Goal: Task Accomplishment & Management: Manage account settings

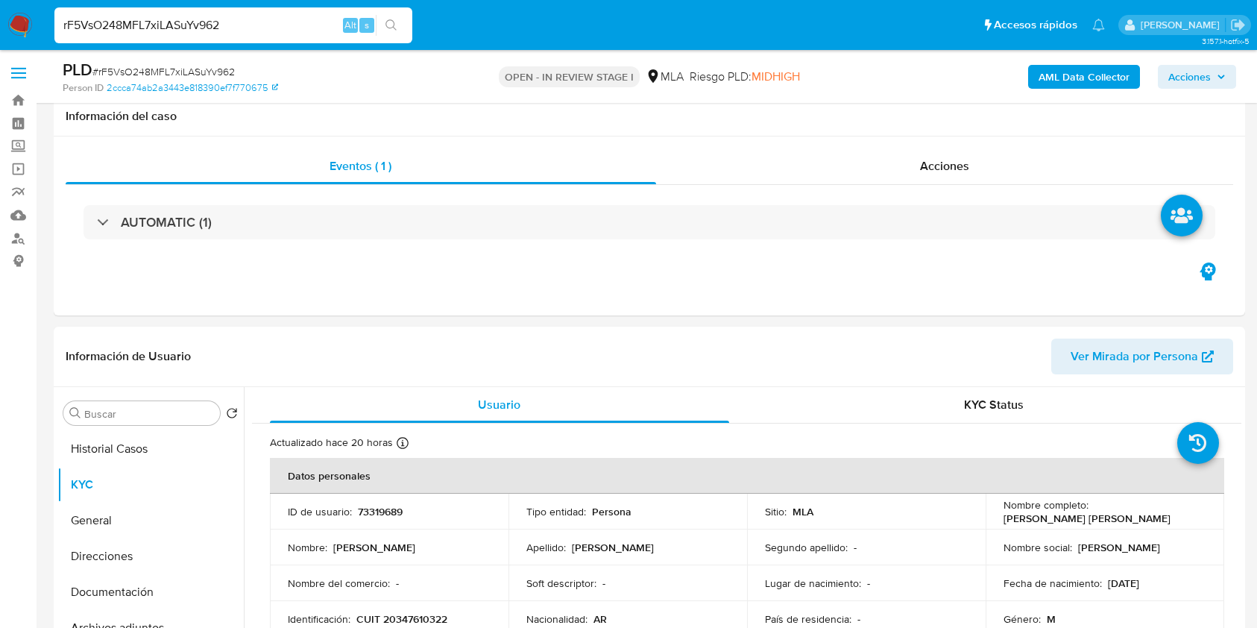
select select "10"
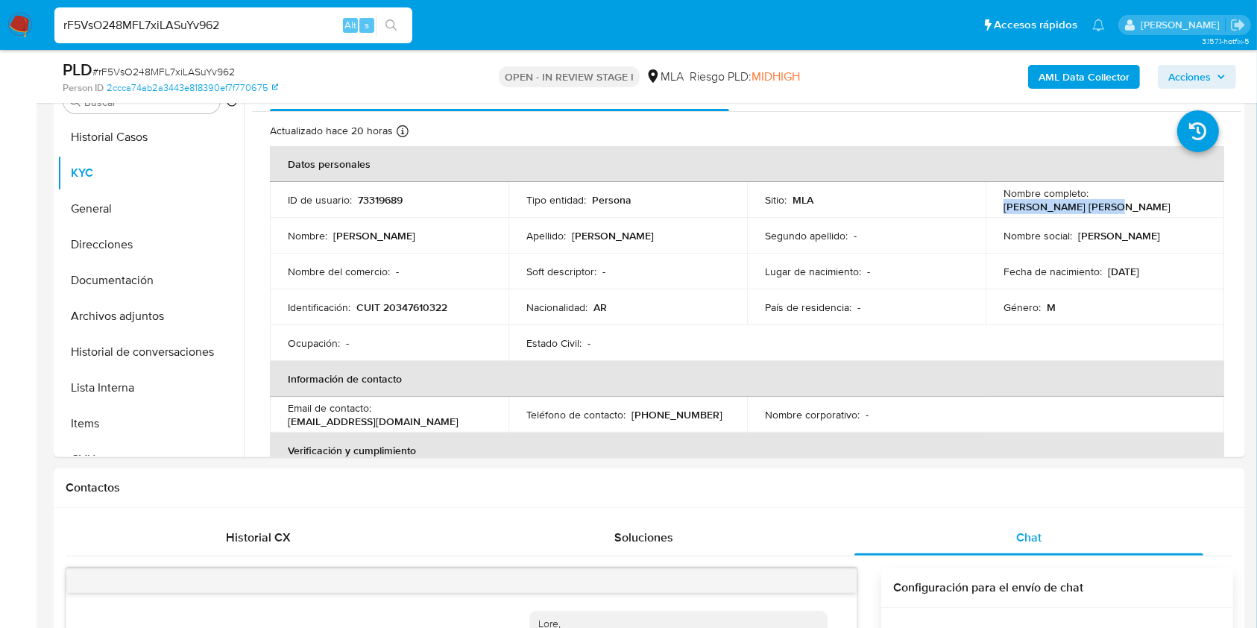
scroll to position [843, 0]
click at [189, 71] on span "# rF5VsO248MFL7xiLASuYv962" at bounding box center [163, 71] width 142 height 15
copy span "rF5VsO248MFL7xiLASuYv962"
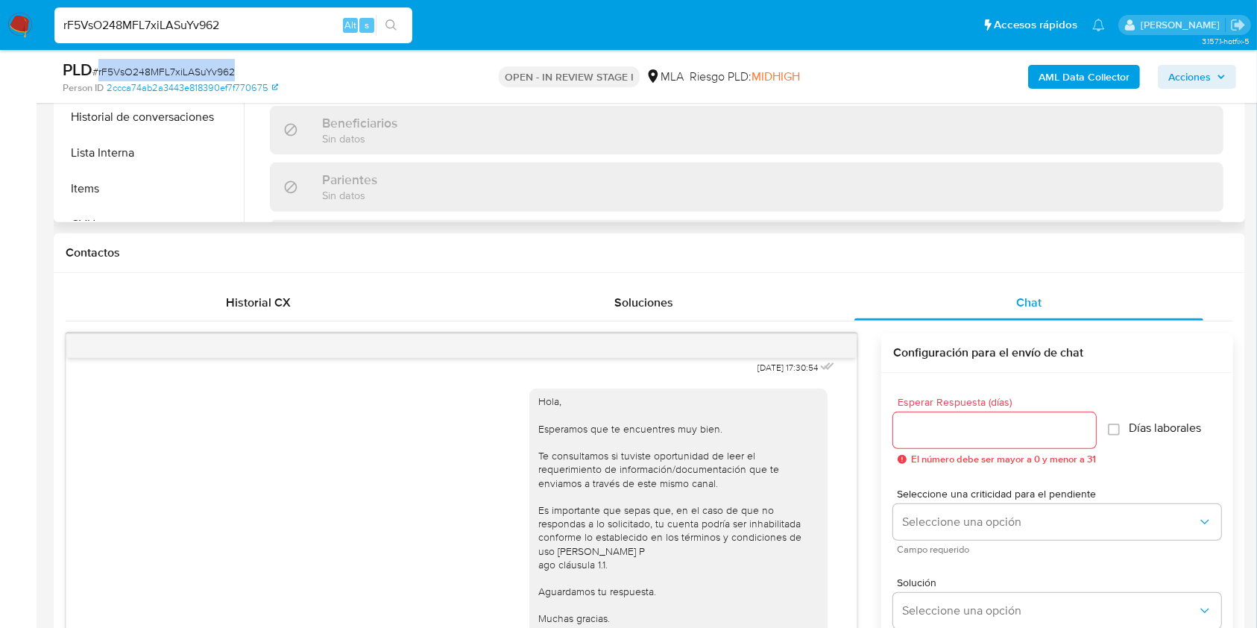
scroll to position [312, 0]
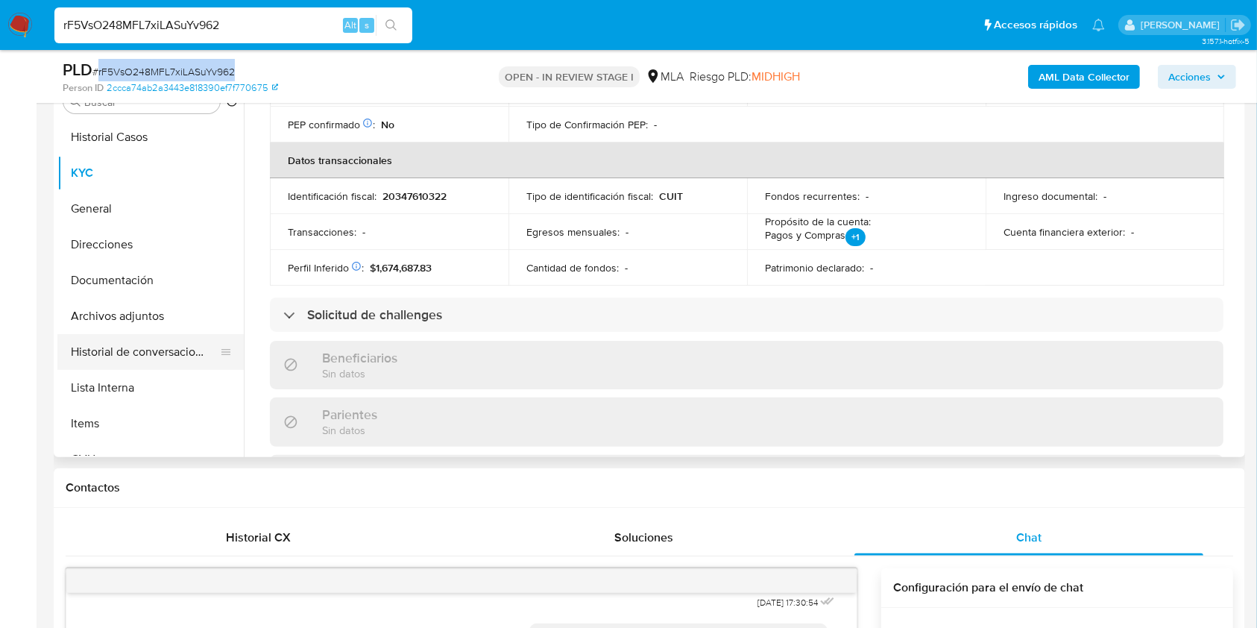
click at [143, 359] on button "Historial de conversaciones" at bounding box center [144, 352] width 174 height 36
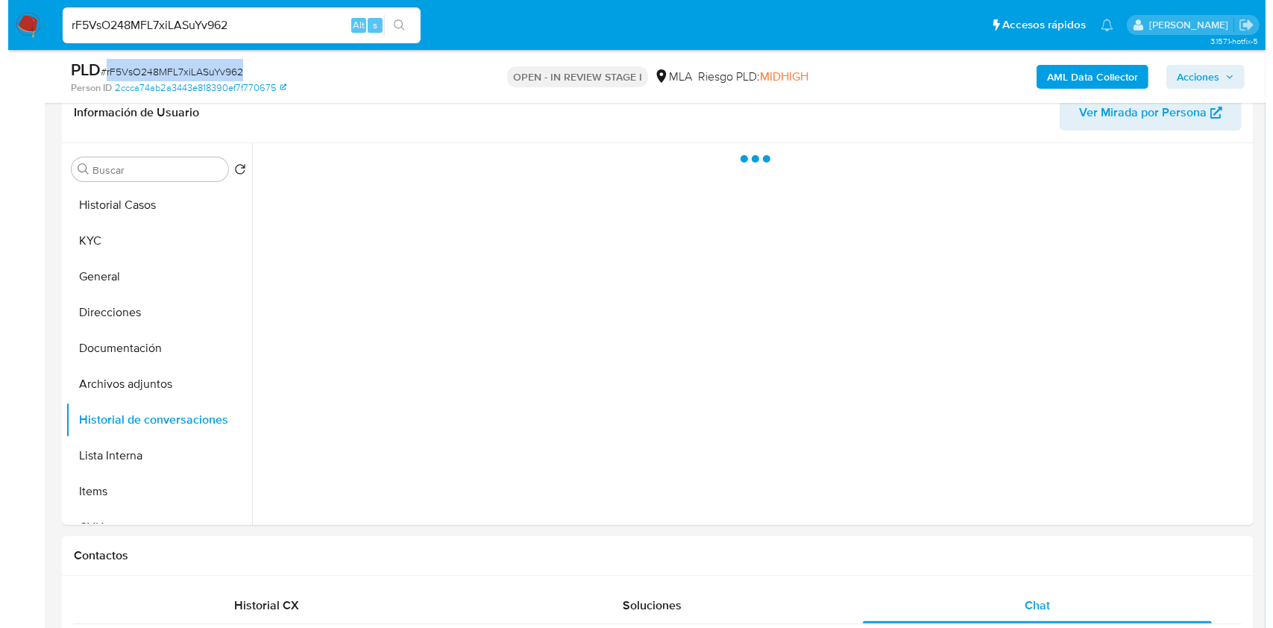
scroll to position [213, 0]
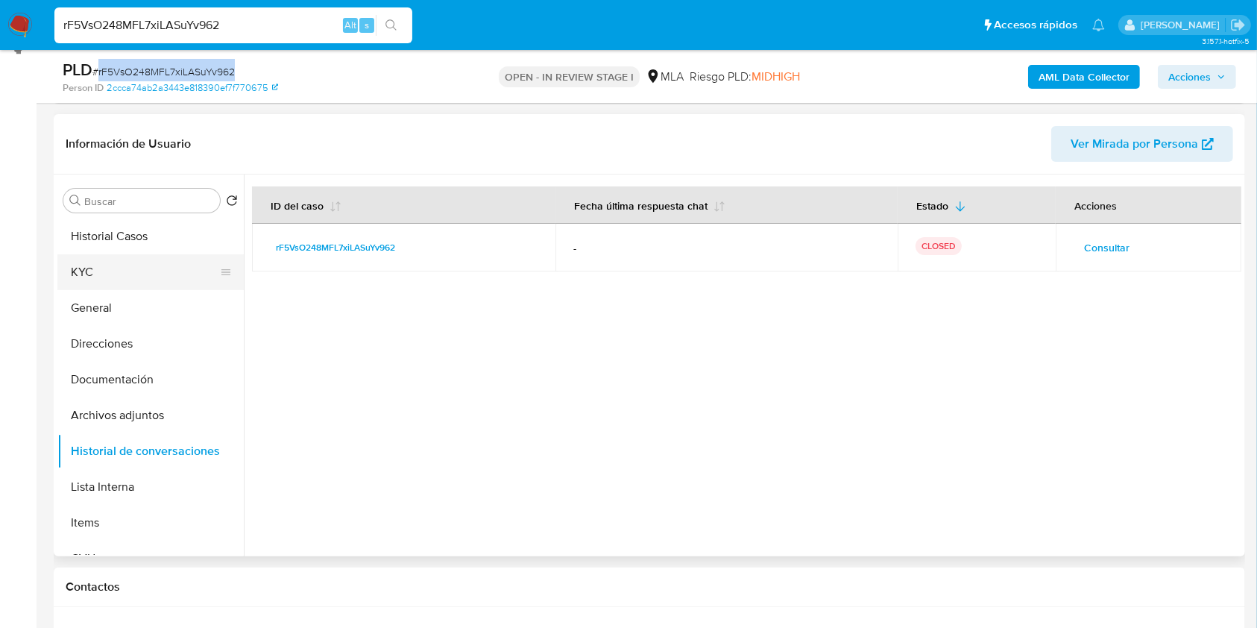
click at [101, 273] on button "KYC" at bounding box center [144, 272] width 174 height 36
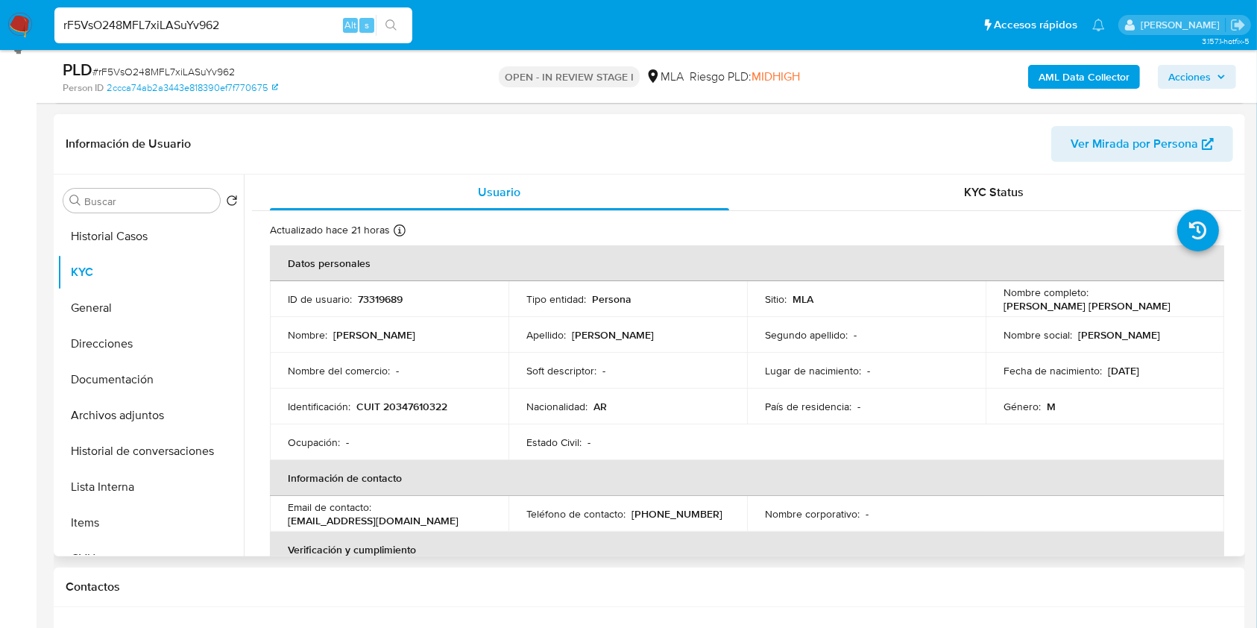
click at [385, 292] on p "73319689" at bounding box center [380, 298] width 45 height 13
copy p "73319689"
click at [165, 72] on span "# rF5VsO248MFL7xiLASuYv962" at bounding box center [163, 71] width 142 height 15
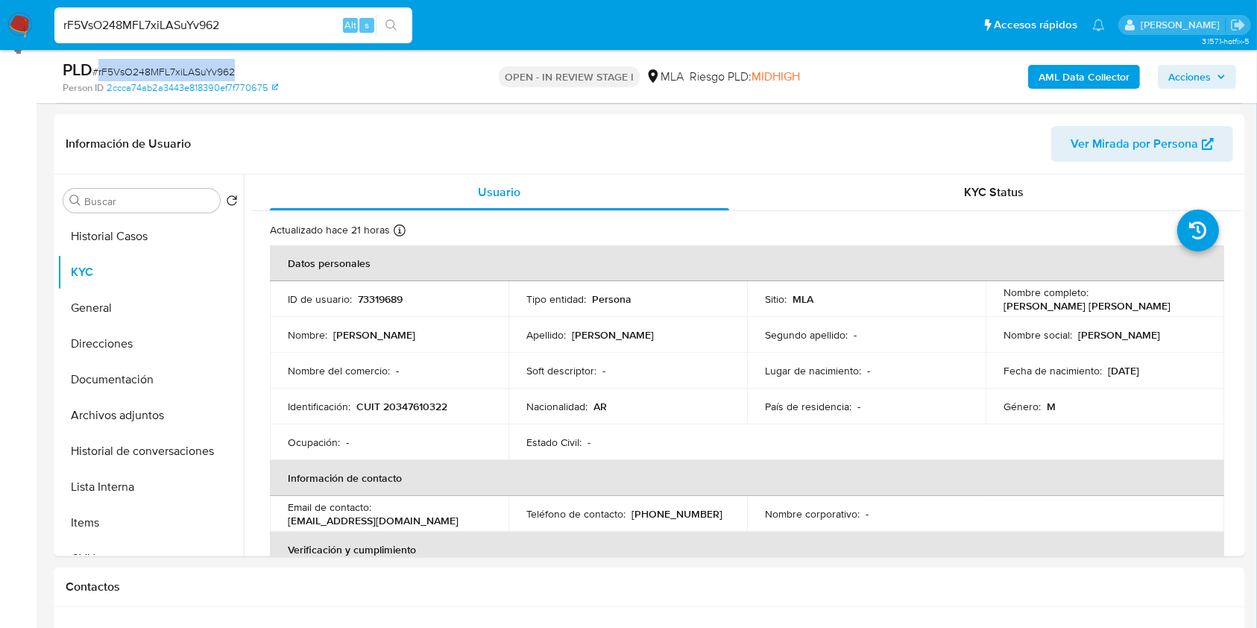
copy span "rF5VsO248MFL7xiLASuYv962"
click at [173, 453] on button "Historial de conversaciones" at bounding box center [144, 451] width 174 height 36
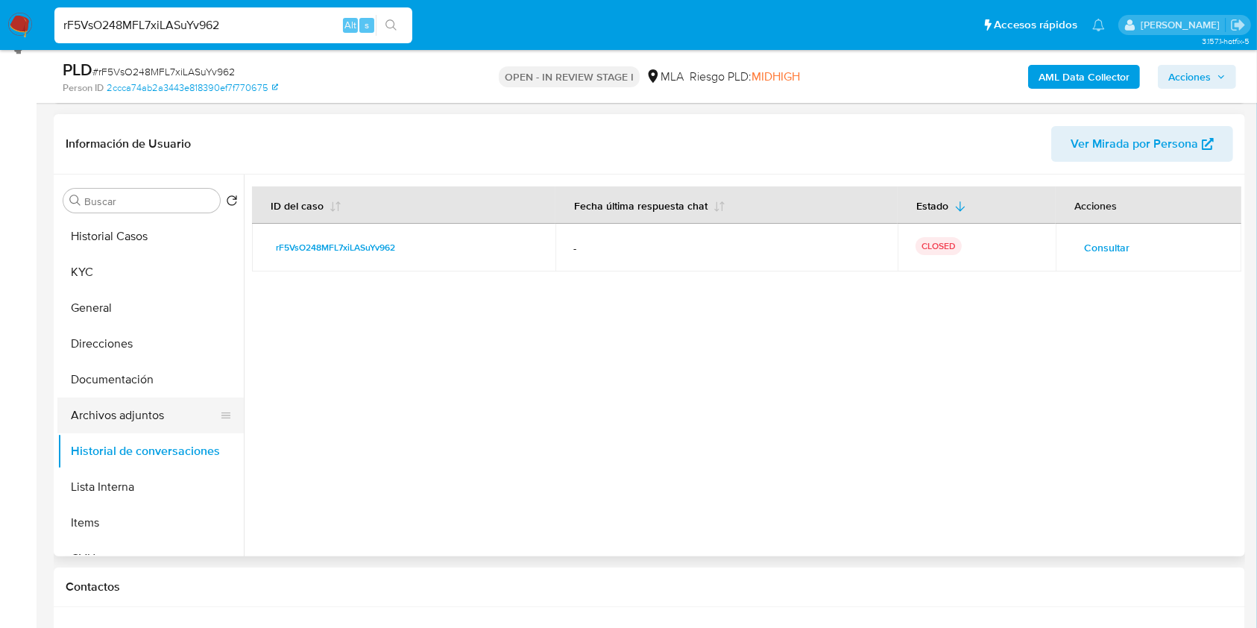
click at [139, 418] on button "Archivos adjuntos" at bounding box center [144, 415] width 174 height 36
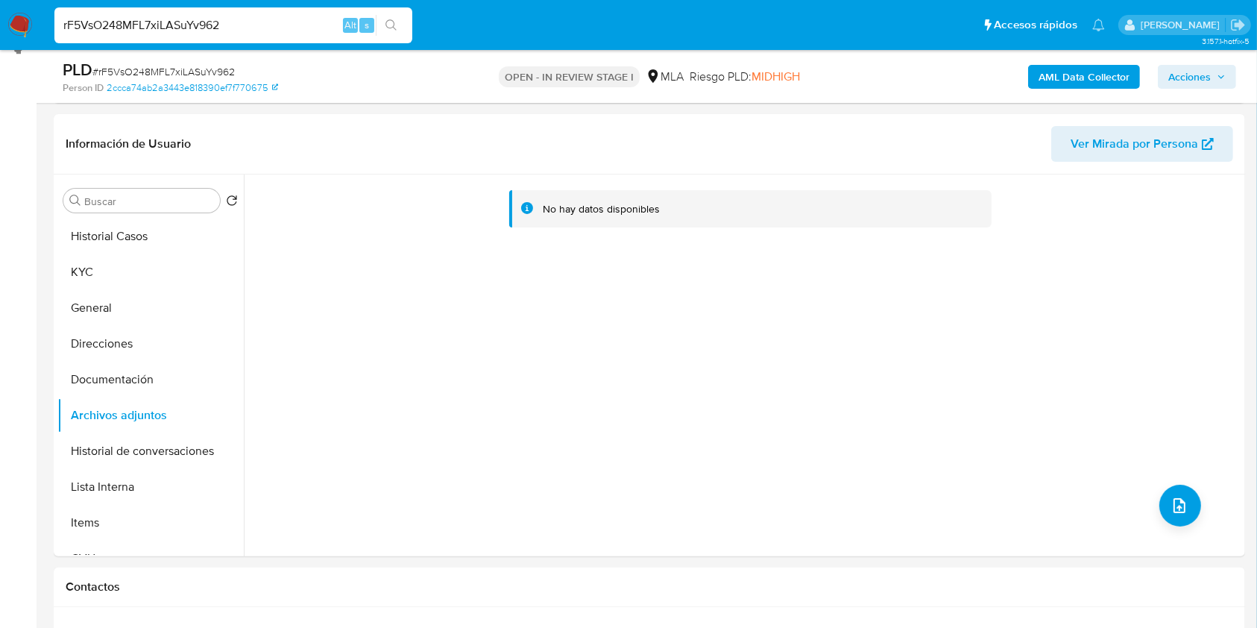
click at [1051, 75] on b "AML Data Collector" at bounding box center [1084, 77] width 91 height 24
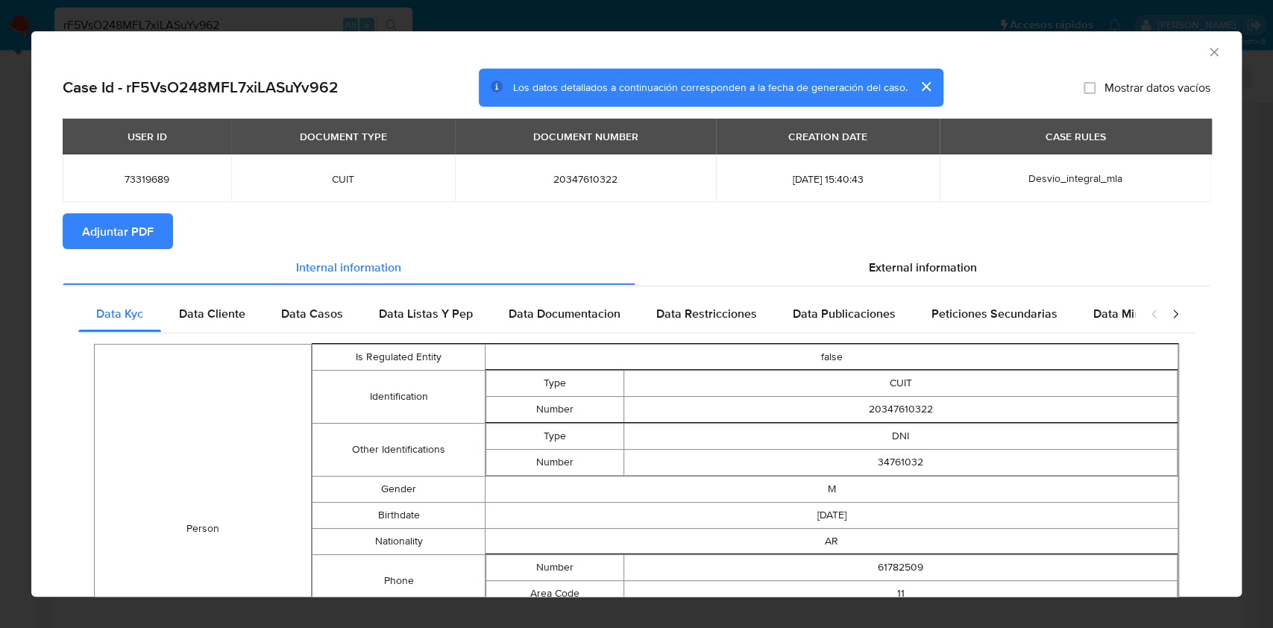
click at [167, 243] on button "Adjuntar PDF" at bounding box center [118, 231] width 110 height 36
click at [136, 224] on span "Adjuntar PDF" at bounding box center [118, 231] width 72 height 33
click at [1206, 48] on icon "Cerrar ventana" at bounding box center [1213, 52] width 15 height 15
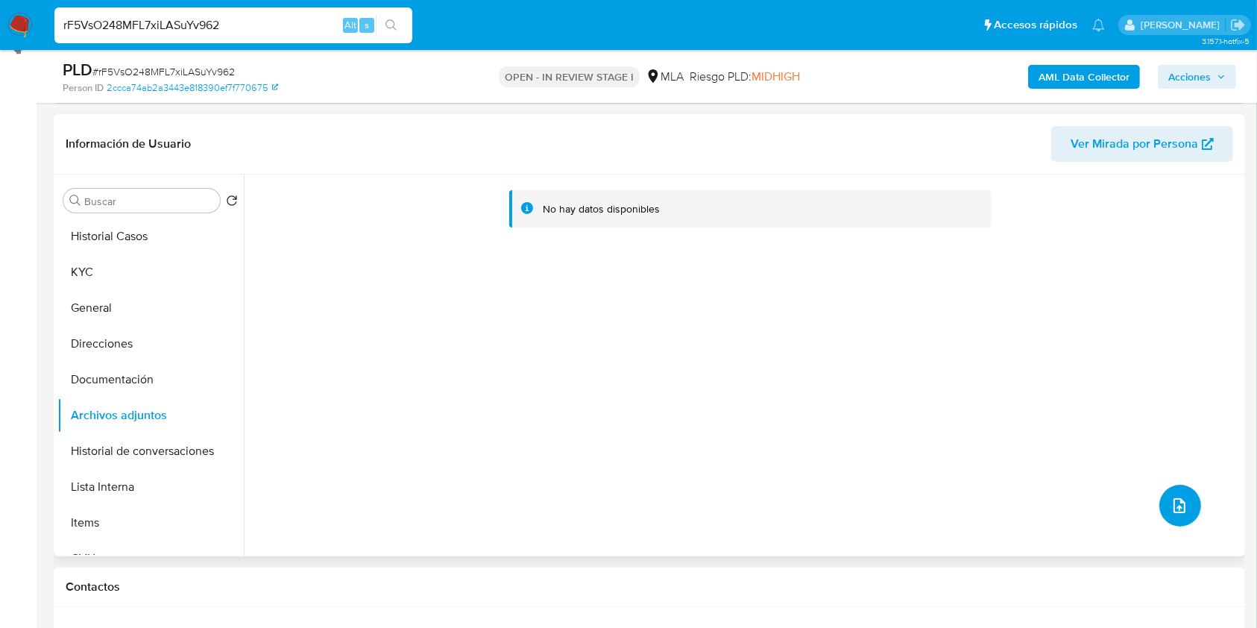
click at [1183, 496] on button "upload-file" at bounding box center [1180, 506] width 42 height 42
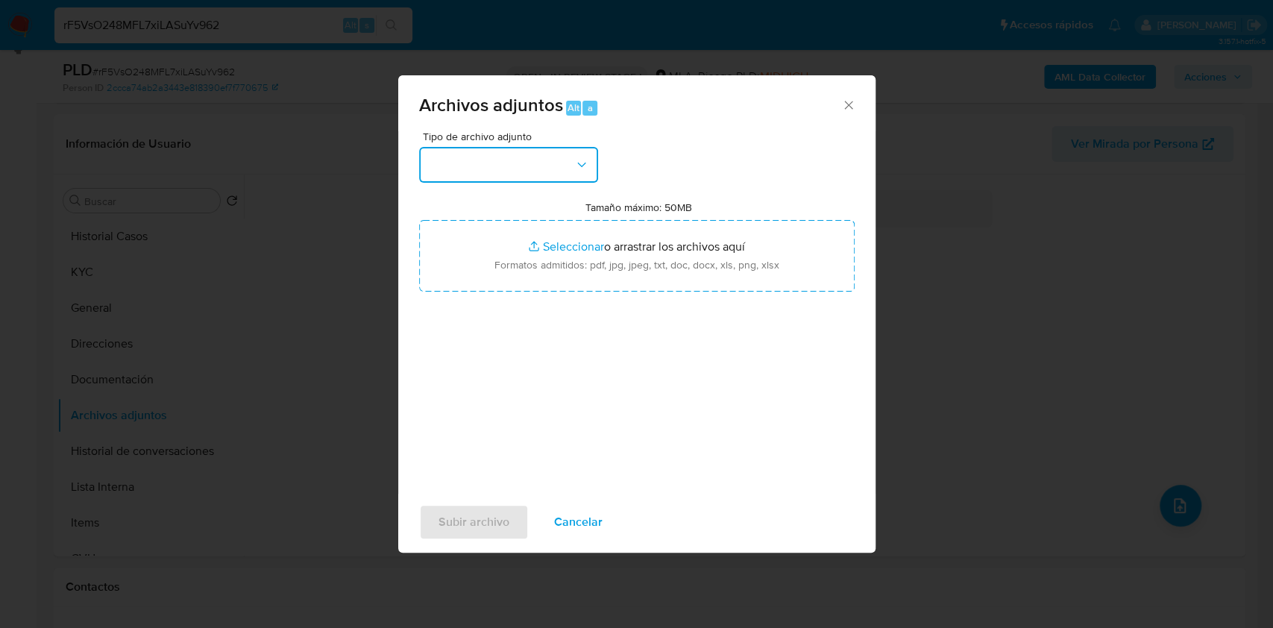
click at [578, 170] on icon "button" at bounding box center [581, 164] width 15 height 15
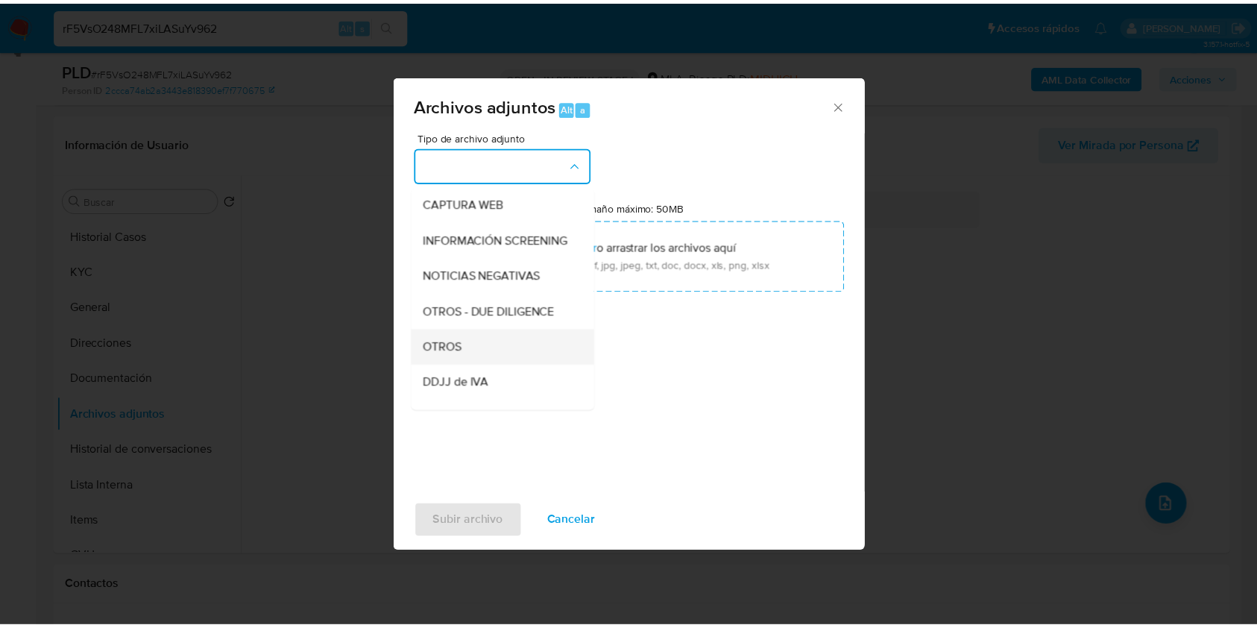
scroll to position [198, 0]
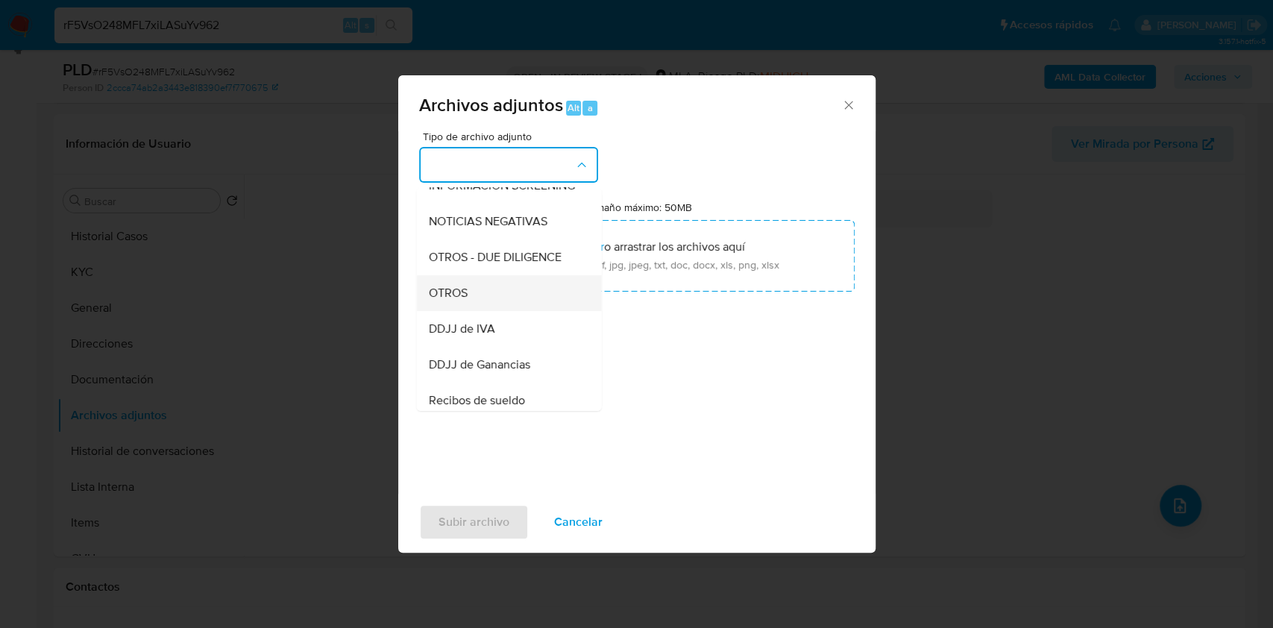
click at [443, 295] on div "OTROS" at bounding box center [504, 293] width 152 height 36
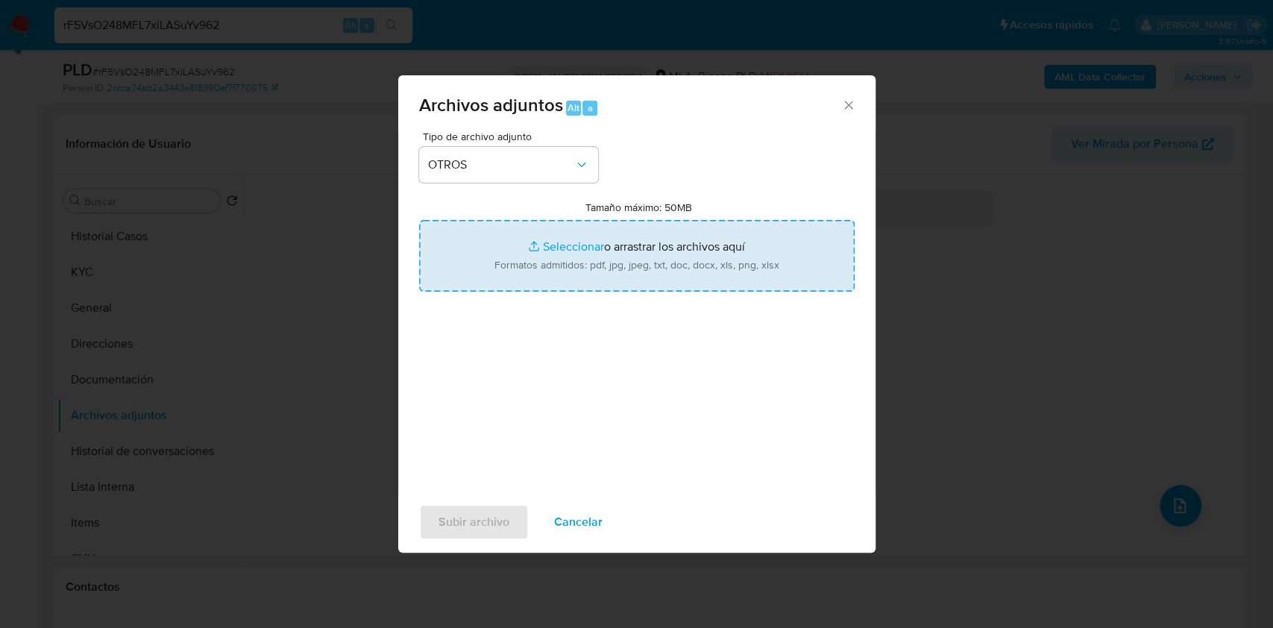
click at [668, 250] on input "Tamaño máximo: 50MB Seleccionar archivos" at bounding box center [636, 256] width 435 height 72
type input "C:\fakepath\Mariano José Campano - NOSIS - AGOSTO 2025.pdf"
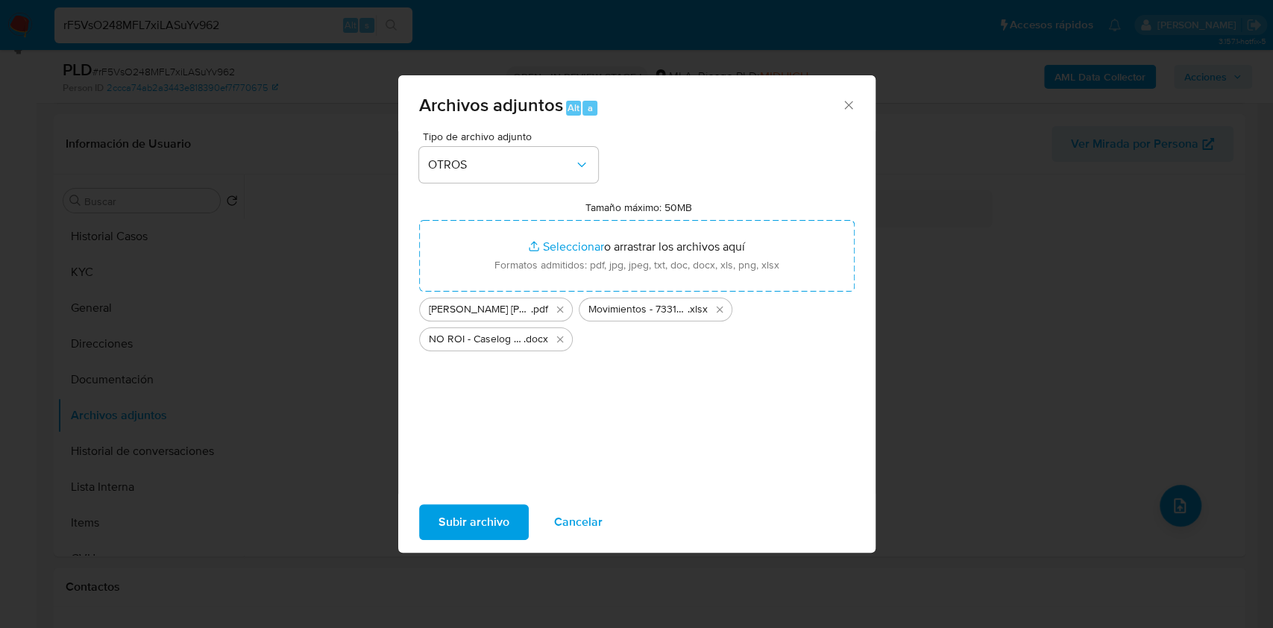
click at [464, 514] on span "Subir archivo" at bounding box center [473, 522] width 71 height 33
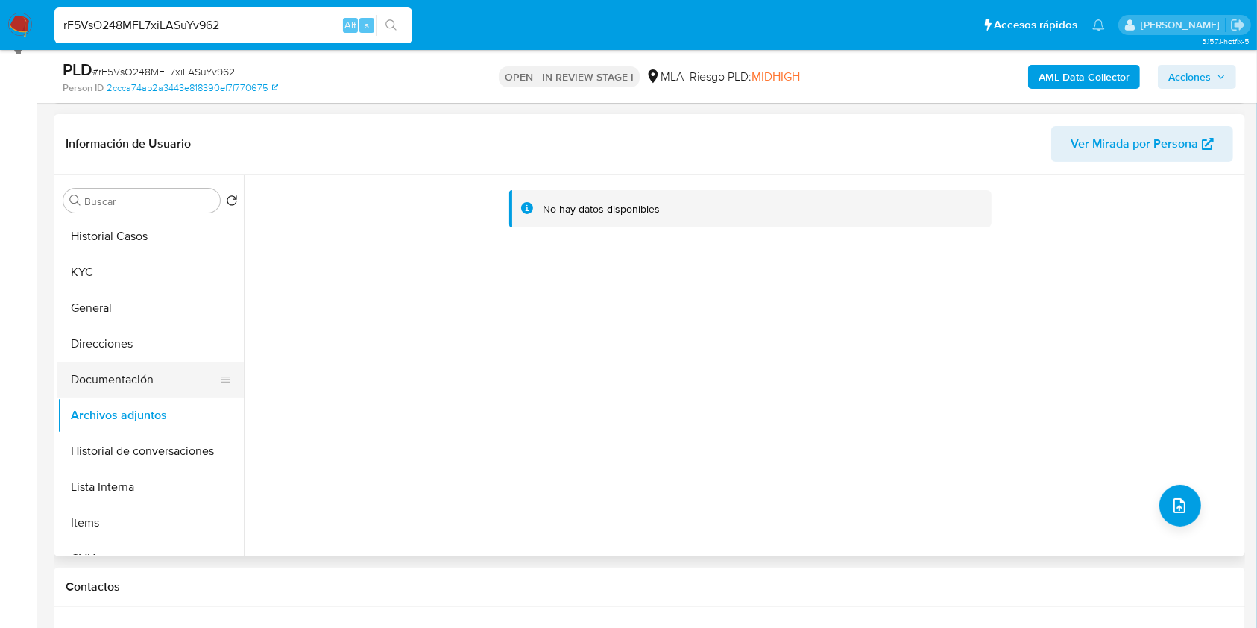
click at [97, 383] on button "Documentación" at bounding box center [144, 380] width 174 height 36
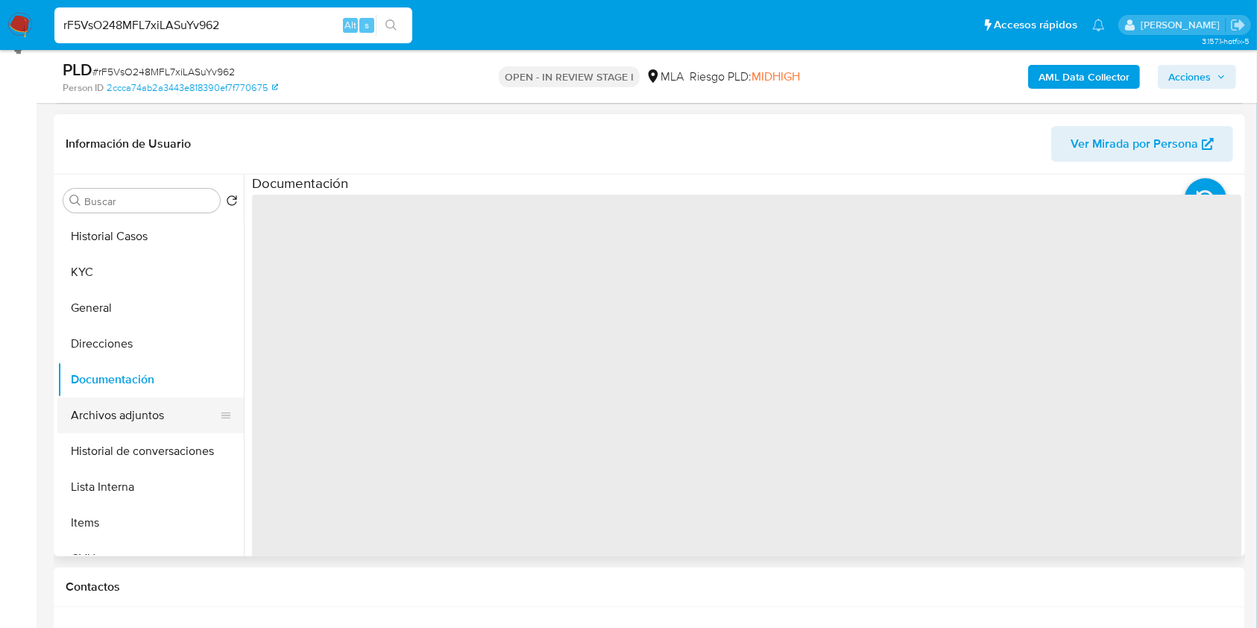
click at [113, 417] on button "Archivos adjuntos" at bounding box center [144, 415] width 174 height 36
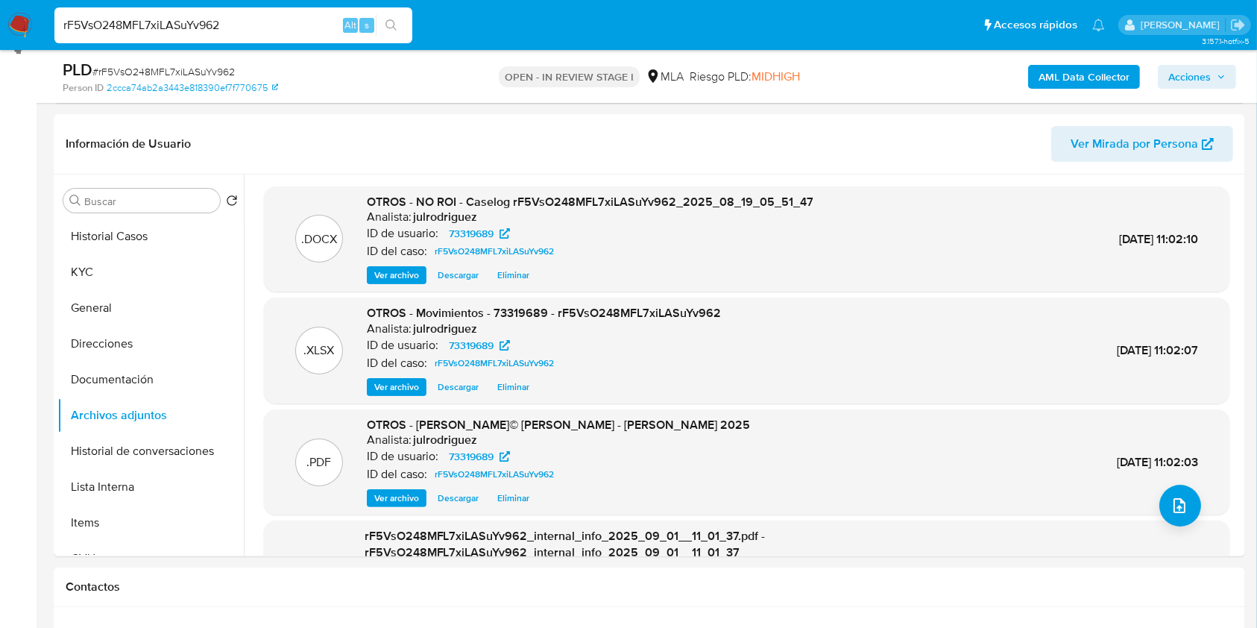
click at [1182, 73] on span "Acciones" at bounding box center [1189, 77] width 43 height 24
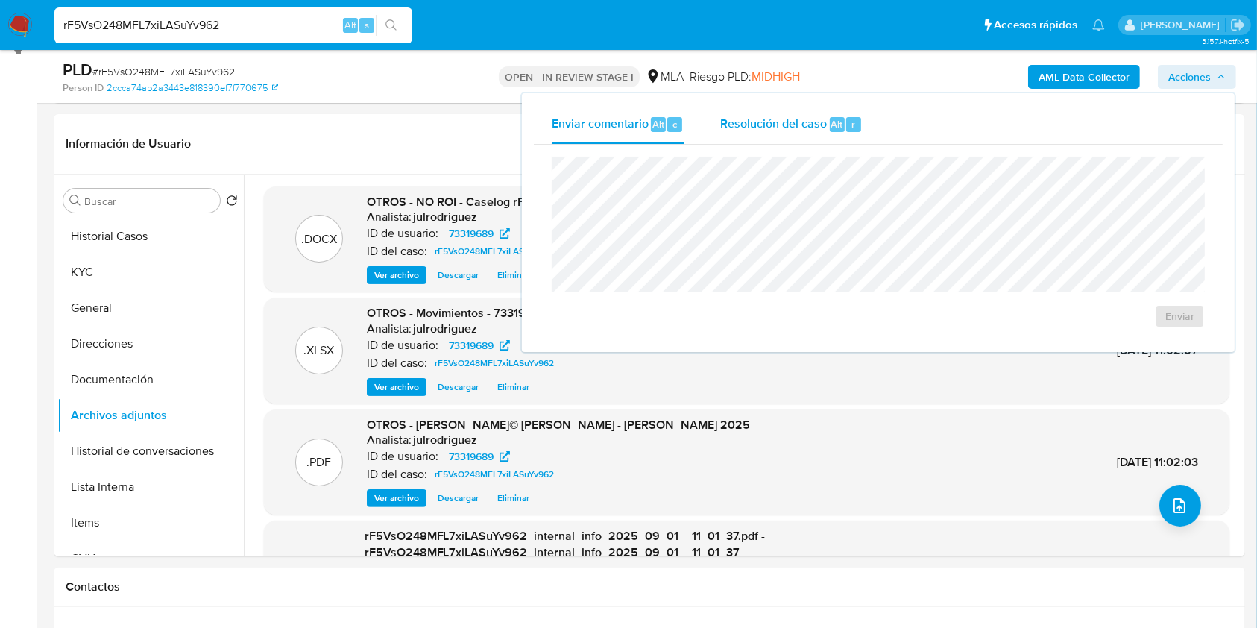
click at [831, 121] on span "Alt" at bounding box center [837, 124] width 12 height 14
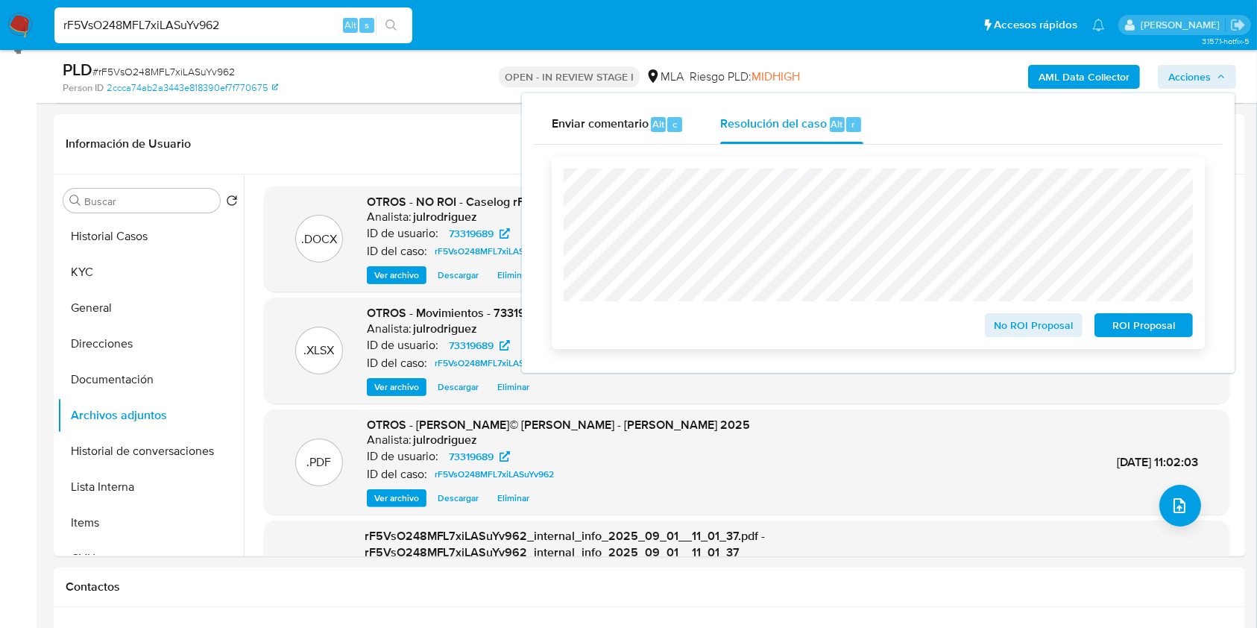
click at [1034, 317] on span "No ROI Proposal" at bounding box center [1034, 325] width 78 height 21
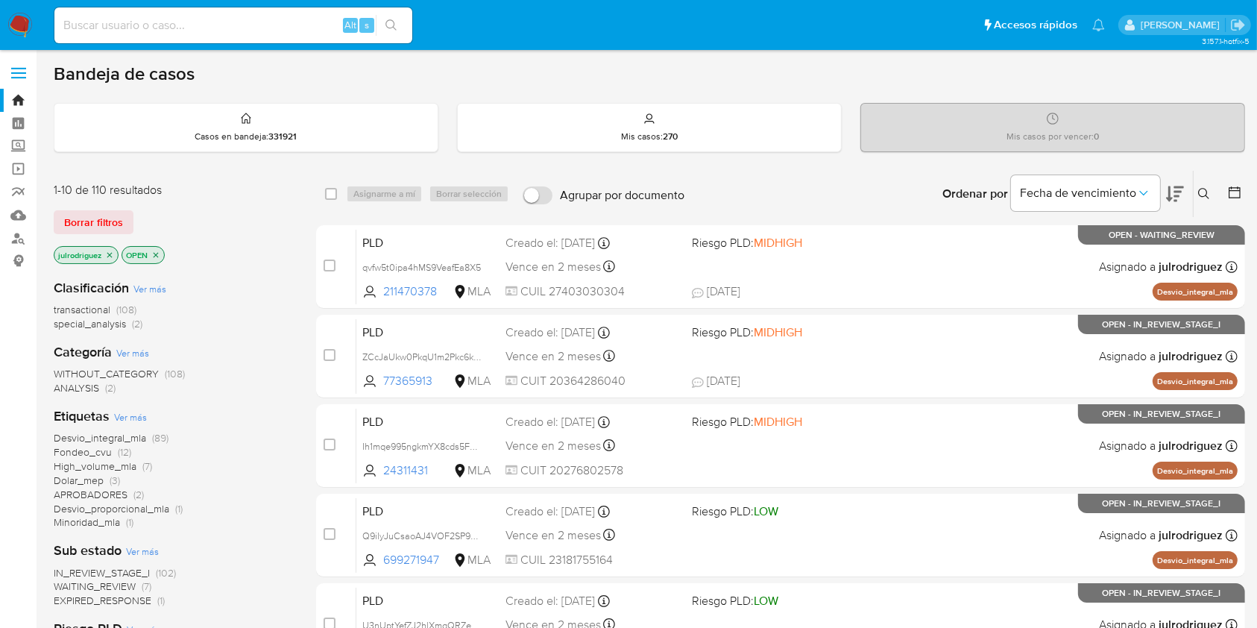
click at [1208, 192] on icon at bounding box center [1204, 194] width 12 height 12
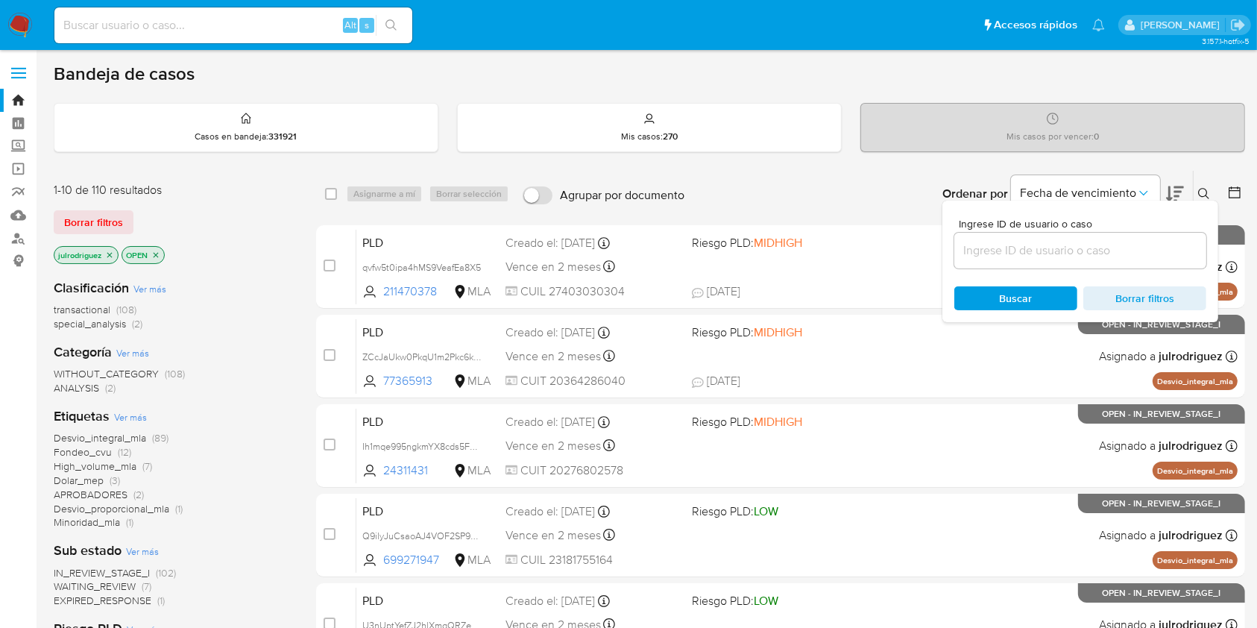
drag, startPoint x: 1074, startPoint y: 255, endPoint x: 1064, endPoint y: 259, distance: 10.7
click at [1074, 255] on input at bounding box center [1080, 250] width 252 height 19
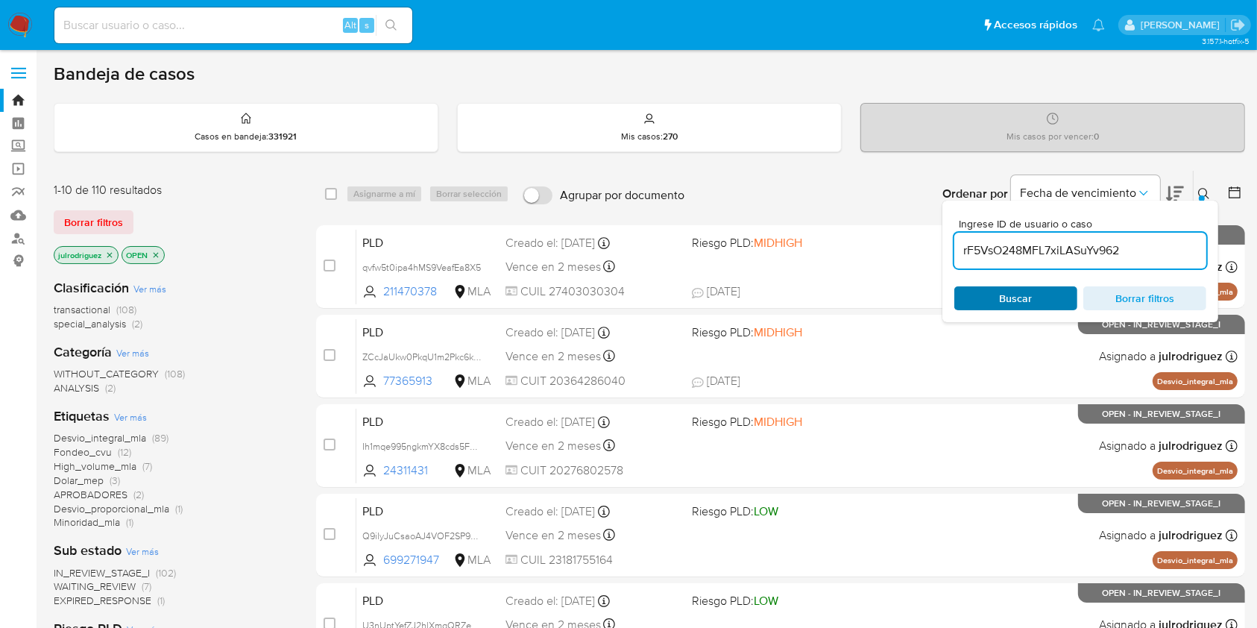
type input "rF5VsO248MFL7xiLASuYv962"
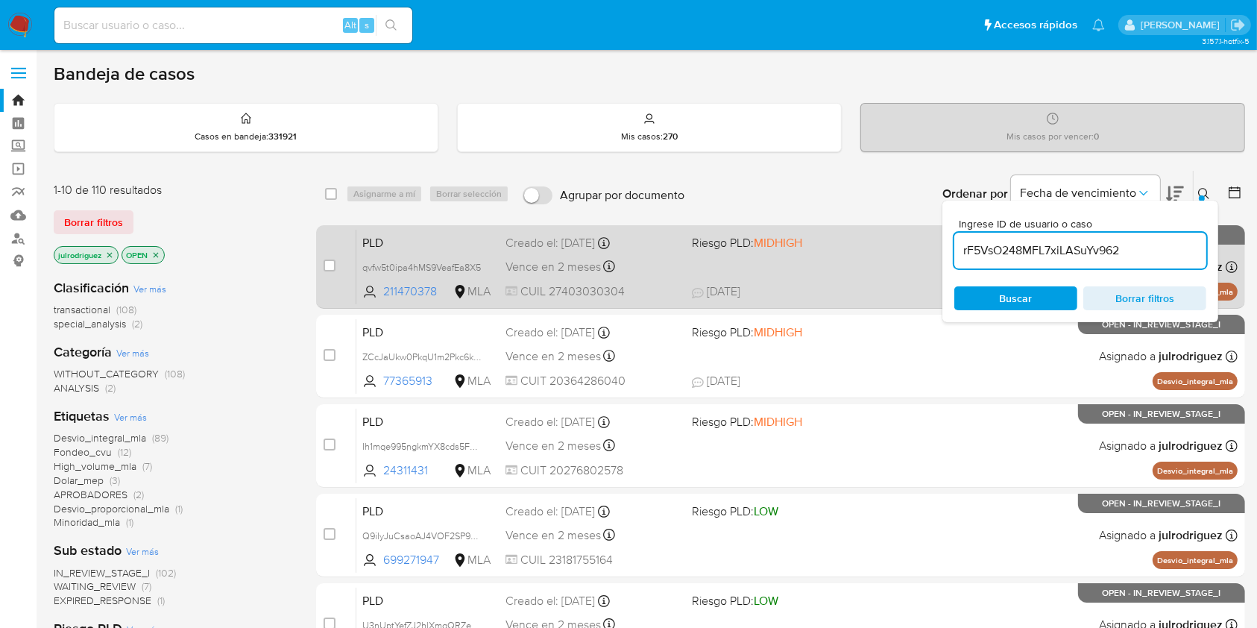
drag, startPoint x: 977, startPoint y: 299, endPoint x: 801, endPoint y: 236, distance: 187.0
click at [977, 298] on span "Buscar" at bounding box center [1016, 298] width 102 height 21
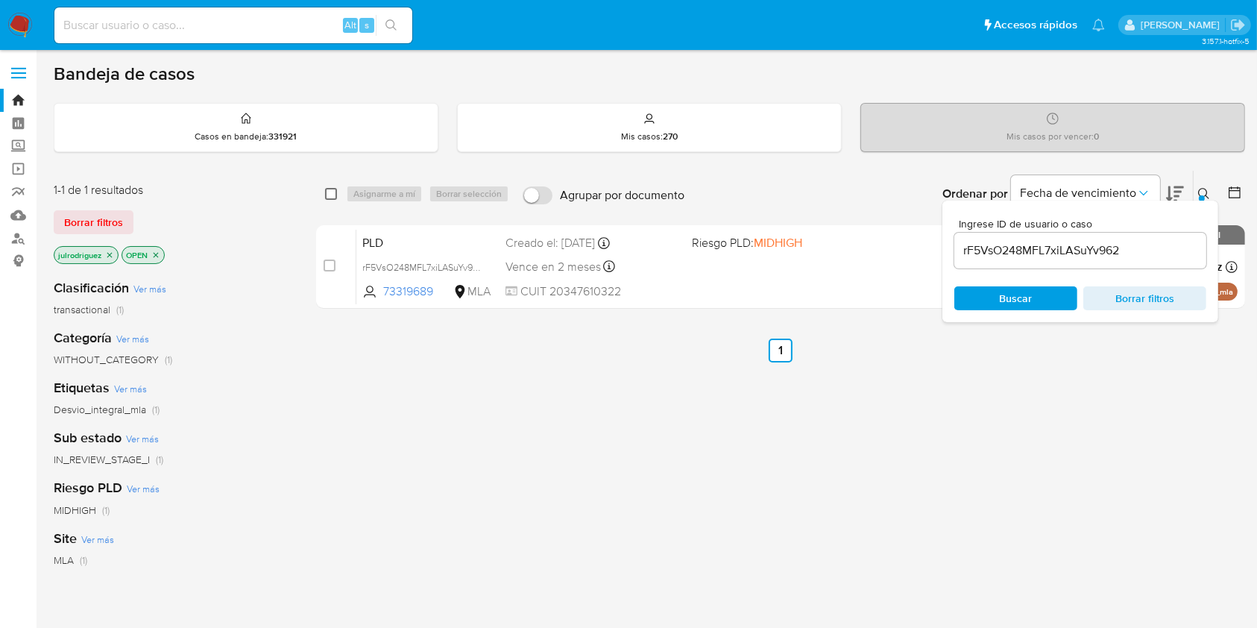
click at [328, 194] on input "checkbox" at bounding box center [331, 194] width 12 height 12
checkbox input "true"
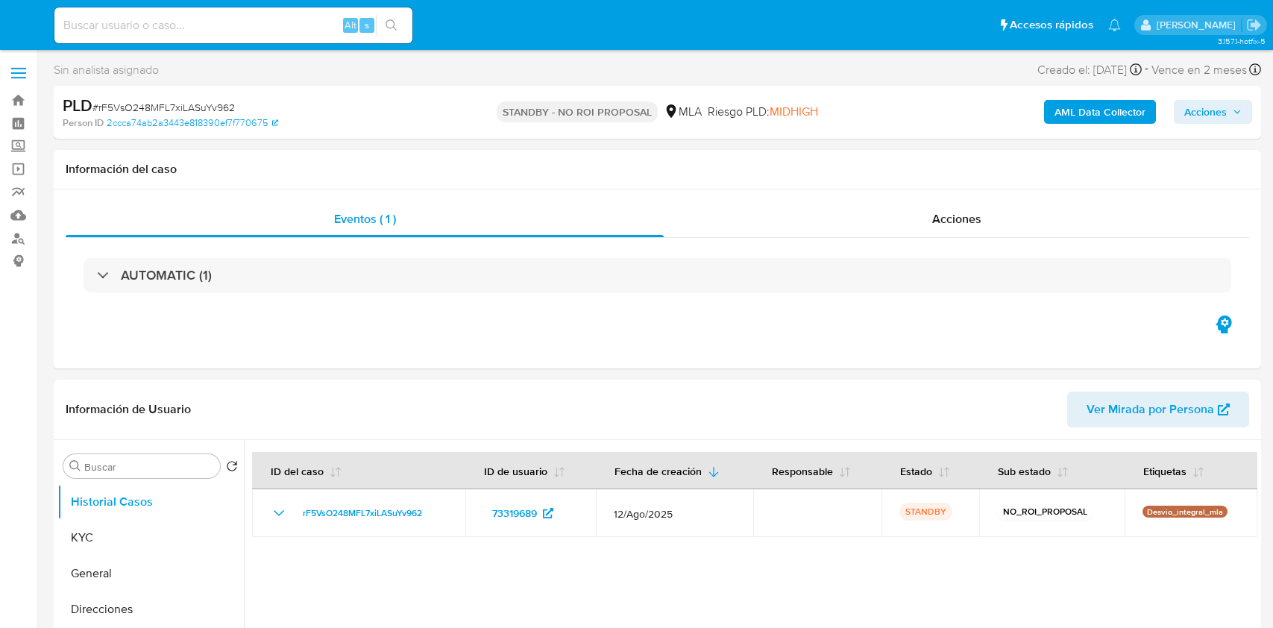
select select "10"
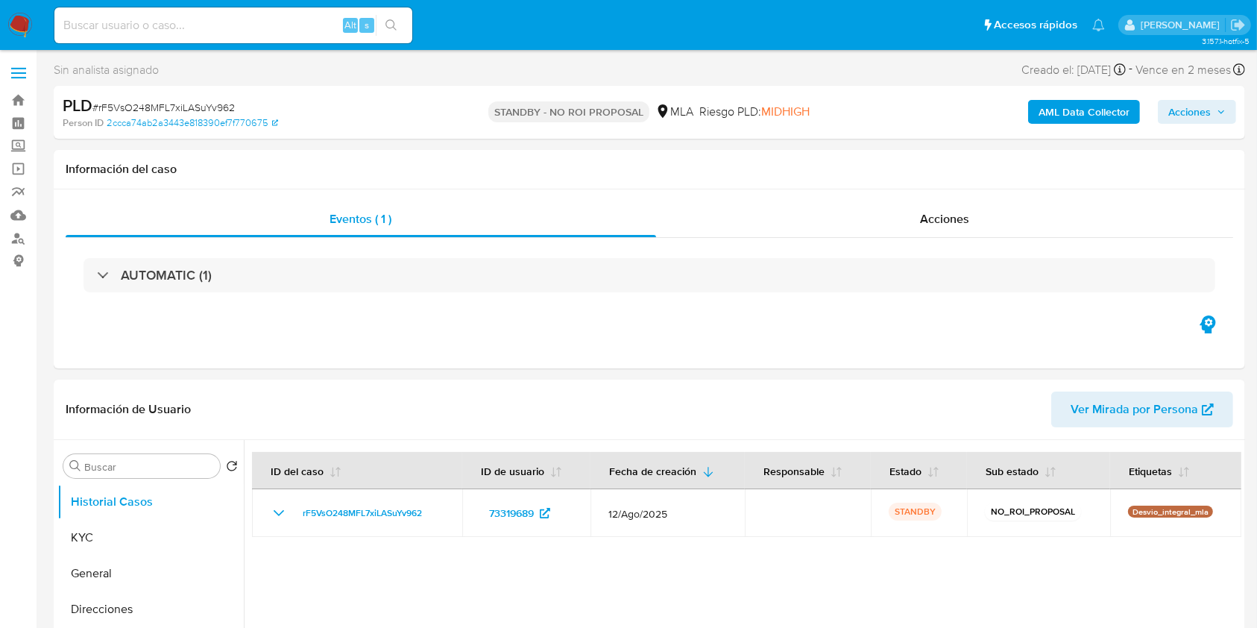
click at [279, 20] on input at bounding box center [233, 25] width 358 height 19
paste input "QVDWmsc4eeTafnXBBeuu1UYF"
type input "QVDWmsc4eeTafnXBBeuu1UYF"
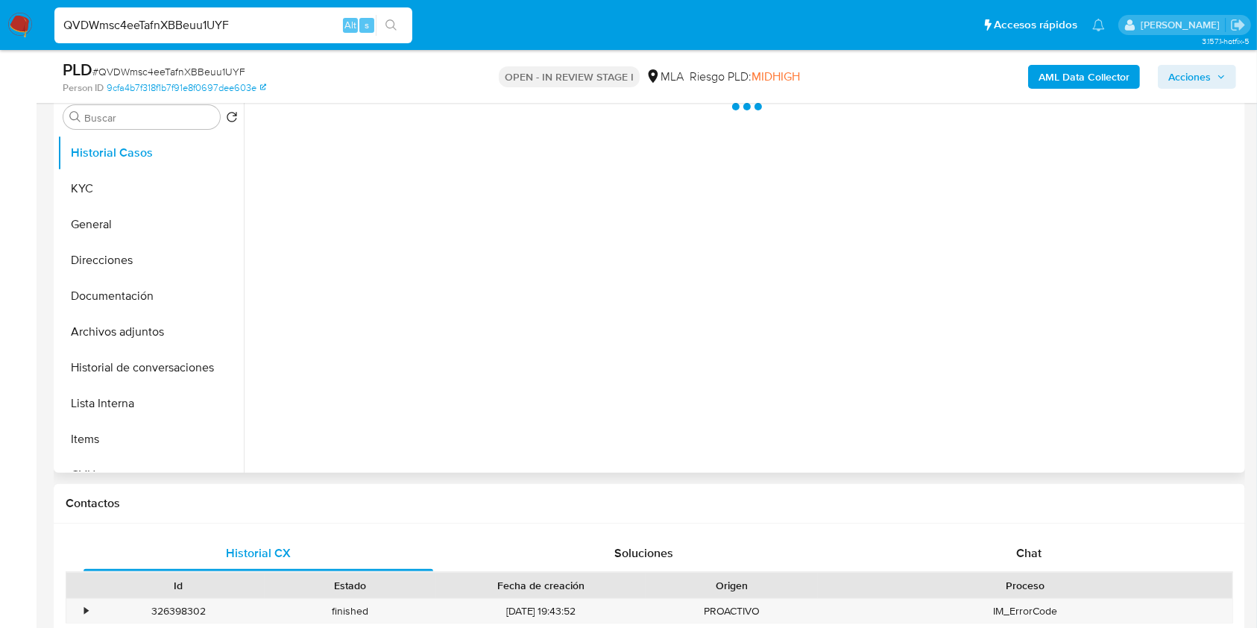
scroll to position [198, 0]
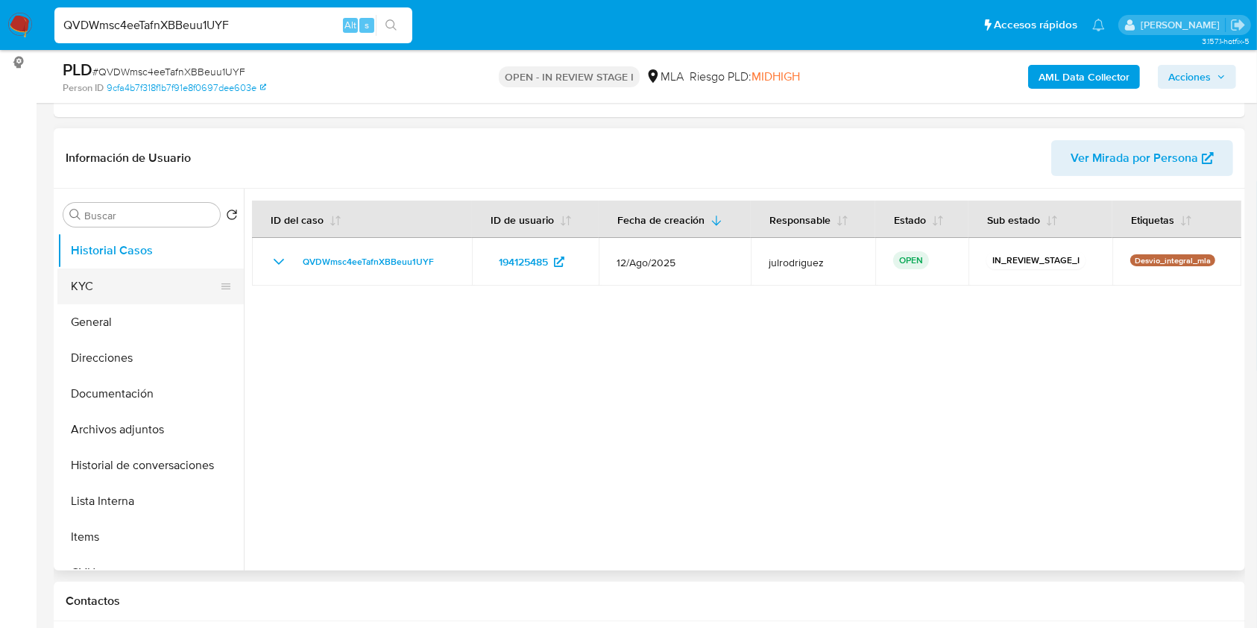
click at [117, 281] on button "KYC" at bounding box center [144, 286] width 174 height 36
select select "10"
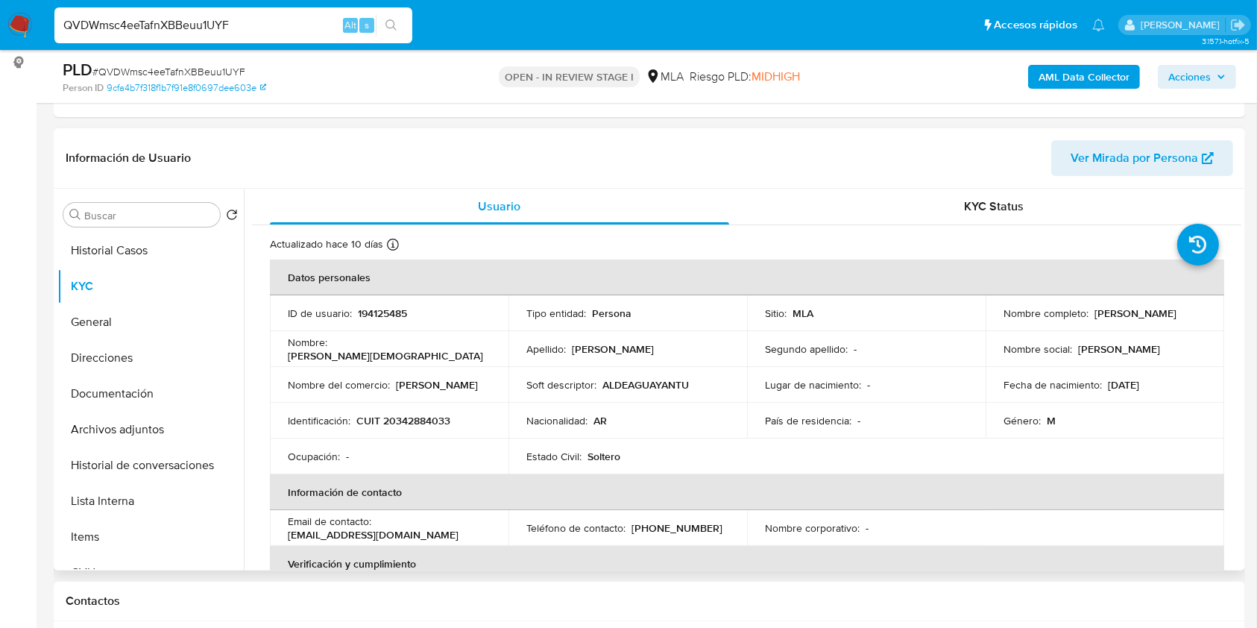
drag, startPoint x: 1089, startPoint y: 315, endPoint x: 1193, endPoint y: 312, distance: 104.4
click at [1193, 312] on div "Nombre completo : Ulises Jesus Condori" at bounding box center [1105, 312] width 203 height 13
copy p "Ulises Jesus Condori"
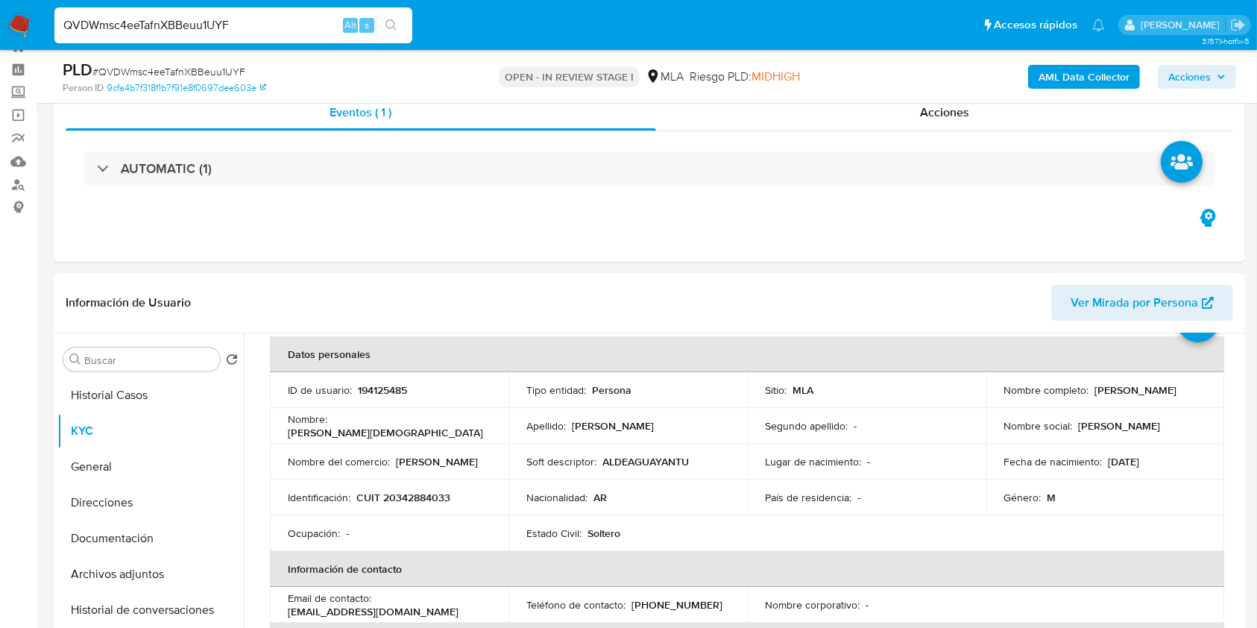
scroll to position [99, 0]
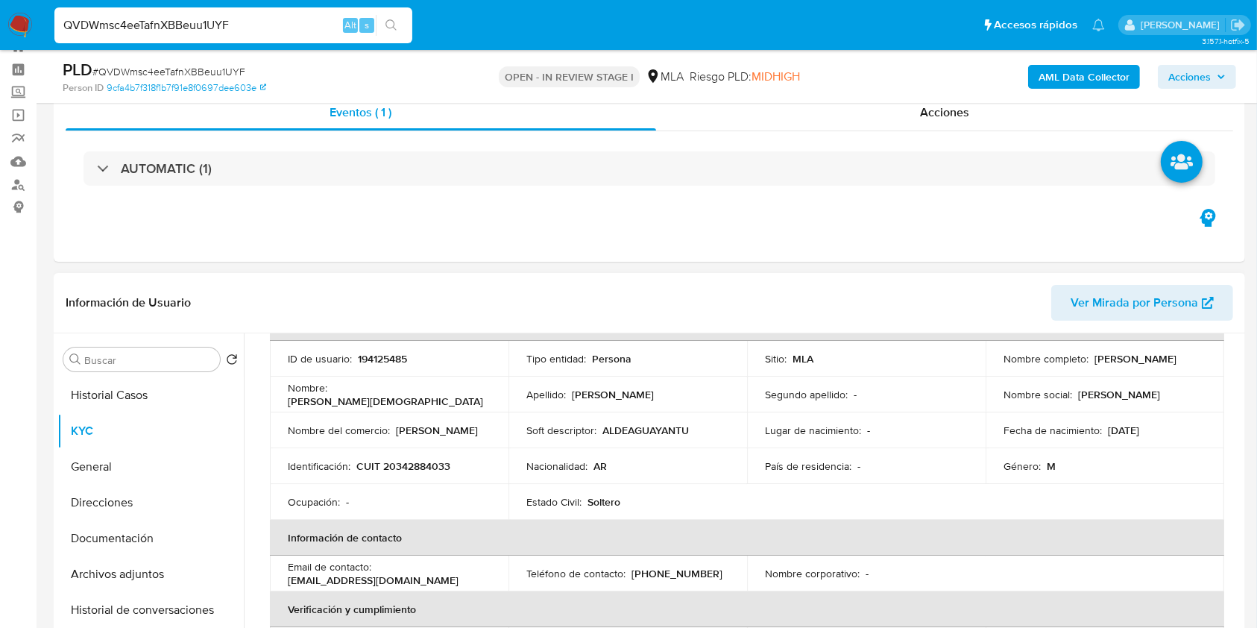
click at [380, 355] on p "194125485" at bounding box center [382, 358] width 49 height 13
copy p "194125485"
click at [206, 75] on span "# QVDWmsc4eeTafnXBBeuu1UYF" at bounding box center [168, 71] width 153 height 15
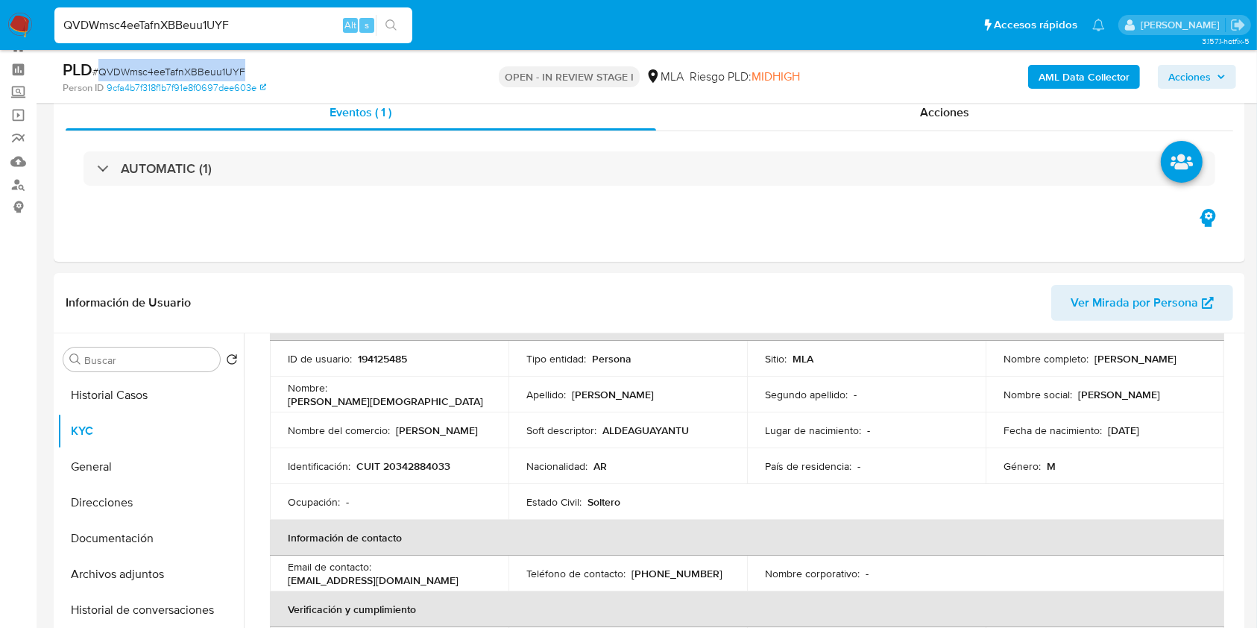
copy span "QVDWmsc4eeTafnXBBeuu1UYF"
click at [409, 467] on p "CUIT 20342884033" at bounding box center [403, 465] width 94 height 13
copy p "20342884033"
click at [377, 353] on p "194125485" at bounding box center [382, 358] width 49 height 13
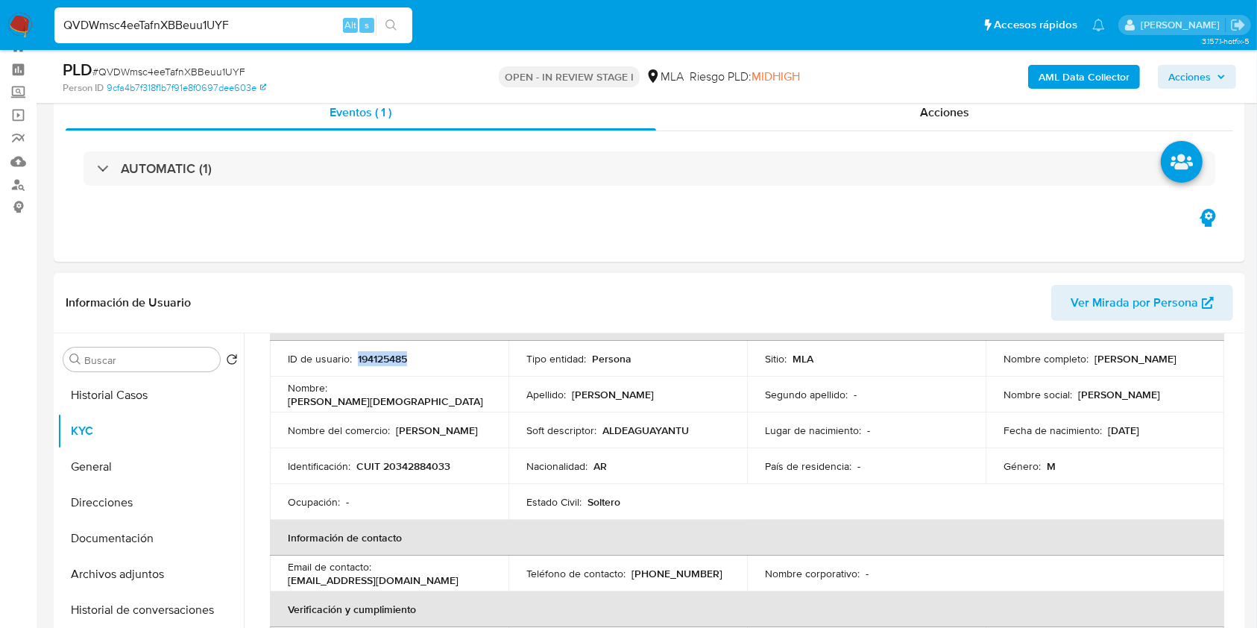
click at [377, 353] on p "194125485" at bounding box center [382, 358] width 49 height 13
copy p "194125485"
click at [106, 542] on button "Documentación" at bounding box center [144, 538] width 174 height 36
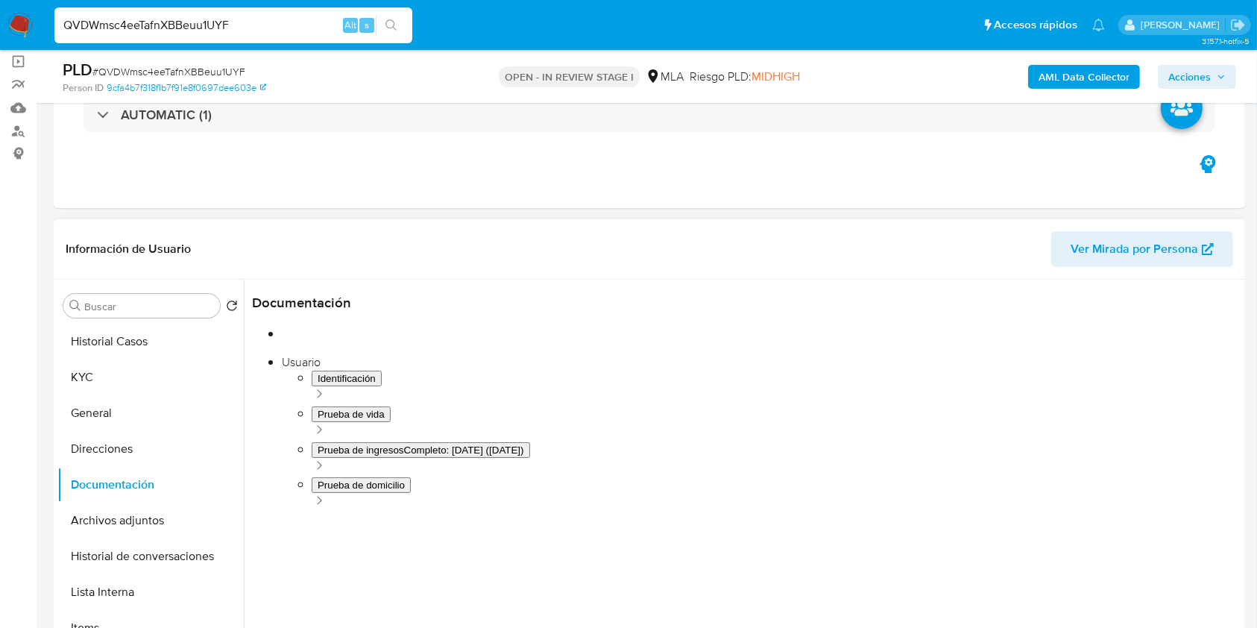
scroll to position [154, 0]
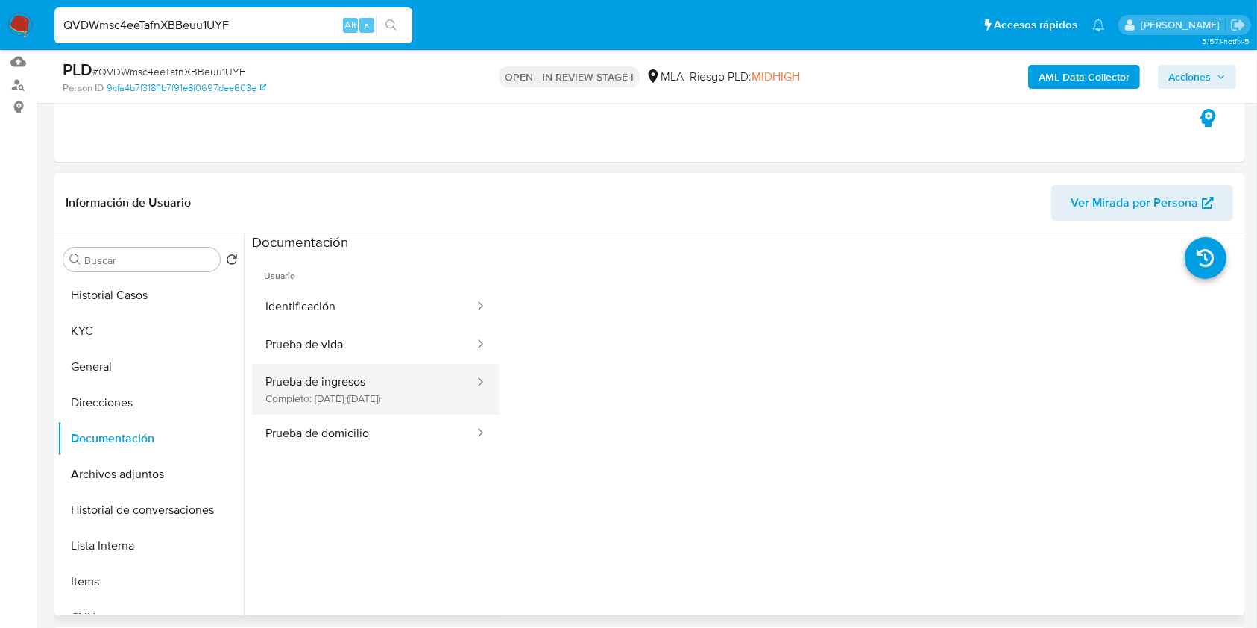
click at [362, 391] on button "Prueba de ingresos Completo: 02/05/2025 (hace 4 meses)" at bounding box center [364, 389] width 224 height 51
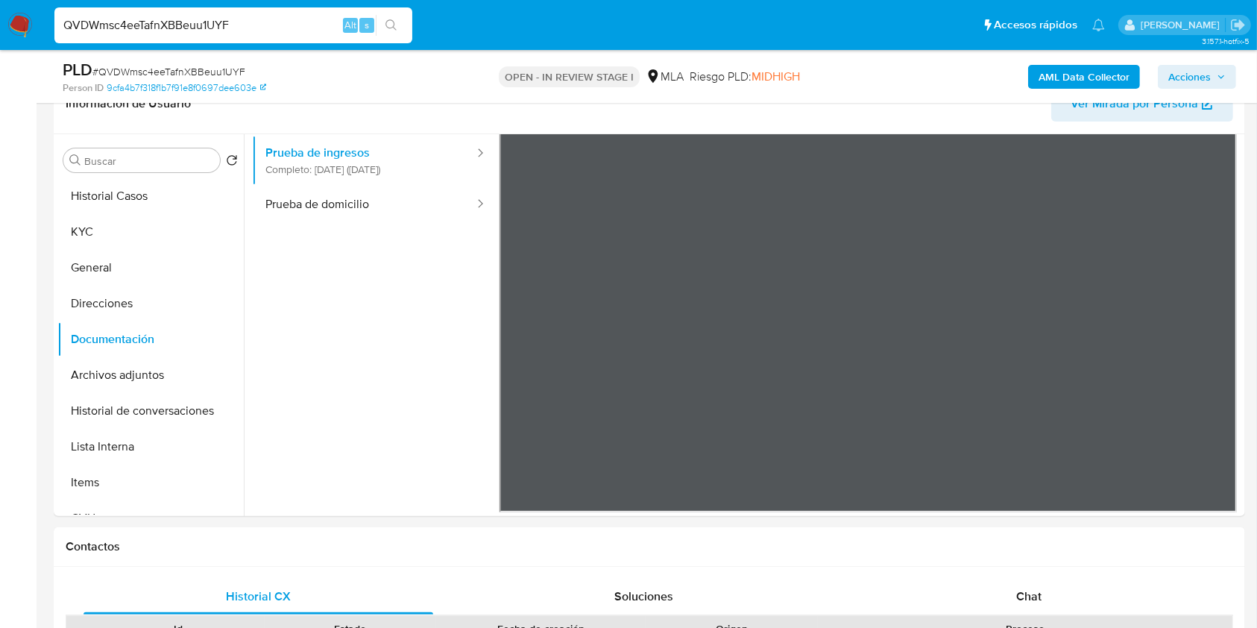
scroll to position [650, 0]
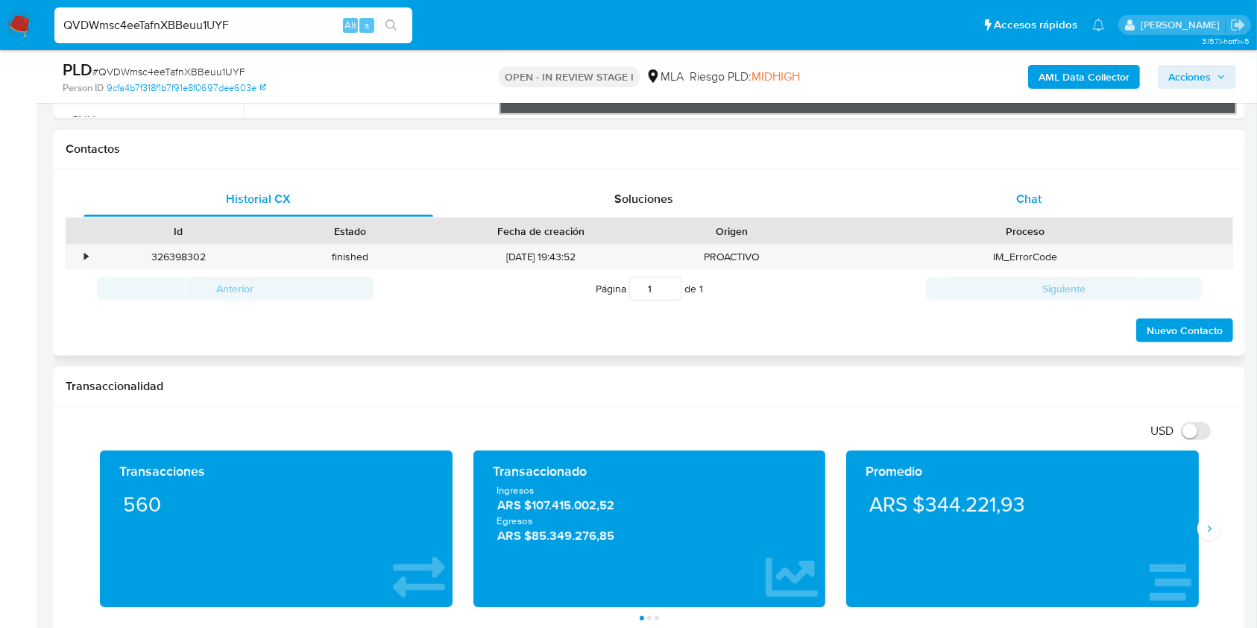
click at [1048, 215] on div "Chat" at bounding box center [1030, 199] width 350 height 36
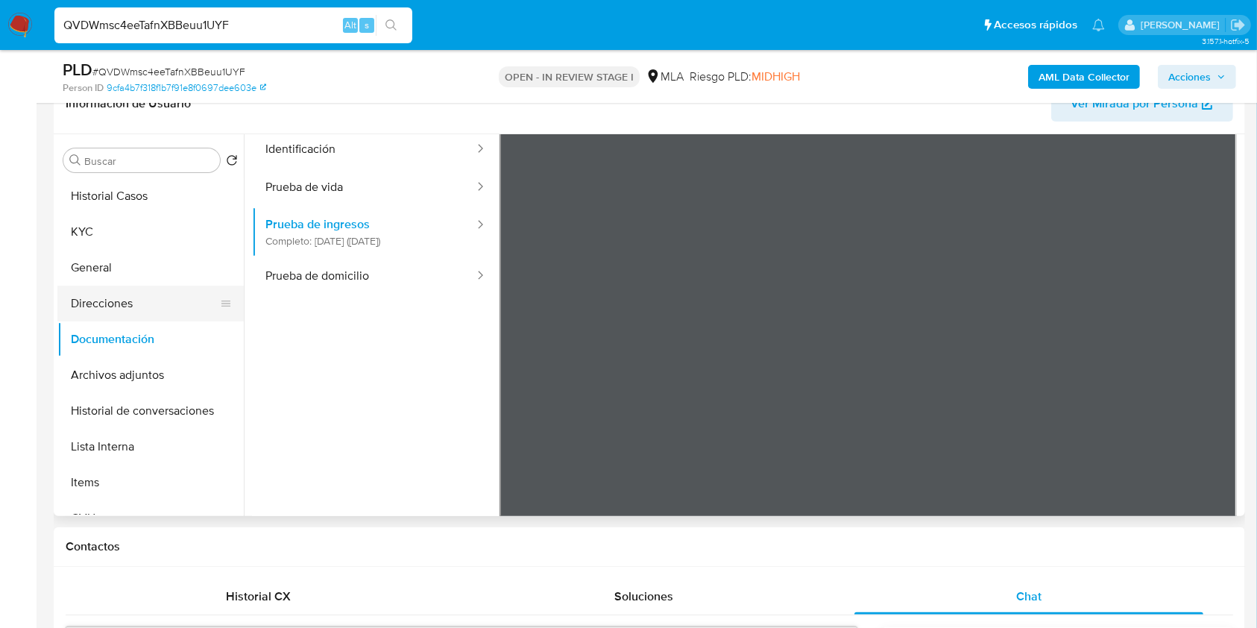
scroll to position [0, 0]
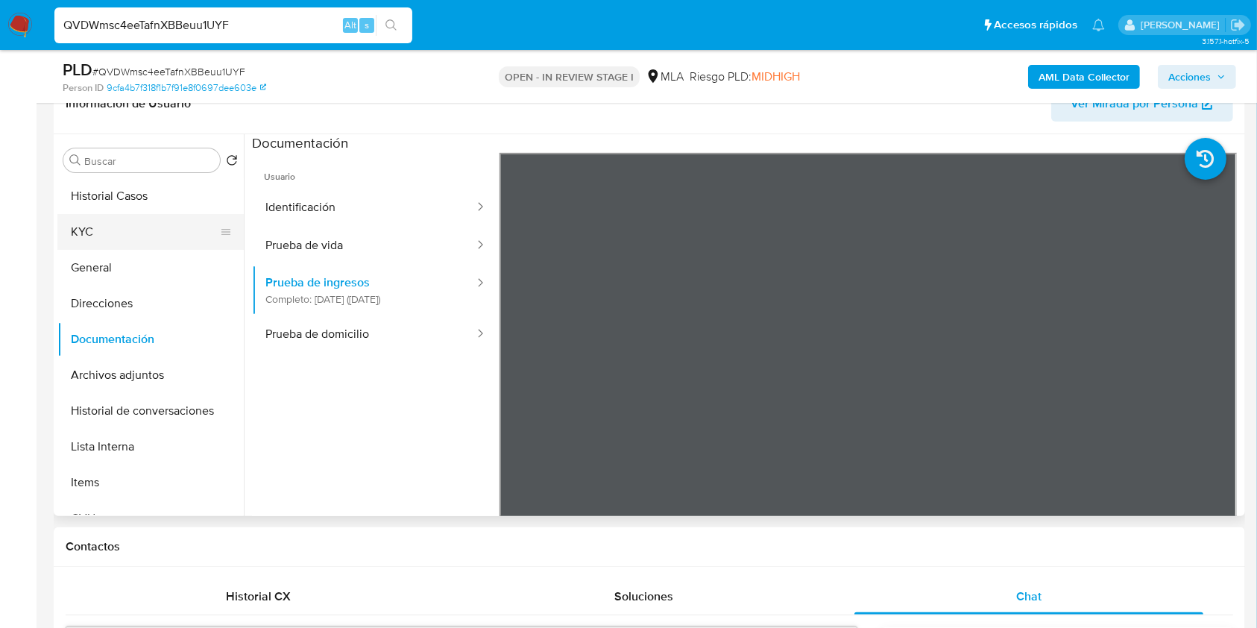
click at [105, 233] on button "KYC" at bounding box center [144, 232] width 174 height 36
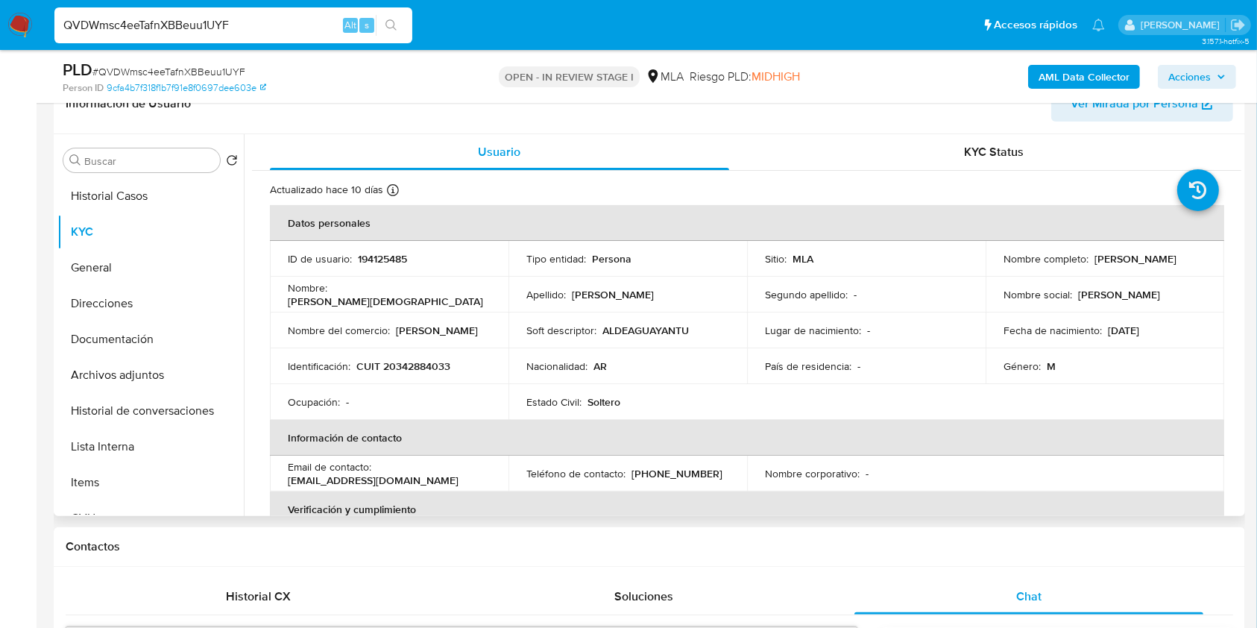
drag, startPoint x: 1090, startPoint y: 254, endPoint x: 1193, endPoint y: 257, distance: 102.9
click at [1193, 257] on div "Nombre completo : Ulises Jesus Condori" at bounding box center [1105, 258] width 203 height 13
copy p "Ulises Jesus Condori"
drag, startPoint x: 394, startPoint y: 331, endPoint x: 490, endPoint y: 331, distance: 96.2
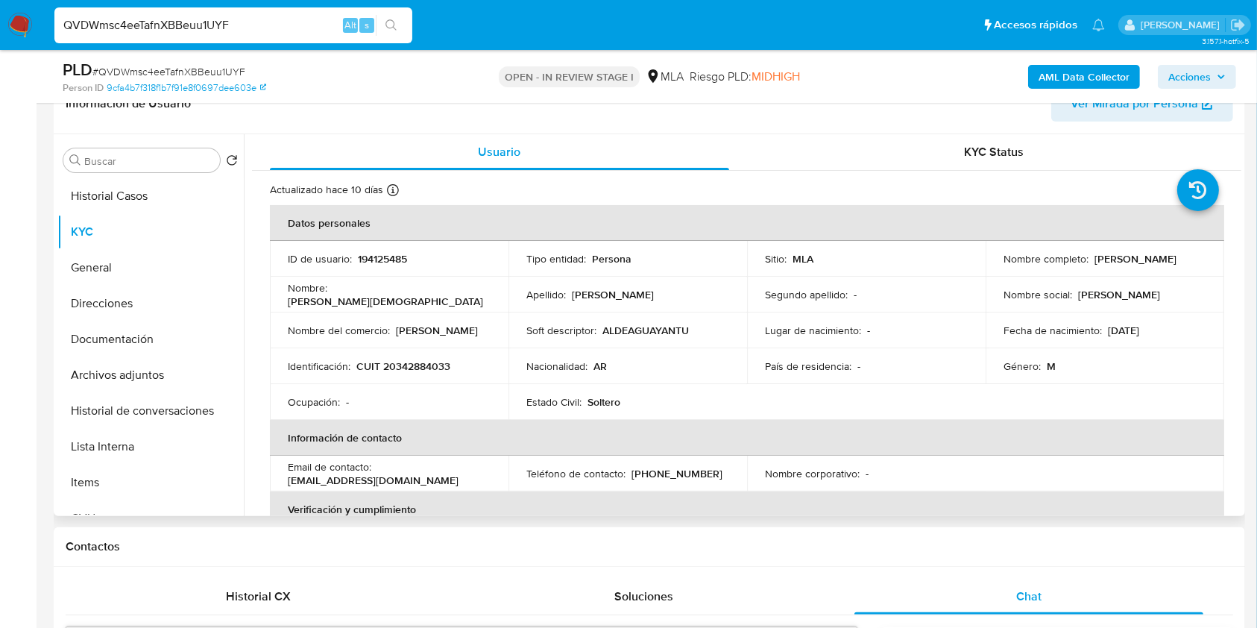
click at [490, 331] on td "Nombre del comercio : Aldea Guay Antu" at bounding box center [389, 330] width 239 height 36
copy p "Aldea Guay Antu"
click at [429, 368] on p "CUIT 20342884033" at bounding box center [403, 365] width 94 height 13
copy p "20342884033"
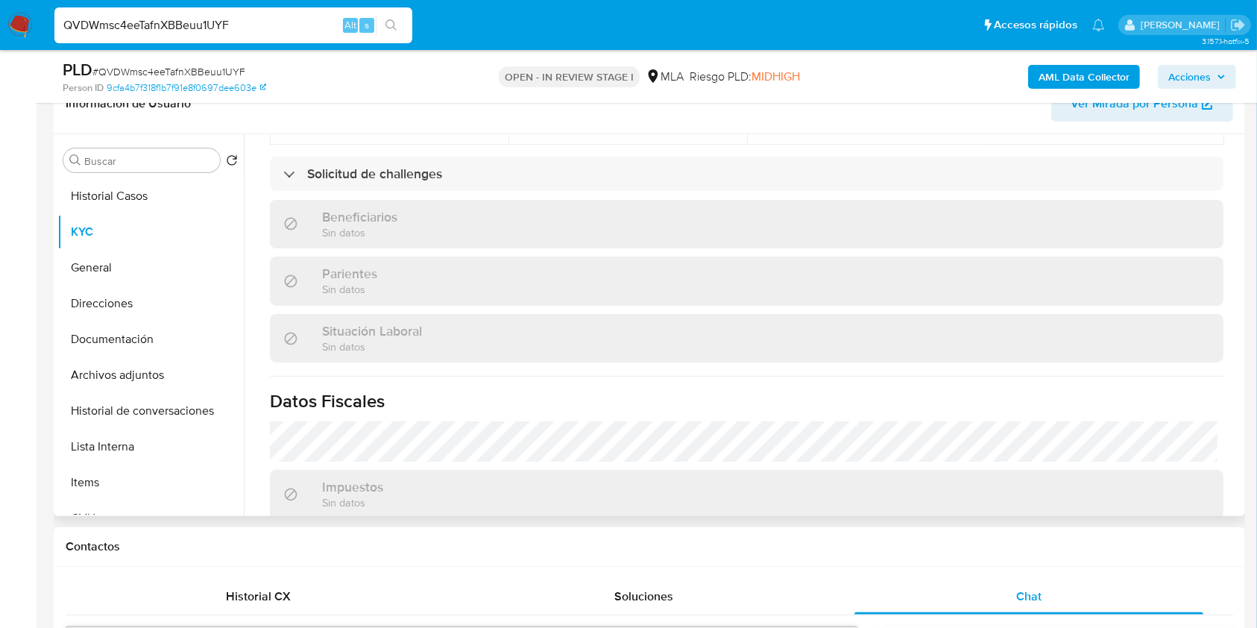
scroll to position [823, 0]
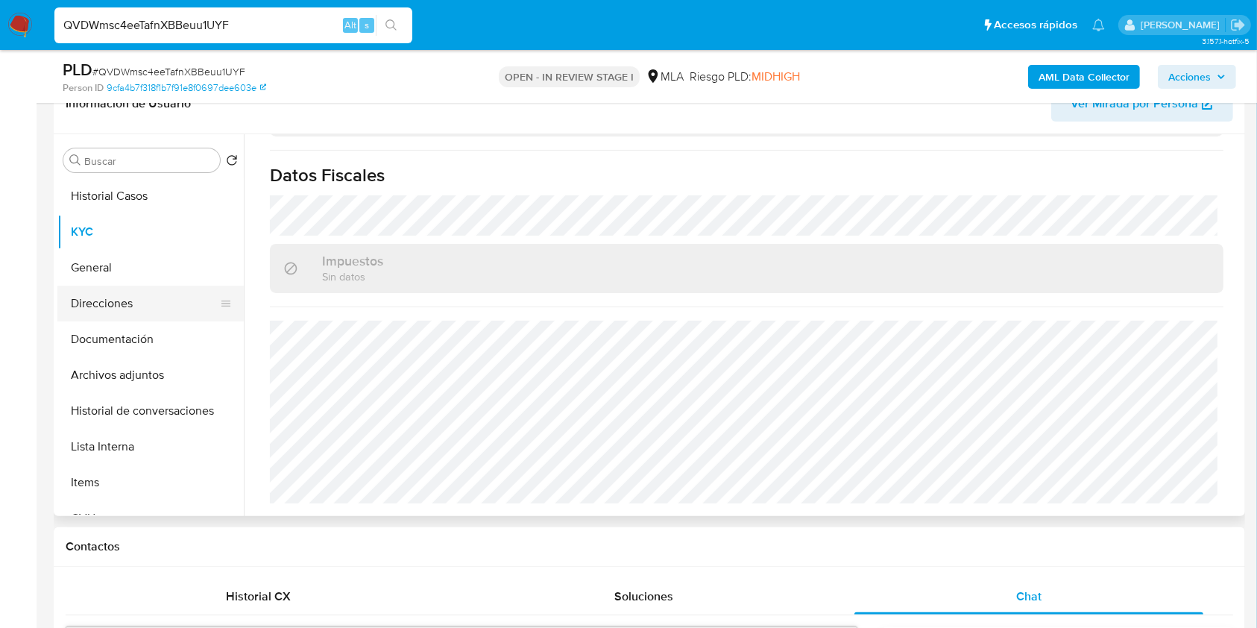
click at [140, 305] on button "Direcciones" at bounding box center [144, 304] width 174 height 36
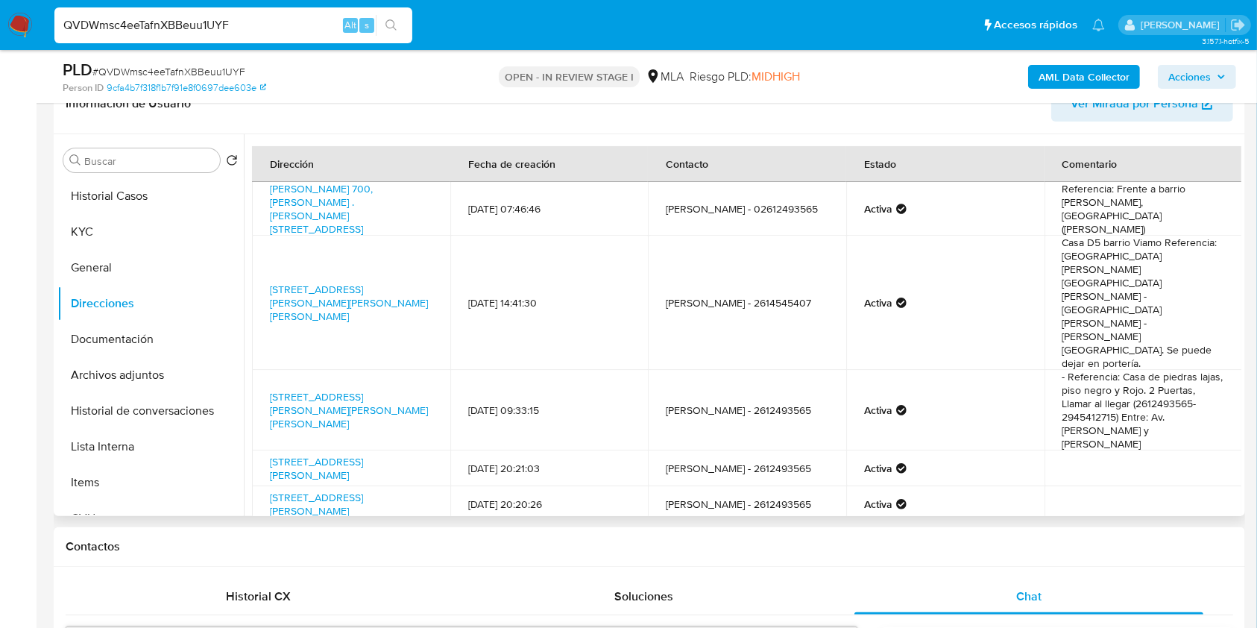
drag, startPoint x: 292, startPoint y: 204, endPoint x: 266, endPoint y: 186, distance: 31.0
click at [266, 186] on td "Brandsen 700, Lujan De Cuyo . Pedriel, Mendoza, 5509, Argentina 700" at bounding box center [351, 209] width 198 height 54
copy link "Brandsen 700, Lujan De Cuyo . Pedriel, Mendoza, 5509, Argentina 700"
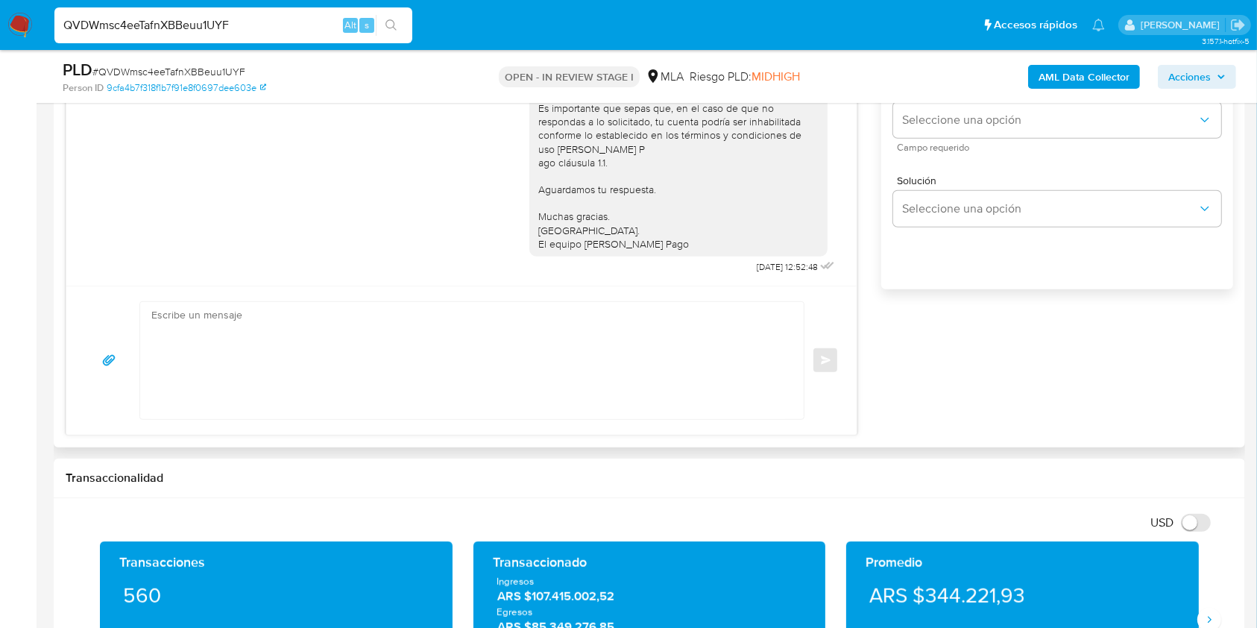
scroll to position [750, 0]
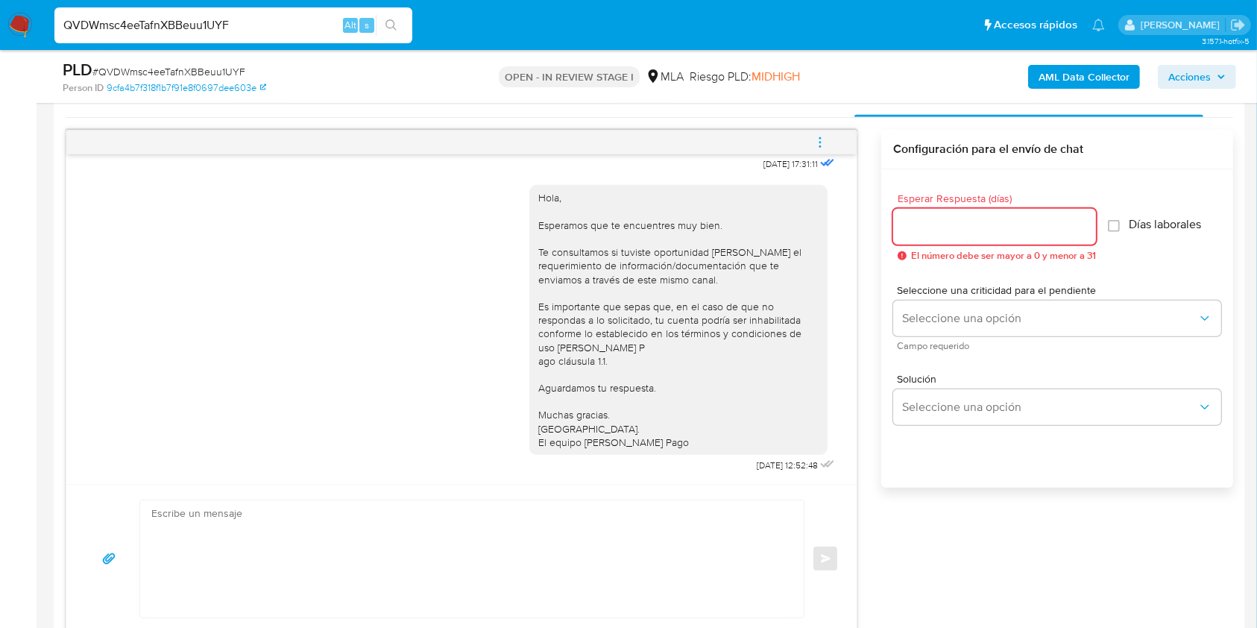
click at [957, 217] on input "Esperar Respuesta (días)" at bounding box center [994, 226] width 203 height 19
type input "3"
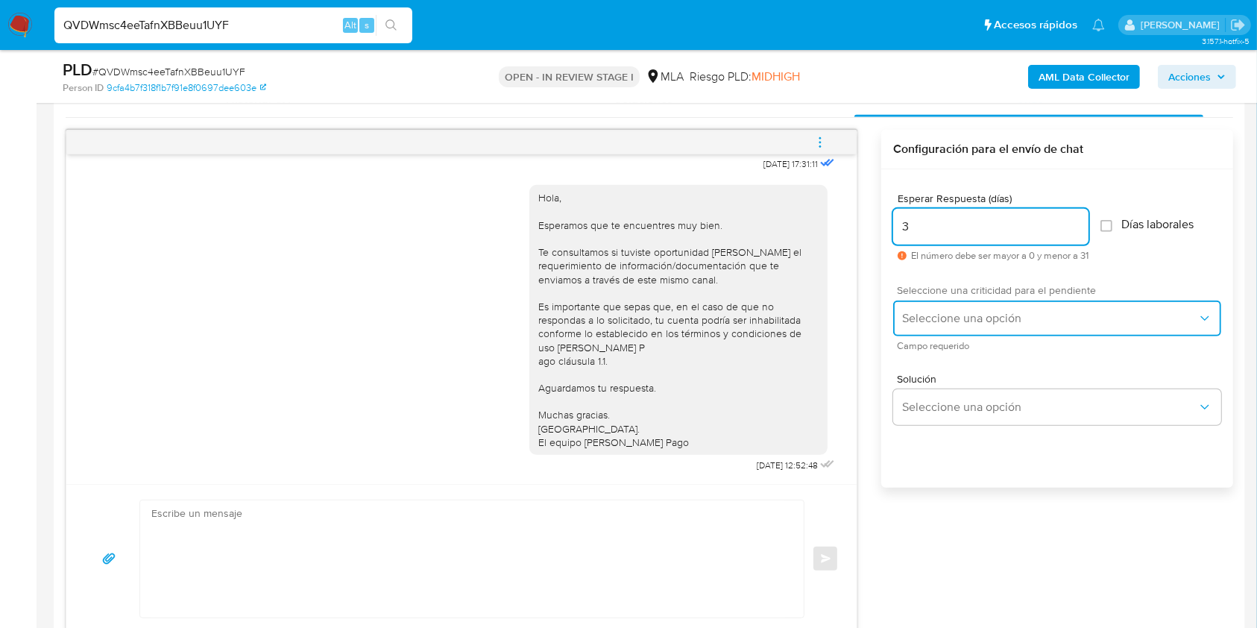
click at [946, 303] on button "Seleccione una opción" at bounding box center [1057, 318] width 328 height 36
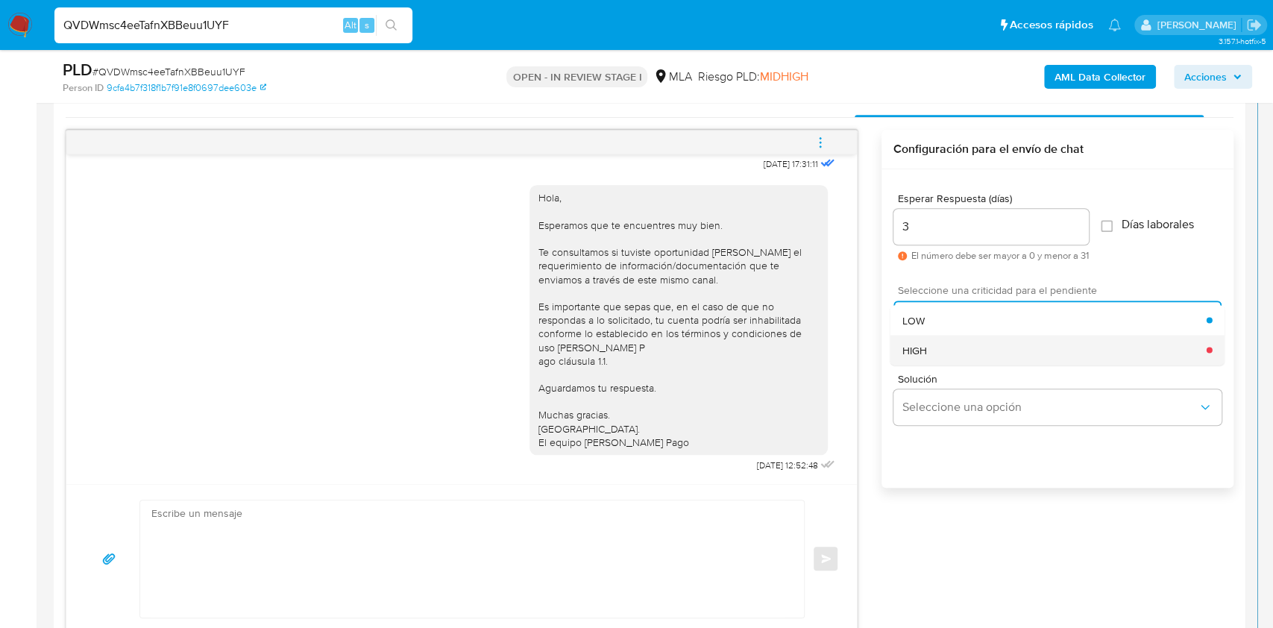
click at [953, 347] on div "HIGH" at bounding box center [1054, 350] width 304 height 30
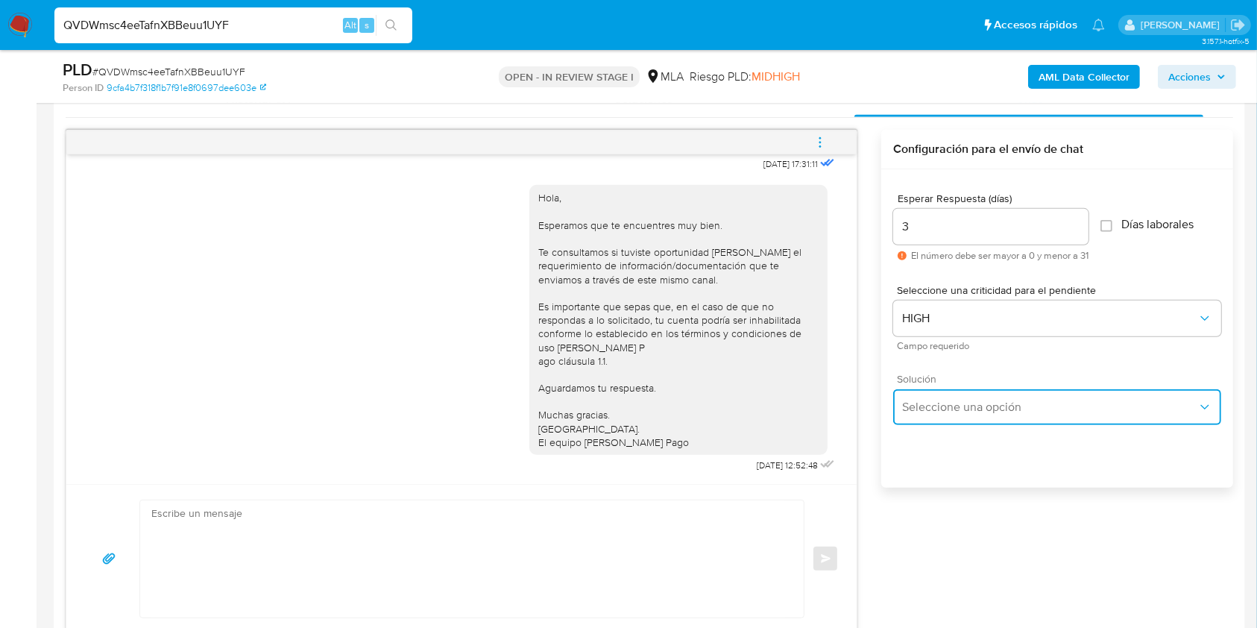
click at [946, 403] on span "Seleccione una opción" at bounding box center [1049, 407] width 295 height 15
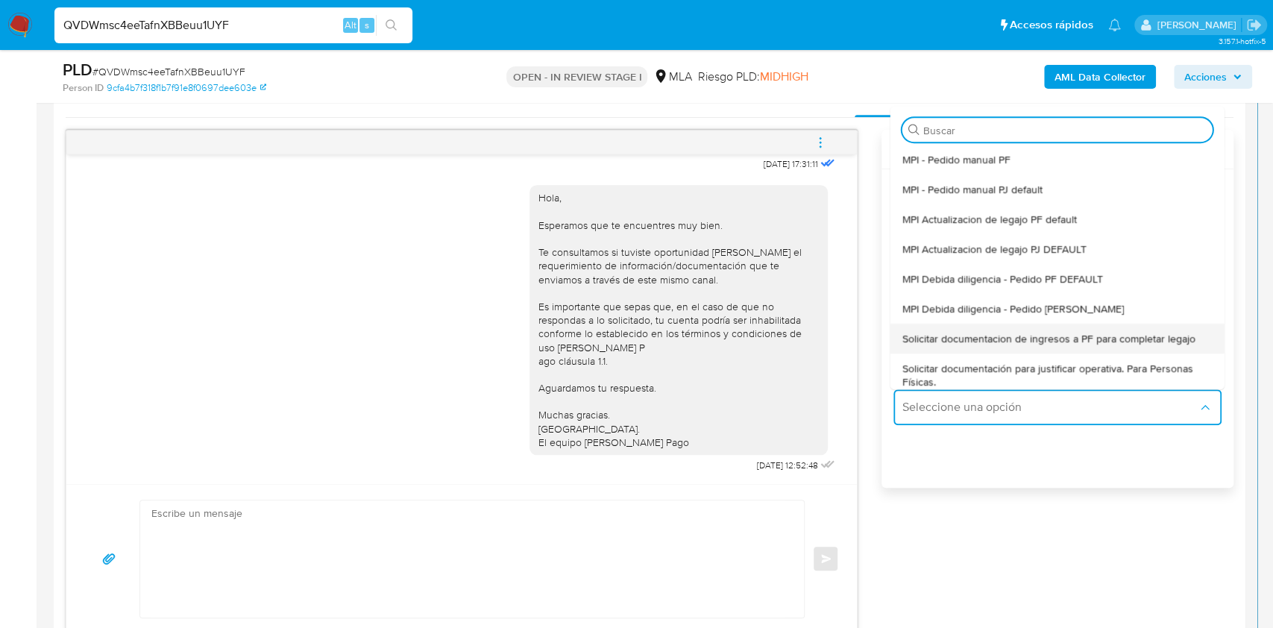
click at [1016, 335] on span "Solicitar documentacion de ingresos a PF para completar legajo" at bounding box center [1048, 338] width 293 height 13
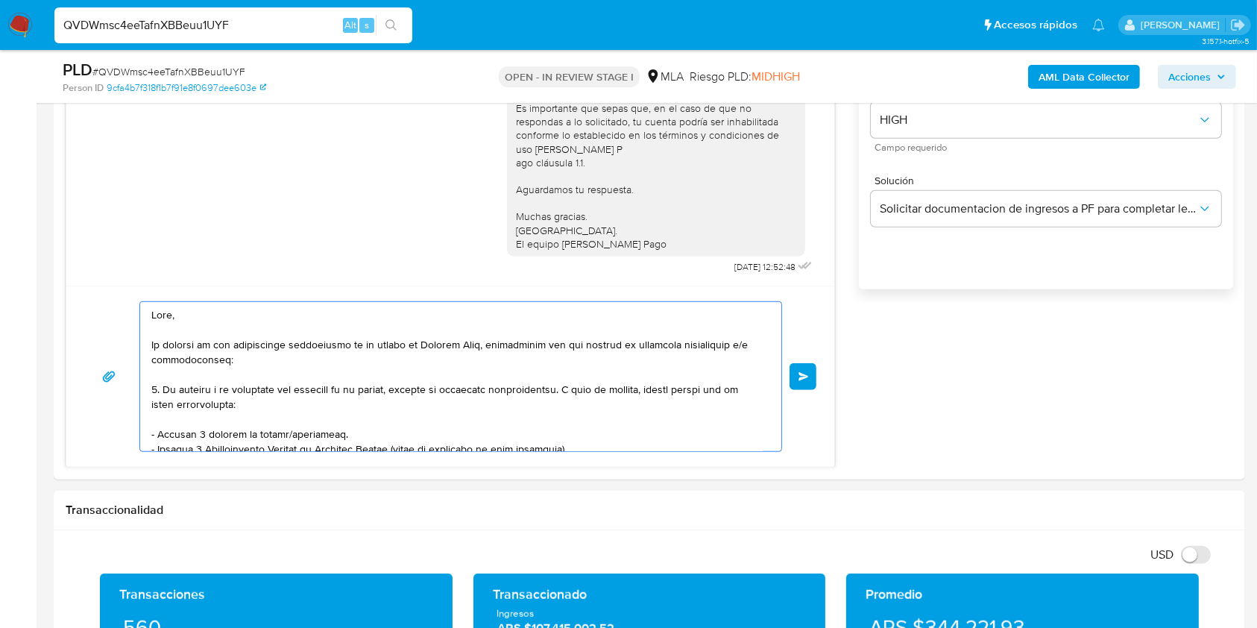
scroll to position [303, 0]
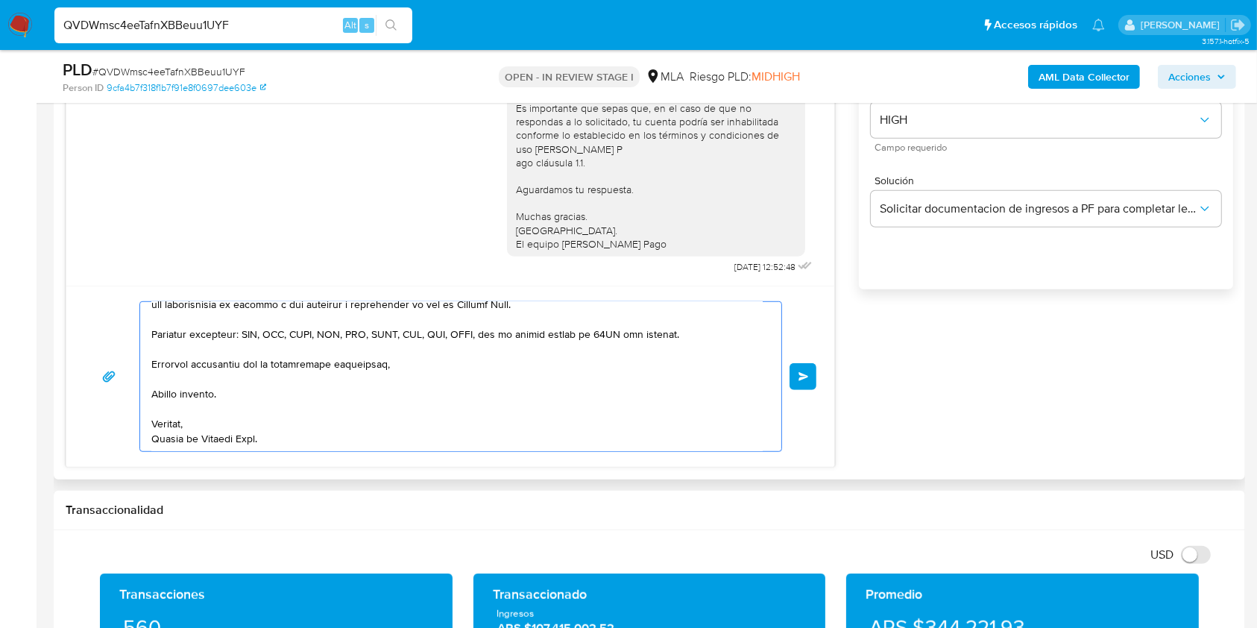
drag, startPoint x: 167, startPoint y: 345, endPoint x: 264, endPoint y: 372, distance: 100.6
type textarea "Hola, En f"
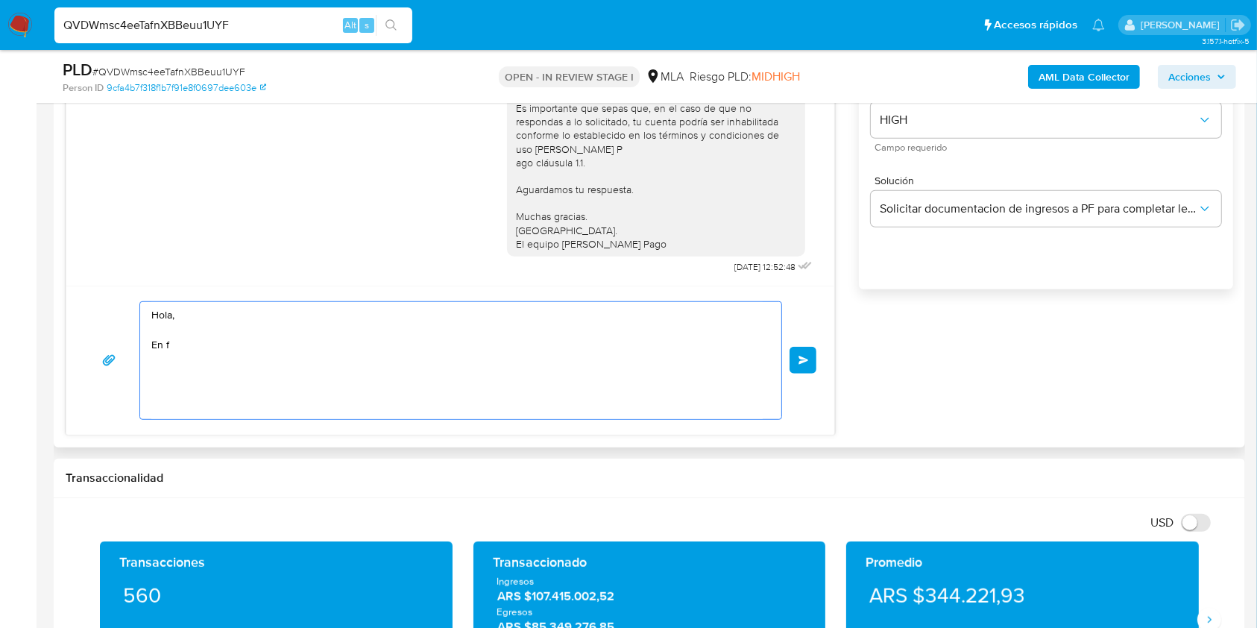
scroll to position [0, 0]
drag, startPoint x: 211, startPoint y: 359, endPoint x: 75, endPoint y: 277, distance: 158.8
click at [75, 277] on div "18/08/2025 17:31:11 Hola, Esperamos que te encuentres muy bien. Te consultamos …" at bounding box center [451, 183] width 770 height 504
type textarea "v"
paste textarea "Buenas tardes, Queremos aclararte que la Resolución General ARCA 5696/2025 indi…"
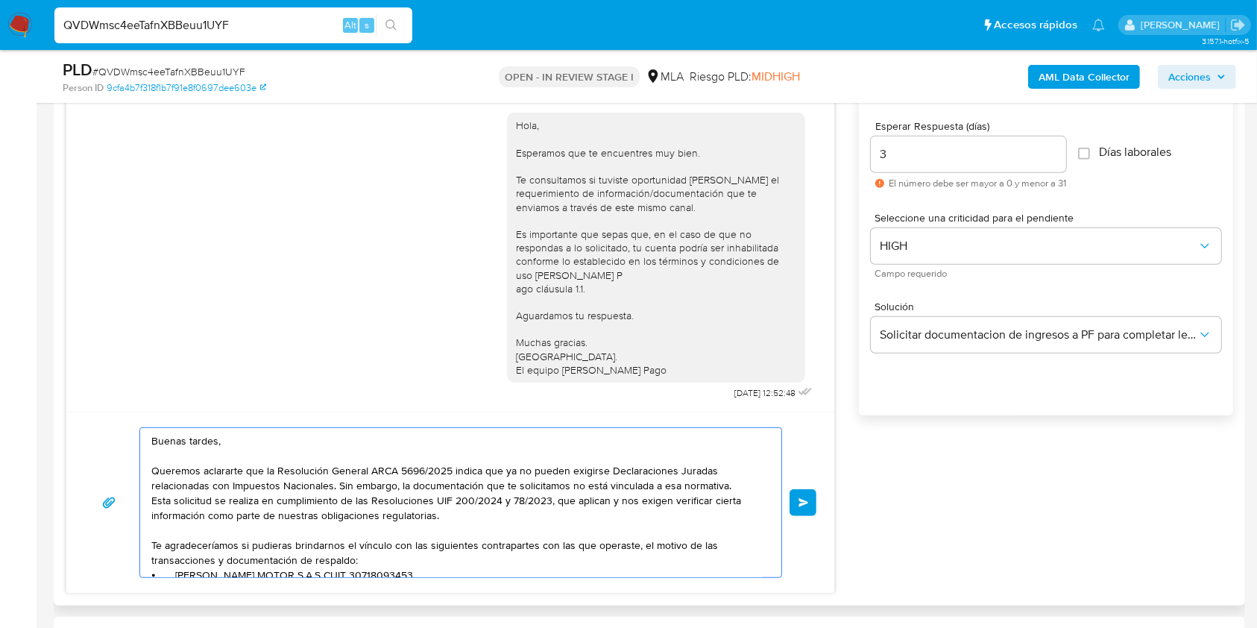
scroll to position [750, 0]
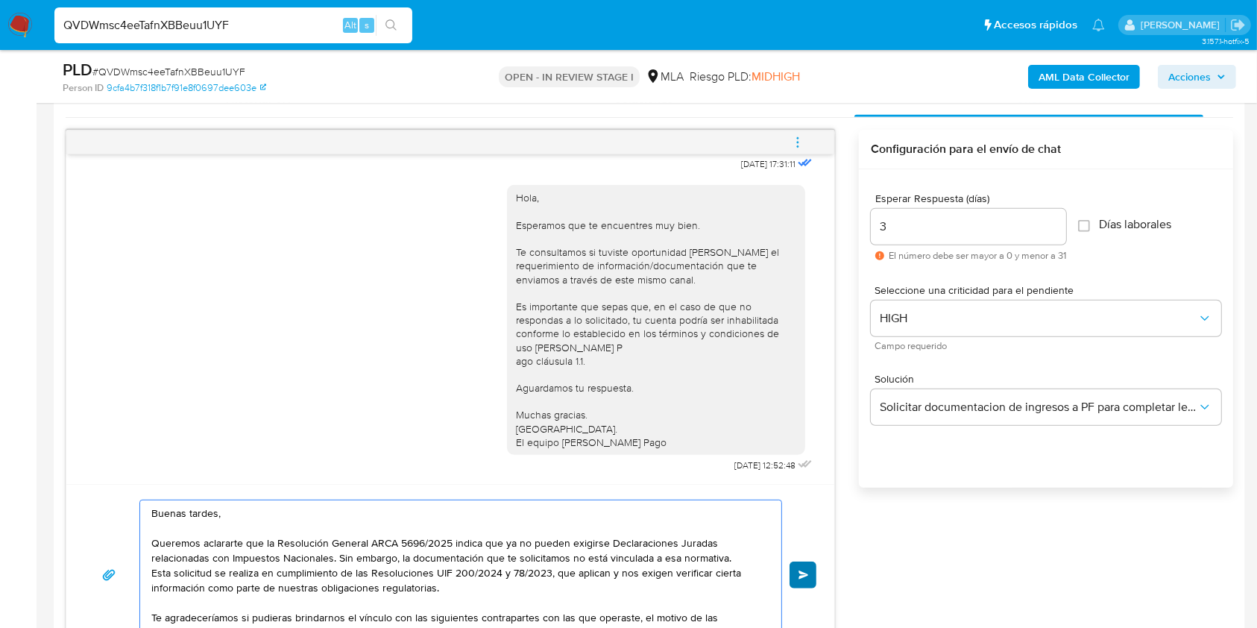
type textarea "Buenas tardes, Queremos aclararte que la Resolución General ARCA 5696/2025 indi…"
click at [807, 570] on span "Enviar" at bounding box center [804, 574] width 10 height 9
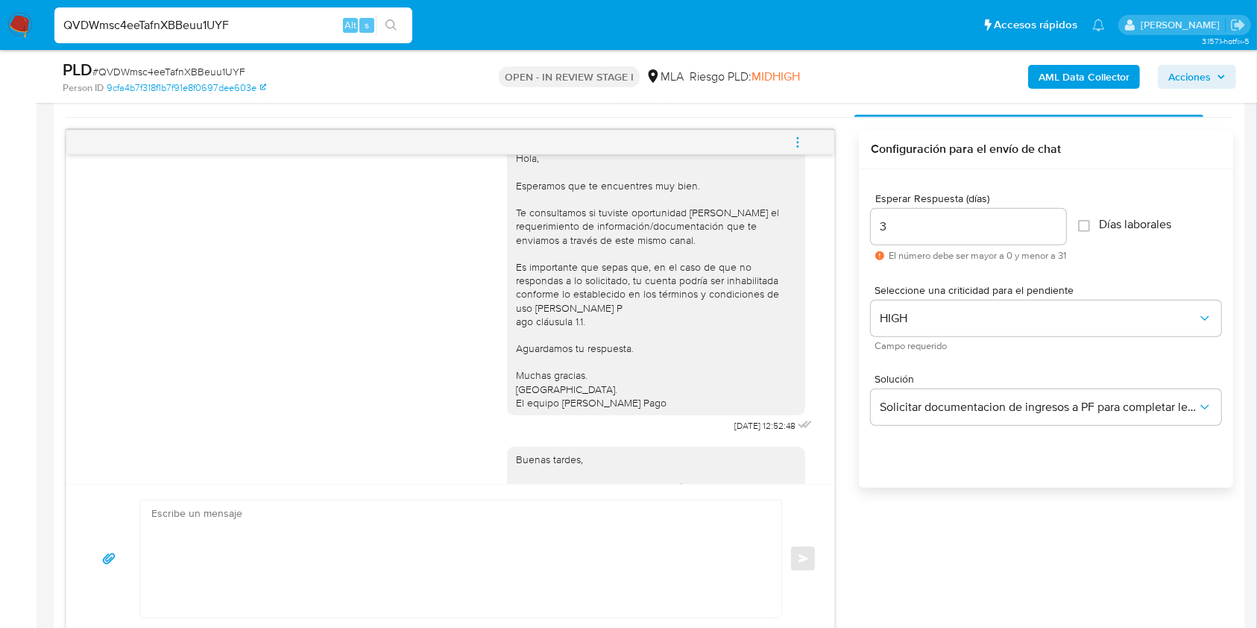
scroll to position [1239, 0]
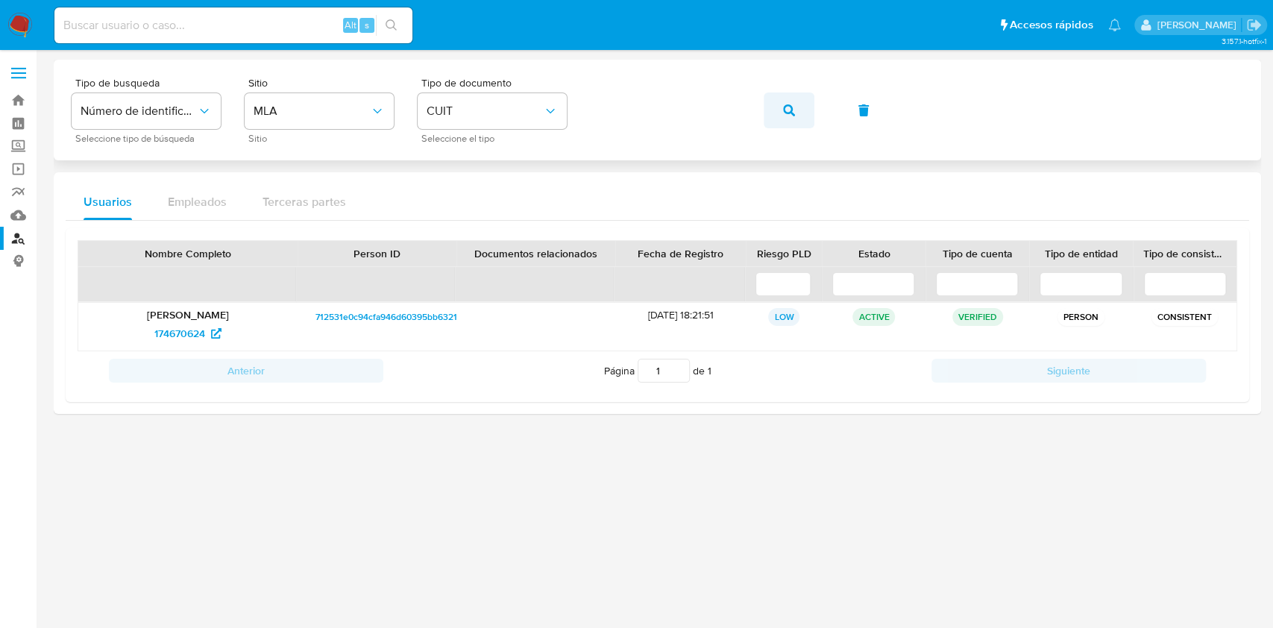
click at [789, 107] on icon "button" at bounding box center [789, 110] width 12 height 12
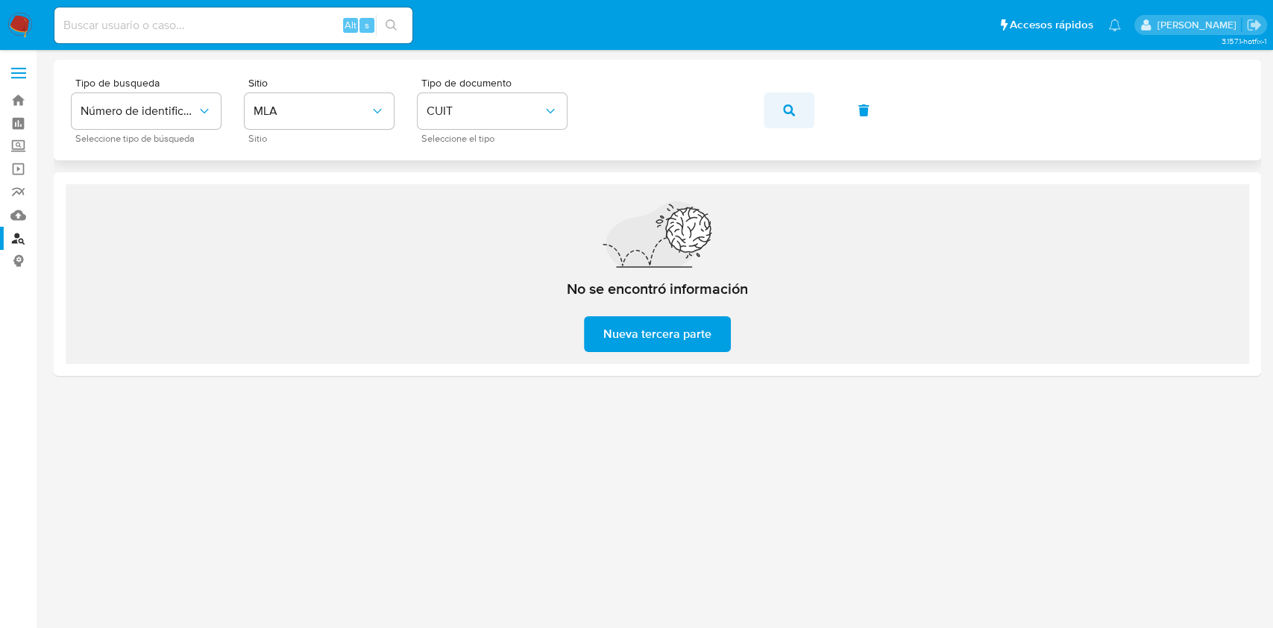
click at [799, 111] on button "button" at bounding box center [789, 110] width 51 height 36
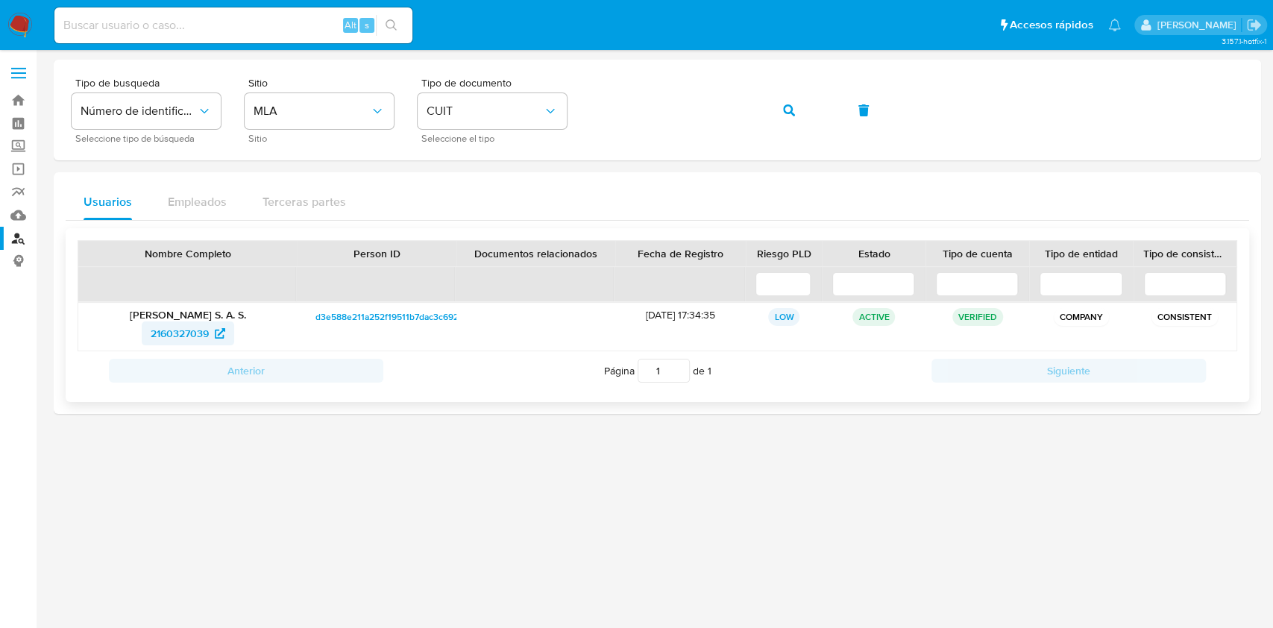
click at [186, 333] on span "2160327039" at bounding box center [180, 333] width 58 height 24
click at [815, 111] on div "Tipo de busqueda Número de identificación Seleccione tipo de búsqueda Sitio MLA…" at bounding box center [657, 110] width 1171 height 65
drag, startPoint x: 797, startPoint y: 104, endPoint x: 785, endPoint y: 134, distance: 32.8
click at [796, 104] on button "button" at bounding box center [789, 110] width 51 height 36
click at [181, 327] on span "62872817" at bounding box center [179, 333] width 44 height 24
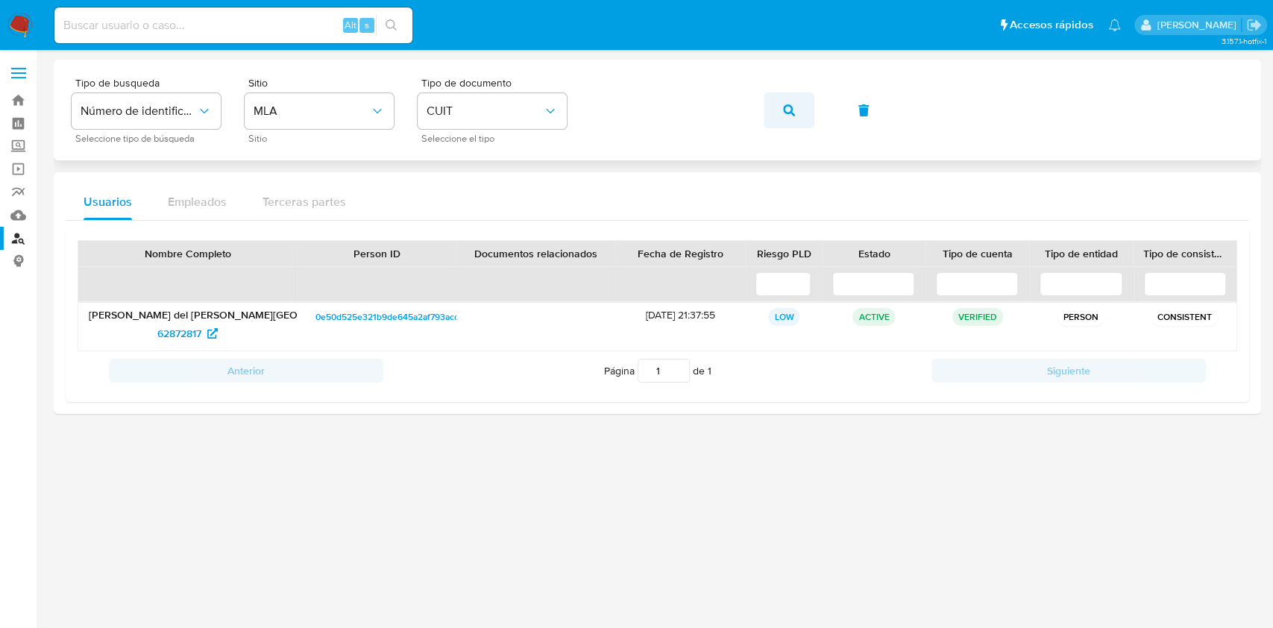
click at [790, 107] on icon "button" at bounding box center [789, 110] width 12 height 12
click at [202, 334] on span "1042113634" at bounding box center [180, 333] width 54 height 24
click at [779, 116] on button "button" at bounding box center [789, 110] width 51 height 36
click at [167, 325] on span "417743702" at bounding box center [179, 333] width 50 height 24
click at [784, 106] on icon "button" at bounding box center [789, 110] width 12 height 12
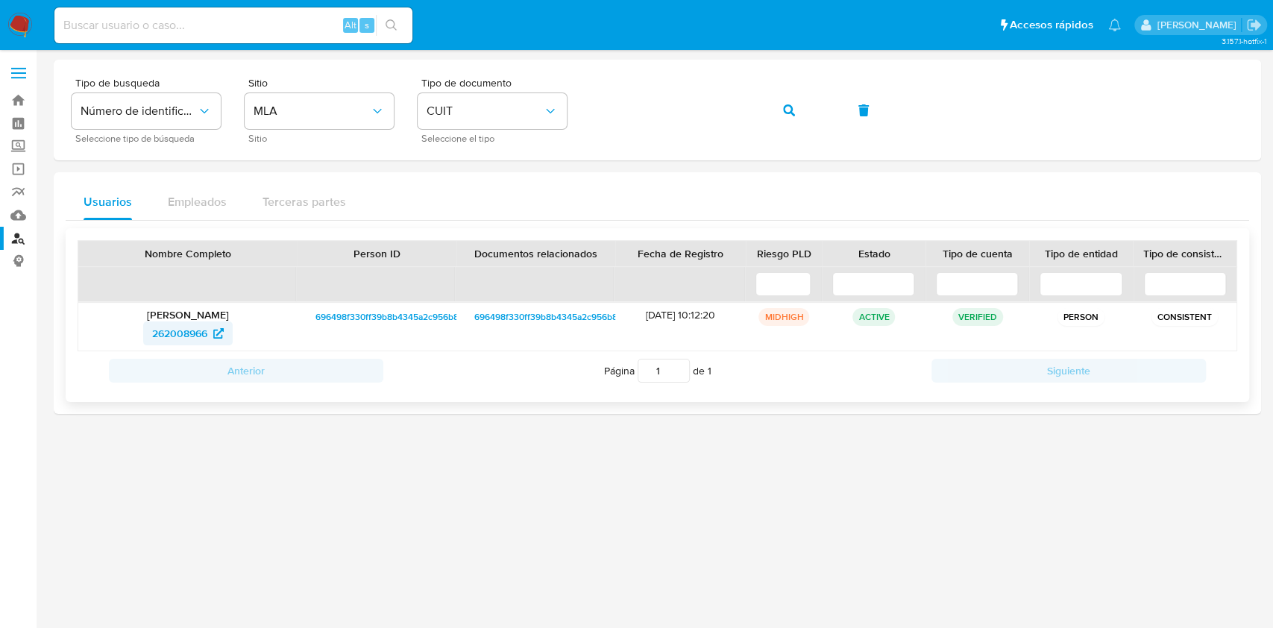
click at [192, 325] on span "262008966" at bounding box center [179, 333] width 55 height 24
click at [790, 110] on icon "button" at bounding box center [789, 110] width 12 height 12
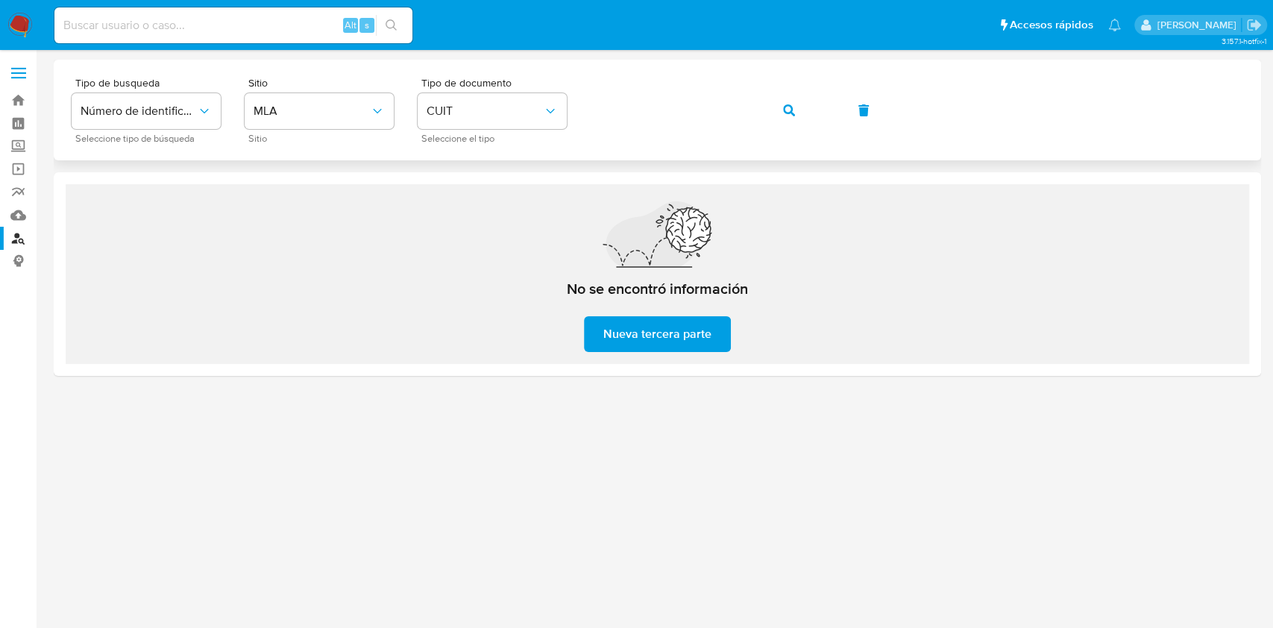
click at [784, 119] on span "button" at bounding box center [789, 110] width 12 height 33
click at [793, 104] on icon "button" at bounding box center [789, 110] width 12 height 12
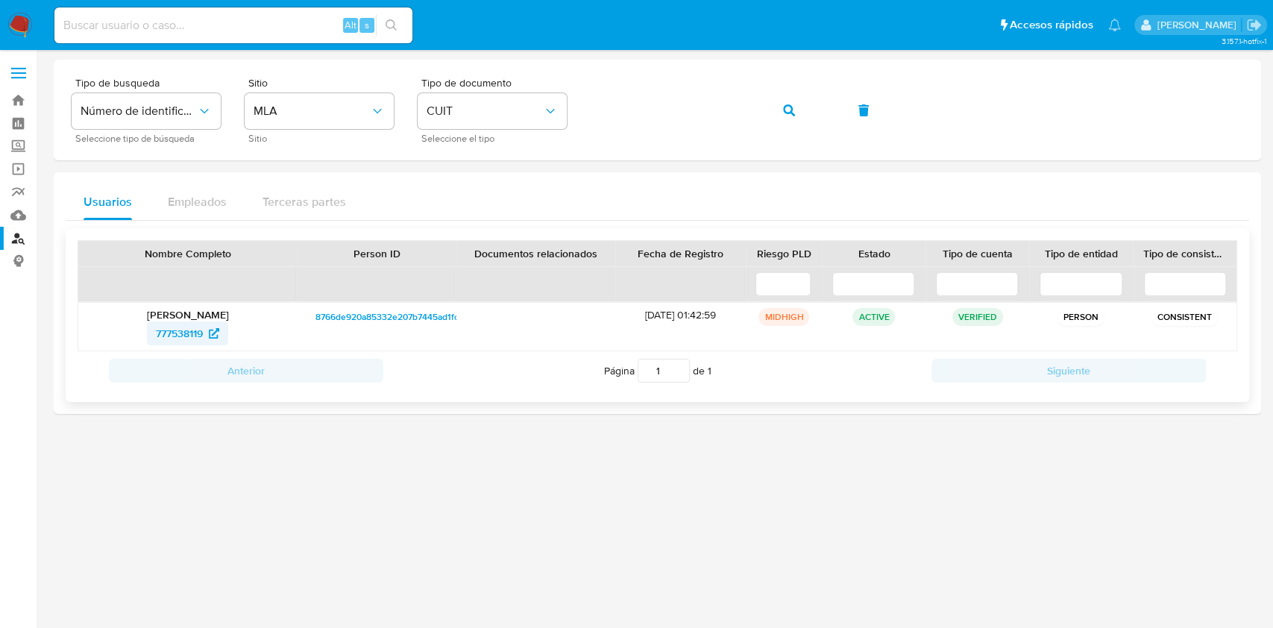
click at [183, 330] on span "777538119" at bounding box center [179, 333] width 47 height 24
click at [778, 106] on button "button" at bounding box center [789, 110] width 51 height 36
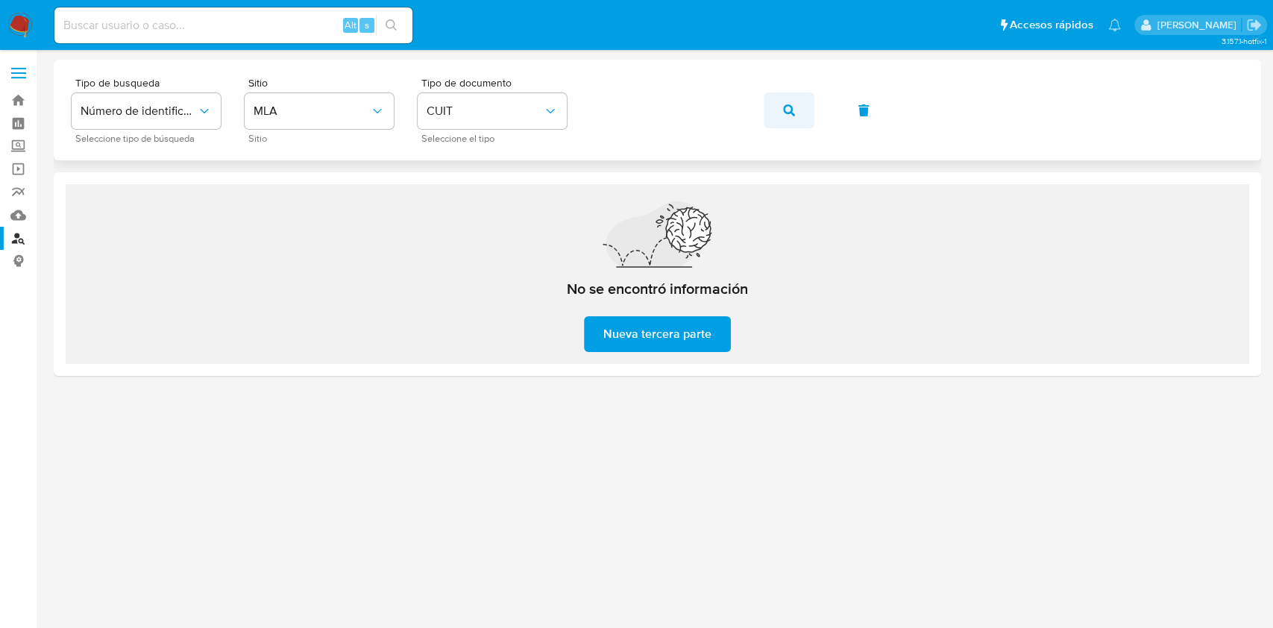
click at [785, 106] on icon "button" at bounding box center [789, 110] width 12 height 12
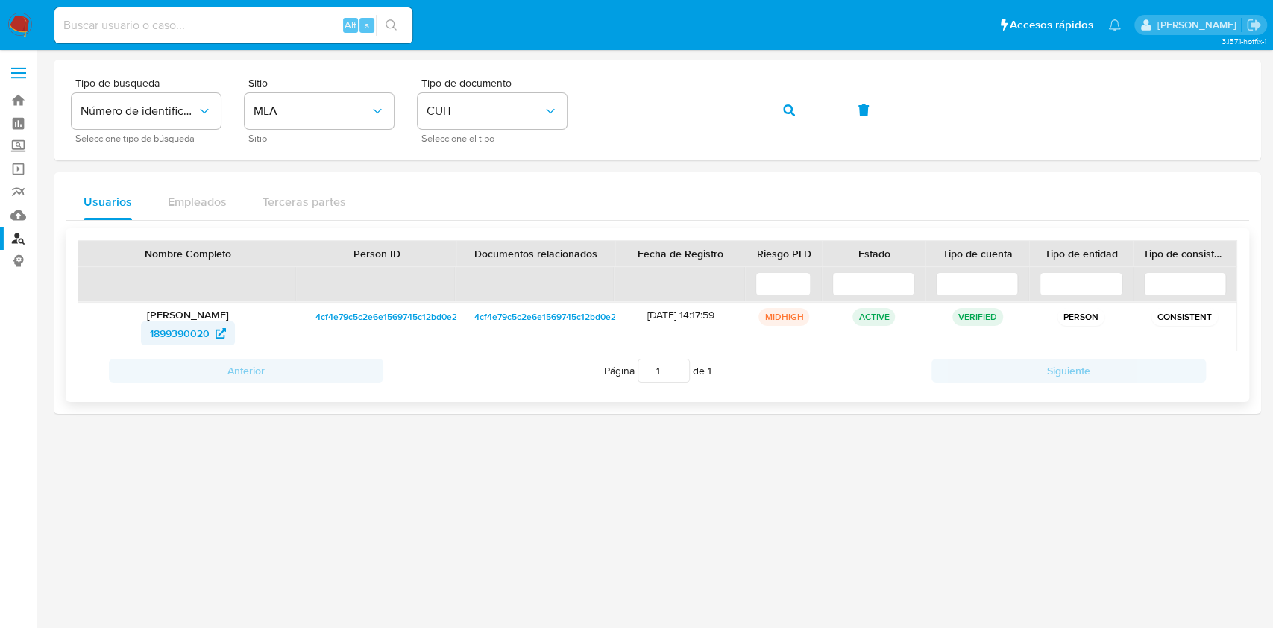
click at [201, 334] on span "1899390020" at bounding box center [180, 333] width 60 height 24
click at [787, 122] on span "button" at bounding box center [789, 110] width 12 height 33
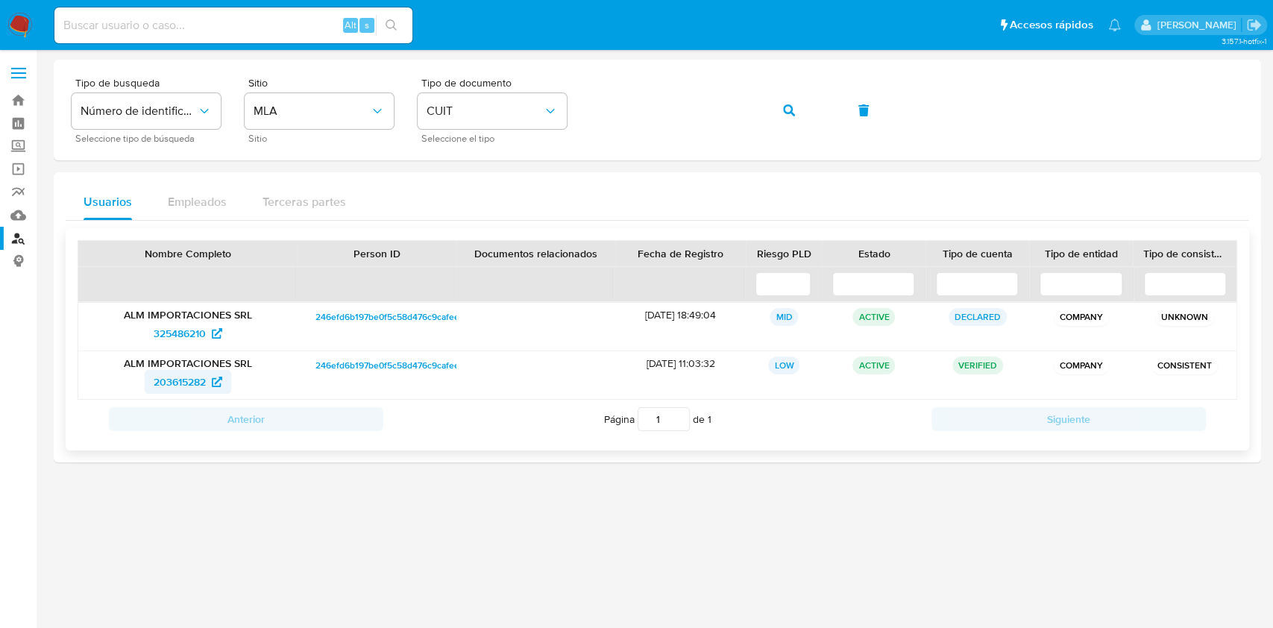
click at [195, 390] on span "203615282" at bounding box center [180, 382] width 52 height 24
click at [798, 107] on button "button" at bounding box center [789, 110] width 51 height 36
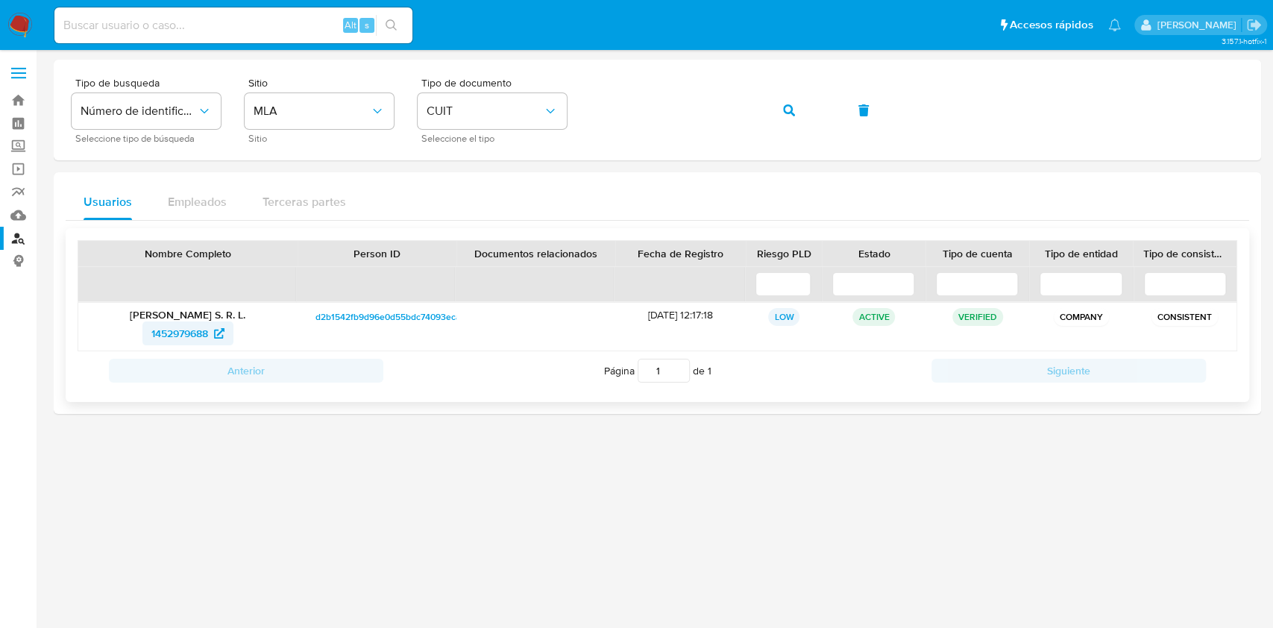
click at [188, 330] on span "1452979688" at bounding box center [179, 333] width 57 height 24
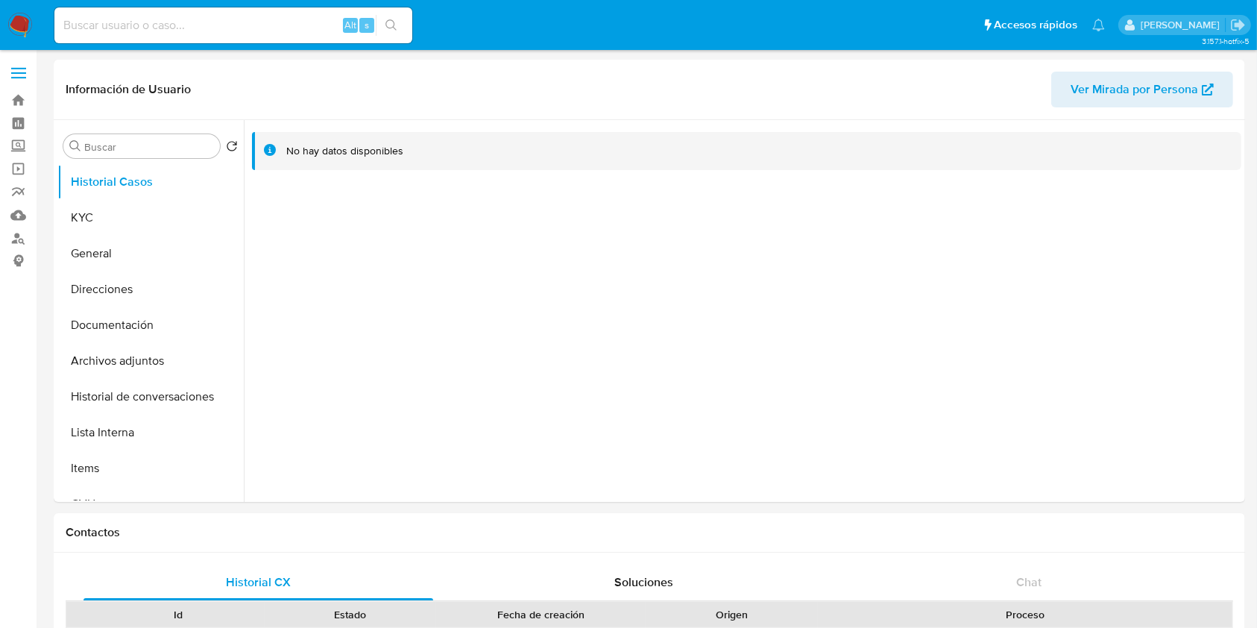
select select "10"
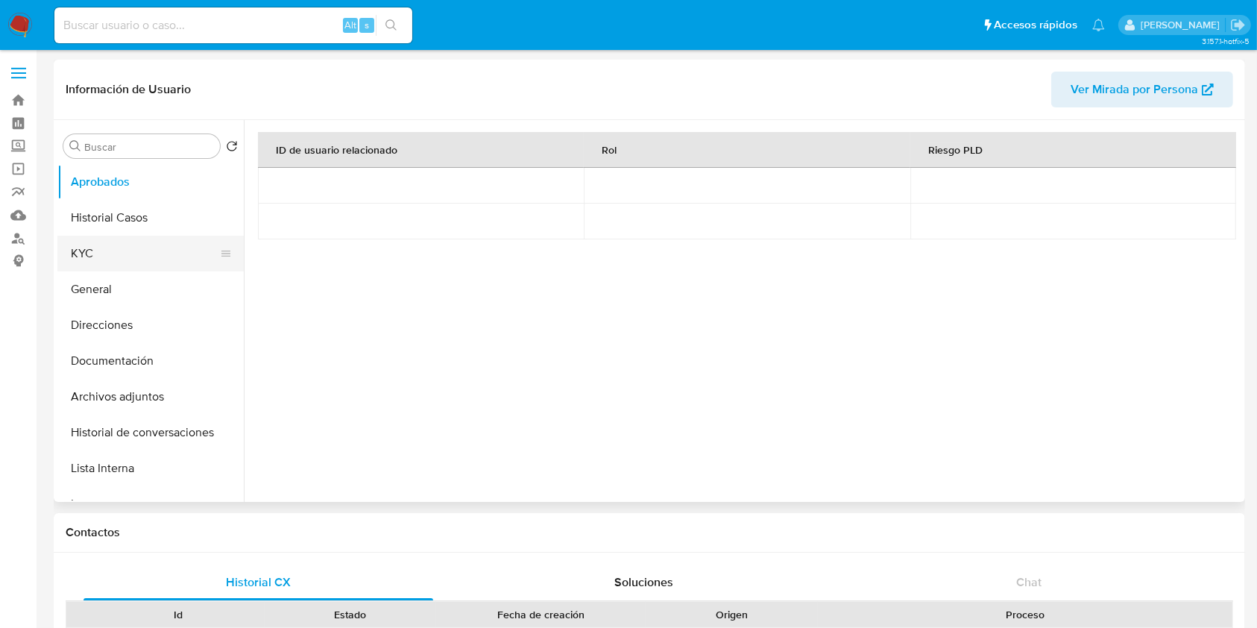
select select "10"
click at [145, 247] on button "KYC" at bounding box center [144, 254] width 174 height 36
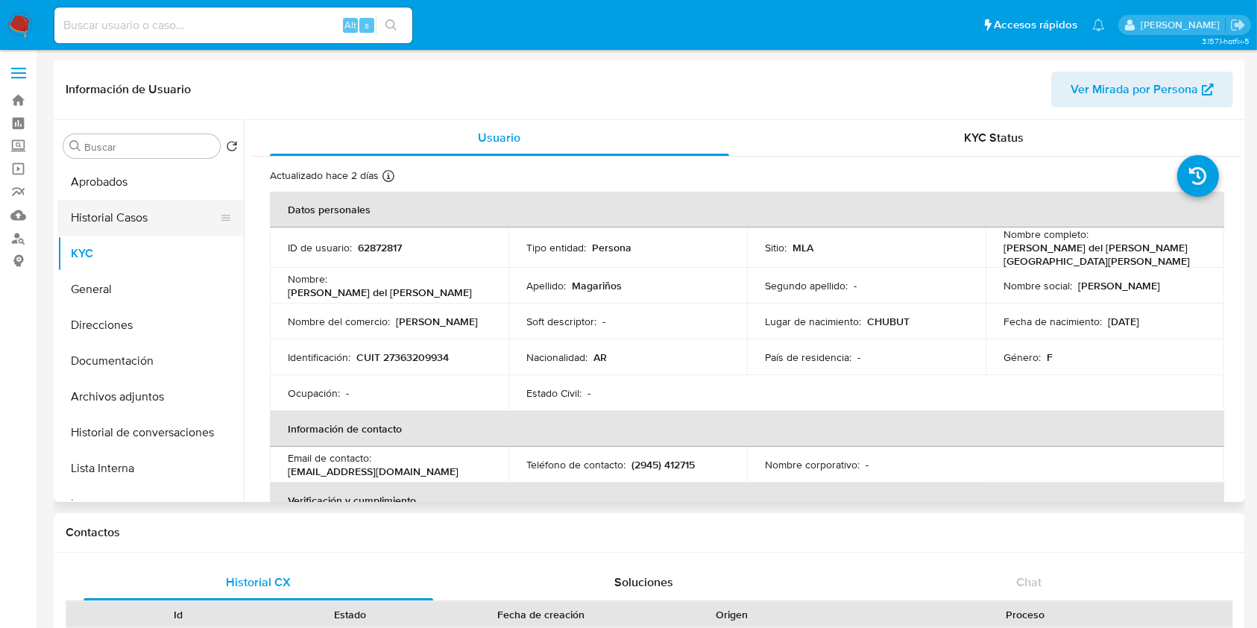
click at [143, 215] on button "Historial Casos" at bounding box center [144, 218] width 174 height 36
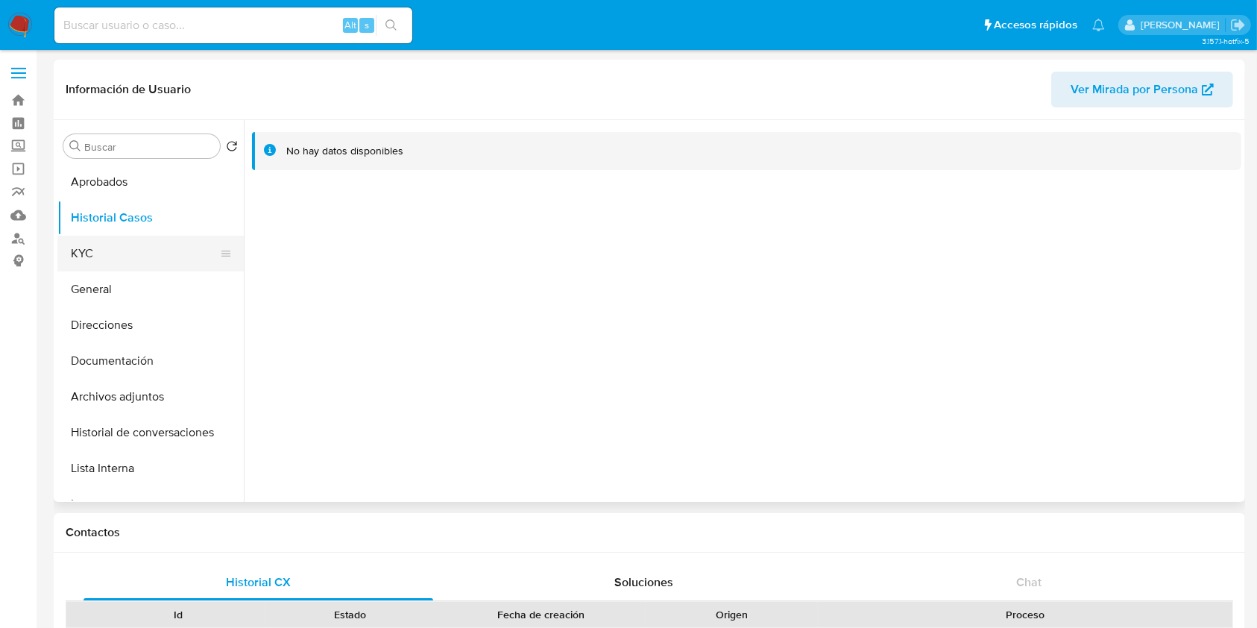
click at [130, 245] on button "KYC" at bounding box center [144, 254] width 174 height 36
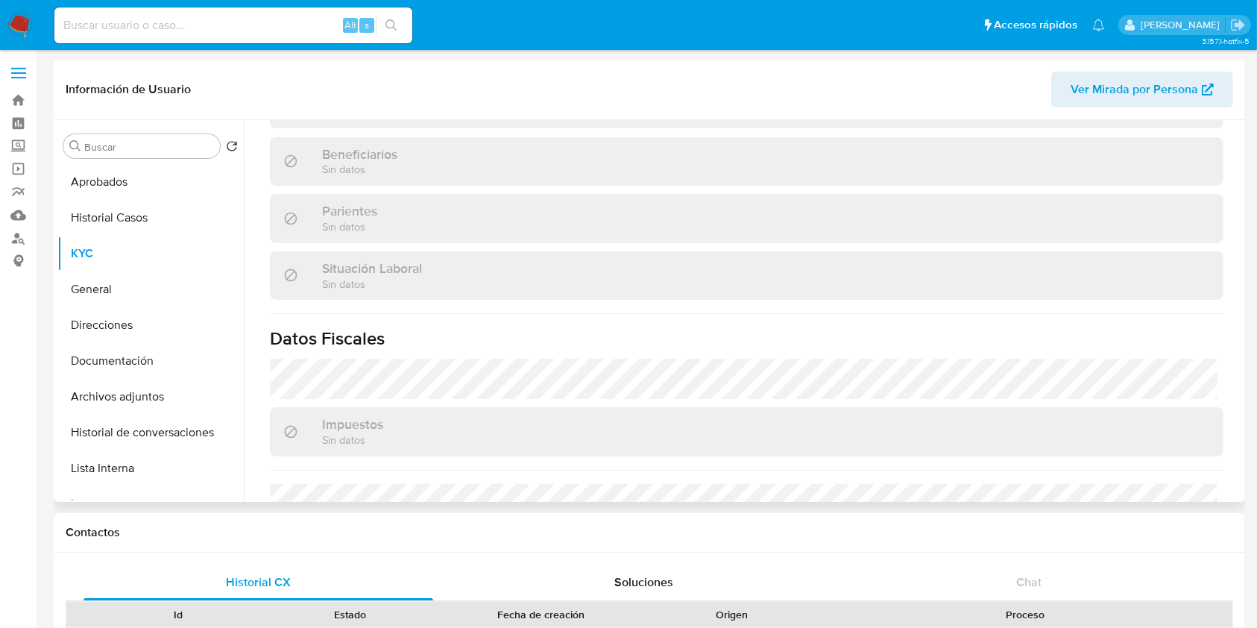
scroll to position [837, 0]
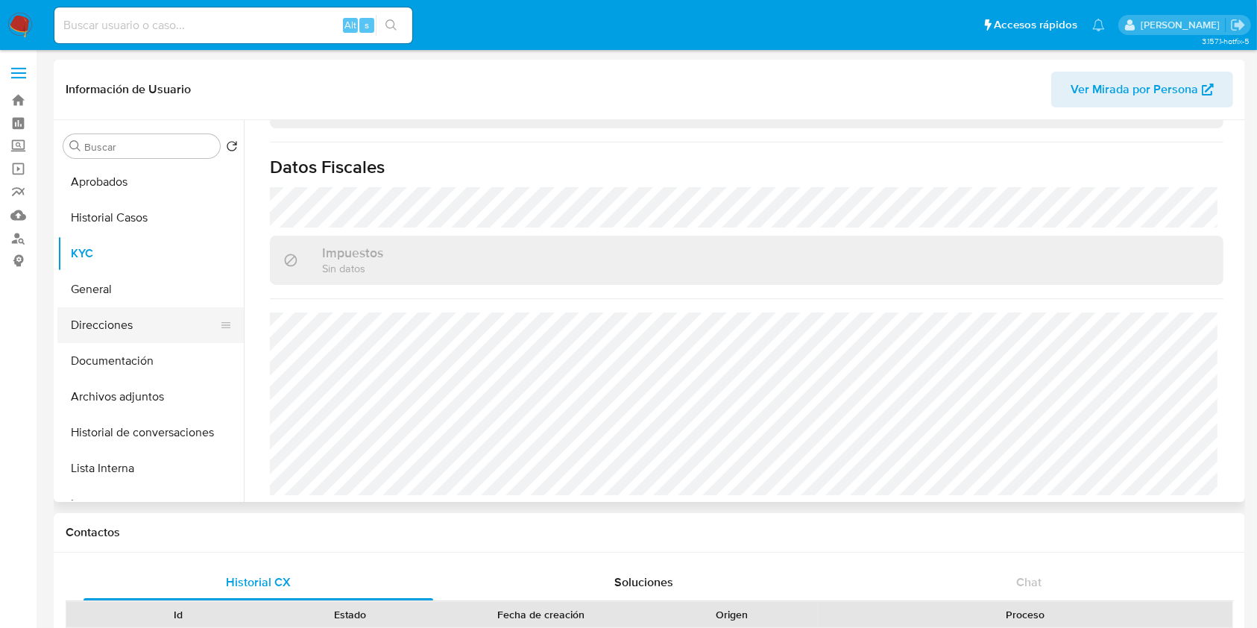
click at [105, 318] on button "Direcciones" at bounding box center [144, 325] width 174 height 36
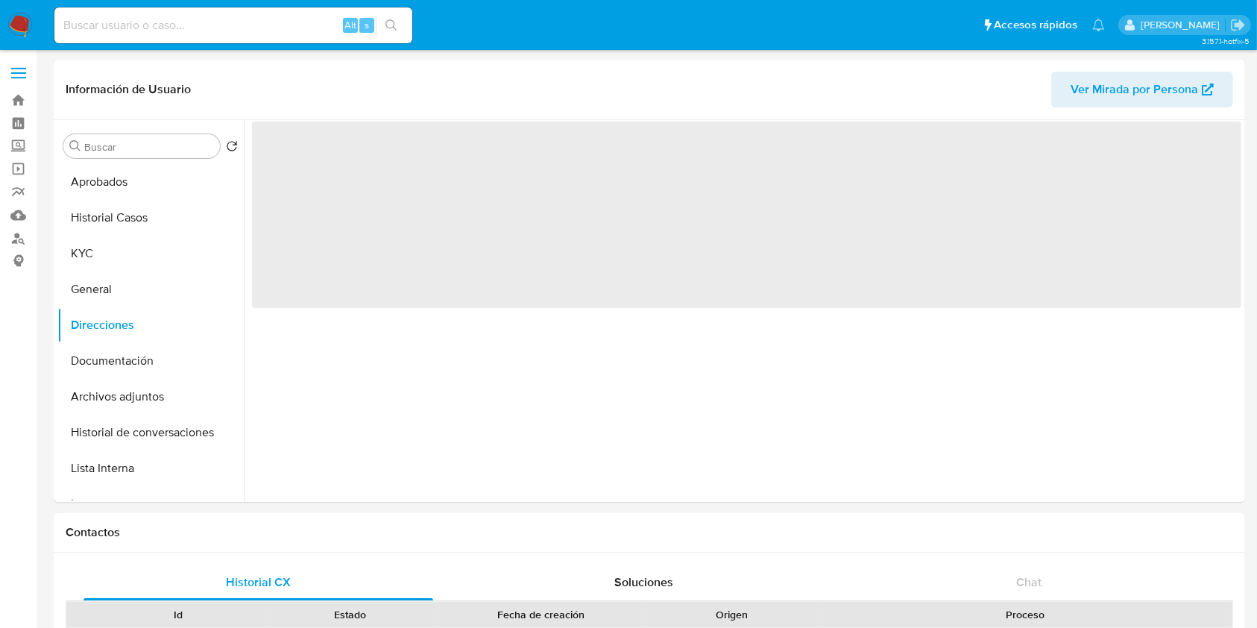
scroll to position [0, 0]
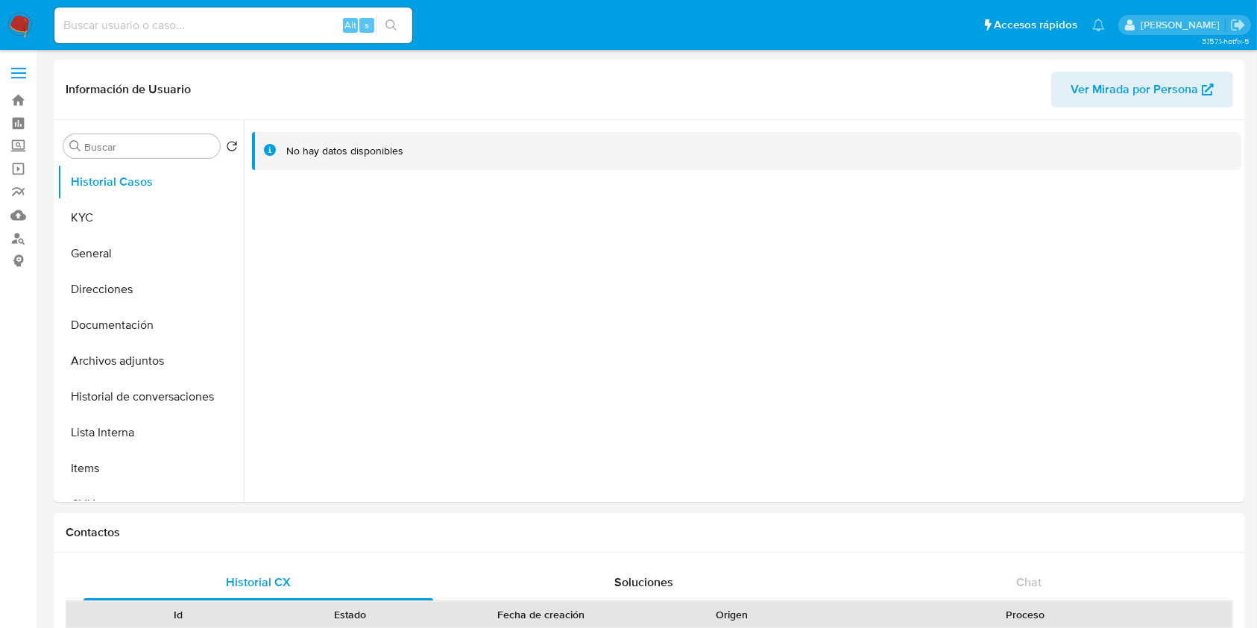
select select "10"
click at [125, 226] on button "KYC" at bounding box center [144, 218] width 174 height 36
select select "10"
click at [98, 207] on button "KYC" at bounding box center [144, 218] width 174 height 36
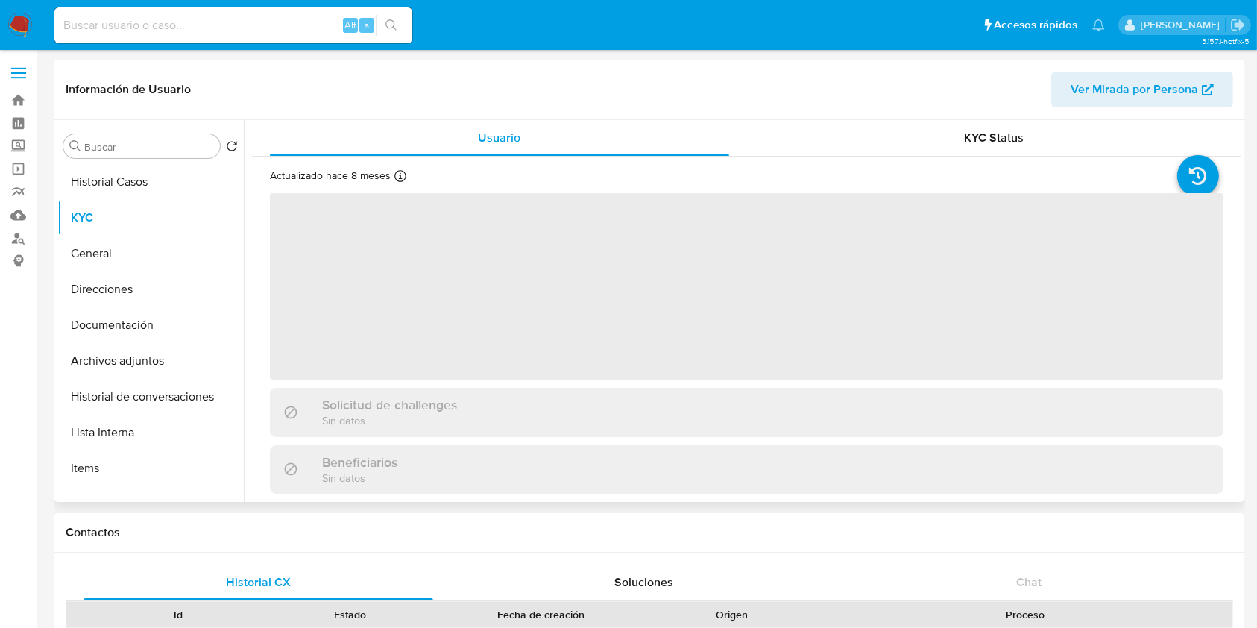
scroll to position [397, 0]
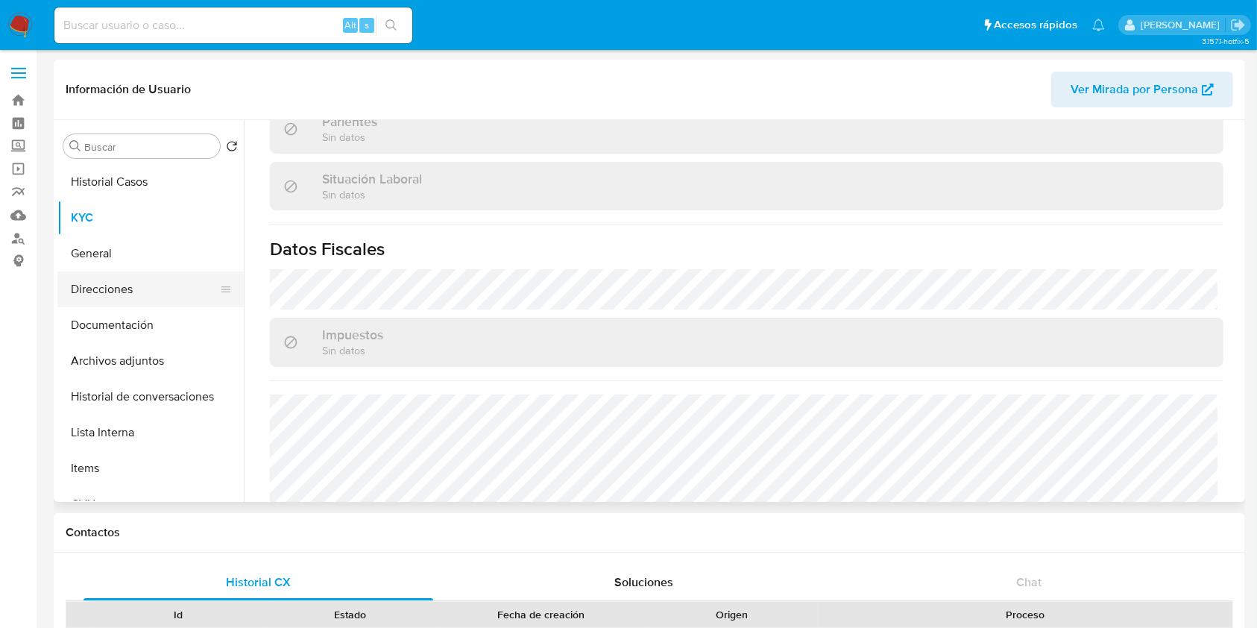
click at [125, 292] on button "Direcciones" at bounding box center [144, 289] width 174 height 36
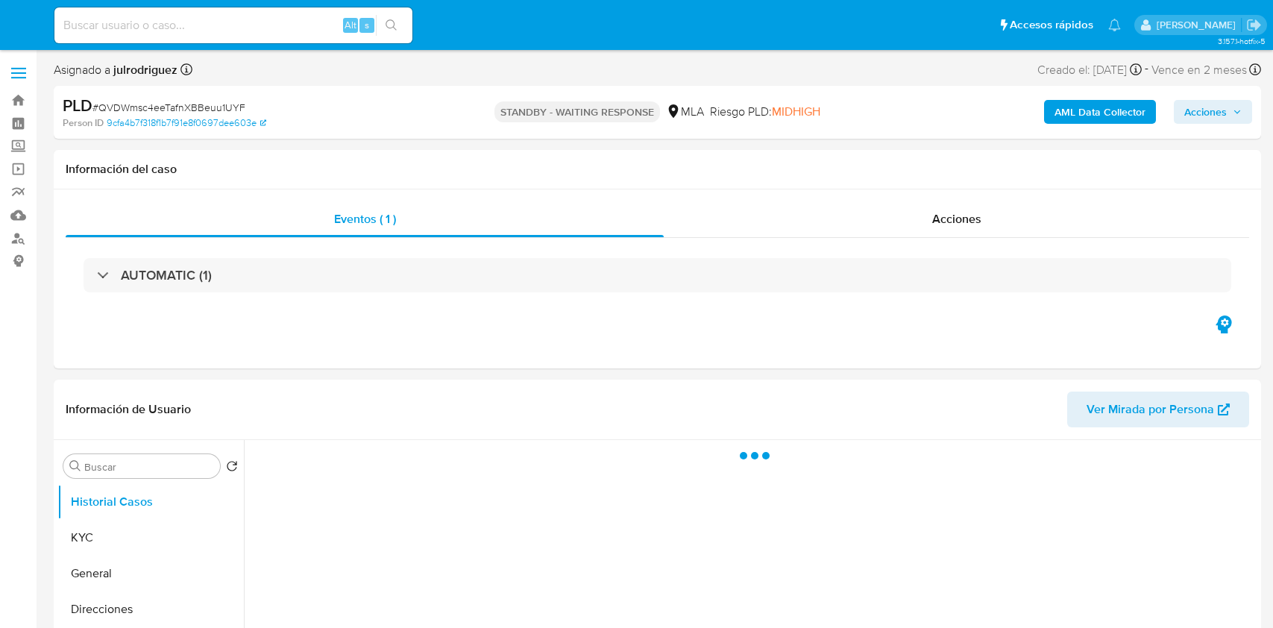
select select "10"
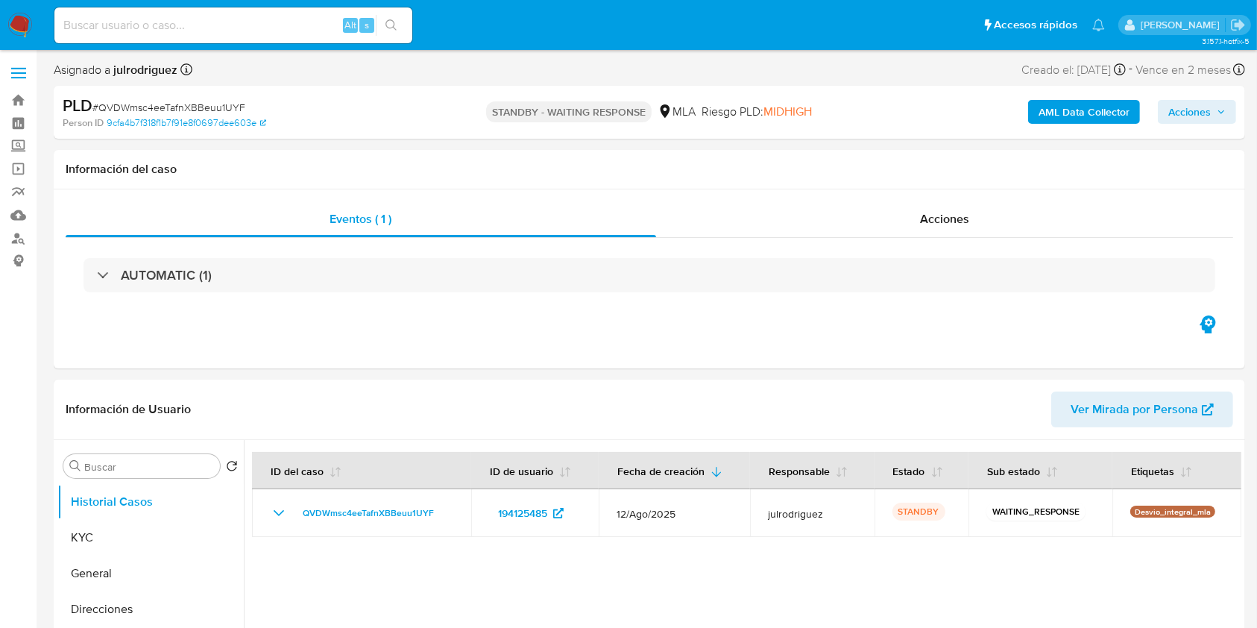
click at [214, 13] on div "Alt s" at bounding box center [233, 25] width 358 height 36
click at [221, 21] on input at bounding box center [233, 25] width 358 height 19
paste input "KpEXSJW4ouyVwKxDSniduxMY"
type input "KpEXSJW4ouyVwKxDSniduxMY"
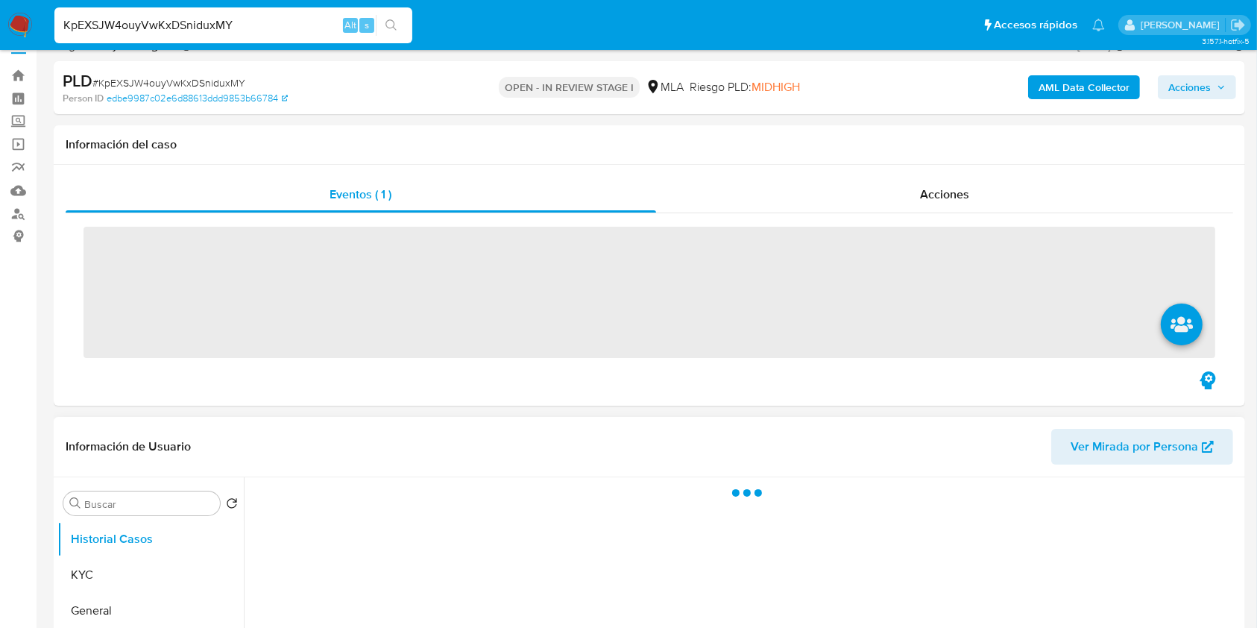
scroll to position [198, 0]
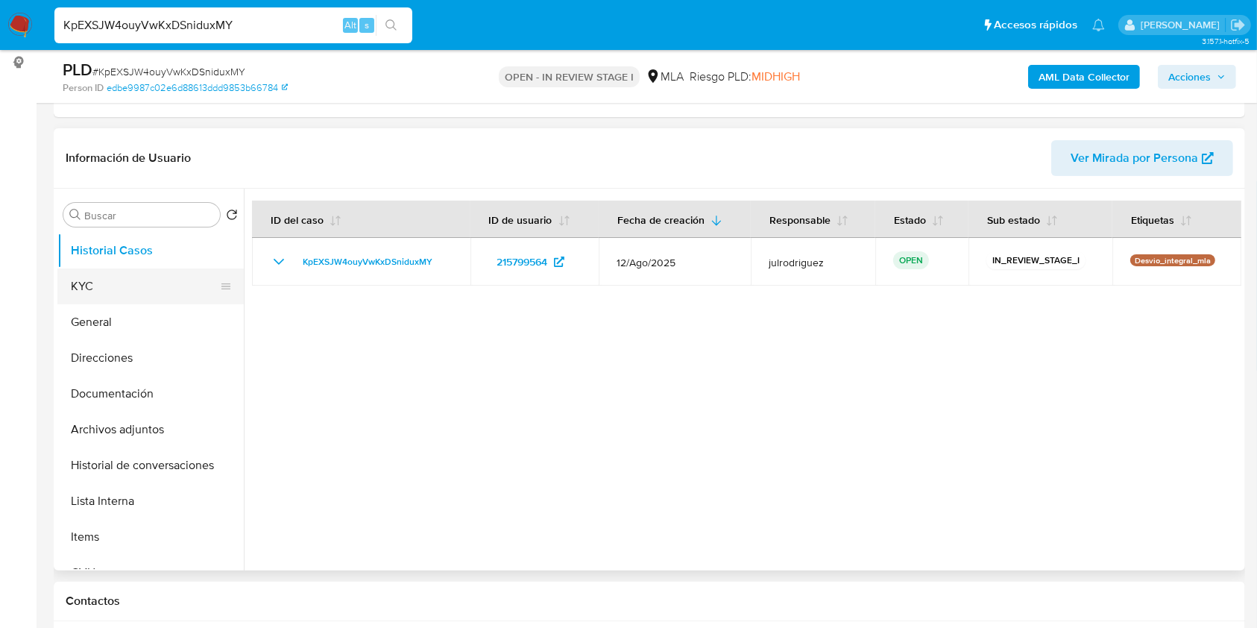
click at [109, 280] on button "KYC" at bounding box center [144, 286] width 174 height 36
select select "10"
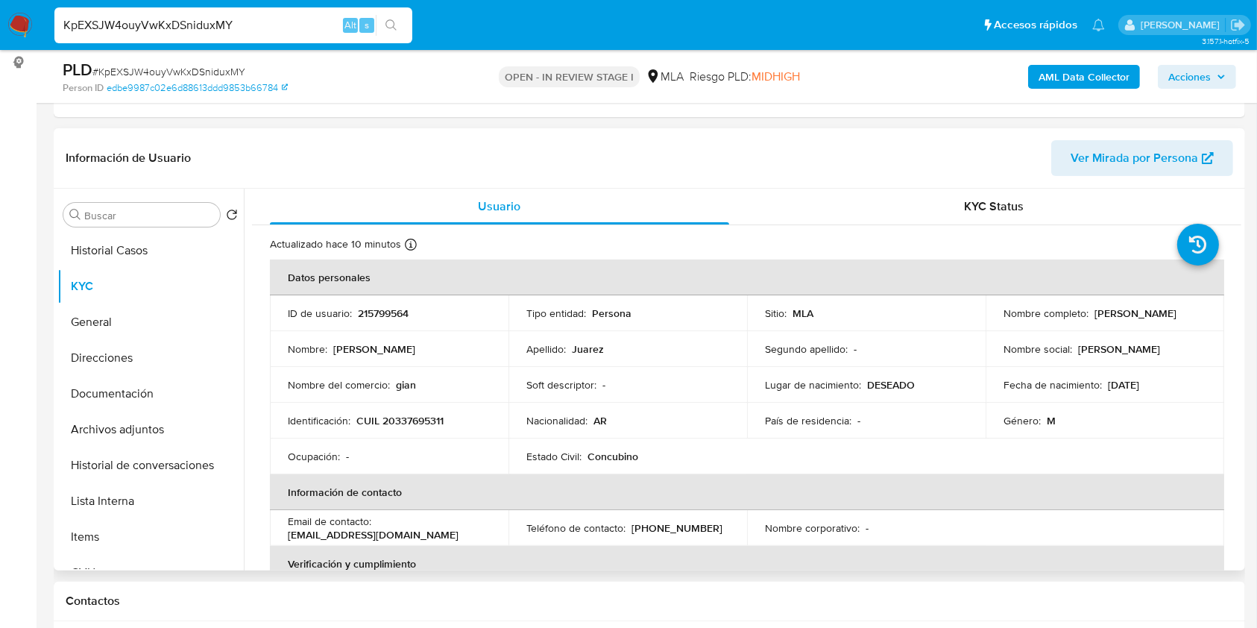
drag, startPoint x: 1090, startPoint y: 313, endPoint x: 1208, endPoint y: 319, distance: 118.0
click at [1208, 319] on td "Nombre completo : Gianfranco Juarez" at bounding box center [1105, 313] width 239 height 36
copy p "Gianfranco Juarez"
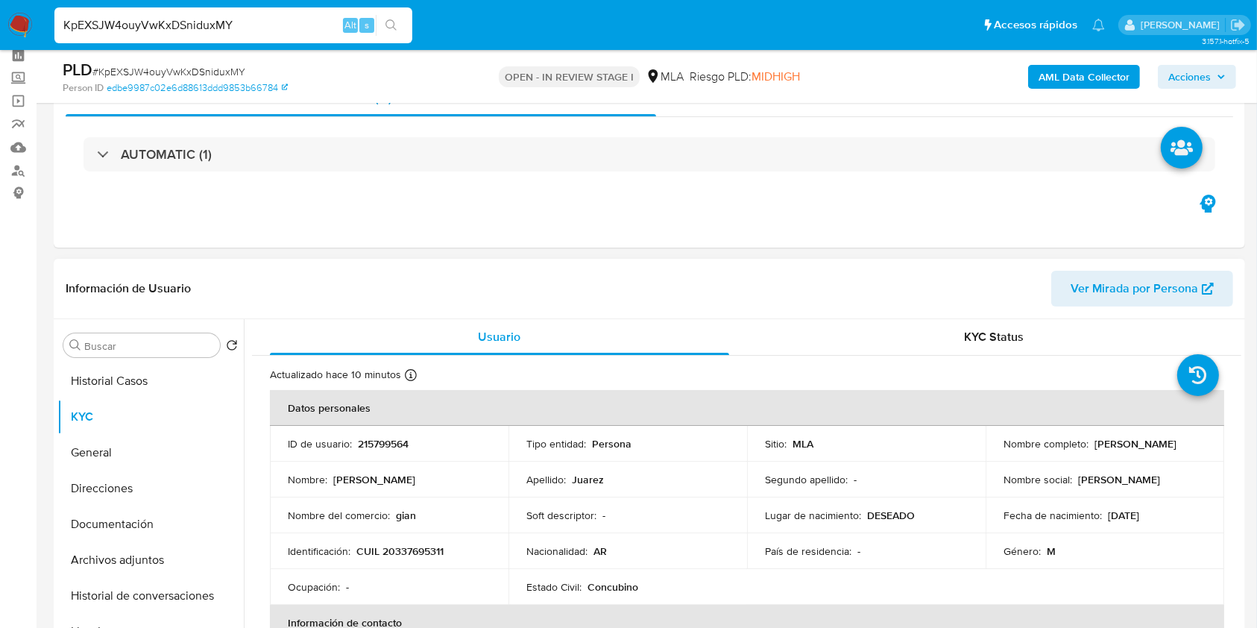
scroll to position [99, 0]
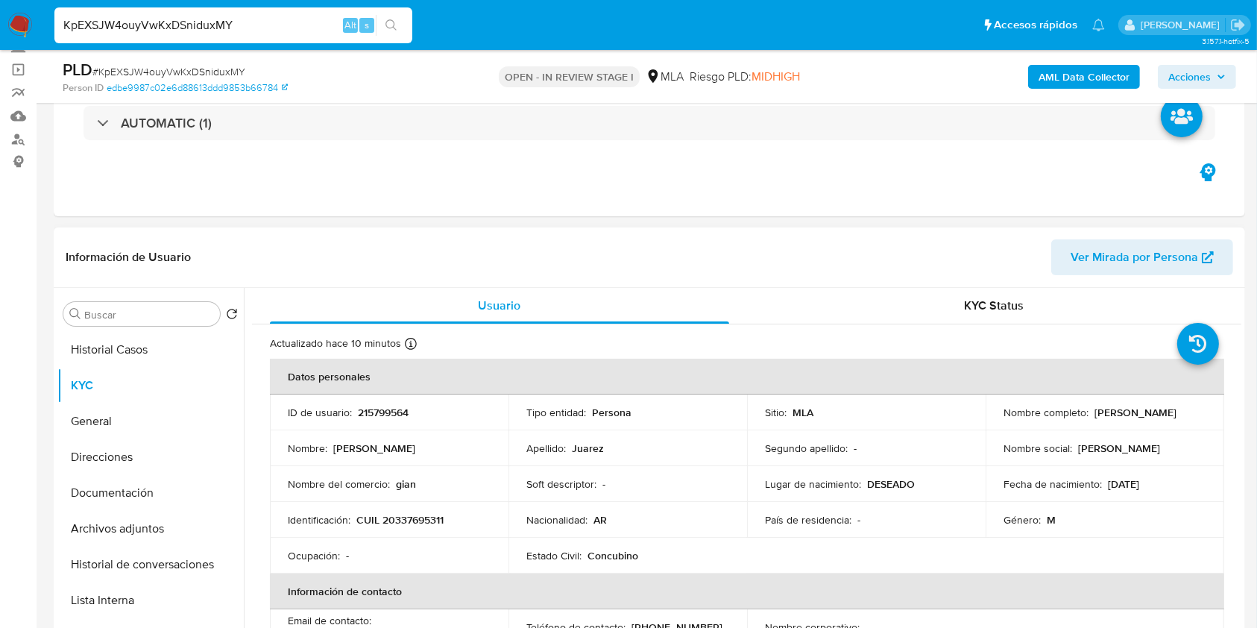
click at [391, 411] on p "215799564" at bounding box center [383, 412] width 51 height 13
click at [391, 410] on p "215799564" at bounding box center [383, 412] width 51 height 13
copy p "215799564"
click at [191, 74] on span "# KpEXSJW4ouyVwKxDSniduxMY" at bounding box center [168, 71] width 153 height 15
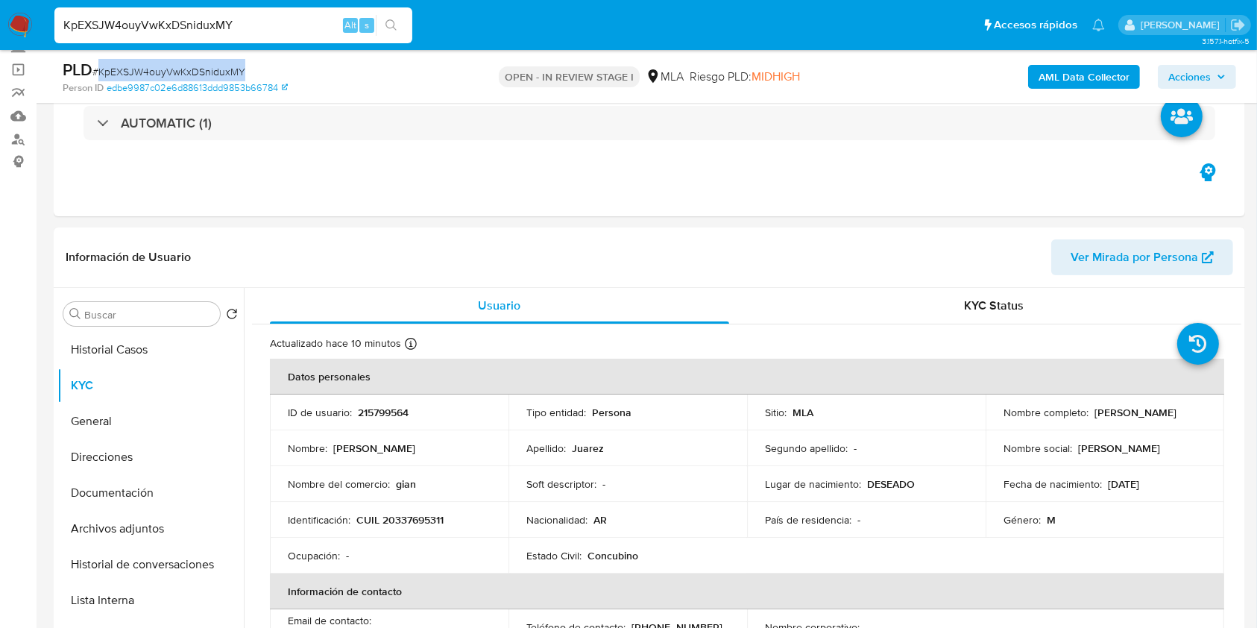
copy span "KpEXSJW4ouyVwKxDSniduxMY"
click at [411, 528] on td "Identificación : CUIL 20337695311" at bounding box center [389, 520] width 239 height 36
click at [409, 521] on p "CUIL 20337695311" at bounding box center [399, 519] width 87 height 13
copy p "20337695311"
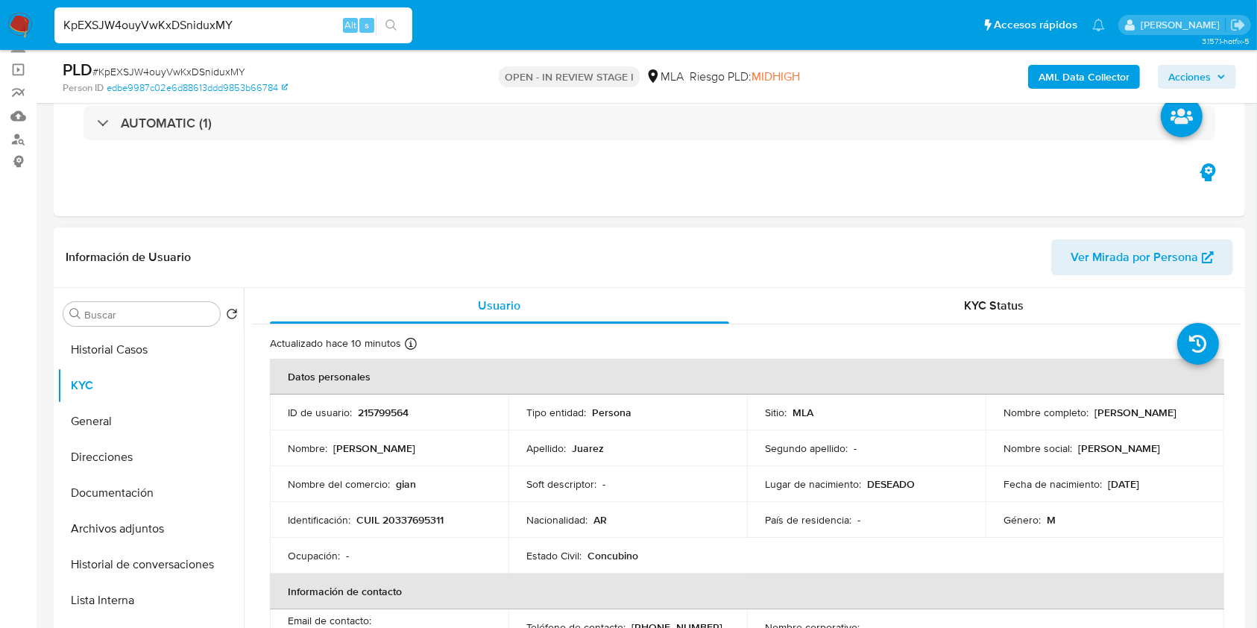
click at [386, 413] on p "215799564" at bounding box center [383, 412] width 51 height 13
copy p "215799564"
click at [92, 479] on button "Documentación" at bounding box center [144, 493] width 174 height 36
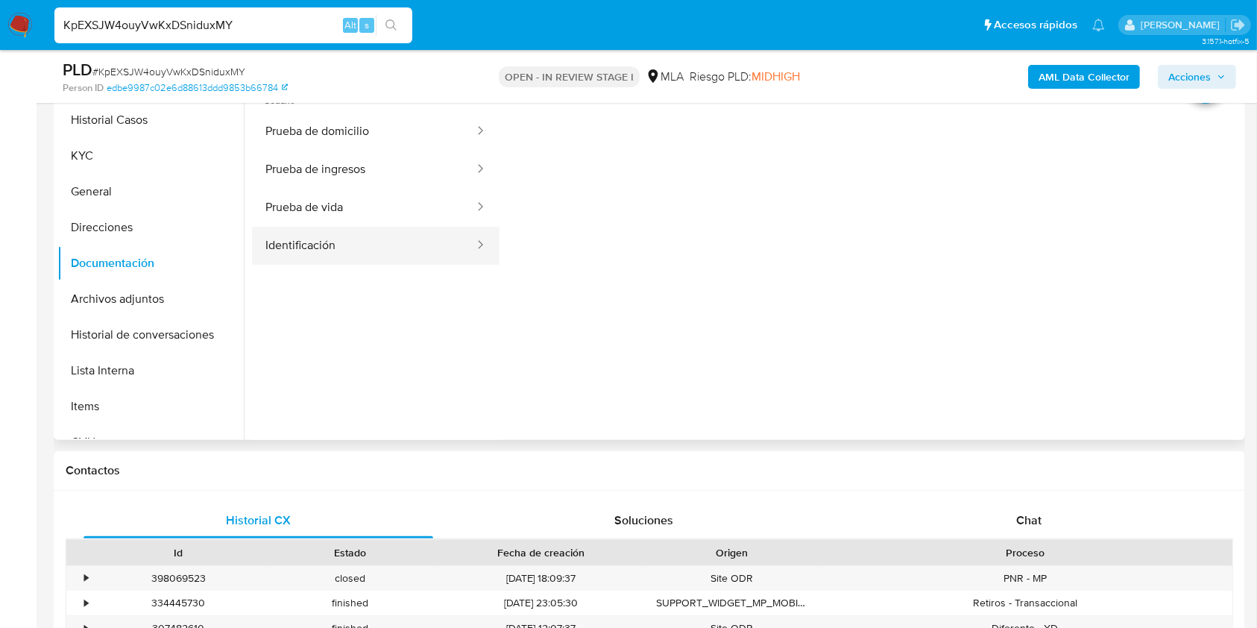
scroll to position [298, 0]
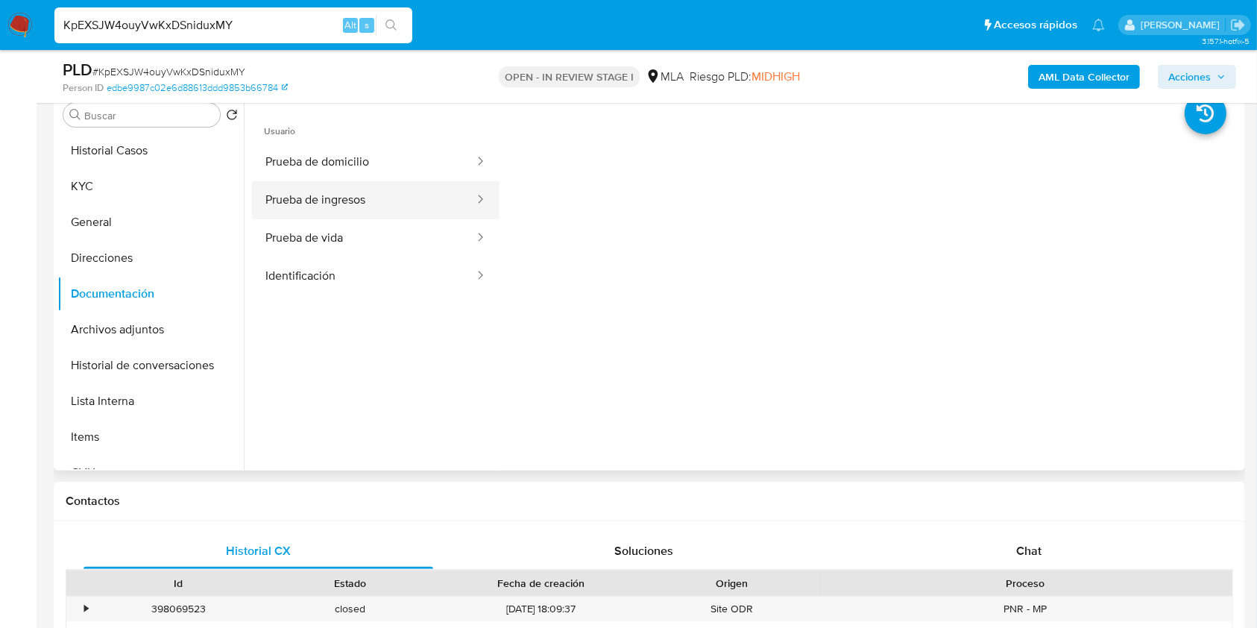
click at [316, 215] on button "Prueba de ingresos" at bounding box center [364, 200] width 224 height 38
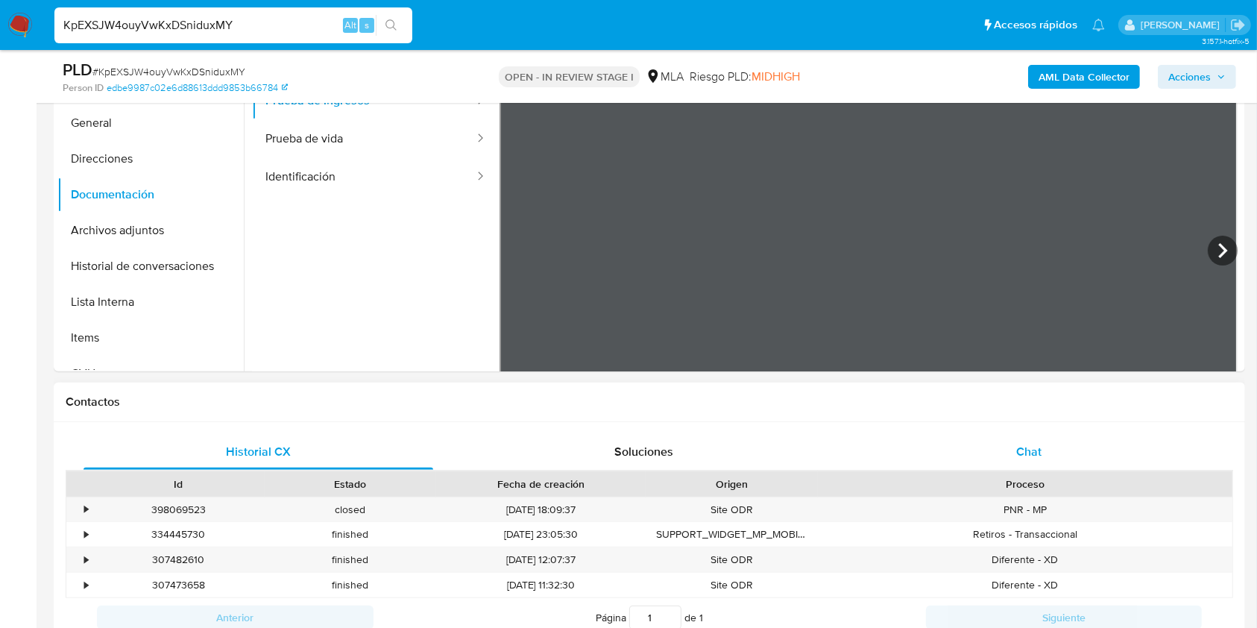
click at [1033, 455] on span "Chat" at bounding box center [1028, 451] width 25 height 17
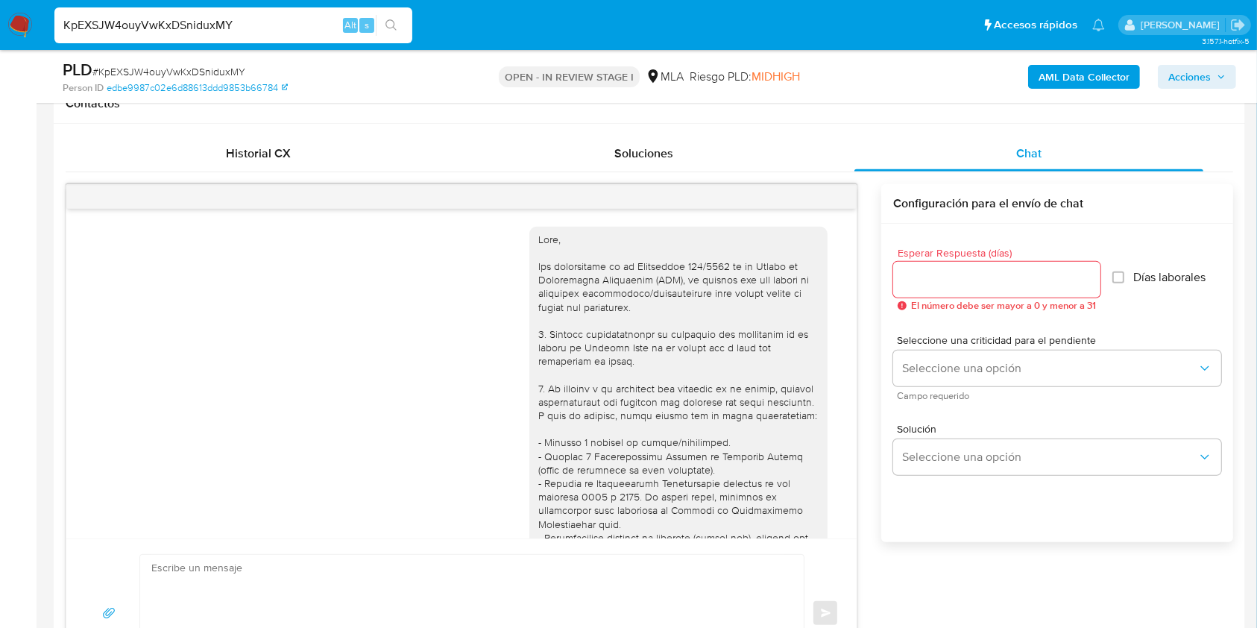
scroll to position [702, 0]
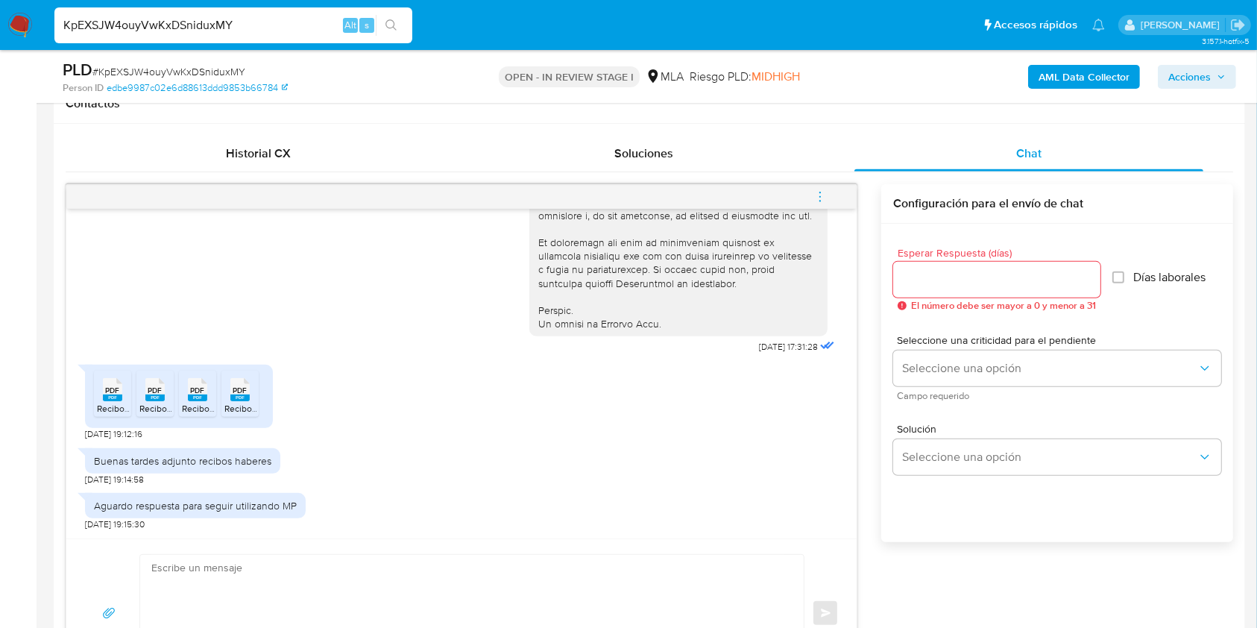
drag, startPoint x: 113, startPoint y: 397, endPoint x: 141, endPoint y: 393, distance: 27.8
click at [113, 397] on rect at bounding box center [112, 397] width 19 height 7
click at [151, 396] on rect at bounding box center [154, 397] width 19 height 7
click at [199, 391] on span "PDF" at bounding box center [198, 390] width 14 height 10
click at [239, 392] on span "PDF" at bounding box center [240, 390] width 14 height 10
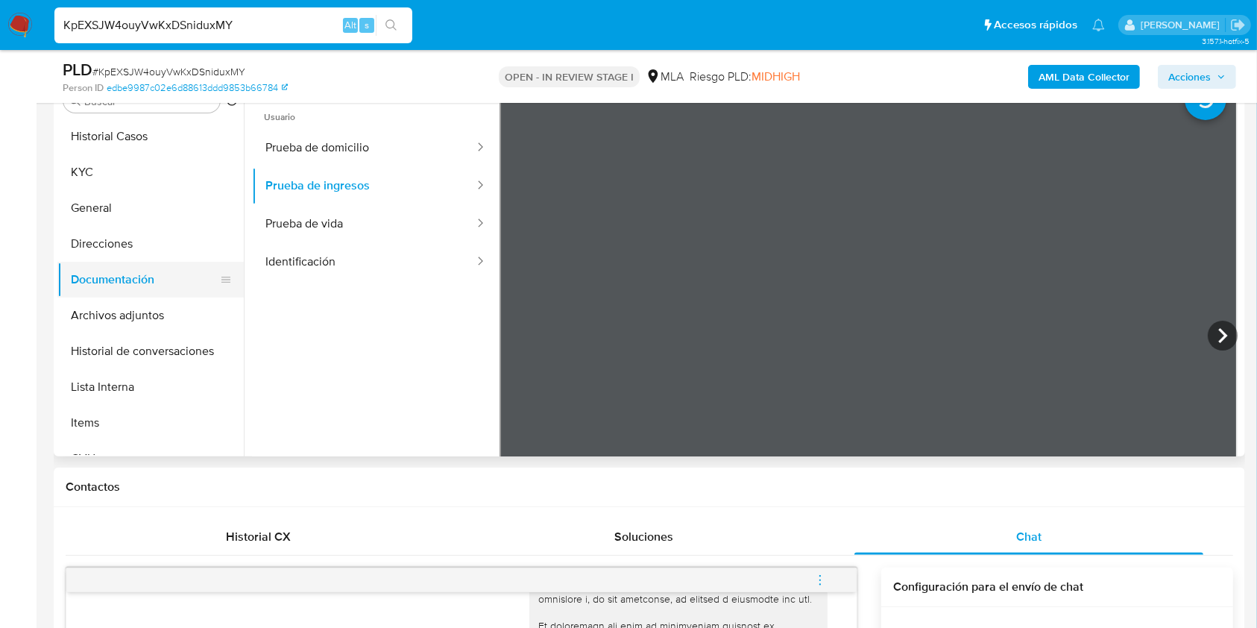
scroll to position [99, 0]
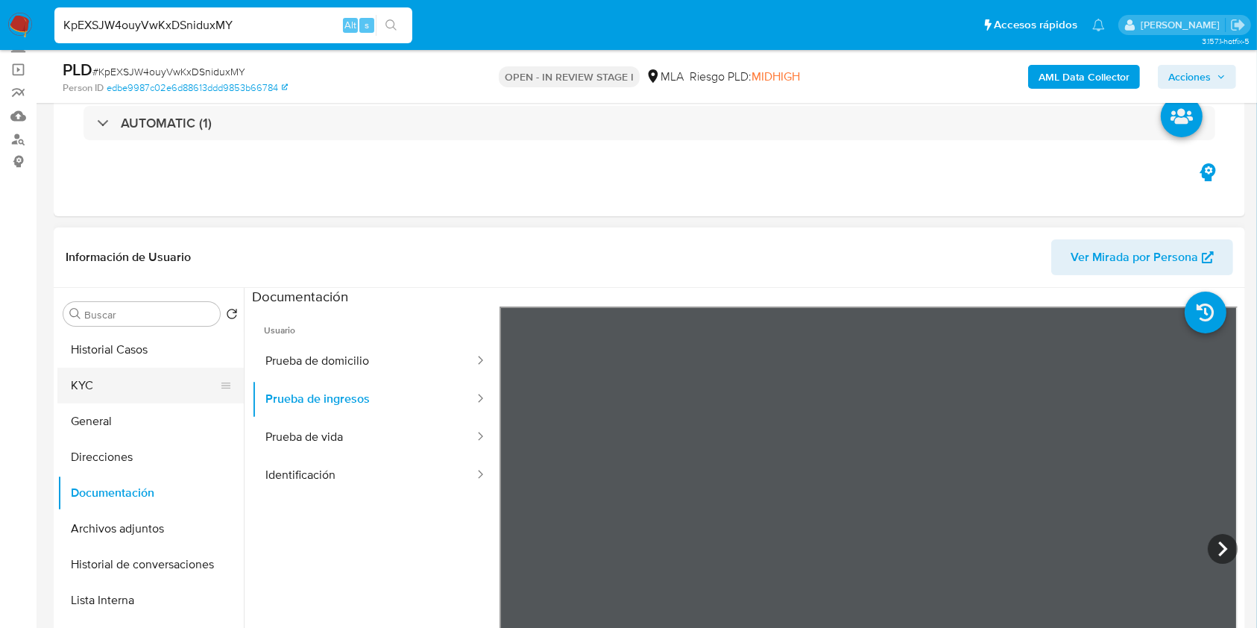
click at [116, 378] on button "KYC" at bounding box center [144, 386] width 174 height 36
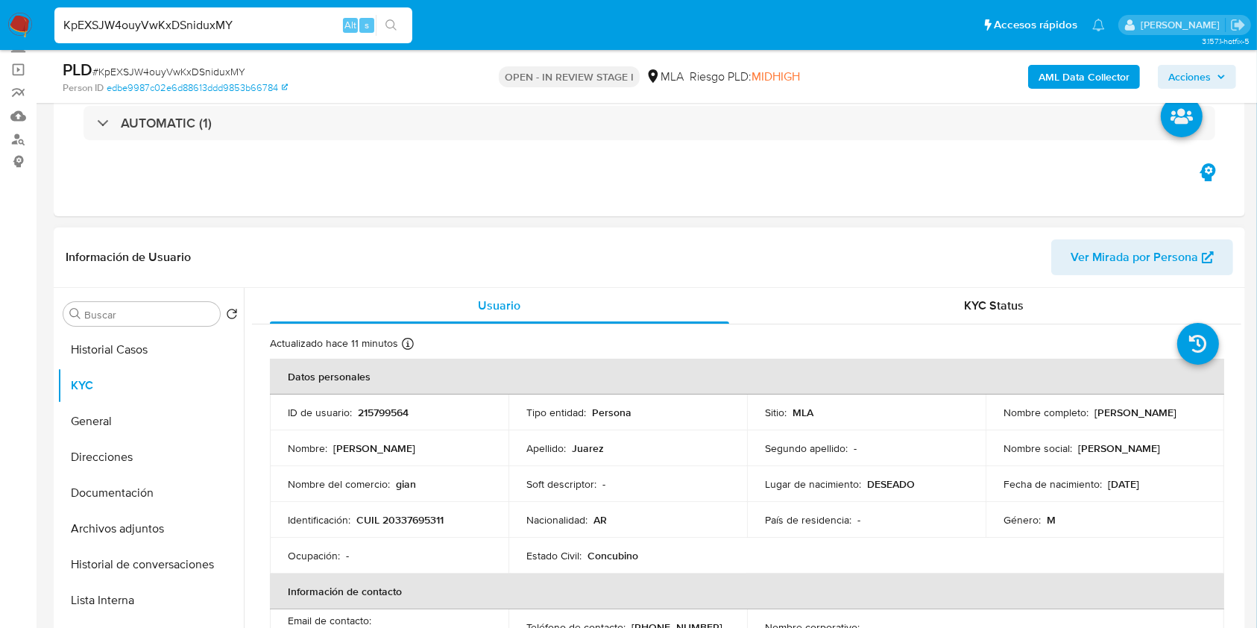
click at [437, 480] on div "Nombre del comercio : gian" at bounding box center [389, 483] width 203 height 13
click at [117, 523] on button "Archivos adjuntos" at bounding box center [144, 529] width 174 height 36
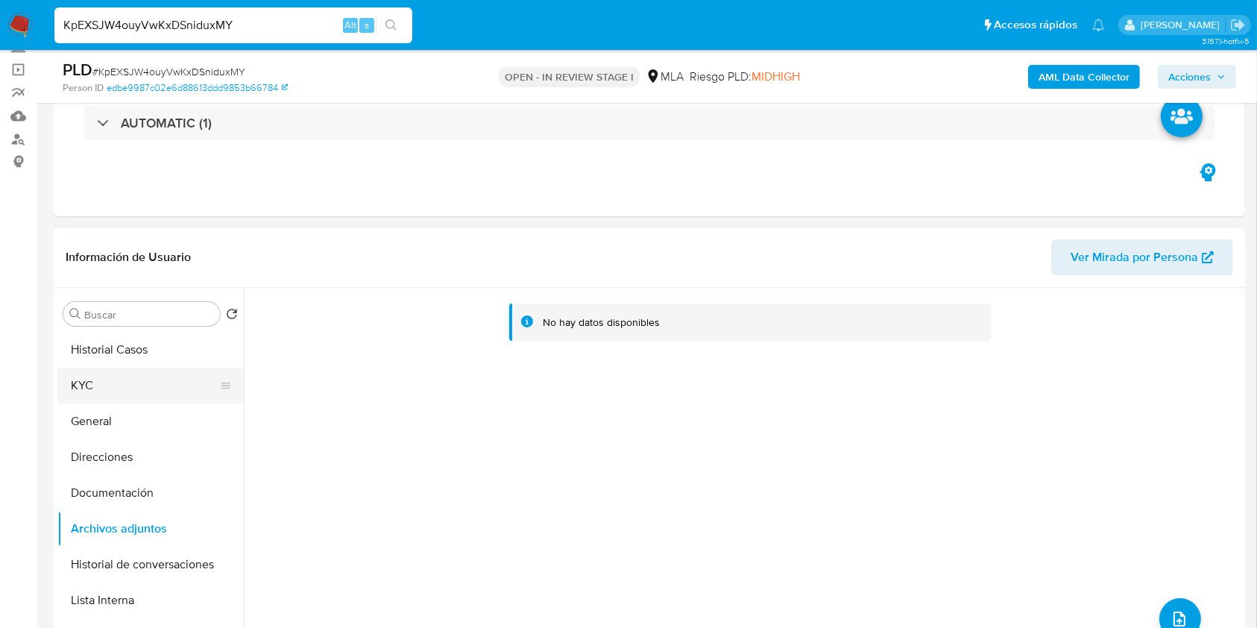
click at [92, 391] on button "KYC" at bounding box center [144, 386] width 174 height 36
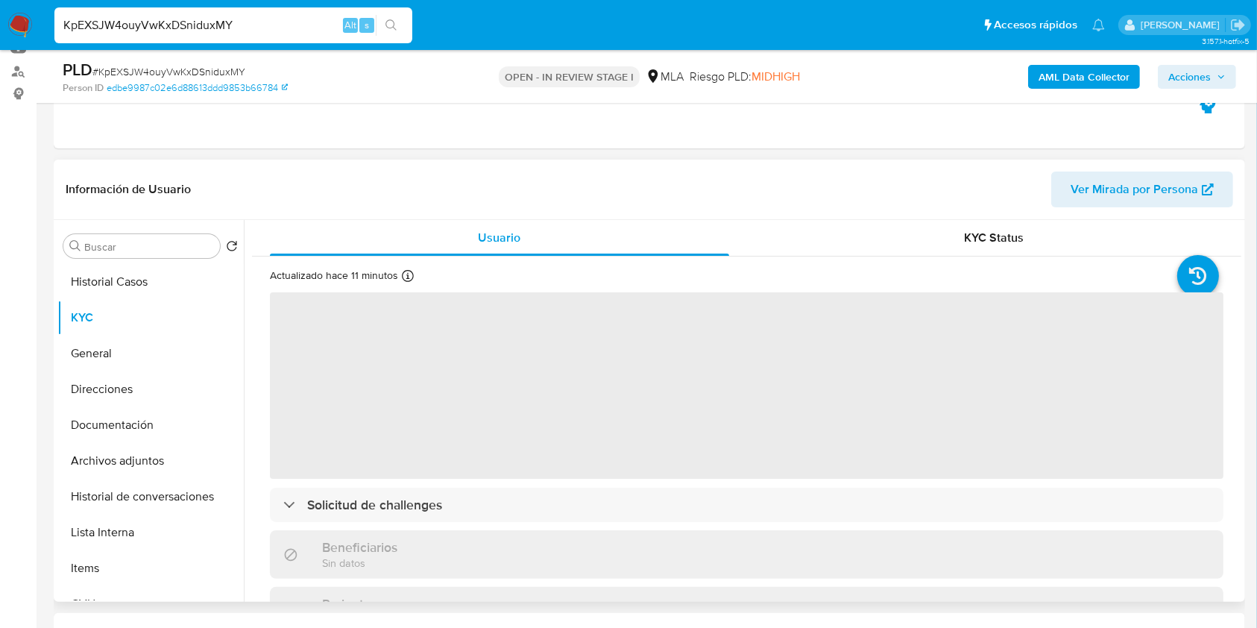
scroll to position [198, 0]
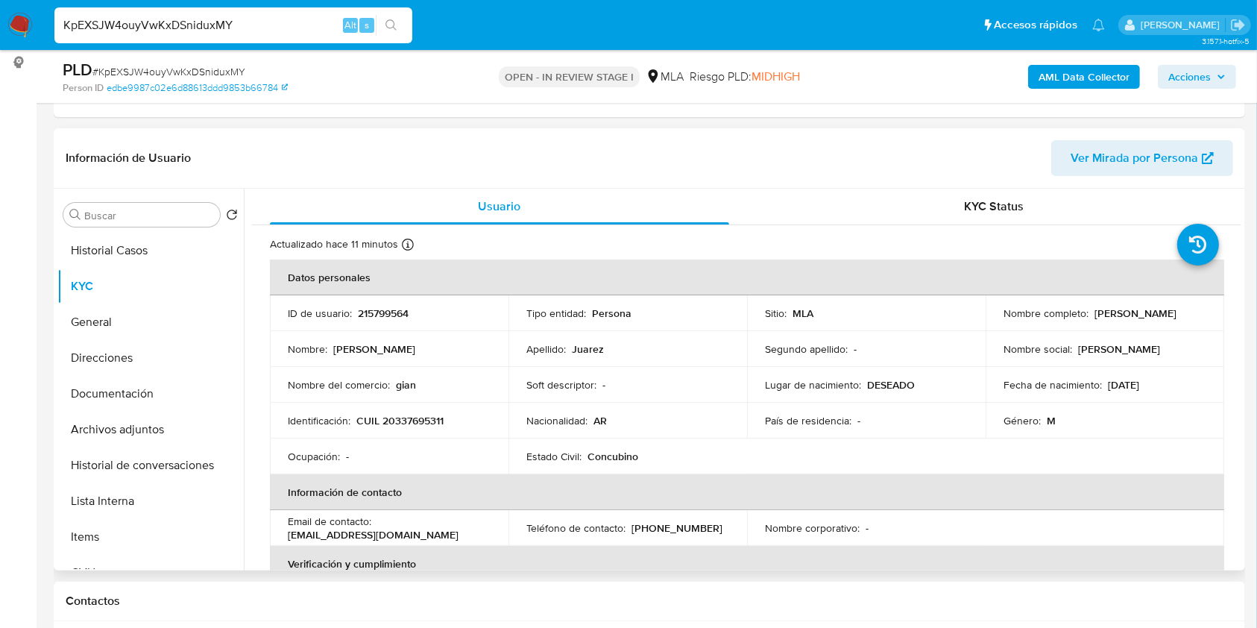
click at [397, 323] on td "ID de usuario : 215799564" at bounding box center [389, 313] width 239 height 36
click at [394, 316] on p "215799564" at bounding box center [383, 312] width 51 height 13
copy p "215799564"
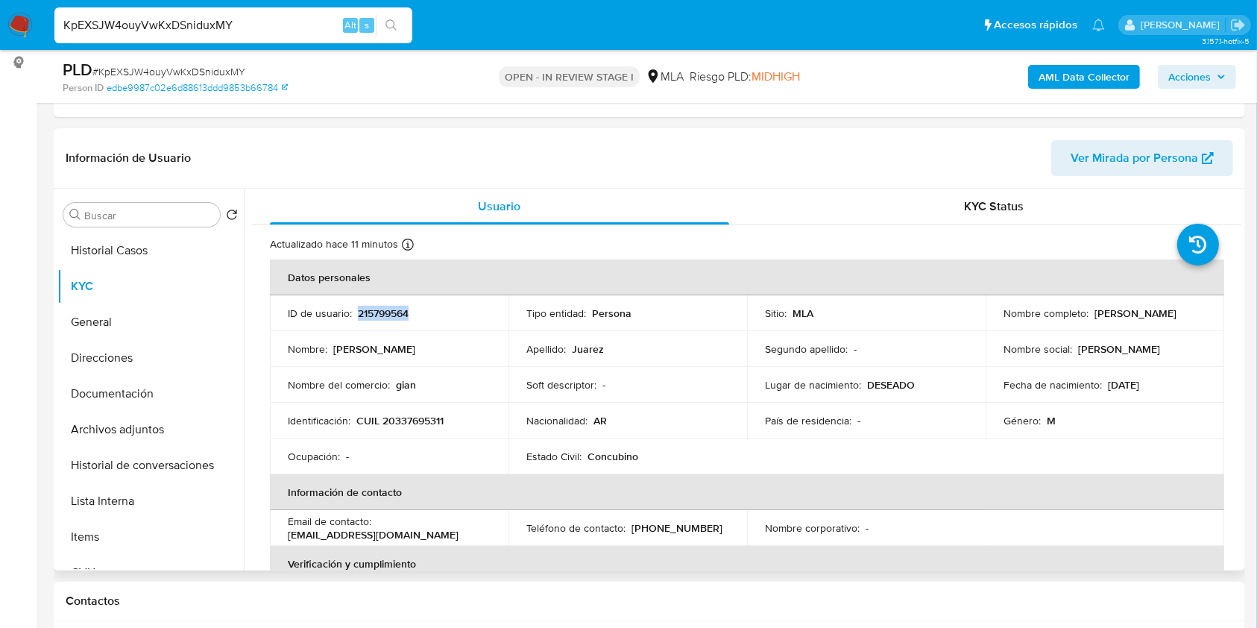
drag, startPoint x: 1091, startPoint y: 315, endPoint x: 1174, endPoint y: 313, distance: 82.8
click at [1174, 313] on p "[PERSON_NAME]" at bounding box center [1136, 312] width 82 height 13
copy p "[PERSON_NAME]"
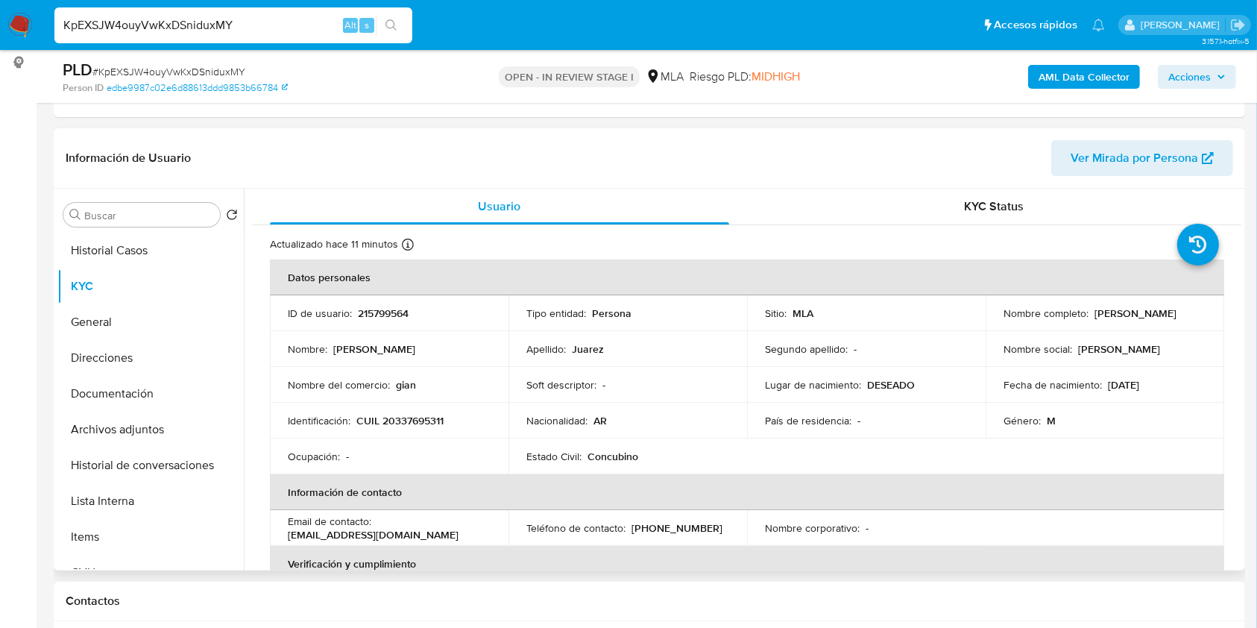
click at [400, 416] on p "CUIL 20337695311" at bounding box center [399, 420] width 87 height 13
copy p "20337695311"
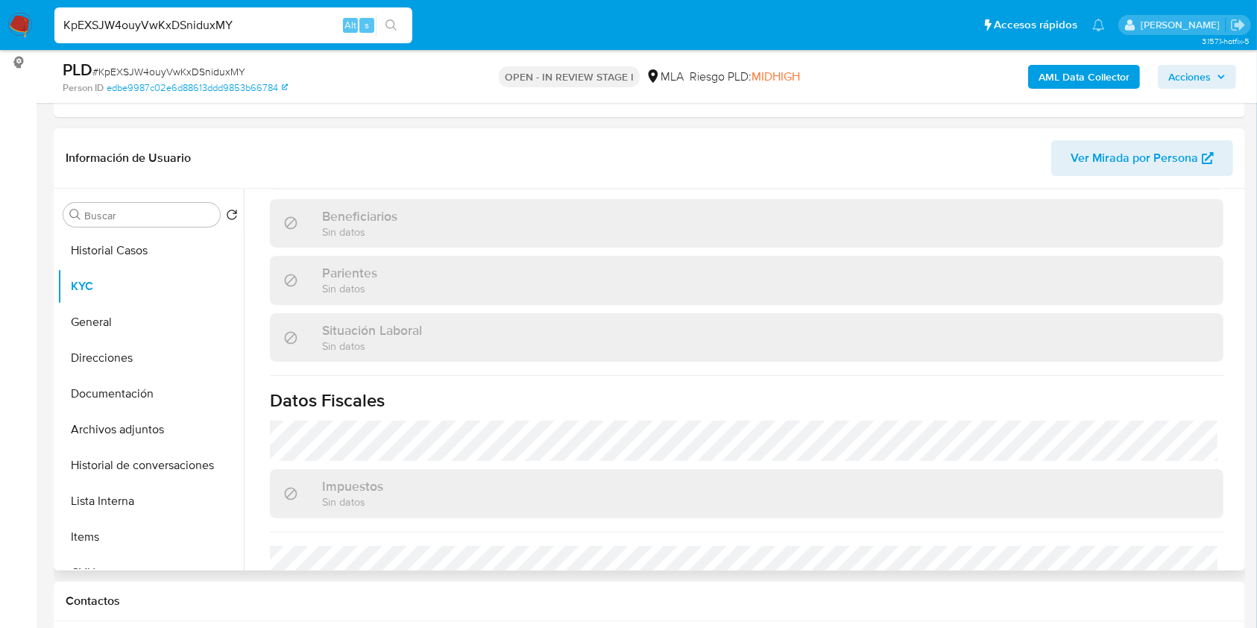
scroll to position [770, 0]
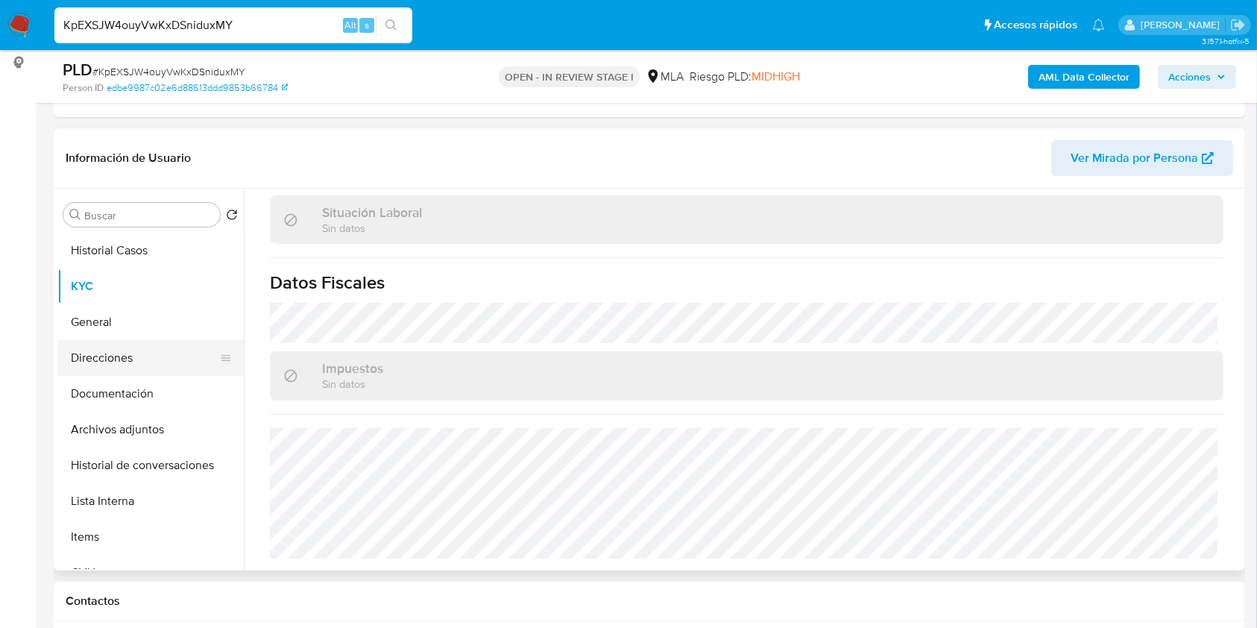
click at [148, 360] on button "Direcciones" at bounding box center [144, 358] width 174 height 36
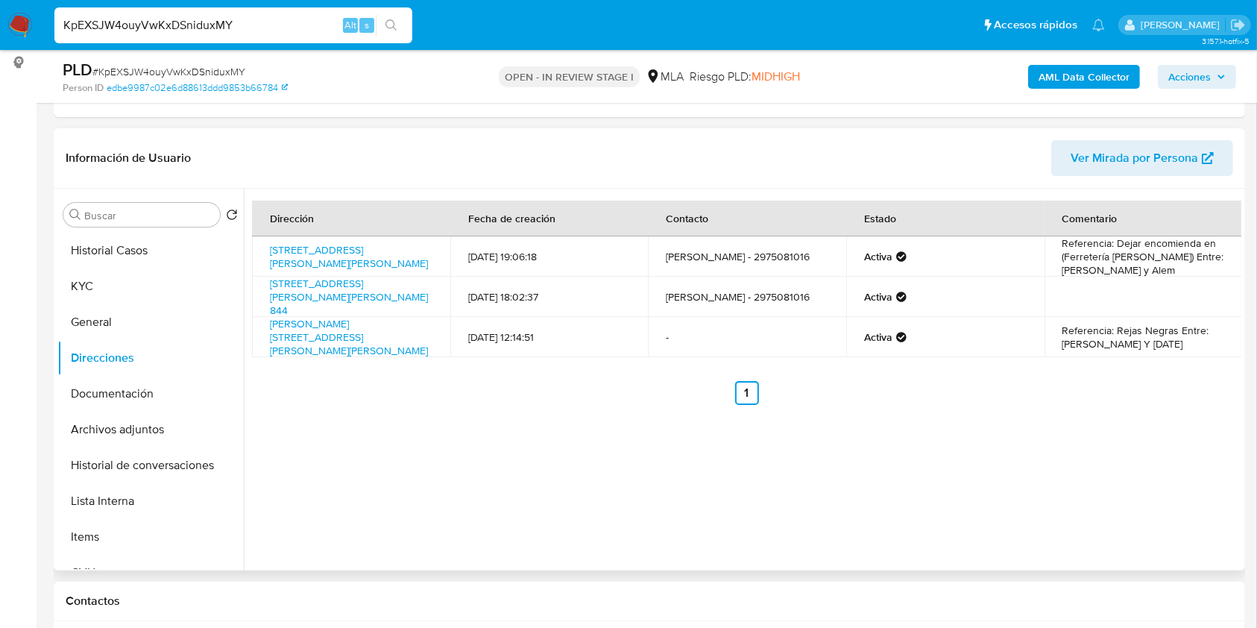
drag, startPoint x: 94, startPoint y: 286, endPoint x: 243, endPoint y: 334, distance: 156.6
click at [94, 286] on button "KYC" at bounding box center [150, 286] width 186 height 36
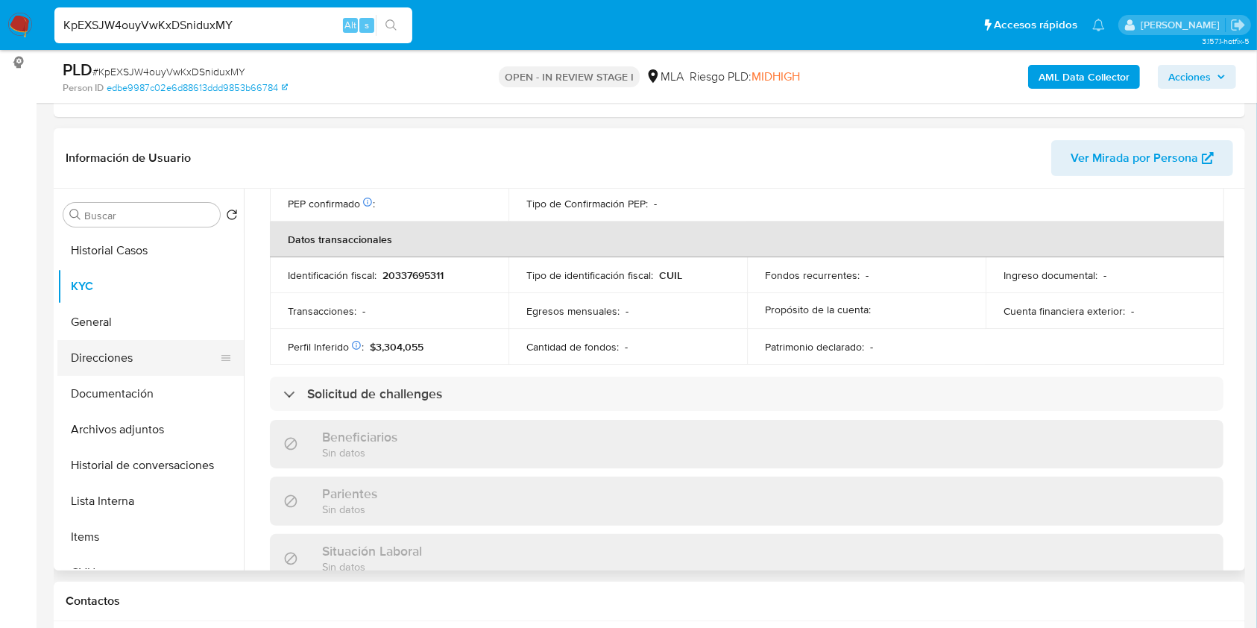
scroll to position [770, 0]
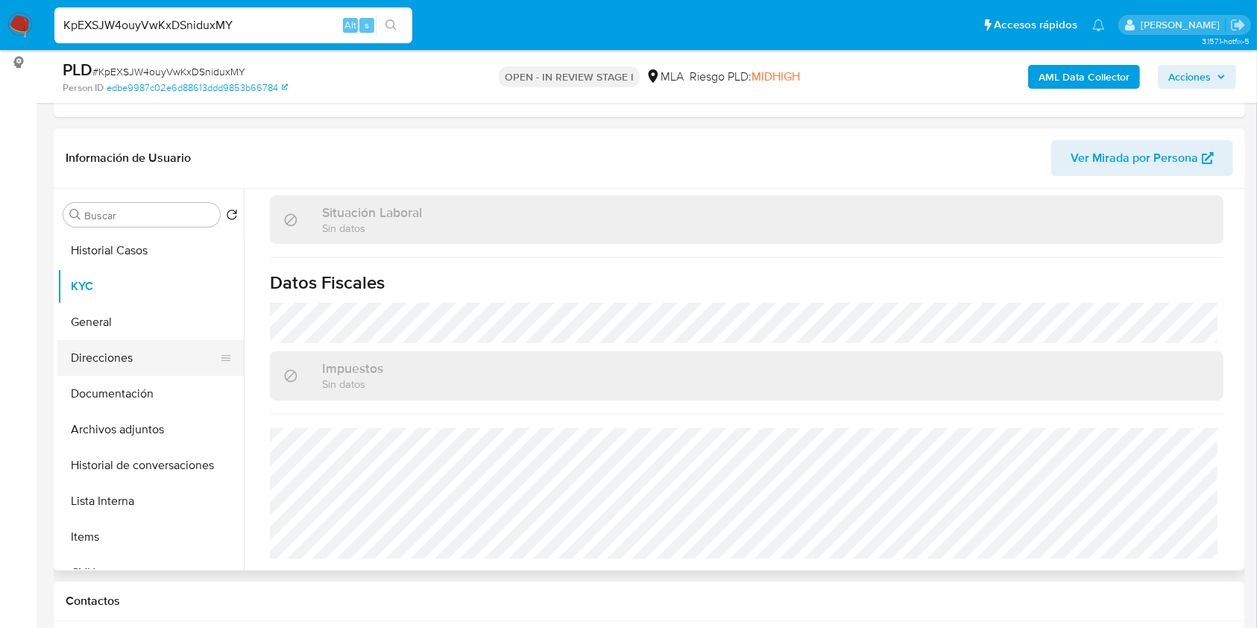
click at [128, 356] on button "Direcciones" at bounding box center [144, 358] width 174 height 36
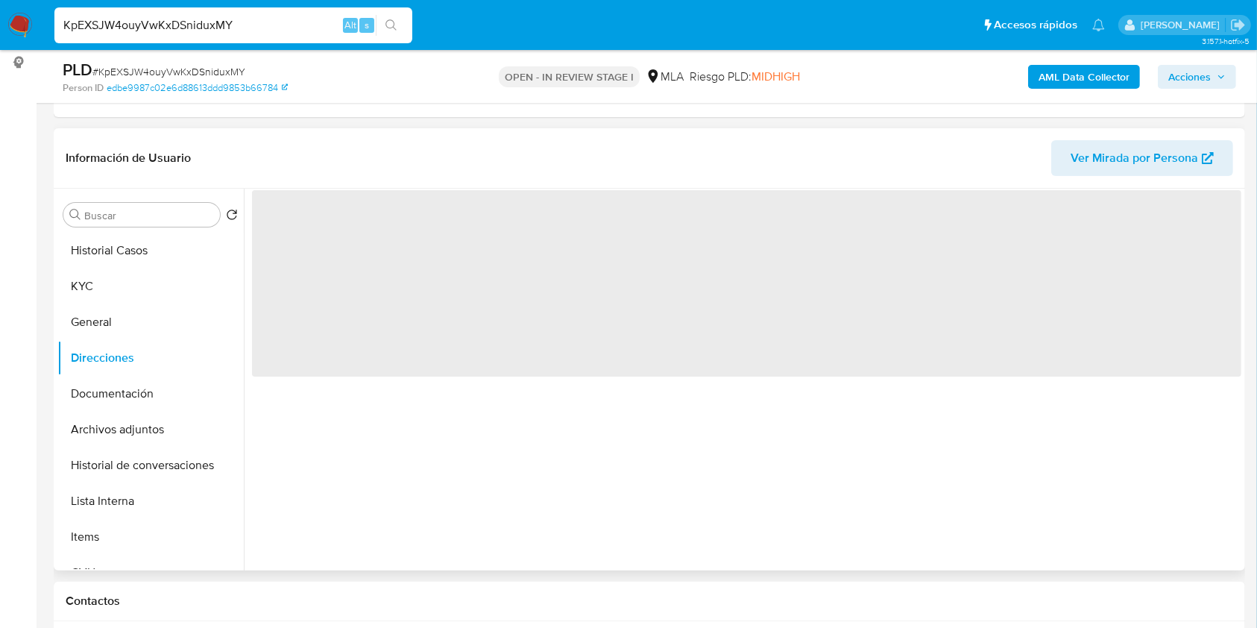
scroll to position [0, 0]
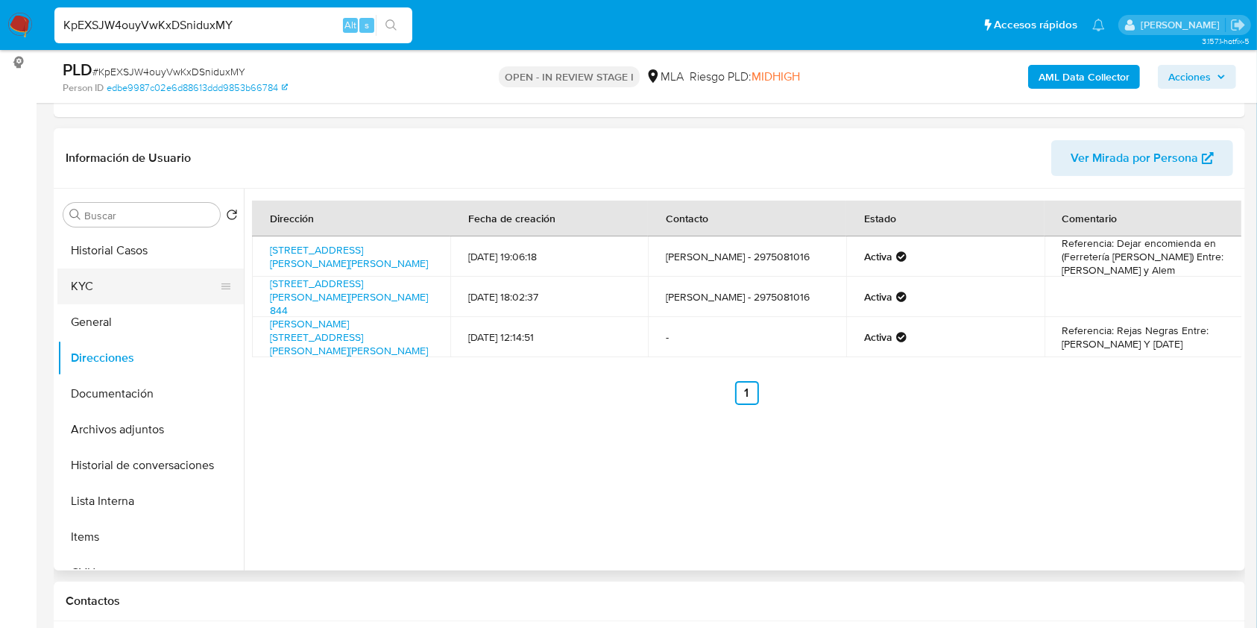
click at [98, 280] on button "KYC" at bounding box center [144, 286] width 174 height 36
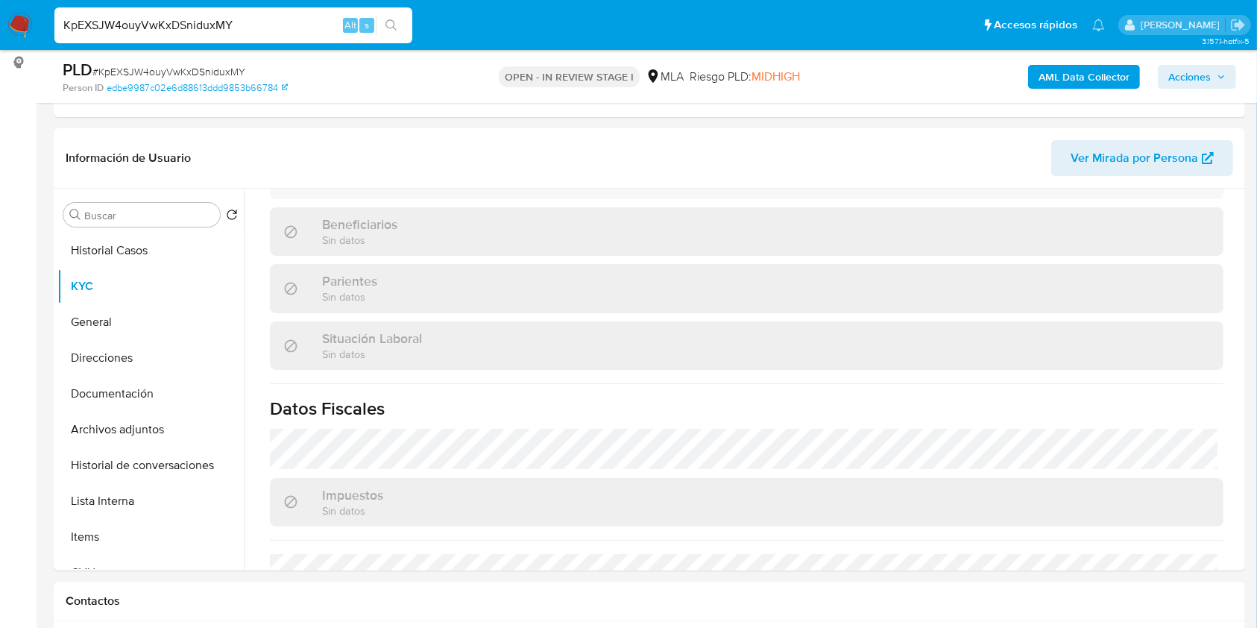
scroll to position [432, 0]
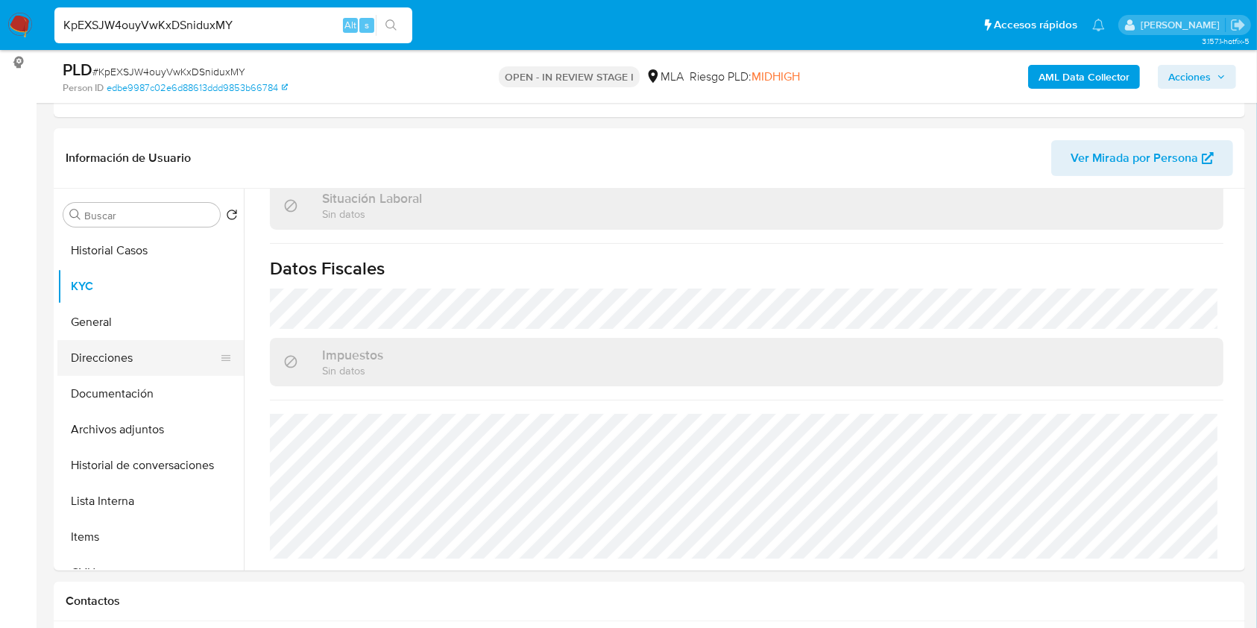
click at [113, 359] on button "Direcciones" at bounding box center [144, 358] width 174 height 36
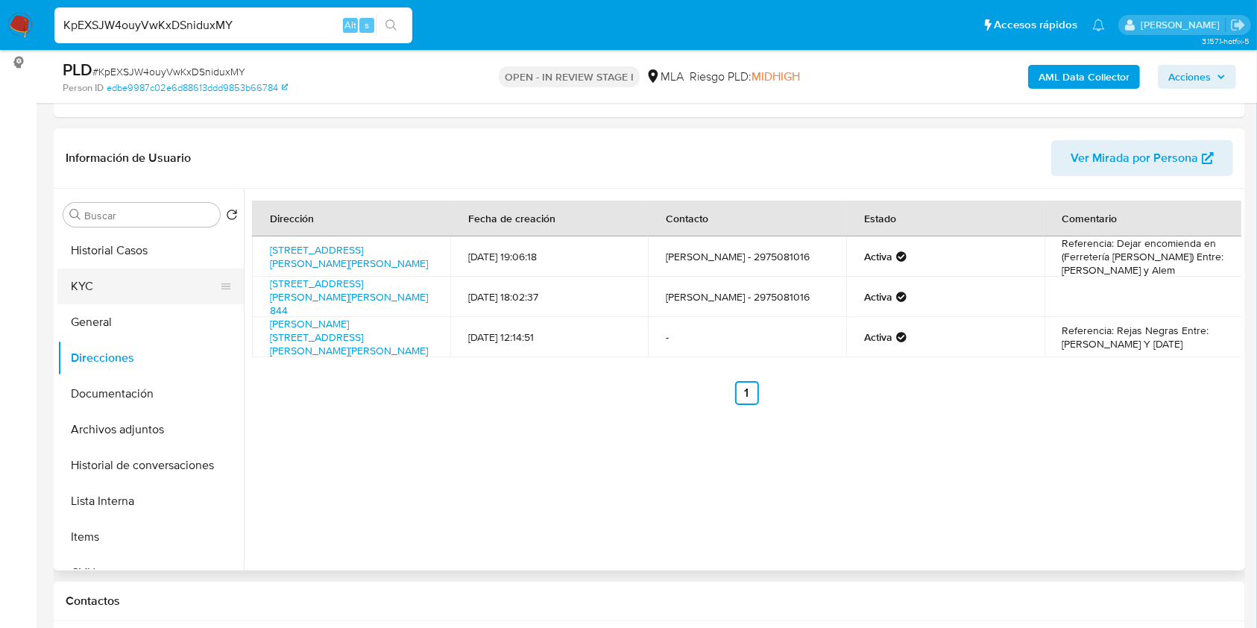
click at [157, 272] on button "KYC" at bounding box center [144, 286] width 174 height 36
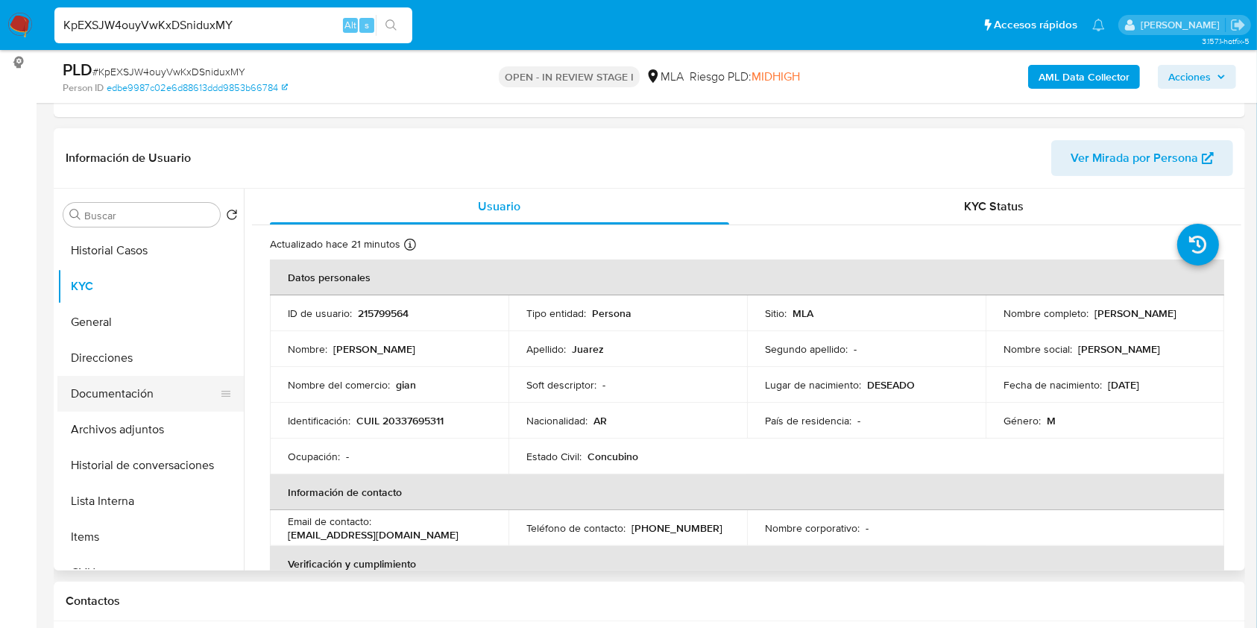
click at [114, 385] on button "Documentación" at bounding box center [144, 394] width 174 height 36
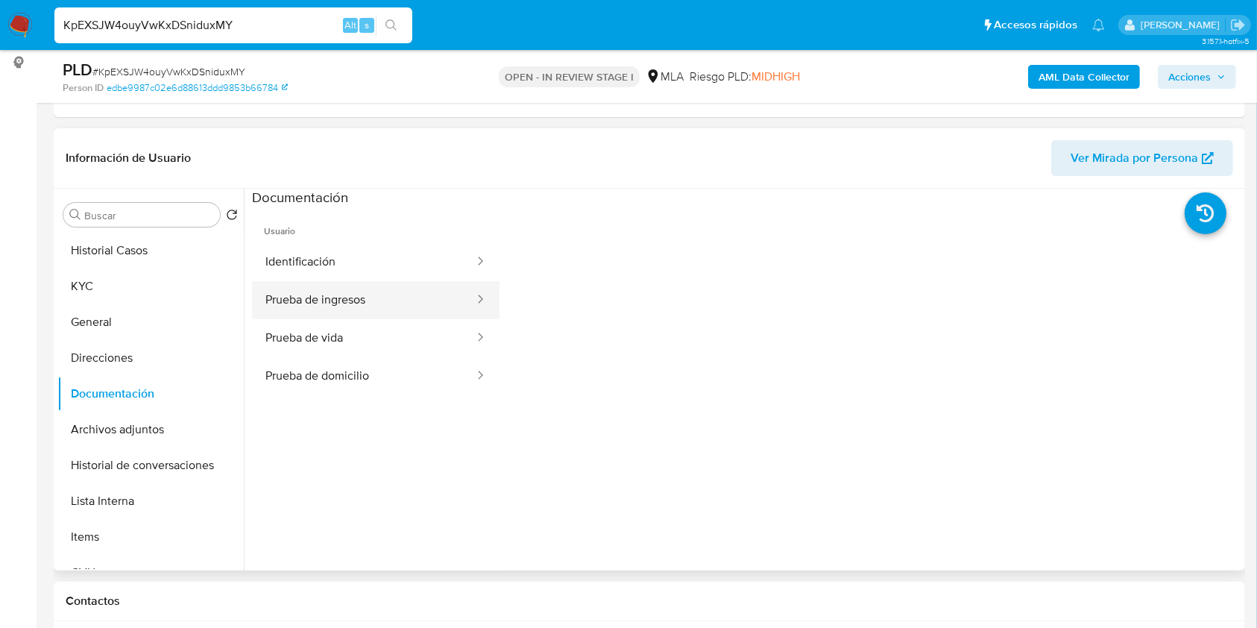
click at [298, 306] on button "Prueba de ingresos" at bounding box center [364, 300] width 224 height 38
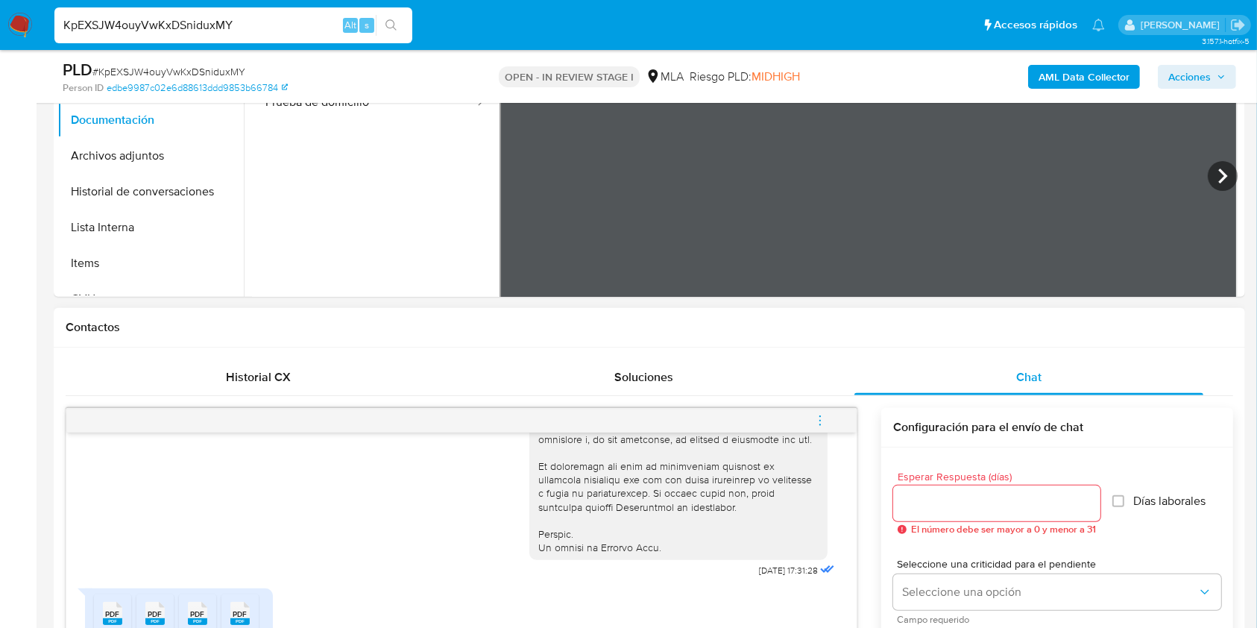
scroll to position [298, 0]
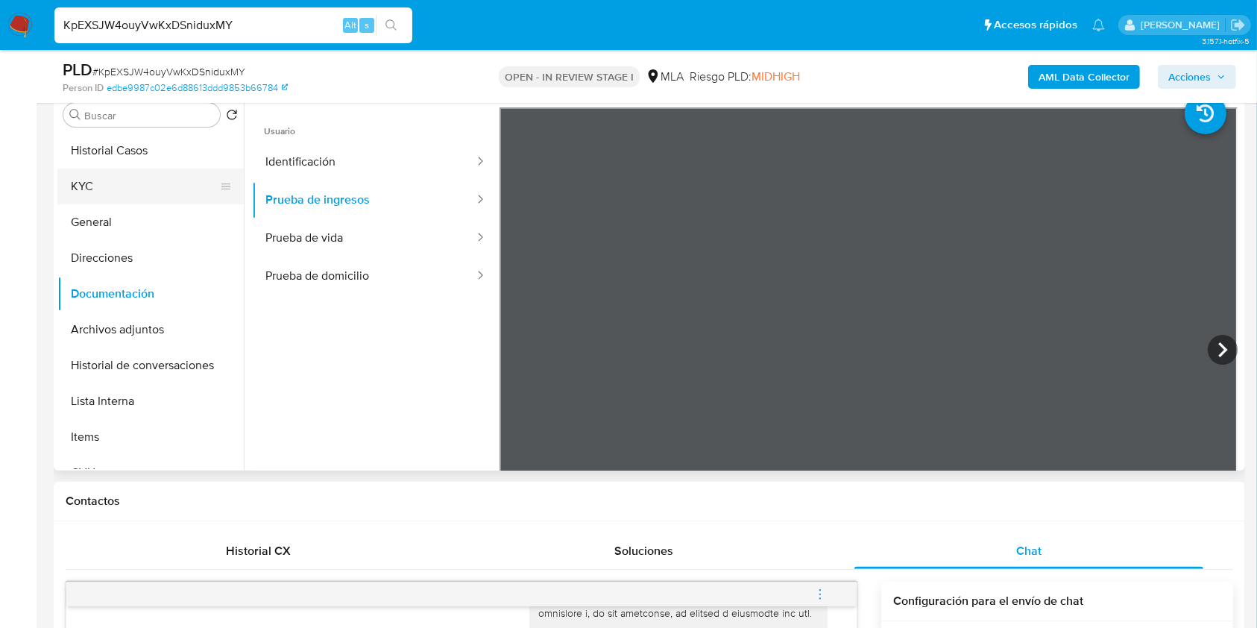
click at [118, 177] on button "KYC" at bounding box center [144, 187] width 174 height 36
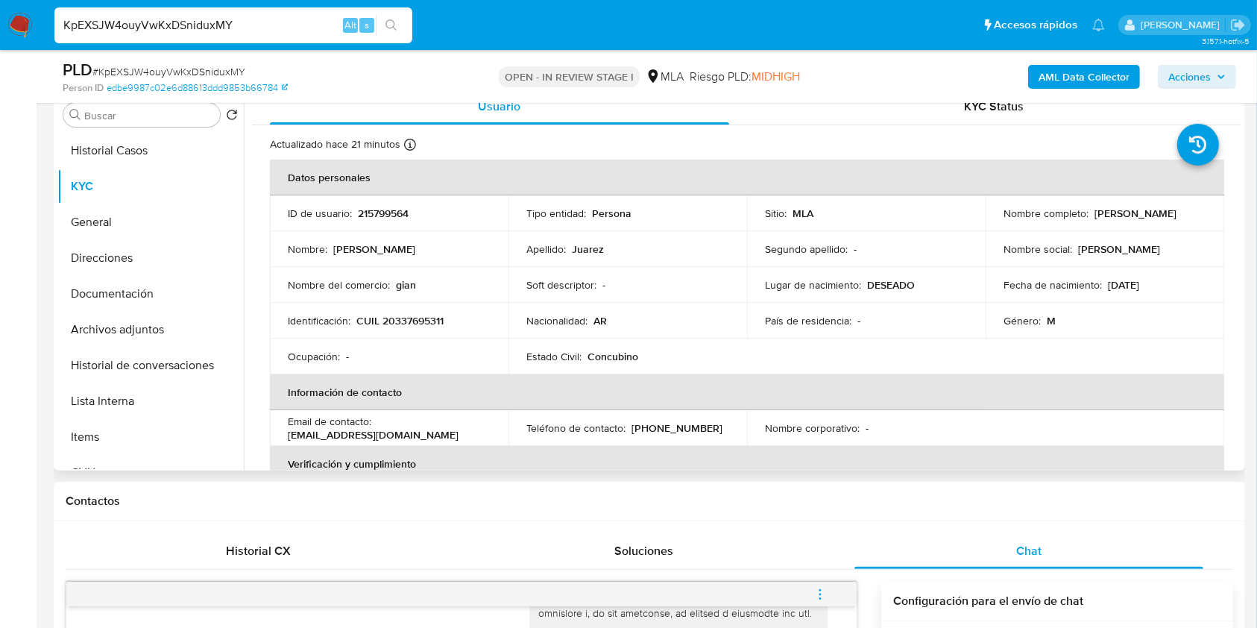
click at [415, 325] on p "CUIL 20337695311" at bounding box center [399, 320] width 87 height 13
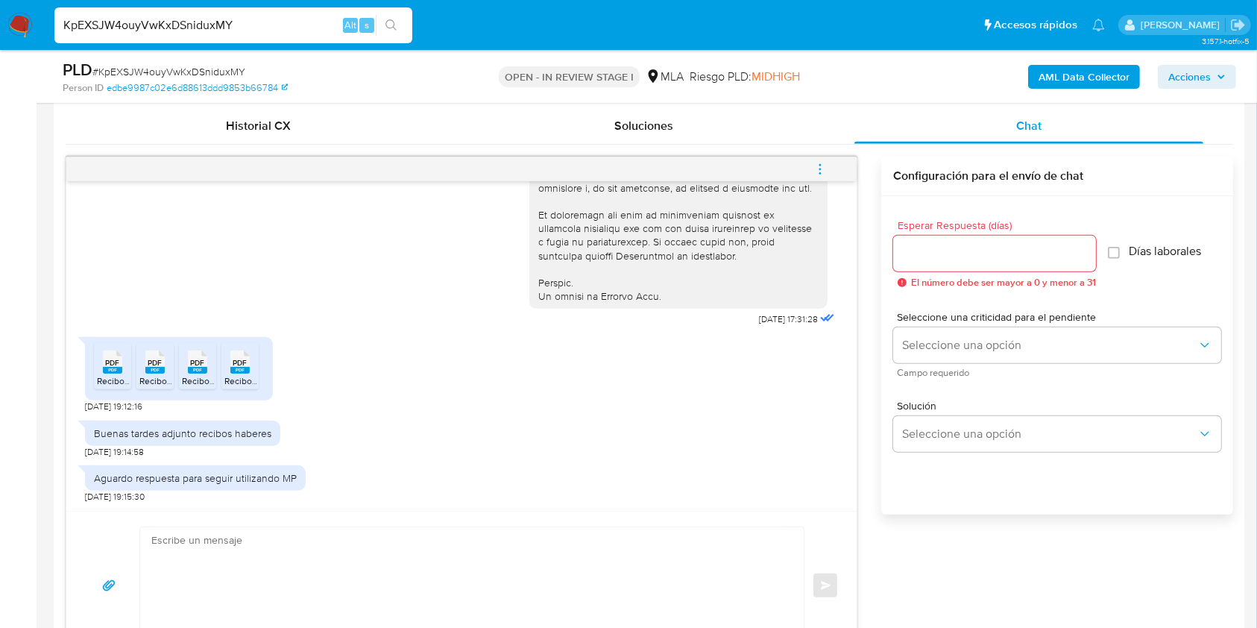
scroll to position [597, 0]
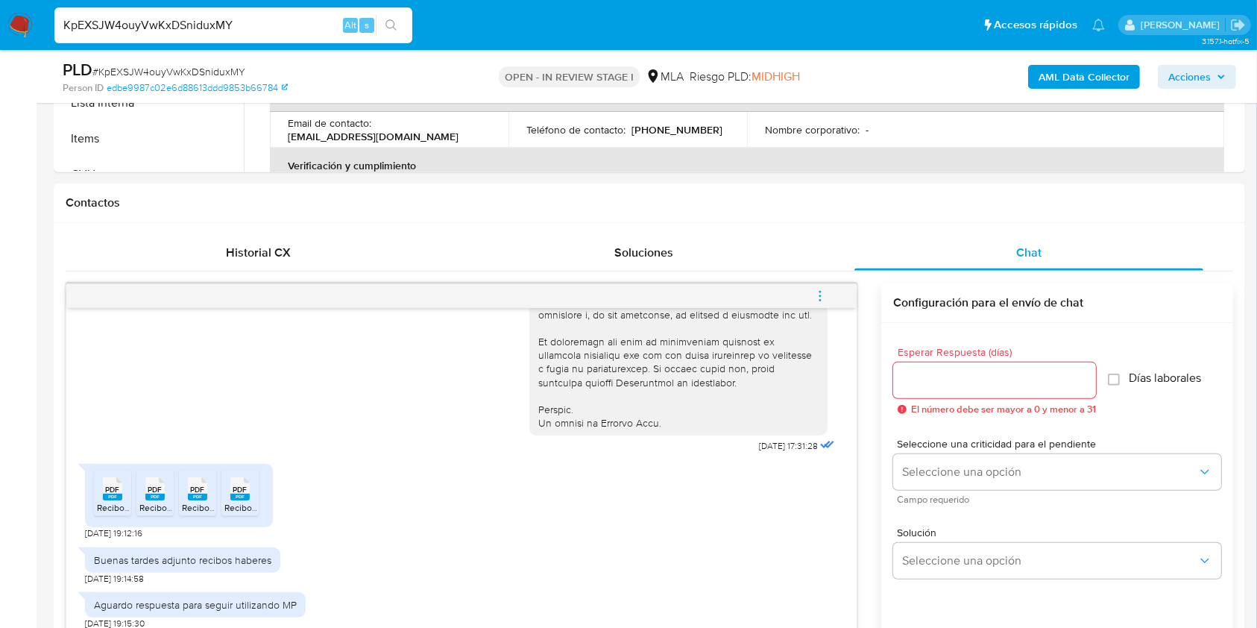
click at [228, 62] on div "PLD # KpEXSJW4ouyVwKxDSniduxMY" at bounding box center [255, 70] width 385 height 22
click at [929, 382] on input "Esperar Respuesta (días)" at bounding box center [994, 380] width 203 height 19
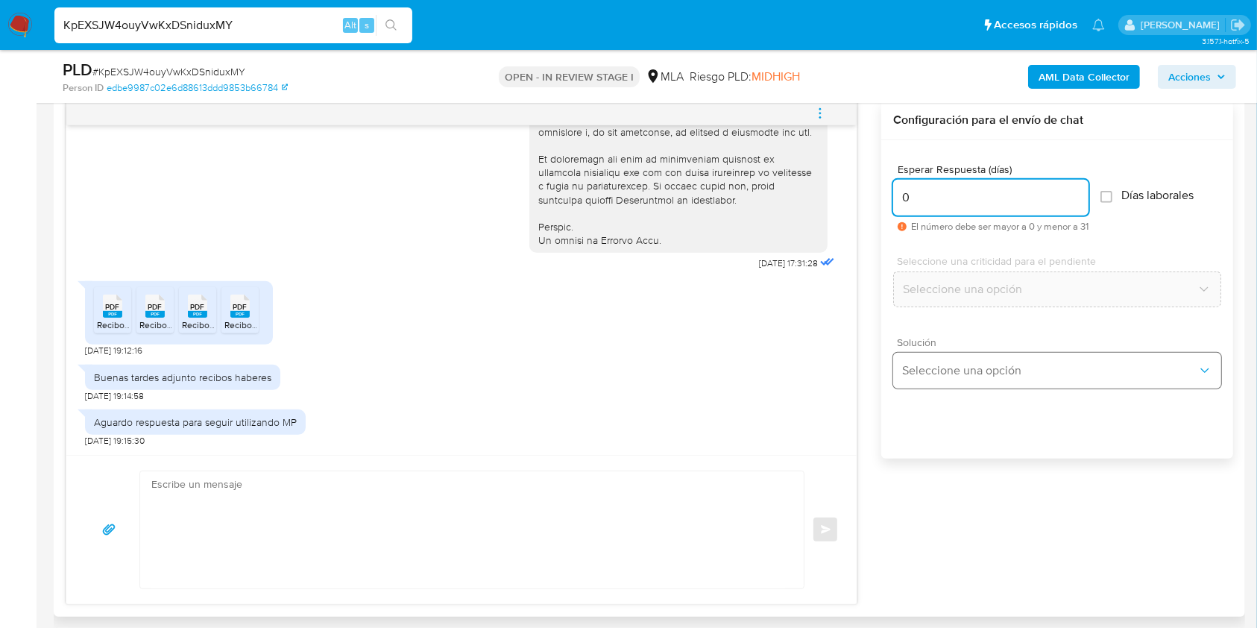
scroll to position [895, 0]
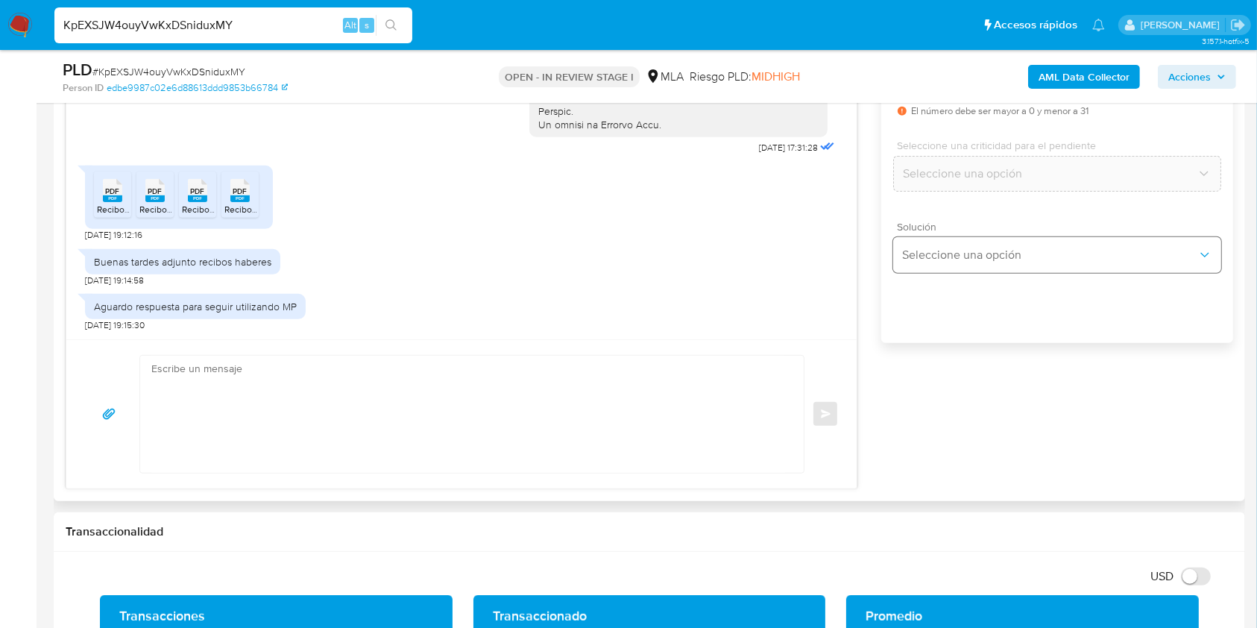
type input "0"
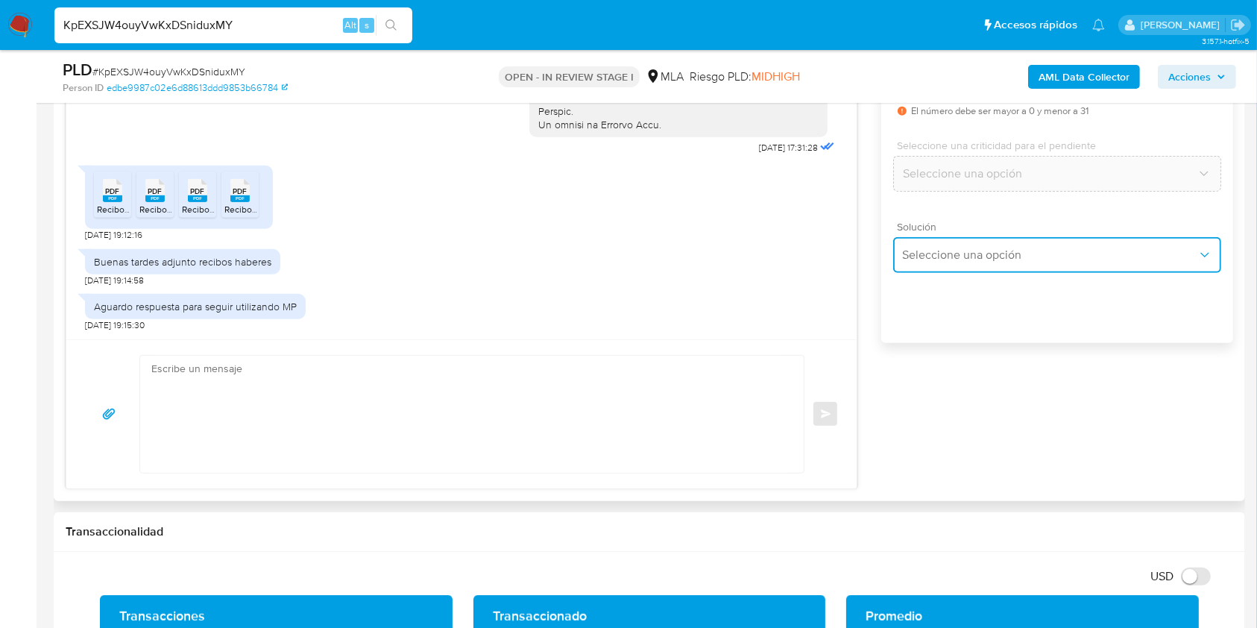
click at [953, 259] on span "Seleccione una opción" at bounding box center [1049, 255] width 295 height 15
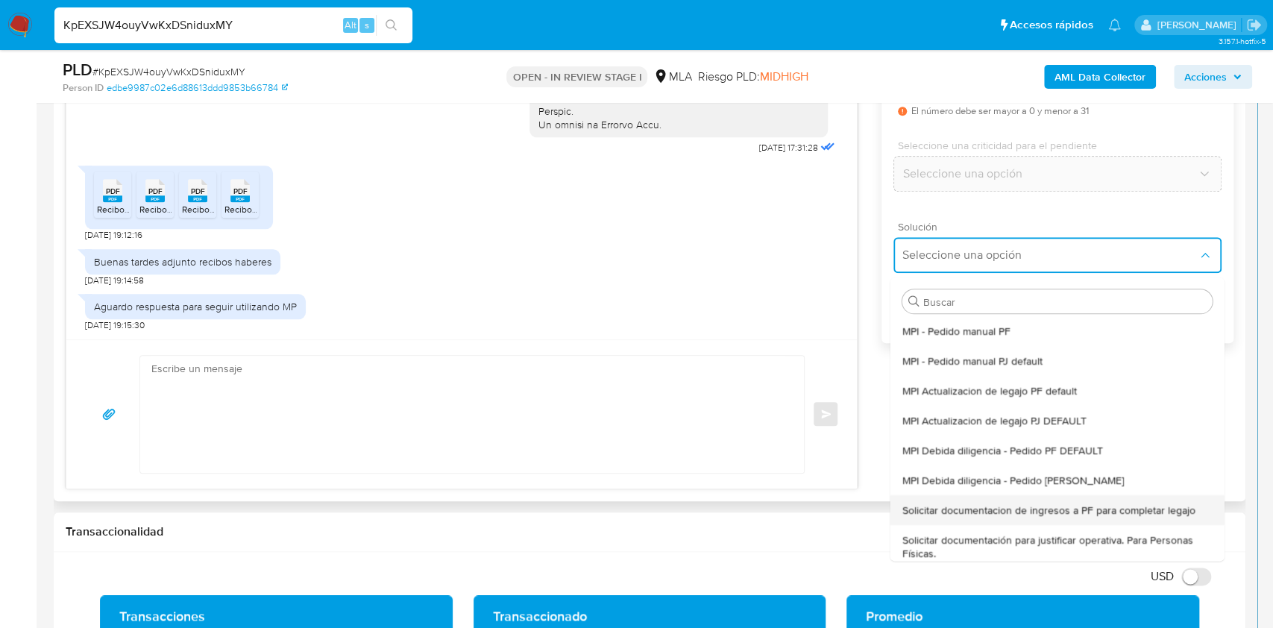
click at [1040, 495] on div "Solicitar documentacion de ingresos a PF para completar legajo" at bounding box center [1057, 510] width 310 height 30
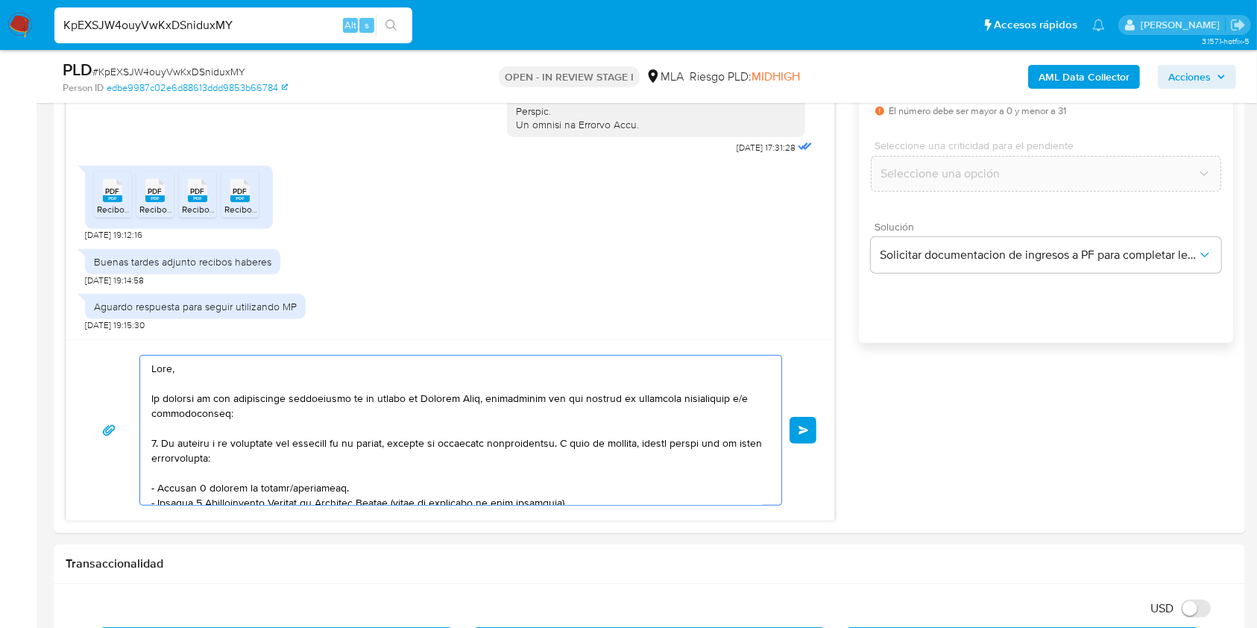
scroll to position [169, 0]
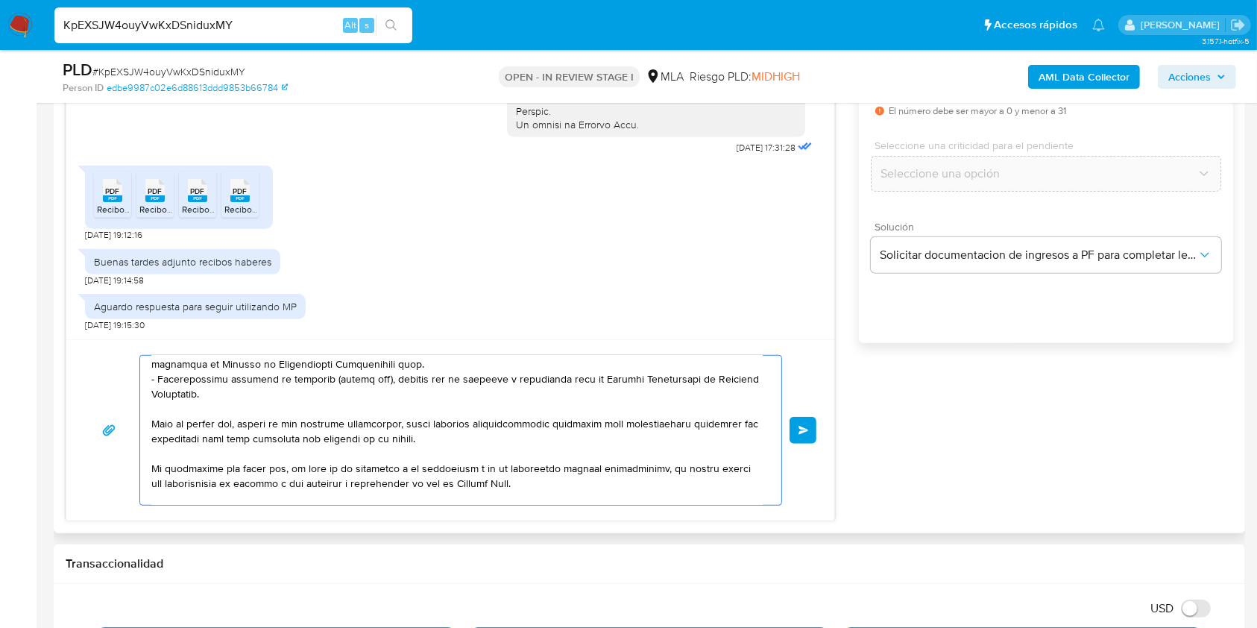
drag, startPoint x: 168, startPoint y: 374, endPoint x: 327, endPoint y: 451, distance: 177.4
type textarea "Hol"
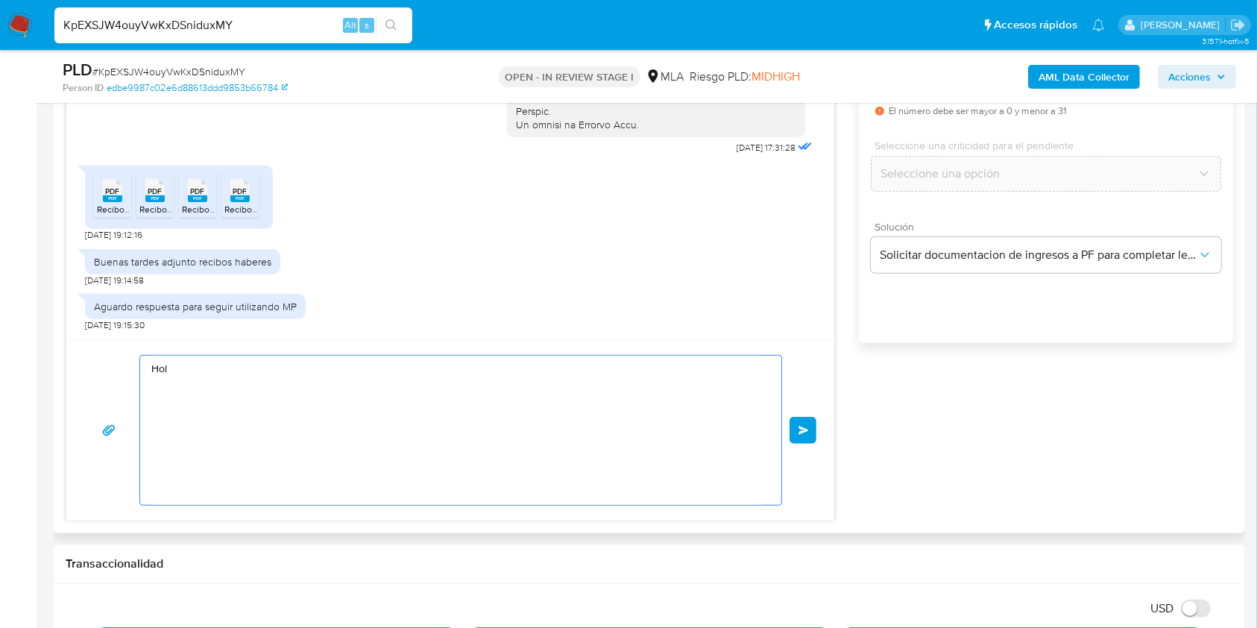
scroll to position [0, 0]
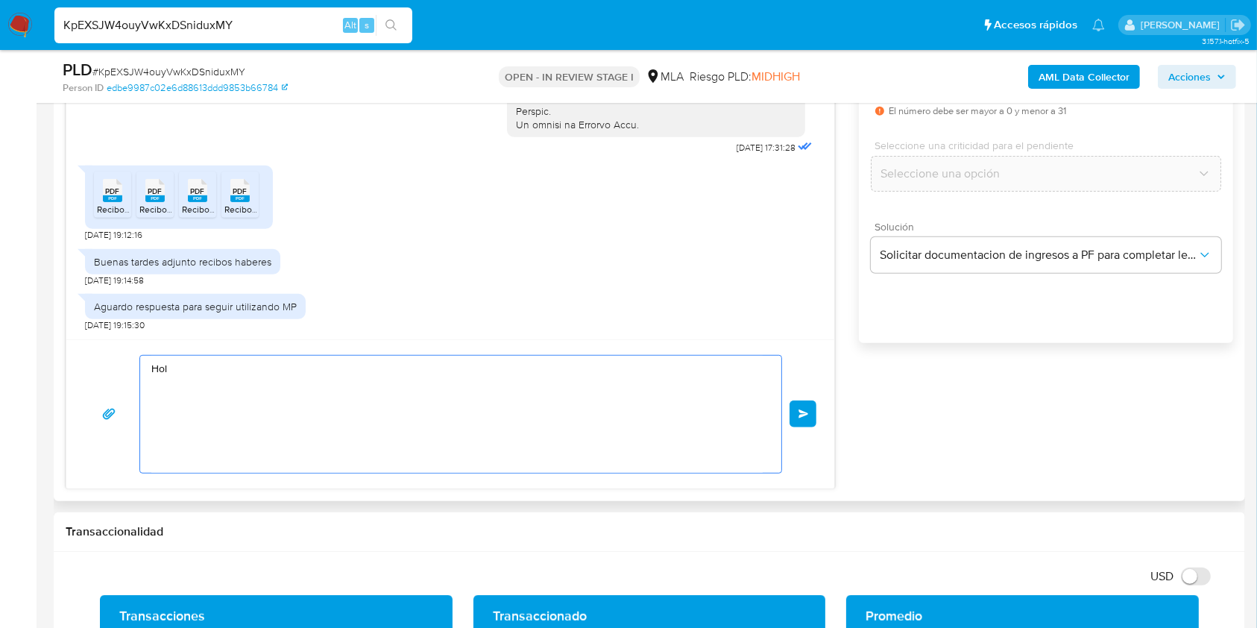
click at [106, 358] on div "Hol Enviar" at bounding box center [450, 414] width 732 height 119
paste textarea "Buenas tardes, ¡Muchas gracias por tu respuesta! Confirmamos la recepción de la…"
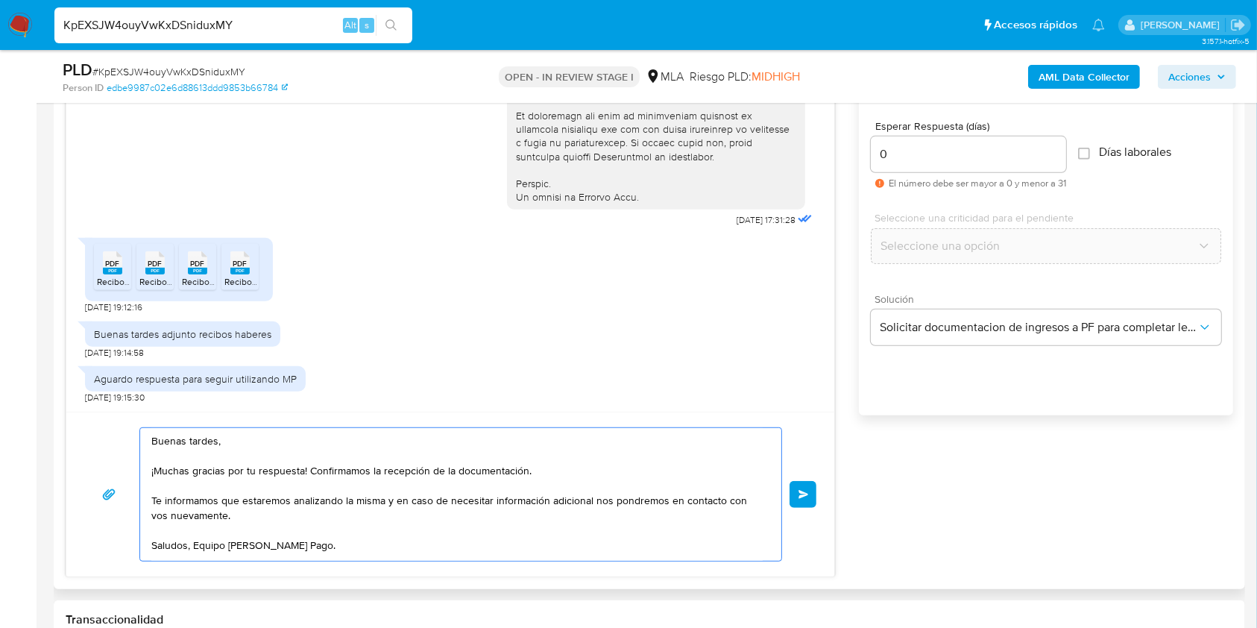
scroll to position [795, 0]
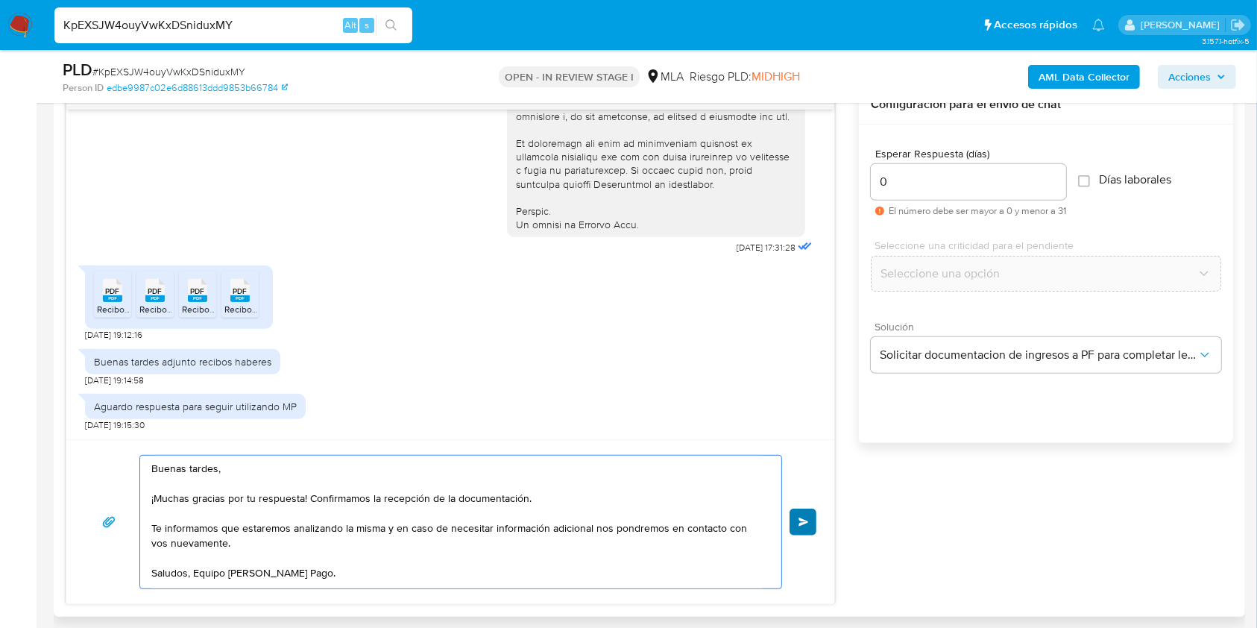
type textarea "Buenas tardes, ¡Muchas gracias por tu respuesta! Confirmamos la recepción de la…"
click at [807, 522] on span "Enviar" at bounding box center [804, 521] width 10 height 9
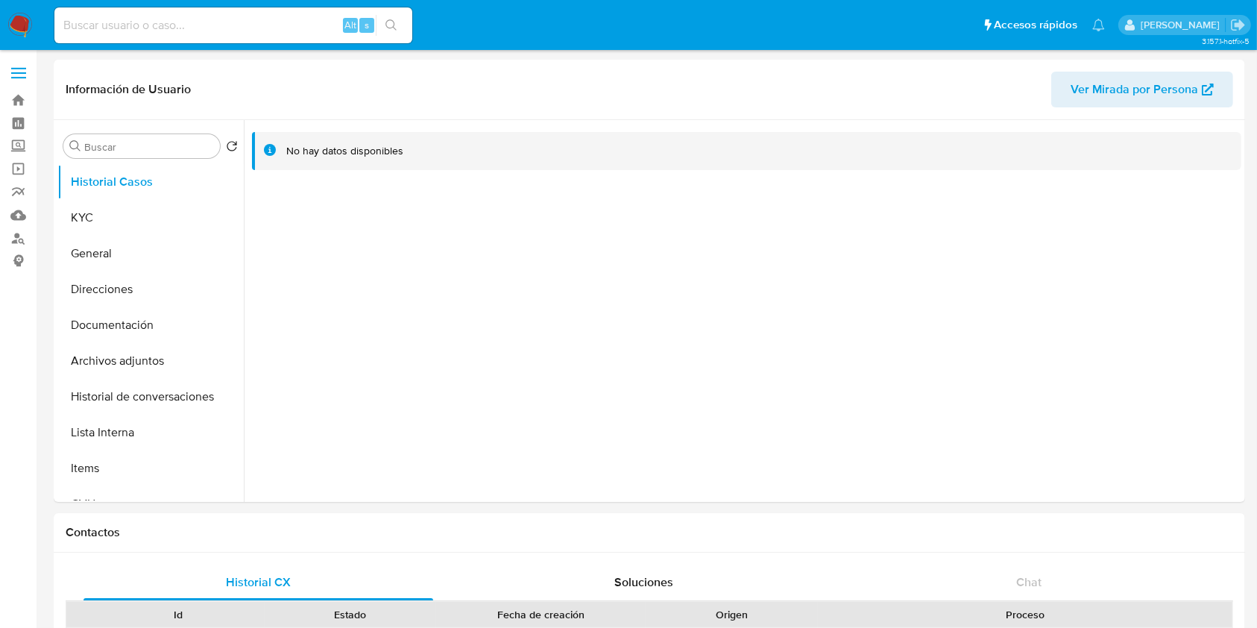
select select "10"
click at [128, 210] on button "KYC" at bounding box center [144, 218] width 174 height 36
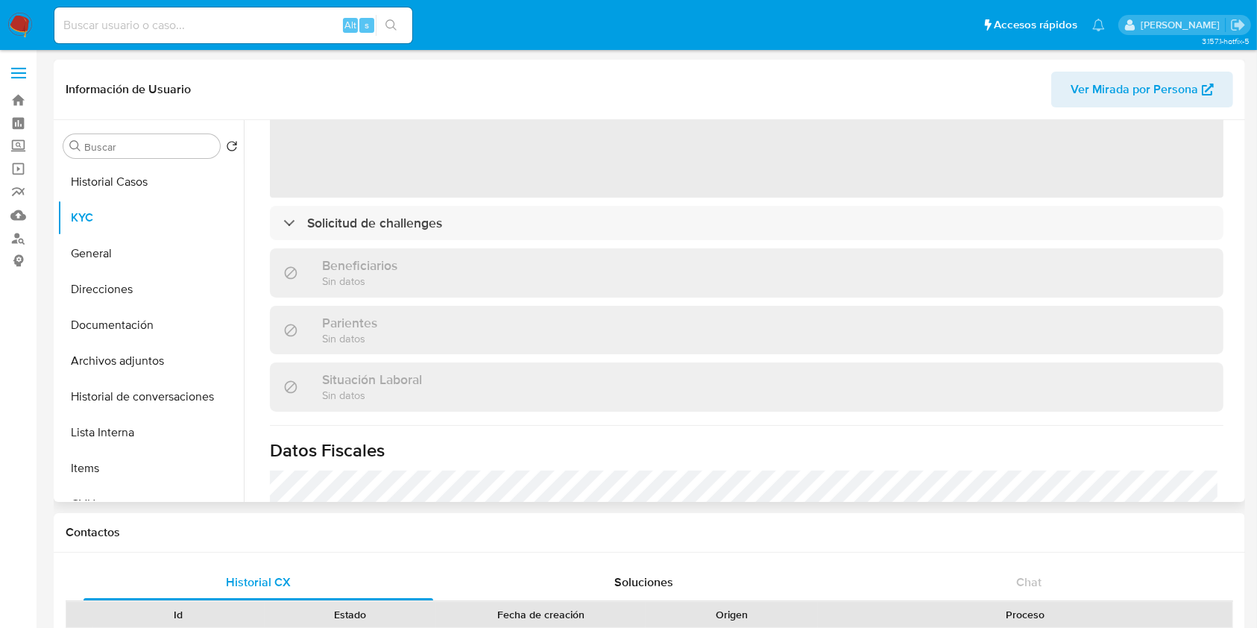
scroll to position [397, 0]
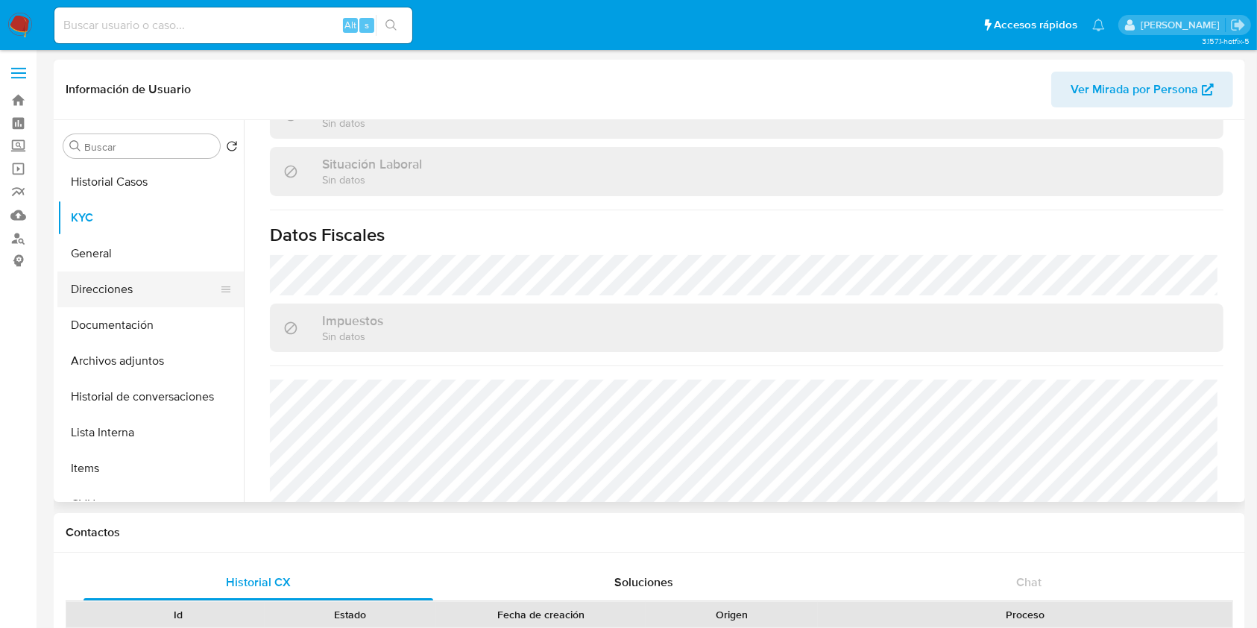
click at [102, 286] on button "Direcciones" at bounding box center [144, 289] width 174 height 36
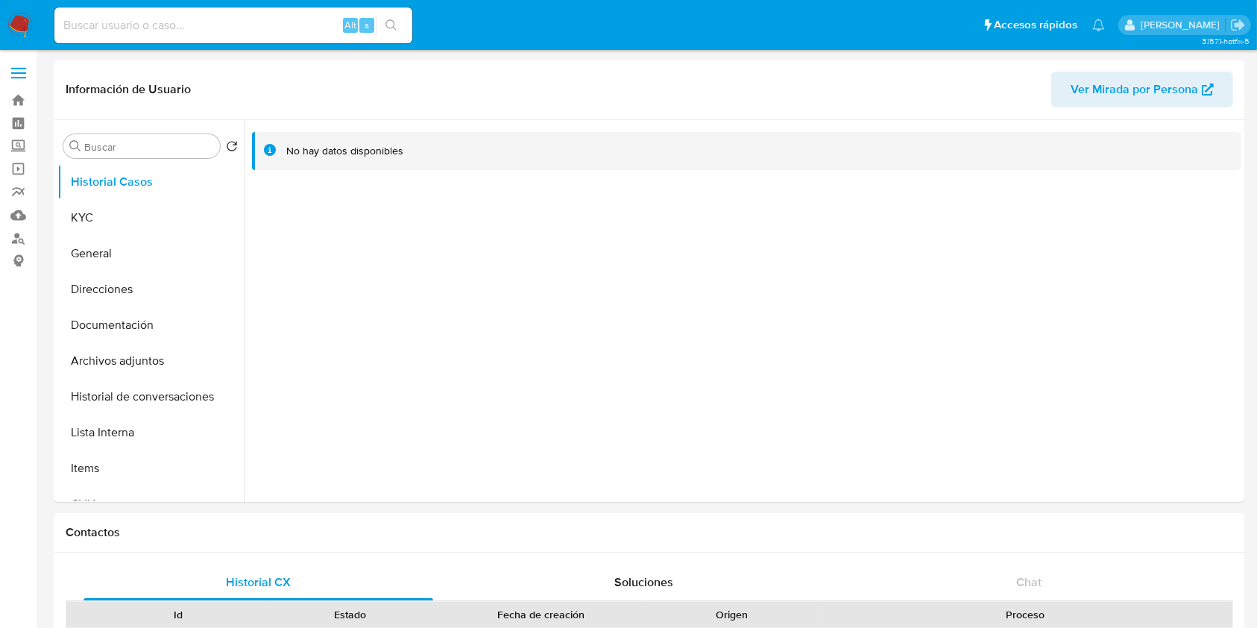
select select "10"
click at [153, 228] on button "KYC" at bounding box center [144, 218] width 174 height 36
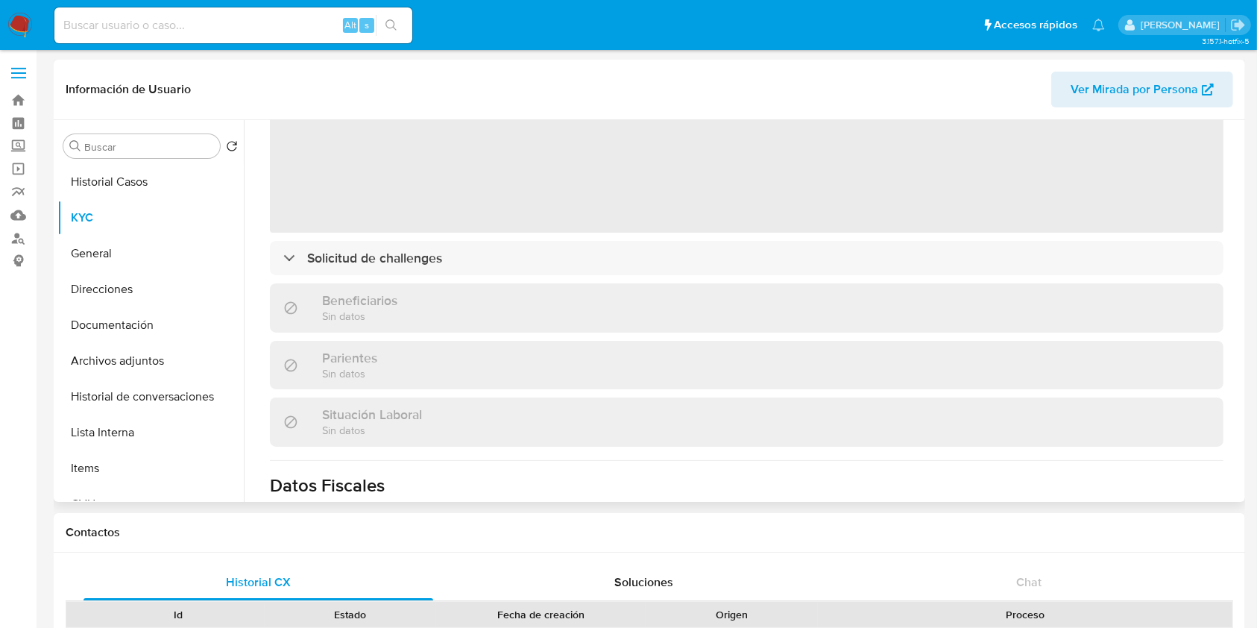
scroll to position [432, 0]
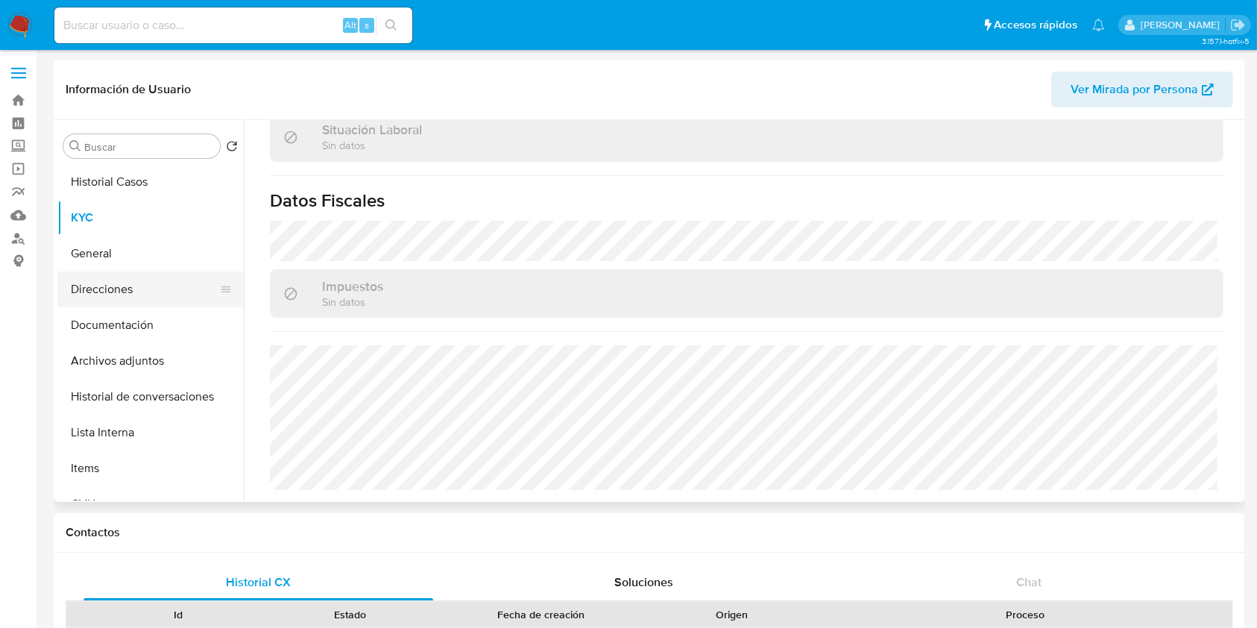
click at [107, 290] on button "Direcciones" at bounding box center [144, 289] width 174 height 36
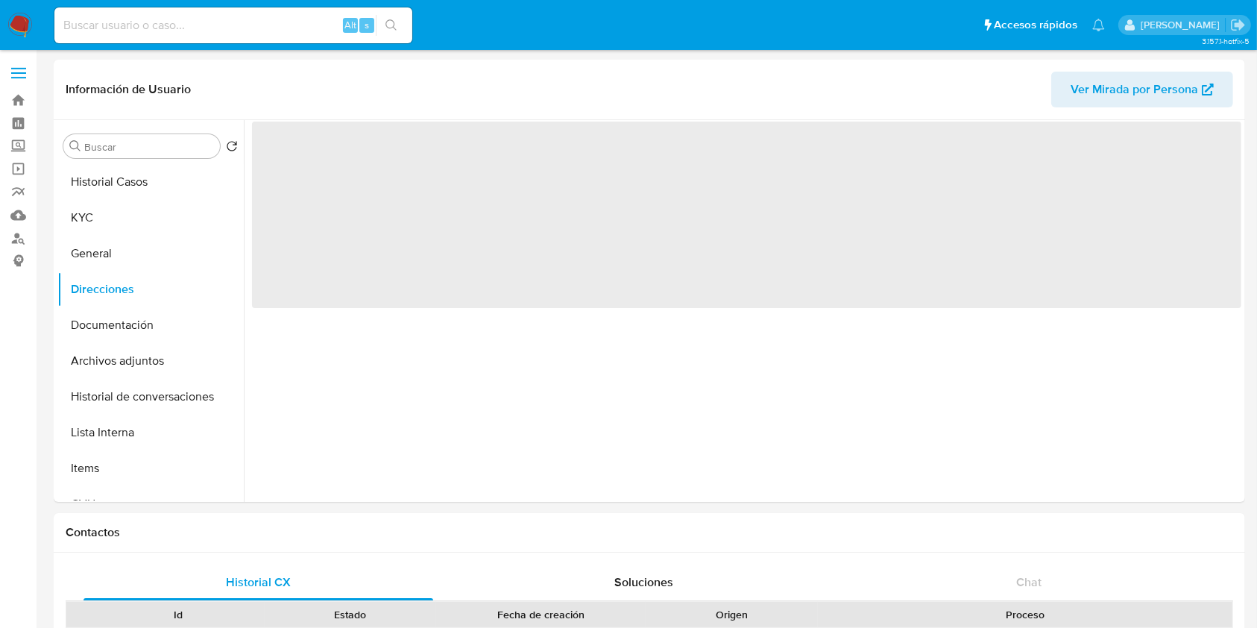
scroll to position [0, 0]
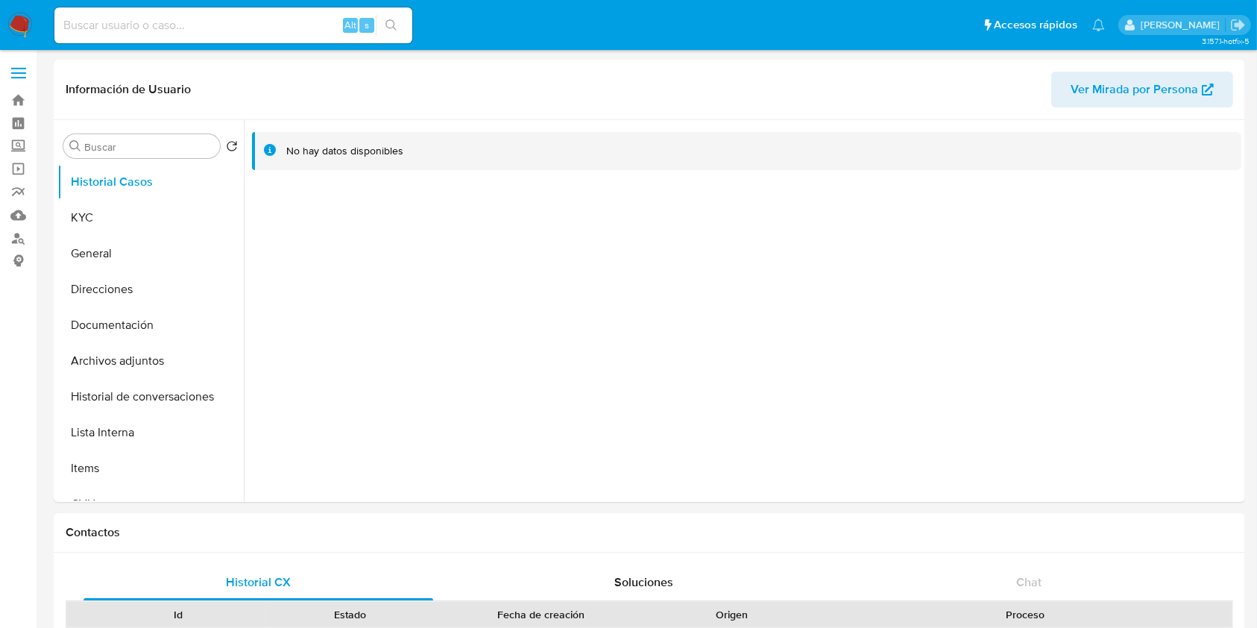
select select "10"
click at [103, 212] on button "KYC" at bounding box center [144, 218] width 174 height 36
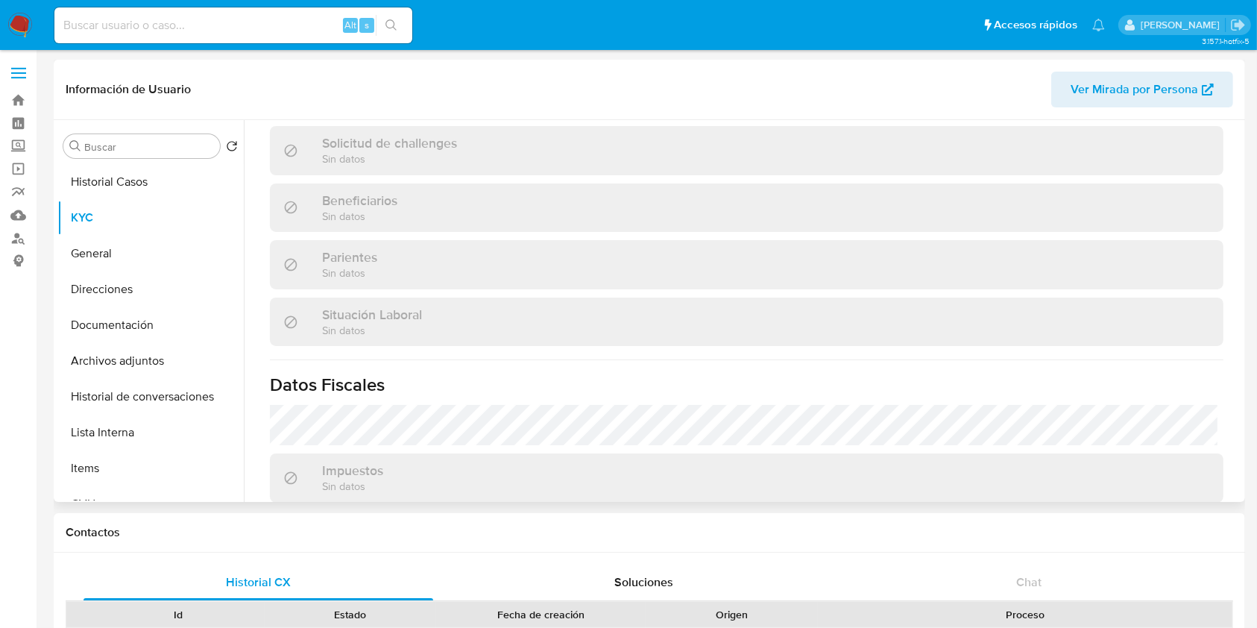
scroll to position [447, 0]
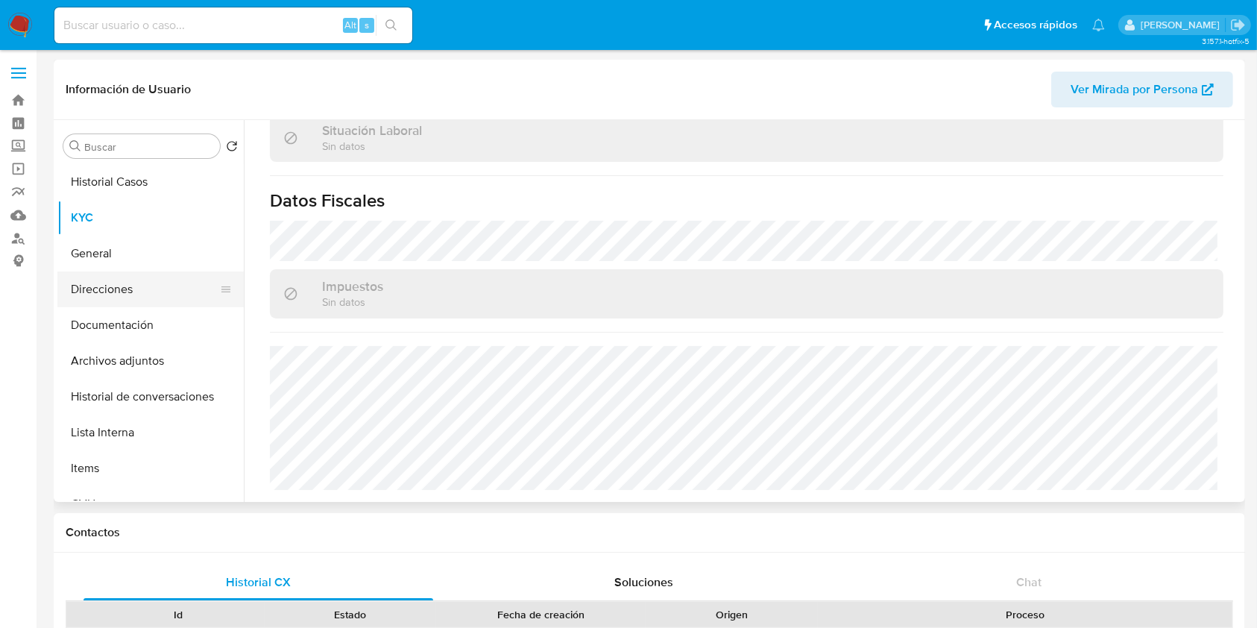
click at [122, 289] on button "Direcciones" at bounding box center [144, 289] width 174 height 36
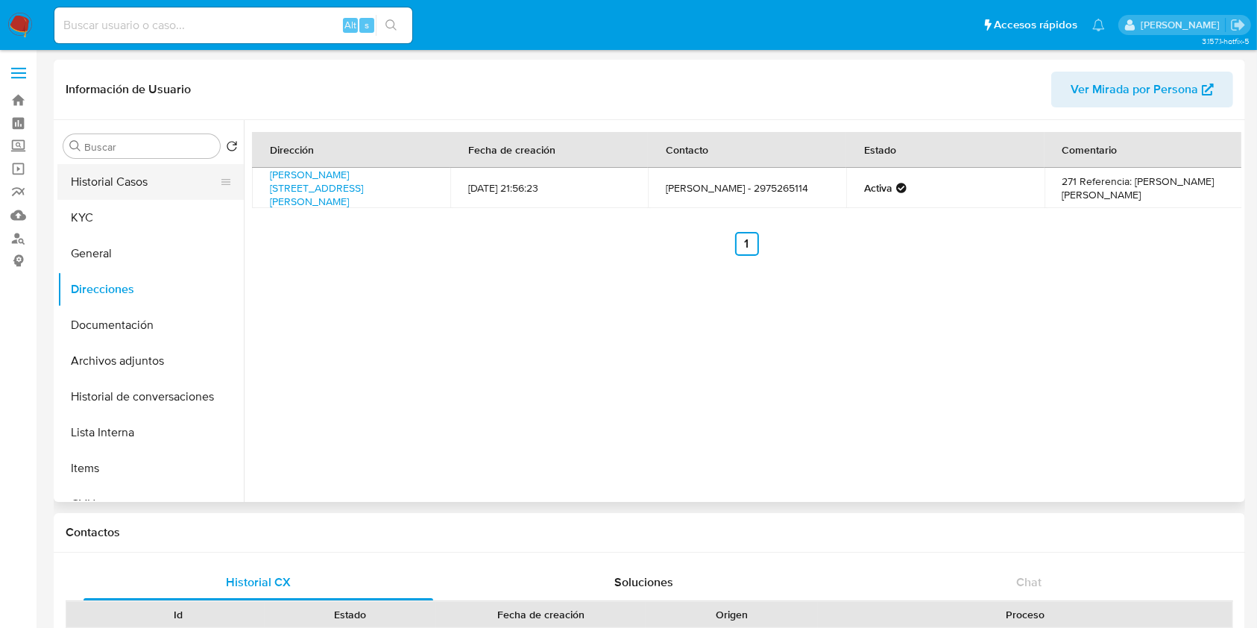
click at [139, 182] on button "Historial Casos" at bounding box center [144, 182] width 174 height 36
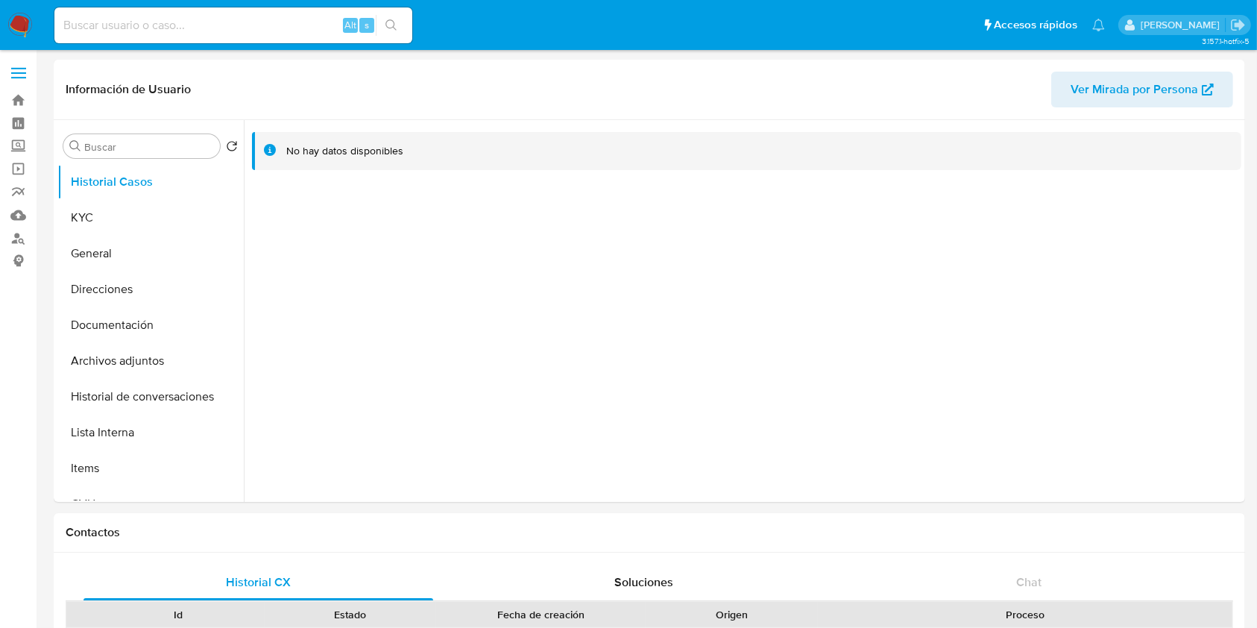
select select "10"
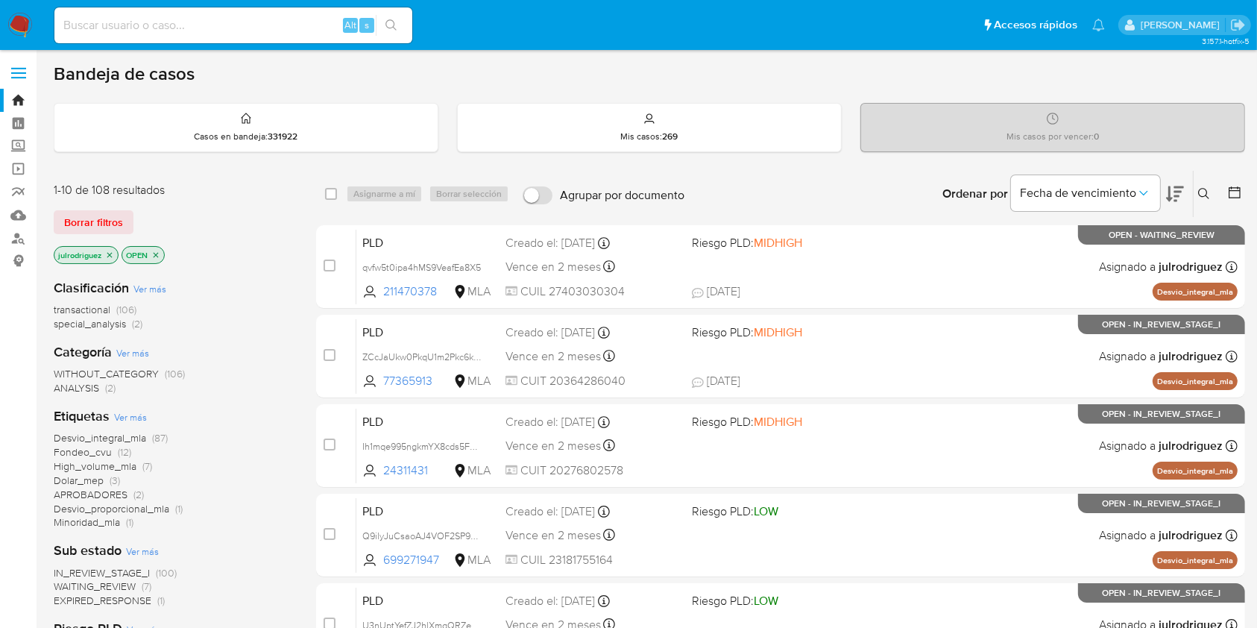
click at [1197, 198] on button at bounding box center [1206, 194] width 25 height 18
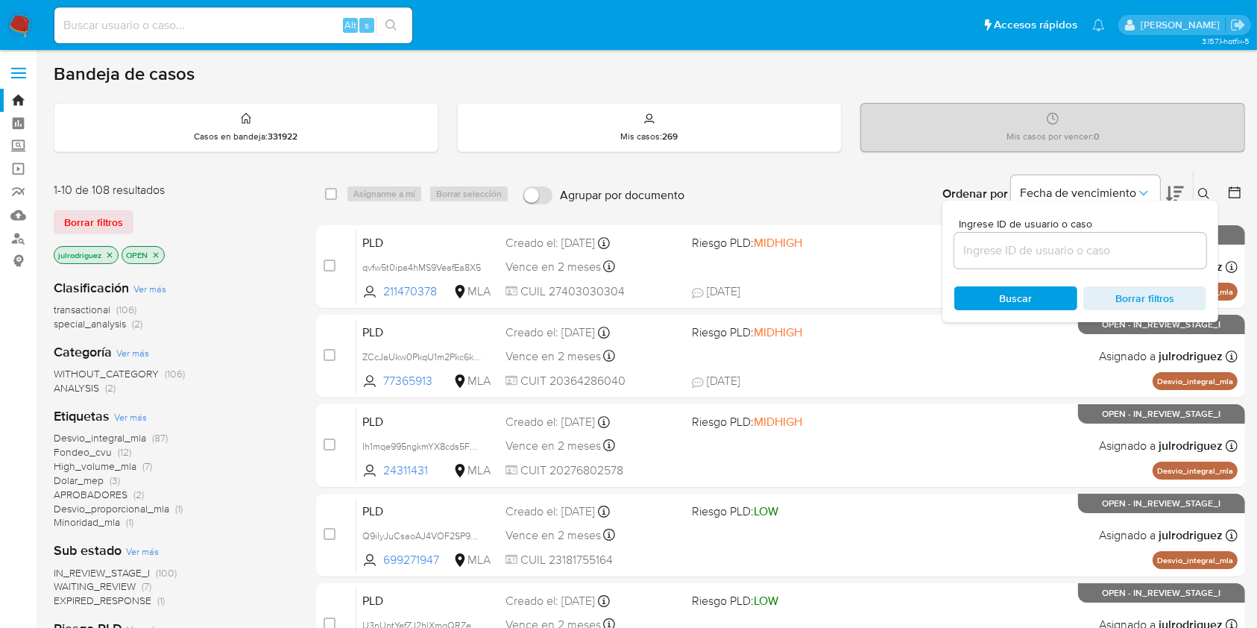
click at [1074, 254] on input at bounding box center [1080, 250] width 252 height 19
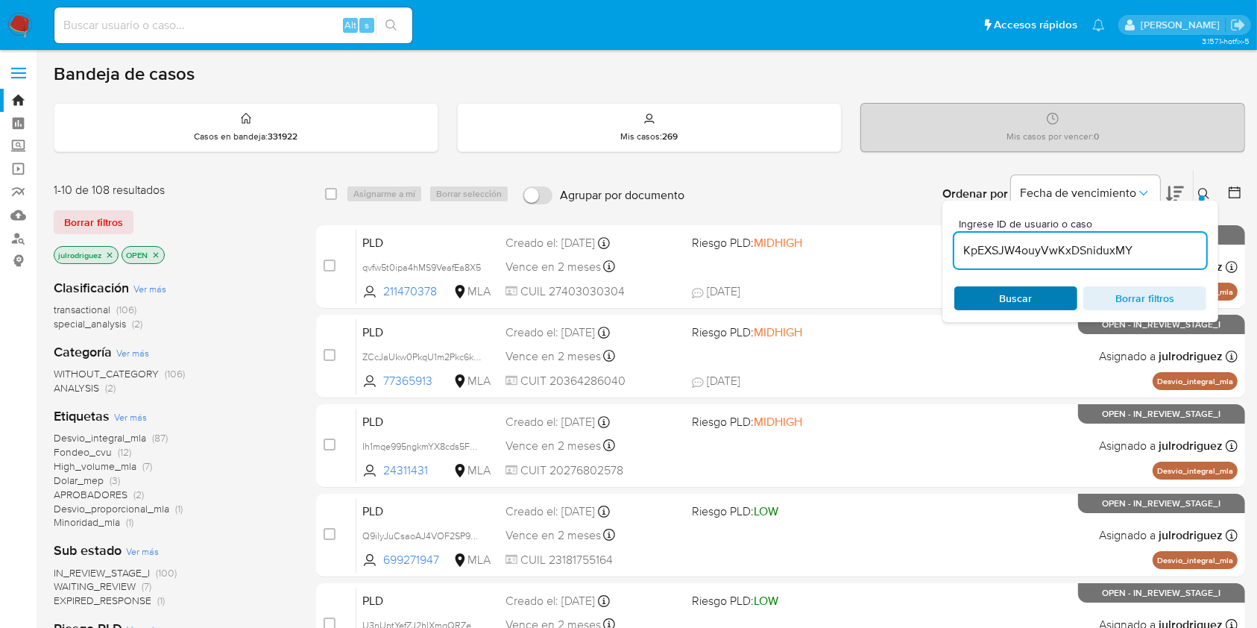
type input "KpEXSJW4ouyVwKxDSniduxMY"
click at [1006, 294] on span "Buscar" at bounding box center [1016, 298] width 33 height 24
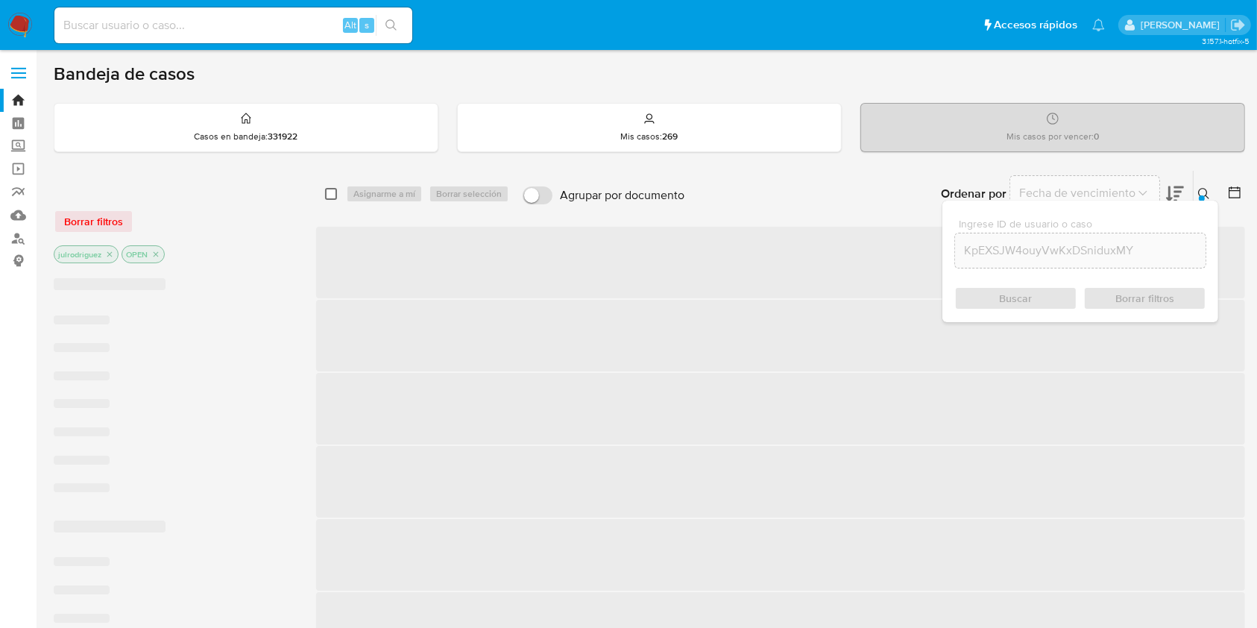
click at [330, 195] on input "checkbox" at bounding box center [331, 194] width 12 height 12
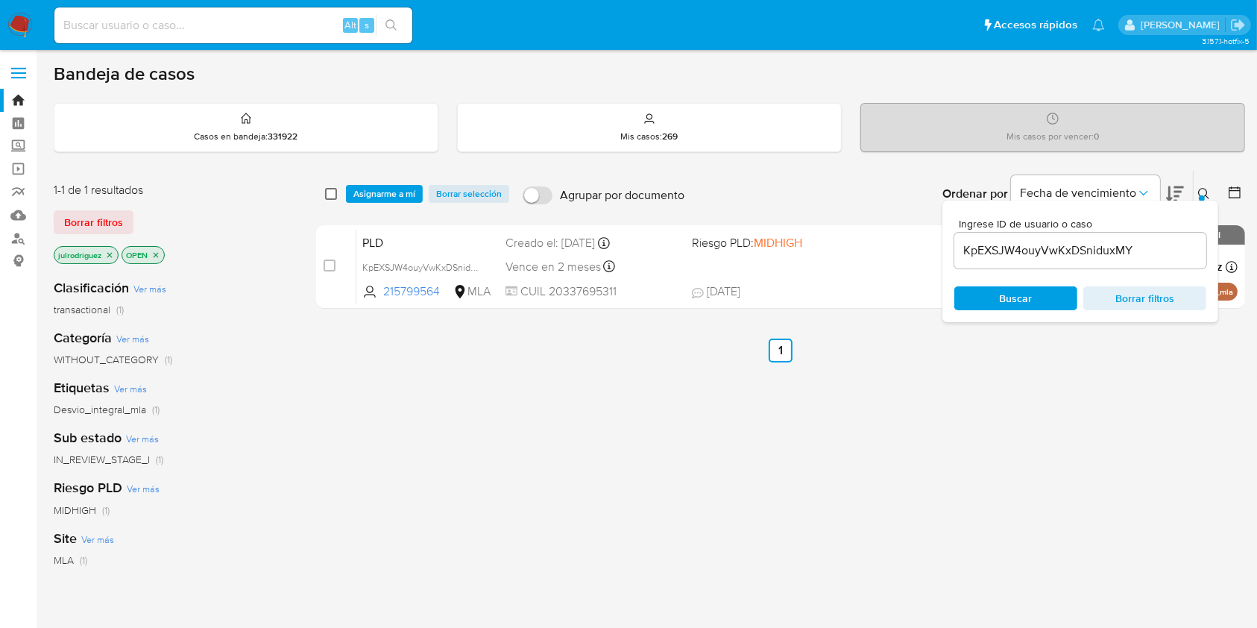
click at [328, 195] on input "checkbox" at bounding box center [331, 194] width 12 height 12
checkbox input "true"
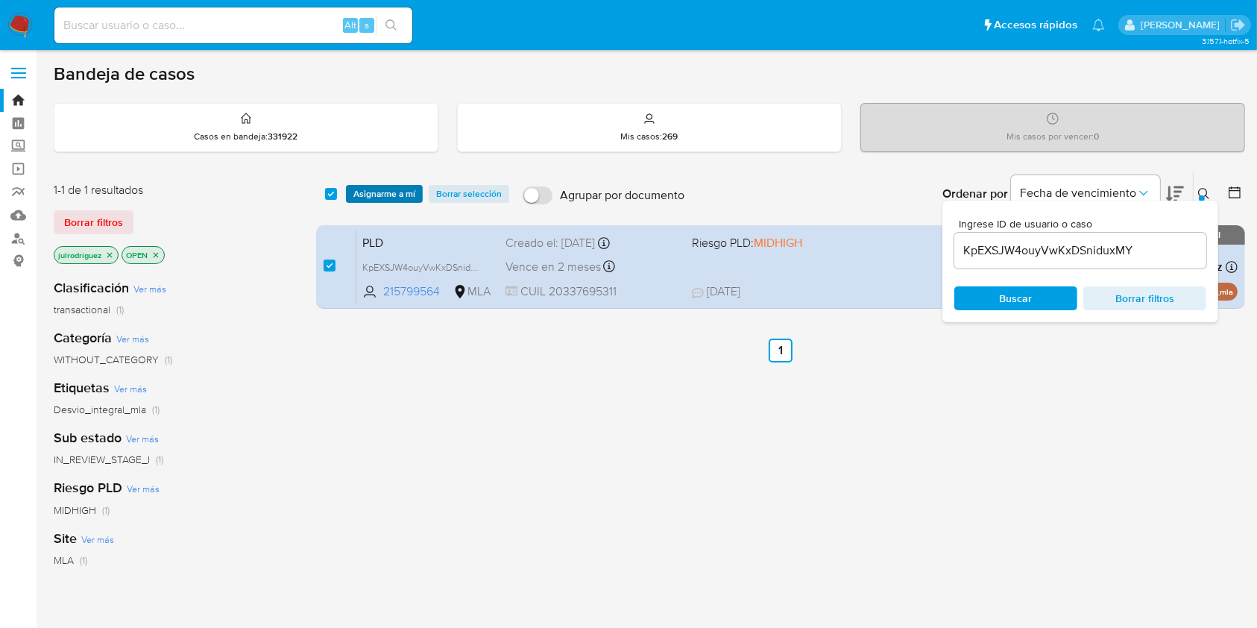
click at [392, 189] on span "Asignarme a mí" at bounding box center [384, 193] width 62 height 15
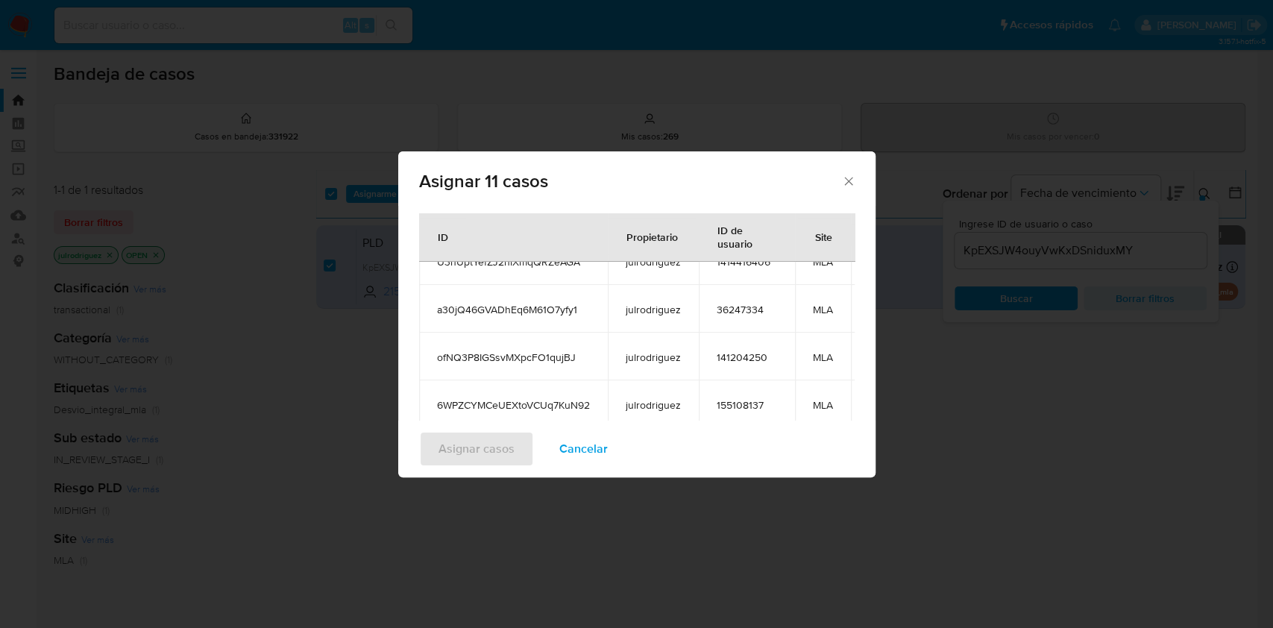
scroll to position [120, 0]
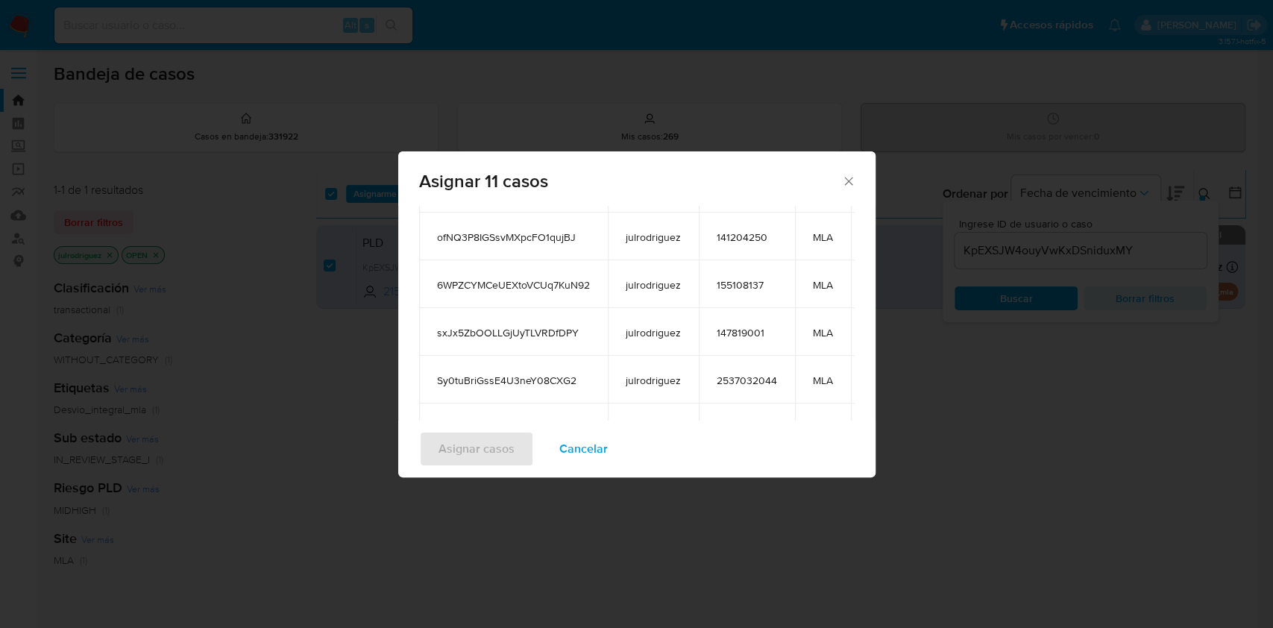
click at [983, 424] on div "Asignar 11 casos Casos a asignar: ID Propietario ID de usuario Site qvfw5t0ipa4…" at bounding box center [636, 314] width 1273 height 628
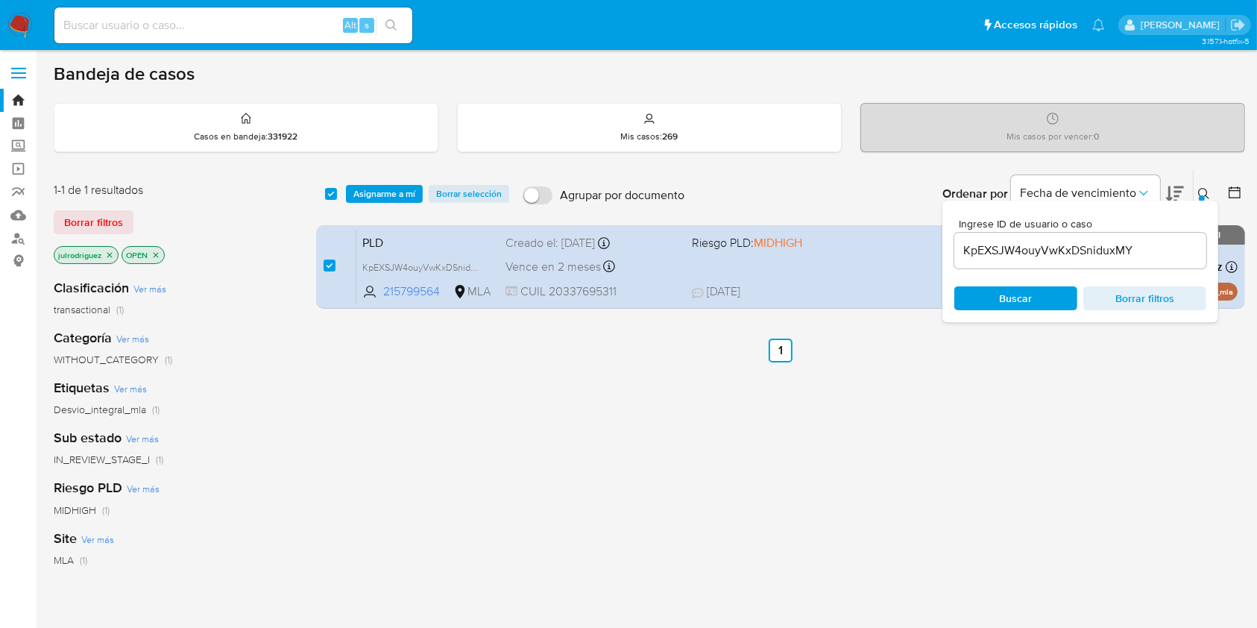
click at [374, 195] on span "Asignarme a mí" at bounding box center [384, 193] width 62 height 15
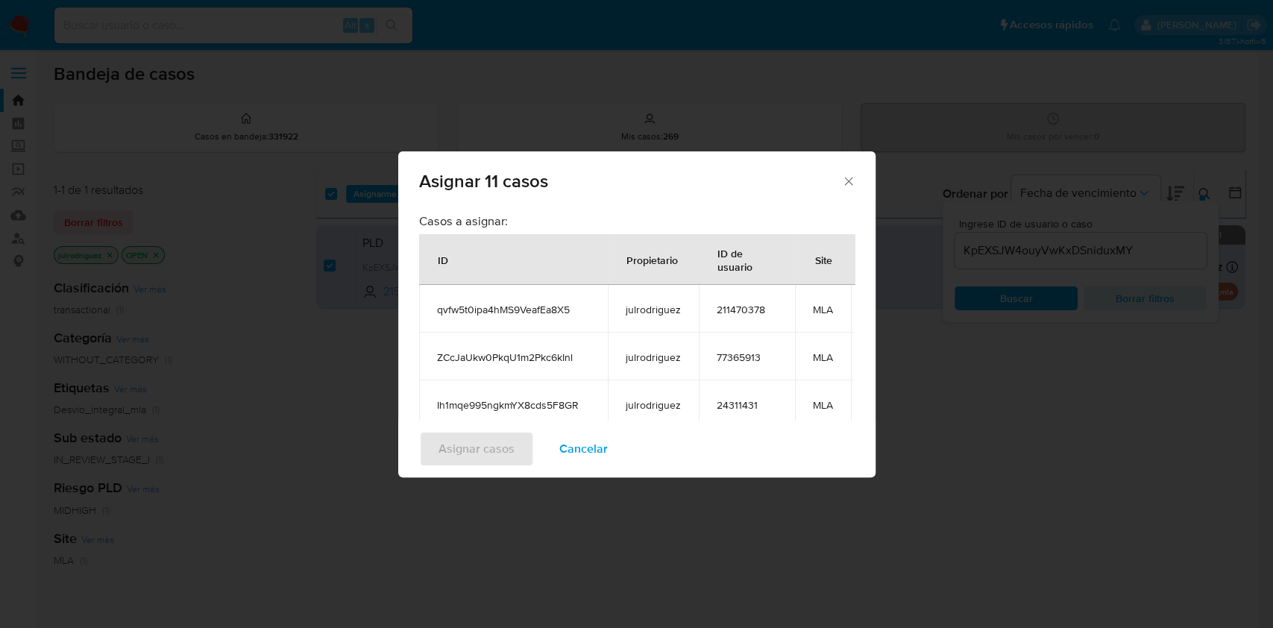
click at [1015, 432] on div "Asignar 11 casos Casos a asignar: ID Propietario ID de usuario Site qvfw5t0ipa4…" at bounding box center [636, 314] width 1273 height 628
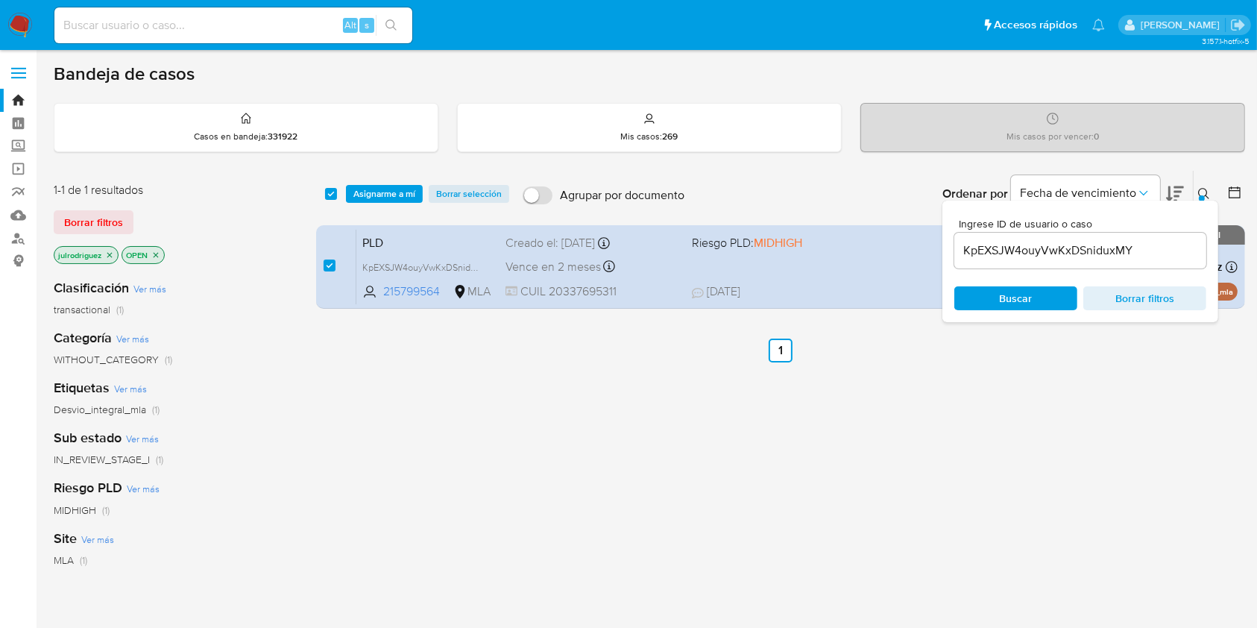
click at [395, 193] on span "Asignarme a mí" at bounding box center [384, 193] width 62 height 15
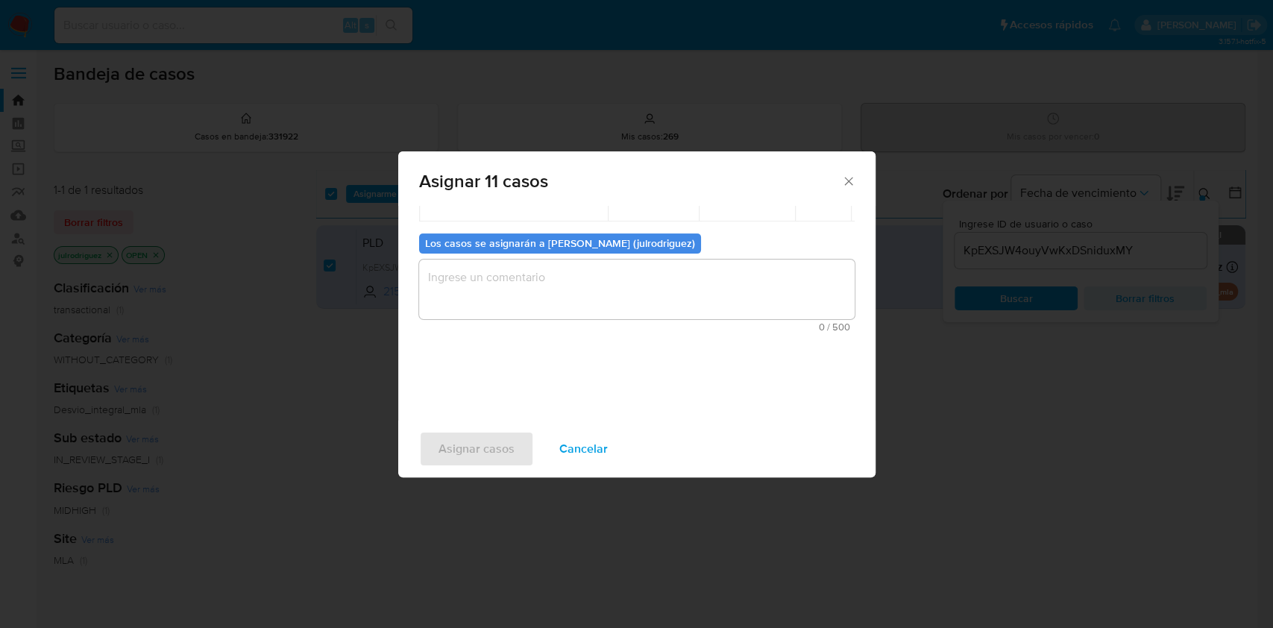
scroll to position [390, 0]
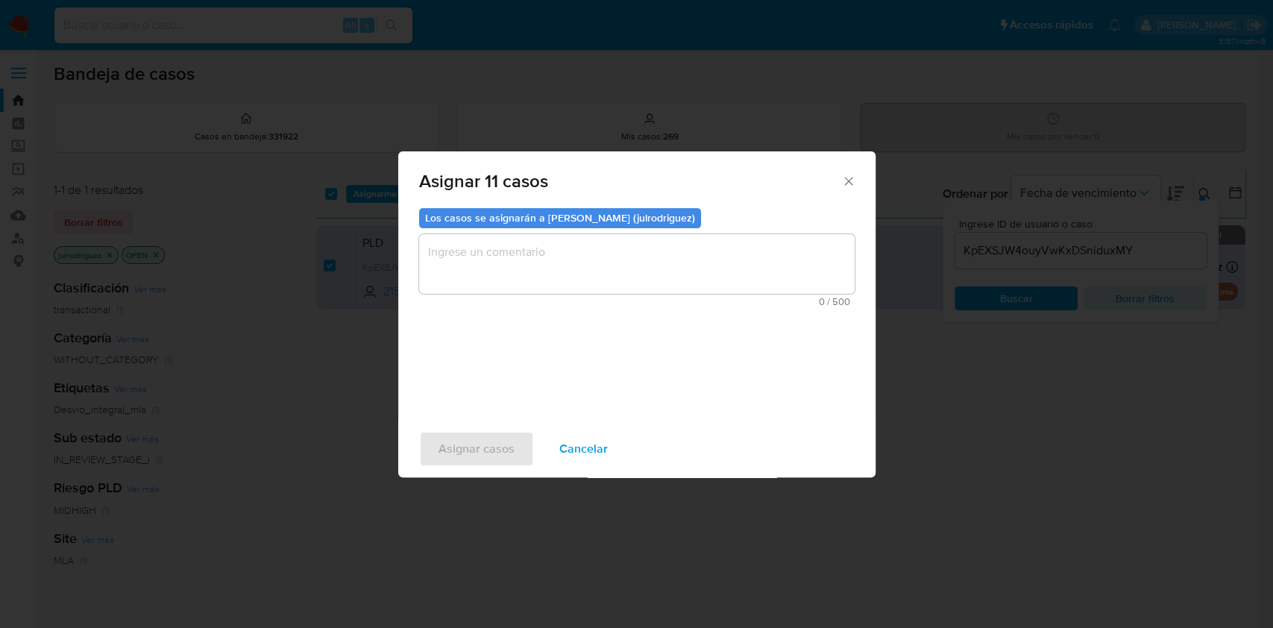
click at [645, 255] on textarea "assign-modal" at bounding box center [636, 264] width 435 height 60
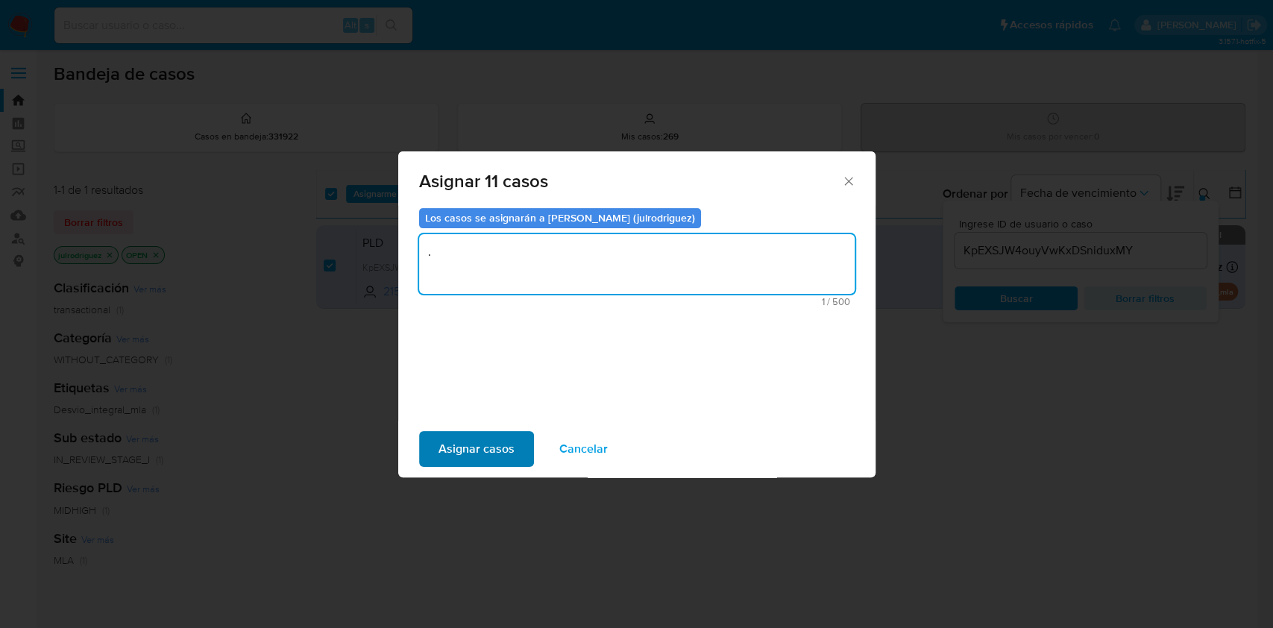
type textarea "."
click at [485, 440] on span "Asignar casos" at bounding box center [476, 448] width 76 height 33
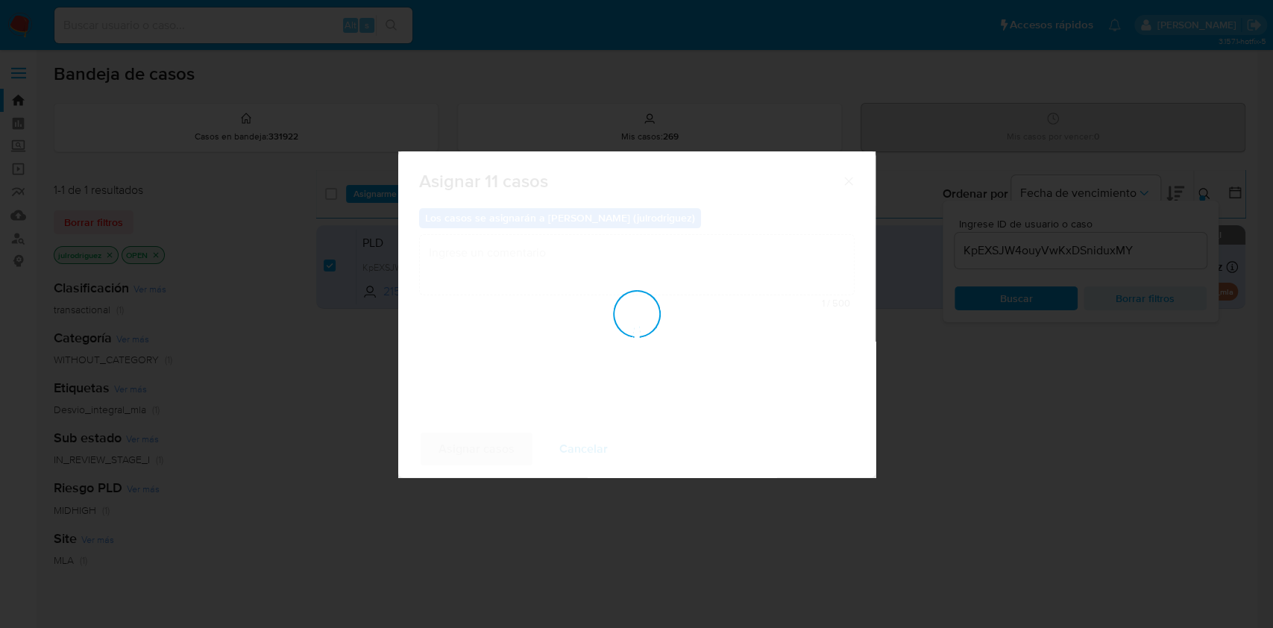
scroll to position [89, 0]
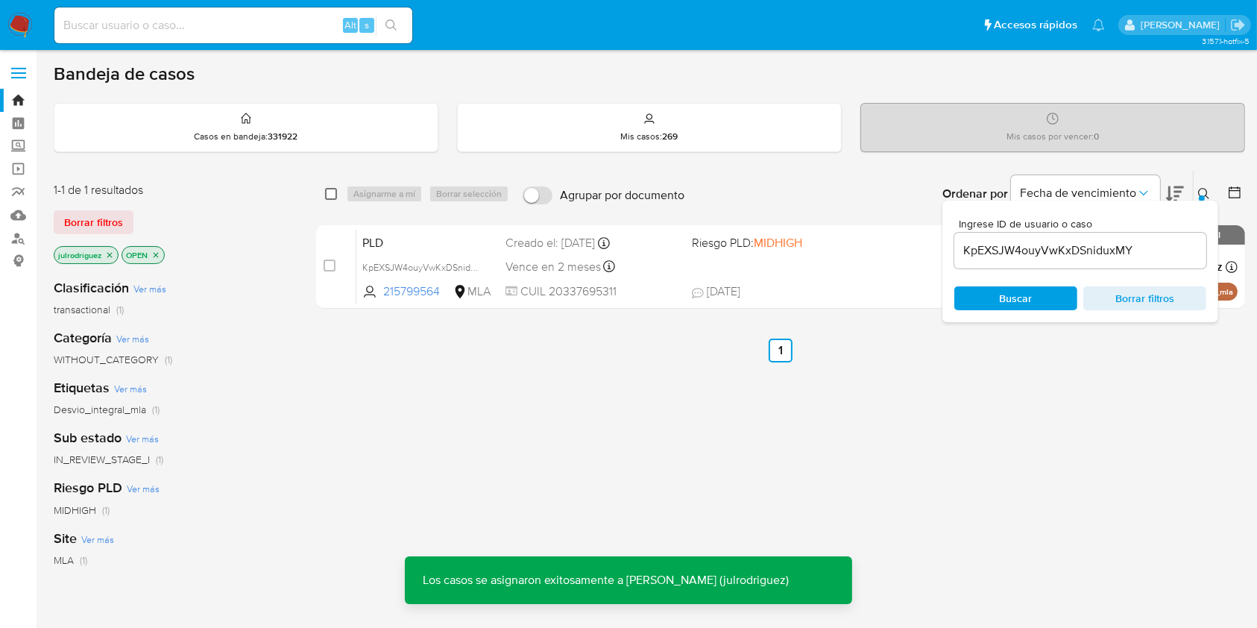
click at [330, 189] on input "checkbox" at bounding box center [331, 194] width 12 height 12
checkbox input "true"
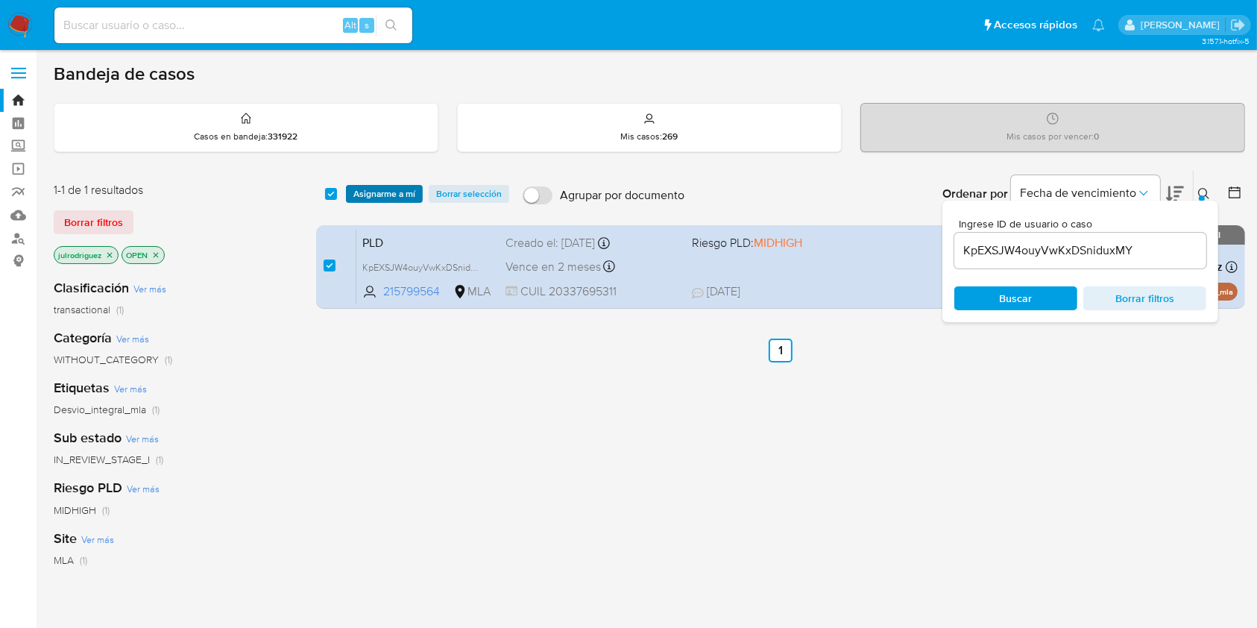
click at [364, 198] on span "Asignarme a mí" at bounding box center [384, 193] width 62 height 15
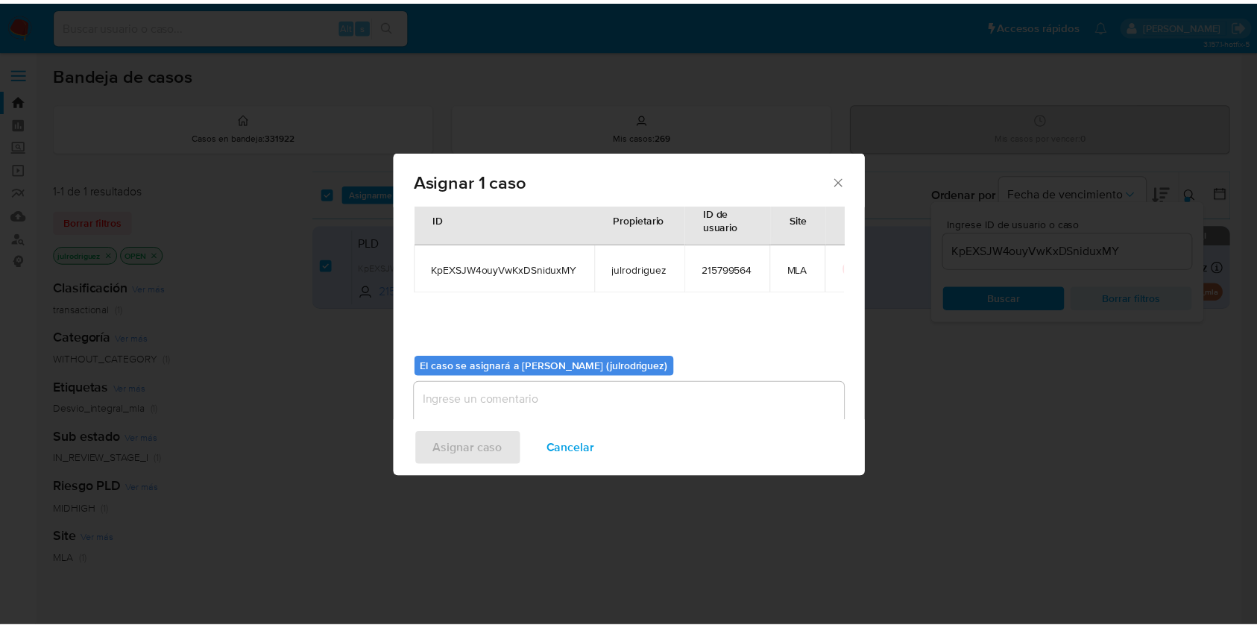
scroll to position [76, 0]
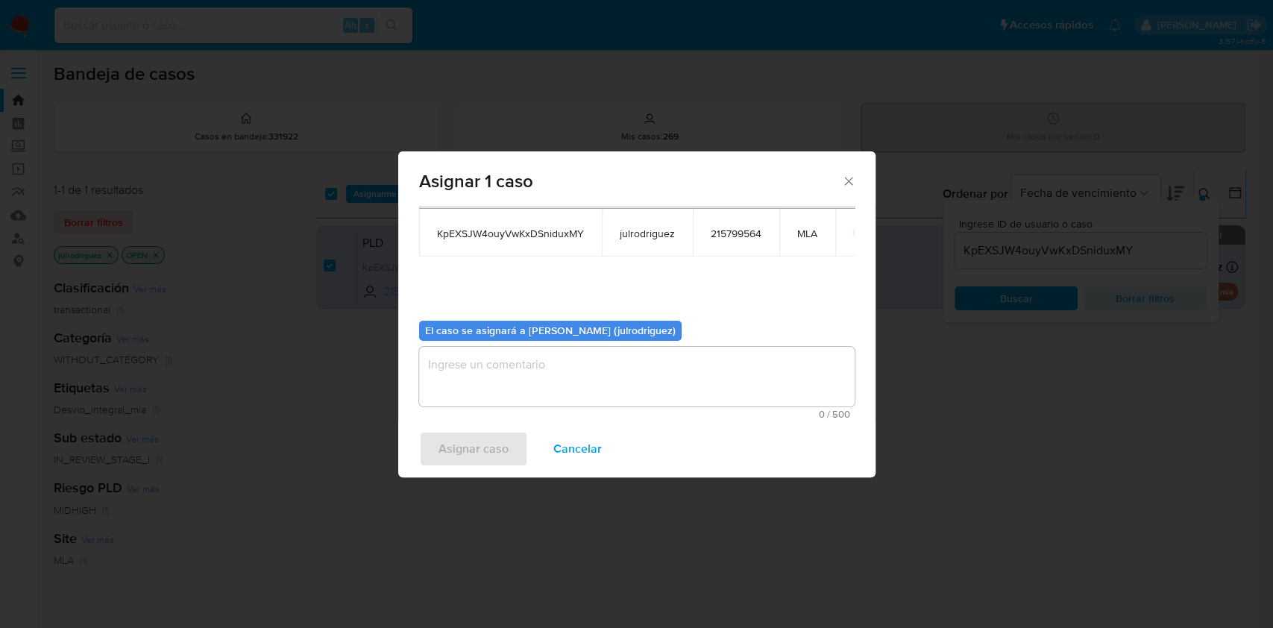
click at [602, 360] on textarea "assign-modal" at bounding box center [636, 377] width 435 height 60
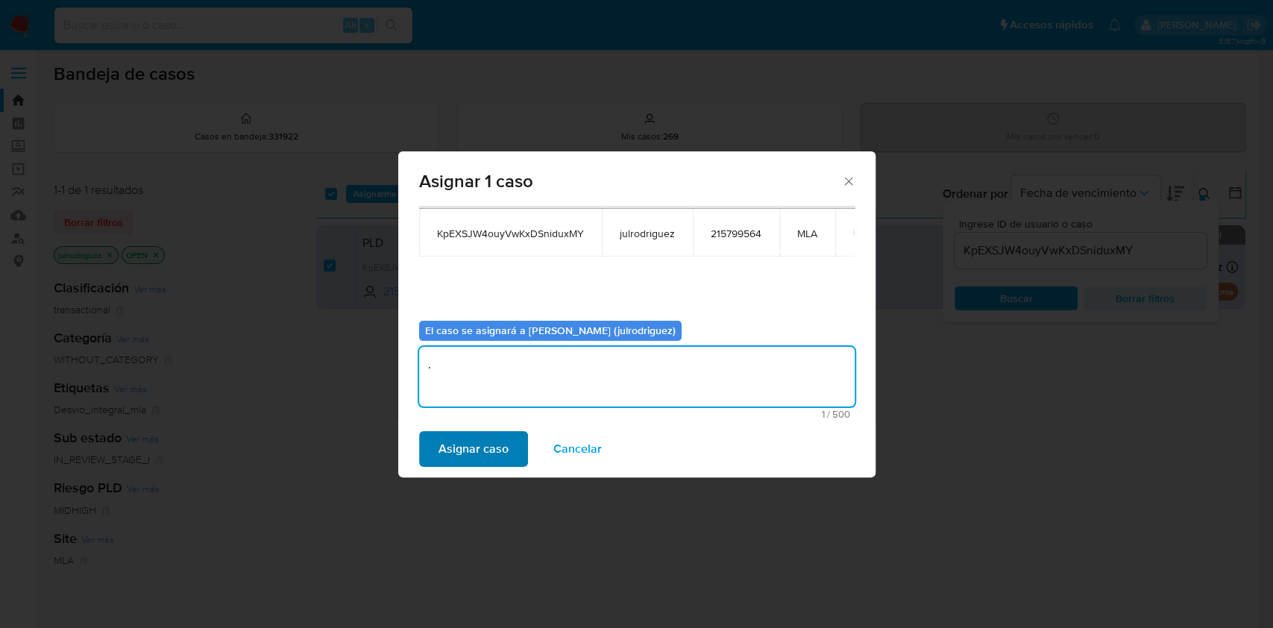
type textarea "."
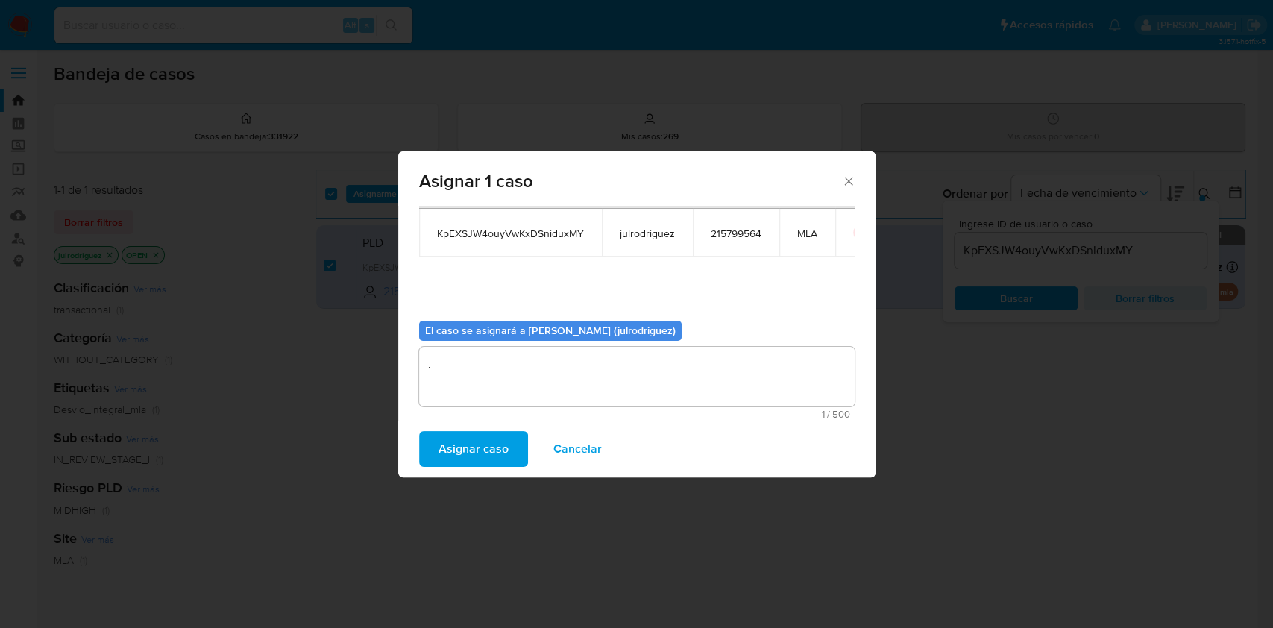
click at [473, 449] on span "Asignar caso" at bounding box center [473, 448] width 70 height 33
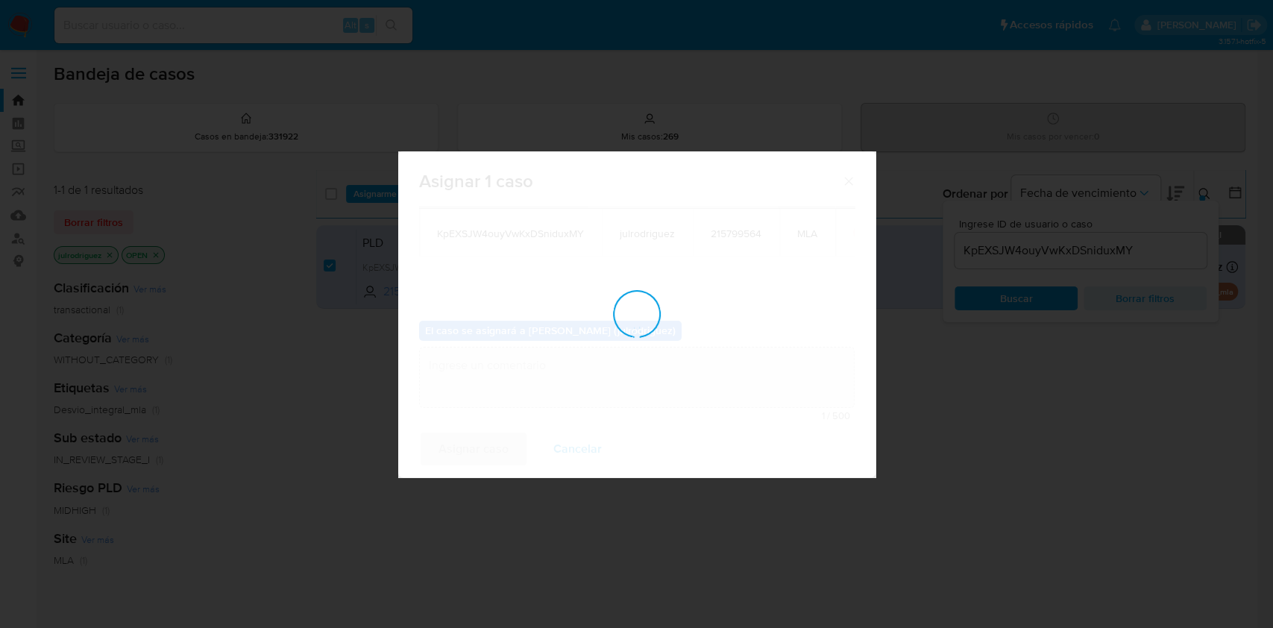
checkbox input "false"
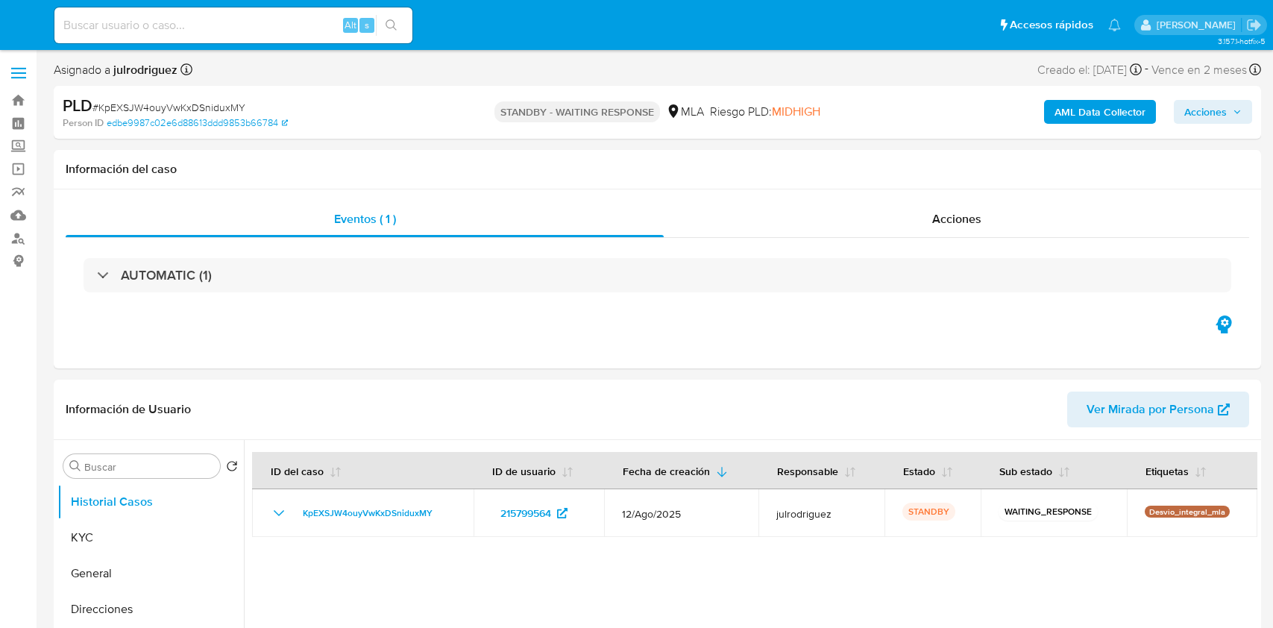
select select "10"
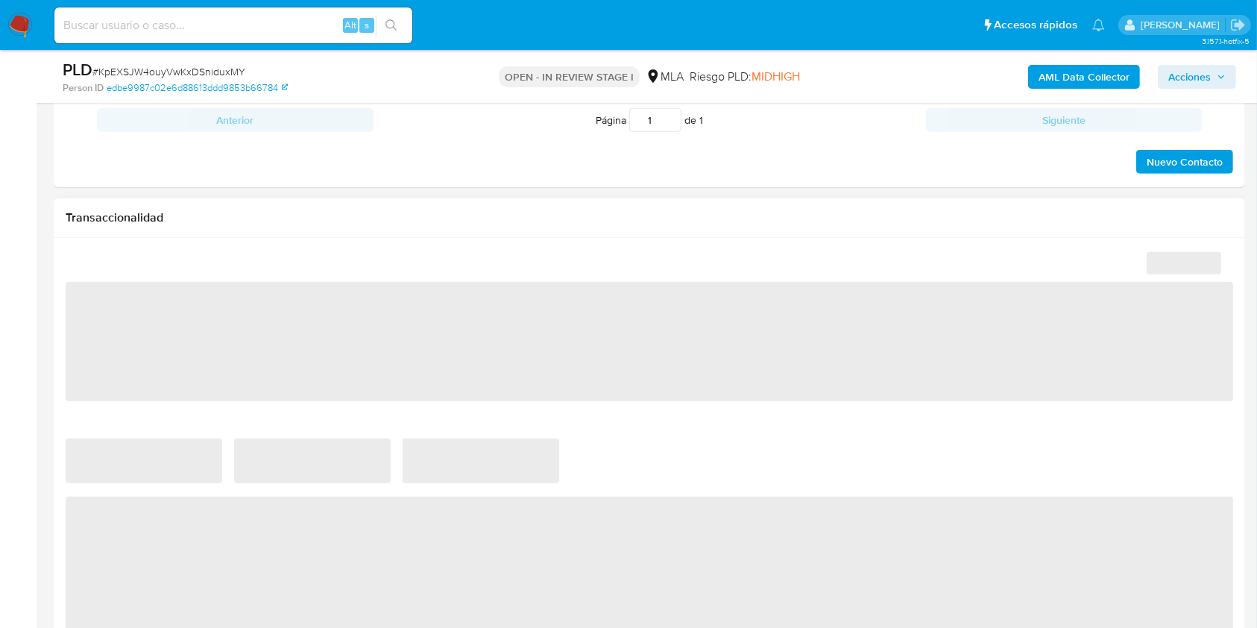
scroll to position [696, 0]
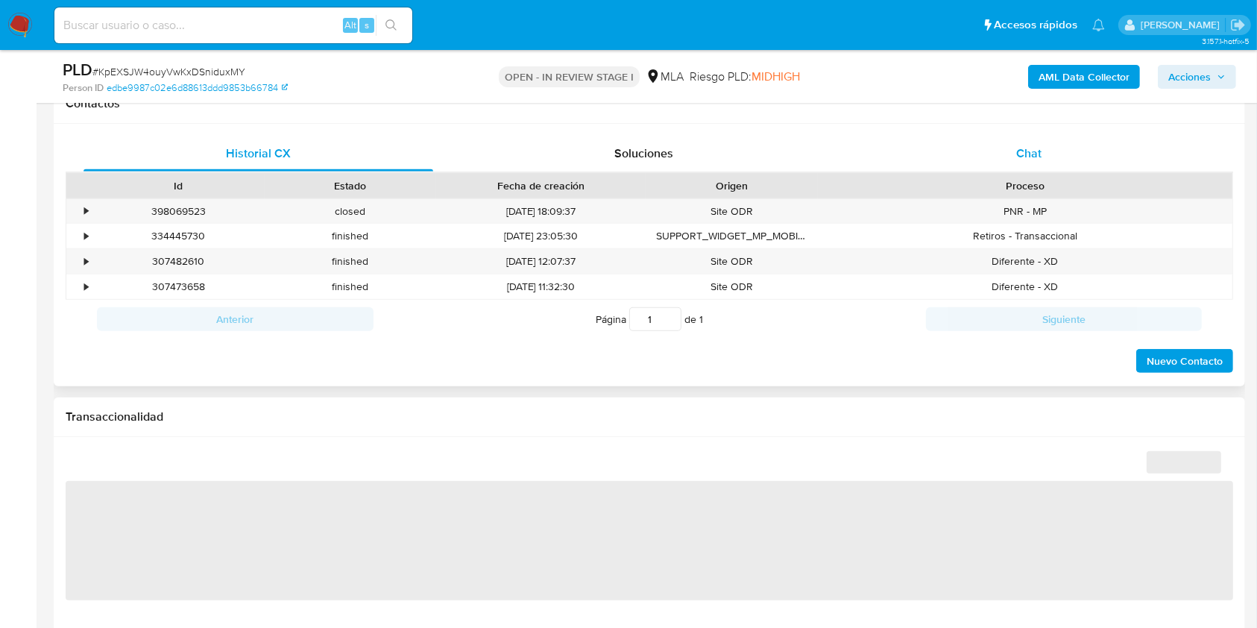
click at [1013, 148] on div "Chat" at bounding box center [1030, 154] width 350 height 36
select select "10"
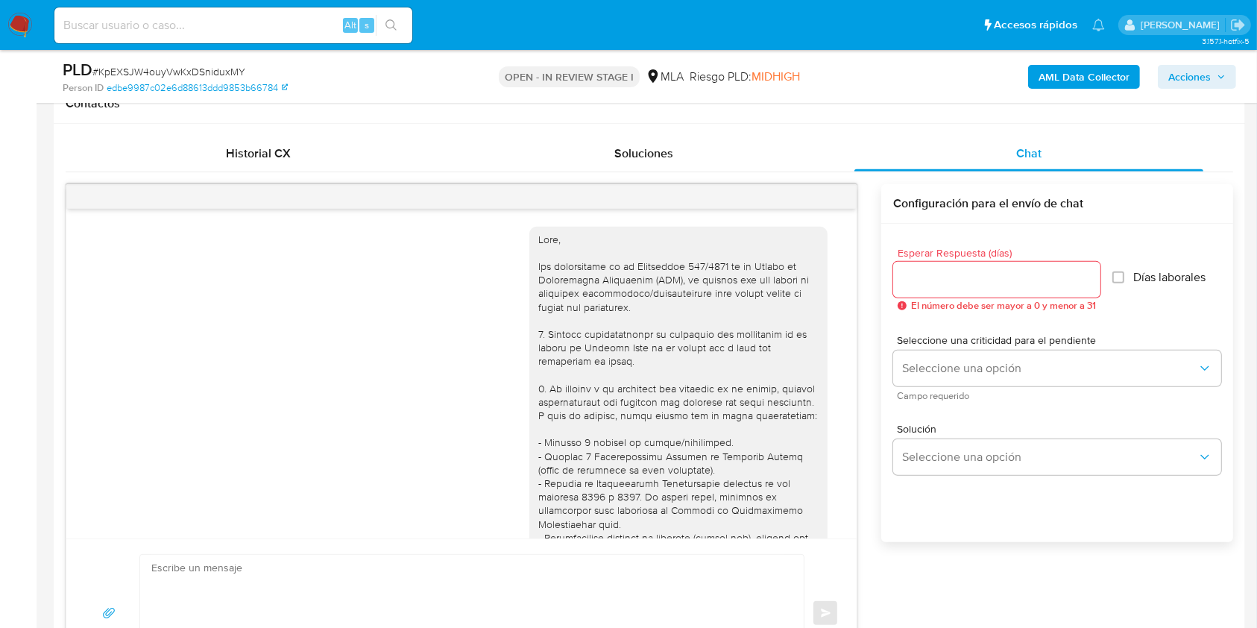
scroll to position [881, 0]
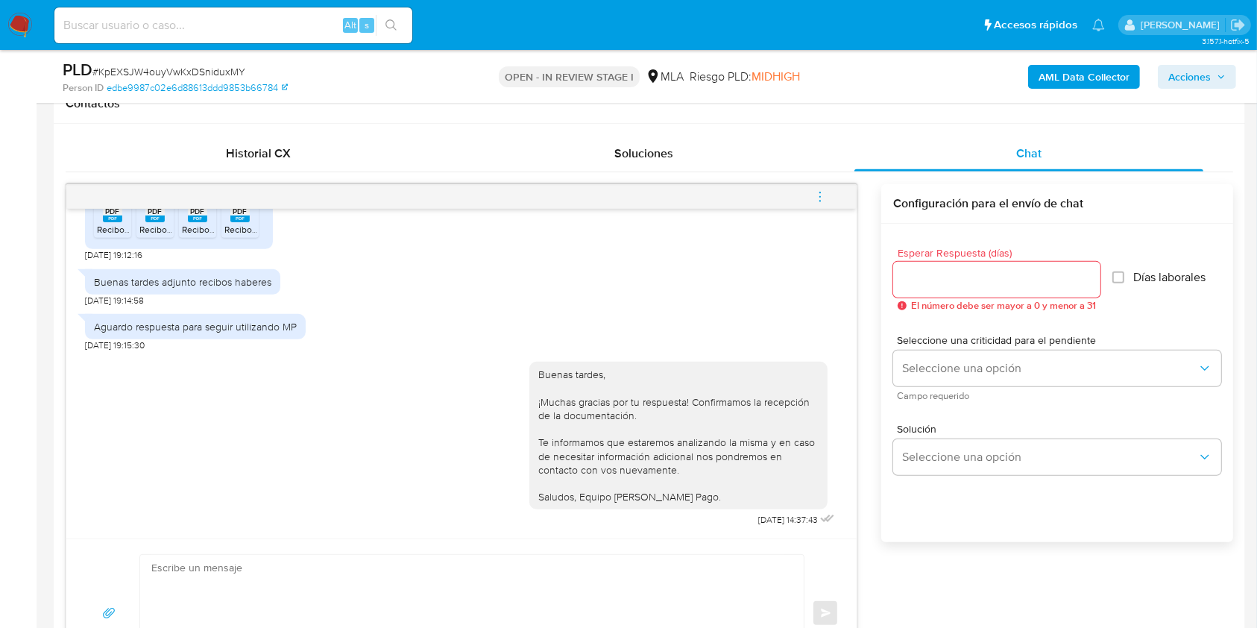
click at [828, 192] on button "menu-action" at bounding box center [820, 197] width 49 height 36
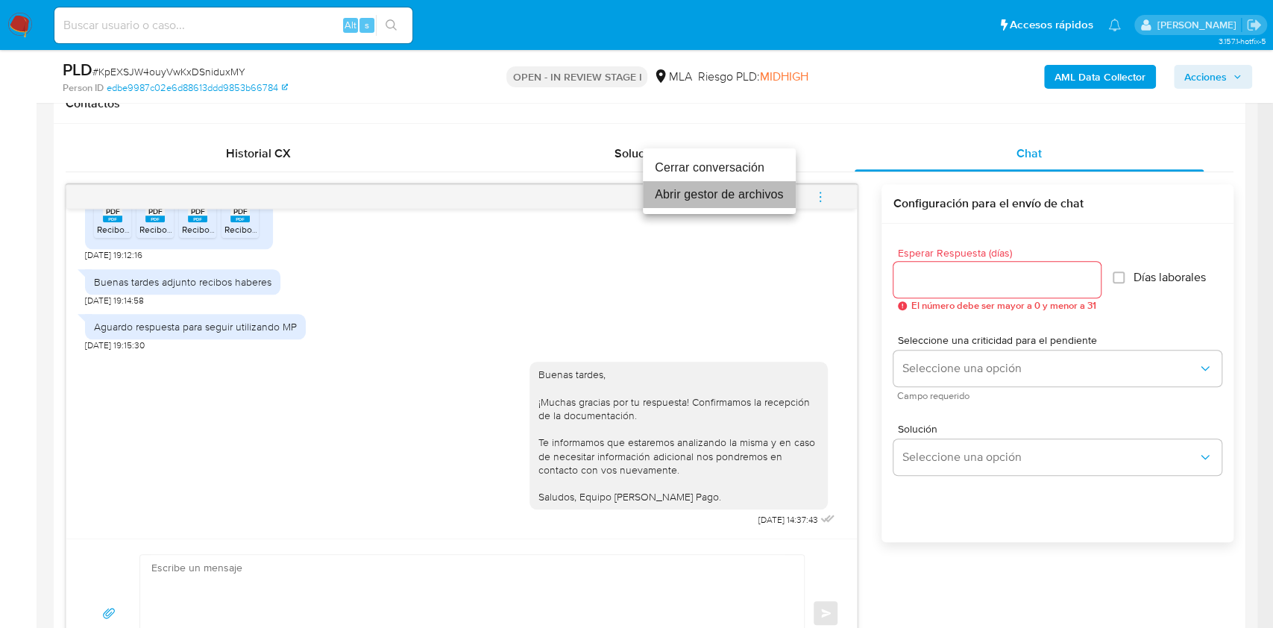
click at [690, 181] on li "Abrir gestor de archivos" at bounding box center [719, 194] width 153 height 27
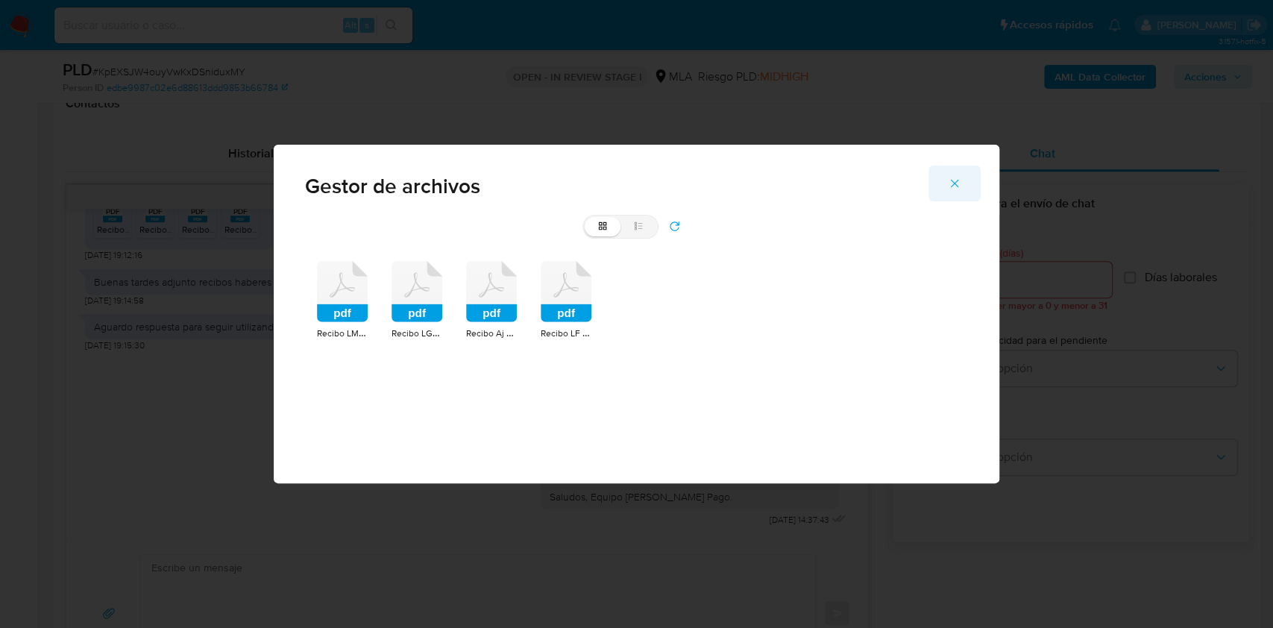
click at [943, 183] on button "Cerrar" at bounding box center [954, 184] width 52 height 36
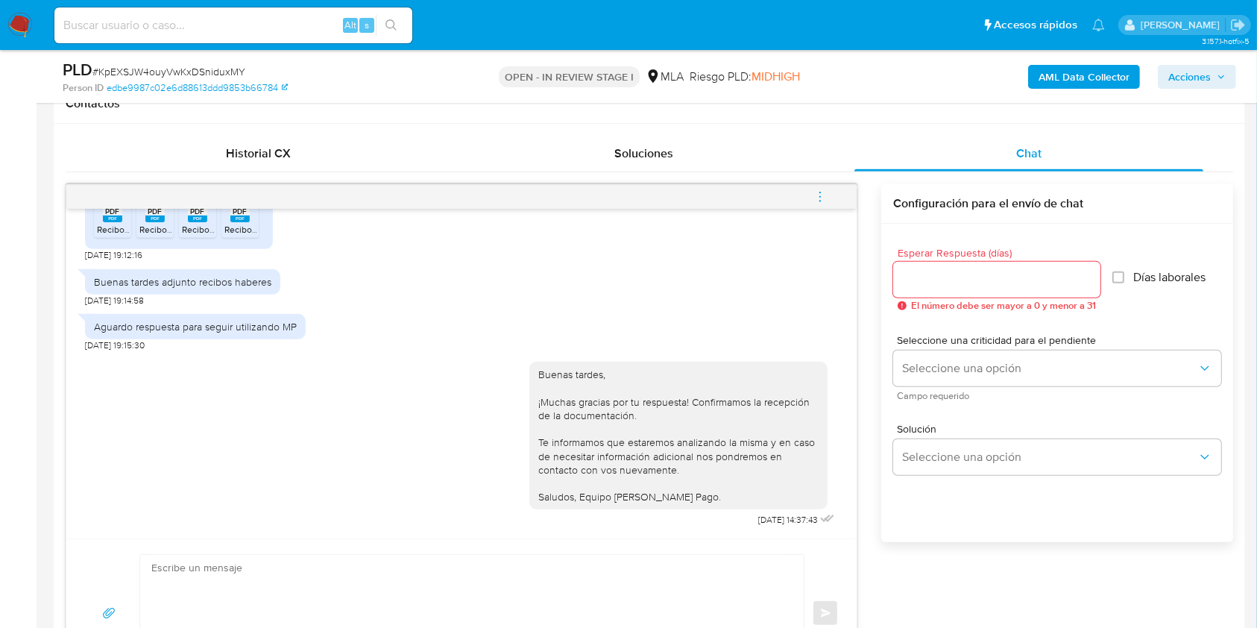
click at [823, 194] on icon "menu-action" at bounding box center [819, 196] width 13 height 13
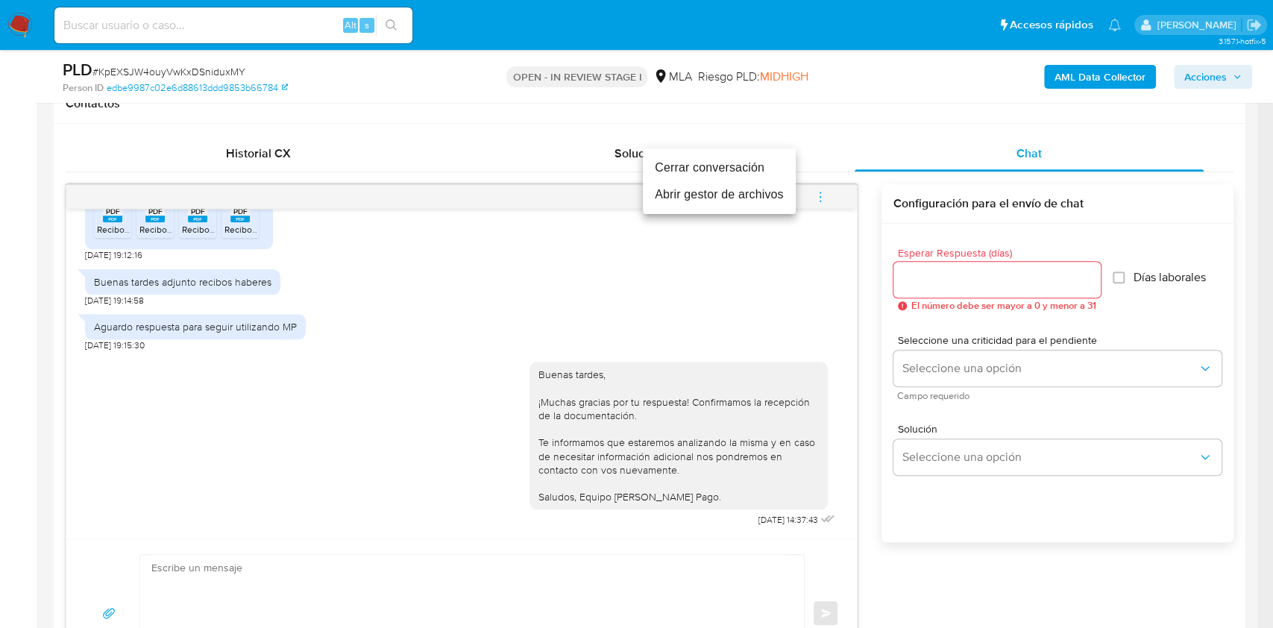
click at [723, 172] on li "Cerrar conversación" at bounding box center [719, 167] width 153 height 27
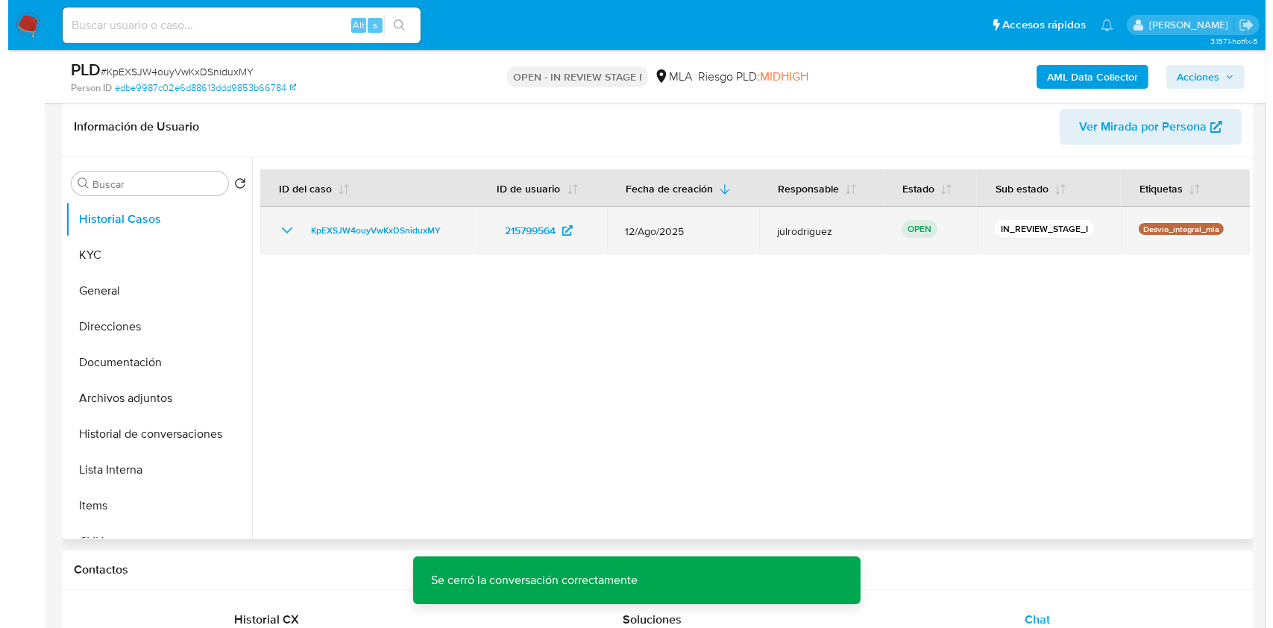
scroll to position [198, 0]
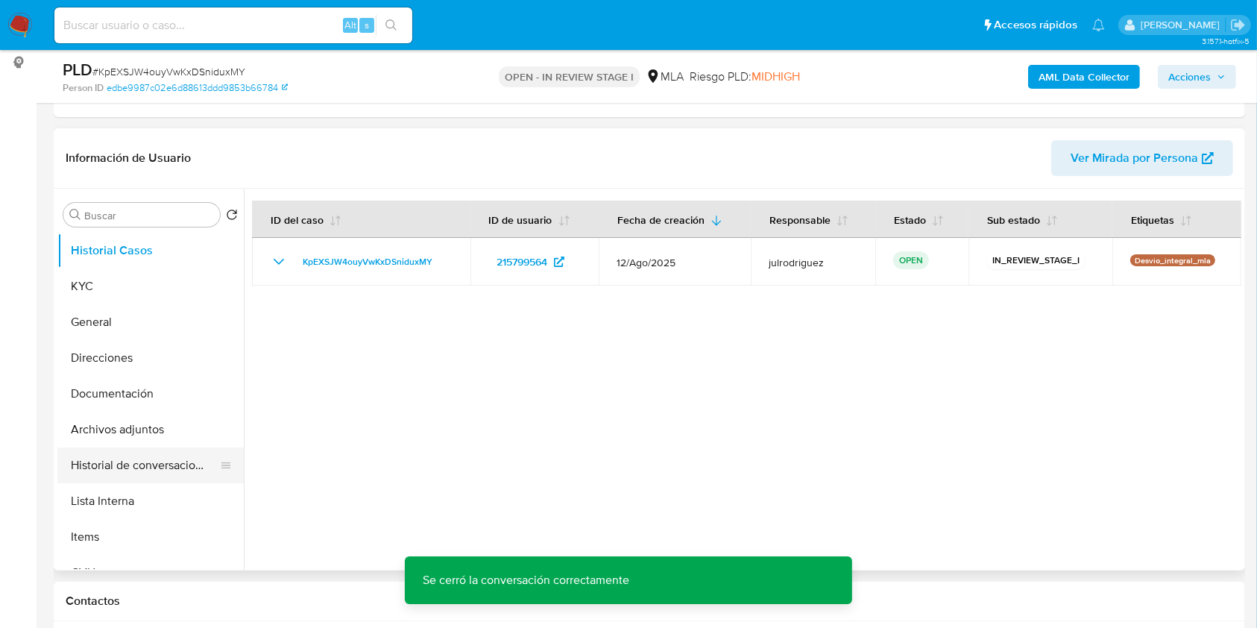
click at [143, 449] on button "Historial de conversaciones" at bounding box center [144, 465] width 174 height 36
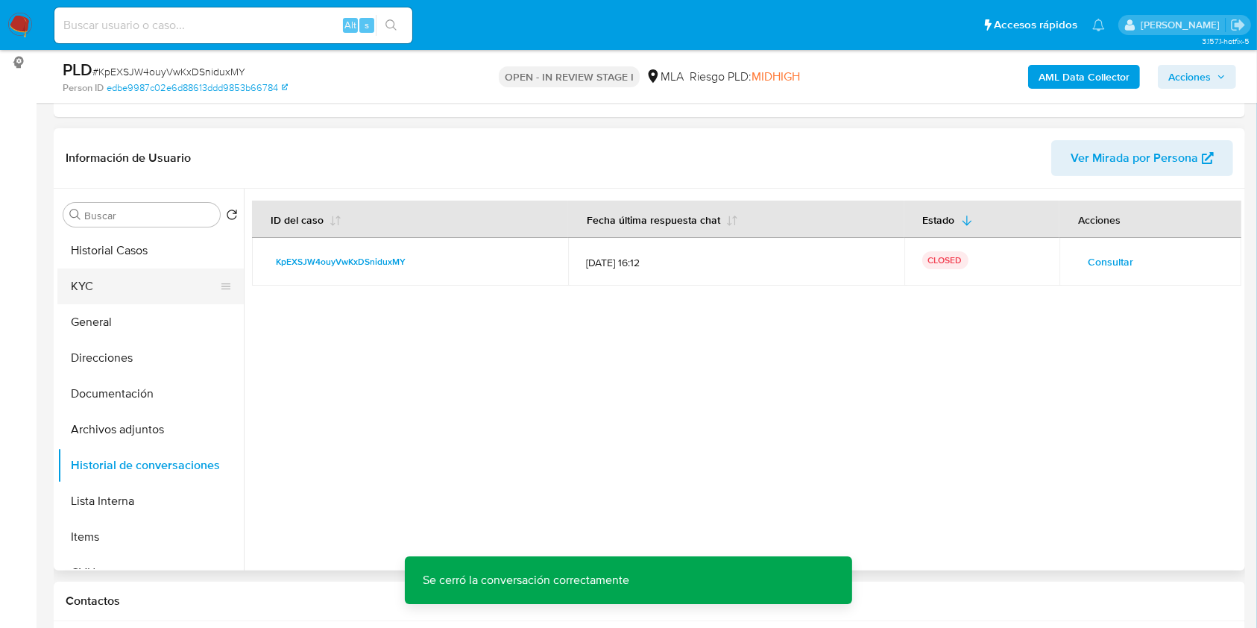
click at [111, 291] on button "KYC" at bounding box center [144, 286] width 174 height 36
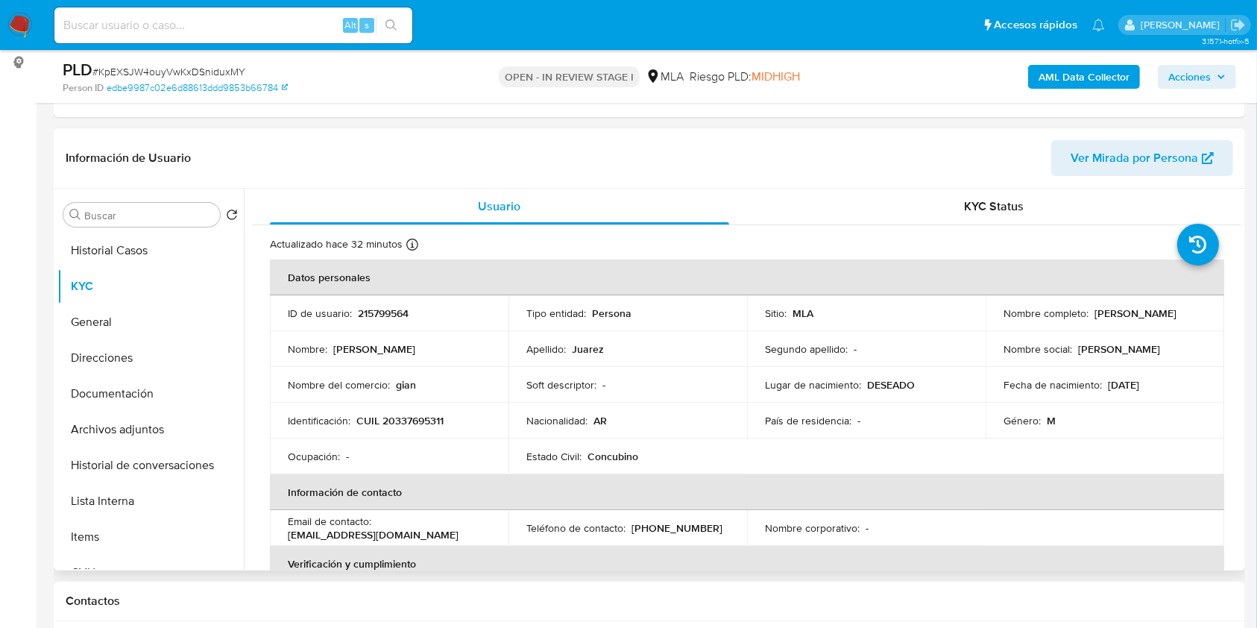
click at [384, 310] on p "215799564" at bounding box center [383, 312] width 51 height 13
copy p "215799564"
click at [194, 79] on div "PLD # KpEXSJW4ouyVwKxDSniduxMY" at bounding box center [255, 70] width 385 height 22
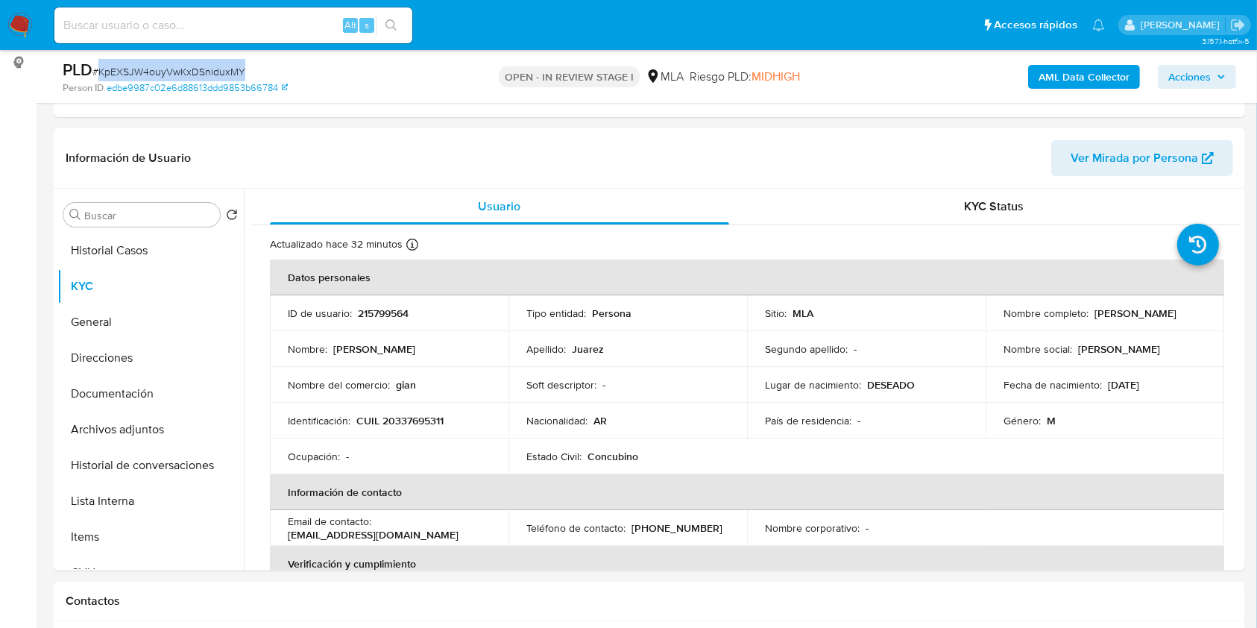
copy span "KpEXSJW4ouyVwKxDSniduxMY"
click at [1040, 72] on b "AML Data Collector" at bounding box center [1084, 77] width 91 height 24
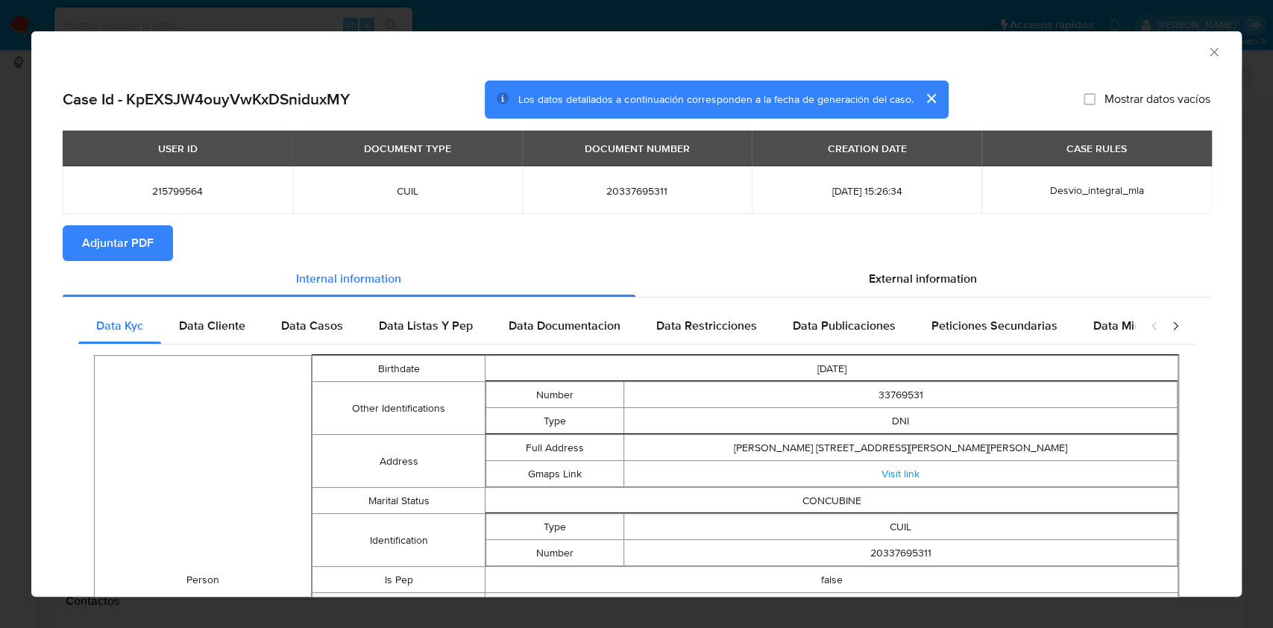
click at [114, 237] on span "Adjuntar PDF" at bounding box center [118, 243] width 72 height 33
click at [1206, 46] on icon "Cerrar ventana" at bounding box center [1213, 52] width 15 height 15
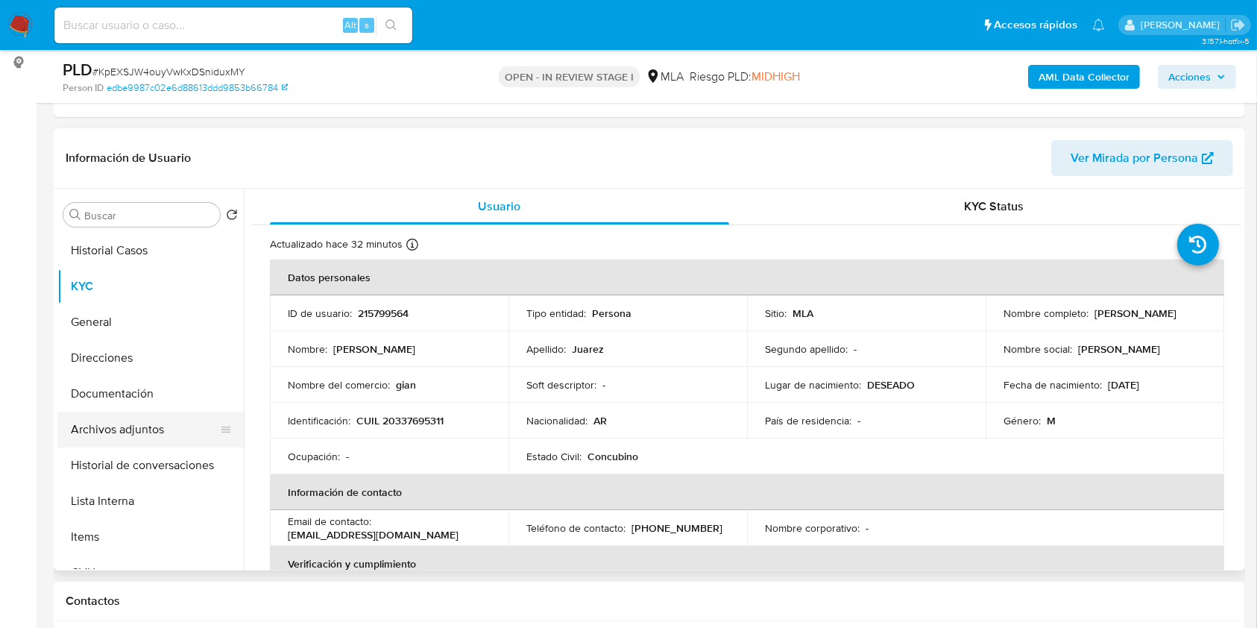
click at [119, 442] on button "Archivos adjuntos" at bounding box center [144, 430] width 174 height 36
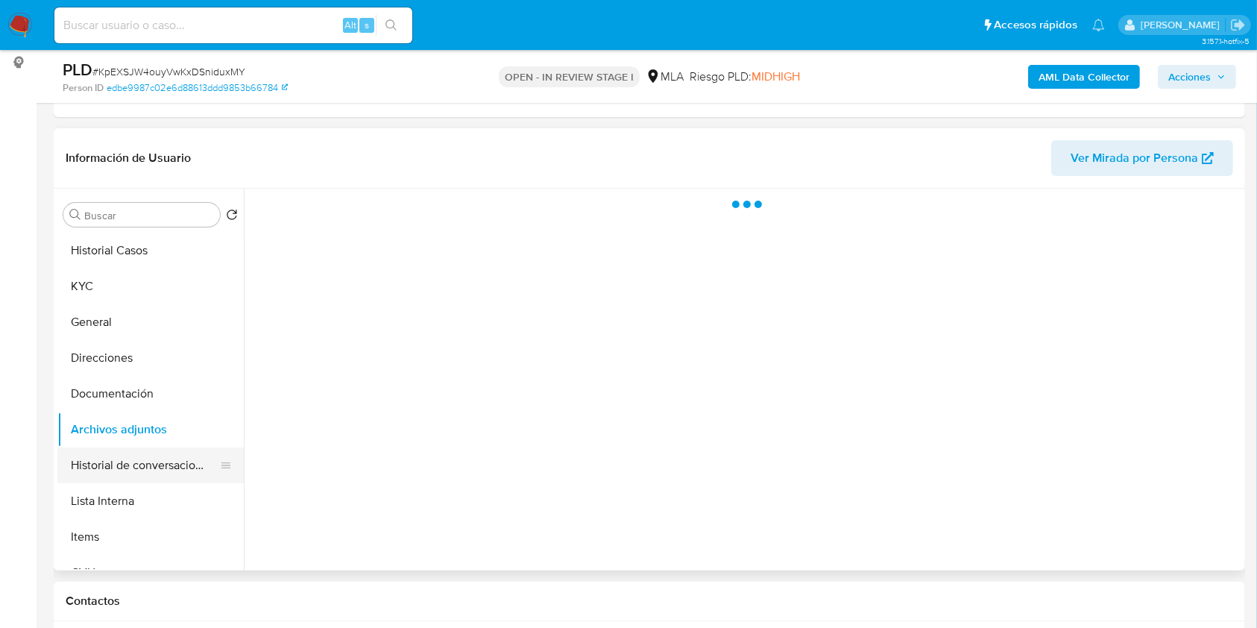
click at [133, 478] on button "Historial de conversaciones" at bounding box center [144, 465] width 174 height 36
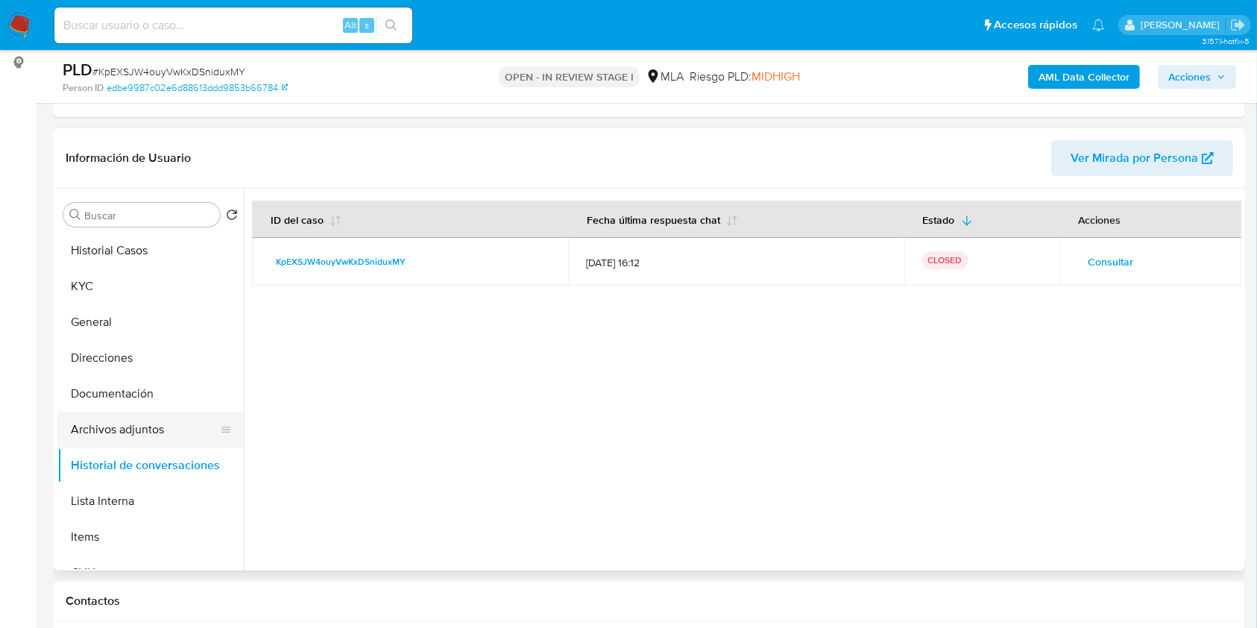
click at [102, 430] on button "Archivos adjuntos" at bounding box center [144, 430] width 174 height 36
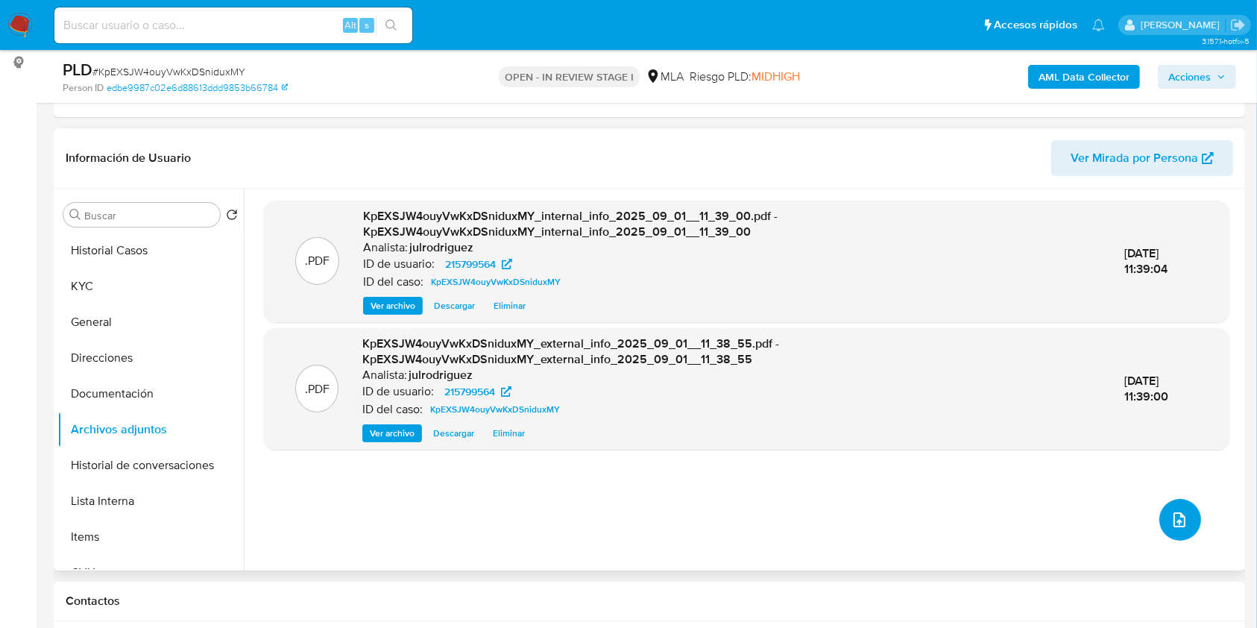
click at [1171, 512] on icon "upload-file" at bounding box center [1180, 520] width 18 height 18
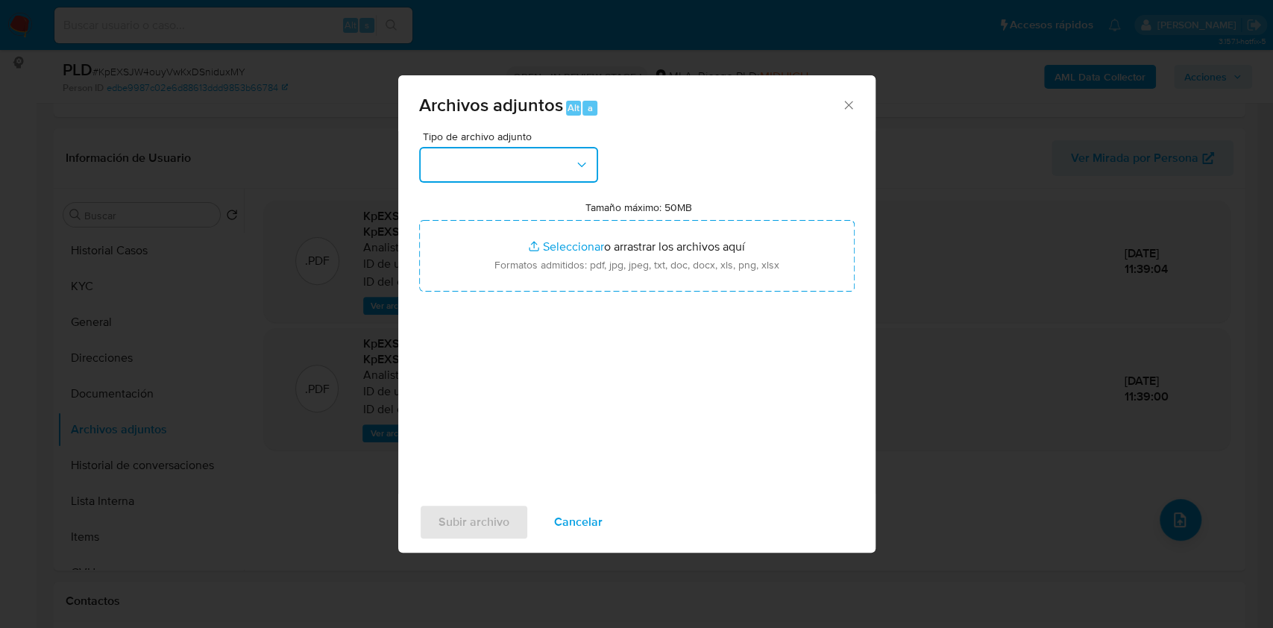
click at [526, 155] on button "button" at bounding box center [508, 165] width 179 height 36
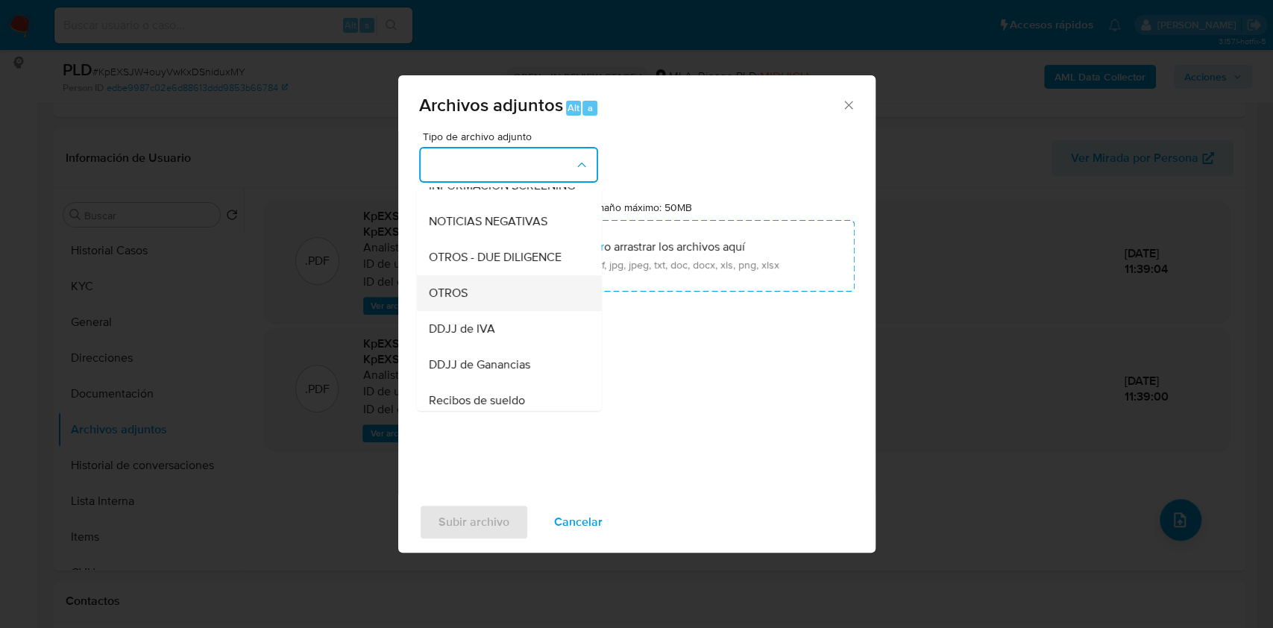
click at [470, 311] on div "OTROS" at bounding box center [504, 293] width 152 height 36
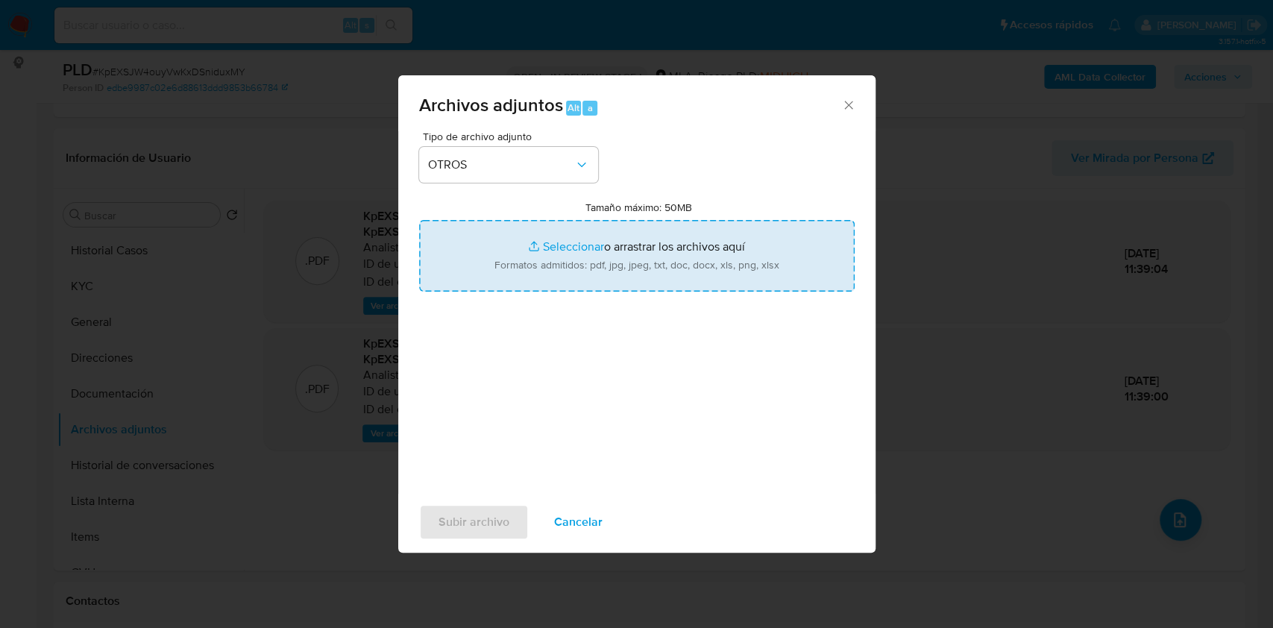
click at [581, 261] on input "Tamaño máximo: 50MB Seleccionar archivos" at bounding box center [636, 256] width 435 height 72
type input "C:\fakepath\Gianfranco Juarez - NOSIS - AGOSTO 2025.pdf"
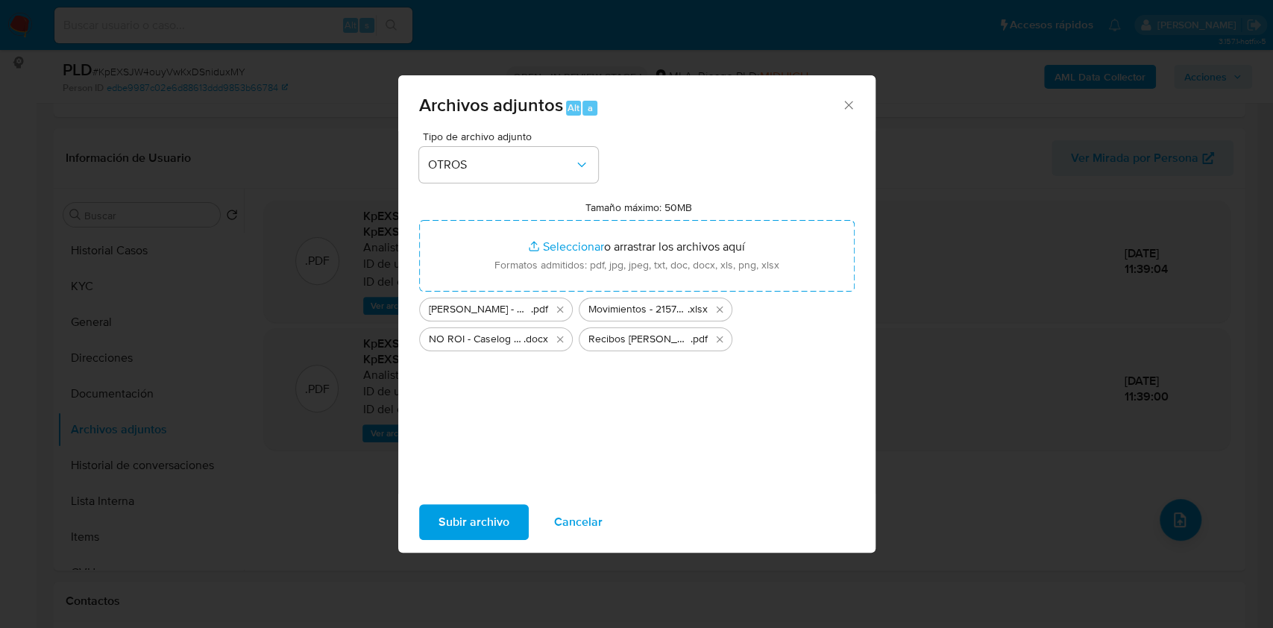
click at [480, 514] on span "Subir archivo" at bounding box center [473, 522] width 71 height 33
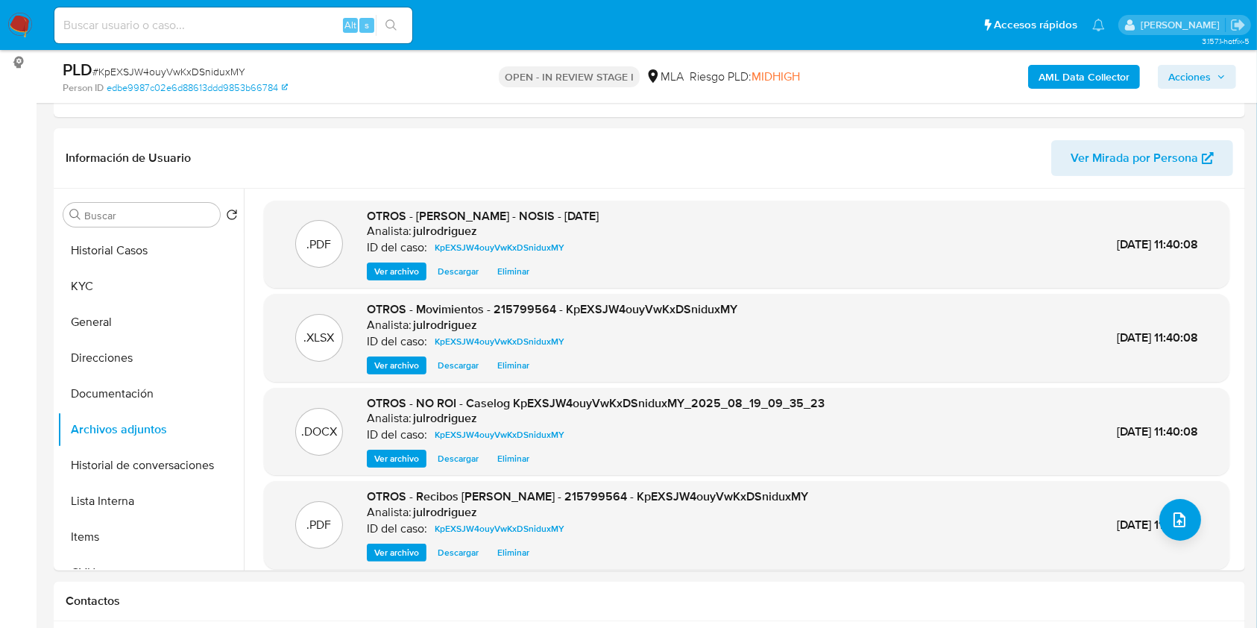
drag, startPoint x: 1183, startPoint y: 70, endPoint x: 1033, endPoint y: 89, distance: 150.3
click at [1184, 70] on span "Acciones" at bounding box center [1189, 77] width 43 height 24
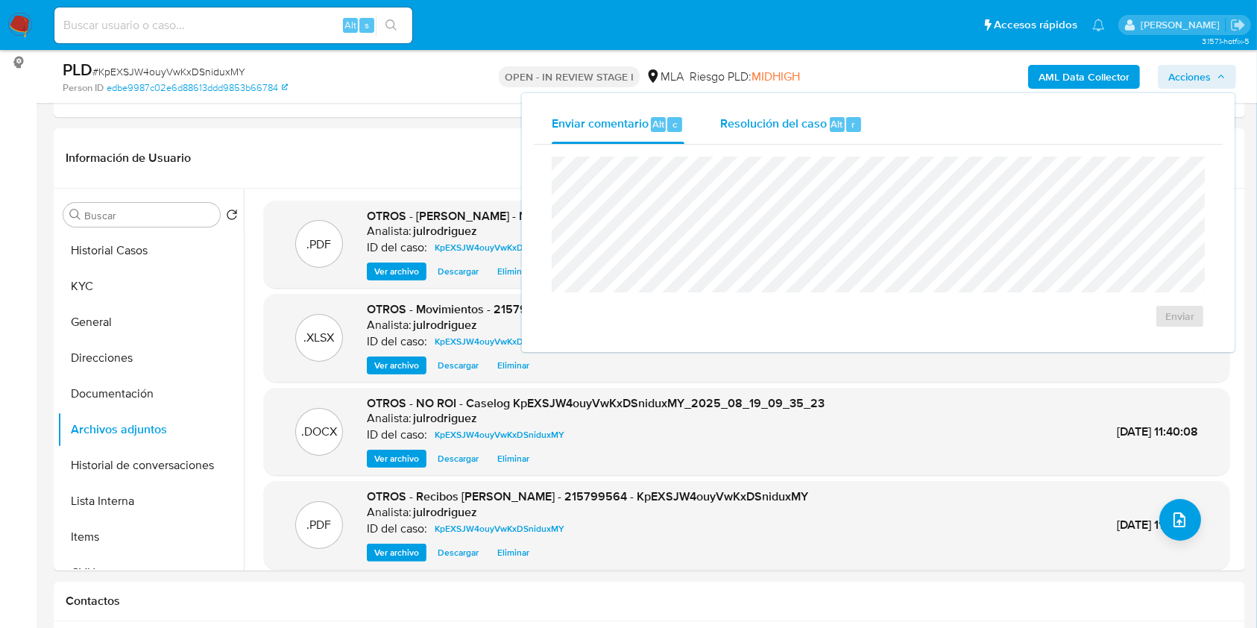
drag, startPoint x: 756, startPoint y: 130, endPoint x: 761, endPoint y: 148, distance: 18.4
click at [756, 131] on span "Resolución del caso" at bounding box center [773, 123] width 107 height 17
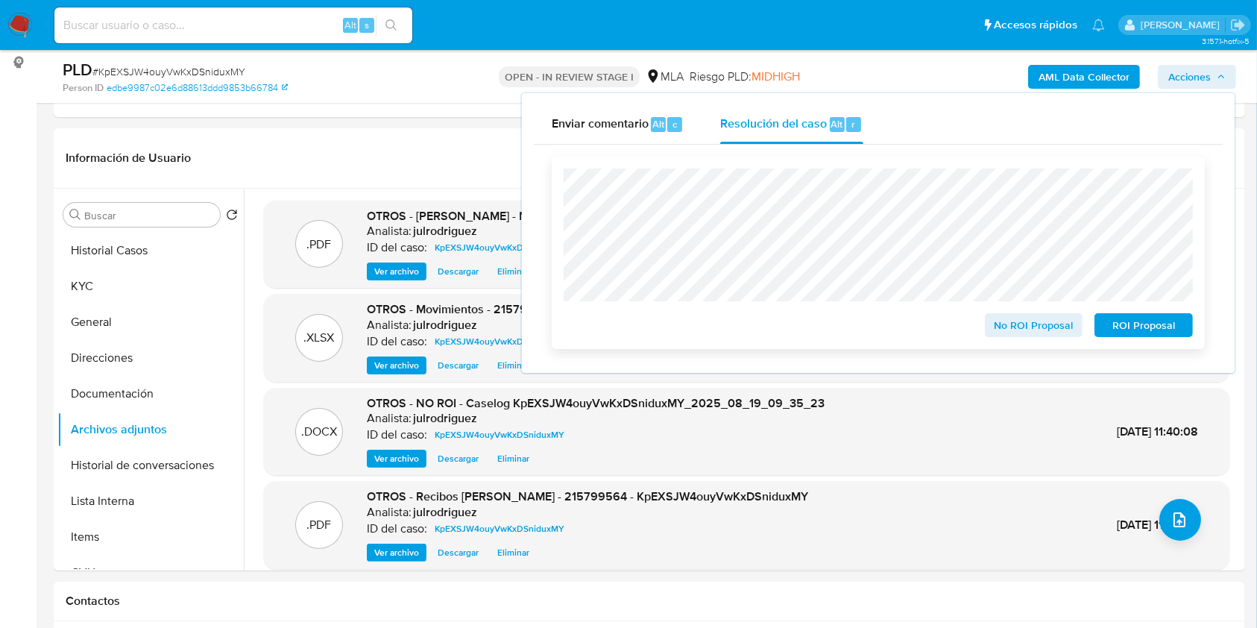
click at [1004, 323] on span "No ROI Proposal" at bounding box center [1034, 325] width 78 height 21
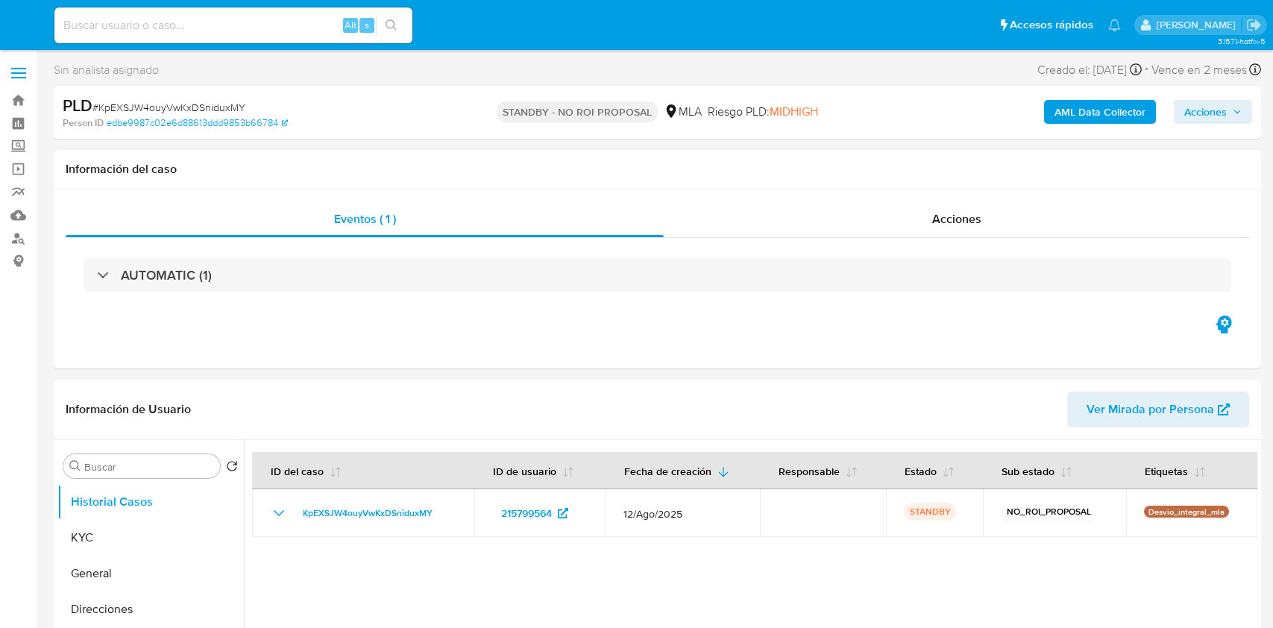
select select "10"
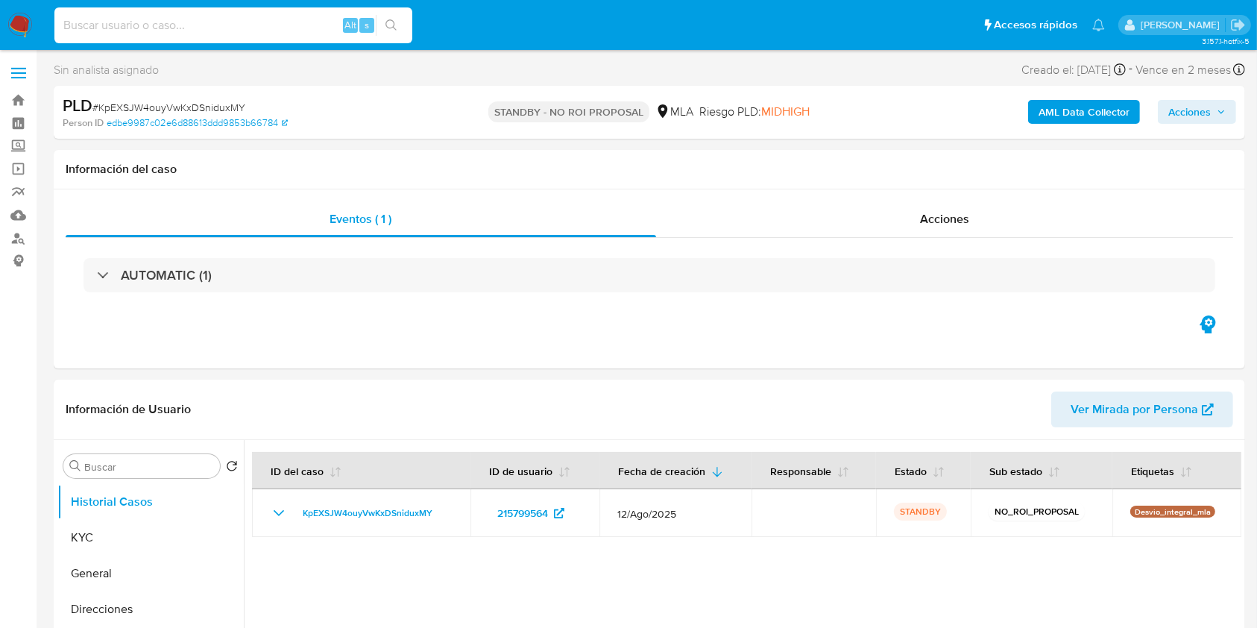
click at [215, 20] on input at bounding box center [233, 25] width 358 height 19
paste input "a30jQ46GVADhEq6M61O7yfy1"
type input "a30jQ46GVADhEq6M61O7yfy1"
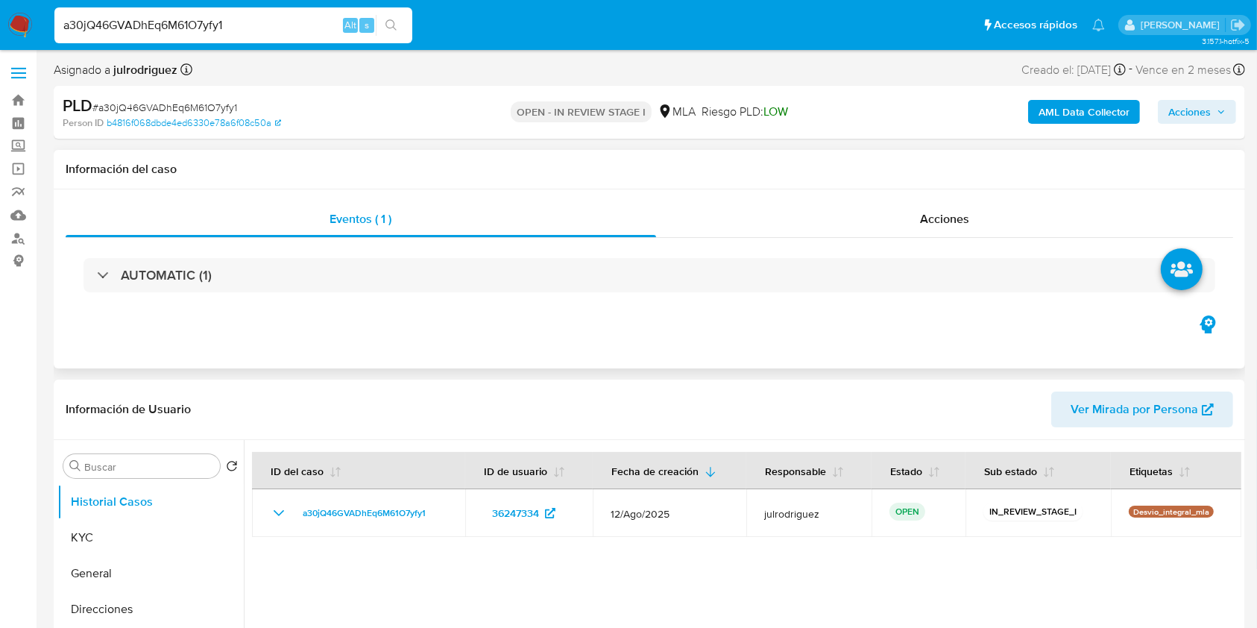
select select "10"
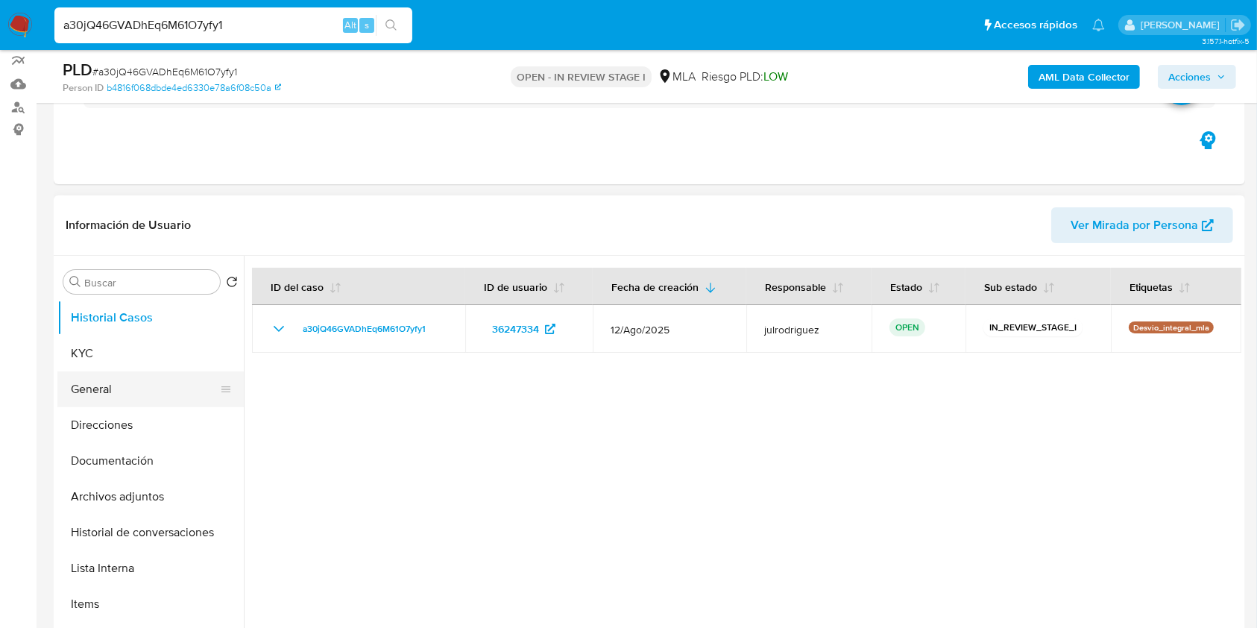
scroll to position [198, 0]
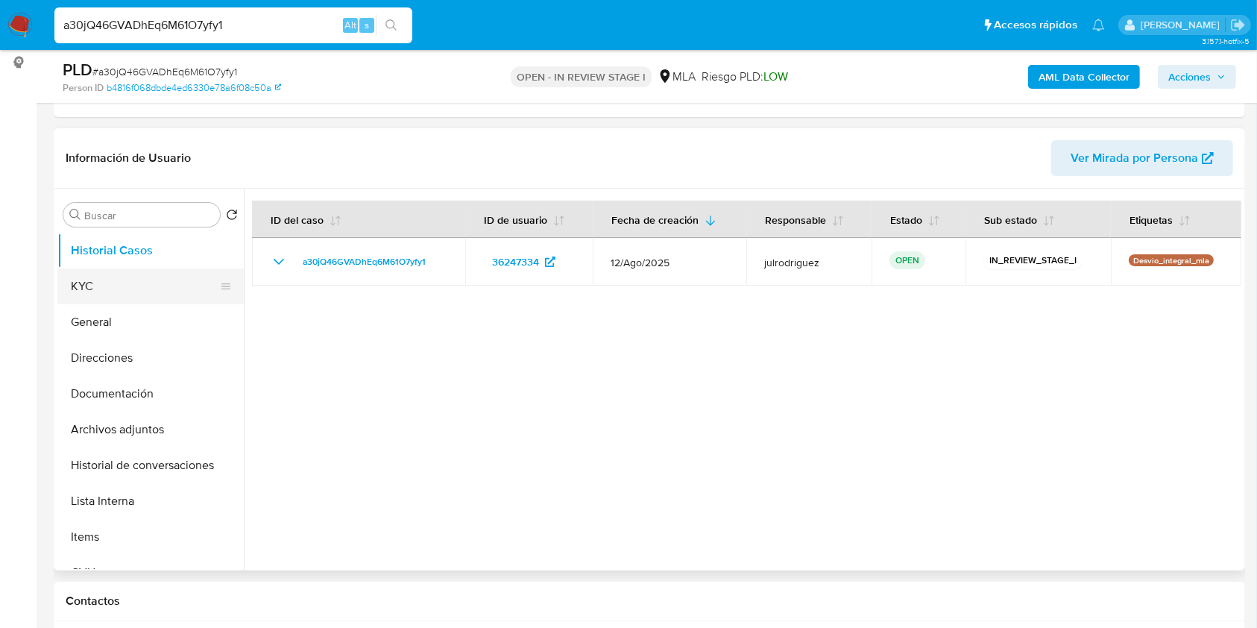
drag, startPoint x: 103, startPoint y: 271, endPoint x: 110, endPoint y: 289, distance: 19.4
click at [103, 271] on button "KYC" at bounding box center [144, 286] width 174 height 36
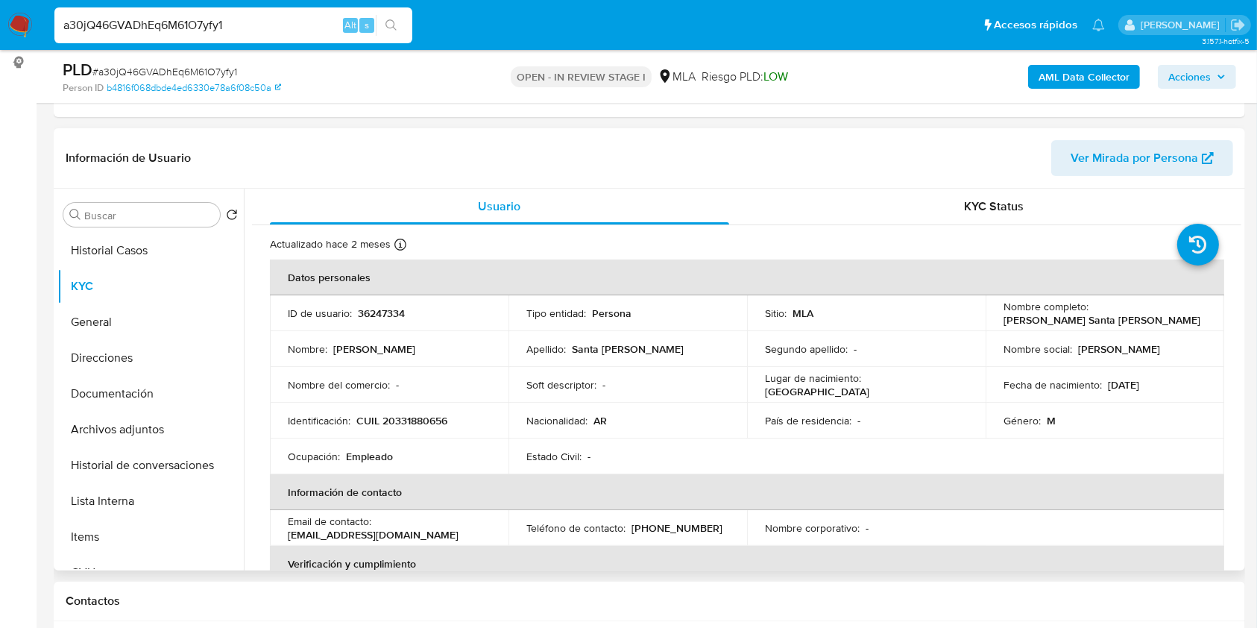
drag, startPoint x: 1000, startPoint y: 320, endPoint x: 1178, endPoint y: 307, distance: 178.7
click at [1178, 307] on div "Nombre completo : [PERSON_NAME] Santa [PERSON_NAME]" at bounding box center [1105, 313] width 203 height 27
click at [1089, 335] on td "Nombre social : Javier" at bounding box center [1105, 349] width 239 height 36
drag, startPoint x: 999, startPoint y: 319, endPoint x: 1118, endPoint y: 320, distance: 119.3
click at [1118, 320] on div "Nombre completo : Javier Arturo Santa Cruz" at bounding box center [1105, 313] width 203 height 27
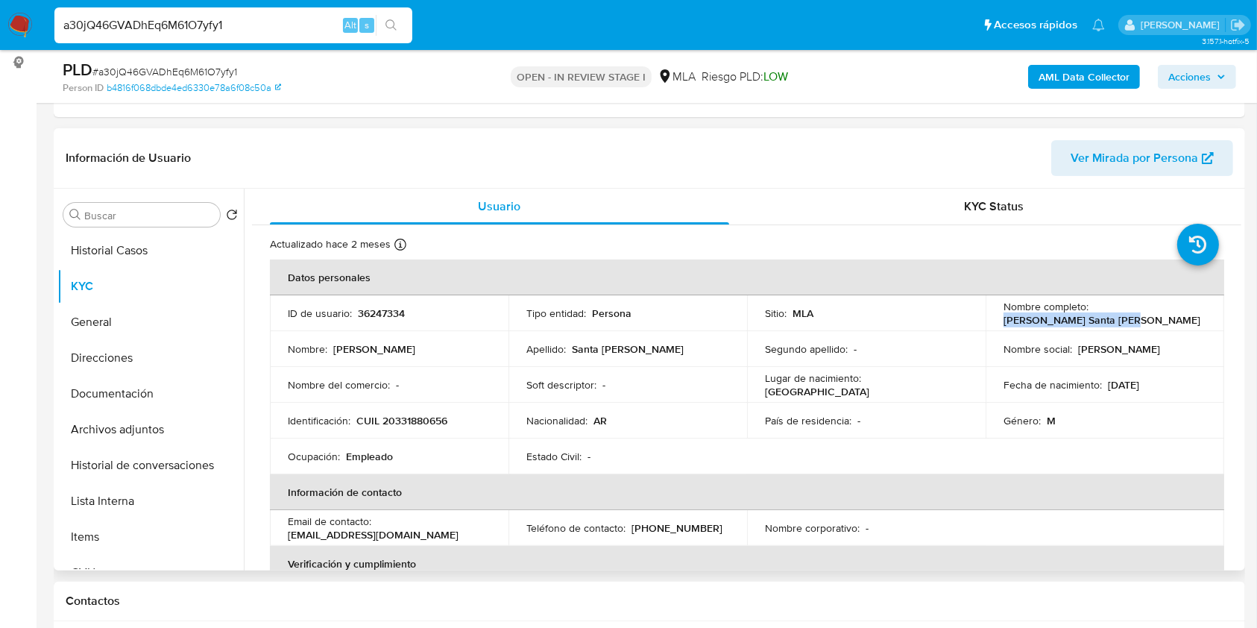
copy p "Javier Arturo Santa Cruz"
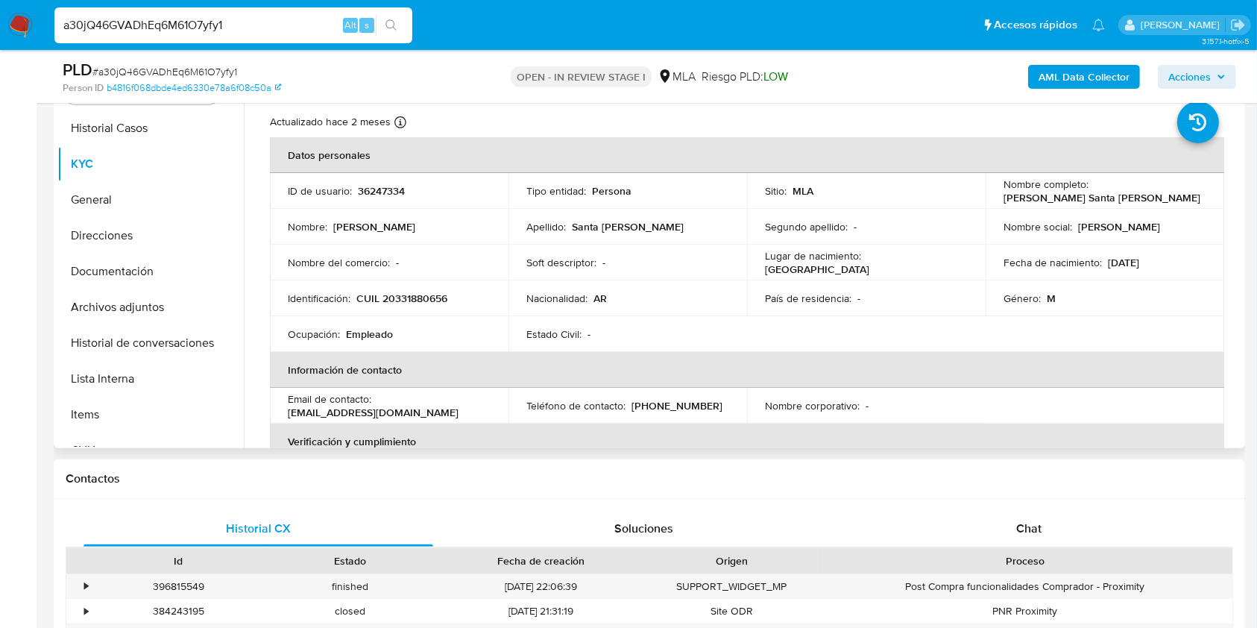
scroll to position [201, 0]
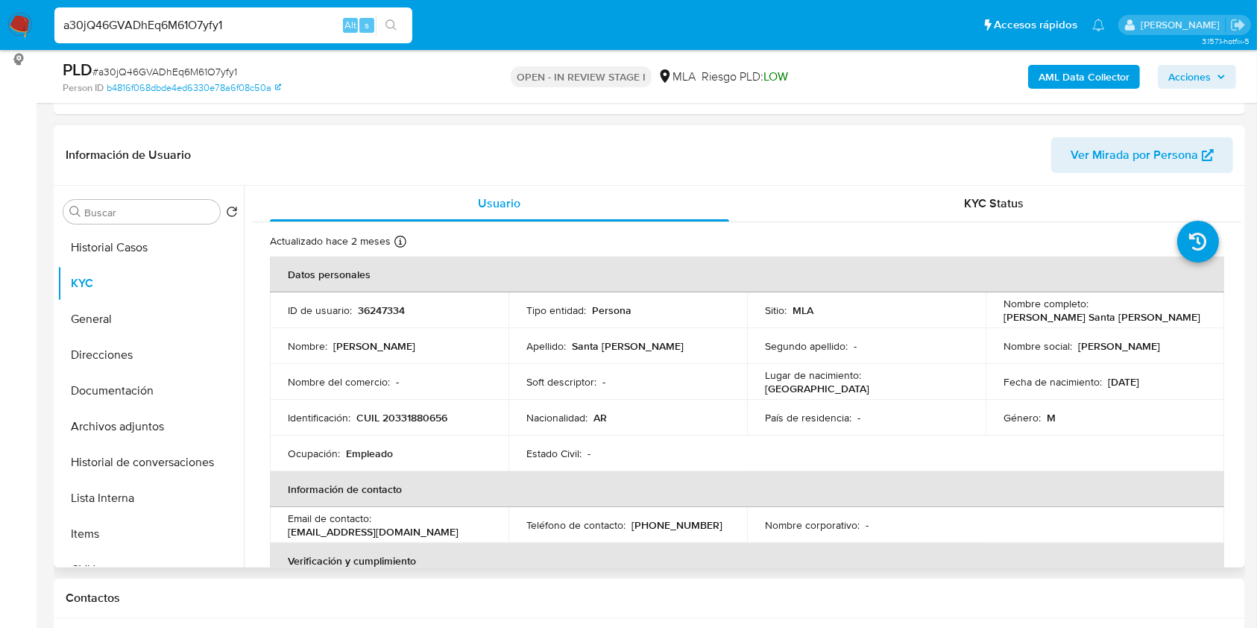
click at [400, 310] on p "36247334" at bounding box center [381, 309] width 47 height 13
copy p "36247334"
click at [210, 64] on span "# a30jQ46GVADhEq6M61O7yfy1" at bounding box center [164, 71] width 145 height 15
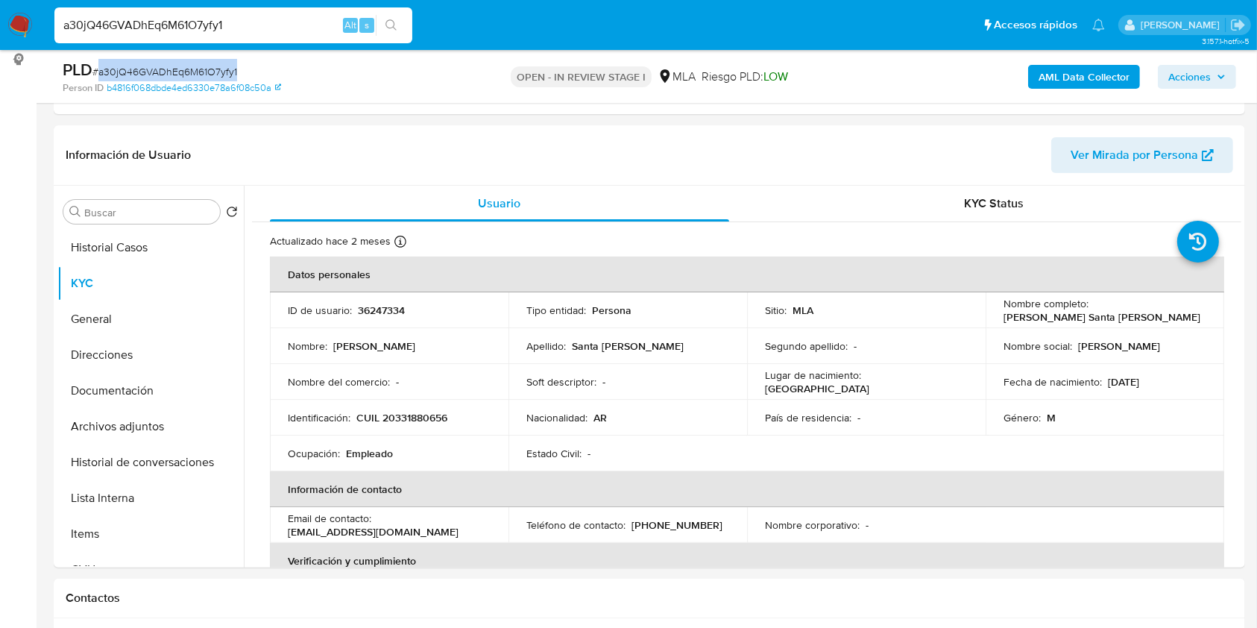
copy span "a30jQ46GVADhEq6M61O7yfy1"
click at [147, 390] on button "Documentación" at bounding box center [144, 391] width 174 height 36
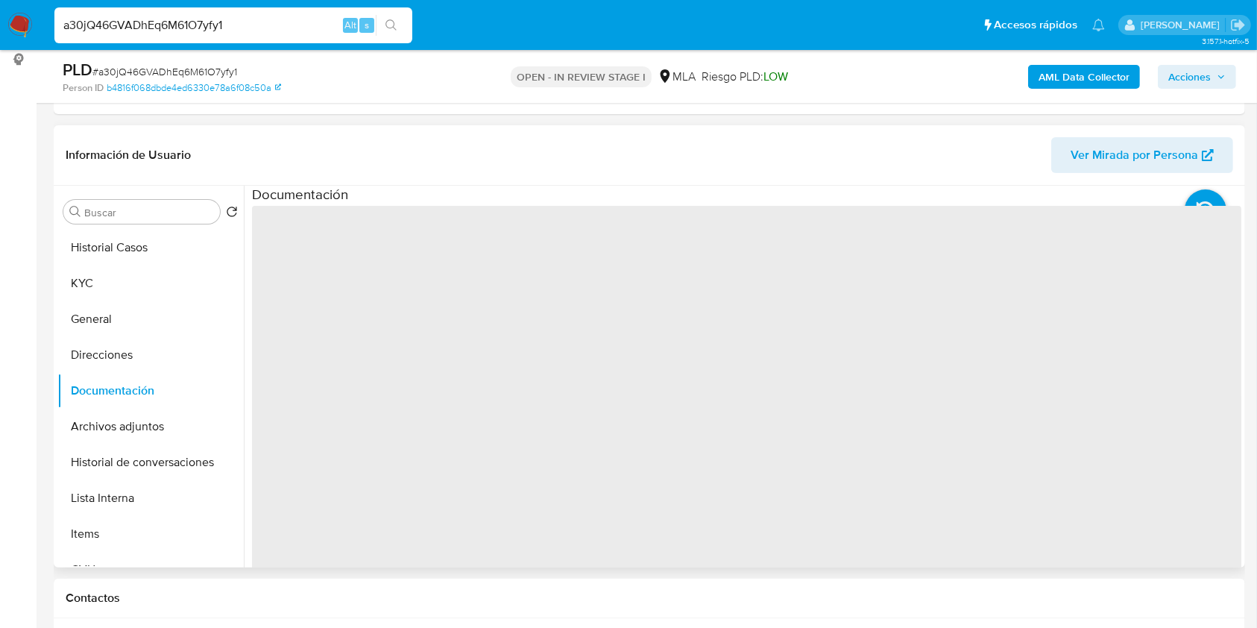
scroll to position [300, 0]
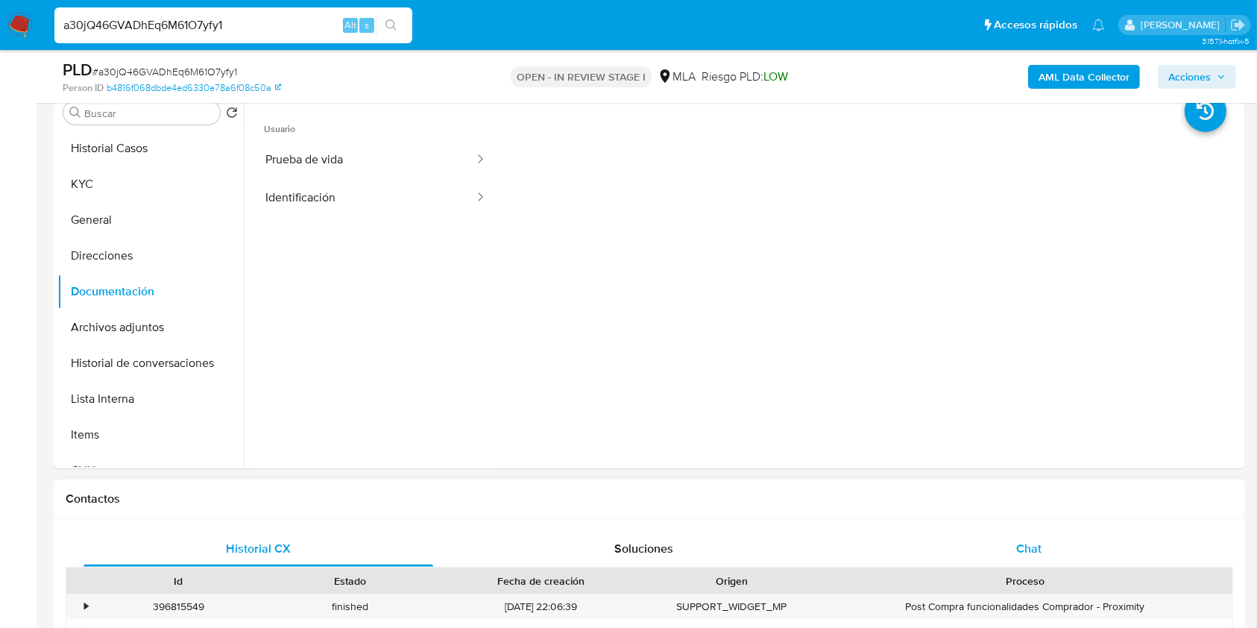
click at [1042, 554] on div "Chat" at bounding box center [1030, 549] width 350 height 36
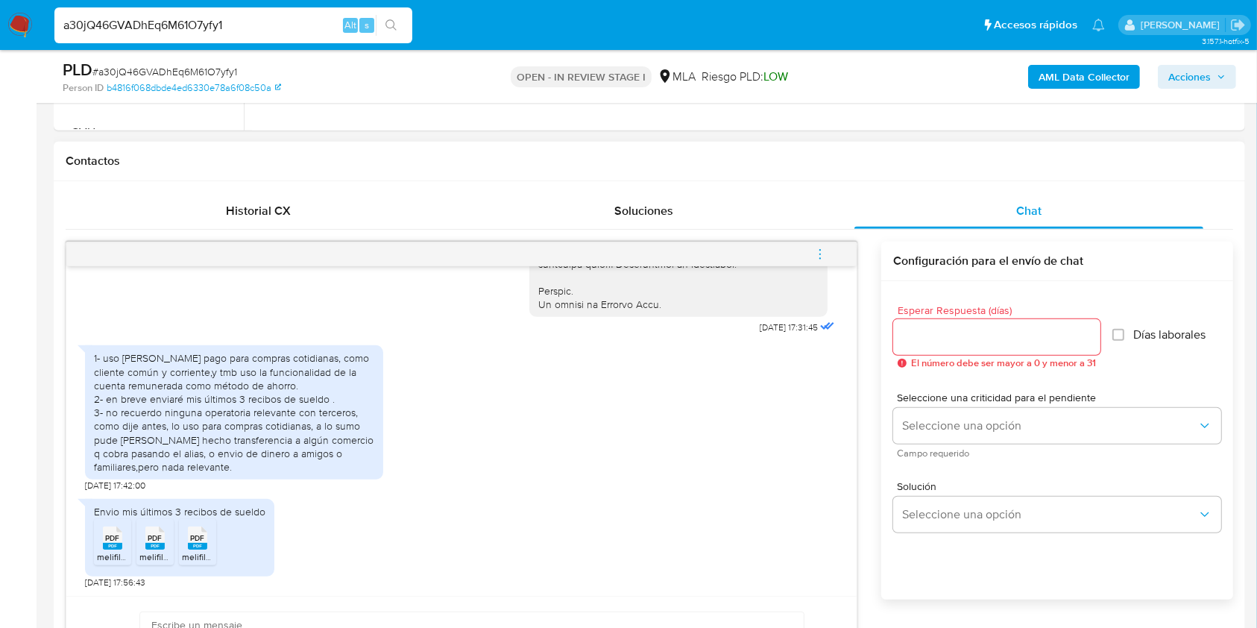
scroll to position [698, 0]
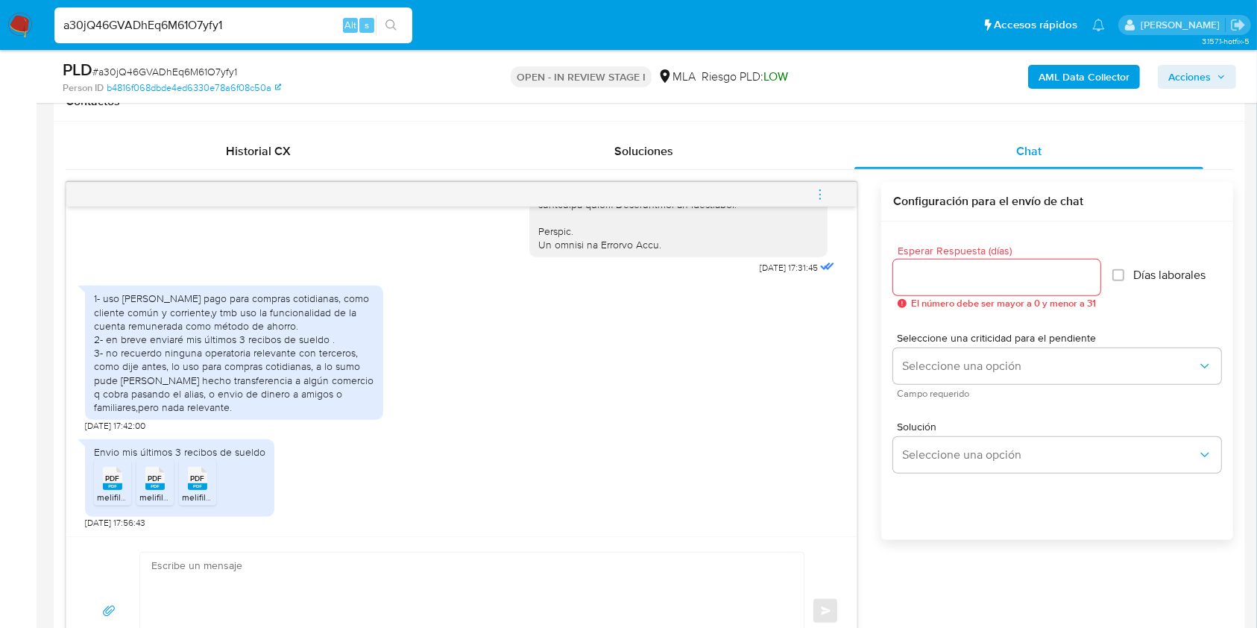
click at [114, 481] on span "PDF" at bounding box center [113, 478] width 14 height 10
click at [149, 480] on span "PDF" at bounding box center [155, 478] width 14 height 10
click at [201, 483] on rect at bounding box center [197, 486] width 19 height 7
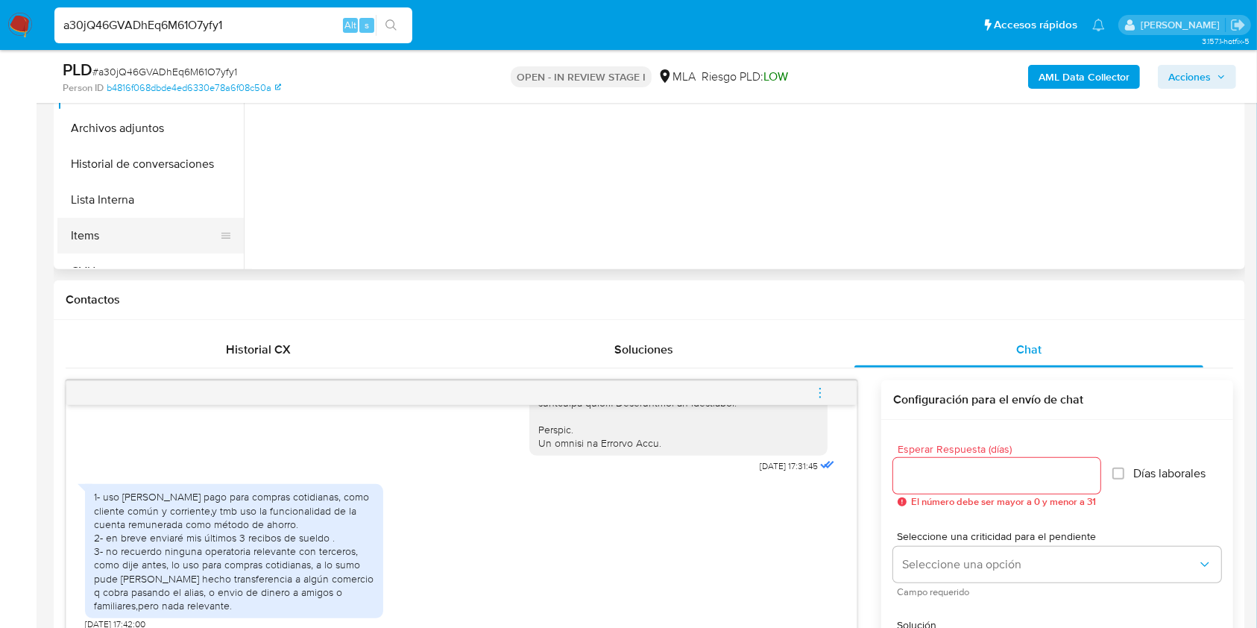
scroll to position [101, 0]
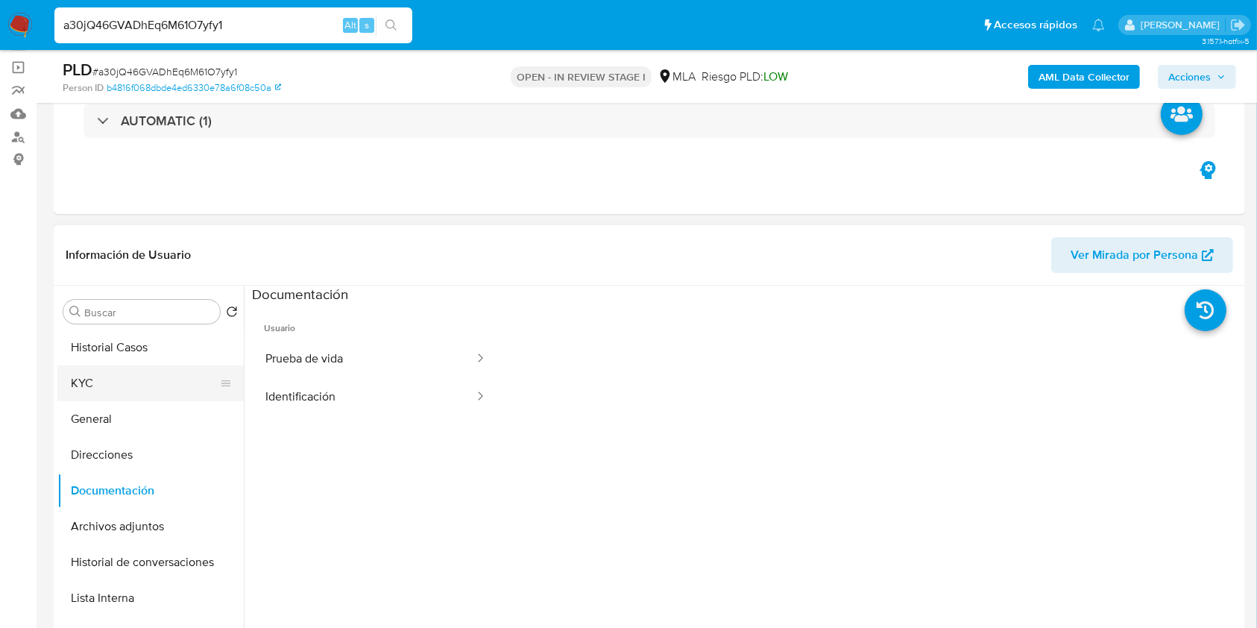
click at [93, 367] on button "KYC" at bounding box center [144, 383] width 174 height 36
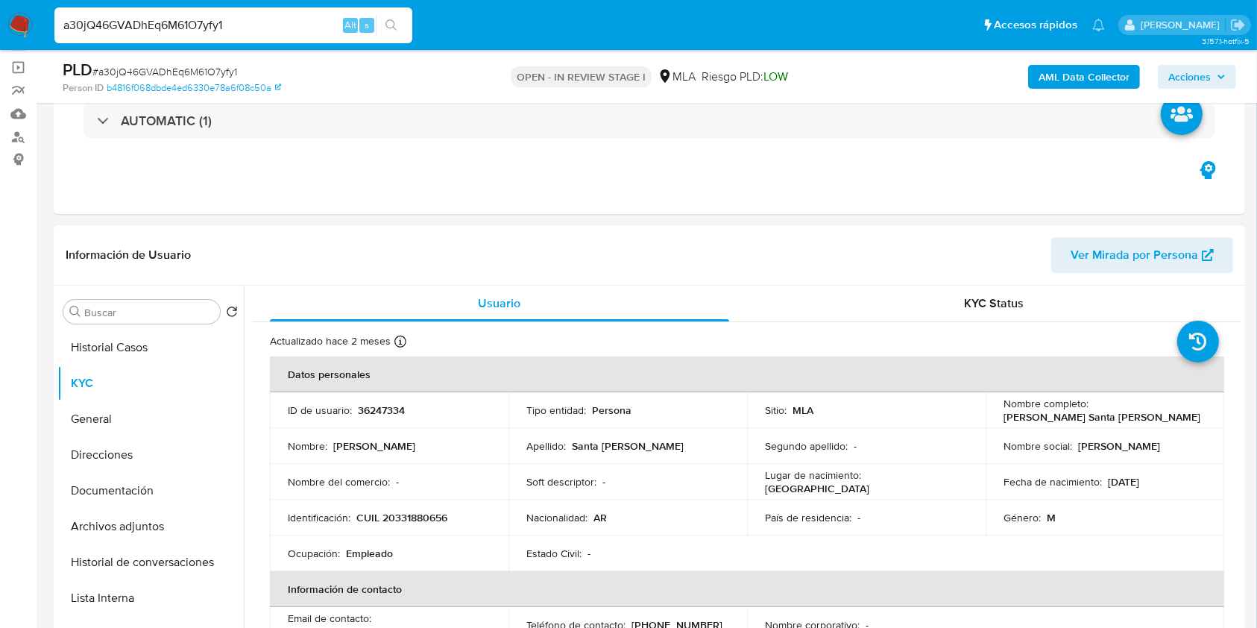
click at [435, 528] on td "Identificación : CUIL 20331880656" at bounding box center [389, 518] width 239 height 36
click at [428, 522] on p "CUIL 20331880656" at bounding box center [401, 517] width 91 height 13
copy p "20331880656"
click at [376, 403] on p "36247334" at bounding box center [381, 409] width 47 height 13
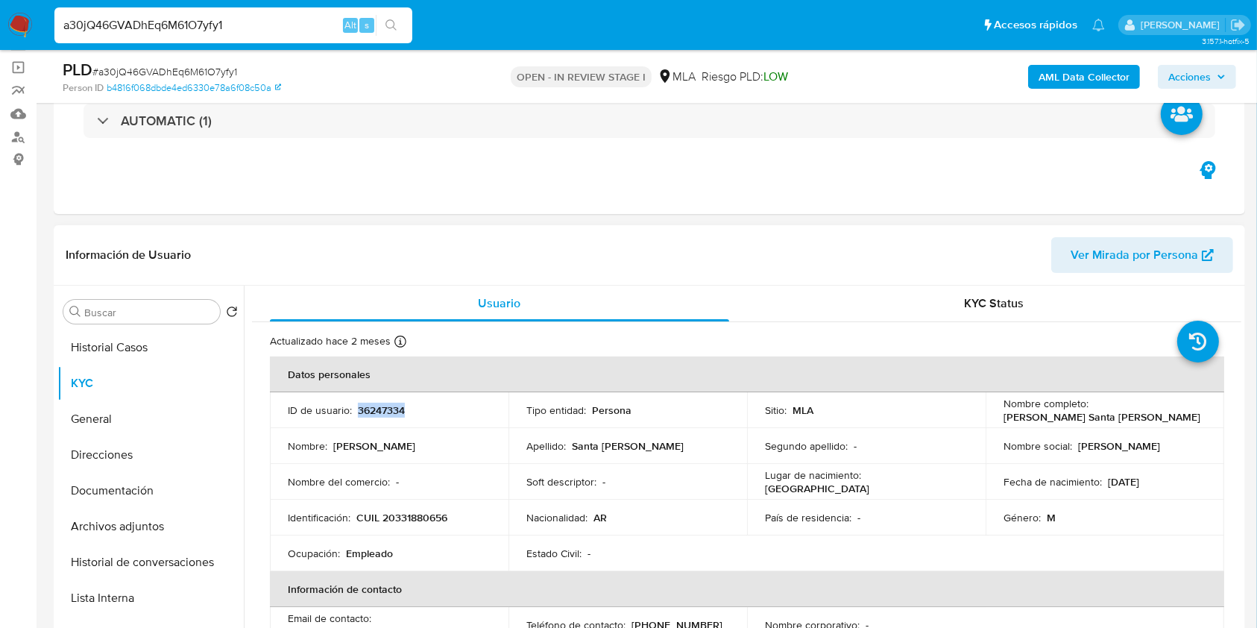
click at [376, 403] on p "36247334" at bounding box center [381, 409] width 47 height 13
copy p "36247334"
drag, startPoint x: 1002, startPoint y: 414, endPoint x: 1092, endPoint y: 333, distance: 120.9
click at [1127, 415] on div "Nombre completo : Javier Arturo Santa Cruz" at bounding box center [1105, 410] width 203 height 27
copy p "avier Arturo Santa Cruz"
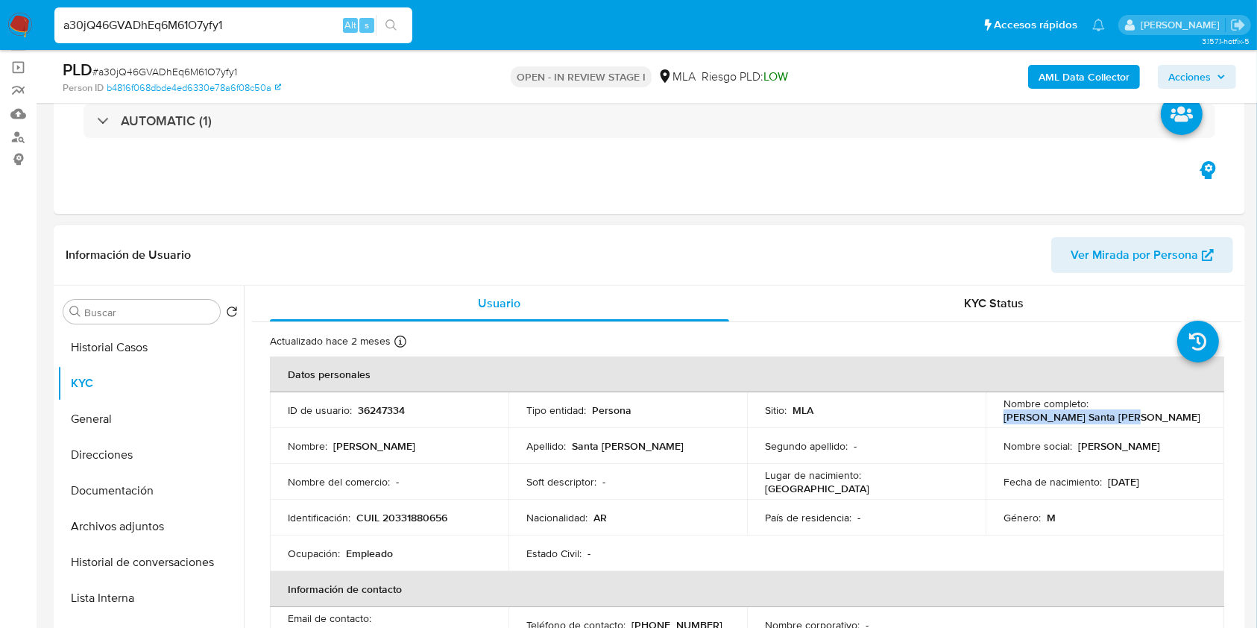
drag, startPoint x: 998, startPoint y: 420, endPoint x: 1115, endPoint y: 354, distance: 133.6
click at [1124, 416] on td "Nombre completo : Javier Arturo Santa Cruz" at bounding box center [1105, 410] width 239 height 36
copy p "[PERSON_NAME] Santa [PERSON_NAME]"
click at [419, 516] on p "CUIL 20331880656" at bounding box center [401, 517] width 91 height 13
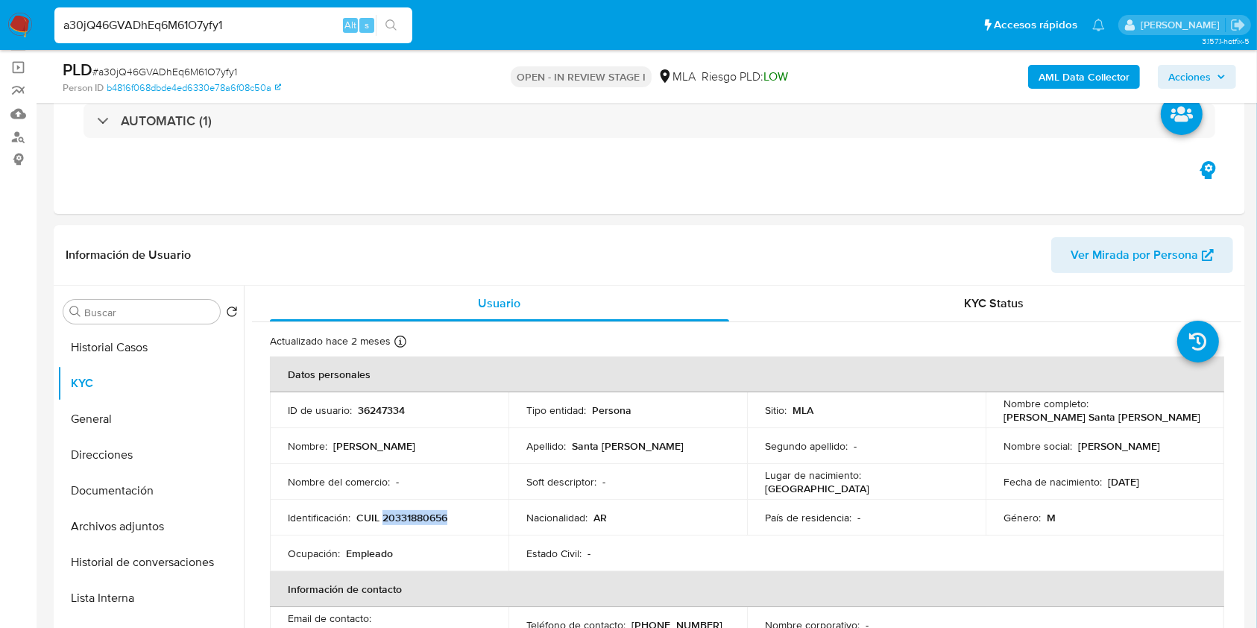
copy p "20331880656"
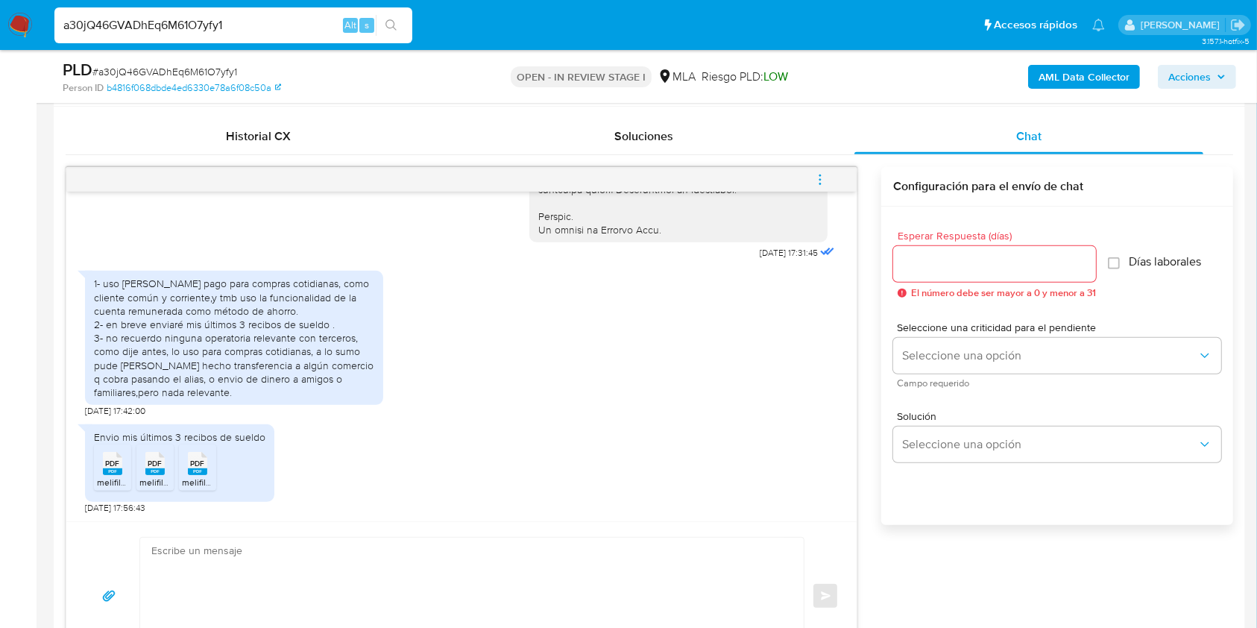
scroll to position [798, 0]
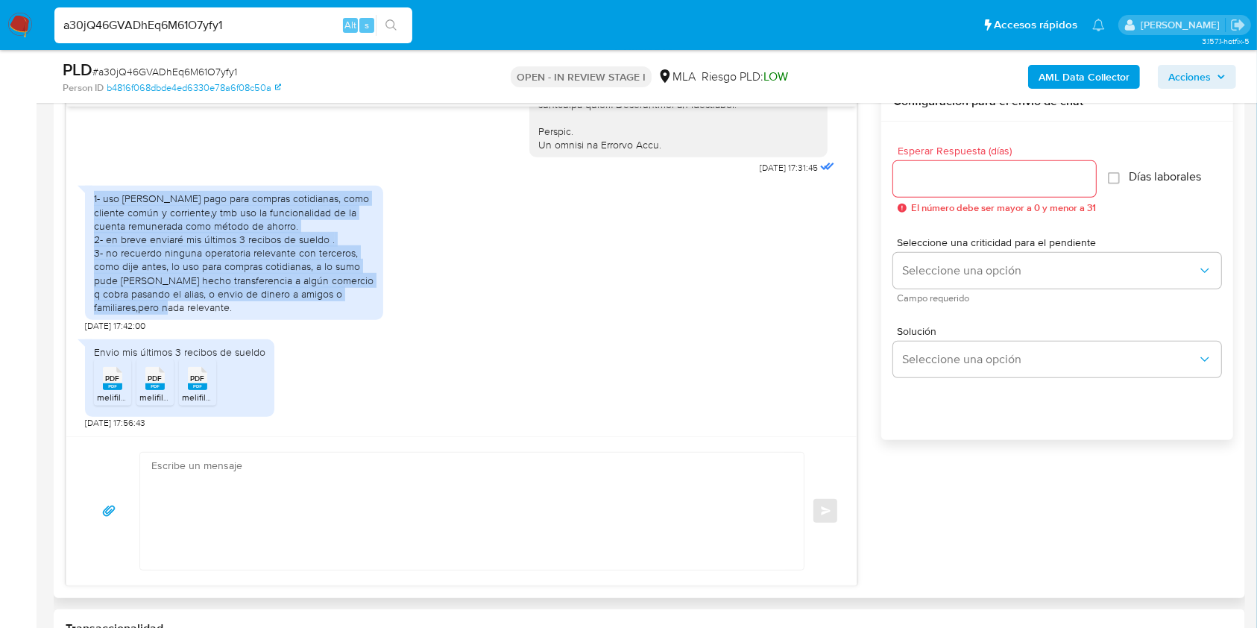
drag, startPoint x: 92, startPoint y: 197, endPoint x: 214, endPoint y: 303, distance: 161.8
click at [214, 303] on div "1- uso mercado pago para compras cotidianas, como cliente común y corriente,y t…" at bounding box center [234, 253] width 298 height 134
copy div "1- uso mercado pago para compras cotidianas, como cliente común y corriente,y t…"
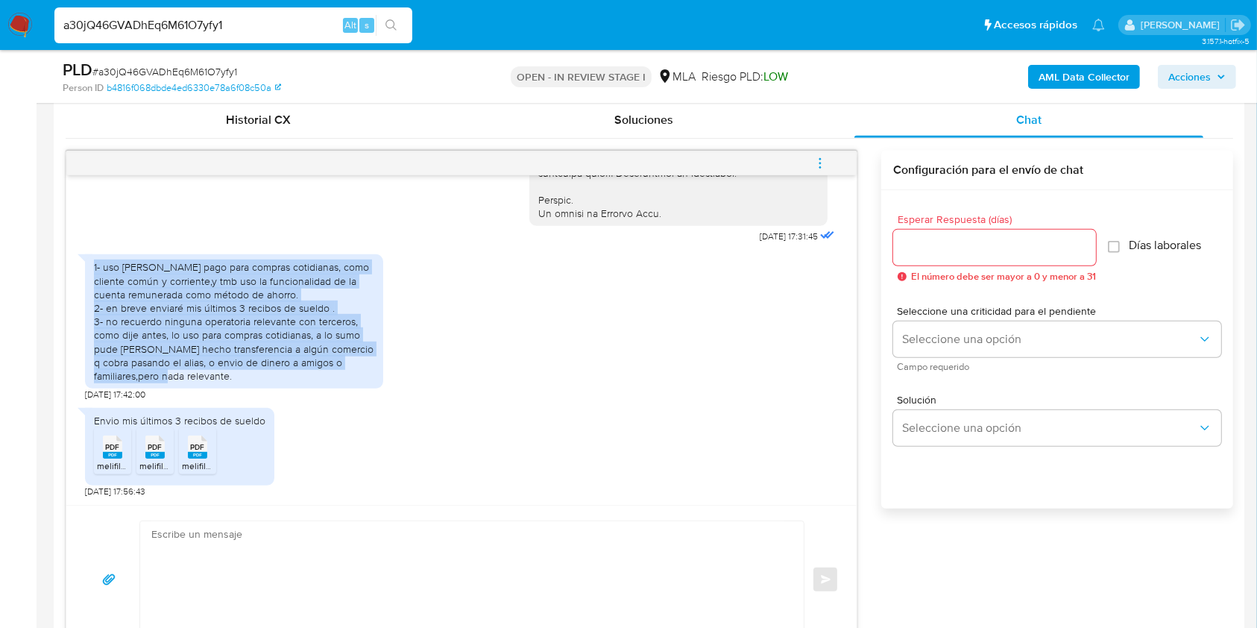
scroll to position [698, 0]
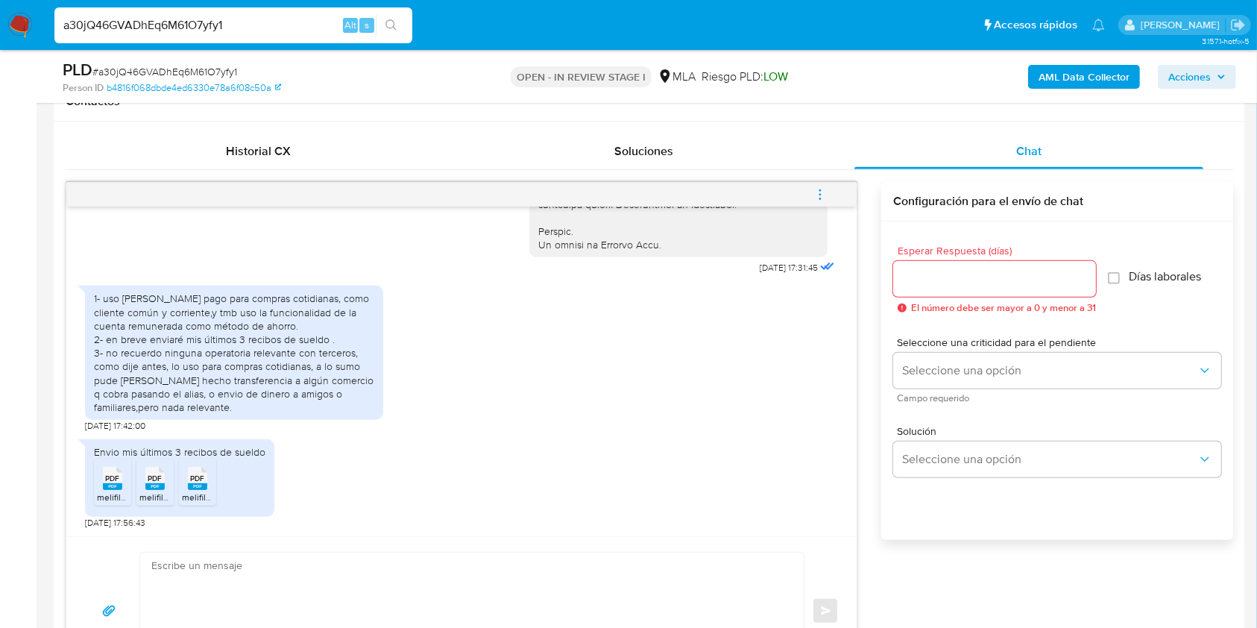
click at [203, 64] on span "# a30jQ46GVADhEq6M61O7yfy1" at bounding box center [164, 71] width 145 height 15
copy span "a30jQ46GVADhEq6M61O7yfy1"
click at [986, 274] on input "Esperar Respuesta (días)" at bounding box center [994, 278] width 203 height 19
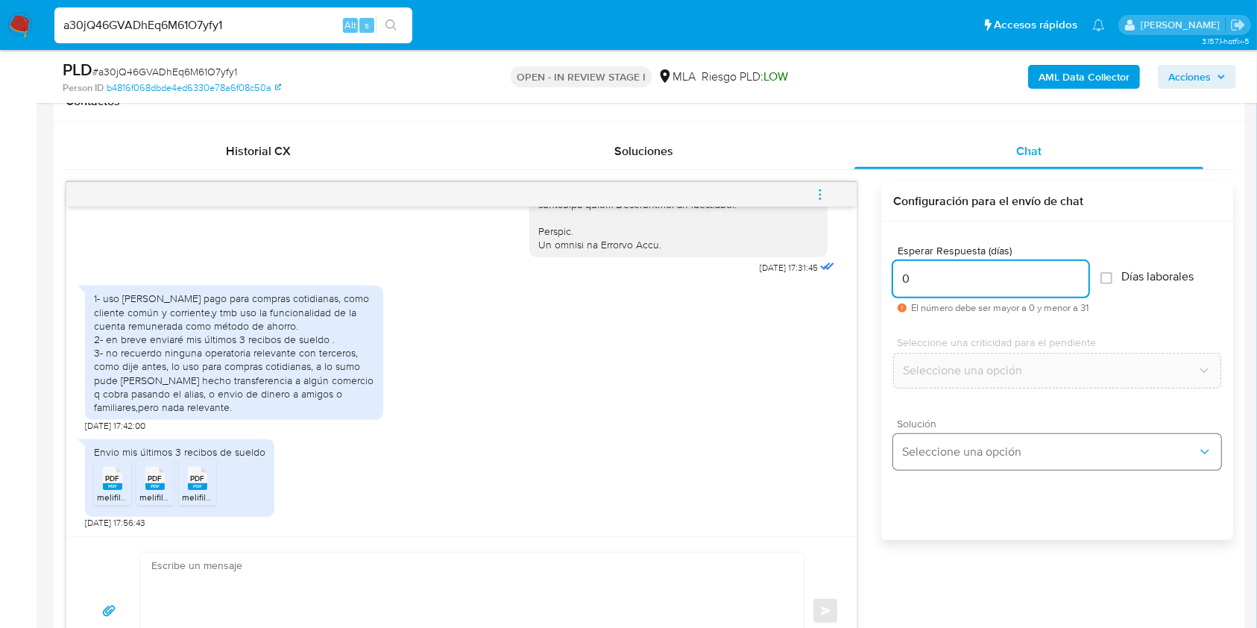
type input "0"
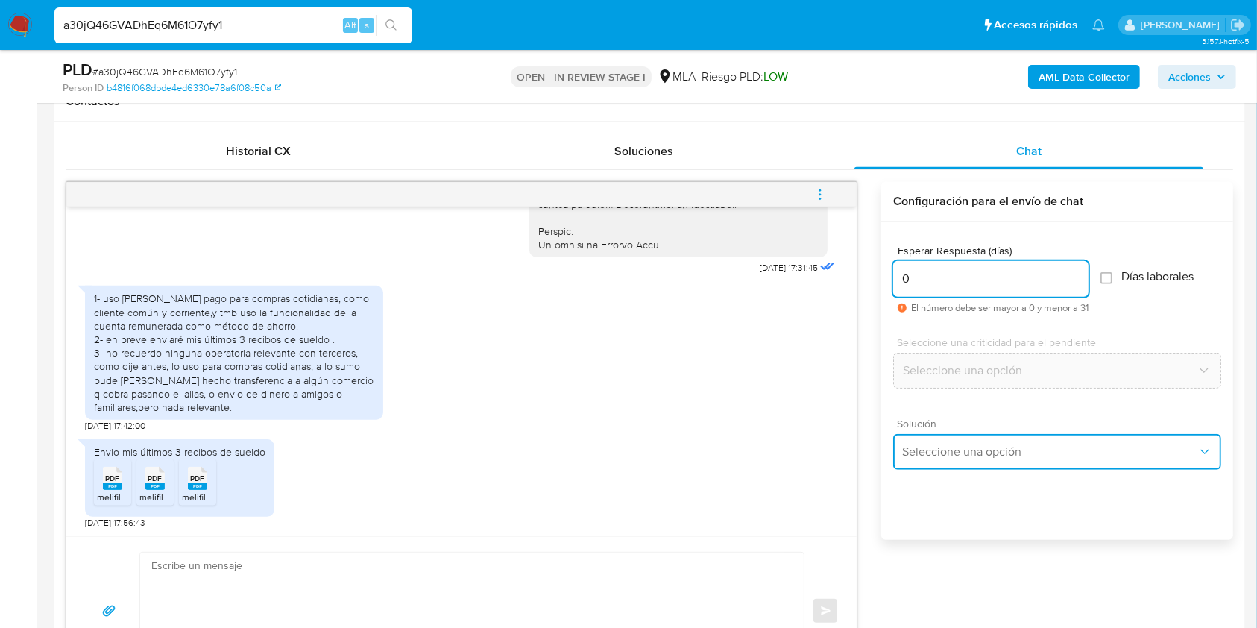
click at [957, 434] on button "Seleccione una opción" at bounding box center [1057, 452] width 328 height 36
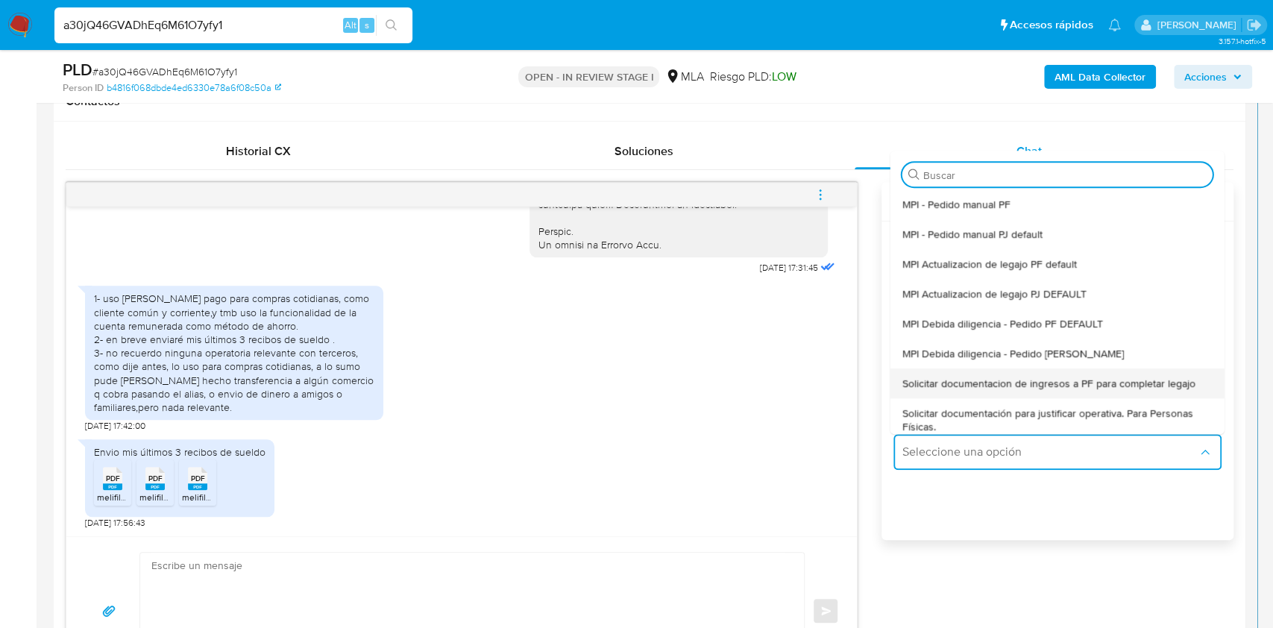
click at [1040, 377] on span "Solicitar documentacion de ingresos a PF para completar legajo" at bounding box center [1048, 383] width 293 height 13
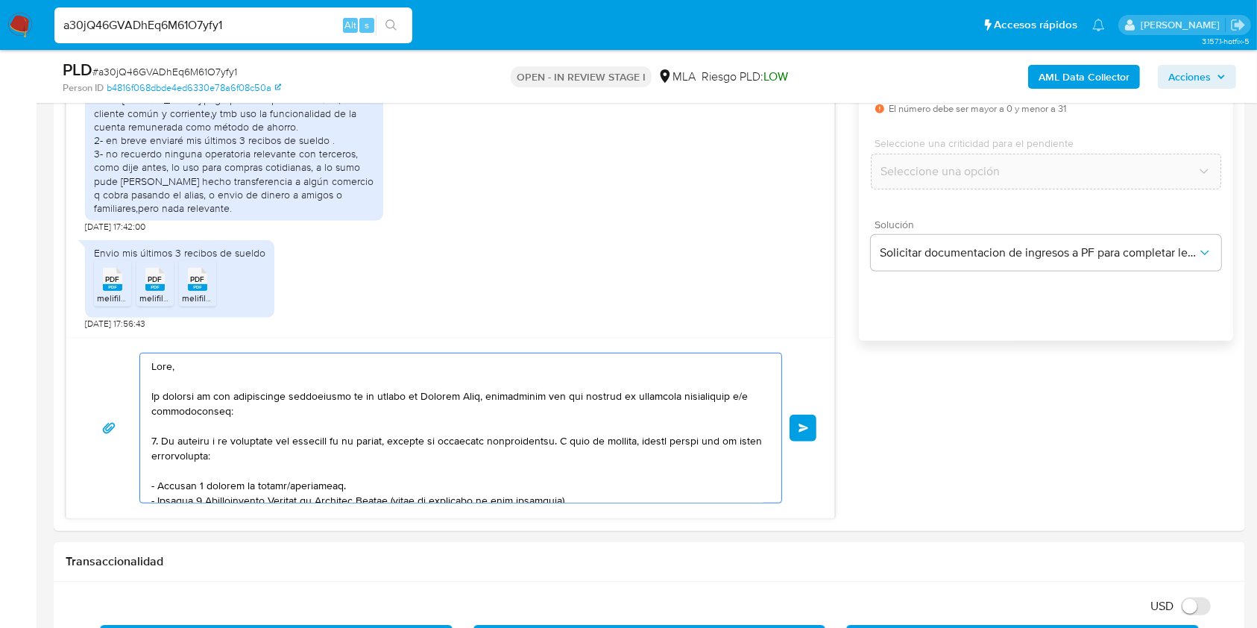
scroll to position [303, 0]
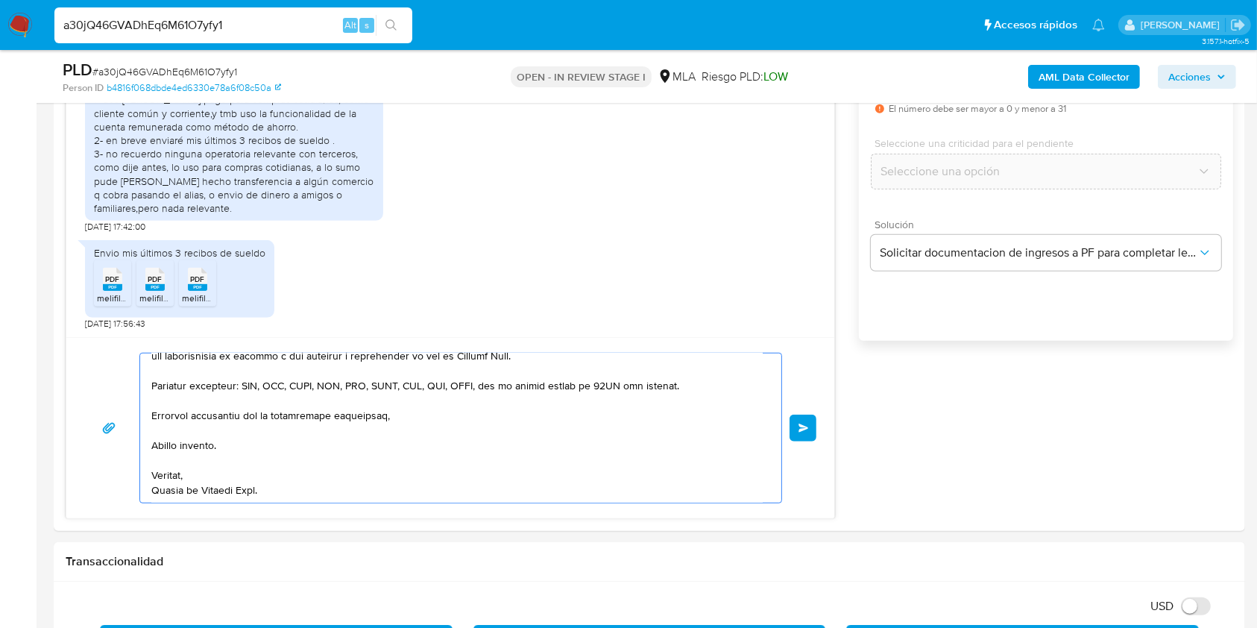
drag, startPoint x: 199, startPoint y: 403, endPoint x: 517, endPoint y: 671, distance: 415.9
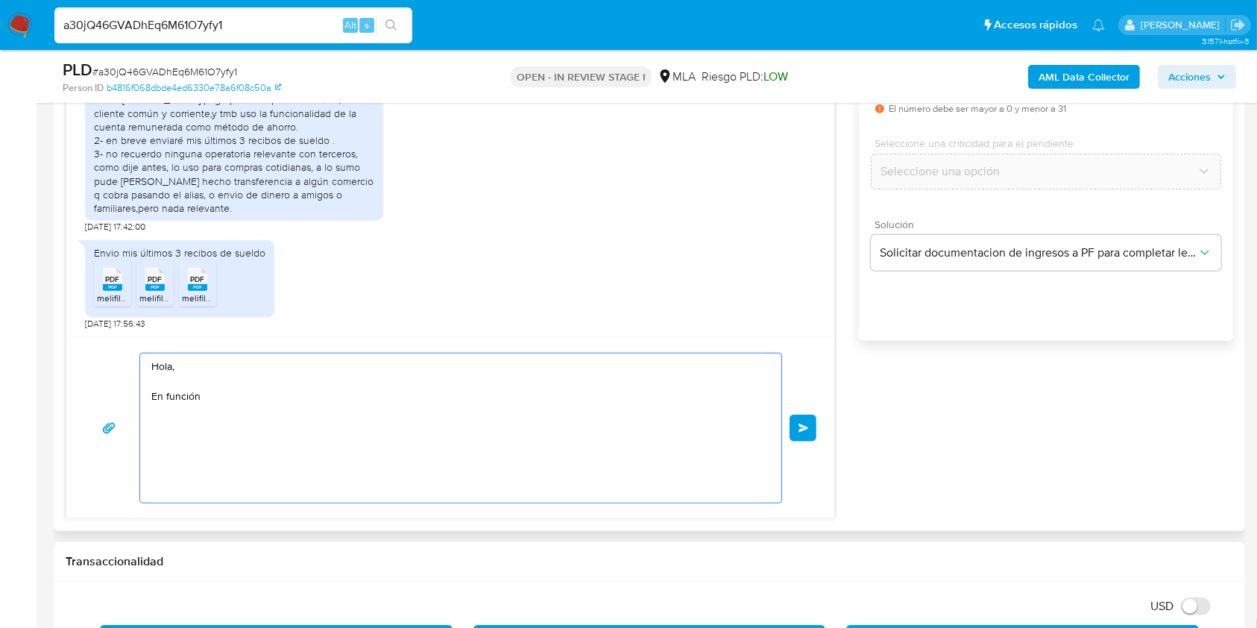
scroll to position [0, 0]
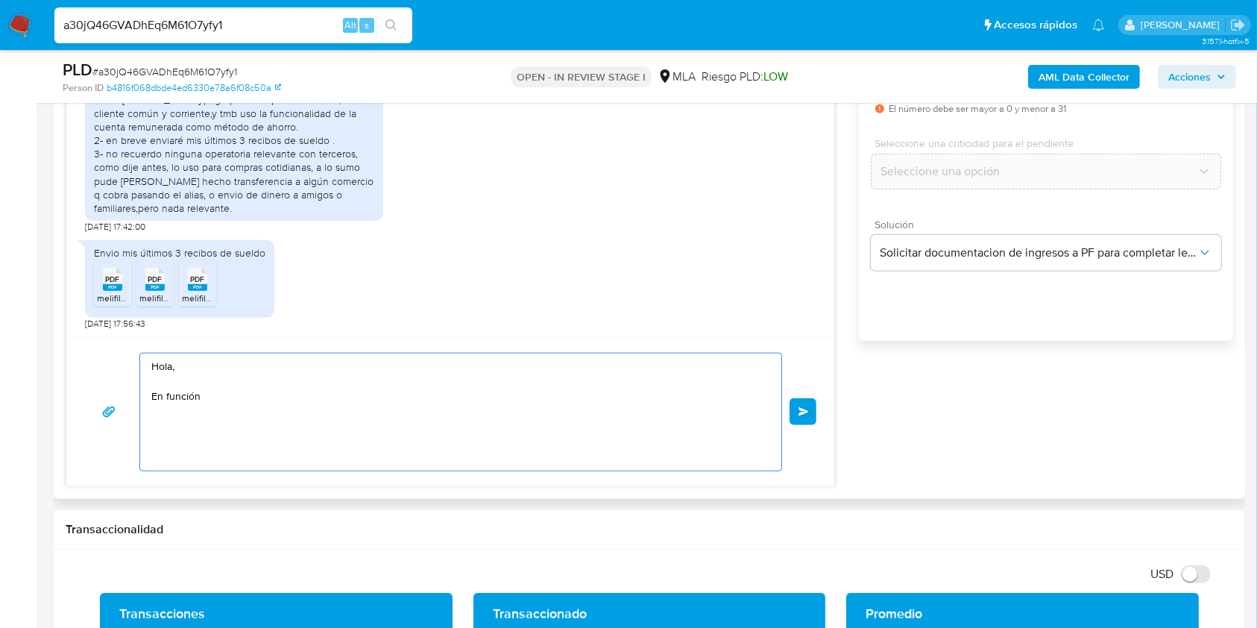
click at [75, 331] on div "18/08/2025 17:31:45 1- uso mercado pago para compras cotidianas, como cliente c…" at bounding box center [451, 235] width 770 height 504
paste textarea "Buenas tardes, ¡Muchas gracias por tu respuesta! Confirmamos la recepción de la…"
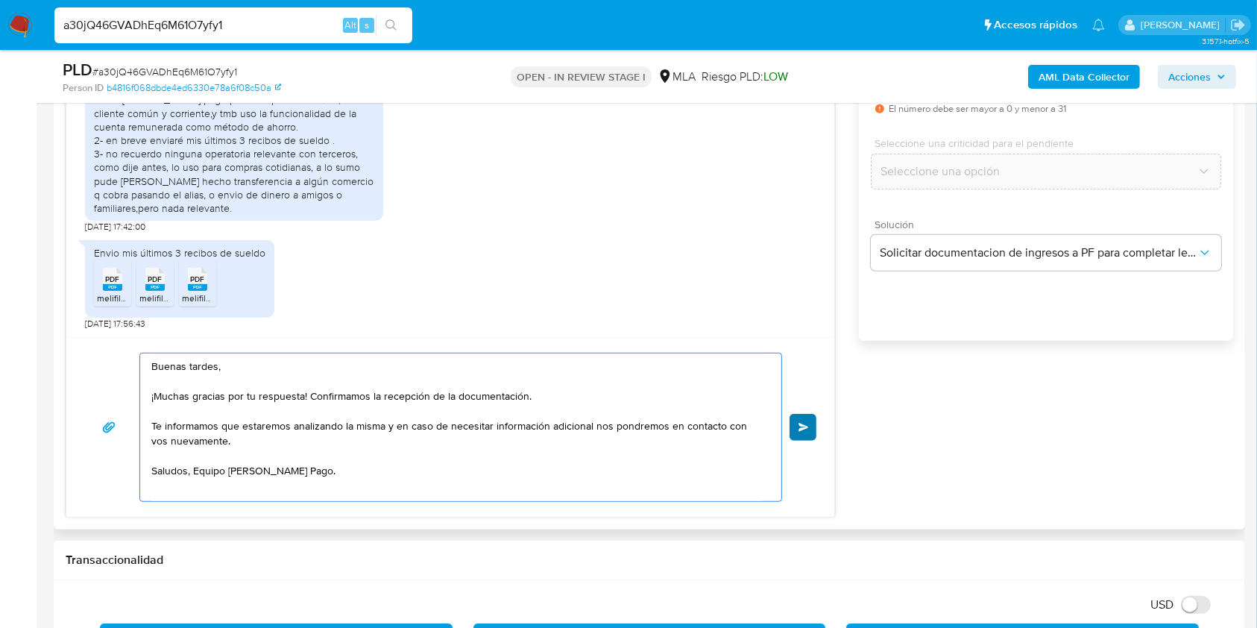
type textarea "Buenas tardes, ¡Muchas gracias por tu respuesta! Confirmamos la recepción de la…"
click at [811, 420] on button "Enviar" at bounding box center [803, 427] width 27 height 27
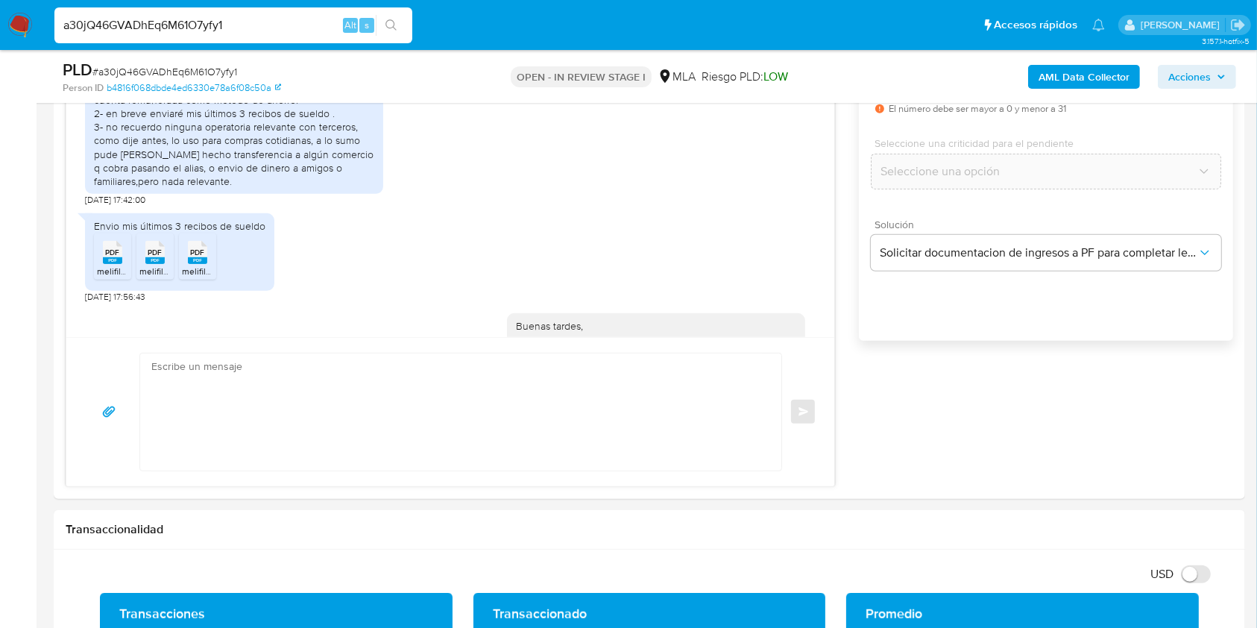
scroll to position [957, 0]
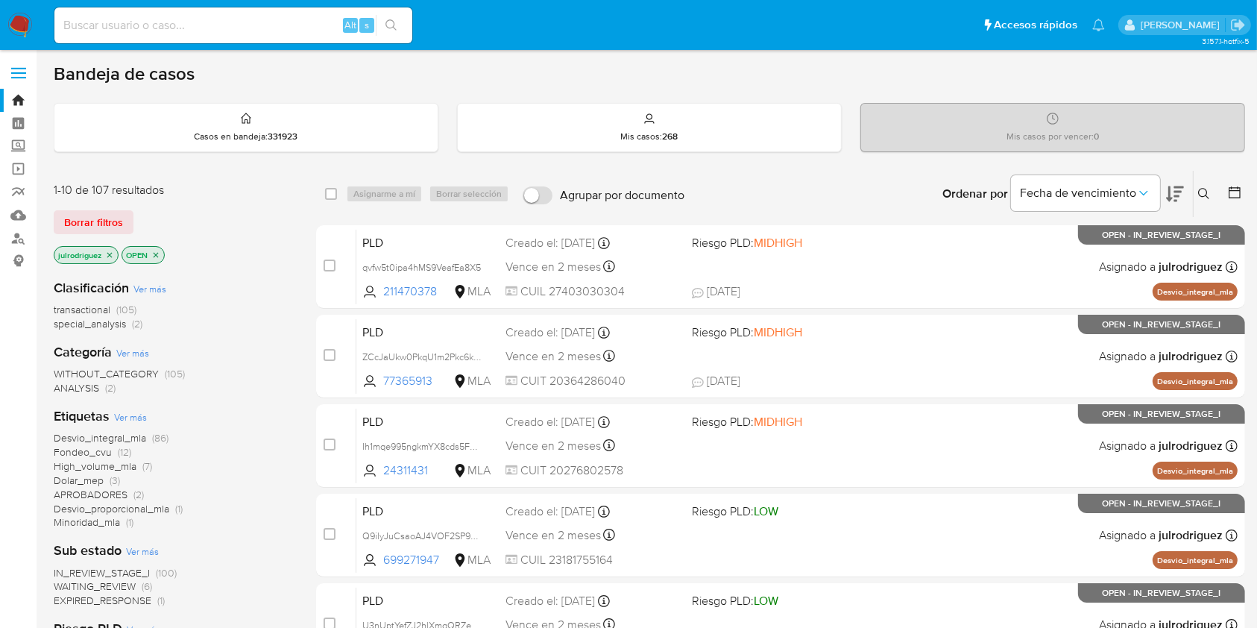
click at [1206, 194] on icon at bounding box center [1204, 194] width 12 height 12
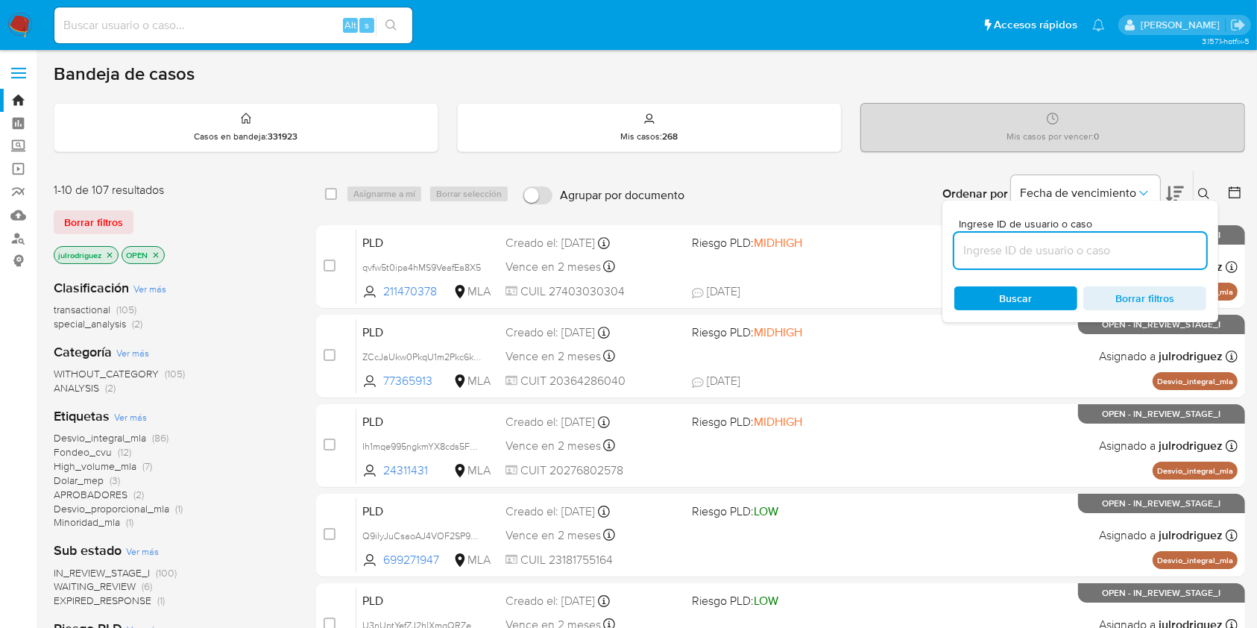
drag, startPoint x: 1071, startPoint y: 252, endPoint x: 1057, endPoint y: 254, distance: 13.6
click at [1071, 252] on input at bounding box center [1080, 250] width 252 height 19
type input "a30jQ46GVADhEq6M61O7yfy1"
click at [998, 295] on span "Buscar" at bounding box center [1016, 298] width 102 height 21
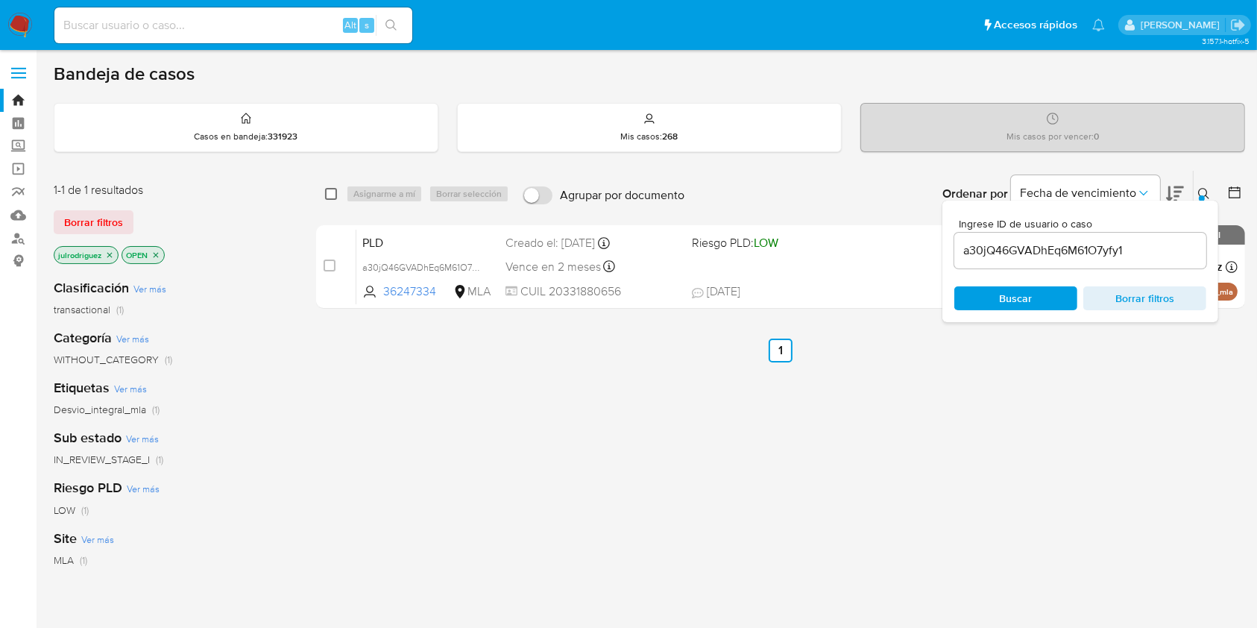
click at [332, 195] on input "checkbox" at bounding box center [331, 194] width 12 height 12
checkbox input "true"
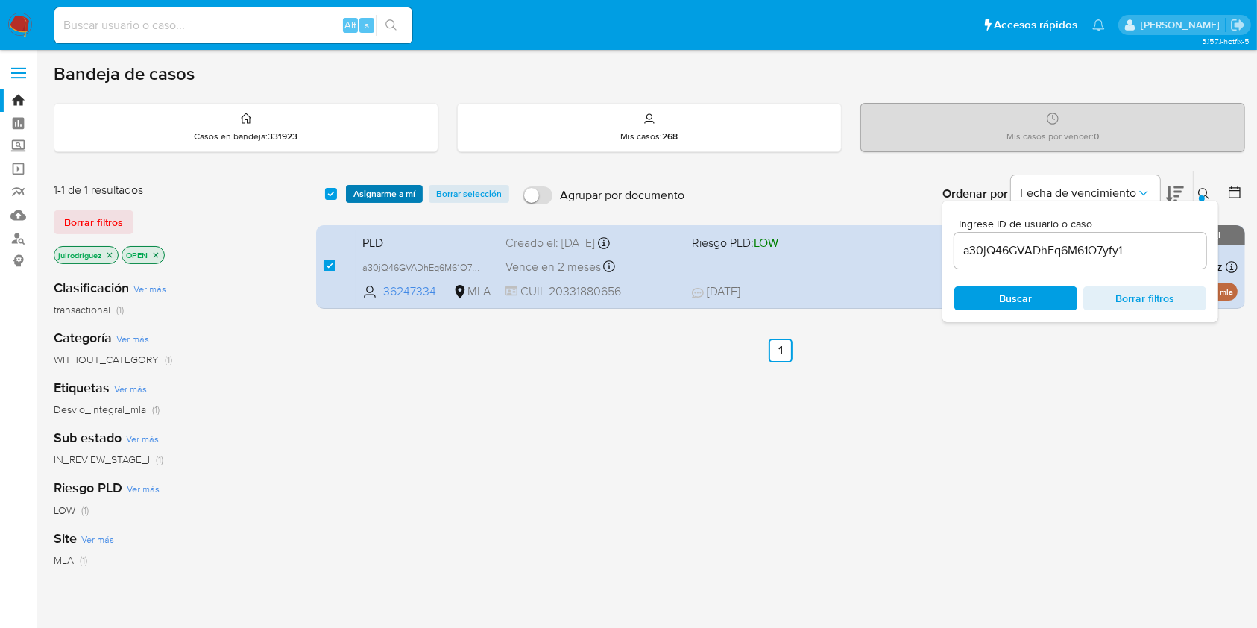
click at [380, 196] on span "Asignarme a mí" at bounding box center [384, 193] width 62 height 15
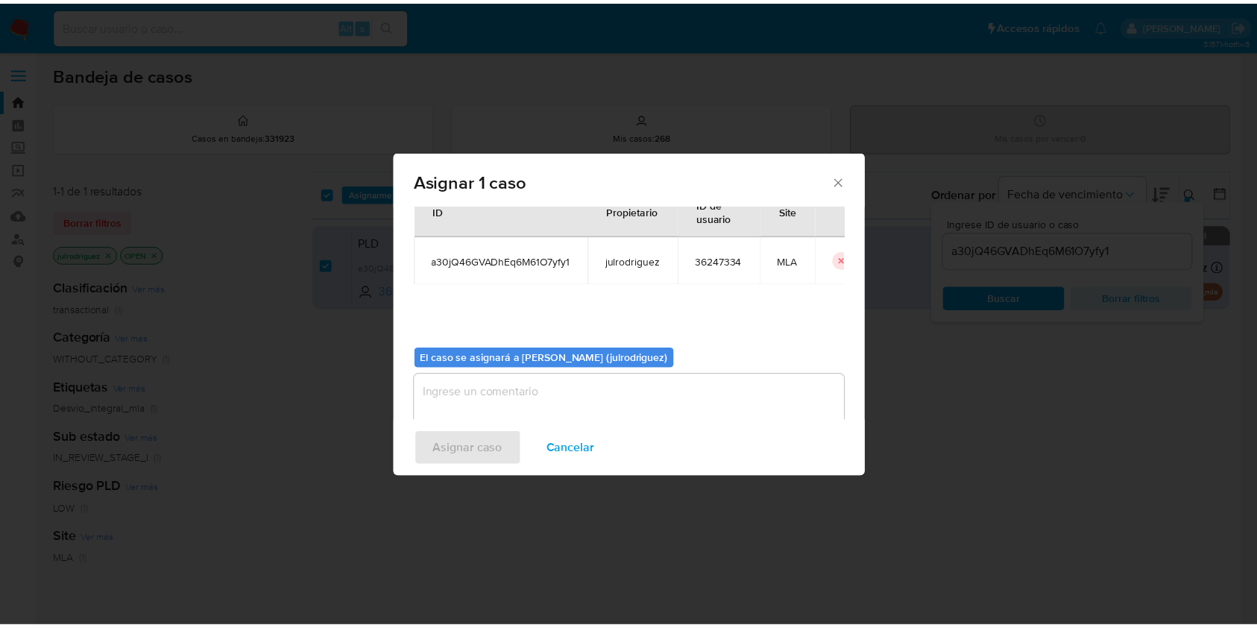
scroll to position [76, 0]
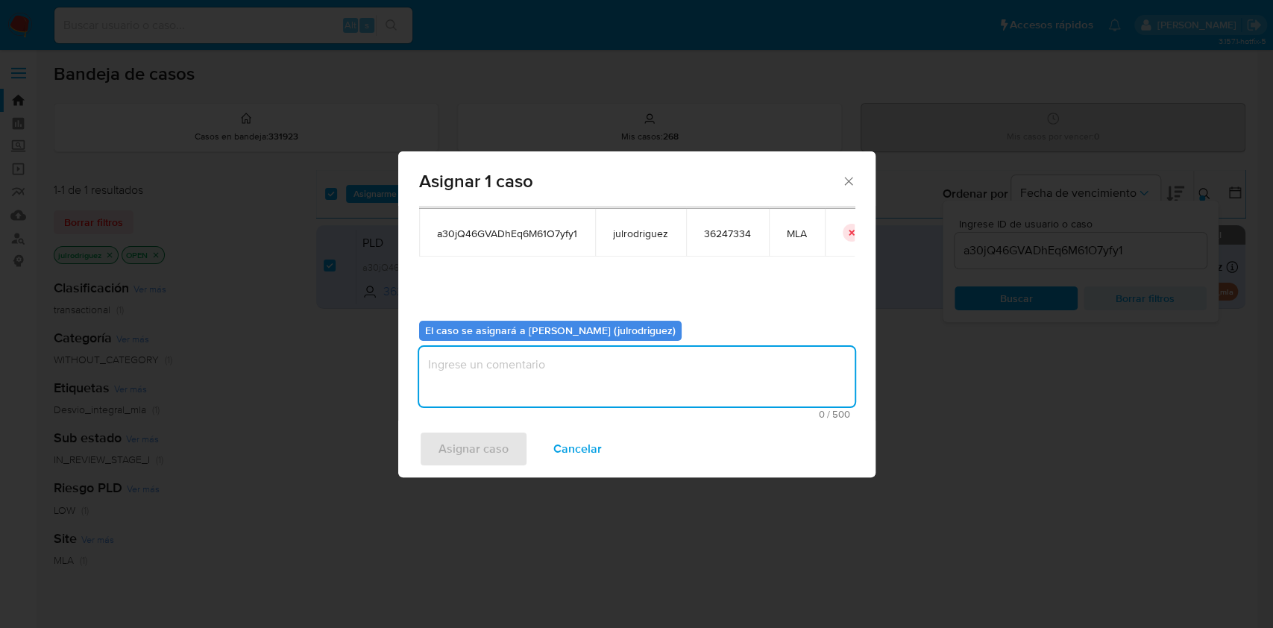
click at [523, 385] on textarea "assign-modal" at bounding box center [636, 377] width 435 height 60
type textarea "."
click at [479, 438] on span "Asignar caso" at bounding box center [473, 448] width 70 height 33
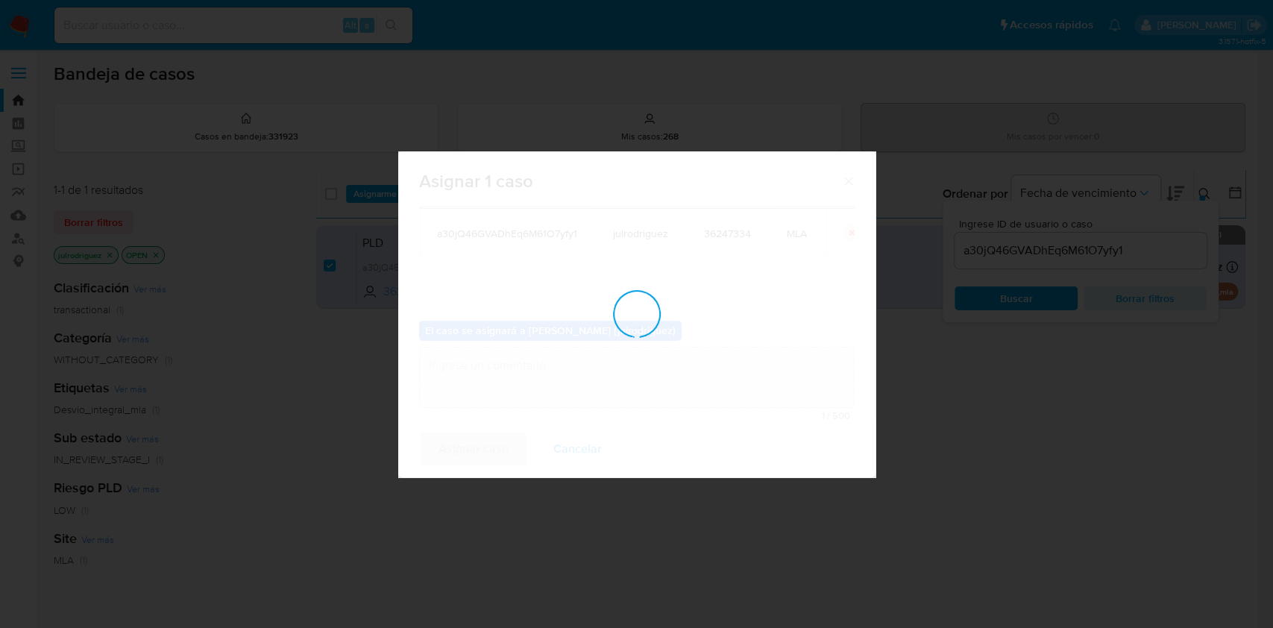
checkbox input "false"
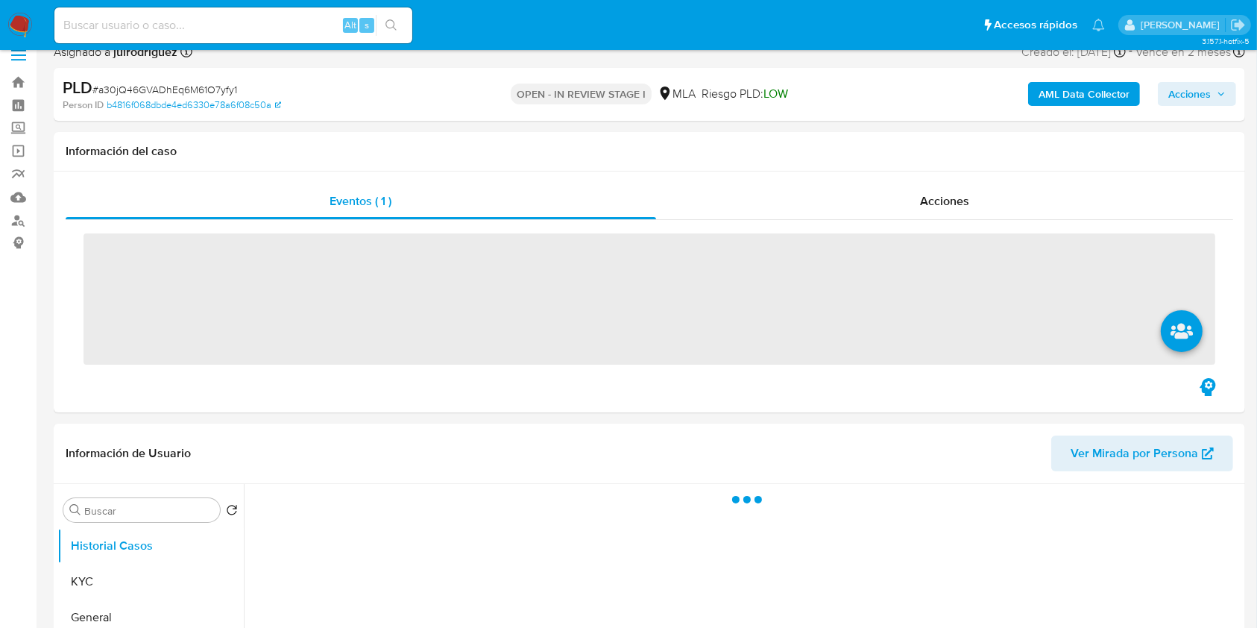
scroll to position [298, 0]
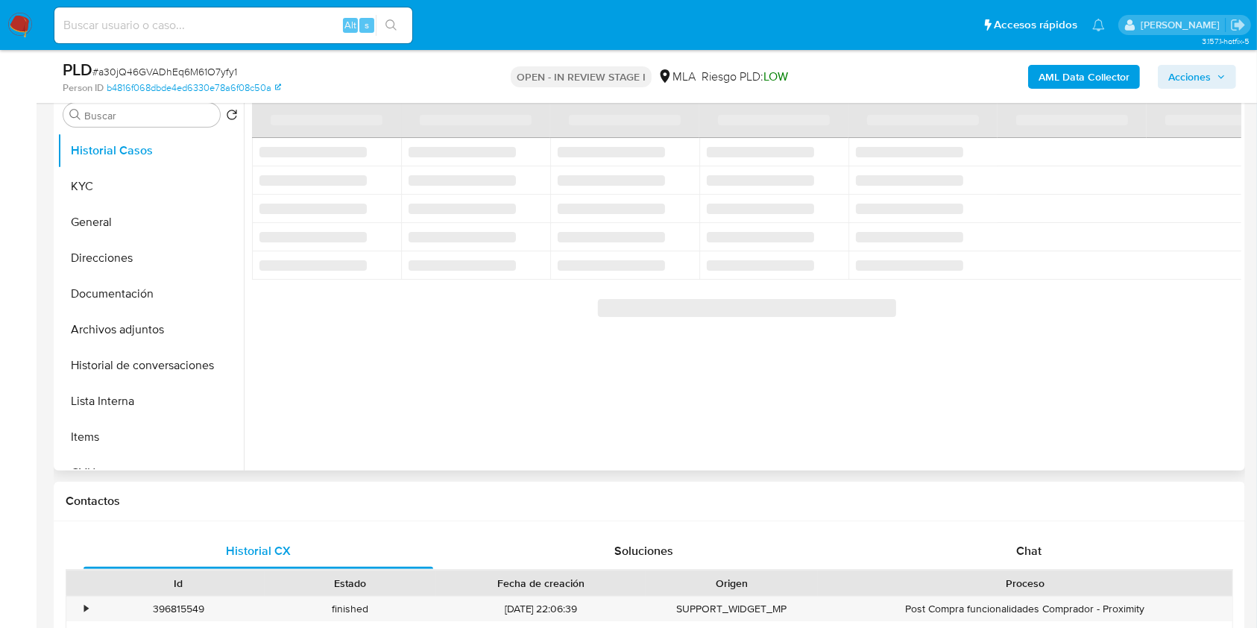
select select "10"
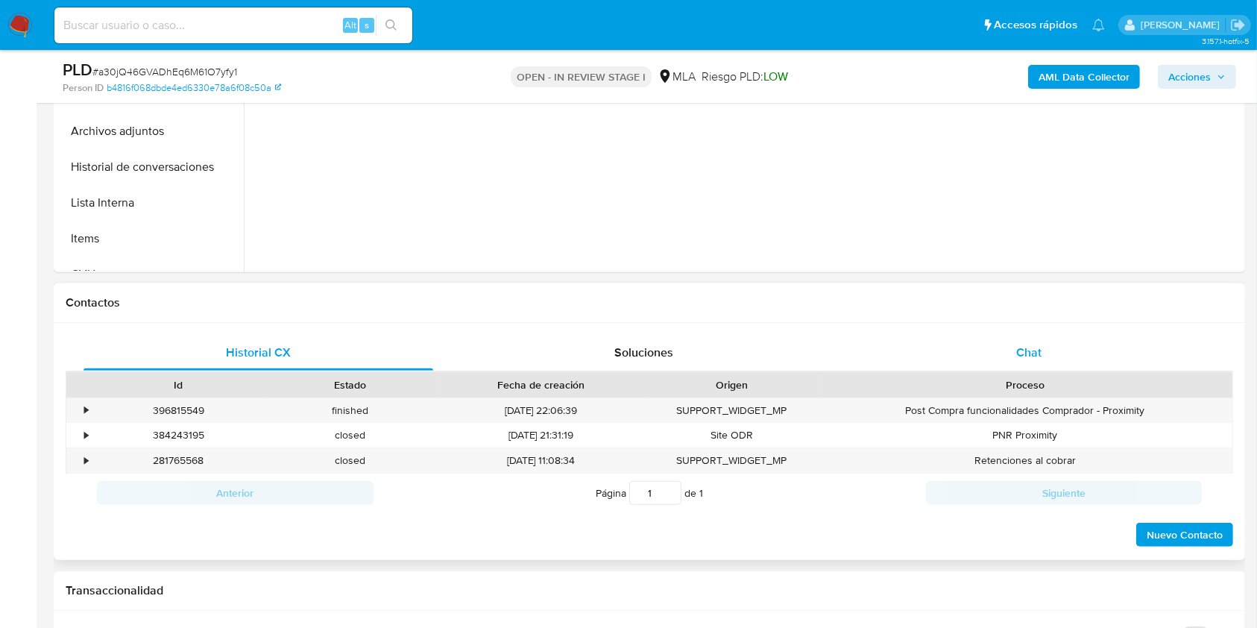
click at [1035, 346] on span "Chat" at bounding box center [1028, 352] width 25 height 17
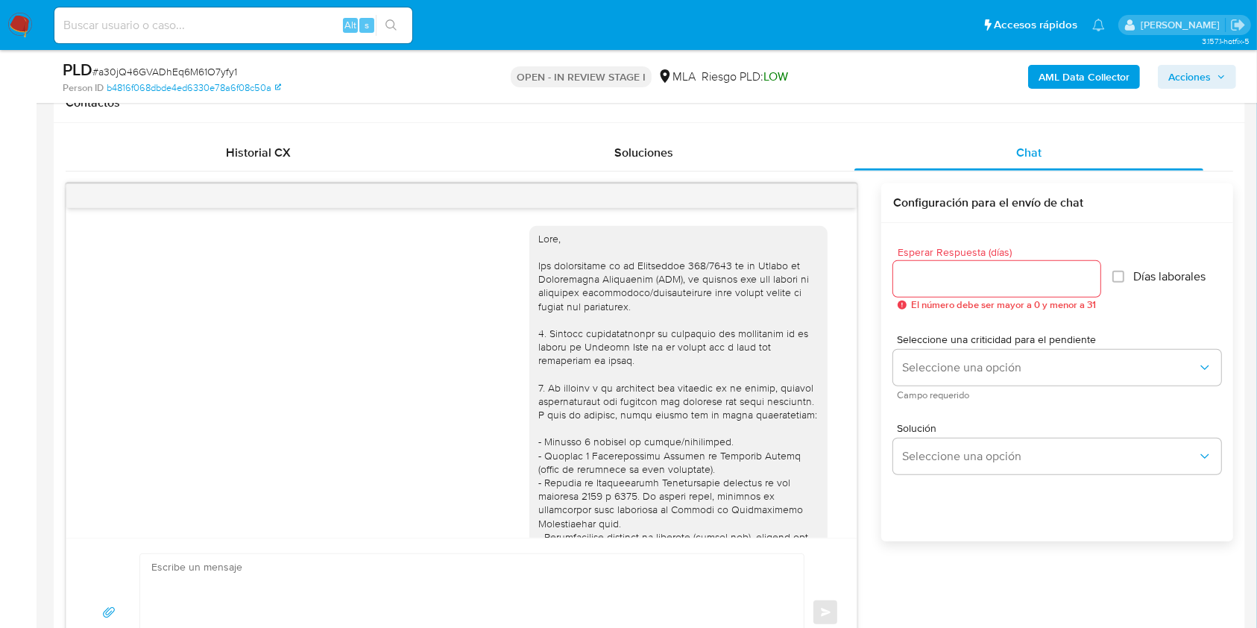
scroll to position [957, 0]
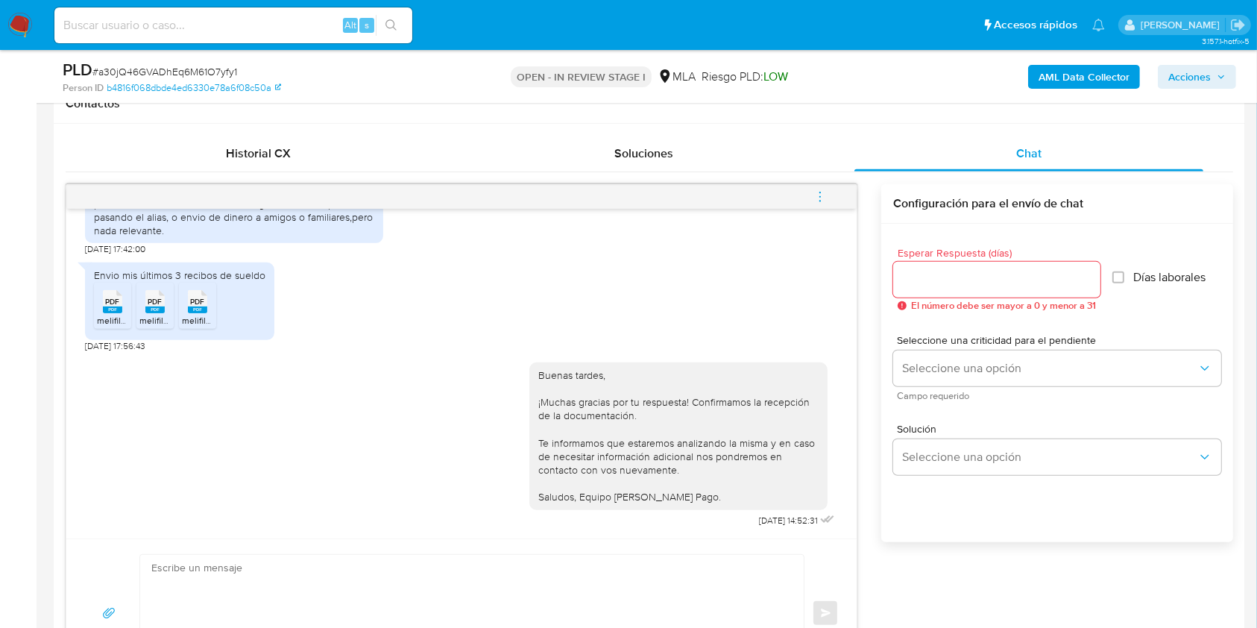
click at [822, 198] on icon "menu-action" at bounding box center [819, 196] width 13 height 13
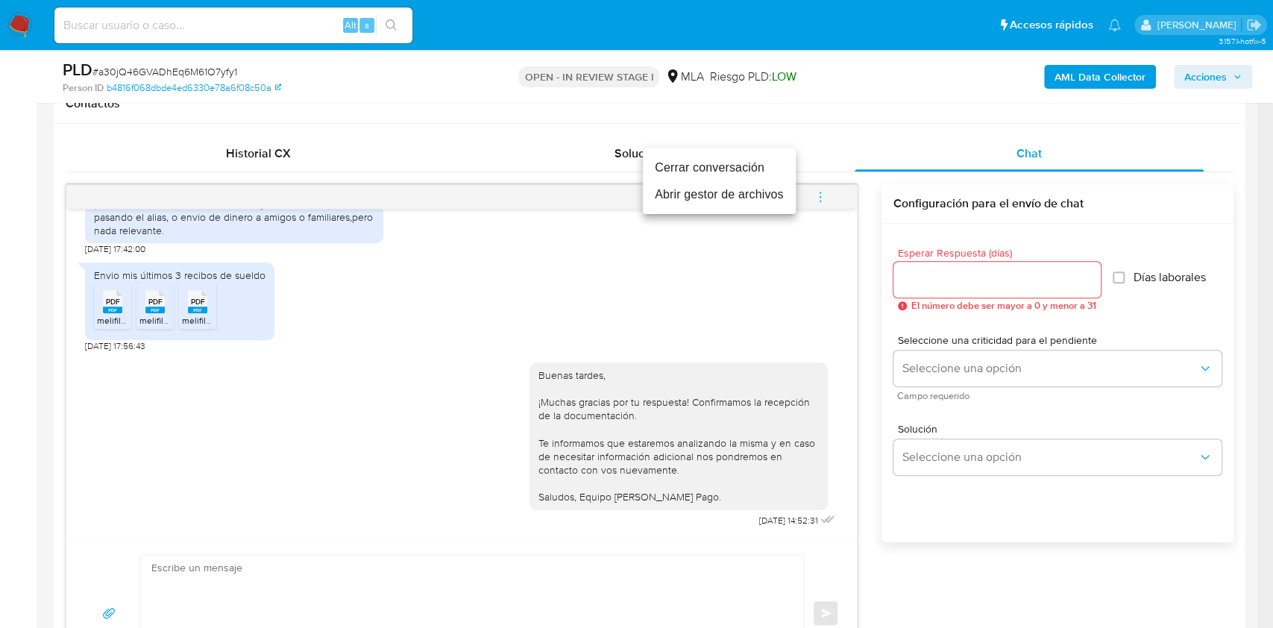
click at [730, 163] on li "Cerrar conversación" at bounding box center [719, 167] width 153 height 27
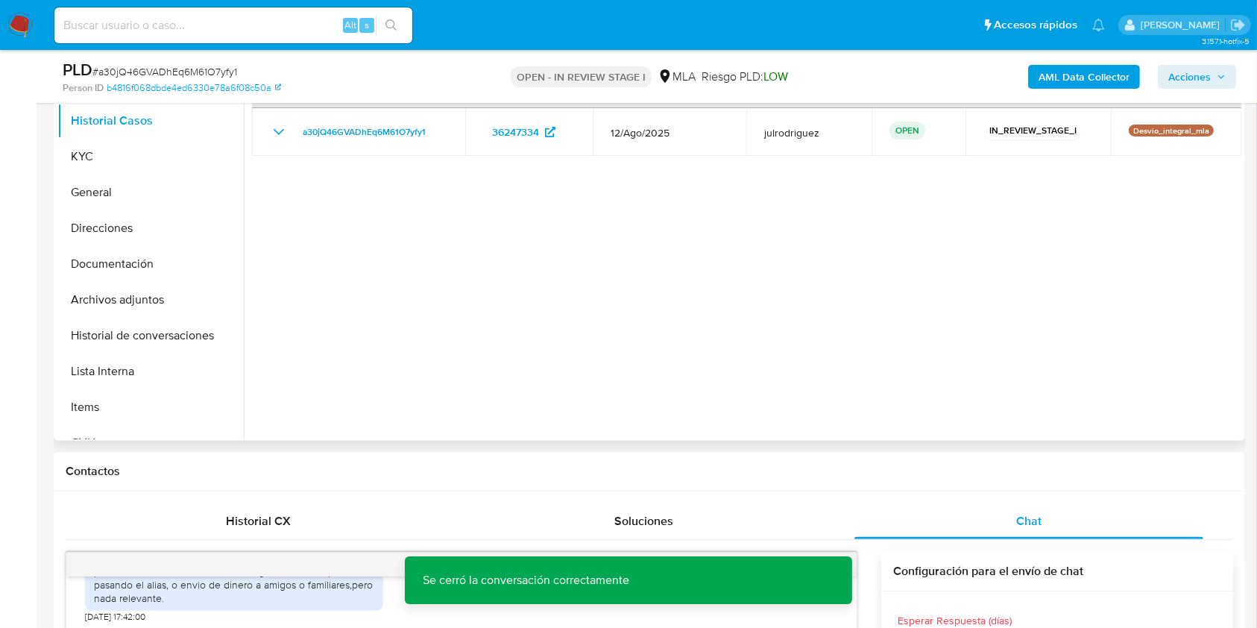
scroll to position [298, 0]
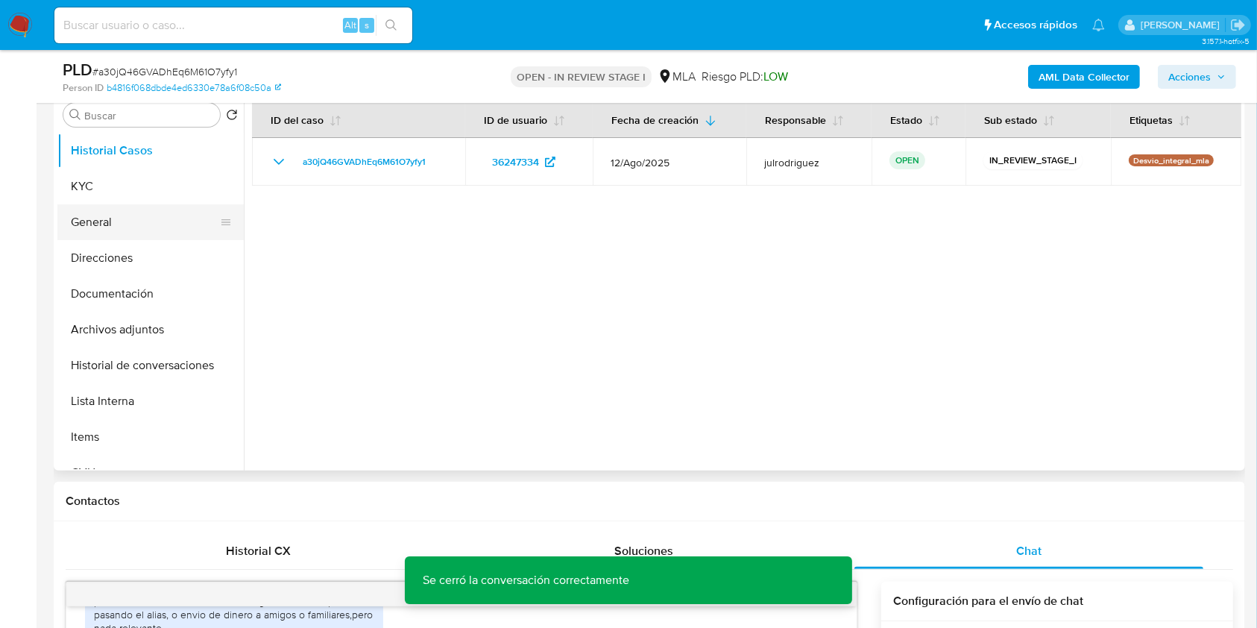
click at [120, 224] on button "General" at bounding box center [144, 222] width 174 height 36
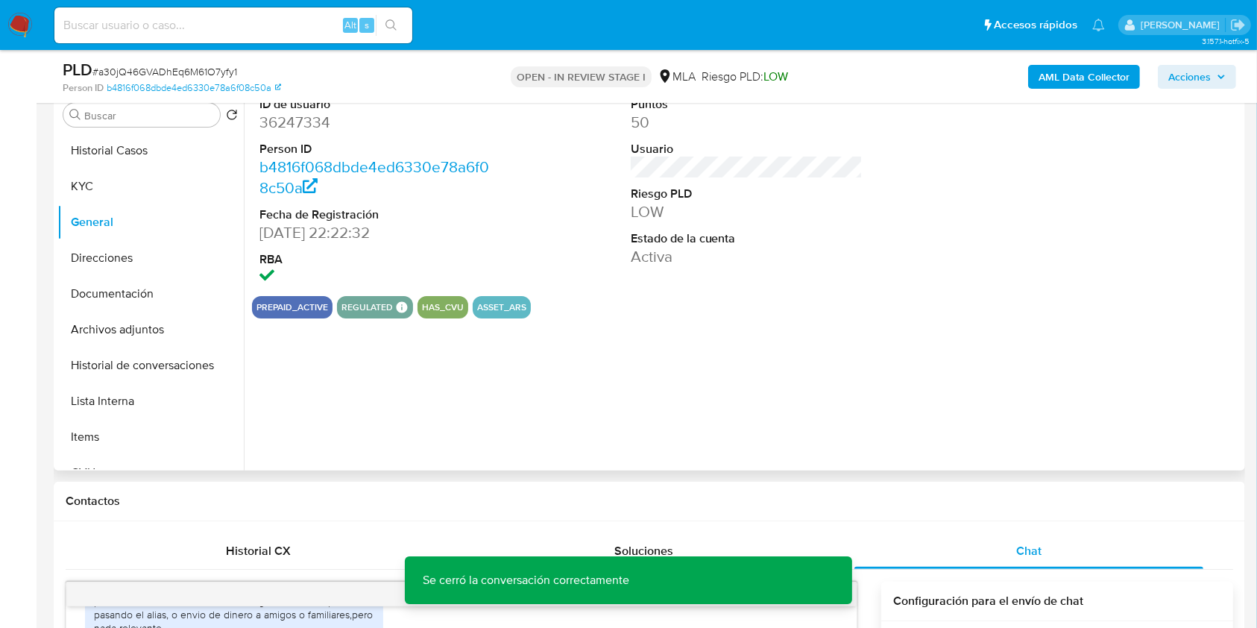
click at [322, 124] on dd "36247334" at bounding box center [375, 122] width 233 height 21
copy dd "36247334"
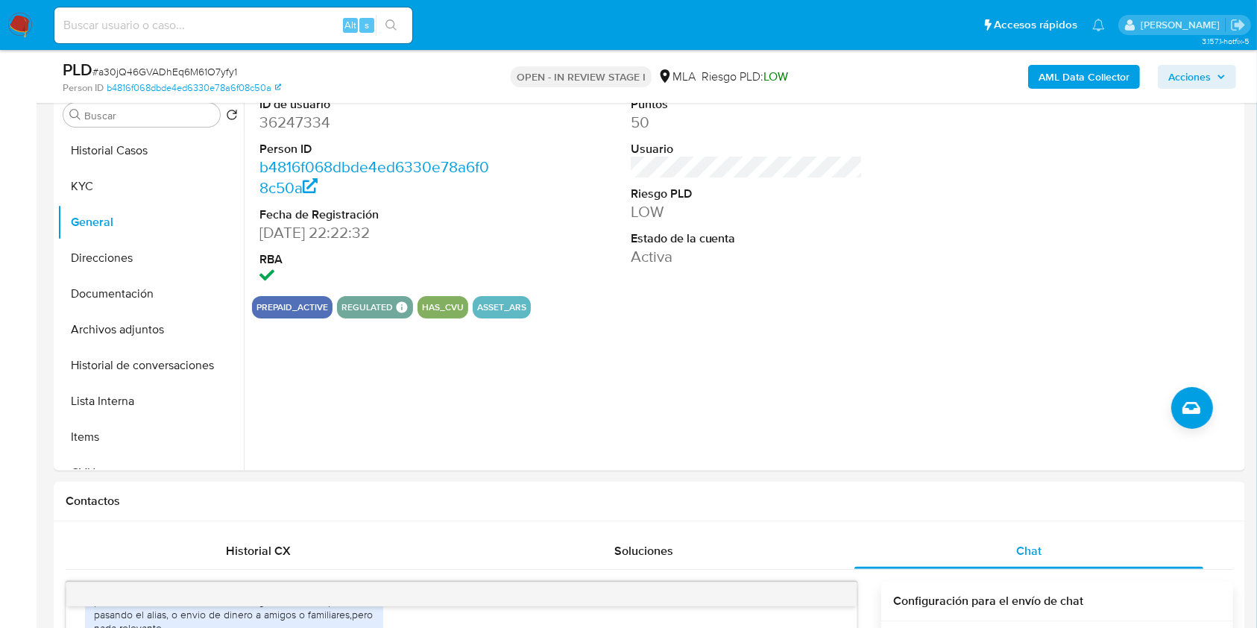
click at [166, 69] on span "# a30jQ46GVADhEq6M61O7yfy1" at bounding box center [164, 71] width 145 height 15
copy span "a30jQ46GVADhEq6M61O7yfy1"
click at [140, 318] on button "Archivos adjuntos" at bounding box center [144, 330] width 174 height 36
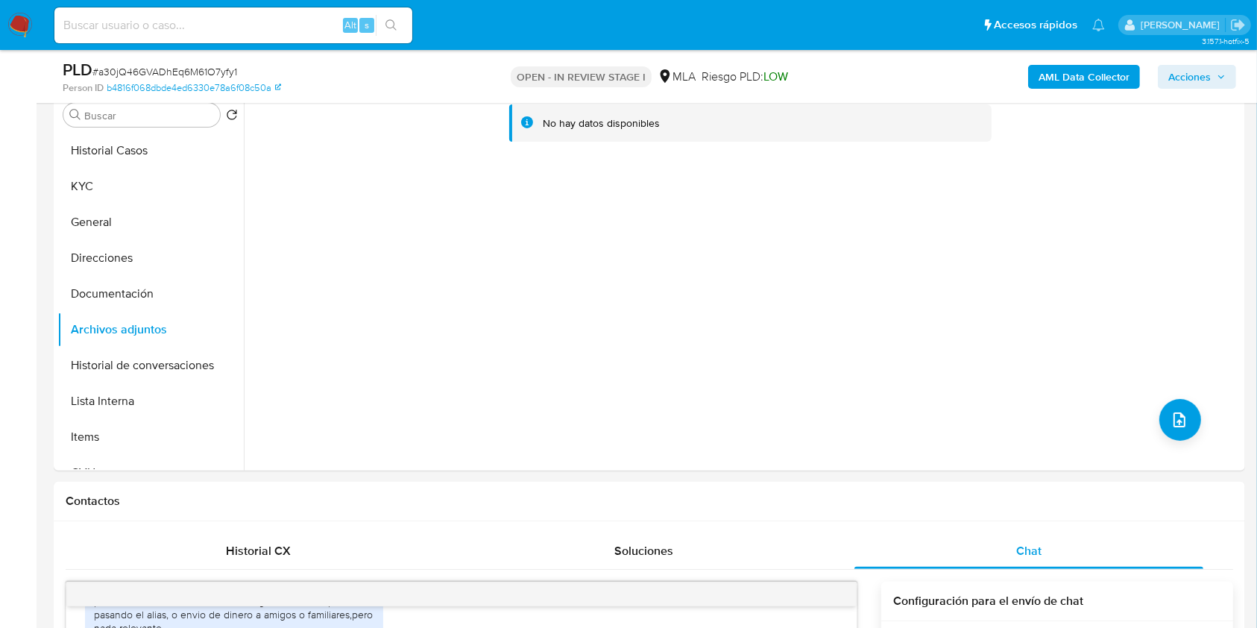
click at [1054, 74] on b "AML Data Collector" at bounding box center [1084, 77] width 91 height 24
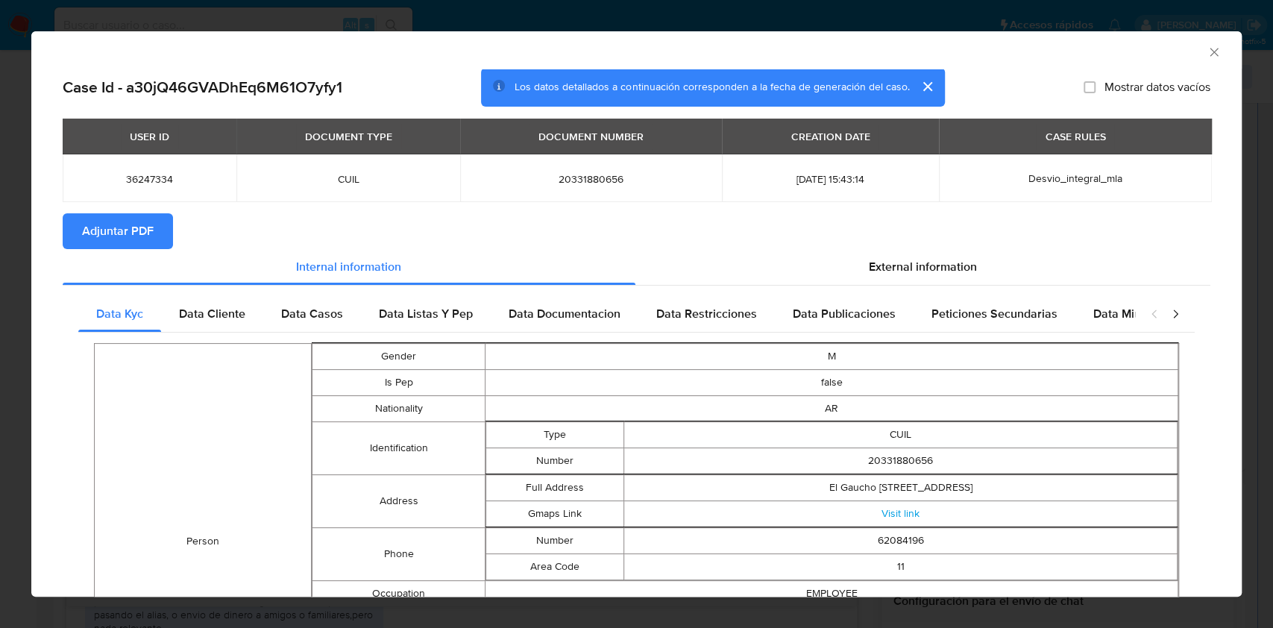
click at [137, 237] on span "Adjuntar PDF" at bounding box center [118, 231] width 72 height 33
click at [1206, 51] on icon "Cerrar ventana" at bounding box center [1213, 52] width 15 height 15
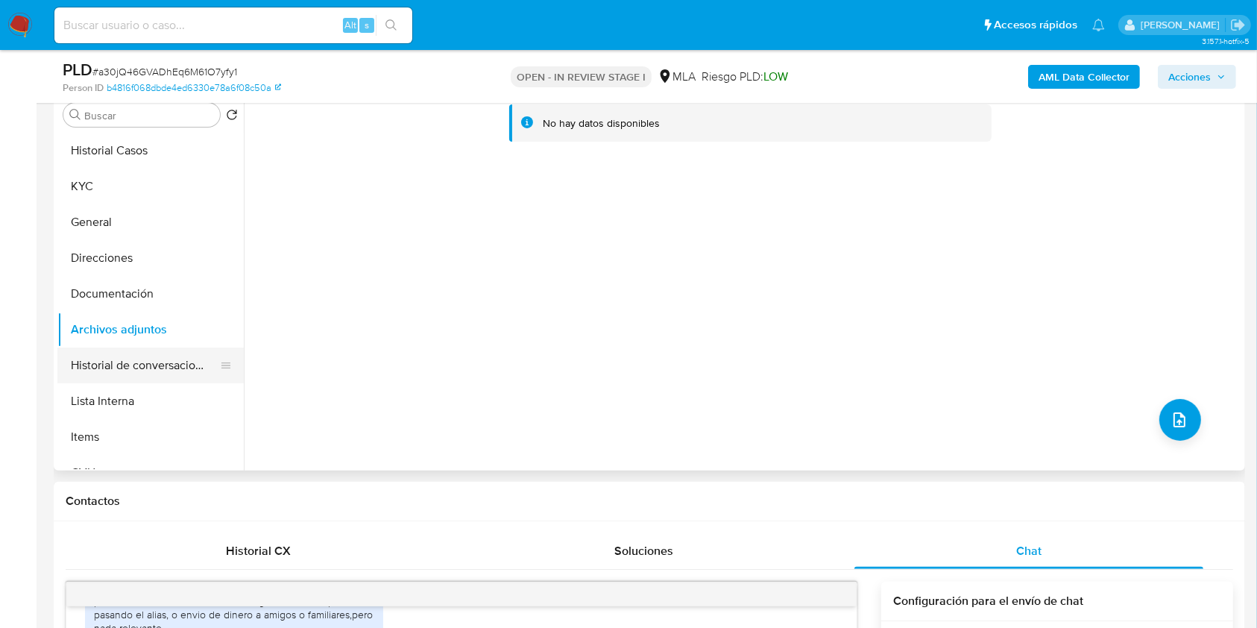
click at [139, 361] on button "Historial de conversaciones" at bounding box center [144, 365] width 174 height 36
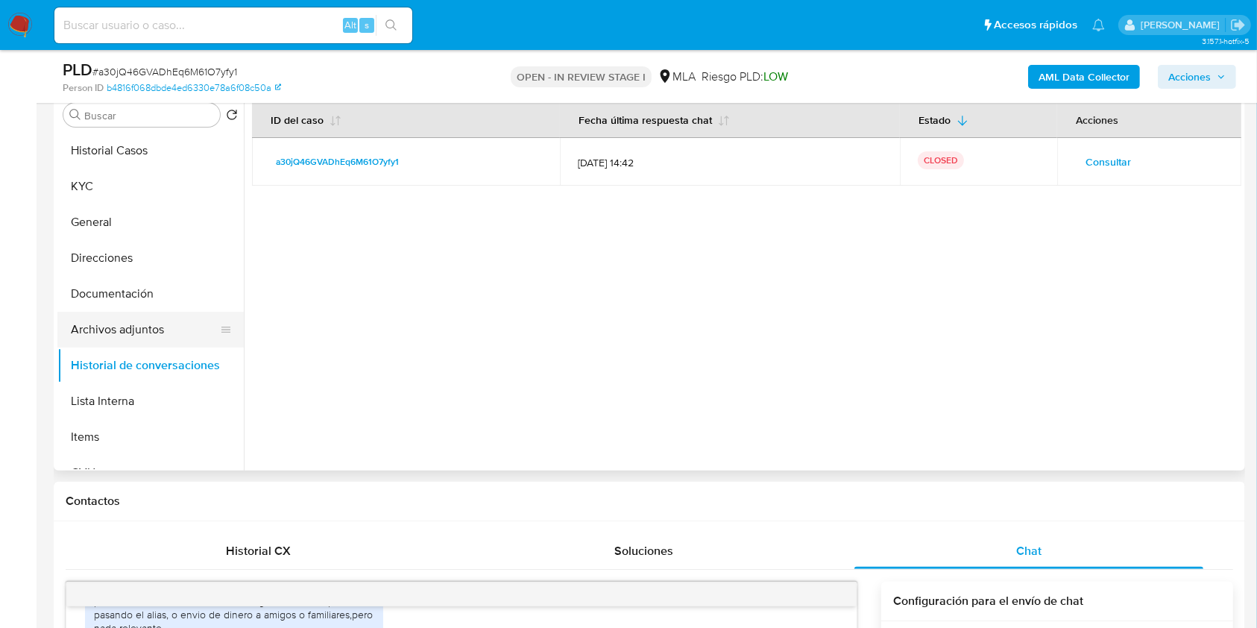
click at [120, 338] on button "Archivos adjuntos" at bounding box center [144, 330] width 174 height 36
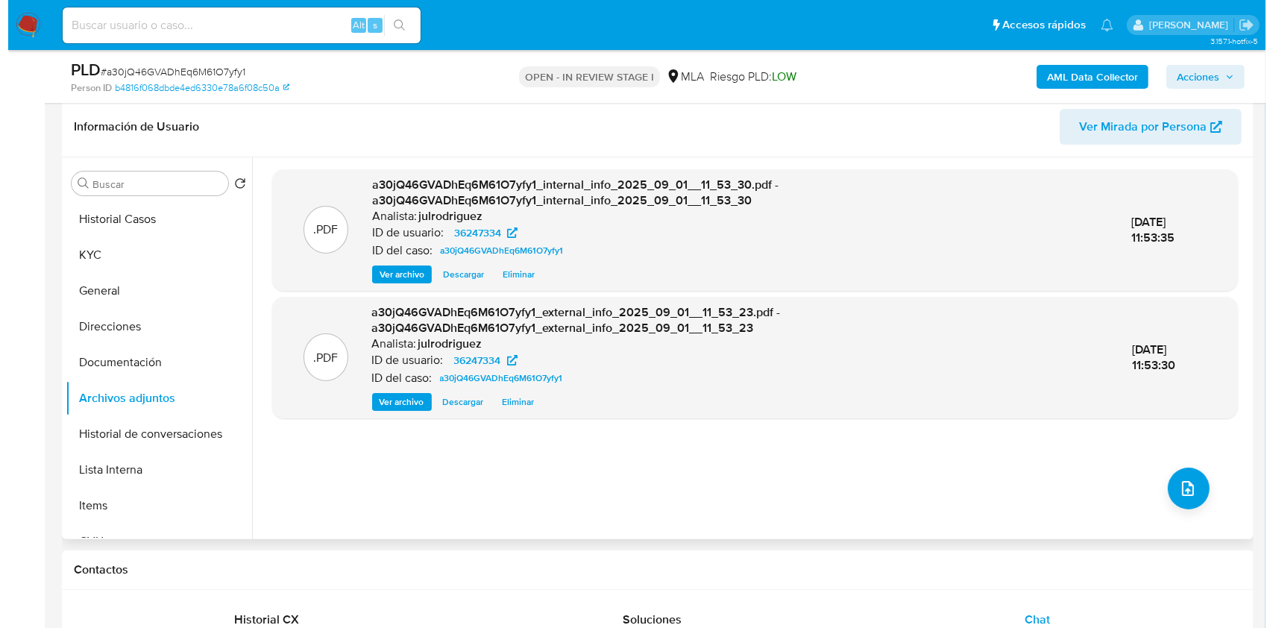
scroll to position [198, 0]
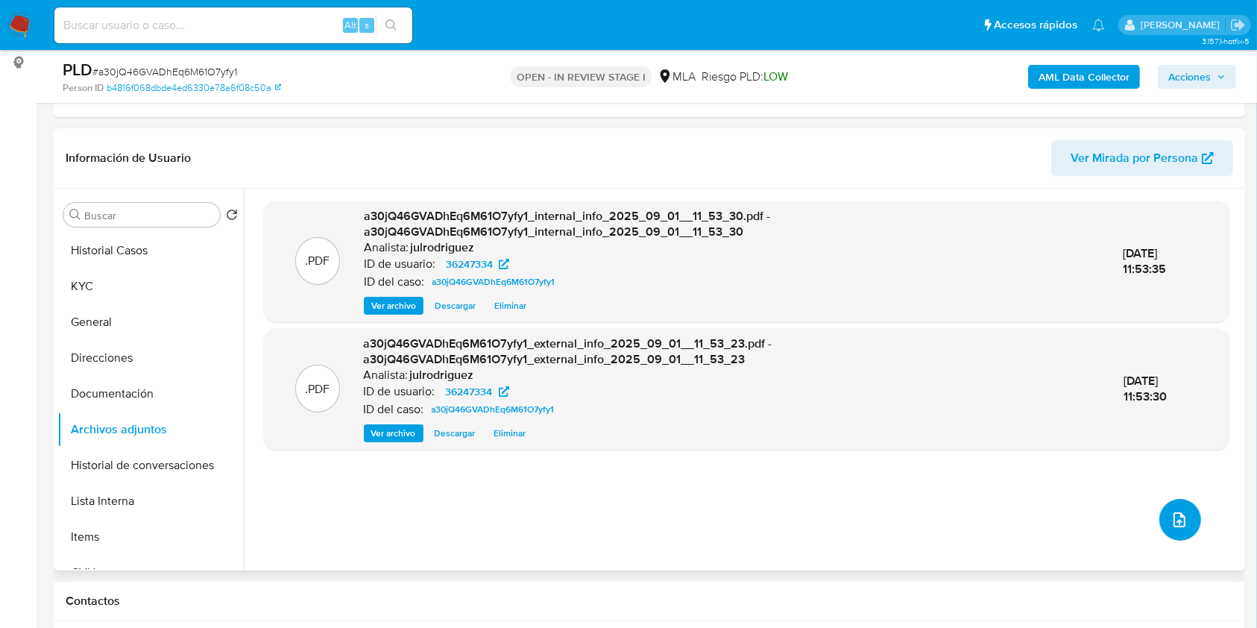
click at [1192, 510] on button "upload-file" at bounding box center [1180, 520] width 42 height 42
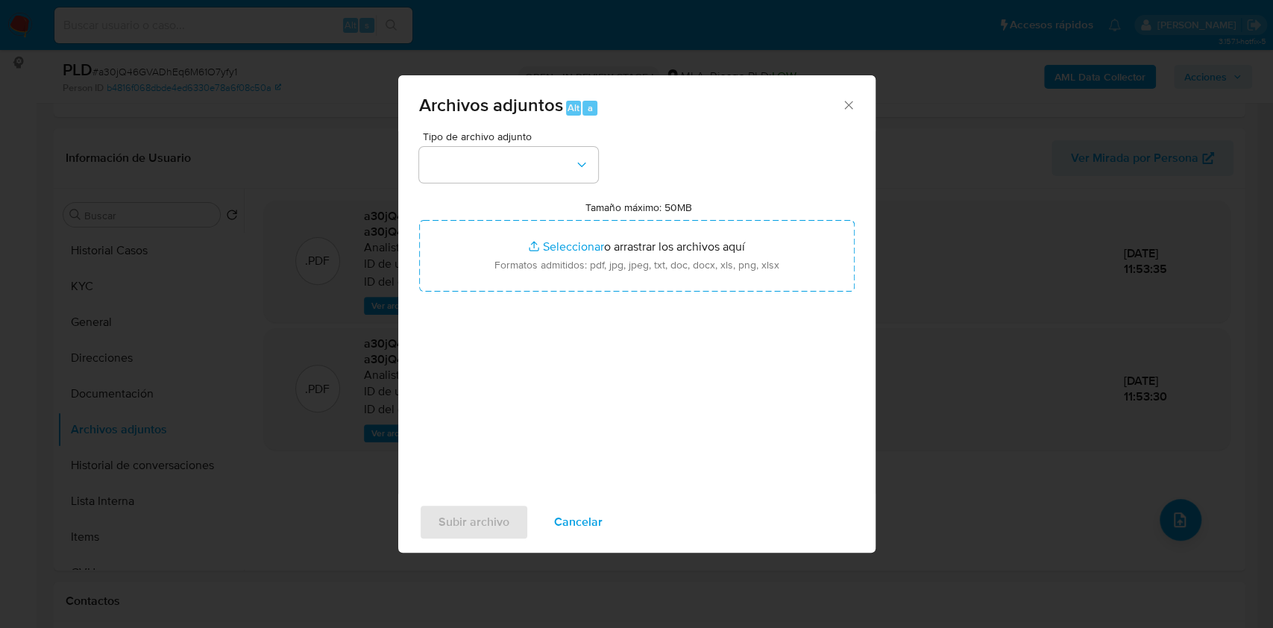
click at [558, 145] on div "Tipo de archivo adjunto" at bounding box center [508, 156] width 179 height 51
click at [547, 169] on button "button" at bounding box center [508, 165] width 179 height 36
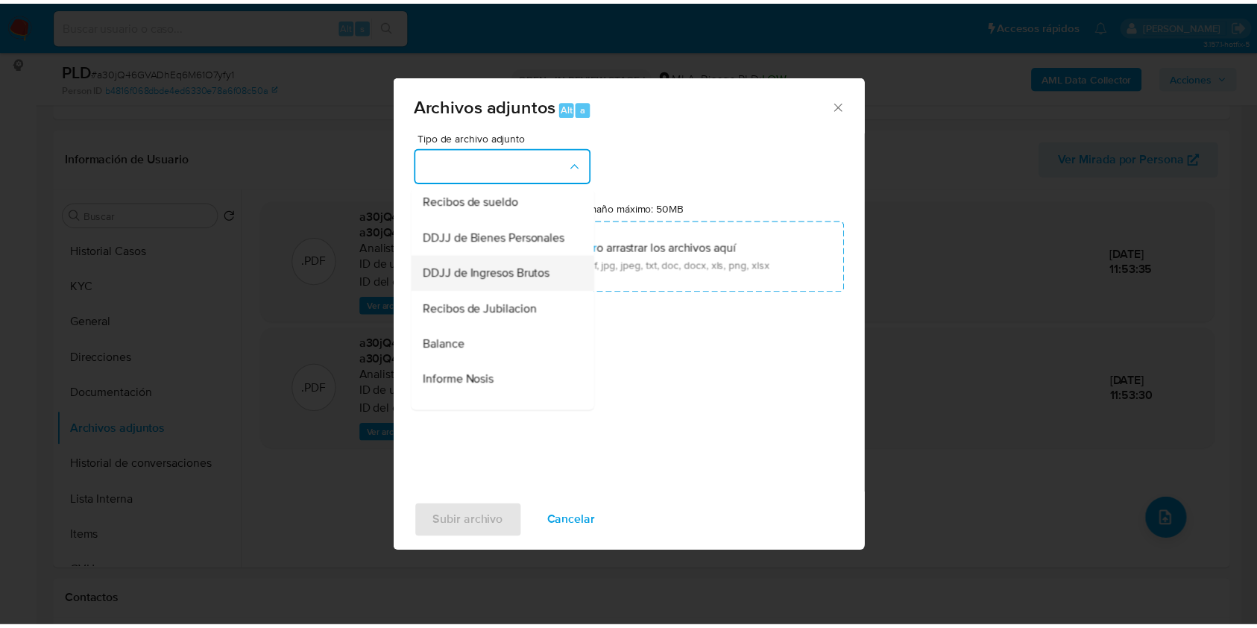
scroll to position [298, 0]
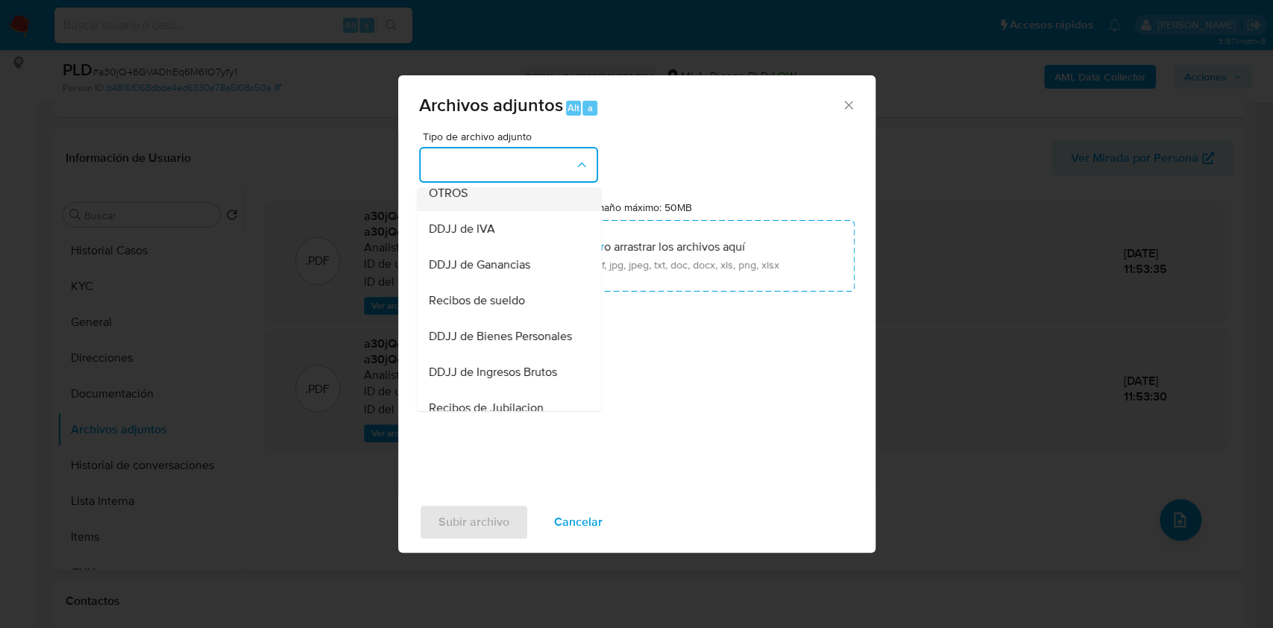
click at [461, 211] on div "OTROS" at bounding box center [504, 193] width 152 height 36
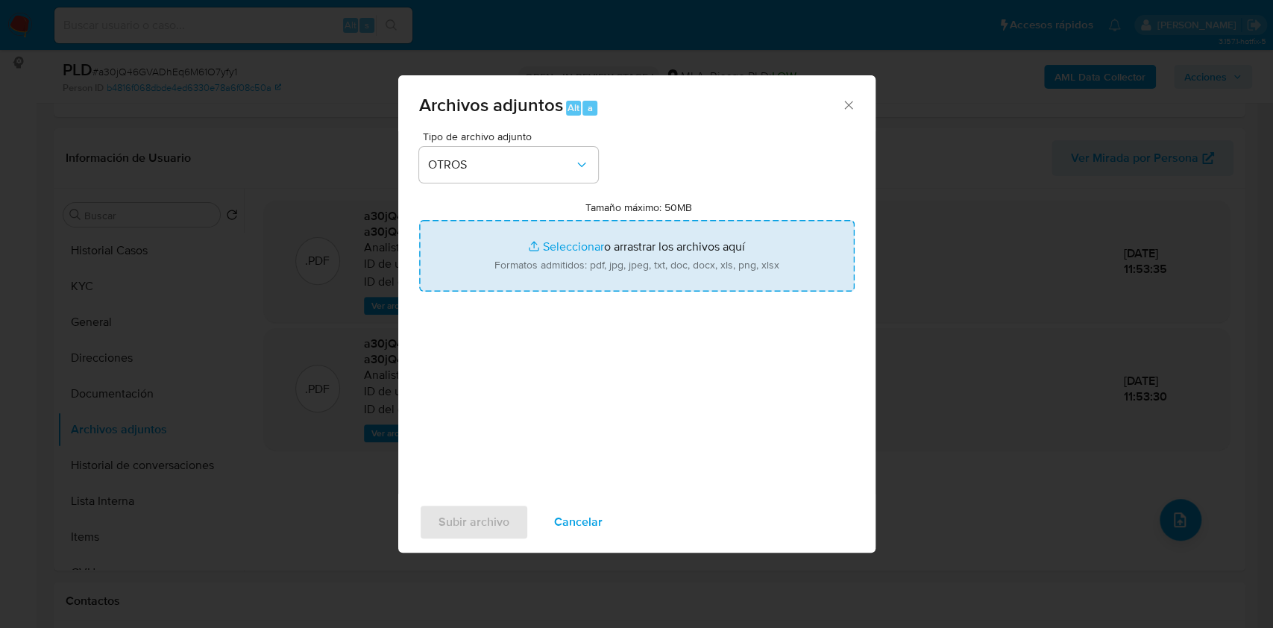
click at [570, 252] on input "Tamaño máximo: 50MB Seleccionar archivos" at bounding box center [636, 256] width 435 height 72
type input "C:\fakepath\Javier Arturo Santa Cruz - NOSIS - AGOSTO 2025.pdf"
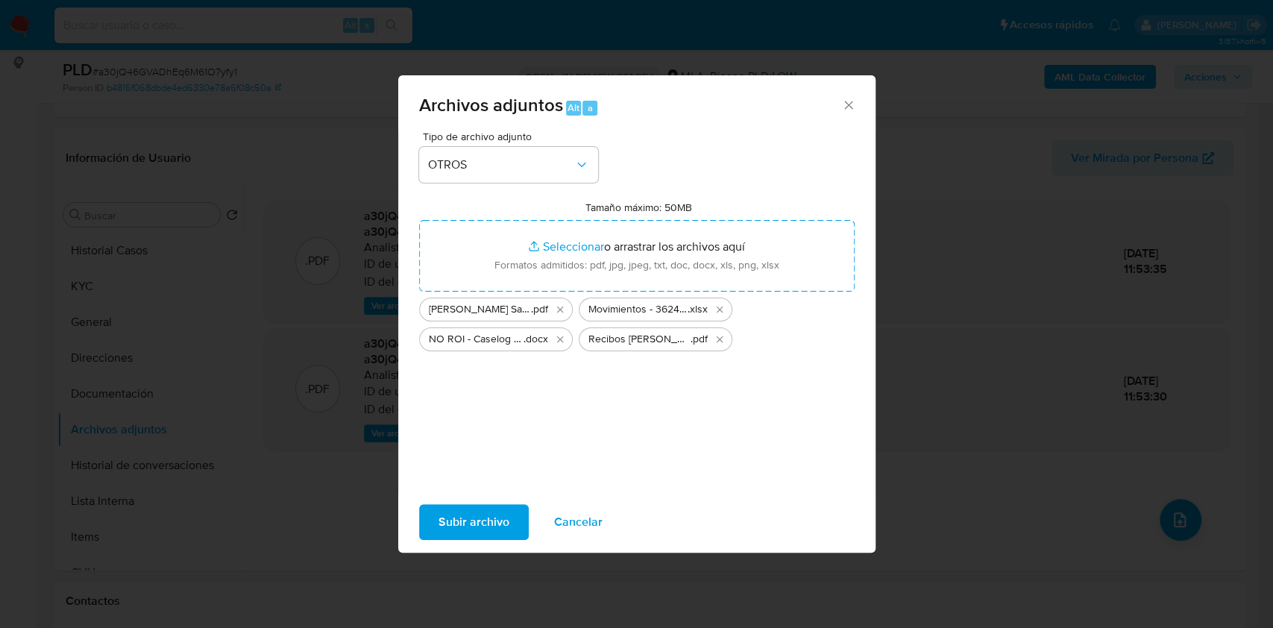
click at [492, 529] on span "Subir archivo" at bounding box center [473, 522] width 71 height 33
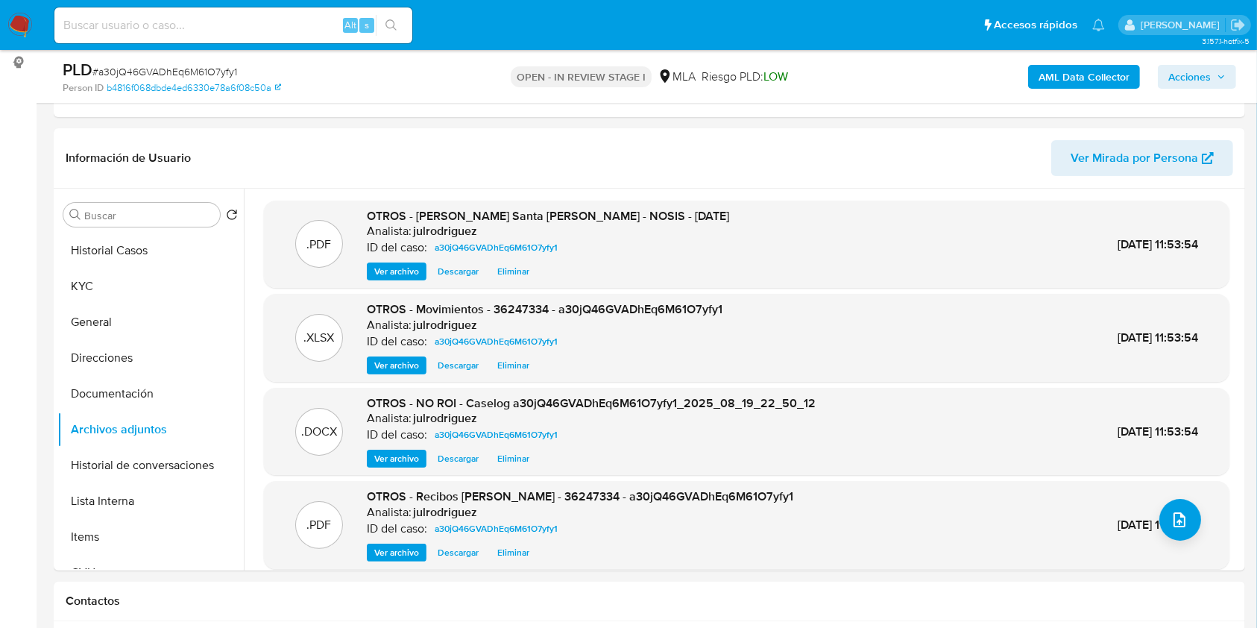
click at [1177, 81] on span "Acciones" at bounding box center [1189, 77] width 43 height 24
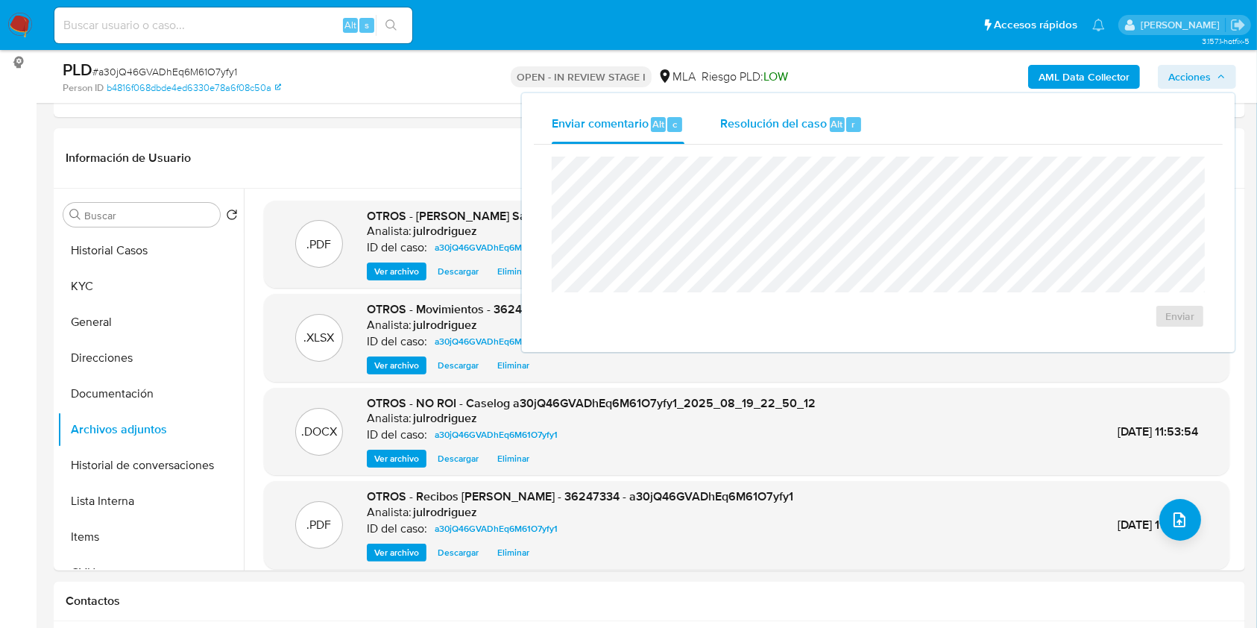
click at [792, 105] on div "Resolución del caso Alt r" at bounding box center [791, 124] width 142 height 39
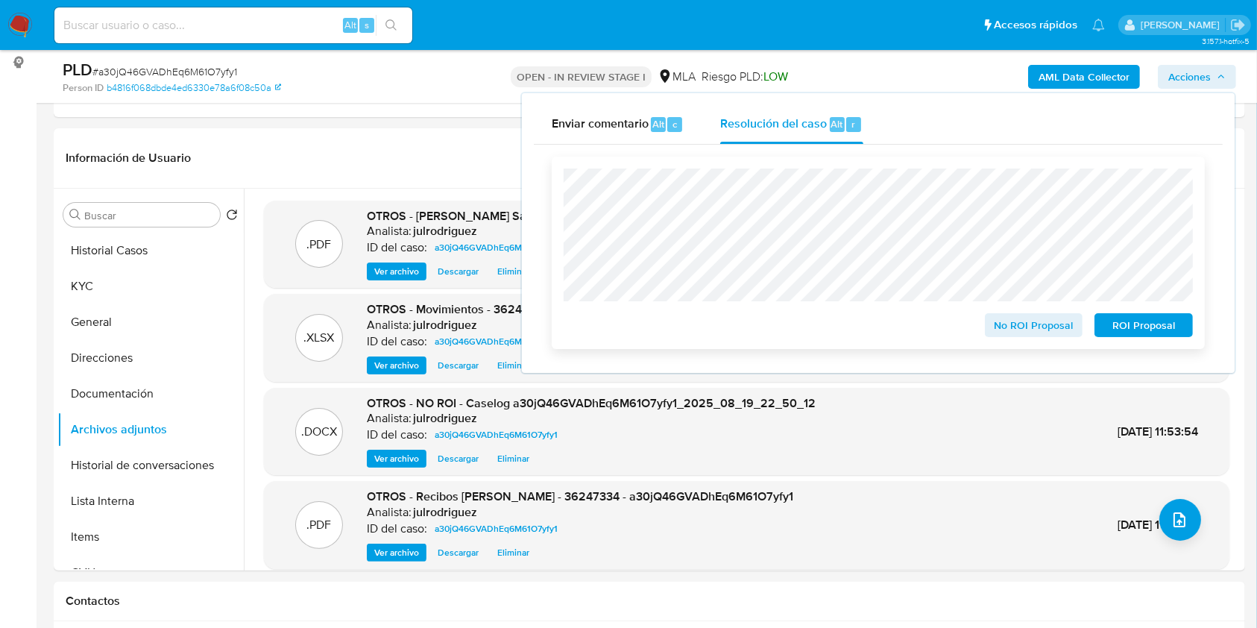
click at [1026, 327] on span "No ROI Proposal" at bounding box center [1034, 325] width 78 height 21
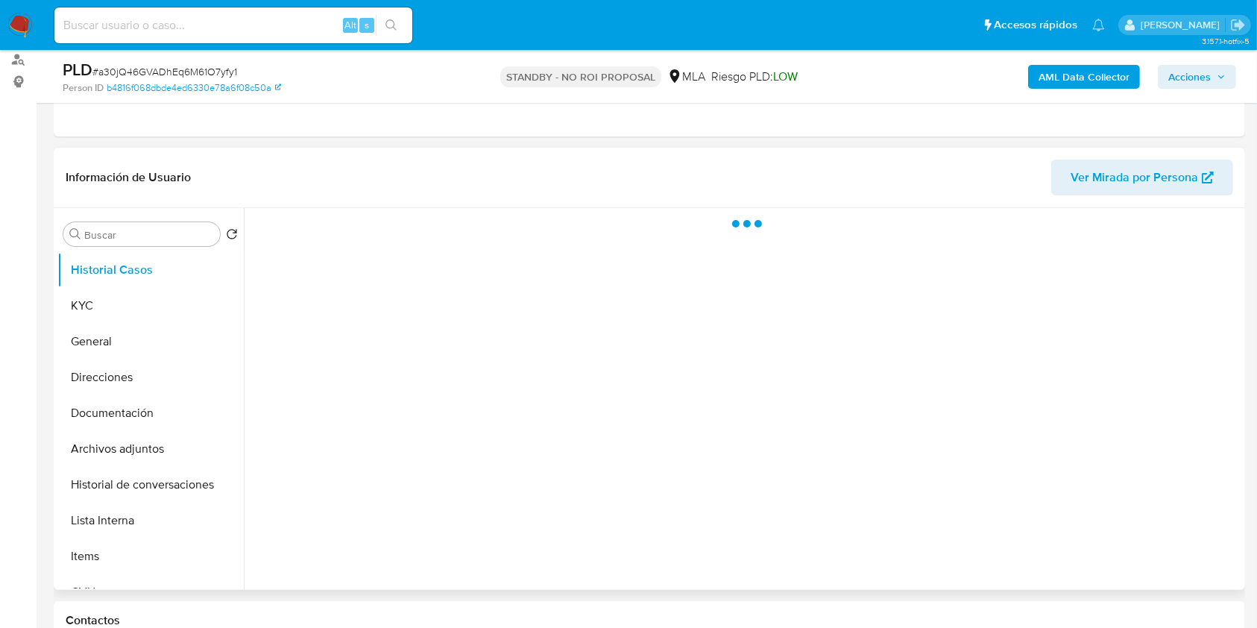
scroll to position [198, 0]
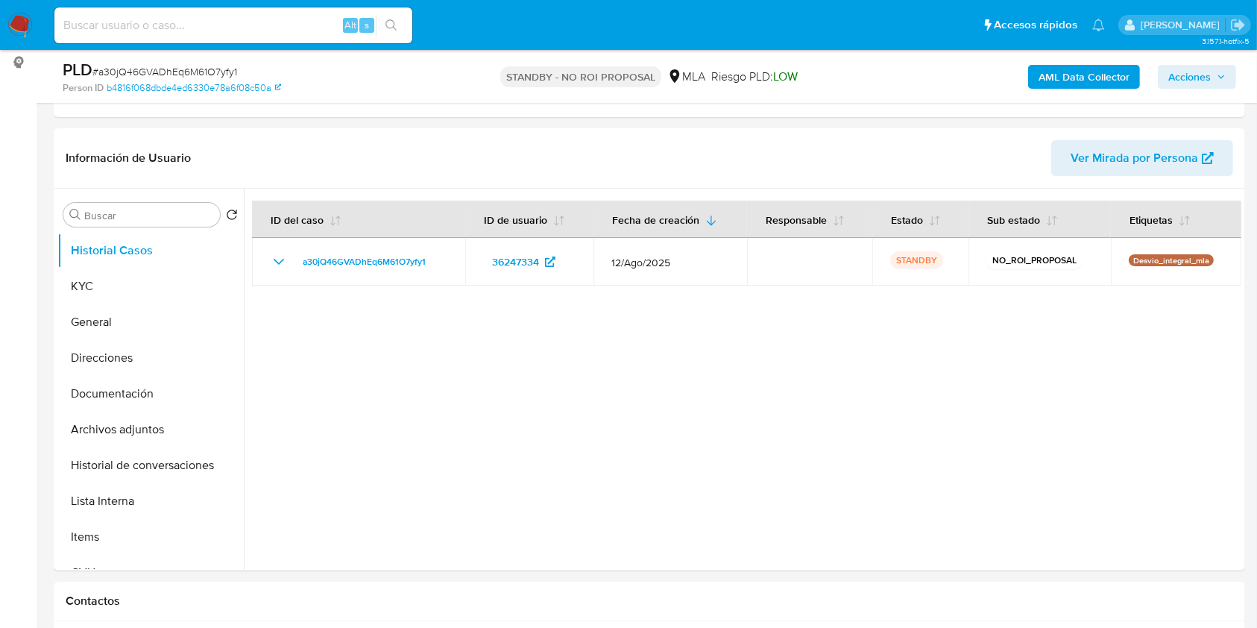
select select "10"
click at [241, 29] on input at bounding box center [233, 25] width 358 height 19
paste input "HrVdGvOr5ndmWkLgp307HEol"
type input "HrVdGvOr5ndmWkLgp307HEol"
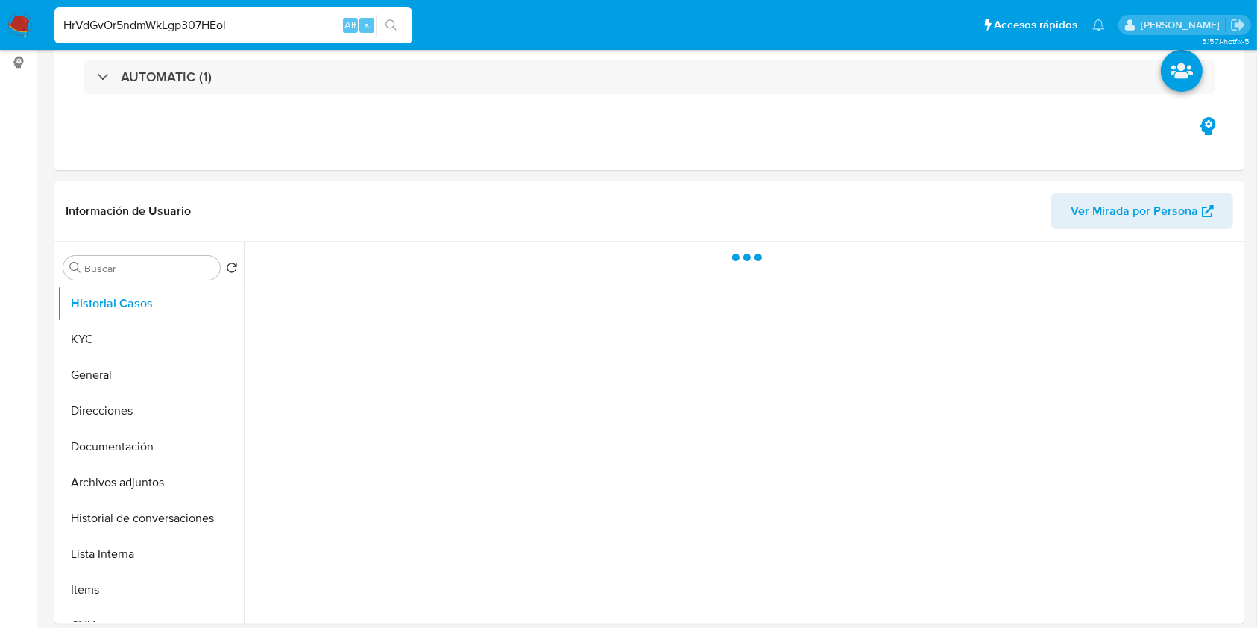
select select "10"
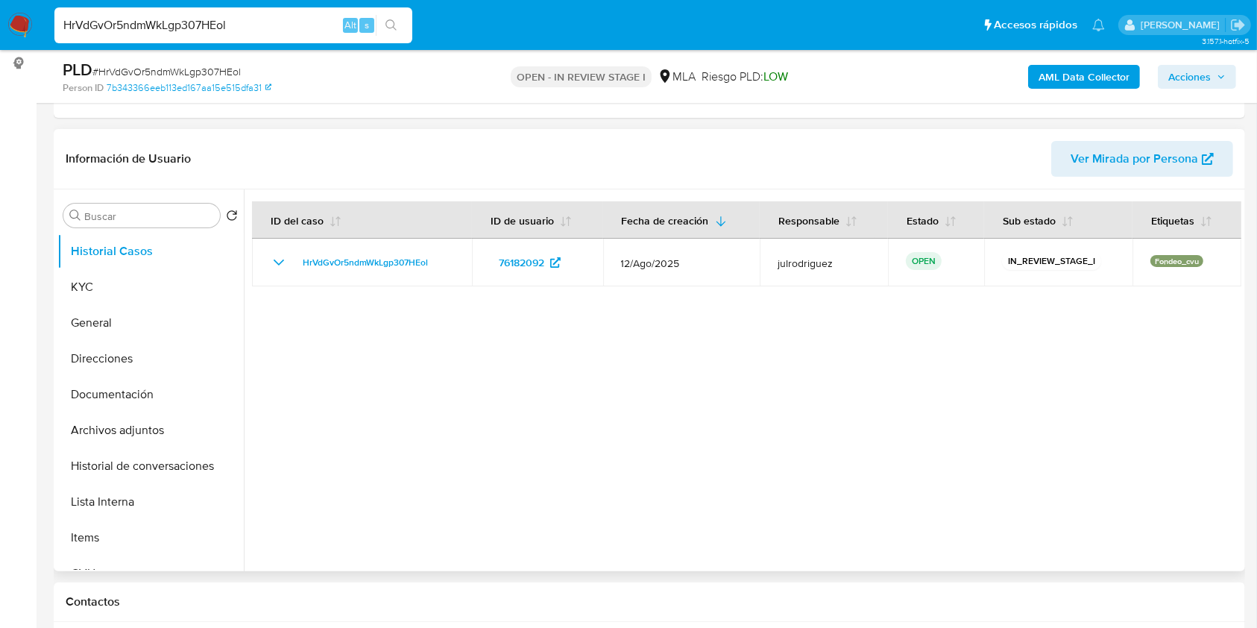
scroll to position [198, 0]
click at [112, 285] on button "KYC" at bounding box center [144, 286] width 174 height 36
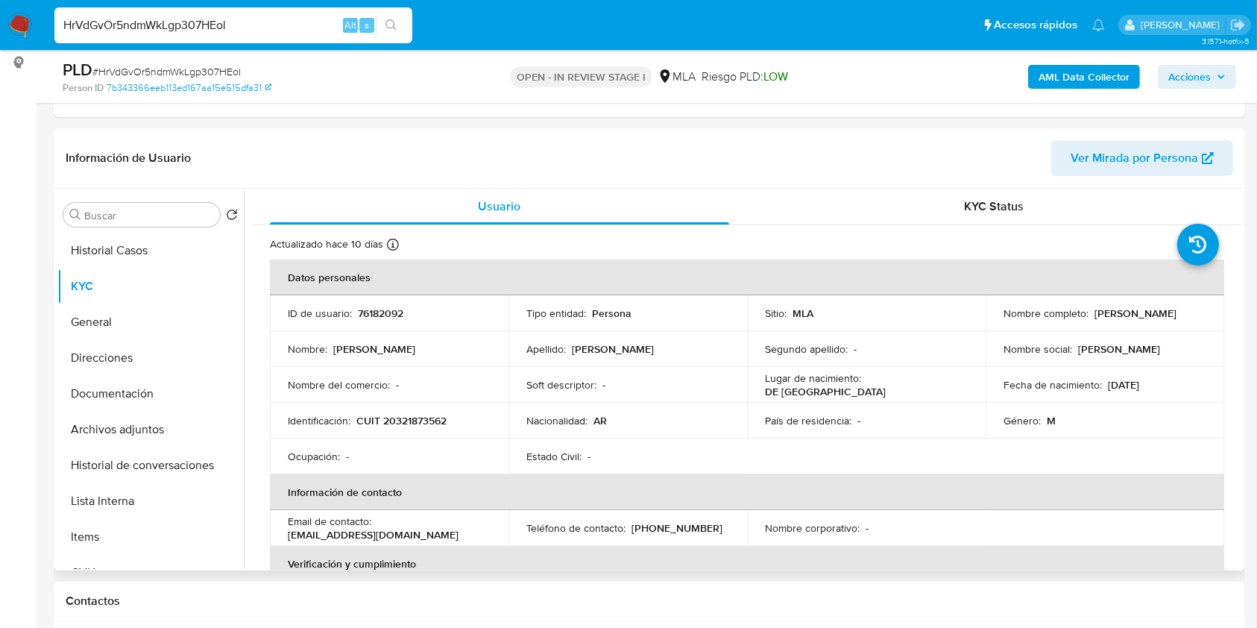
drag, startPoint x: 995, startPoint y: 318, endPoint x: 1143, endPoint y: 320, distance: 148.4
click at [1143, 320] on td "Nombre completo : [PERSON_NAME]" at bounding box center [1105, 313] width 239 height 36
copy p "[PERSON_NAME]"
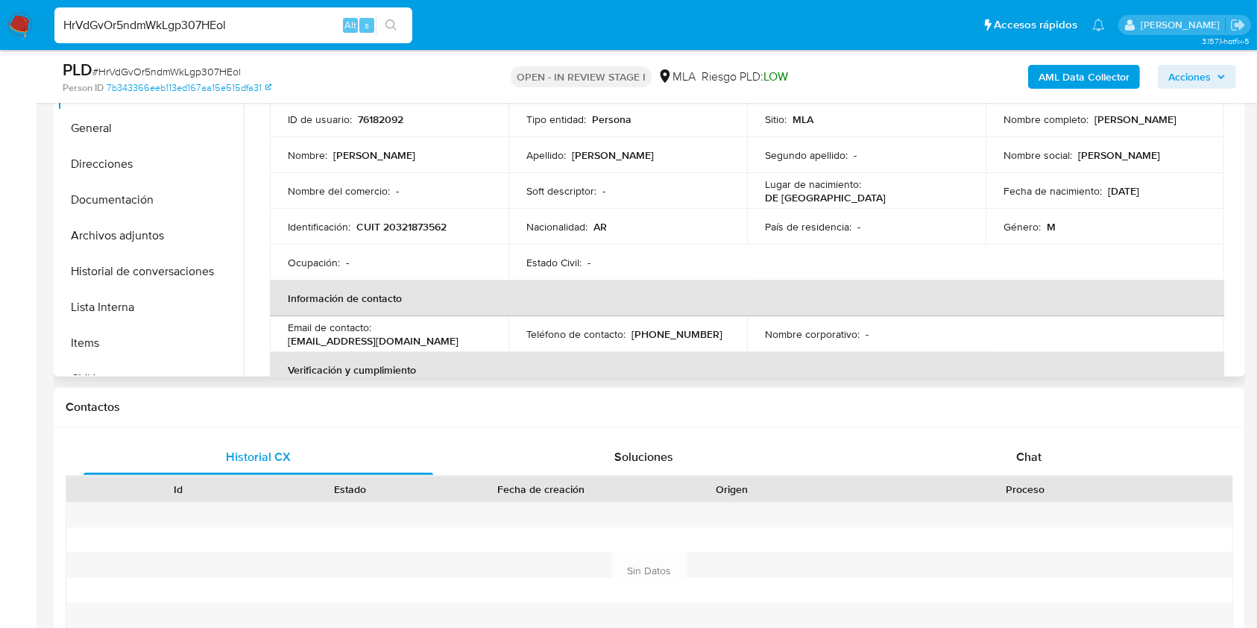
scroll to position [155, 0]
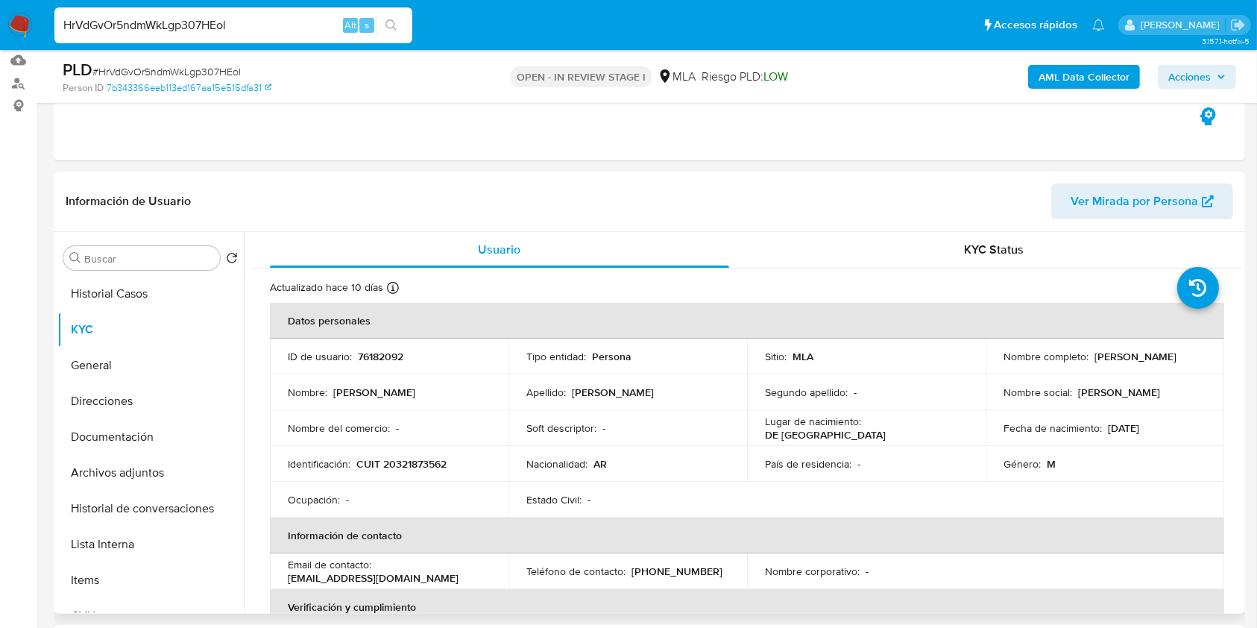
click at [412, 347] on td "ID de usuario : 76182092" at bounding box center [389, 357] width 239 height 36
click at [381, 359] on p "76182092" at bounding box center [380, 356] width 45 height 13
copy p "76182092"
click at [215, 71] on span "# HrVdGvOr5ndmWkLgp307HEol" at bounding box center [166, 71] width 148 height 15
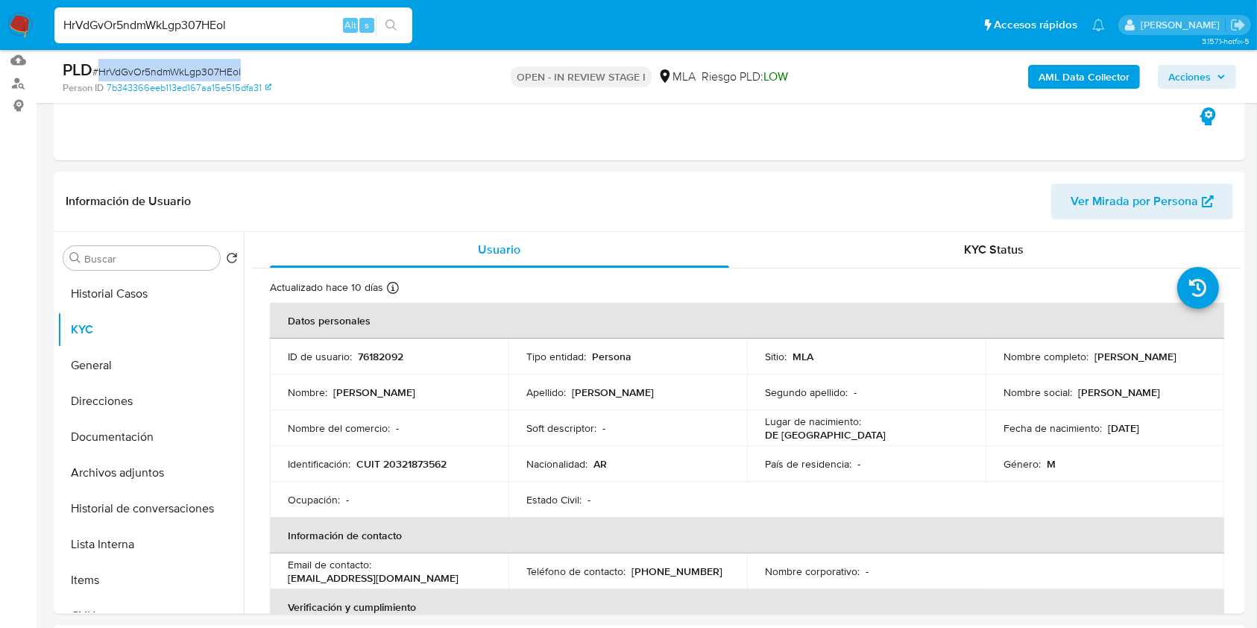
click at [215, 71] on span "# HrVdGvOr5ndmWkLgp307HEol" at bounding box center [166, 71] width 148 height 15
copy span "HrVdGvOr5ndmWkLgp307HEol"
click at [421, 463] on p "CUIT 20321873562" at bounding box center [401, 463] width 90 height 13
copy p "20321873562"
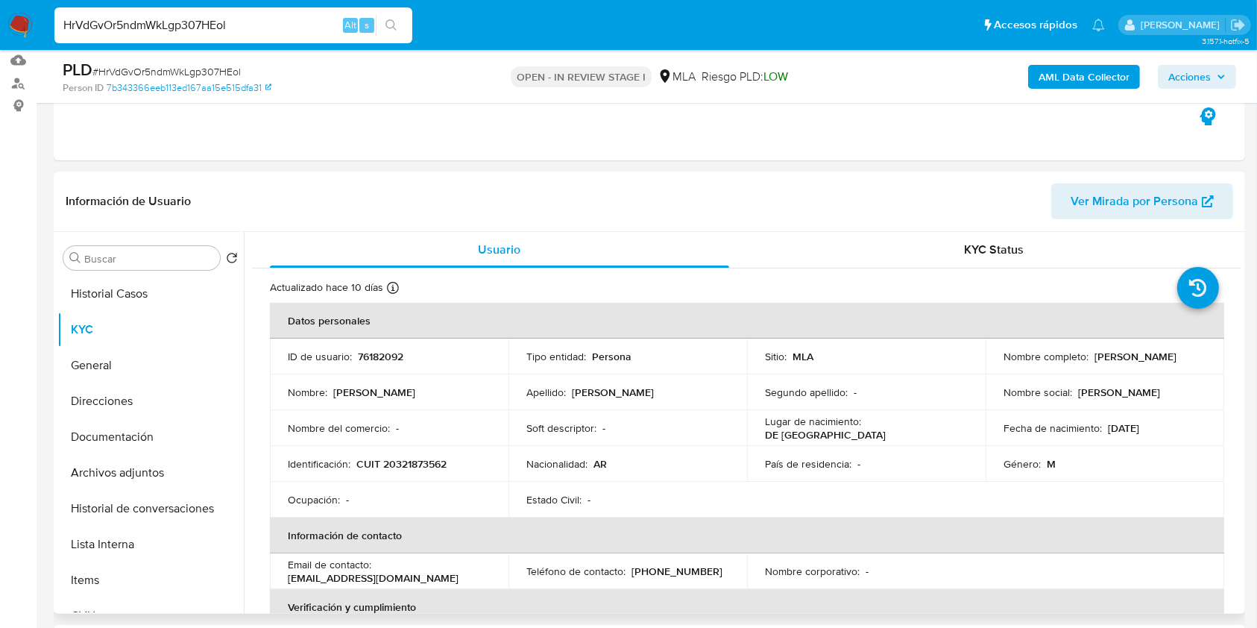
click at [366, 350] on p "76182092" at bounding box center [380, 356] width 45 height 13
copy p "76182092"
drag, startPoint x: 999, startPoint y: 361, endPoint x: 1158, endPoint y: 354, distance: 159.0
click at [1157, 360] on td "Nombre completo : Jonathan German Miguez" at bounding box center [1105, 357] width 239 height 36
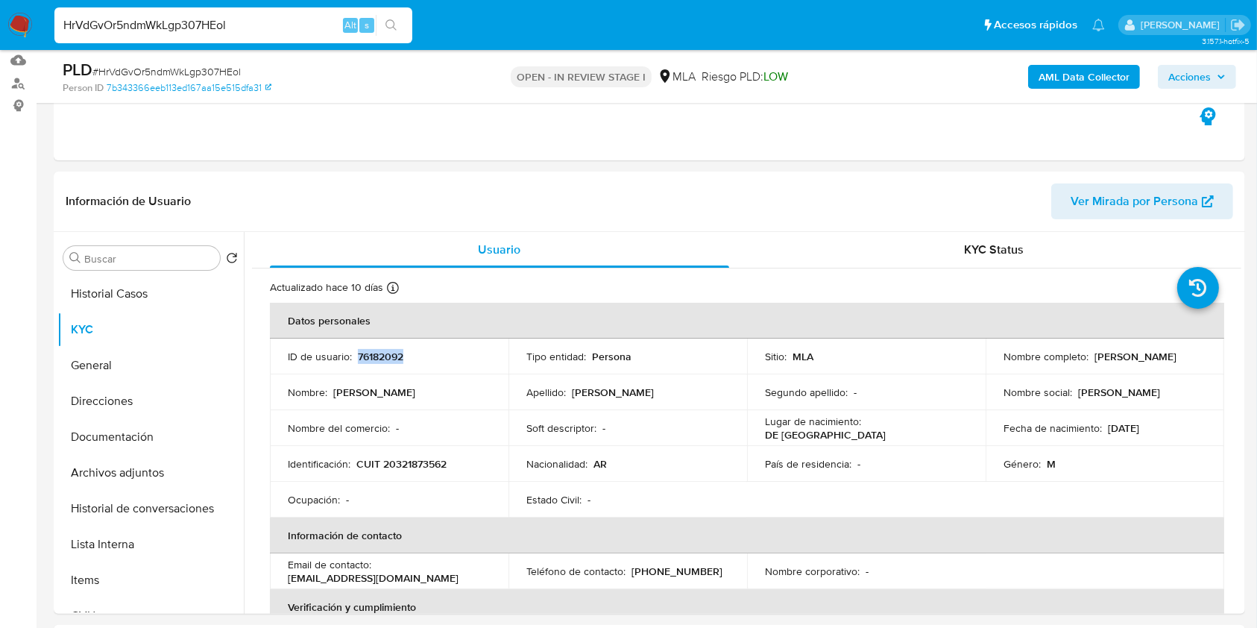
copy p "Jonathan German Miguez"
click at [415, 458] on p "CUIT 20321873562" at bounding box center [401, 463] width 90 height 13
copy p "20321873562"
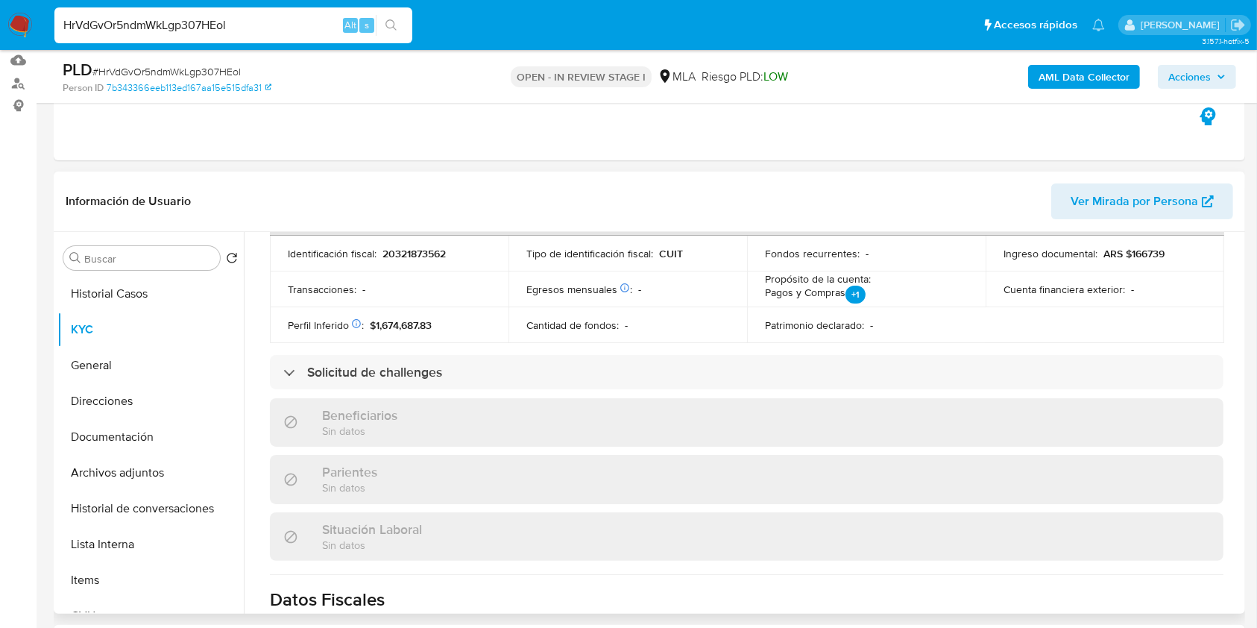
scroll to position [770, 0]
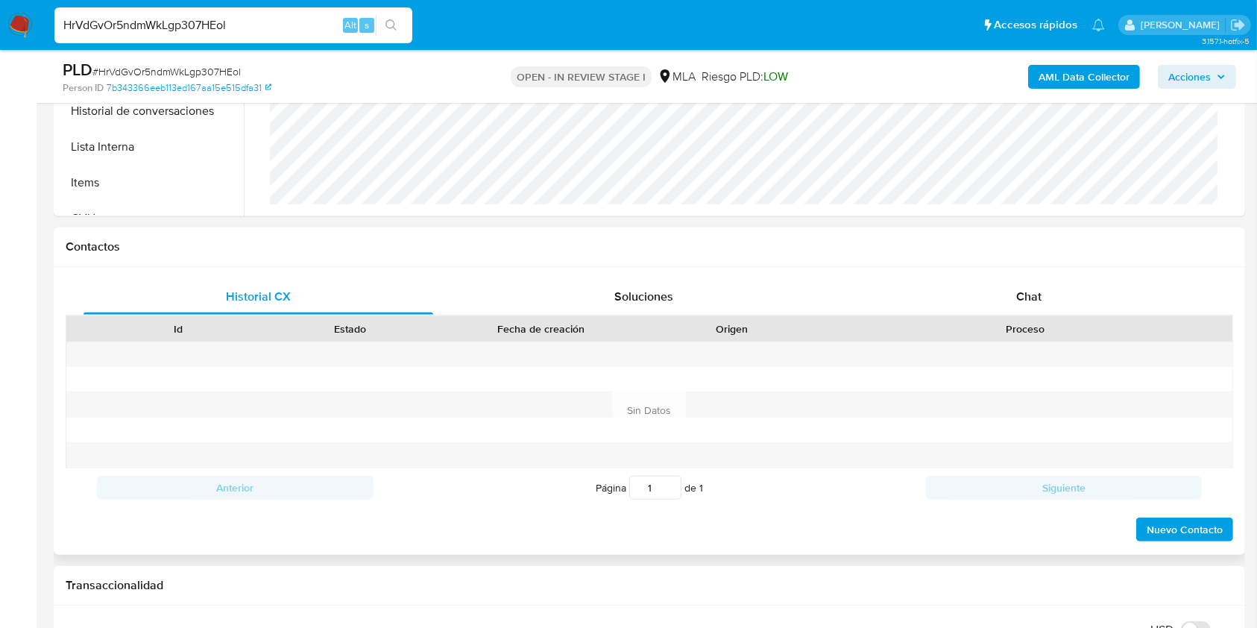
click at [1027, 322] on div "Proceso" at bounding box center [1025, 328] width 394 height 15
click at [1030, 301] on span "Chat" at bounding box center [1028, 296] width 25 height 17
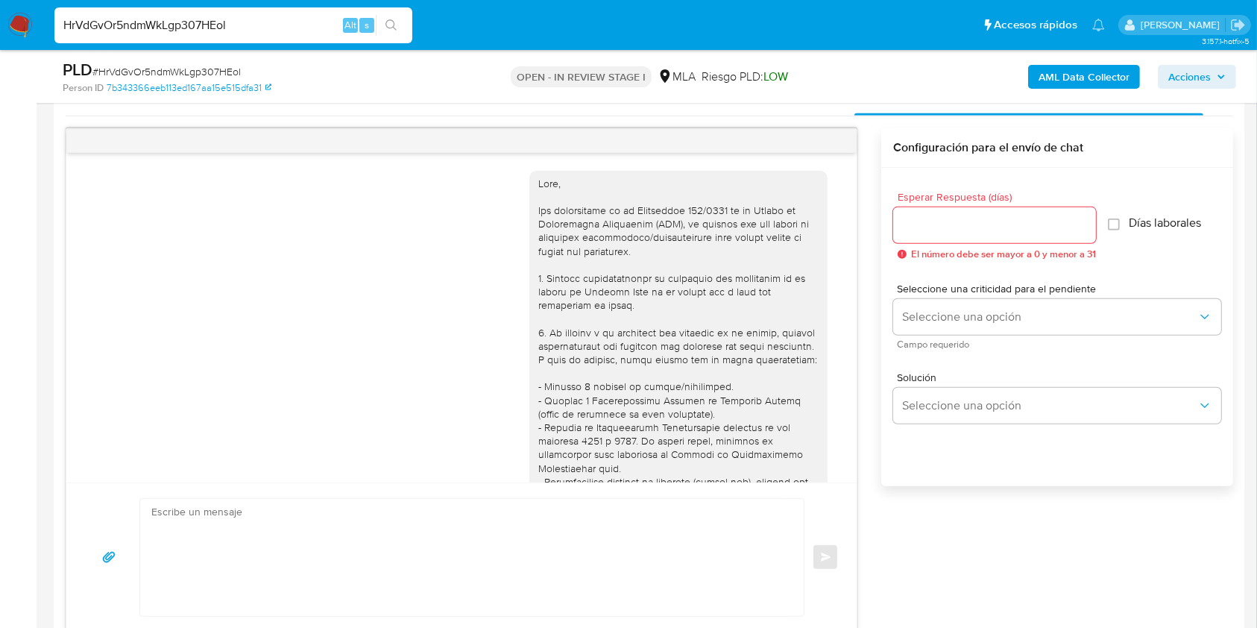
scroll to position [693, 0]
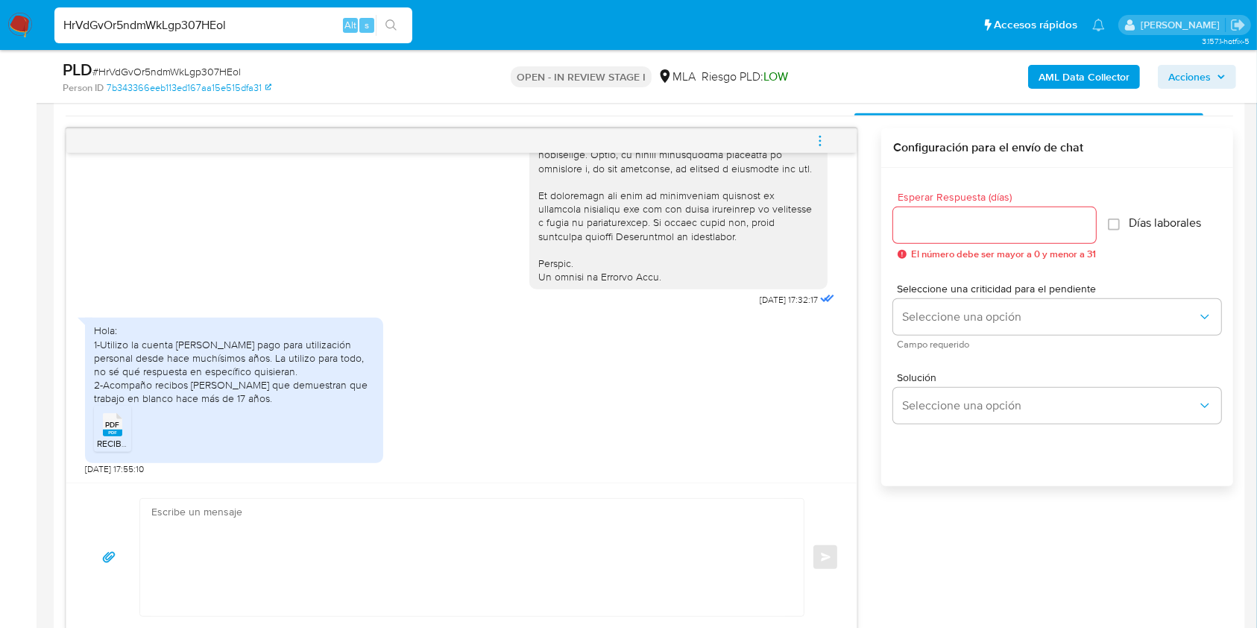
click at [116, 421] on span "PDF" at bounding box center [113, 425] width 14 height 10
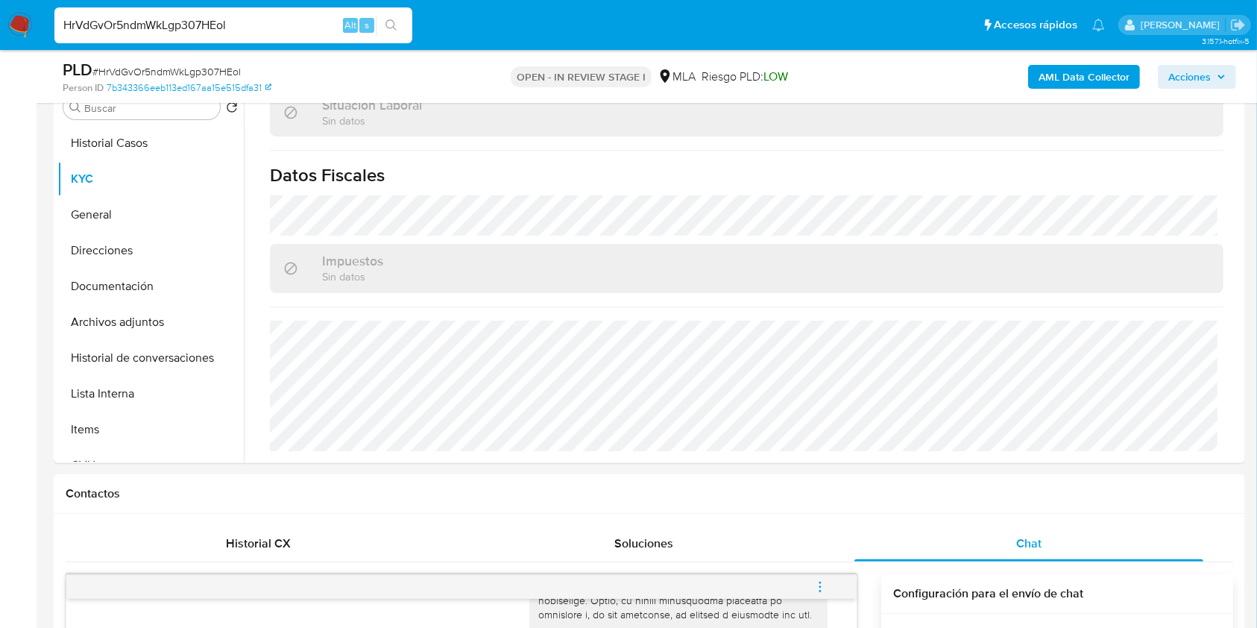
scroll to position [55, 0]
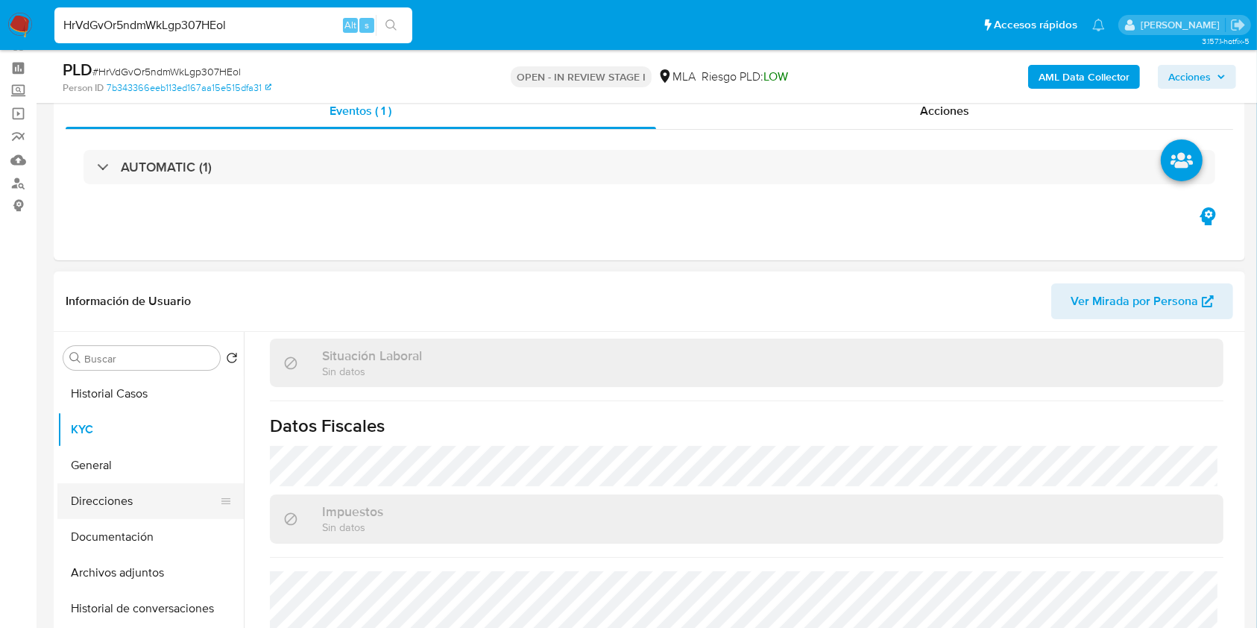
click at [110, 528] on button "Documentación" at bounding box center [150, 537] width 186 height 36
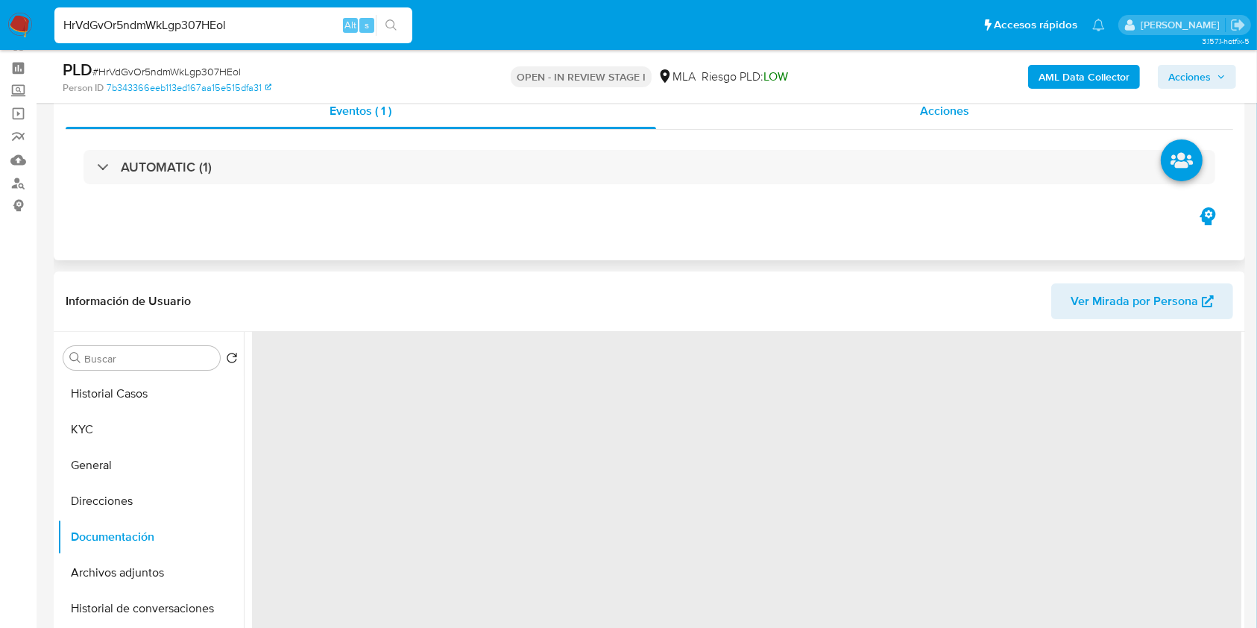
scroll to position [0, 0]
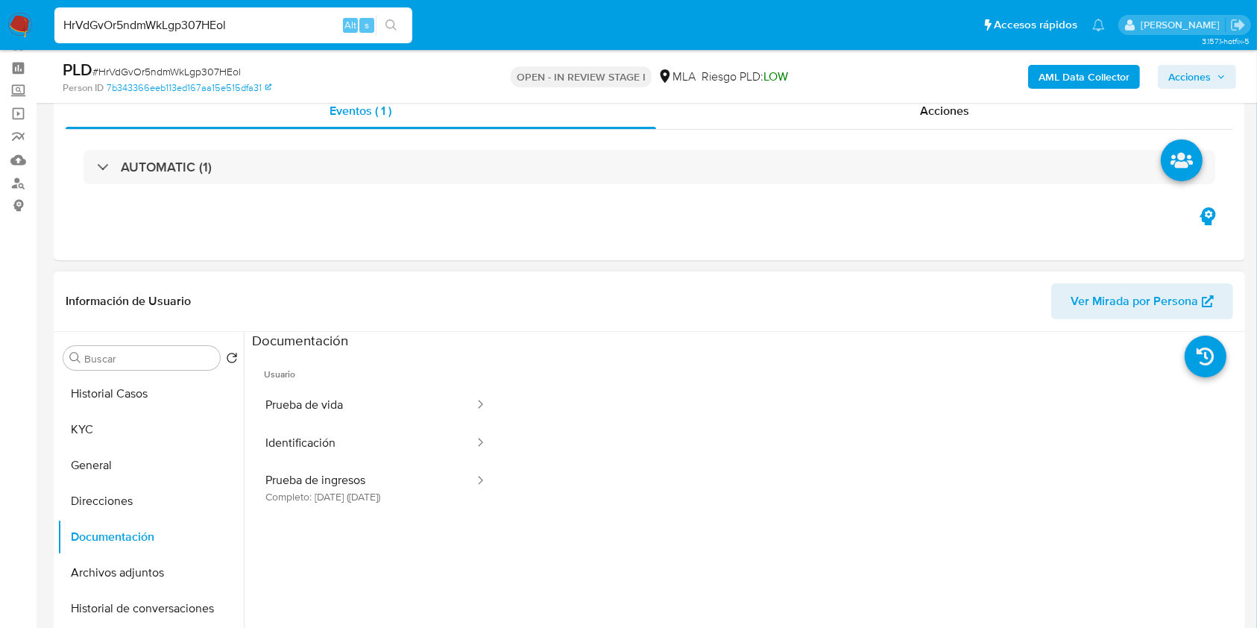
click at [54, 437] on div "Buscar Volver al orden por defecto Historial Casos KYC General Direcciones Docu…" at bounding box center [650, 523] width 1192 height 382
click at [101, 424] on button "KYC" at bounding box center [144, 430] width 174 height 36
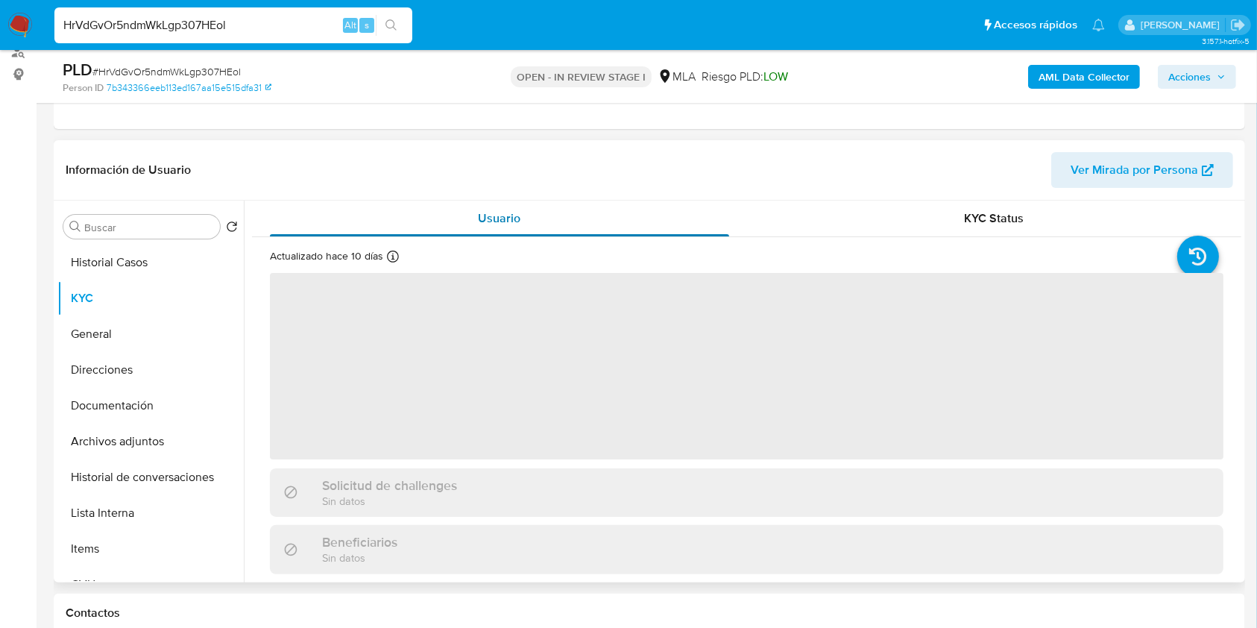
scroll to position [254, 0]
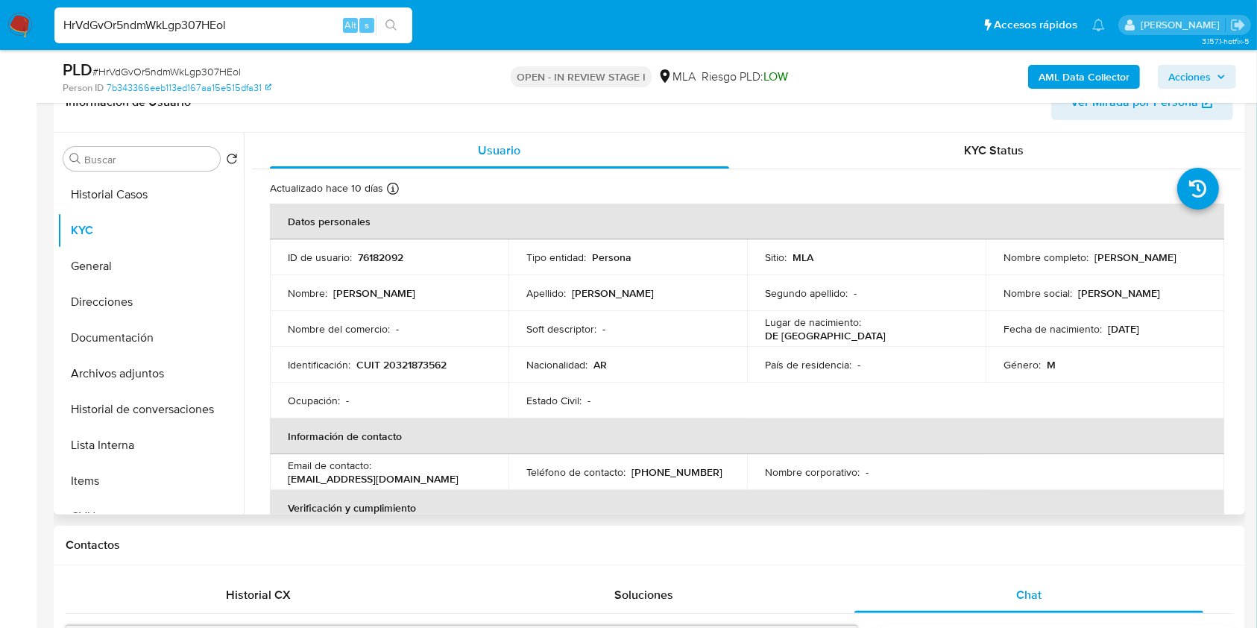
click at [403, 365] on p "CUIT 20321873562" at bounding box center [401, 364] width 90 height 13
copy p "20321873562"
drag, startPoint x: 1001, startPoint y: 261, endPoint x: 1121, endPoint y: 265, distance: 120.9
click at [1121, 264] on div "Nombre completo : Jonathan German Miguez" at bounding box center [1105, 257] width 203 height 13
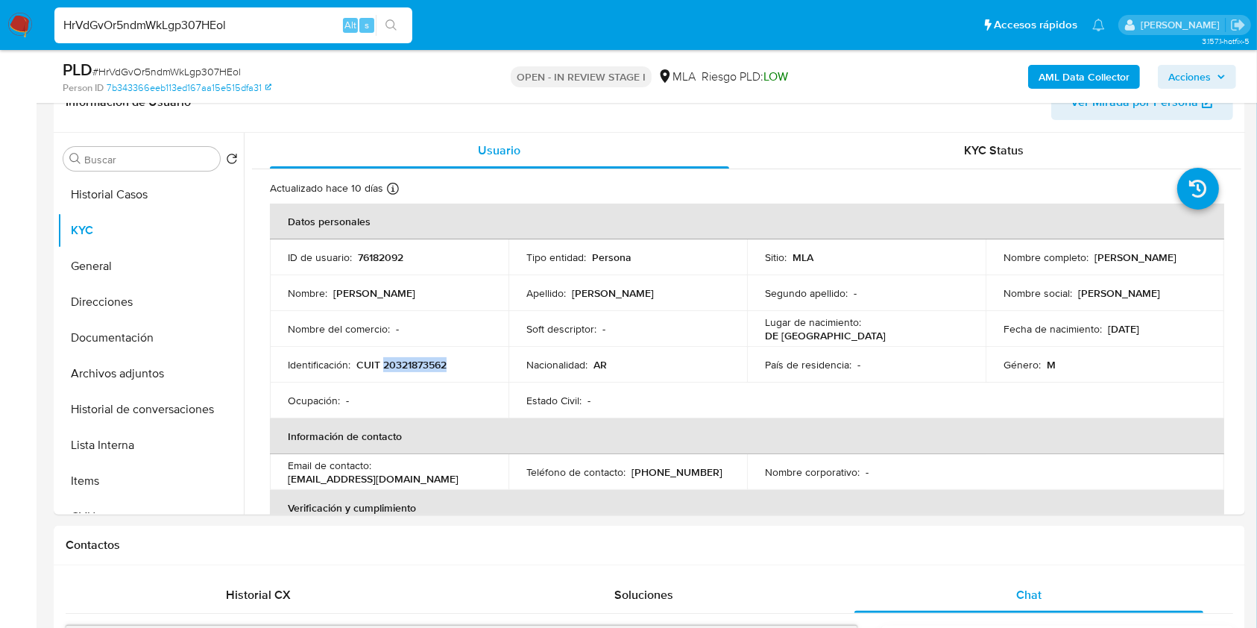
copy p "[PERSON_NAME]"
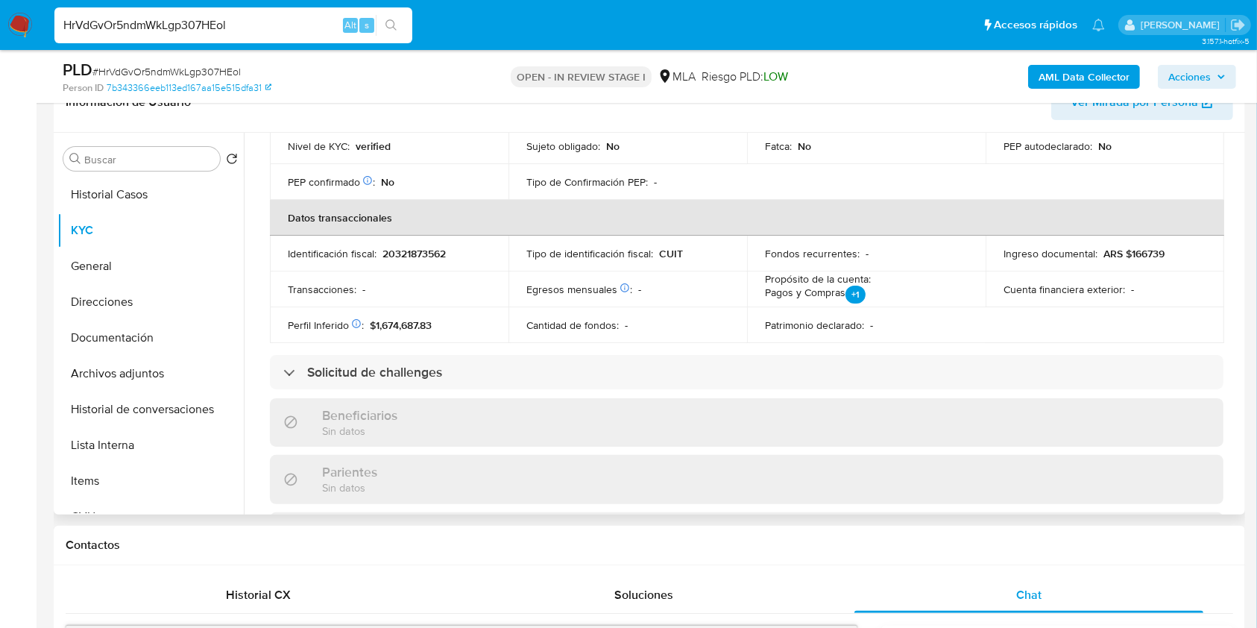
scroll to position [770, 0]
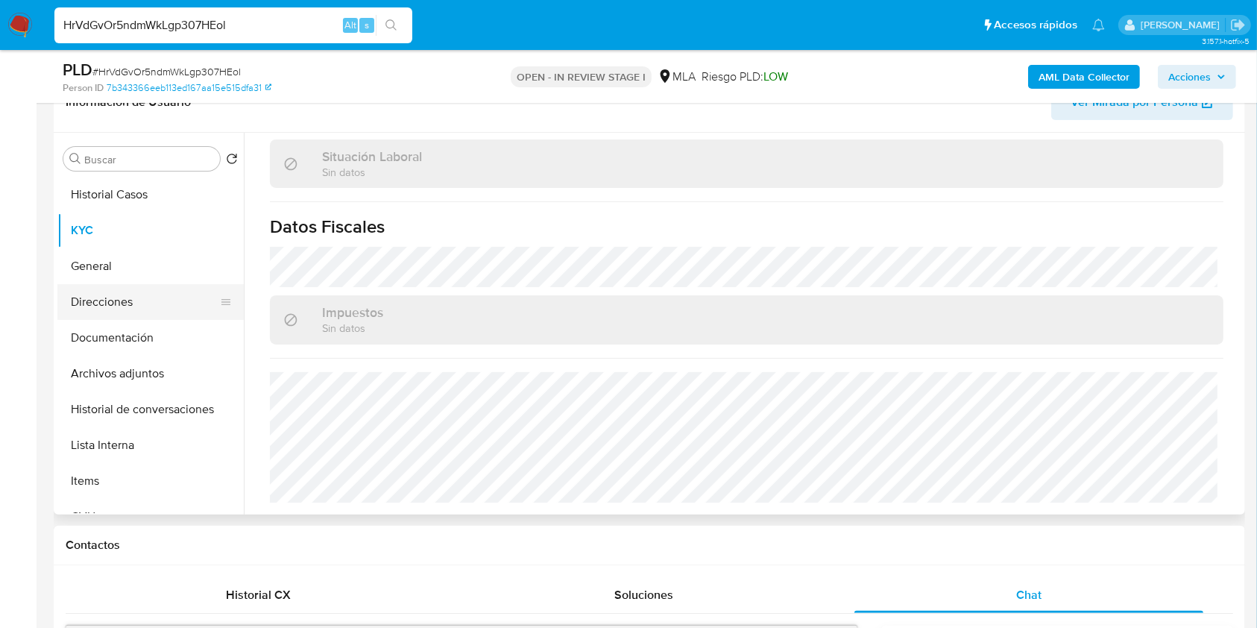
click at [125, 303] on button "Direcciones" at bounding box center [144, 302] width 174 height 36
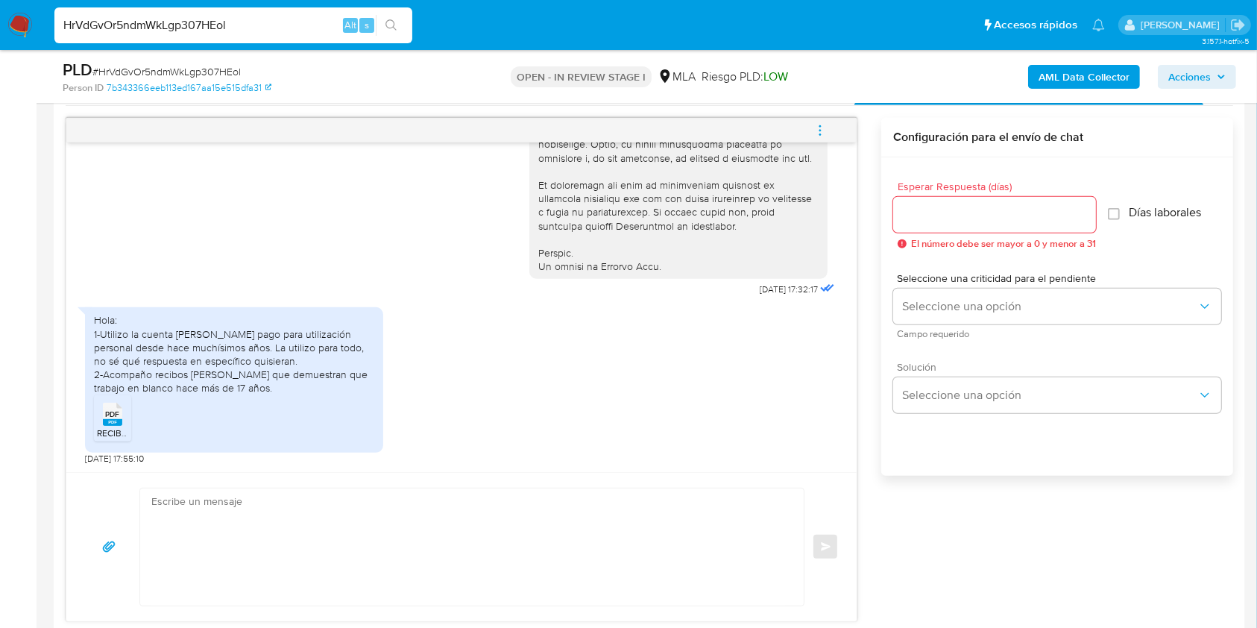
scroll to position [851, 0]
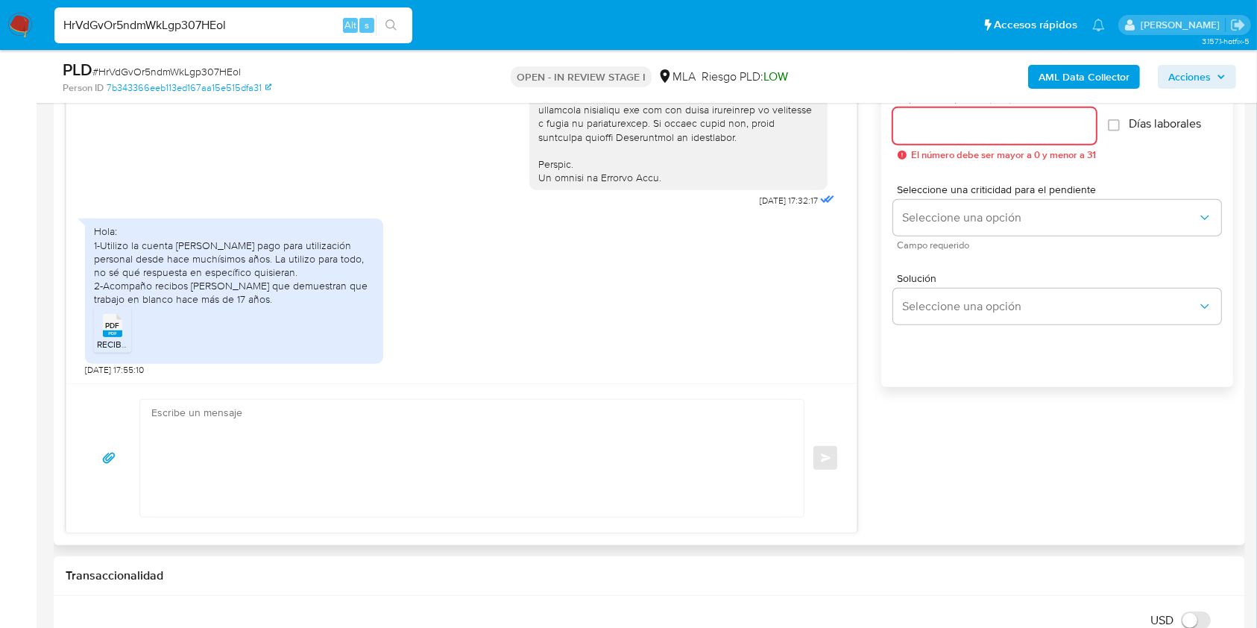
click at [920, 133] on input "Esperar Respuesta (días)" at bounding box center [994, 125] width 203 height 19
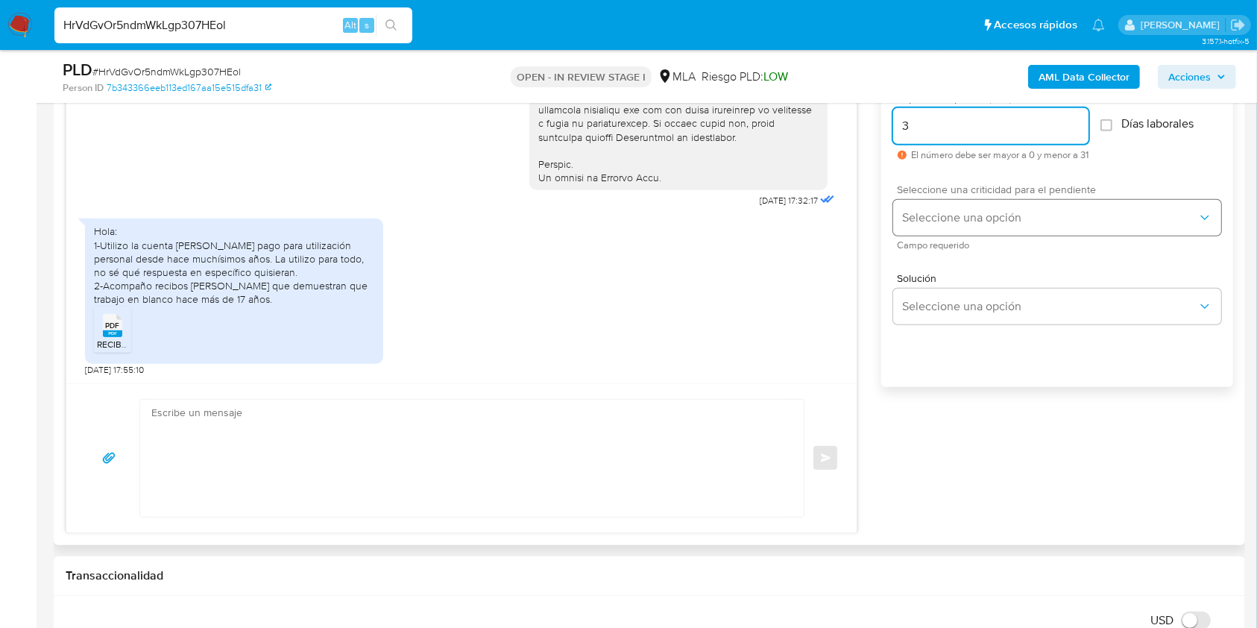
type input "3"
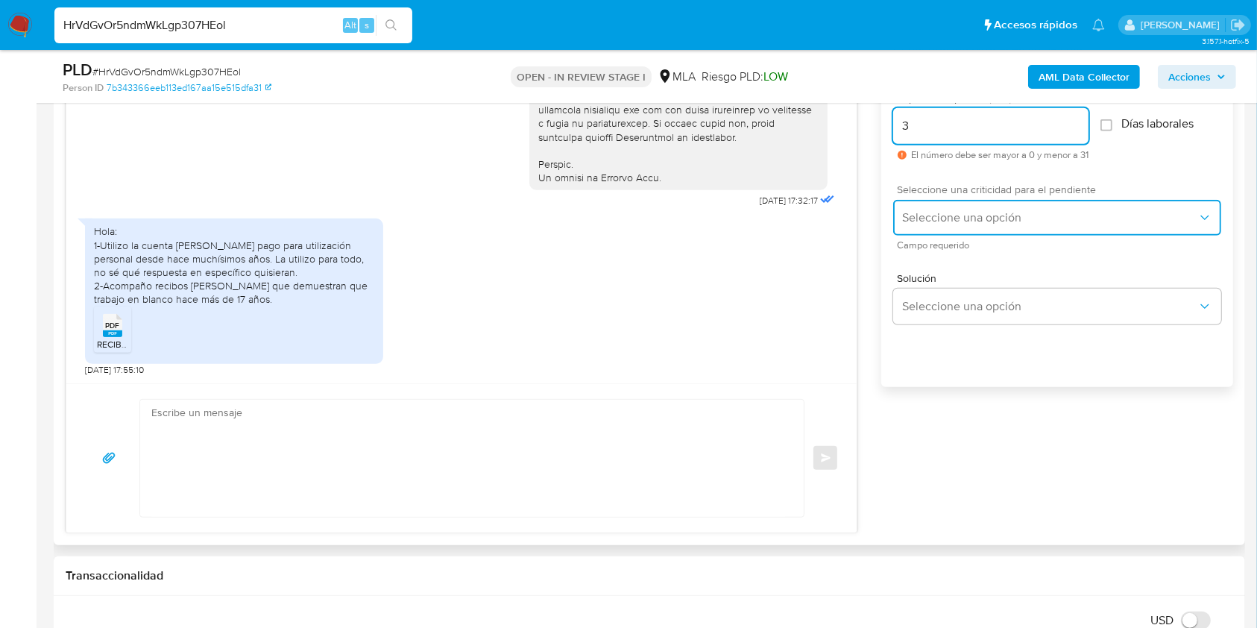
click at [928, 206] on button "Seleccione una opción" at bounding box center [1057, 218] width 328 height 36
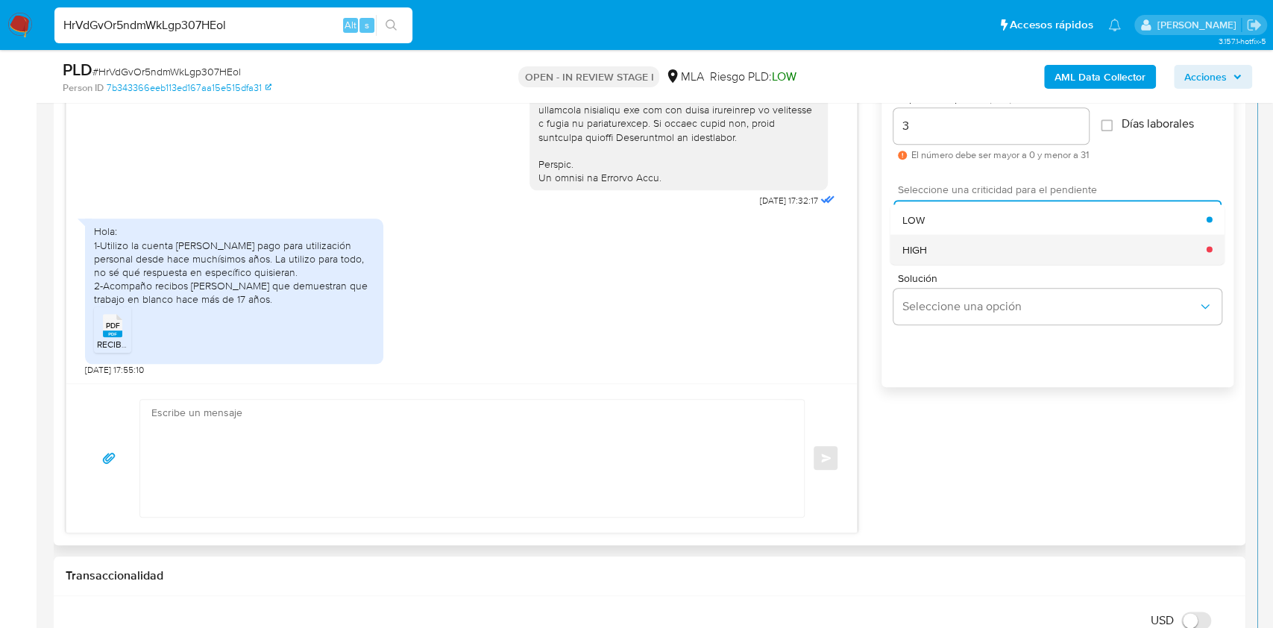
click at [935, 252] on div "HIGH" at bounding box center [1054, 249] width 304 height 30
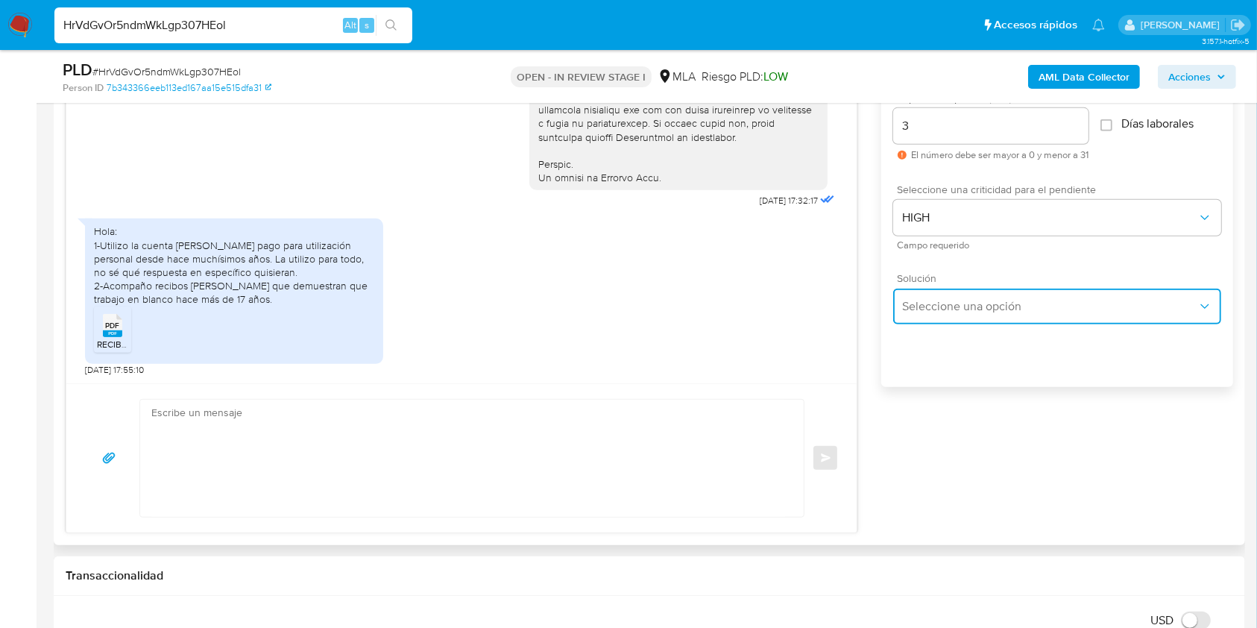
click at [954, 304] on span "Seleccione una opción" at bounding box center [1049, 306] width 295 height 15
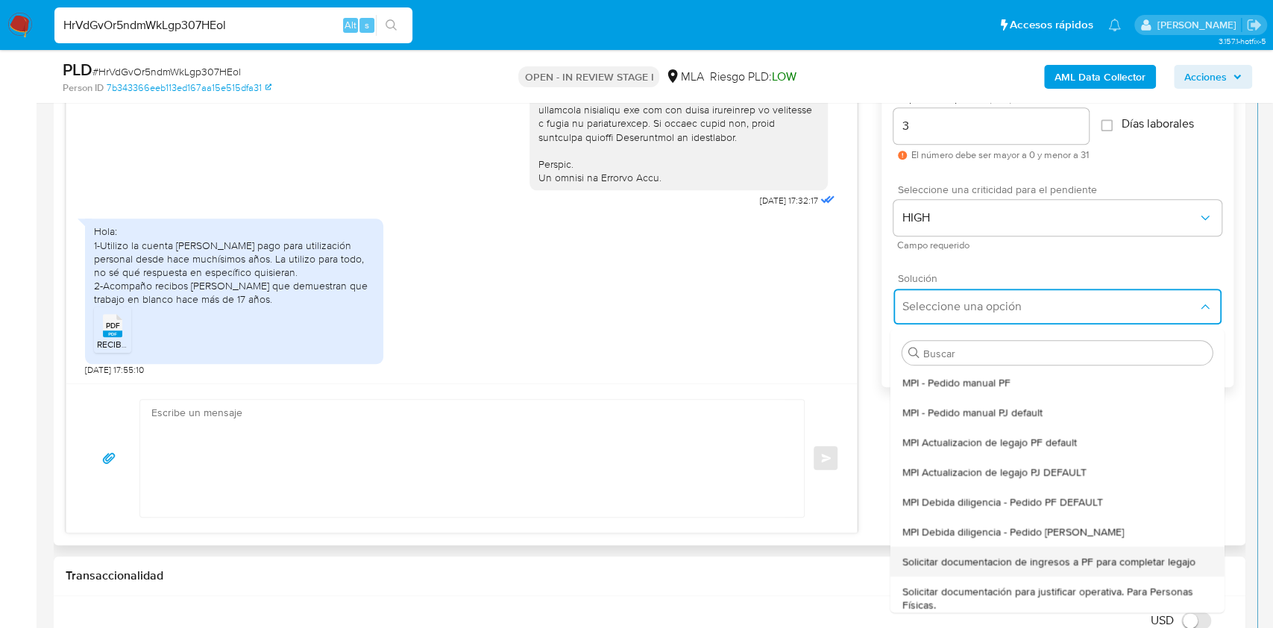
click at [1036, 564] on span "Solicitar documentacion de ingresos a PF para completar legajo" at bounding box center [1048, 561] width 293 height 13
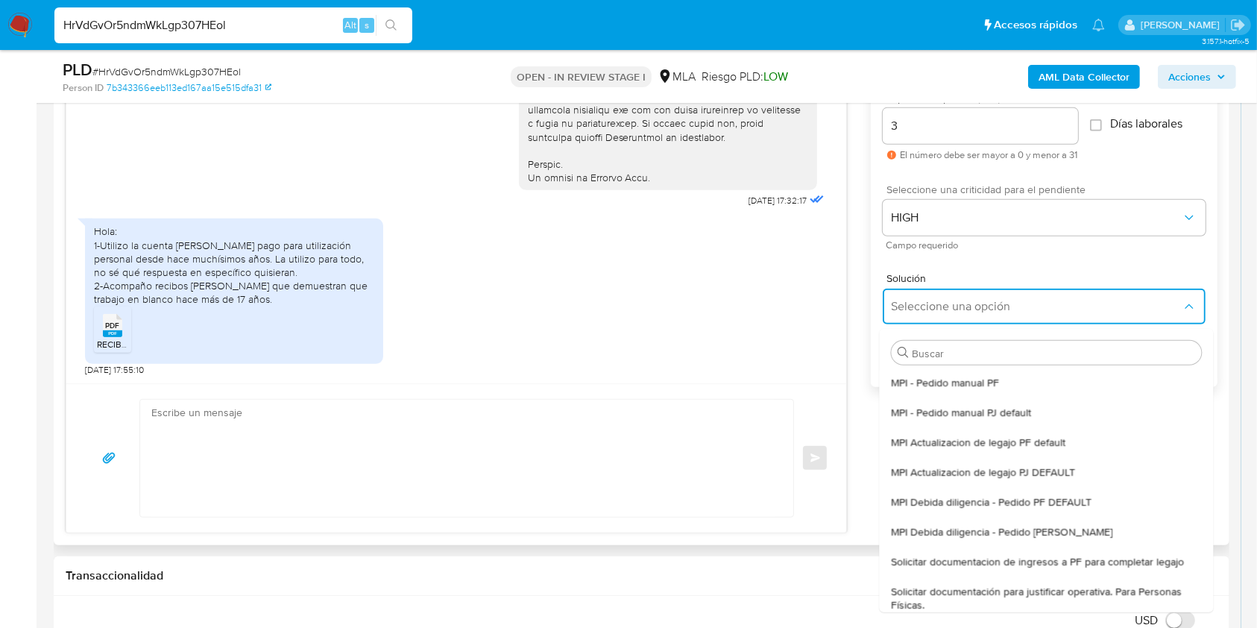
type textarea "Hola, En función de las operaciones registradas en tu cuenta de Mercado Pago, n…"
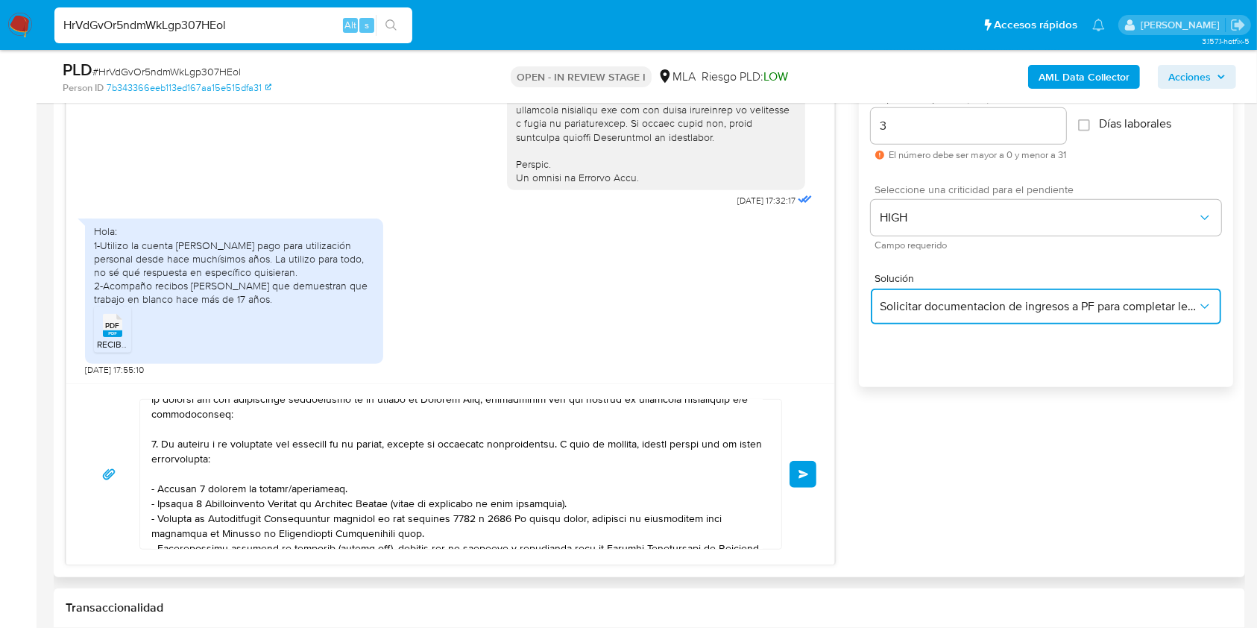
scroll to position [298, 0]
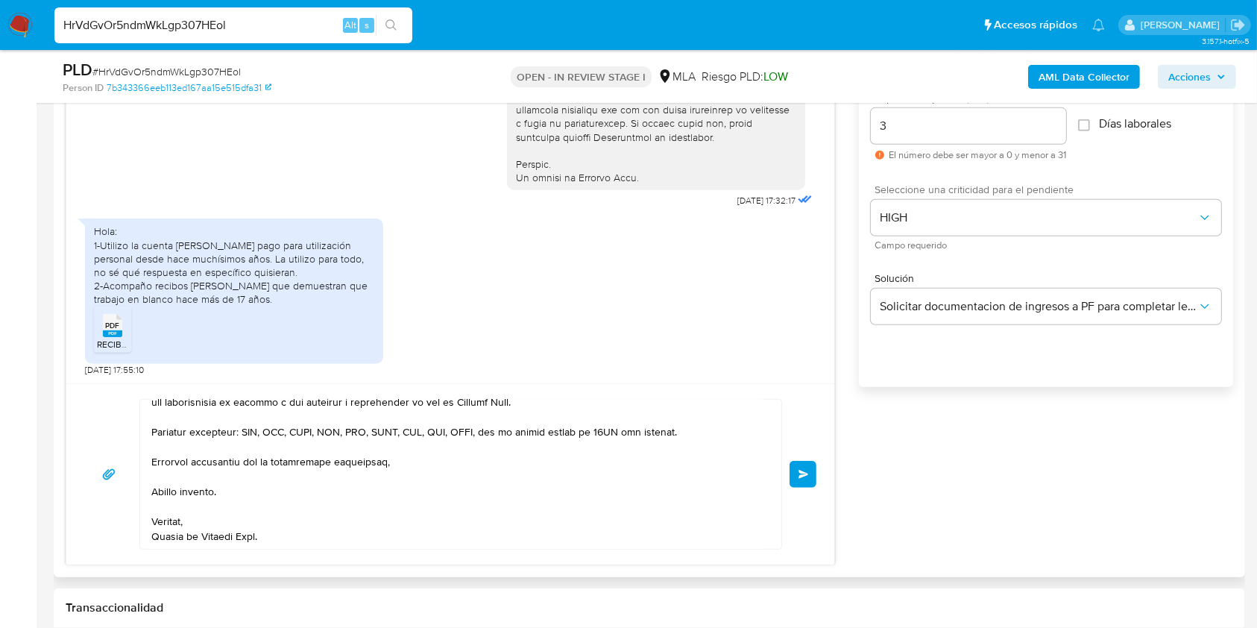
drag, startPoint x: 242, startPoint y: 427, endPoint x: 285, endPoint y: 473, distance: 63.3
click at [285, 473] on textarea at bounding box center [456, 474] width 611 height 149
click at [322, 543] on div "Enviar" at bounding box center [450, 473] width 768 height 181
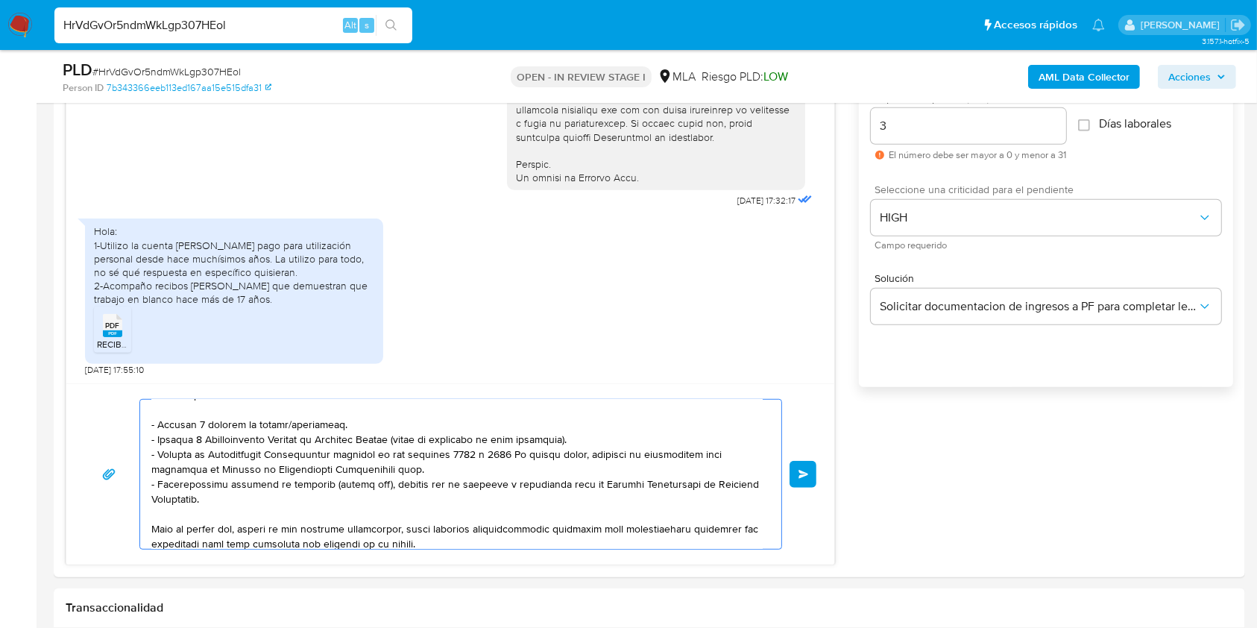
drag, startPoint x: 322, startPoint y: 536, endPoint x: 43, endPoint y: 336, distance: 343.7
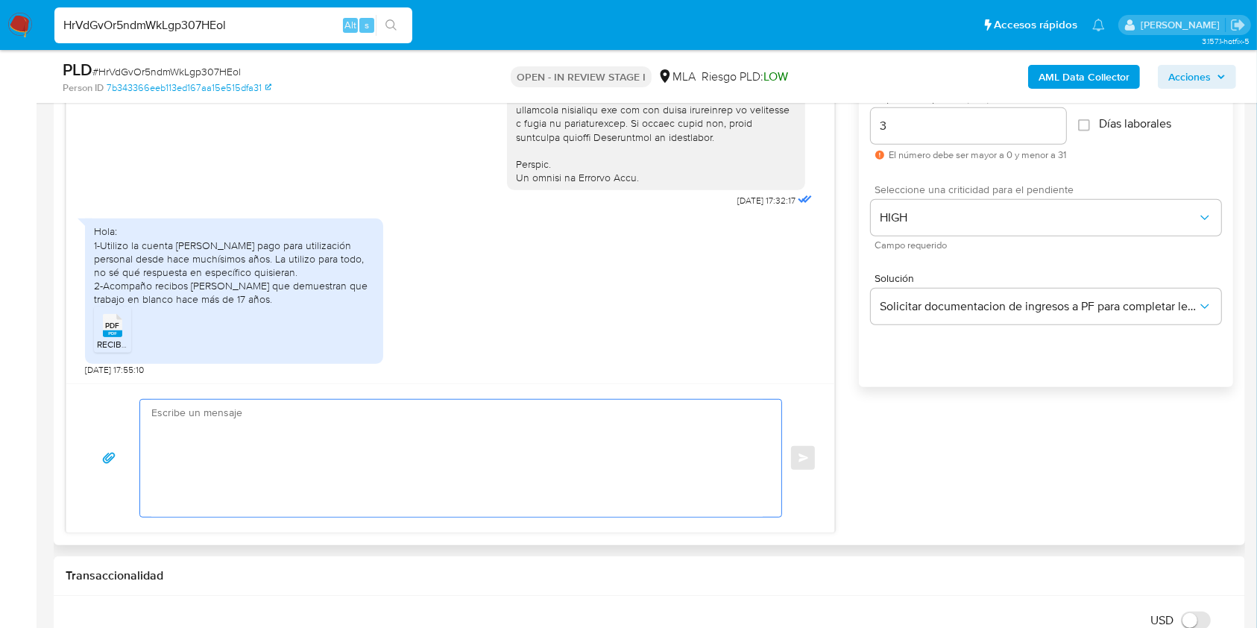
paste textarea "Buenas tardes, Queremos aclararte que la Resolución General ARCA 5696/2025 indi…"
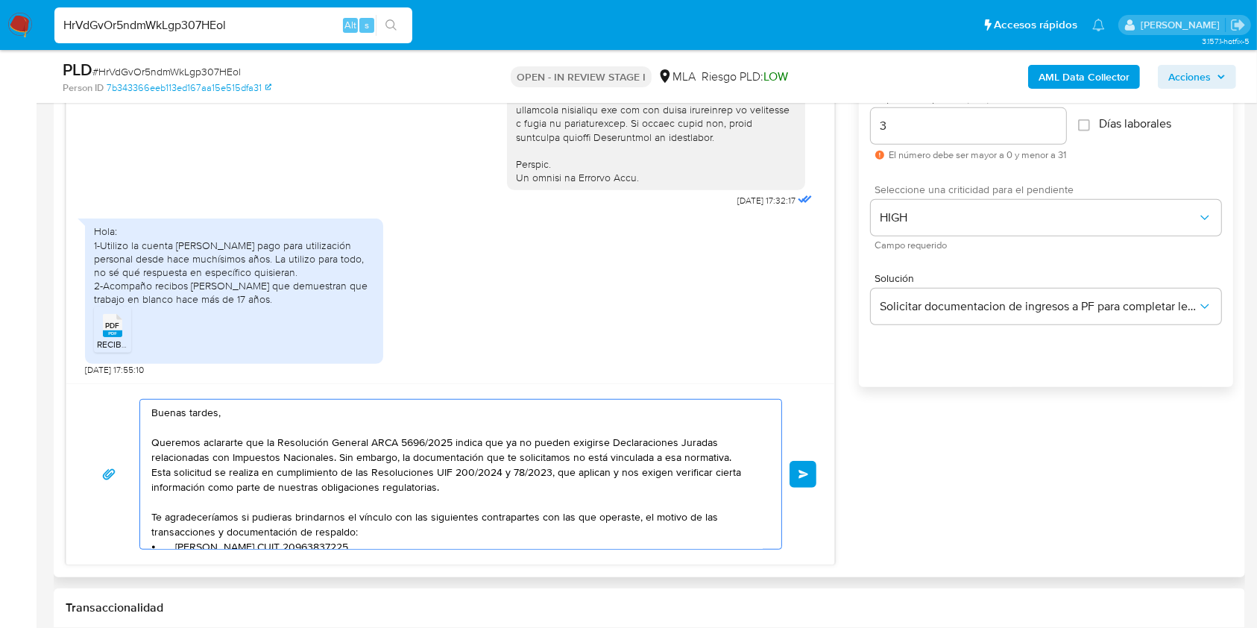
scroll to position [130, 0]
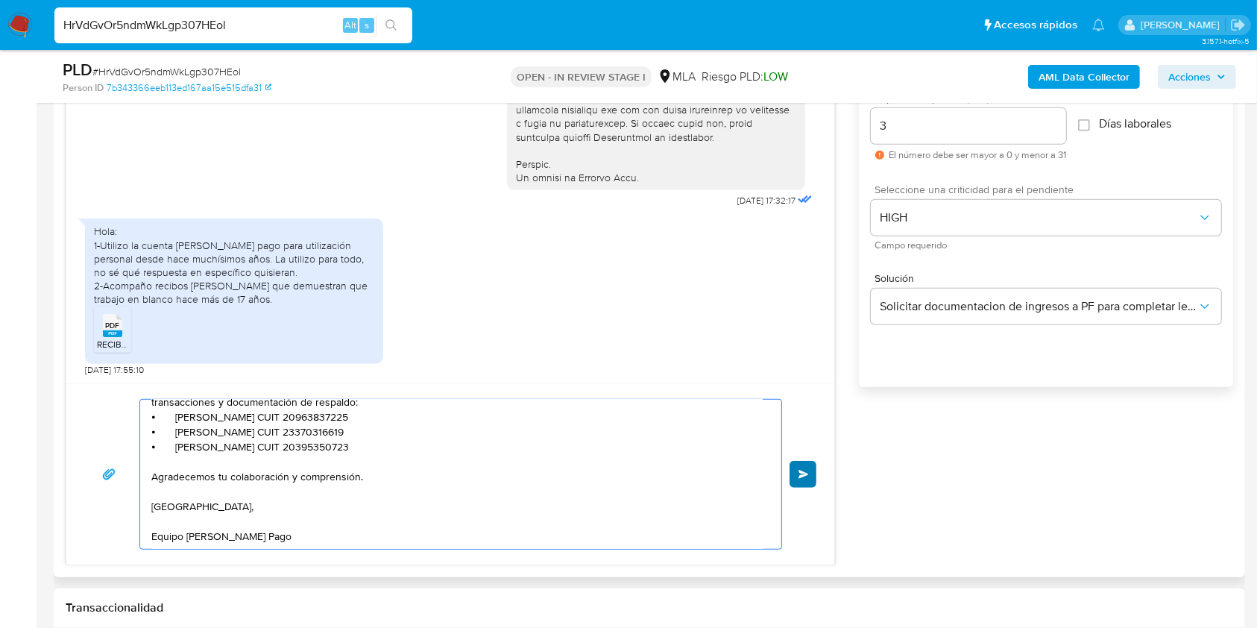
type textarea "Buenas tardes, Queremos aclararte que la Resolución General ARCA 5696/2025 indi…"
click at [804, 470] on span "Enviar" at bounding box center [804, 474] width 10 height 9
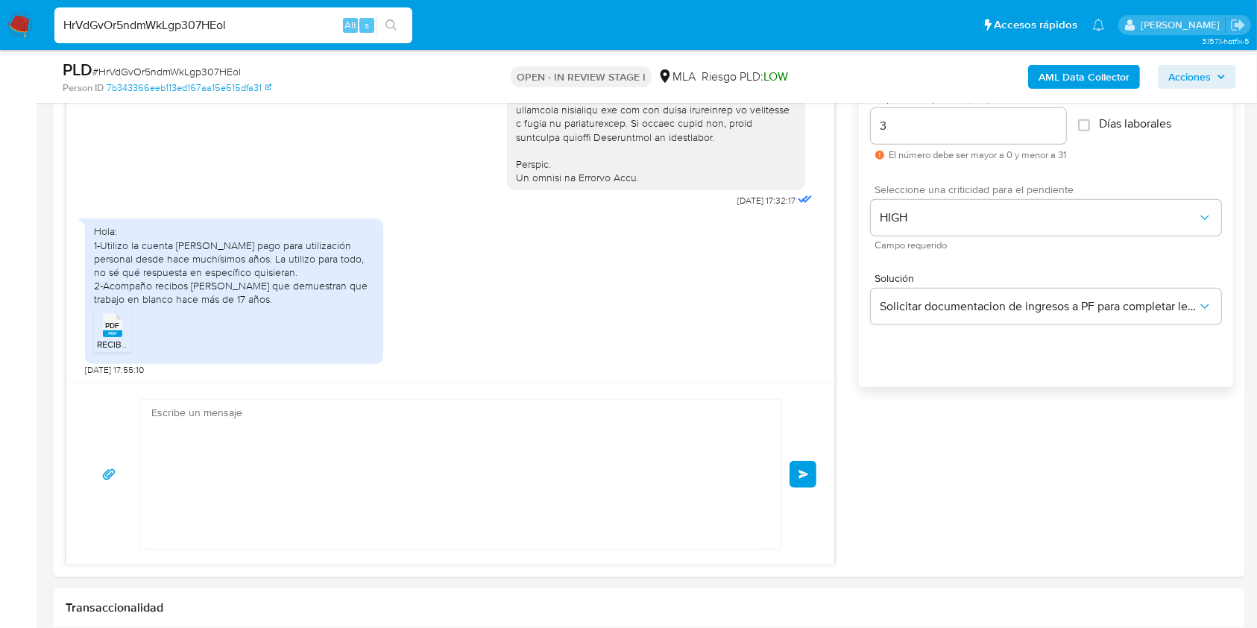
scroll to position [0, 0]
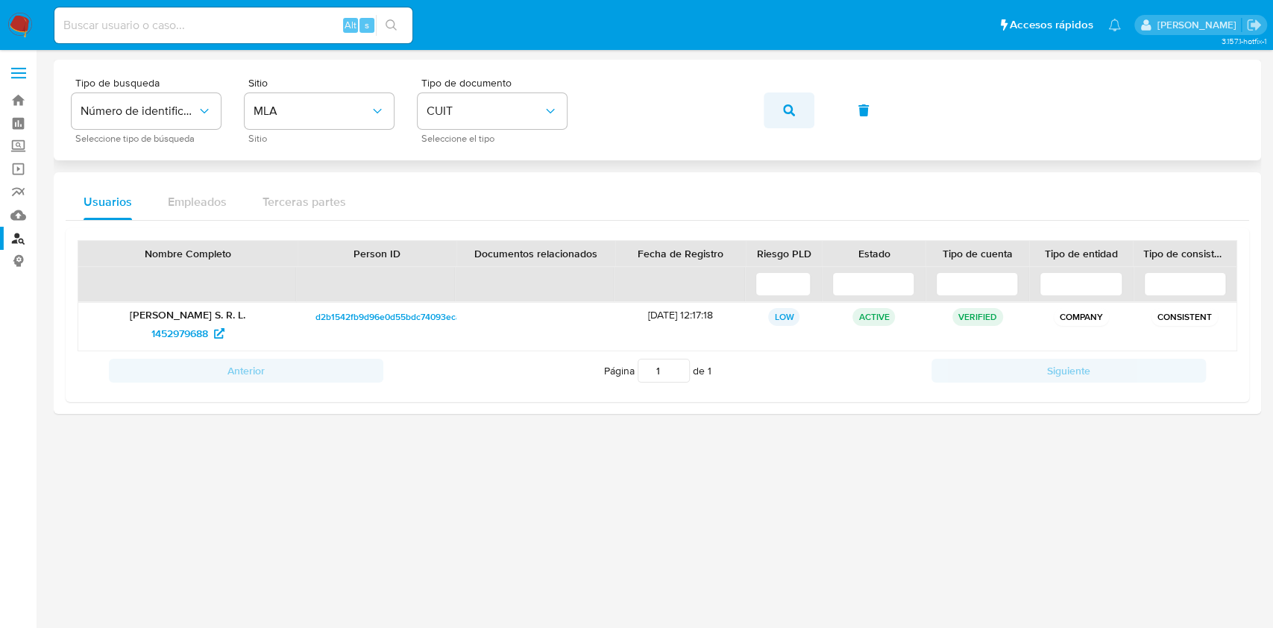
click at [808, 110] on button "button" at bounding box center [789, 110] width 51 height 36
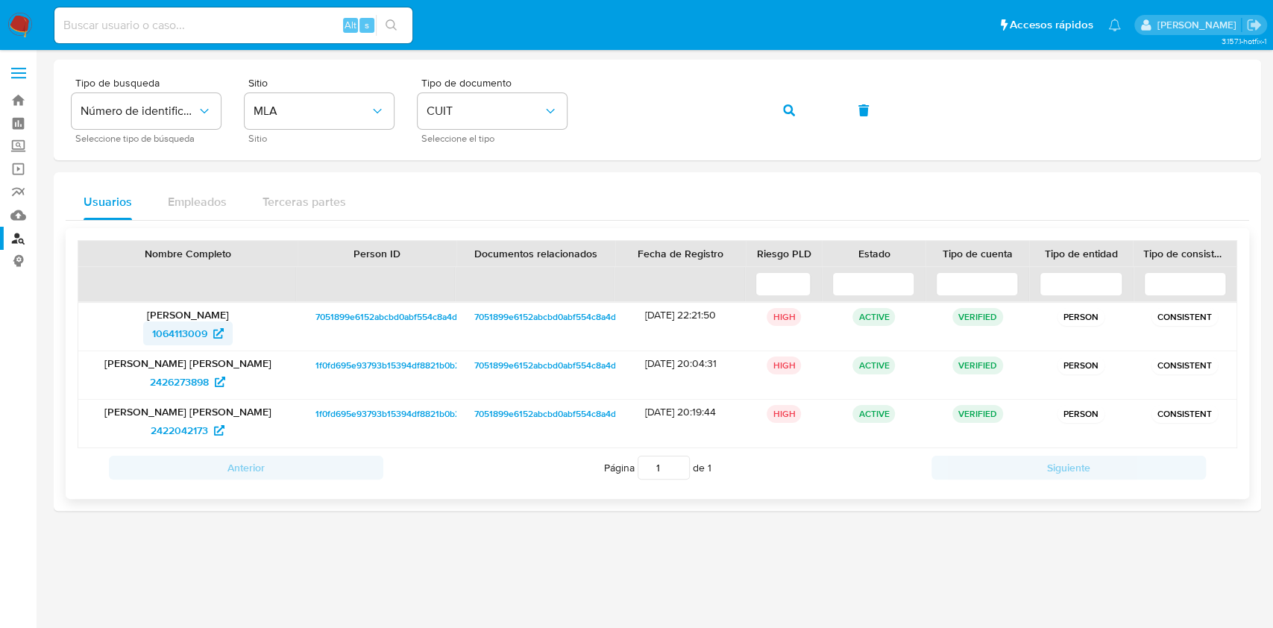
click at [167, 335] on span "1064113009" at bounding box center [179, 333] width 55 height 24
click at [806, 99] on button "button" at bounding box center [789, 110] width 51 height 36
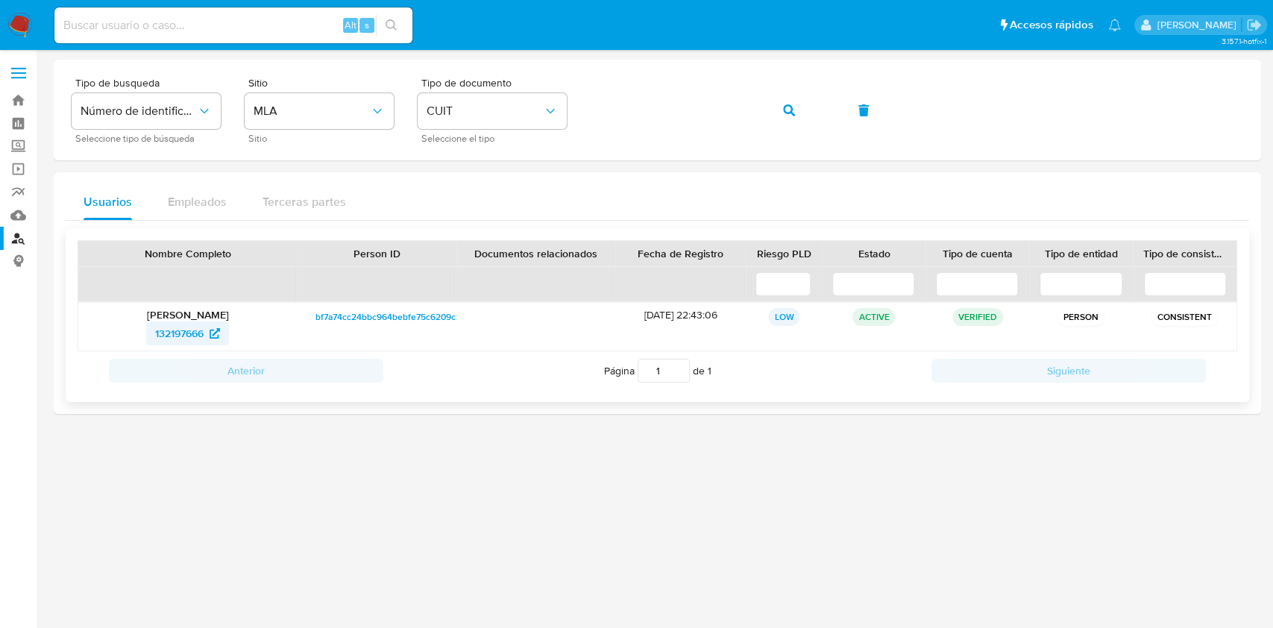
click at [193, 332] on span "132197666" at bounding box center [179, 333] width 48 height 24
drag, startPoint x: 802, startPoint y: 106, endPoint x: 797, endPoint y: 113, distance: 8.7
click at [800, 106] on button "button" at bounding box center [789, 110] width 51 height 36
click at [185, 331] on span "280654479" at bounding box center [180, 333] width 54 height 24
click at [770, 108] on button "button" at bounding box center [789, 110] width 51 height 36
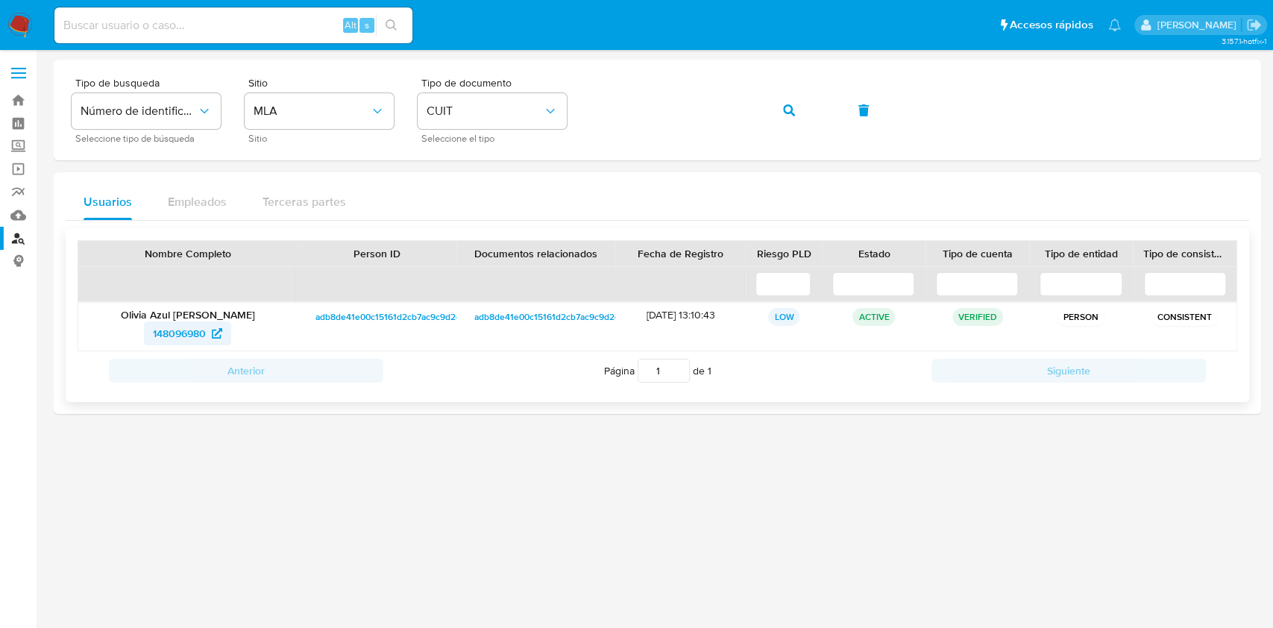
click at [195, 341] on span "148096980" at bounding box center [179, 333] width 53 height 24
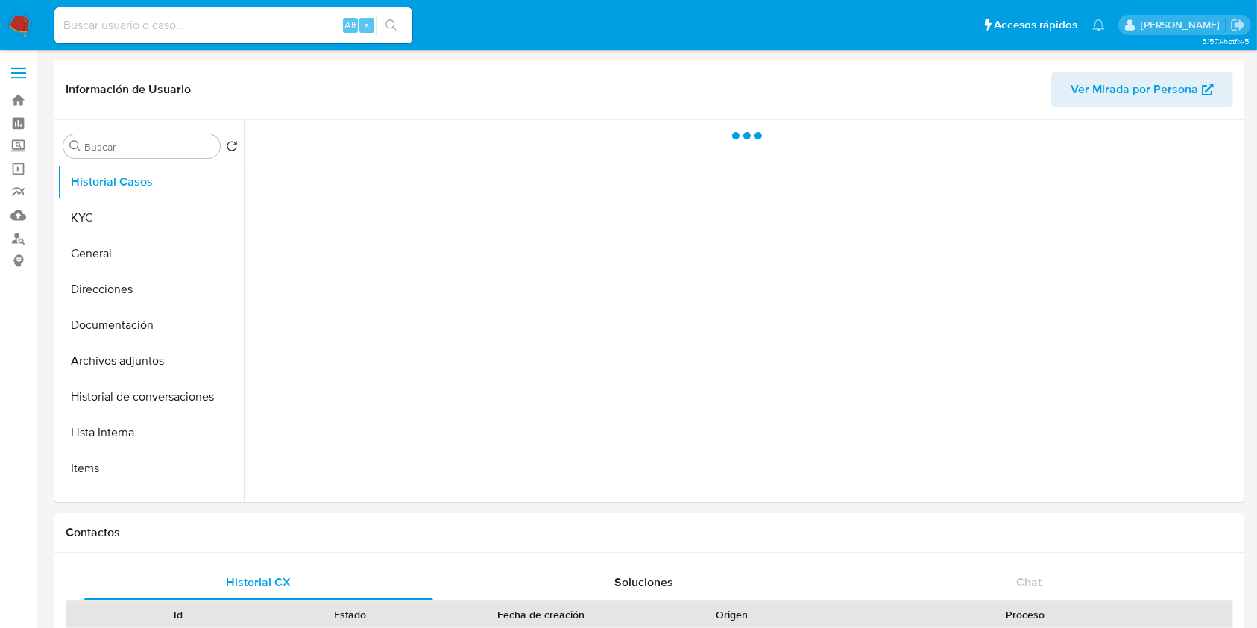
select select "10"
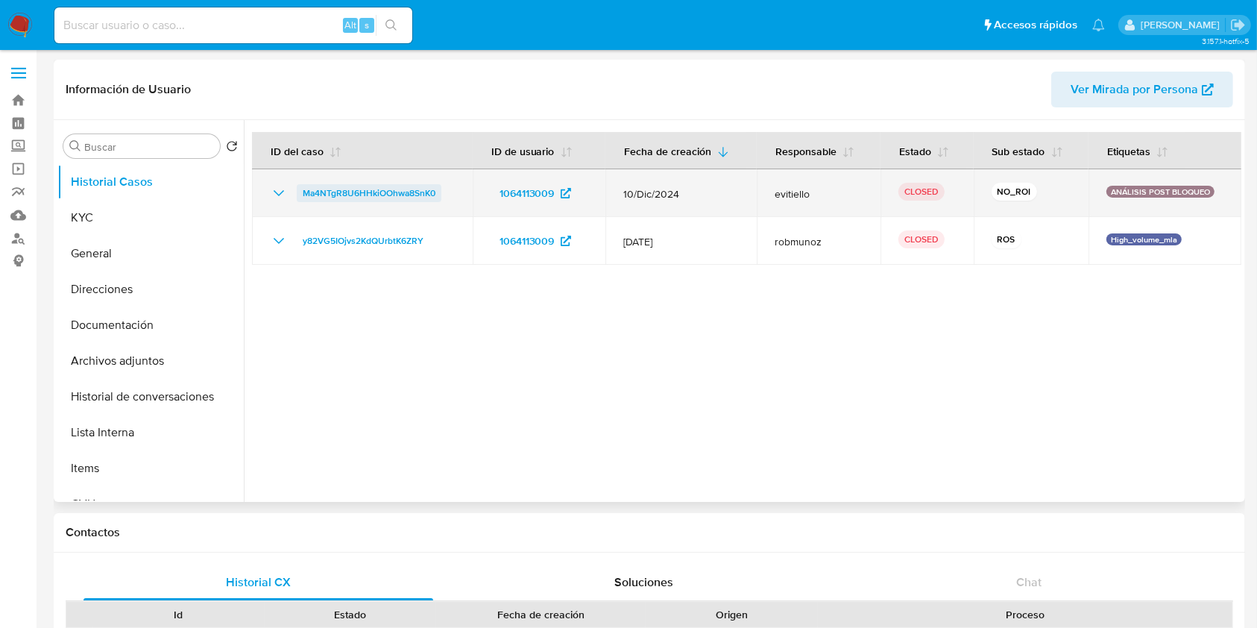
click at [334, 187] on span "Ma4NTgR8U6HHkiOOhwa8SnK0" at bounding box center [369, 193] width 133 height 18
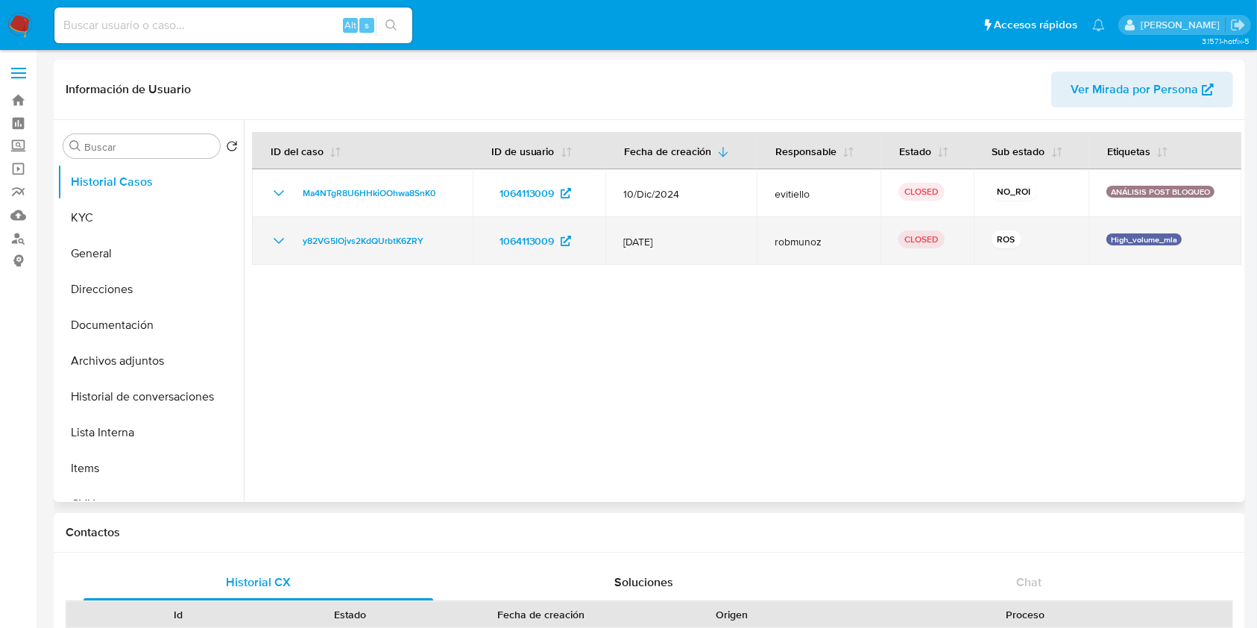
click at [279, 242] on icon "Mostrar/Ocultar" at bounding box center [279, 241] width 10 height 6
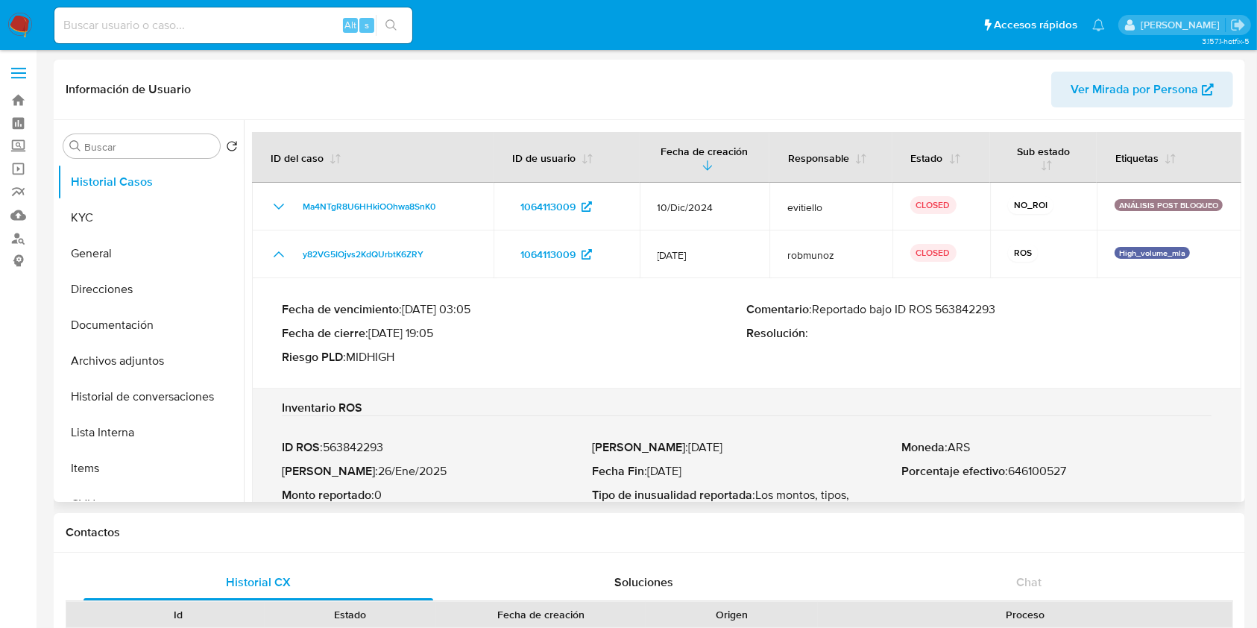
click at [963, 309] on p "Comentario : Reportado bajo ID ROS 563842293" at bounding box center [979, 309] width 465 height 15
click at [161, 224] on button "KYC" at bounding box center [144, 218] width 174 height 36
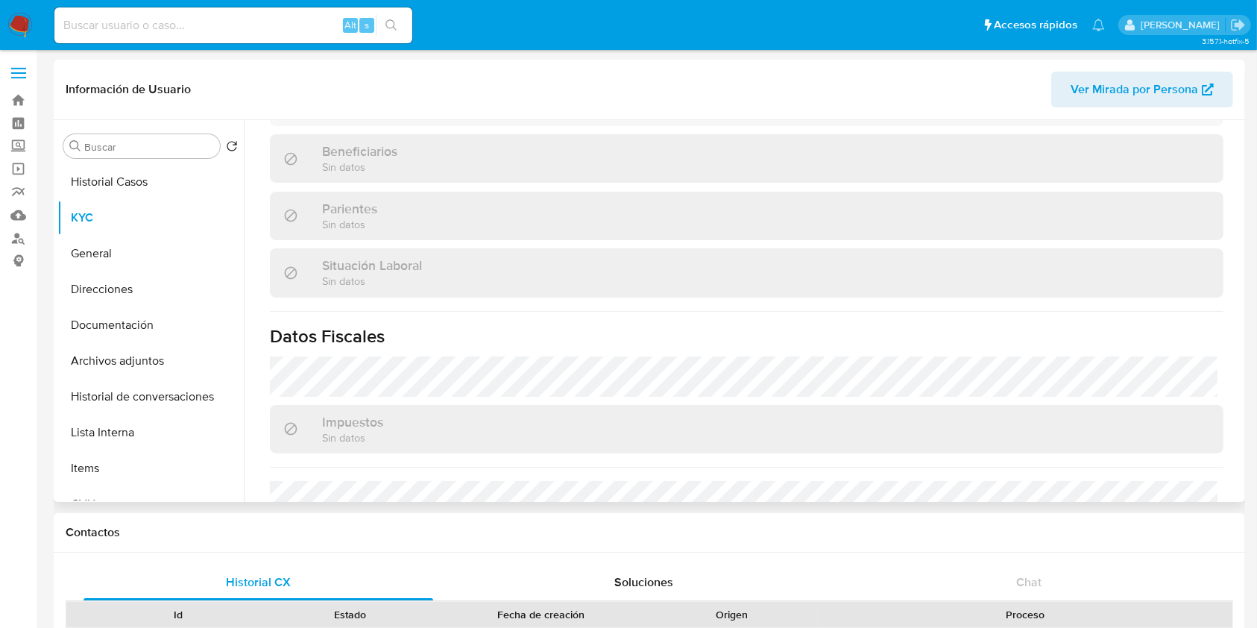
scroll to position [795, 0]
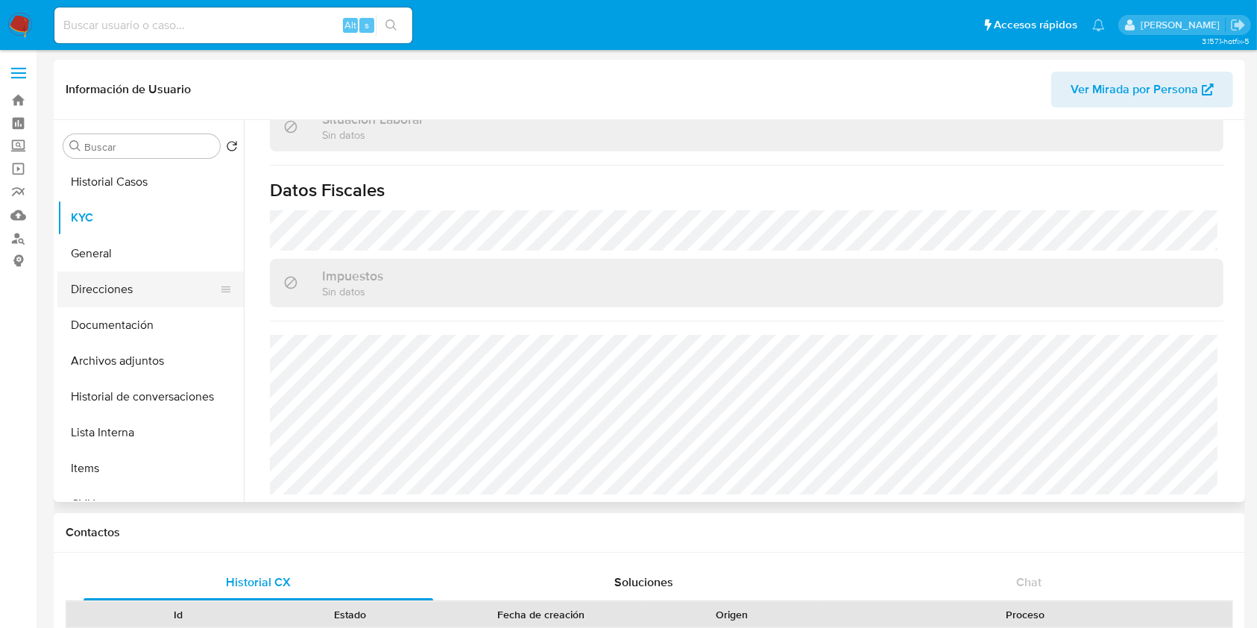
click at [130, 283] on button "Direcciones" at bounding box center [144, 289] width 174 height 36
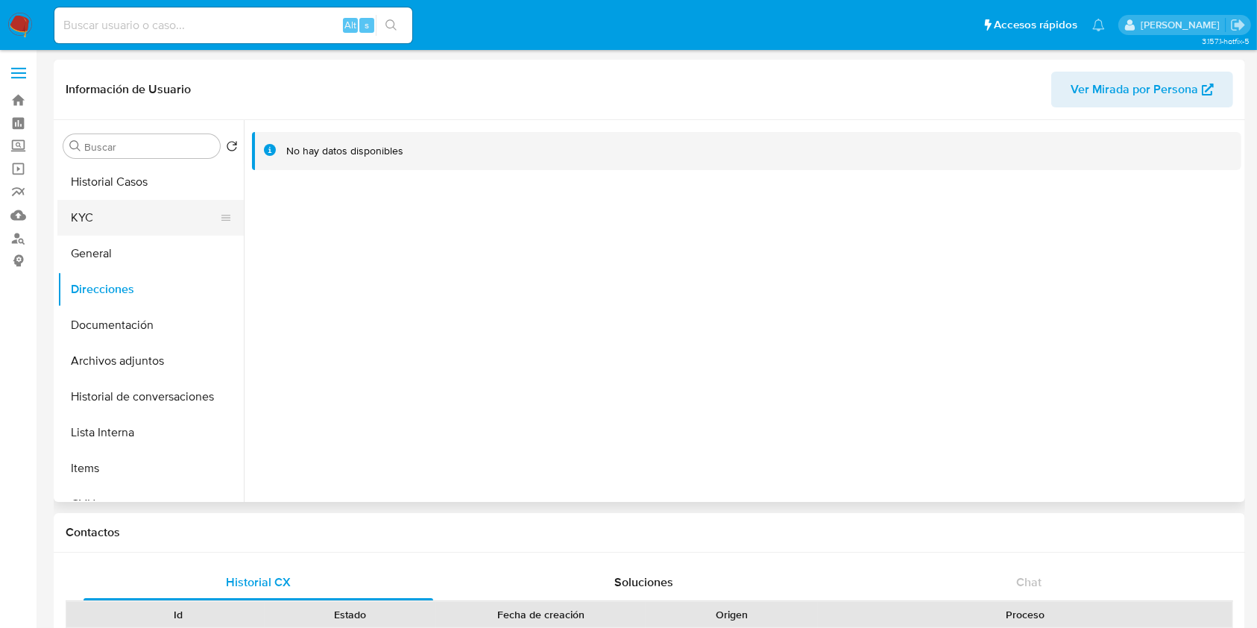
click at [104, 215] on button "KYC" at bounding box center [144, 218] width 174 height 36
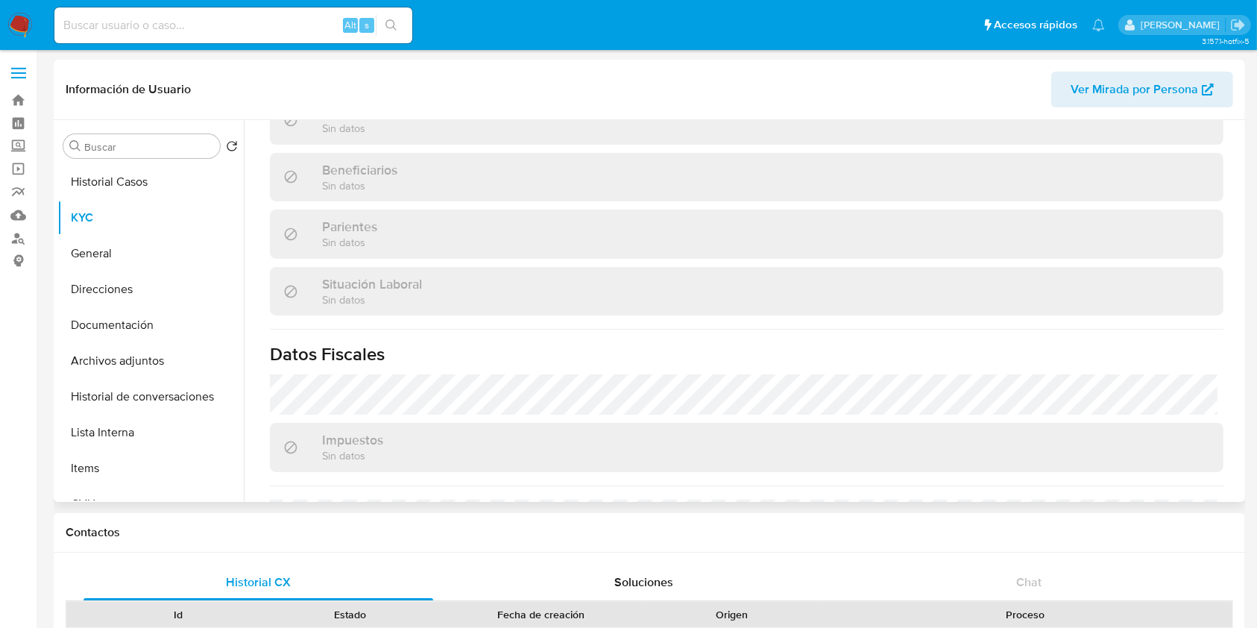
scroll to position [447, 0]
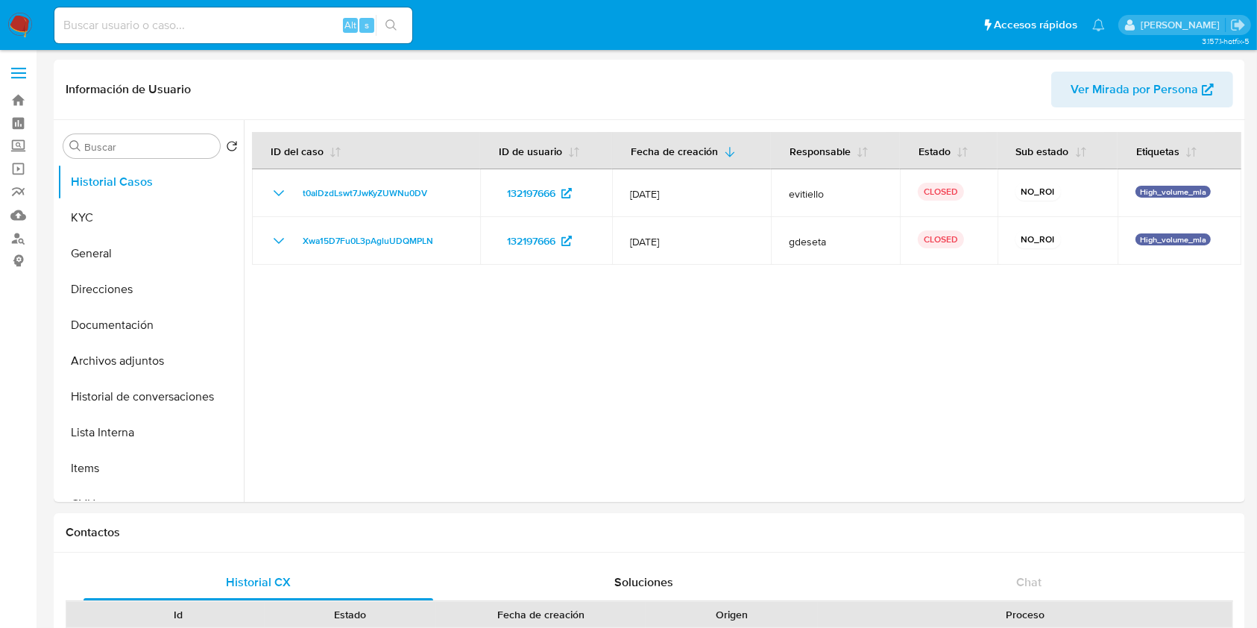
select select "10"
click at [149, 228] on button "KYC" at bounding box center [144, 218] width 174 height 36
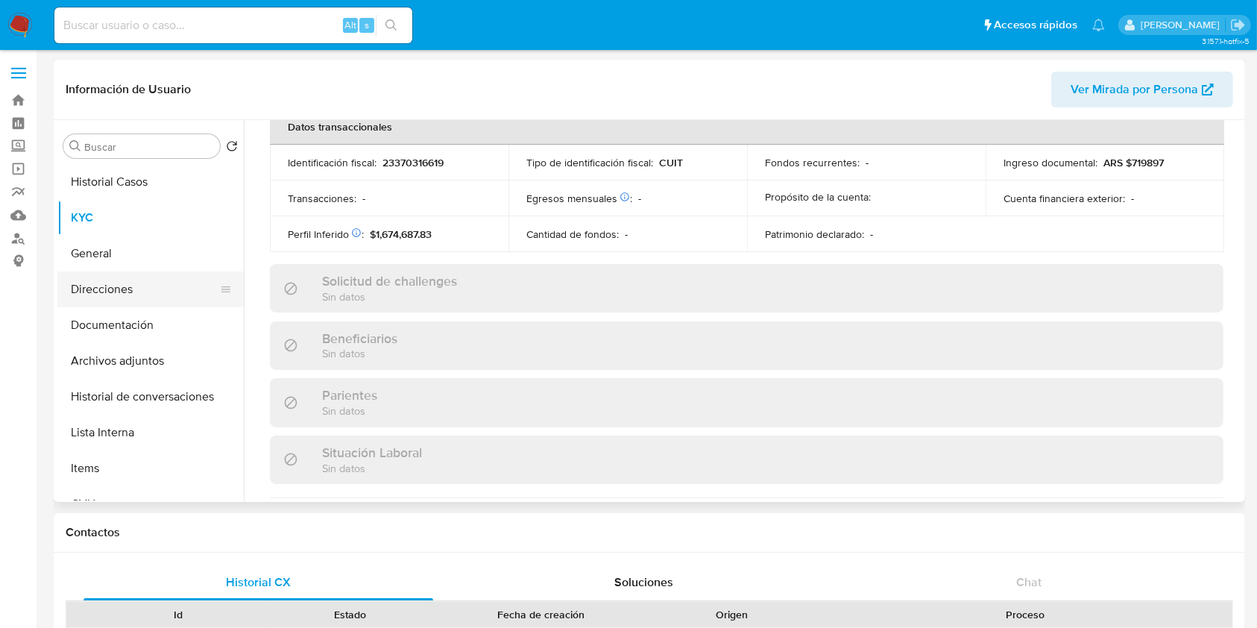
scroll to position [828, 0]
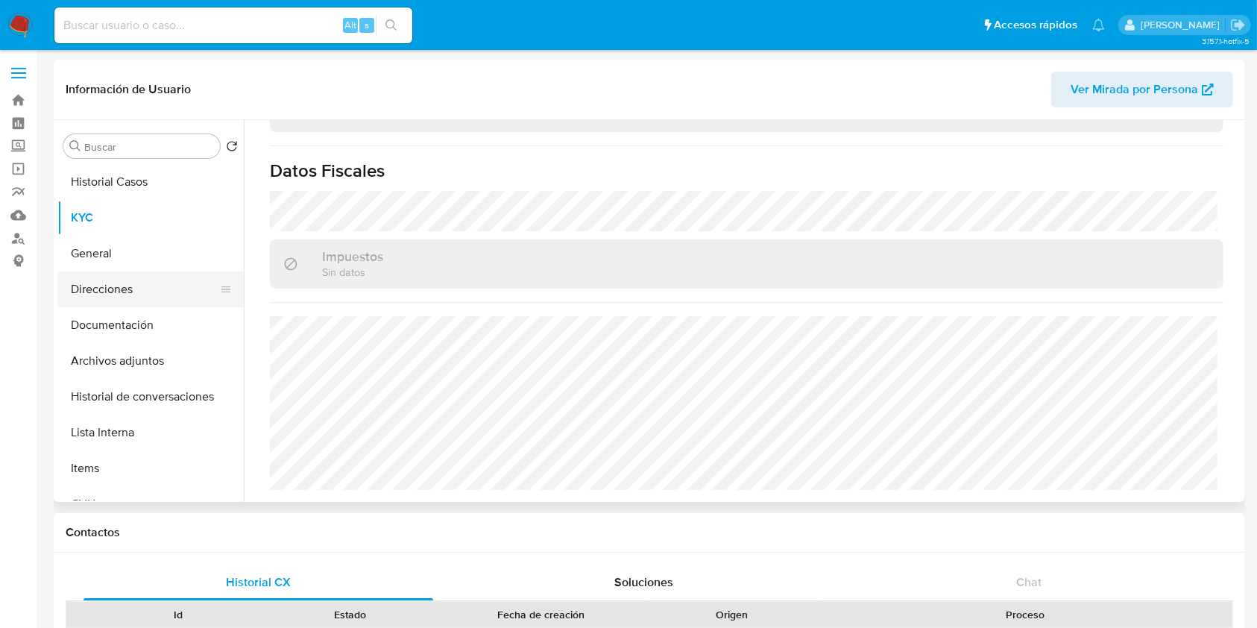
click at [113, 286] on button "Direcciones" at bounding box center [144, 289] width 174 height 36
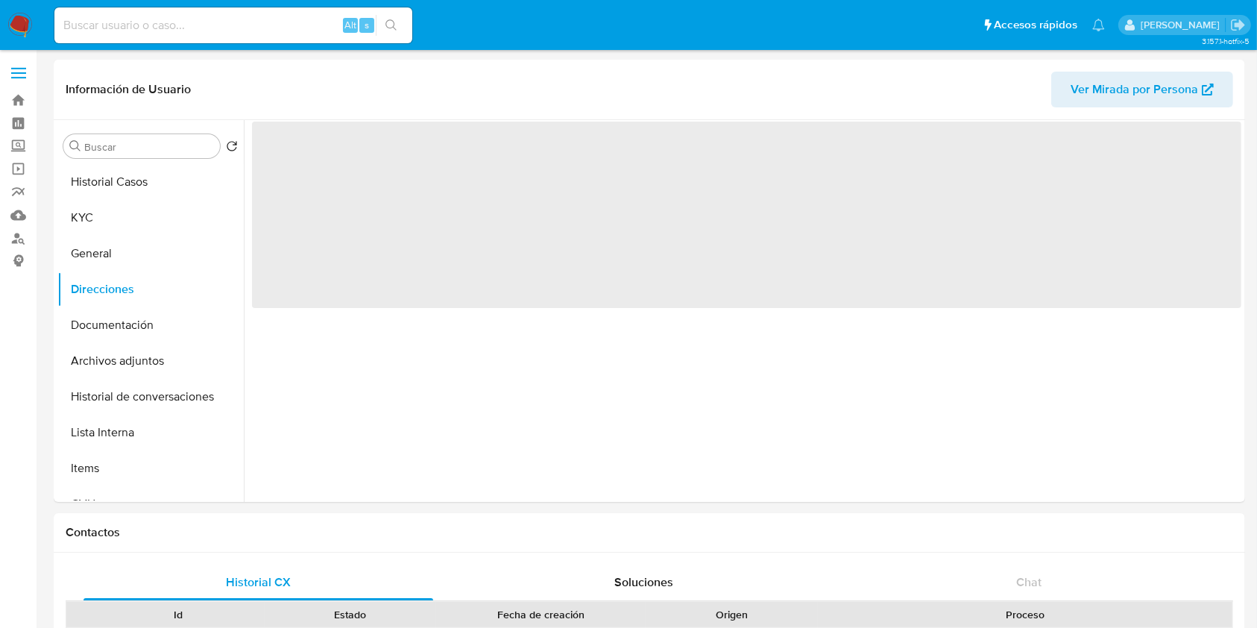
scroll to position [0, 0]
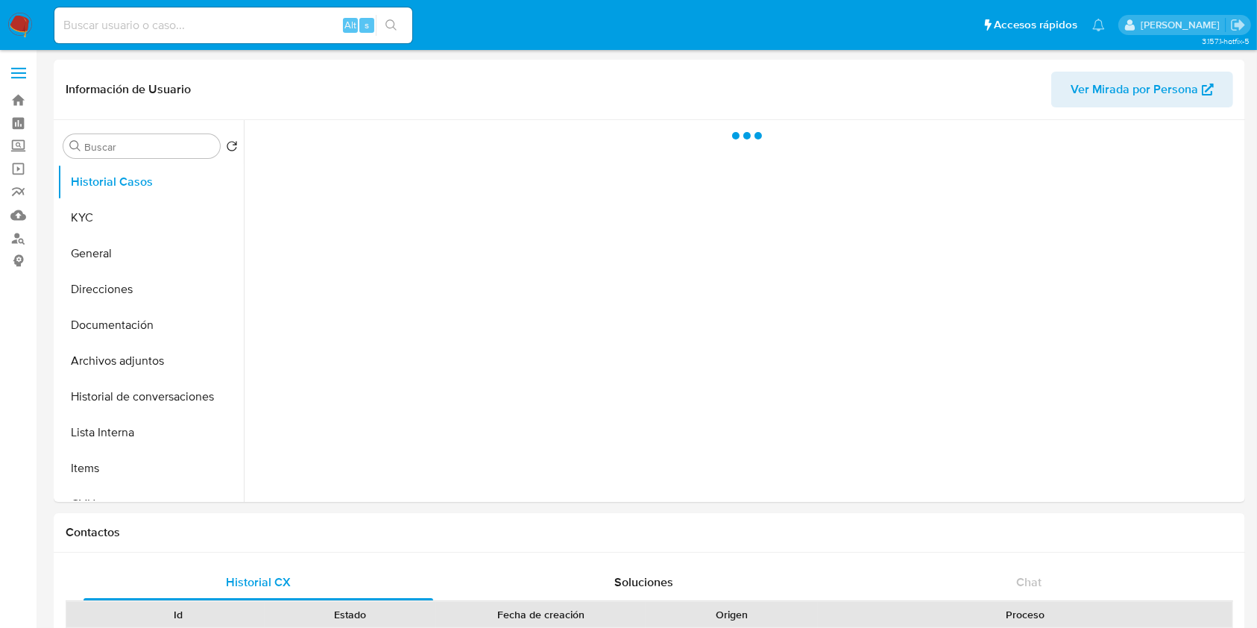
select select "10"
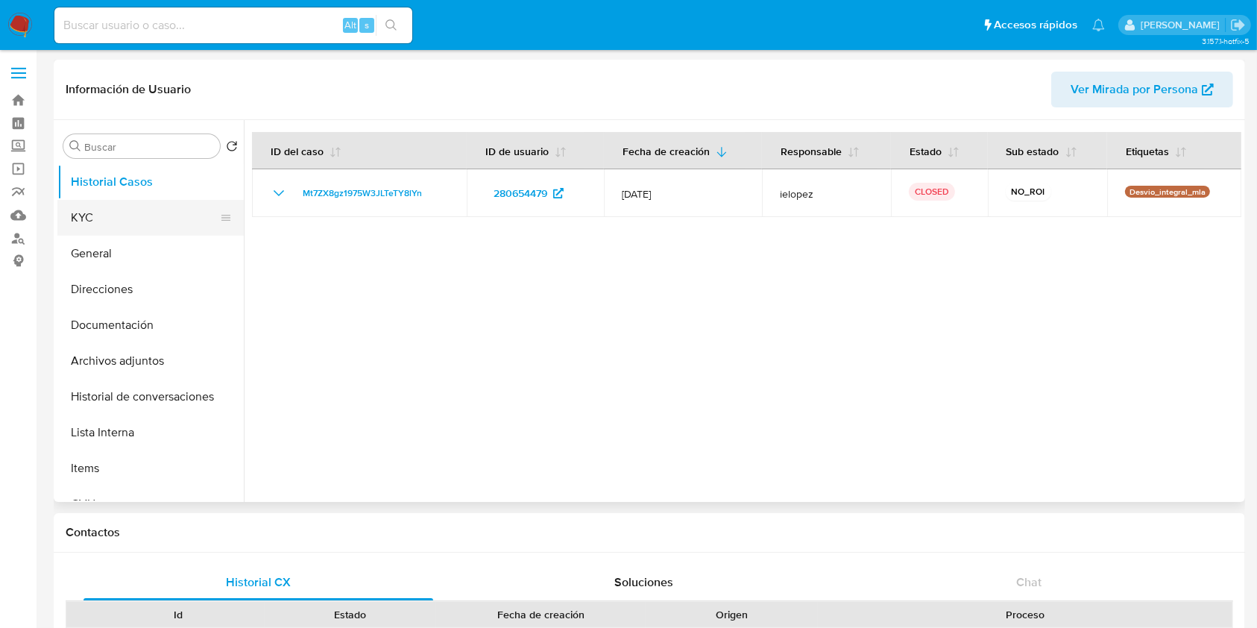
click at [116, 215] on button "KYC" at bounding box center [144, 218] width 174 height 36
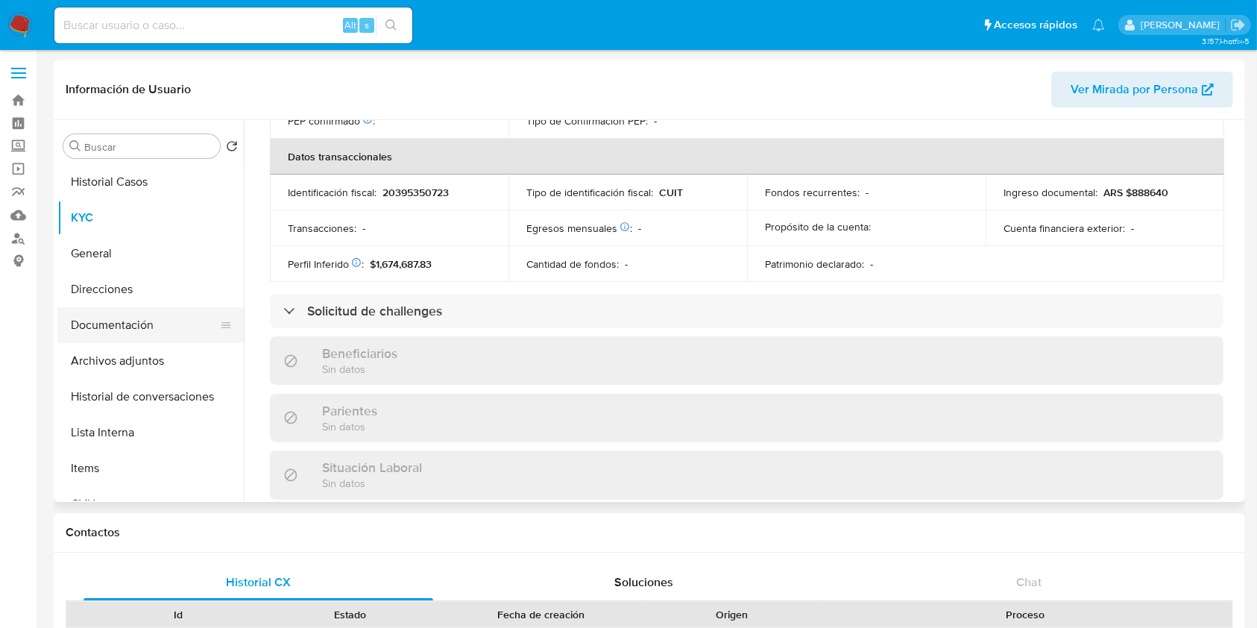
scroll to position [799, 0]
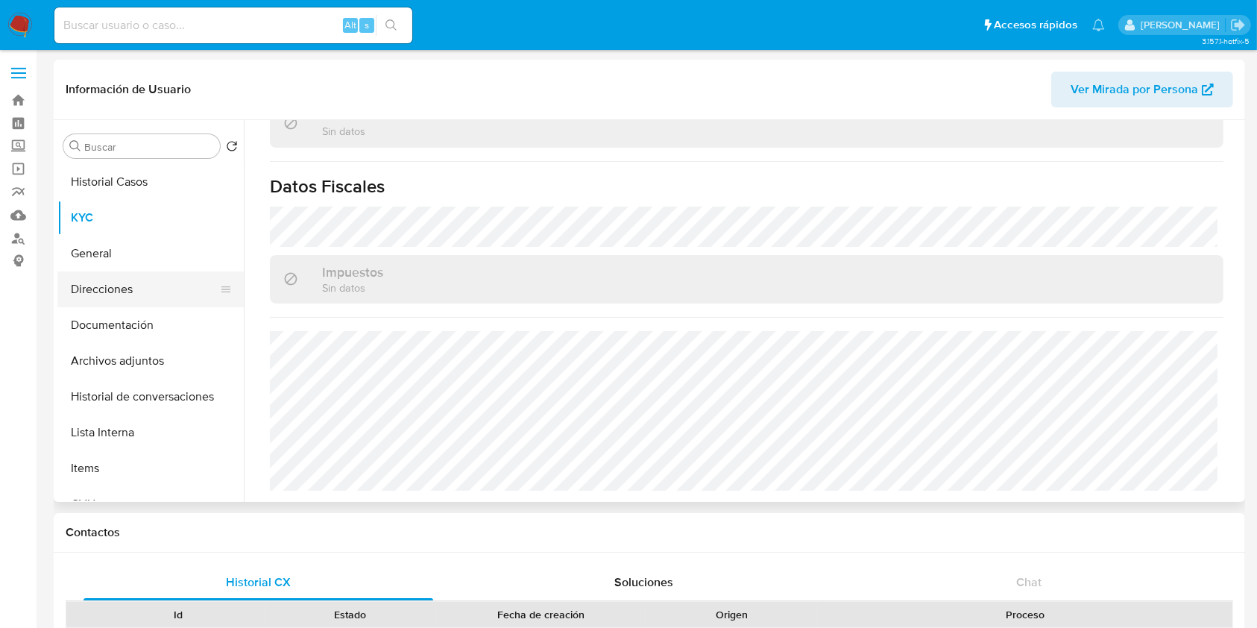
click at [107, 288] on button "Direcciones" at bounding box center [144, 289] width 174 height 36
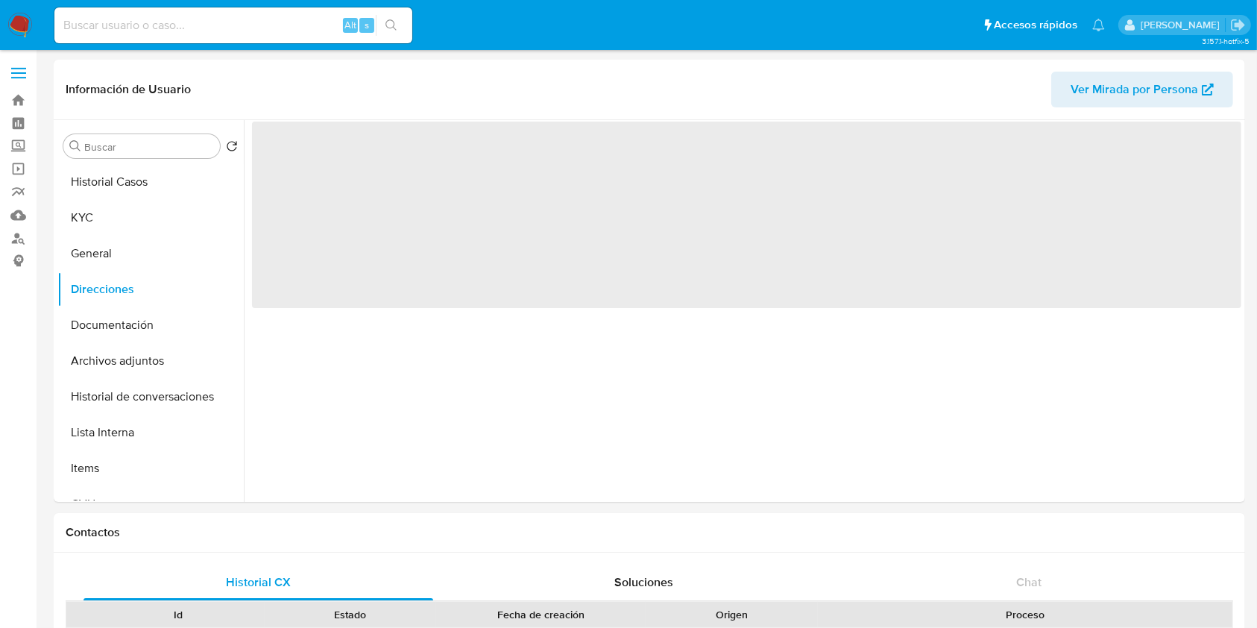
scroll to position [0, 0]
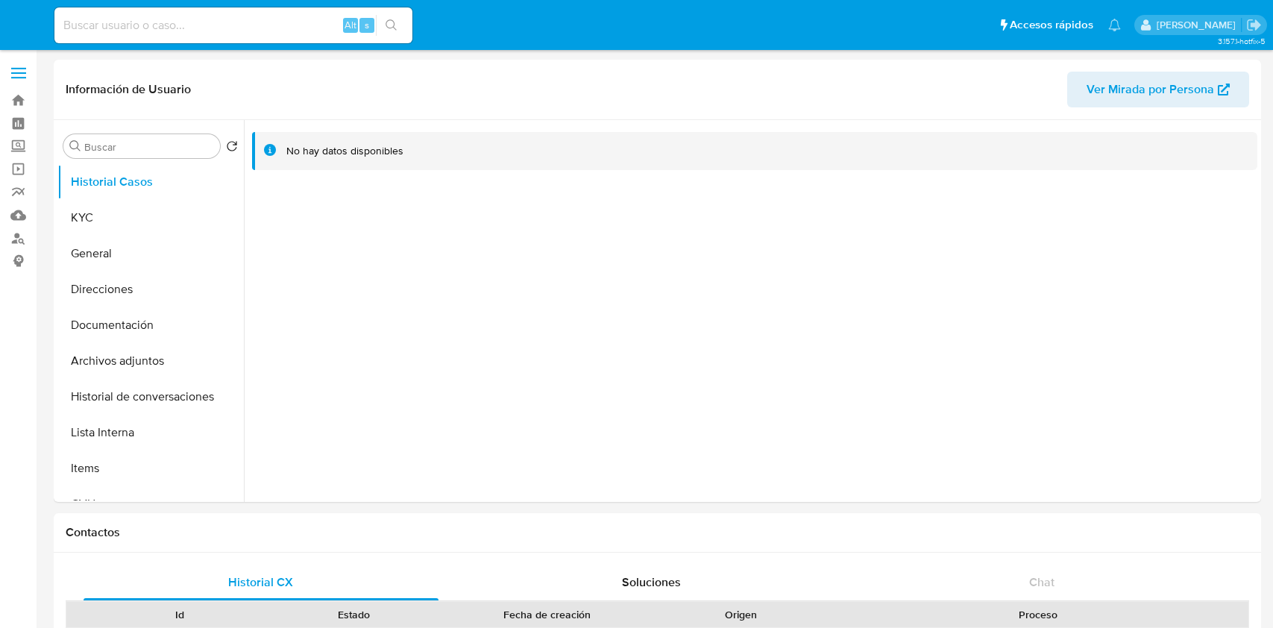
select select "10"
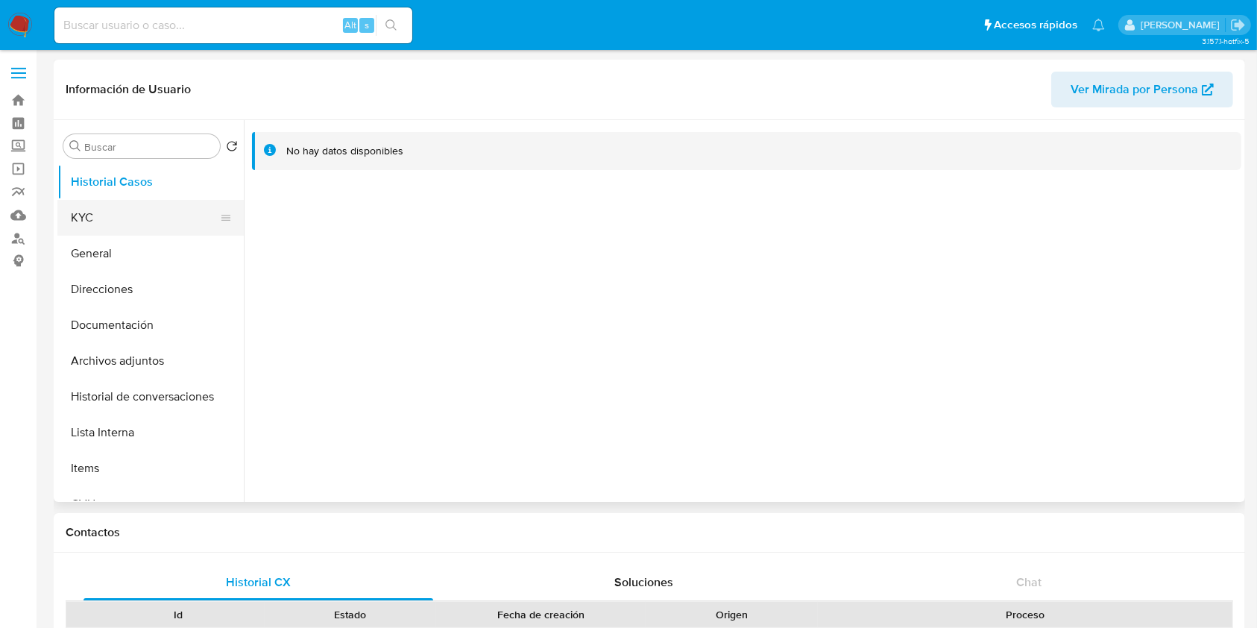
click at [133, 224] on button "KYC" at bounding box center [144, 218] width 174 height 36
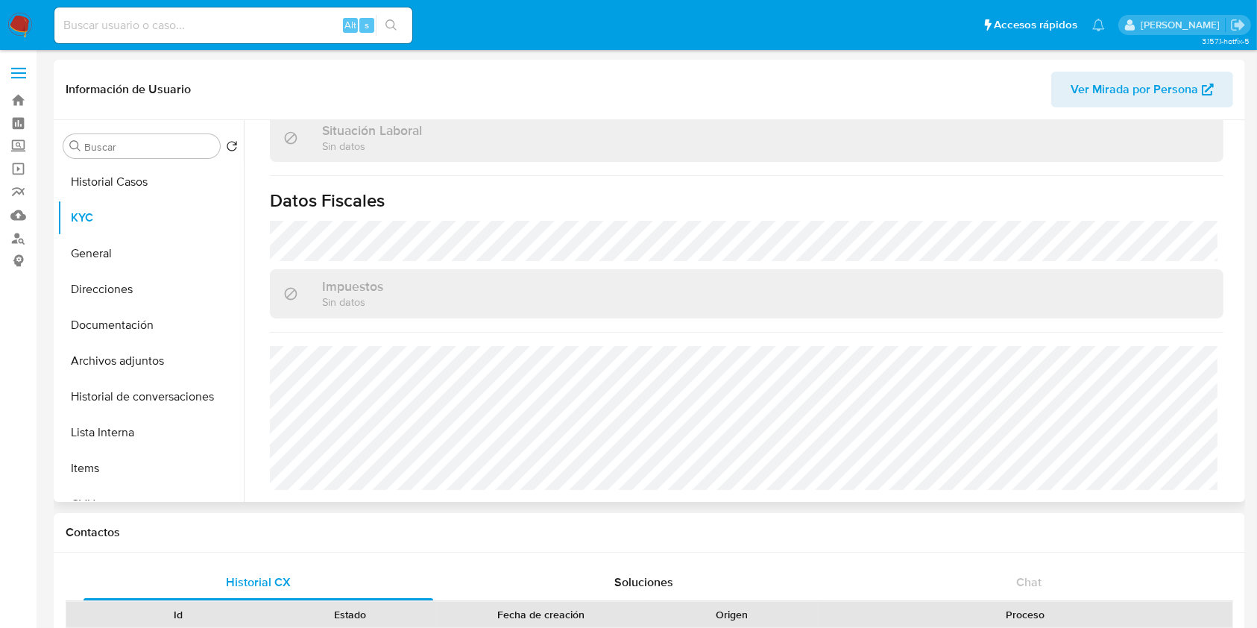
scroll to position [447, 0]
click at [136, 298] on button "Direcciones" at bounding box center [144, 289] width 174 height 36
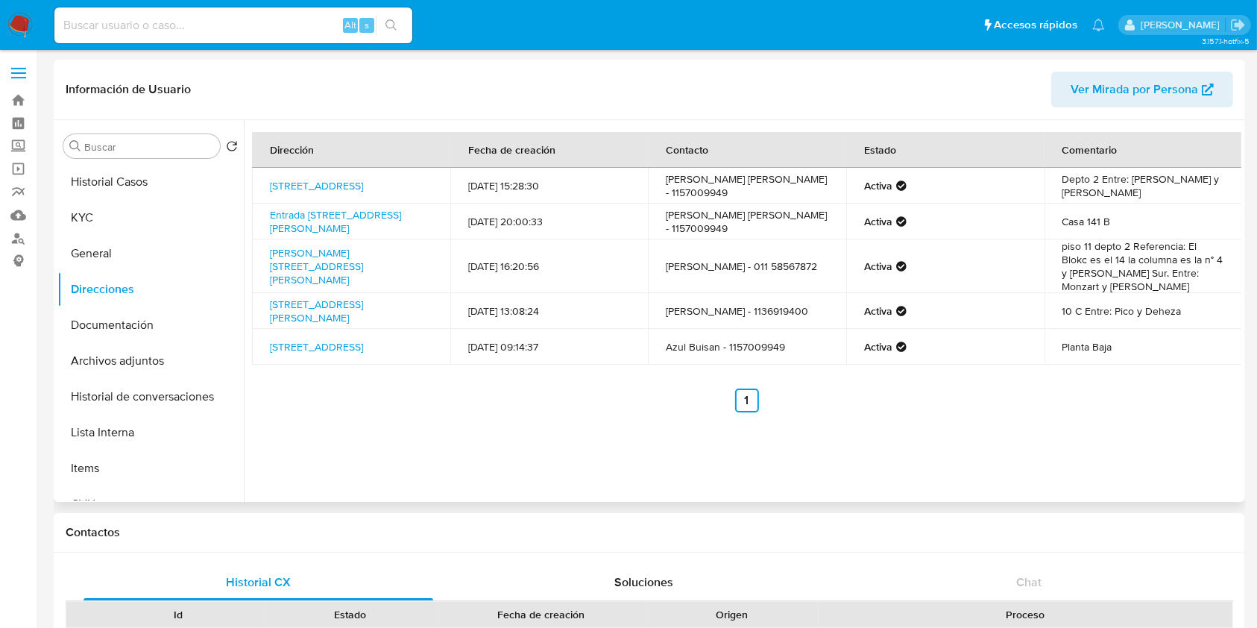
drag, startPoint x: 345, startPoint y: 199, endPoint x: 251, endPoint y: 185, distance: 95.8
click at [265, 168] on td "Pasaje Constitucion 587, Avellaneda, Buenos Aires, 1870, Argentina 587" at bounding box center [351, 186] width 198 height 36
copy link "Pasaje Constitucion 587, Avellaneda, Buenos Aires, 1870, Argentina 587"
click at [98, 236] on button "General" at bounding box center [150, 254] width 186 height 36
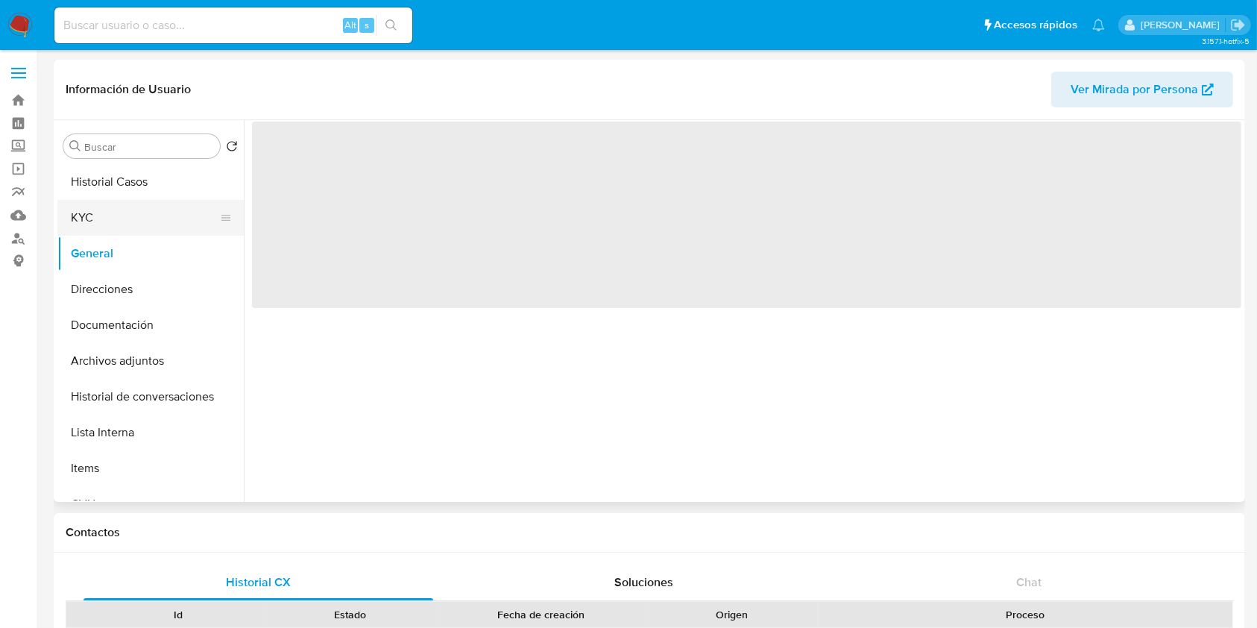
click at [97, 229] on button "KYC" at bounding box center [144, 218] width 174 height 36
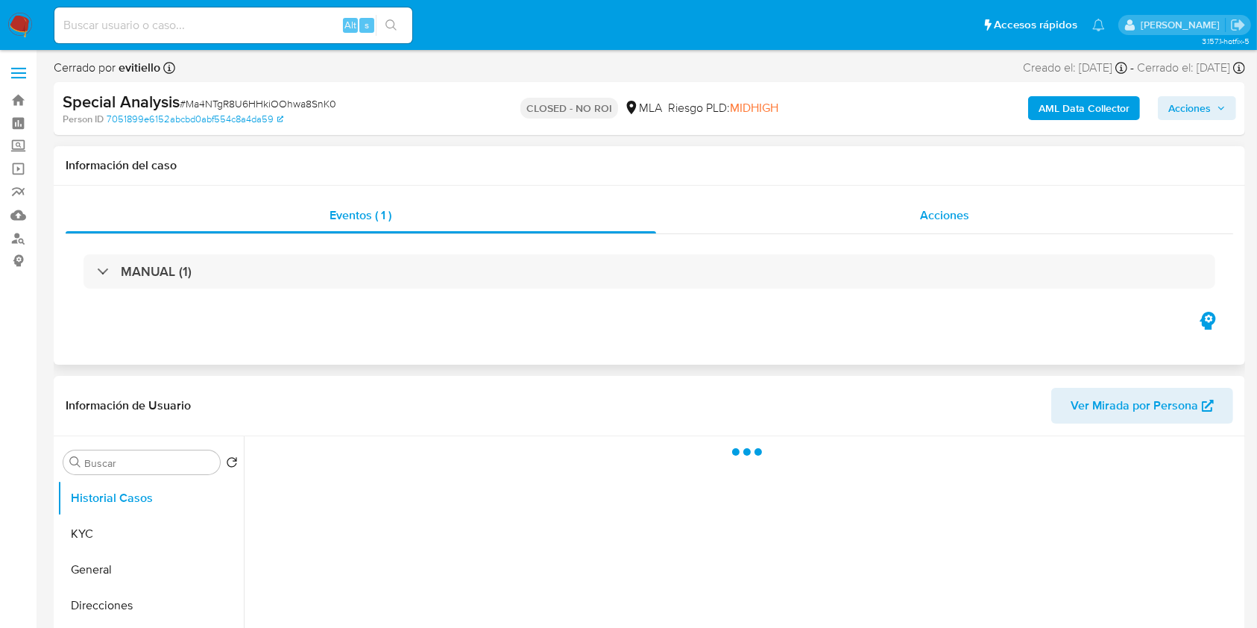
click at [955, 220] on span "Acciones" at bounding box center [944, 215] width 49 height 17
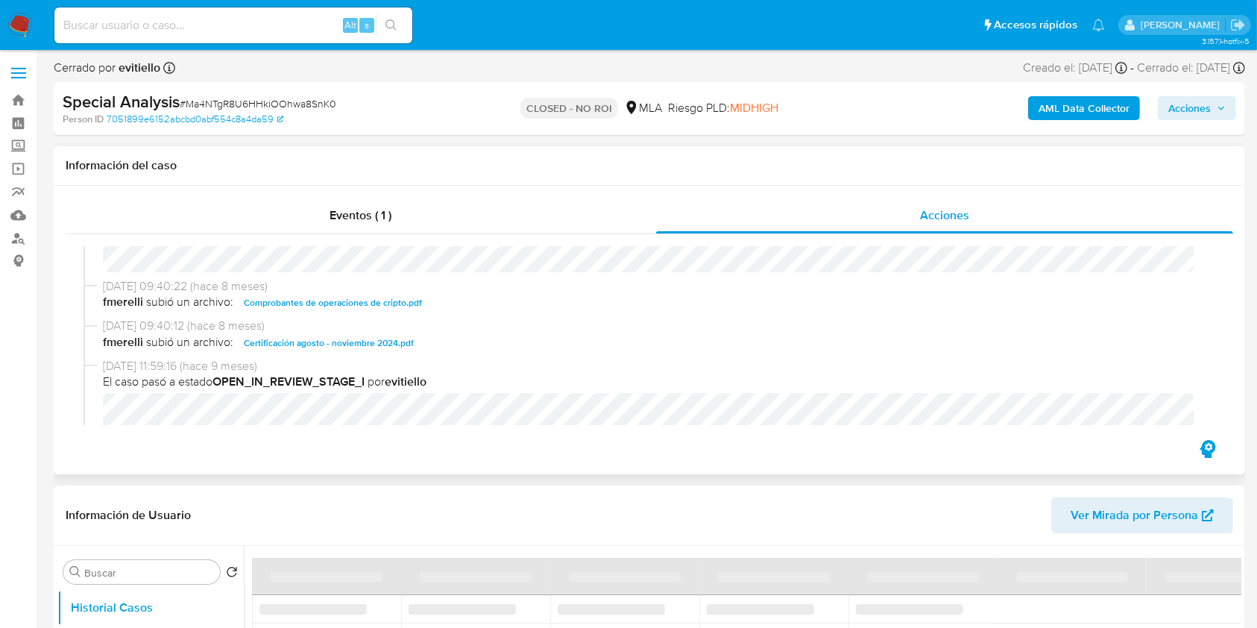
select select "10"
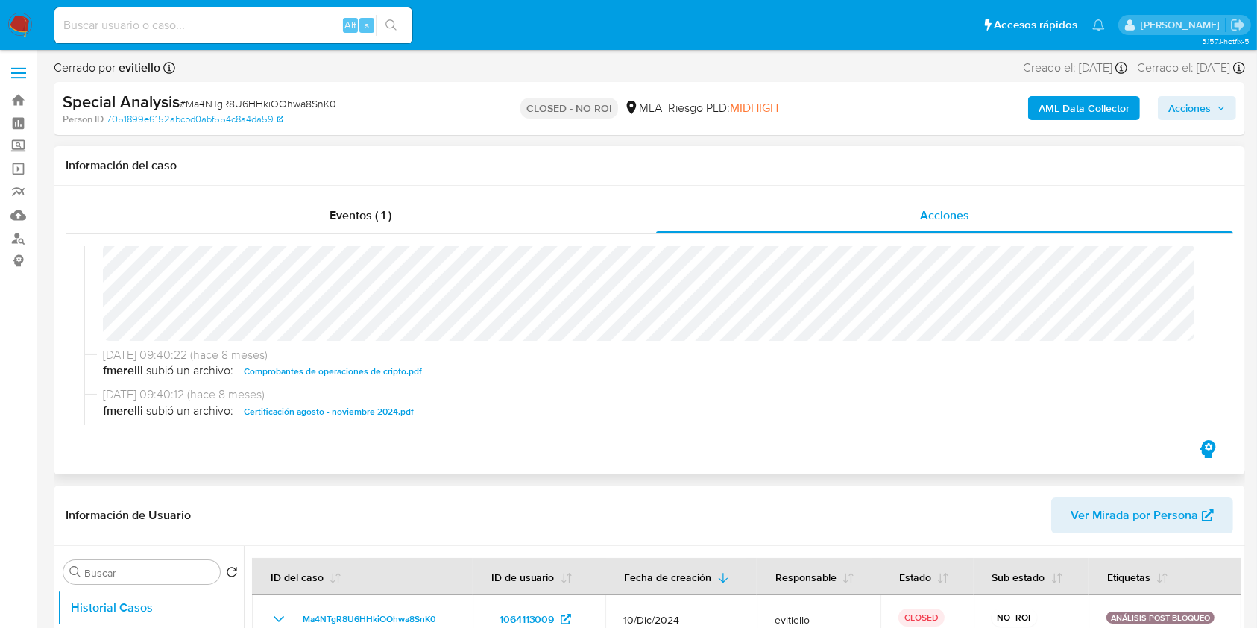
scroll to position [198, 0]
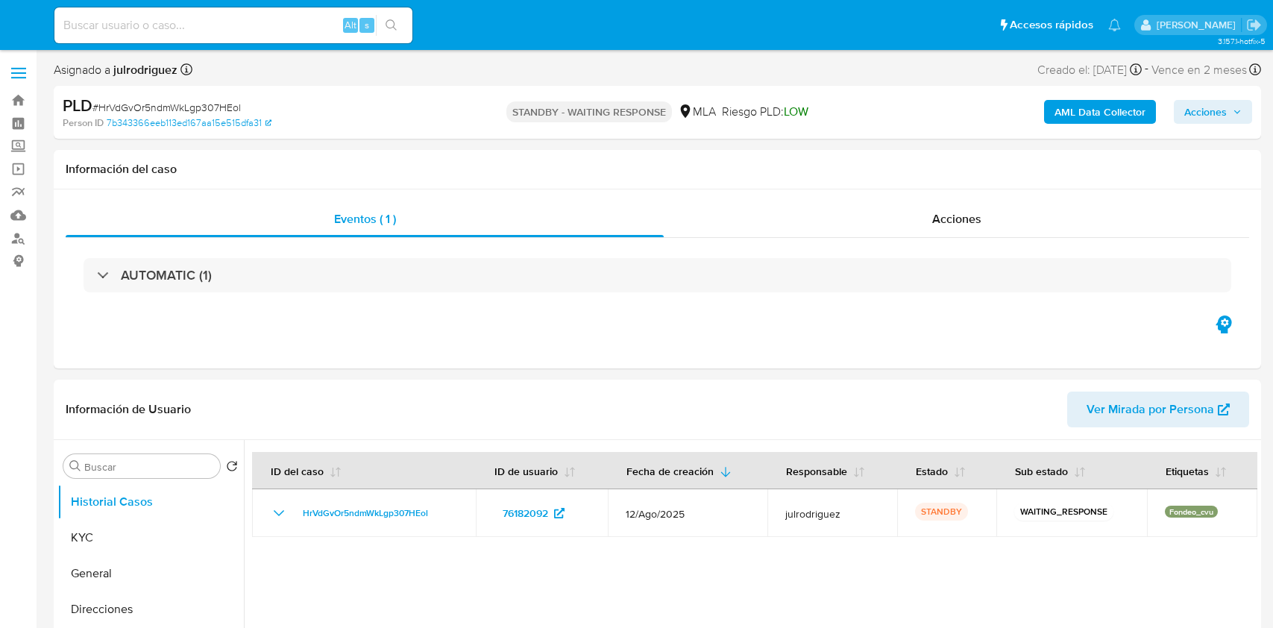
select select "10"
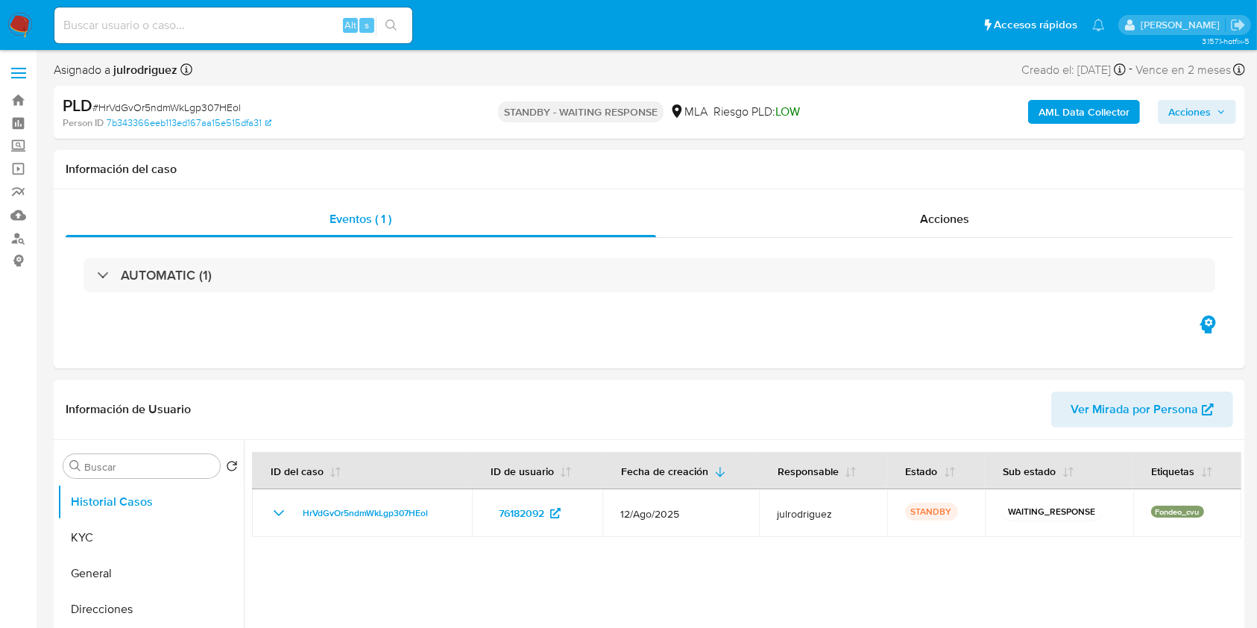
click at [204, 26] on input at bounding box center [233, 25] width 358 height 19
paste input "qvfw5t0ipa4hMS9VeafEa8X5"
type input "qvfw5t0ipa4hMS9VeafEa8X5"
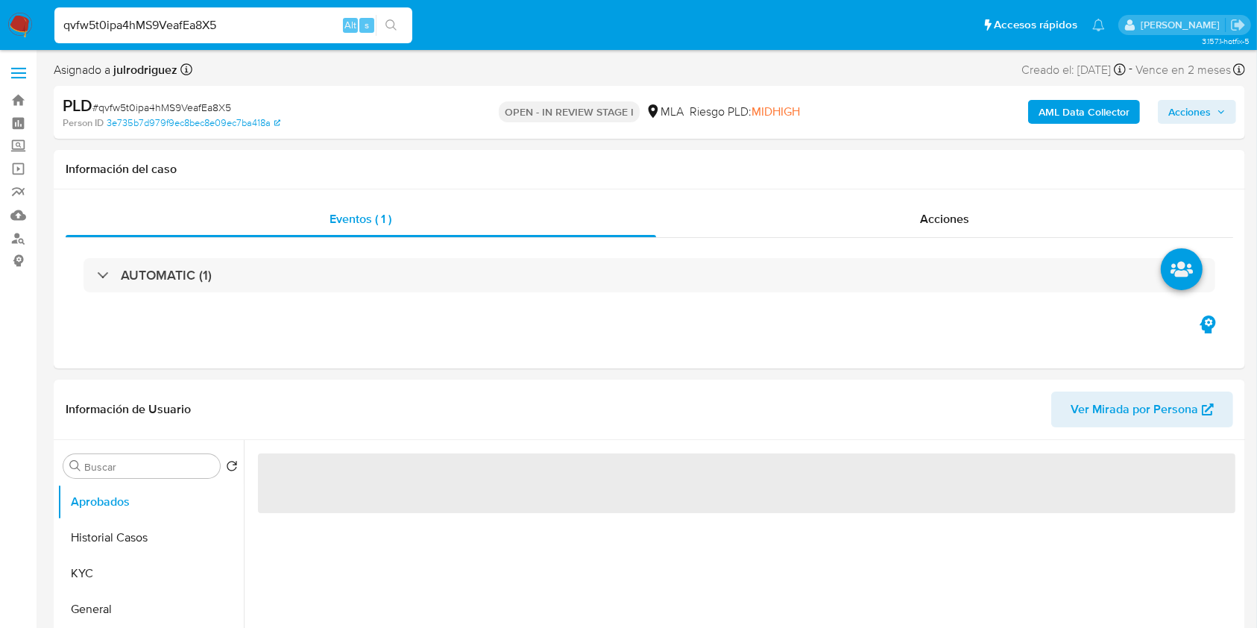
select select "10"
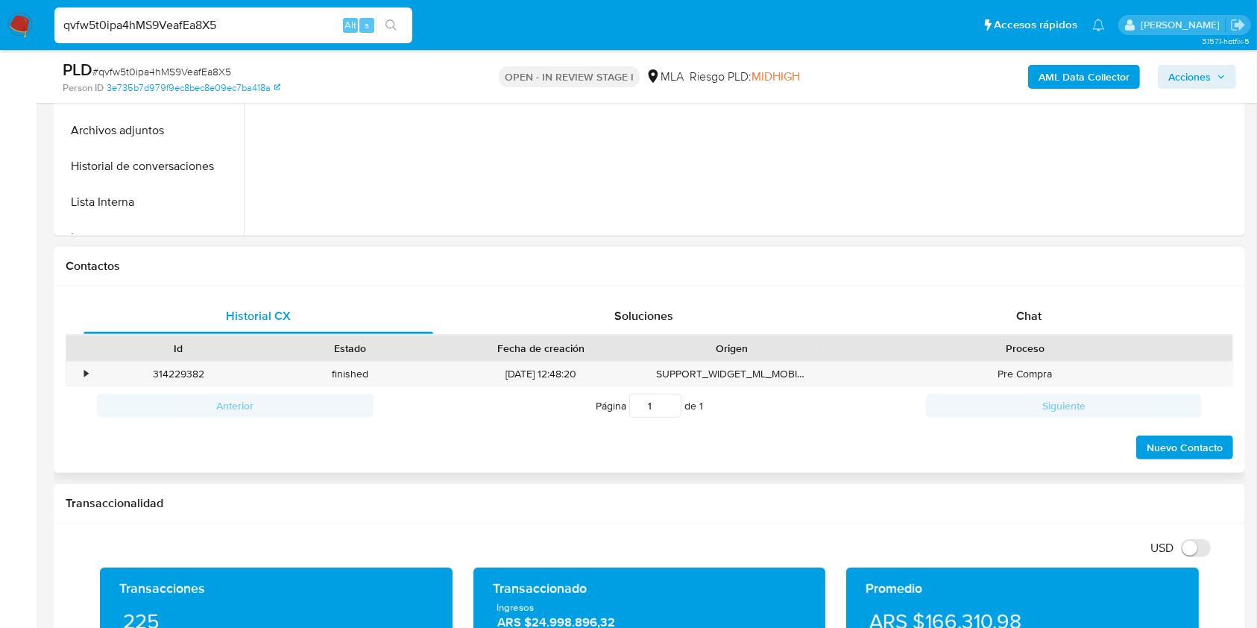
scroll to position [597, 0]
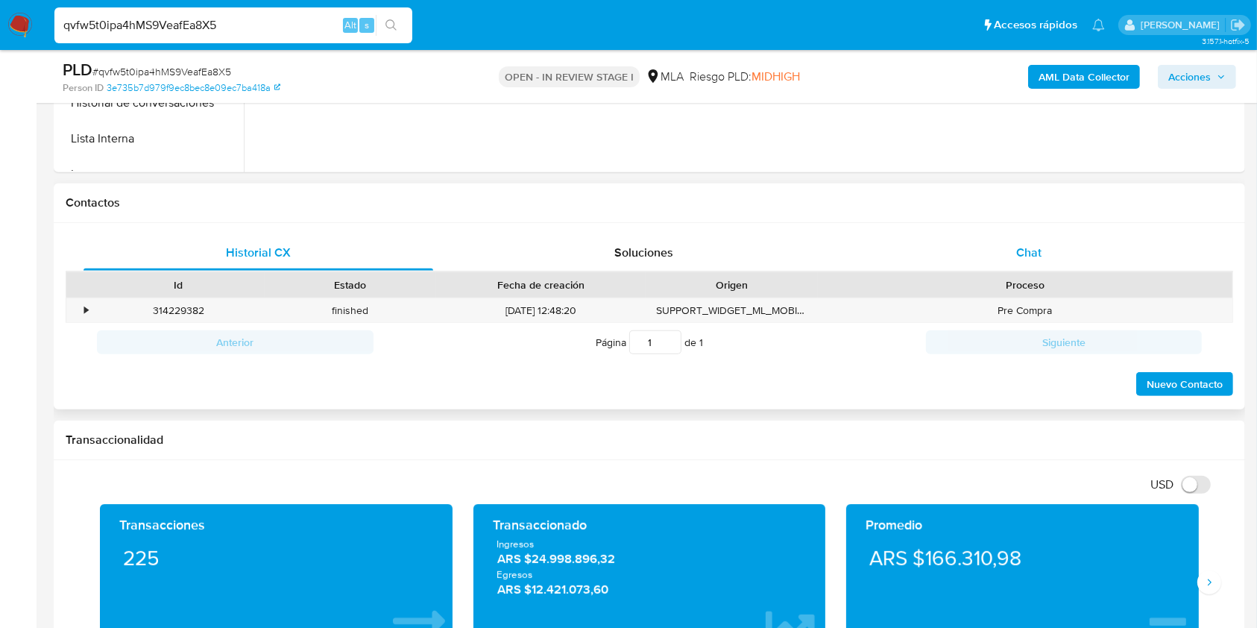
click at [1030, 247] on span "Chat" at bounding box center [1028, 252] width 25 height 17
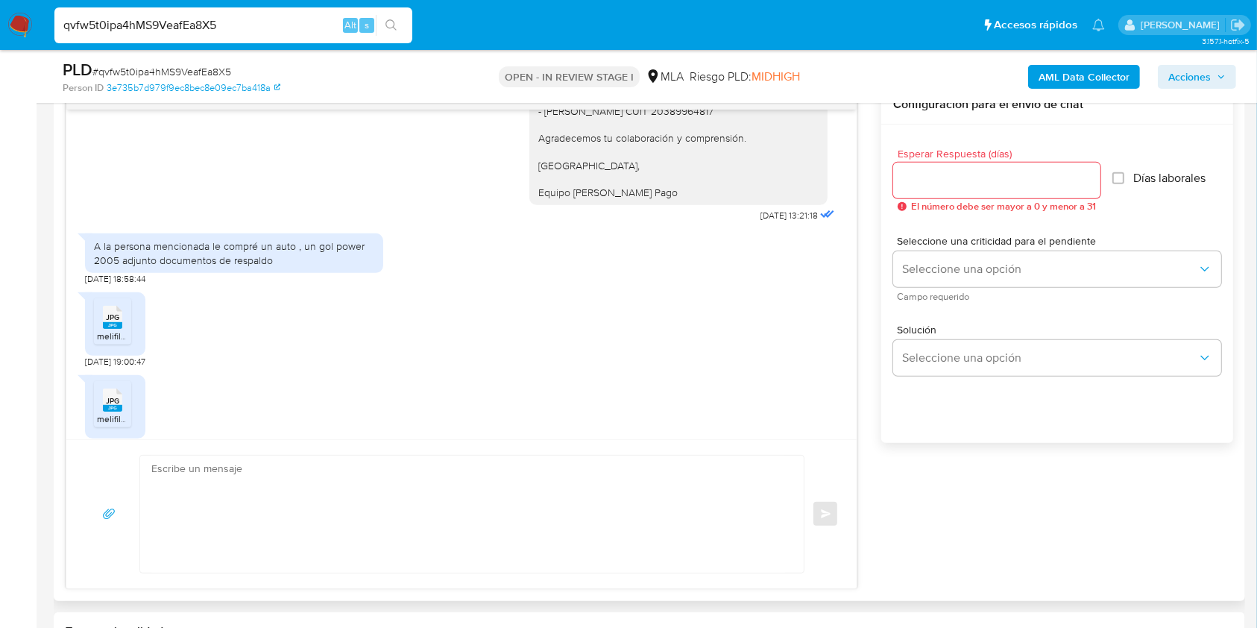
scroll to position [1453, 0]
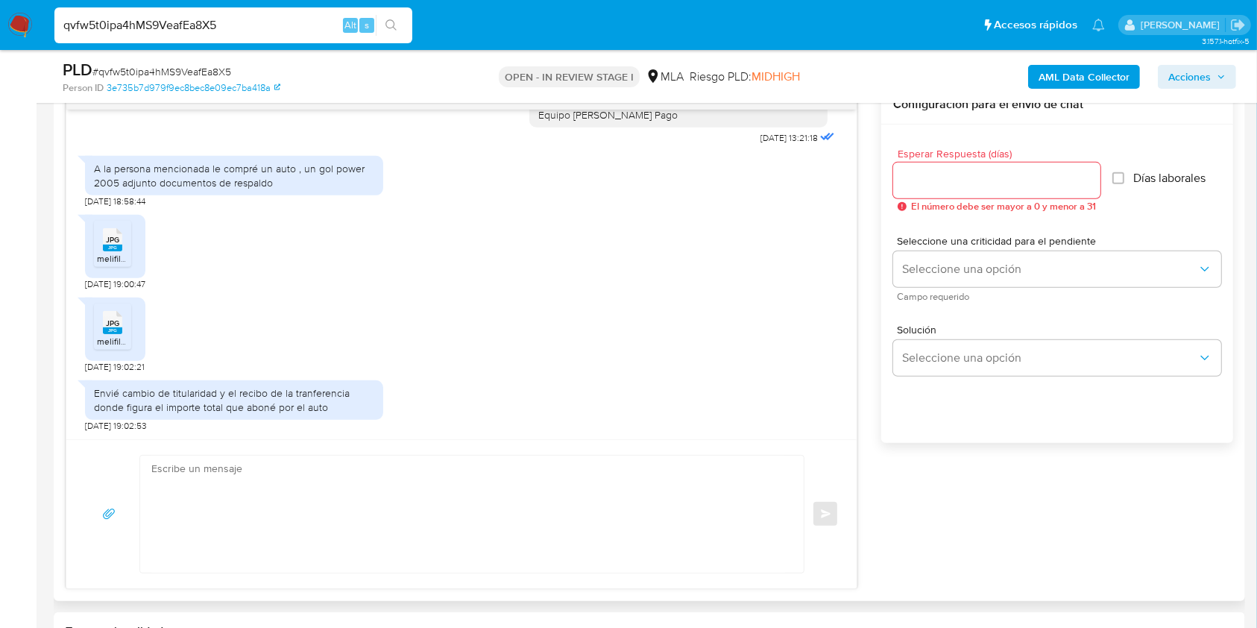
click at [119, 247] on rect at bounding box center [112, 248] width 19 height 7
click at [115, 326] on span "JPG" at bounding box center [112, 323] width 13 height 10
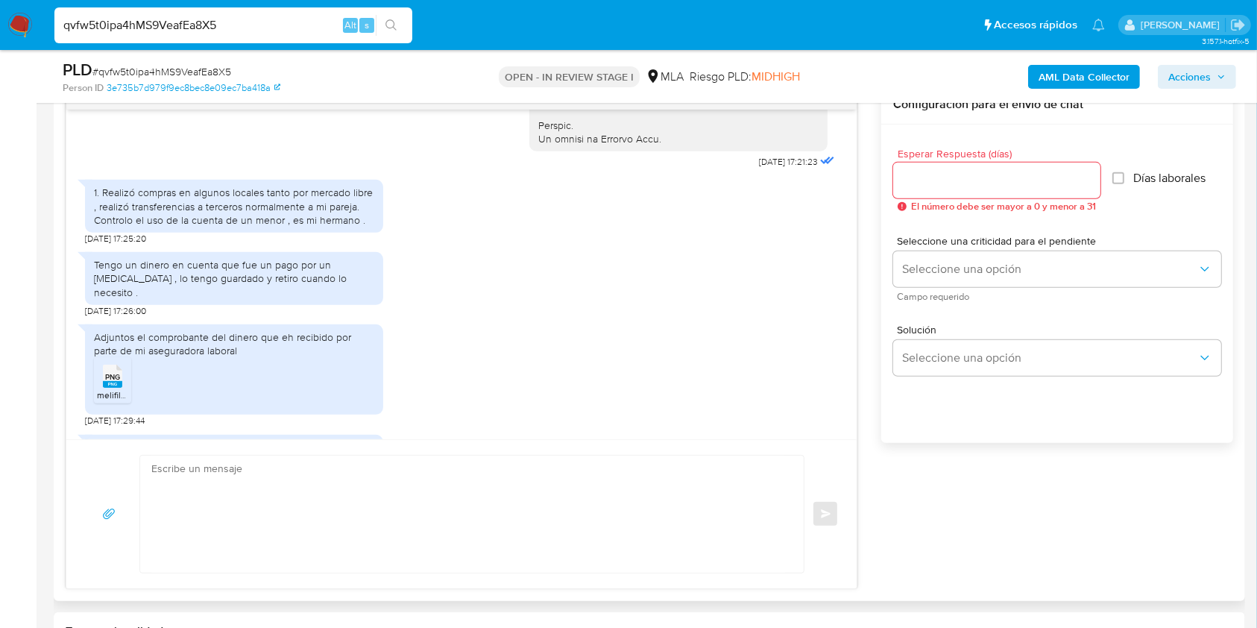
scroll to position [757, 0]
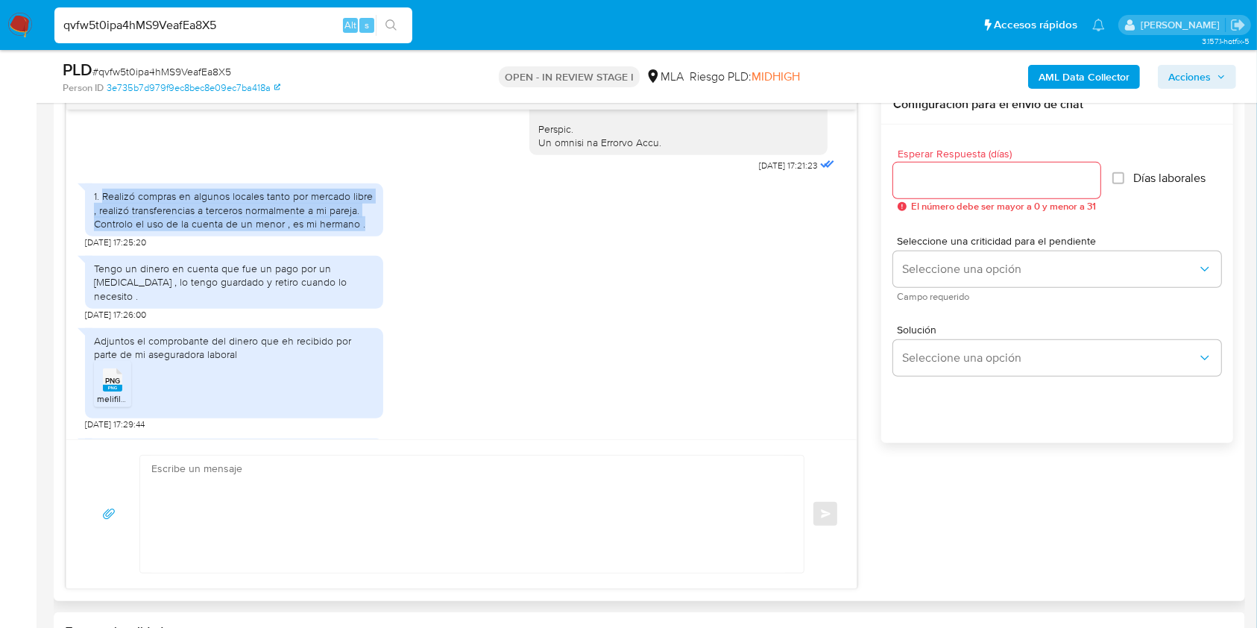
drag, startPoint x: 103, startPoint y: 222, endPoint x: 362, endPoint y: 258, distance: 261.2
click at [362, 236] on div "1. Realizó compras en algunos locales tanto por mercado libre , realizó transfe…" at bounding box center [234, 209] width 298 height 53
copy div "Realizó compras en algunos locales tanto por mercado libre , realizó transferen…"
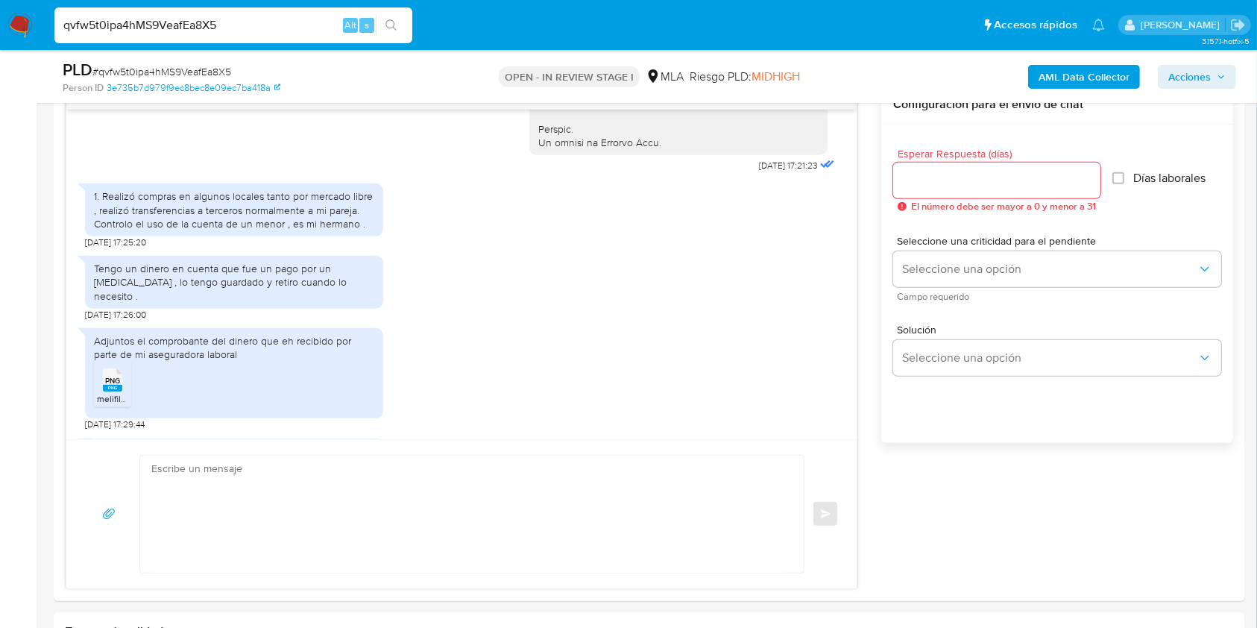
drag, startPoint x: 92, startPoint y: 294, endPoint x: 385, endPoint y: 311, distance: 292.8
click at [385, 311] on div "Tengo un dinero en cuenta que fue un pago por un accidente de trabajo , lo teng…" at bounding box center [461, 284] width 753 height 72
copy div "Tengo un dinero en cuenta que fue un pago por un accidente de trabajo , lo teng…"
drag, startPoint x: 0, startPoint y: 403, endPoint x: 41, endPoint y: 374, distance: 49.8
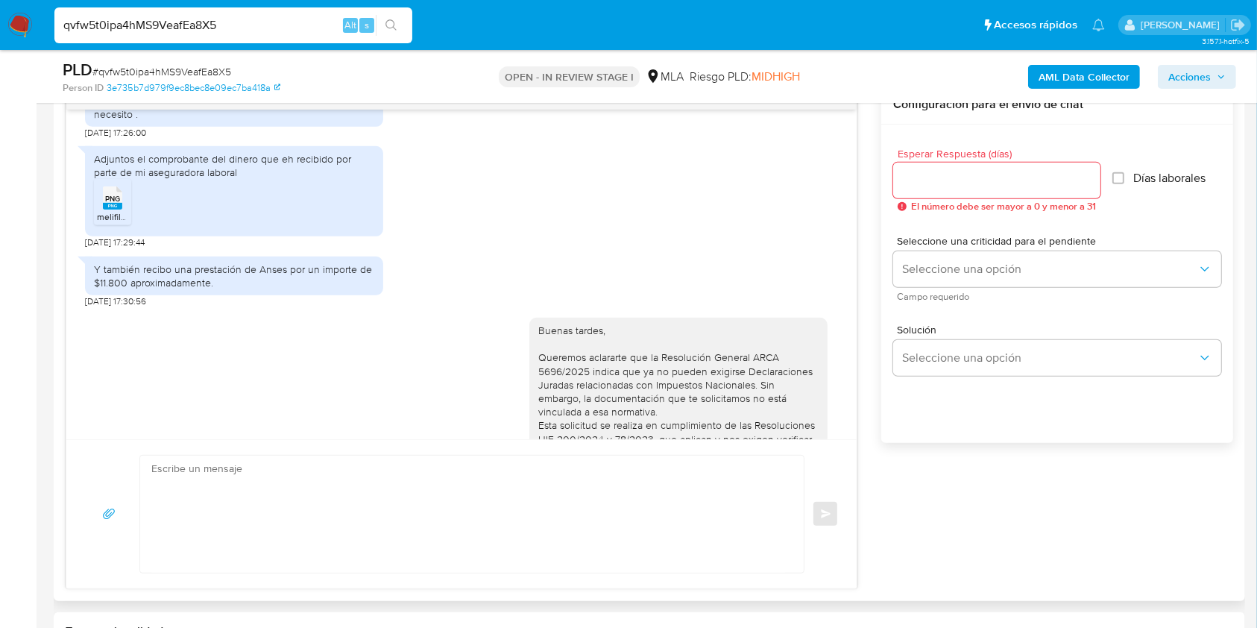
scroll to position [955, 0]
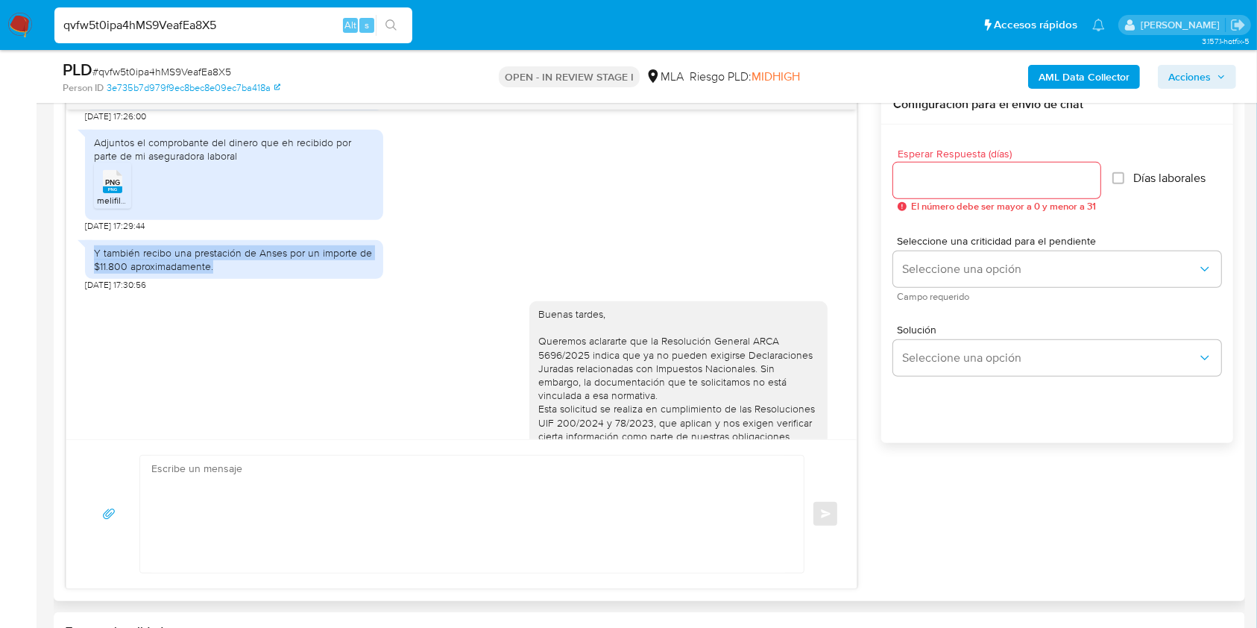
drag, startPoint x: 92, startPoint y: 259, endPoint x: 254, endPoint y: 277, distance: 162.7
click at [254, 277] on div "Y también recibo una prestación de Anses por un importe de $11.800 aproximadame…" at bounding box center [234, 259] width 298 height 39
copy div "Y también recibo una prestación de Anses por un importe de $11.800 aproximadame…"
drag, startPoint x: 0, startPoint y: 416, endPoint x: 31, endPoint y: 409, distance: 31.5
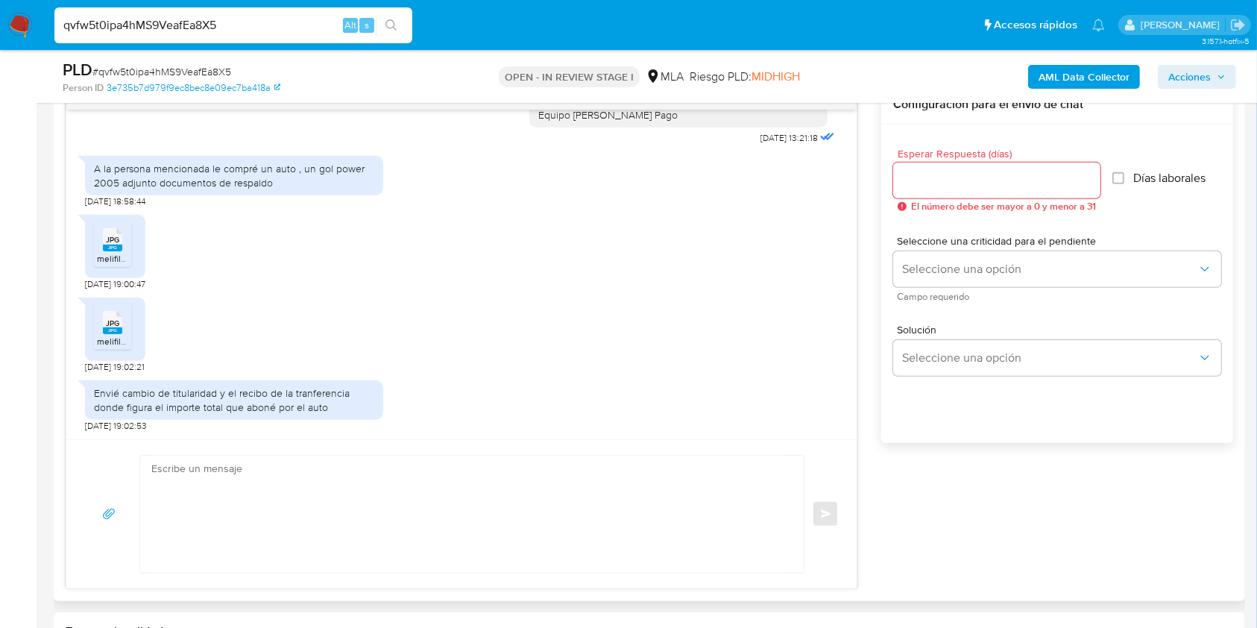
scroll to position [1453, 0]
drag, startPoint x: 91, startPoint y: 164, endPoint x: 377, endPoint y: 171, distance: 286.4
click at [293, 166] on div "A la persona mencionada le compré un auto , un gol power 2005 adjunto documento…" at bounding box center [234, 175] width 298 height 39
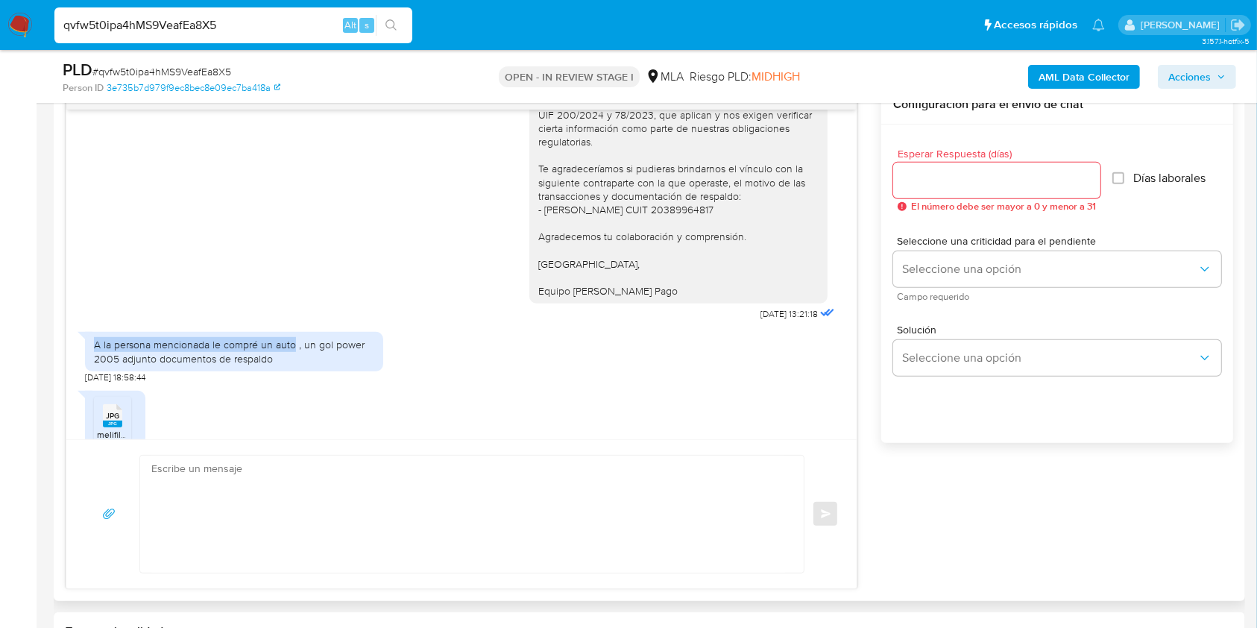
scroll to position [1254, 0]
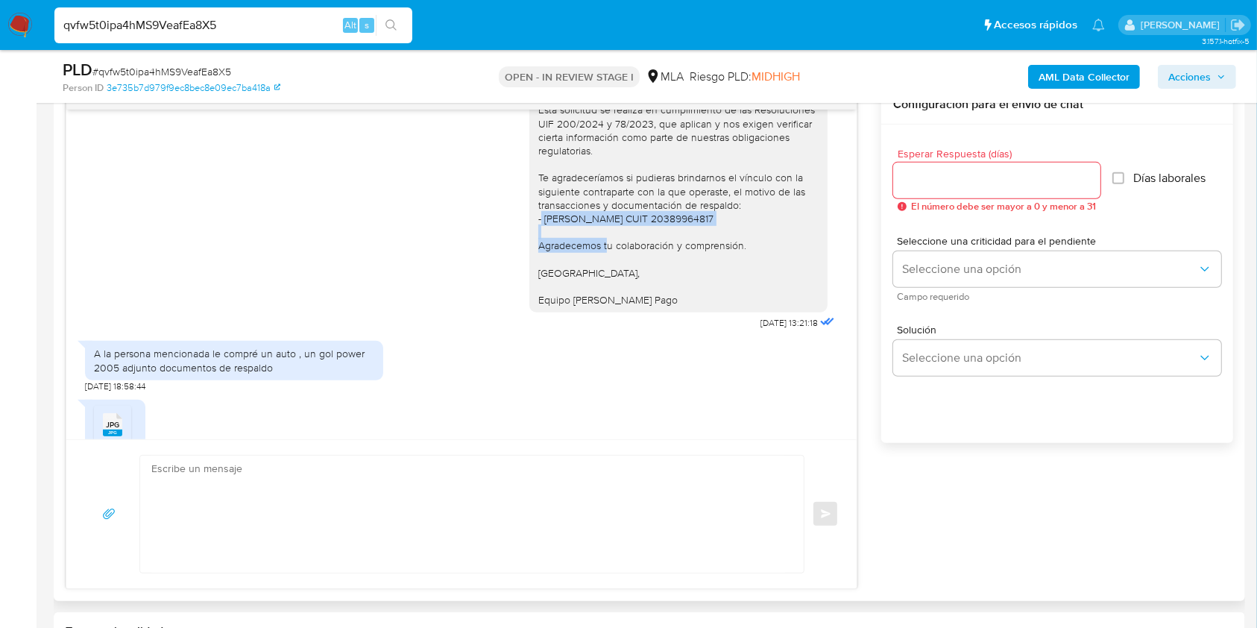
drag, startPoint x: 764, startPoint y: 234, endPoint x: 658, endPoint y: 447, distance: 237.1
click at [538, 227] on div "Buenas tardes, Queremos aclararte que la Resolución General ARCA 5696/2025 indi…" at bounding box center [678, 157] width 280 height 298
copy div "Ezequiel Jonathan Fernandez CUIT 20389964817"
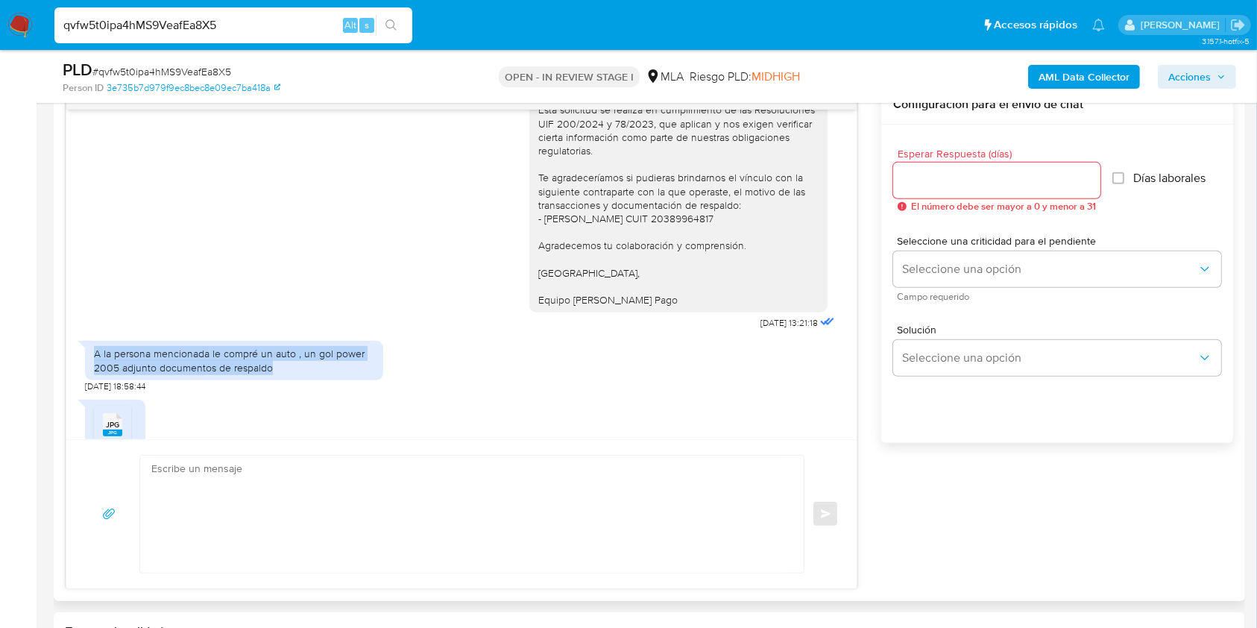
drag, startPoint x: 92, startPoint y: 367, endPoint x: 294, endPoint y: 385, distance: 202.9
click at [294, 380] on div "A la persona mencionada le compré un auto , un gol power 2005 adjunto documento…" at bounding box center [234, 360] width 298 height 39
copy div "A la persona mencionada le compré un auto , un gol power 2005 adjunto documento…"
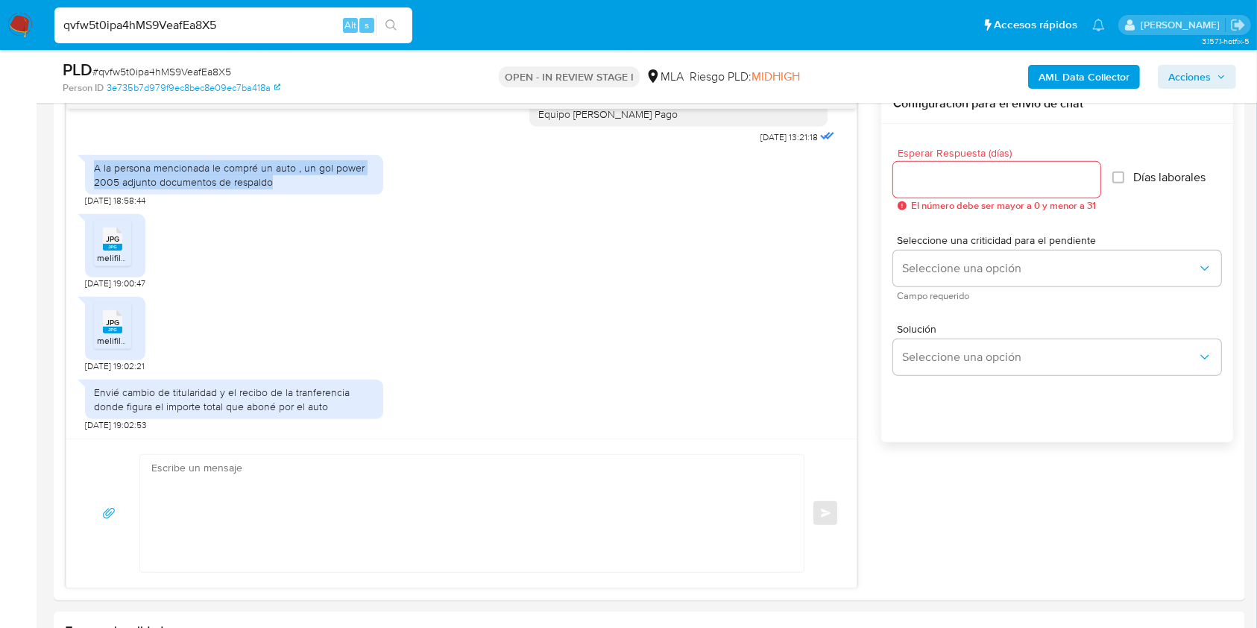
scroll to position [795, 0]
click at [149, 69] on span "# qvfw5t0ipa4hMS9VeafEa8X5" at bounding box center [161, 71] width 139 height 15
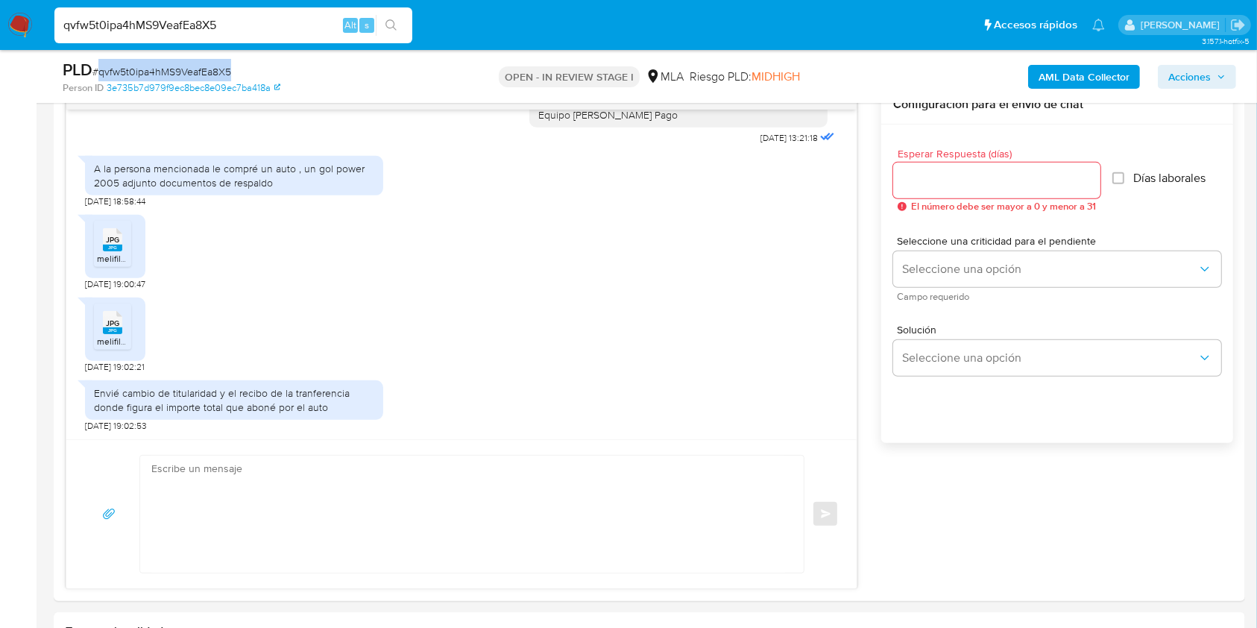
click at [149, 69] on span "# qvfw5t0ipa4hMS9VeafEa8X5" at bounding box center [161, 71] width 139 height 15
copy span "qvfw5t0ipa4hMS9VeafEa8X5"
click at [947, 171] on input "Esperar Respuesta (días)" at bounding box center [996, 180] width 207 height 19
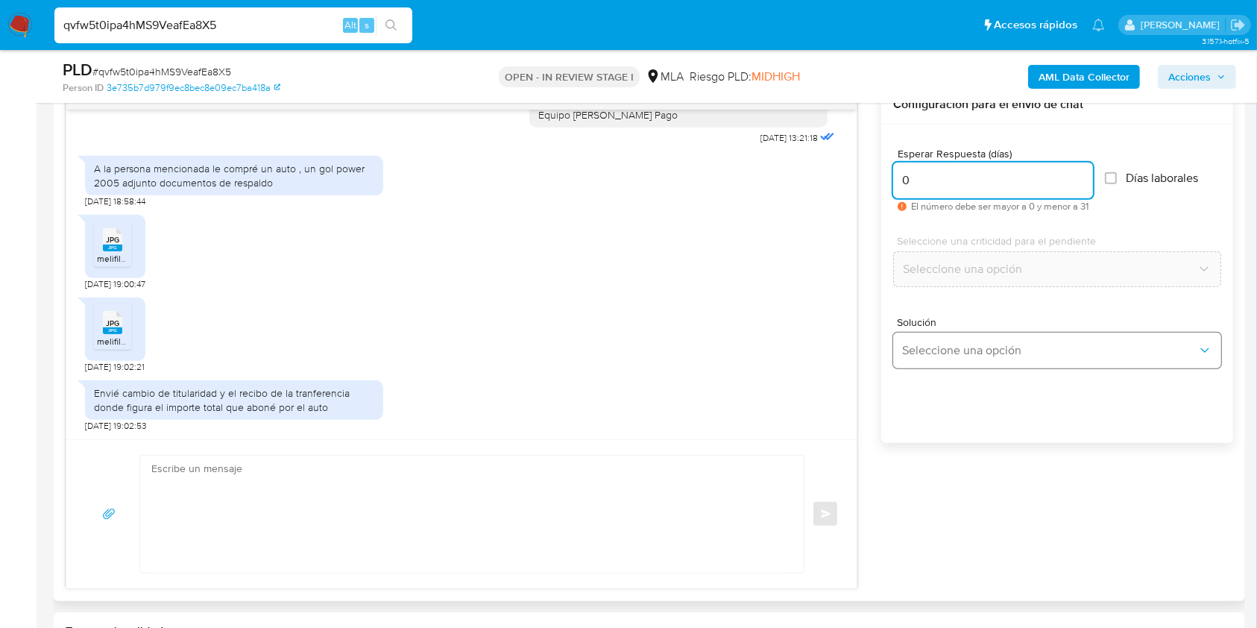
type input "0"
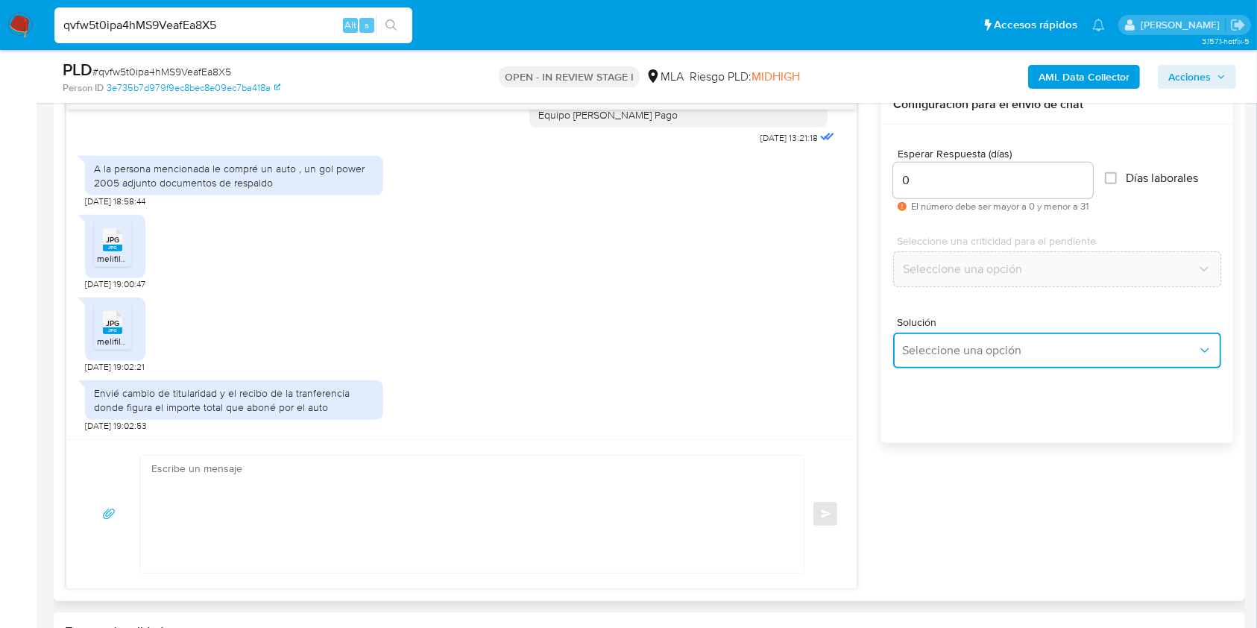
click at [980, 333] on button "Seleccione una opción" at bounding box center [1057, 351] width 328 height 36
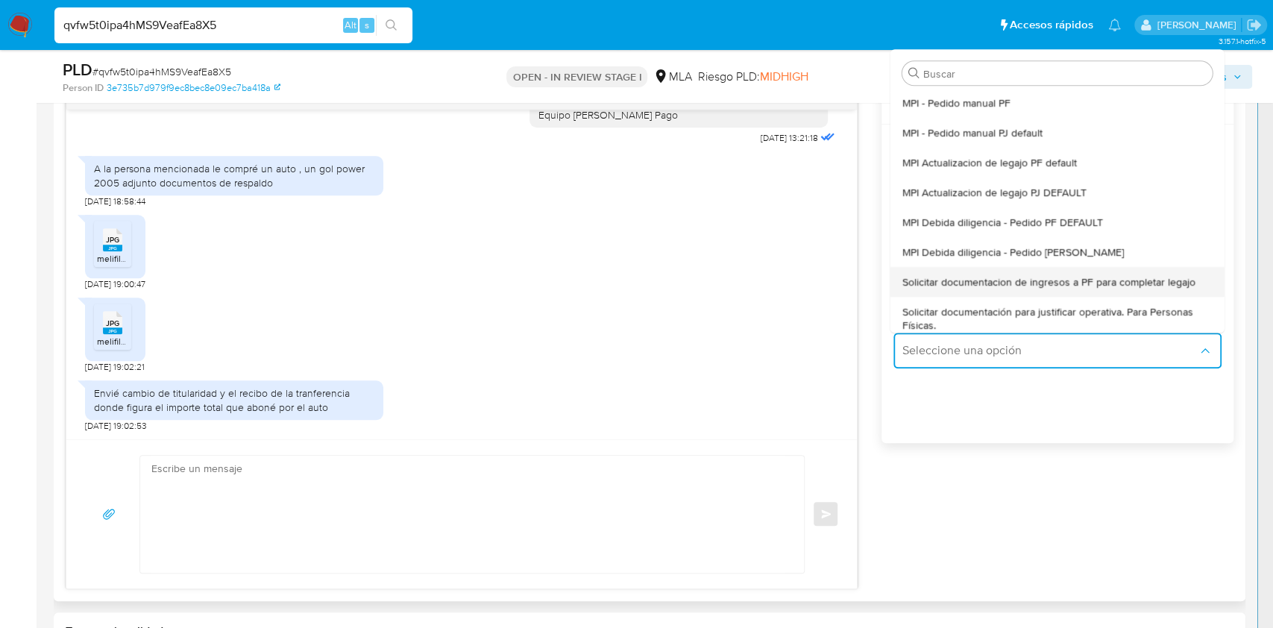
click at [978, 282] on span "Solicitar documentacion de ingresos a PF para completar legajo" at bounding box center [1048, 281] width 293 height 13
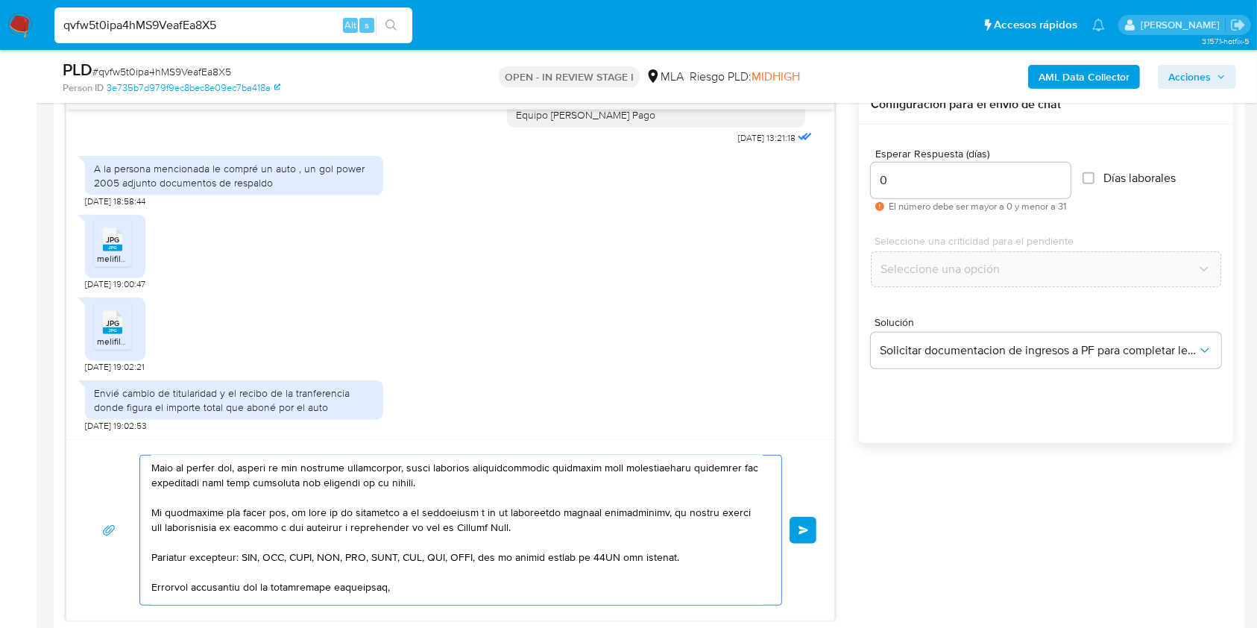
scroll to position [303, 0]
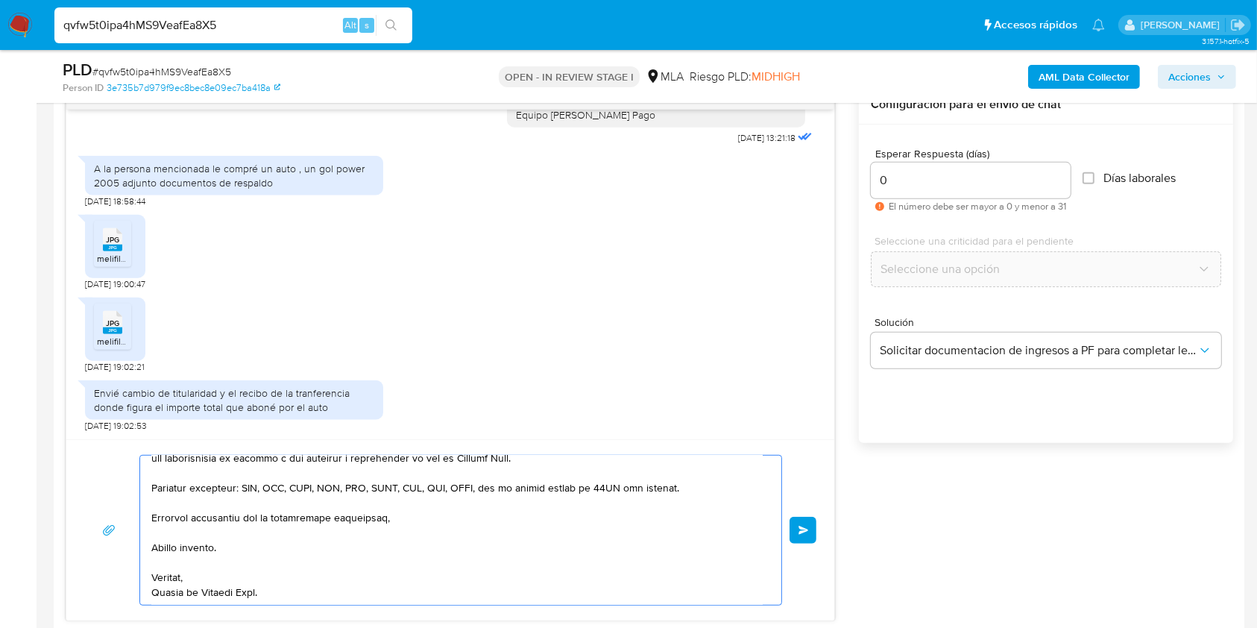
drag, startPoint x: 198, startPoint y: 479, endPoint x: 377, endPoint y: 617, distance: 226.5
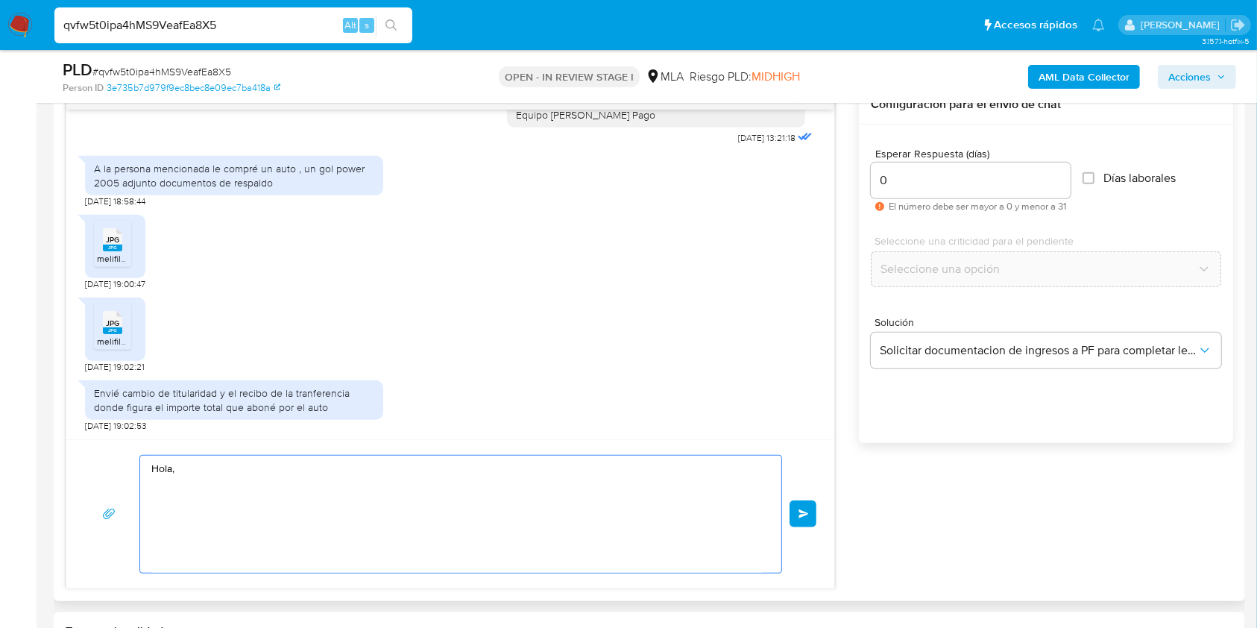
scroll to position [0, 0]
drag, startPoint x: 221, startPoint y: 488, endPoint x: 118, endPoint y: 470, distance: 104.4
click at [118, 470] on div "Hola Enviar" at bounding box center [450, 514] width 732 height 119
paste textarea "Buenas tardes, ¡Muchas gracias por tu respuesta! Confirmamos la recepción de la…"
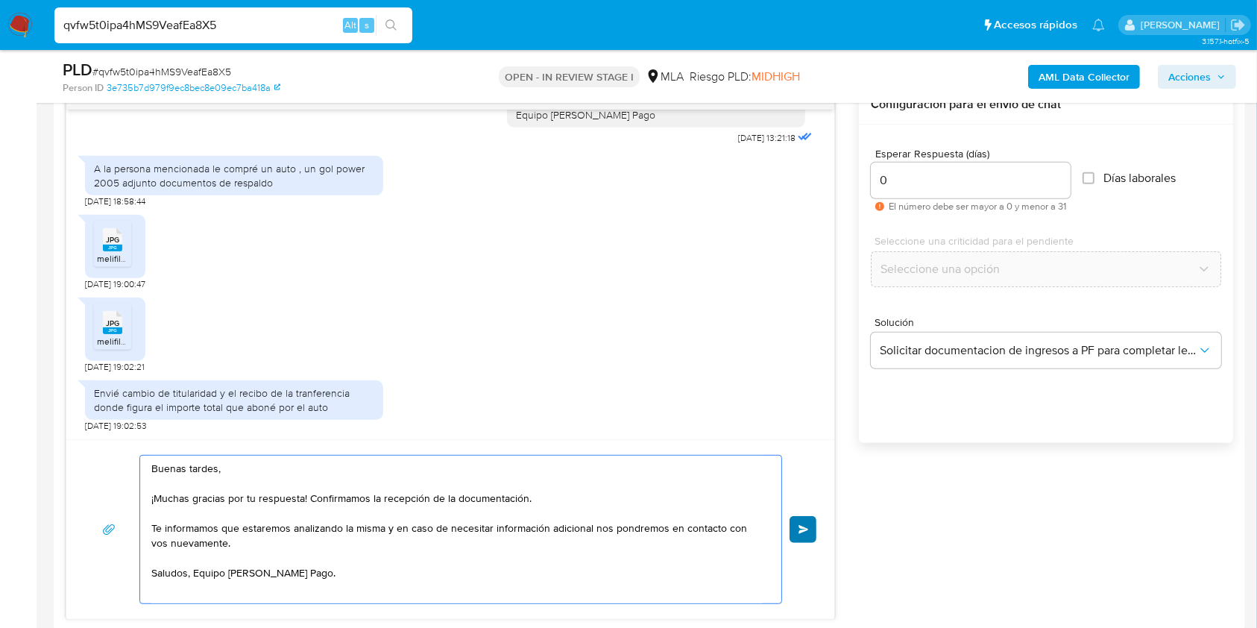
type textarea "Buenas tardes, ¡Muchas gracias por tu respuesta! Confirmamos la recepción de la…"
click at [807, 520] on button "Enviar" at bounding box center [803, 529] width 27 height 27
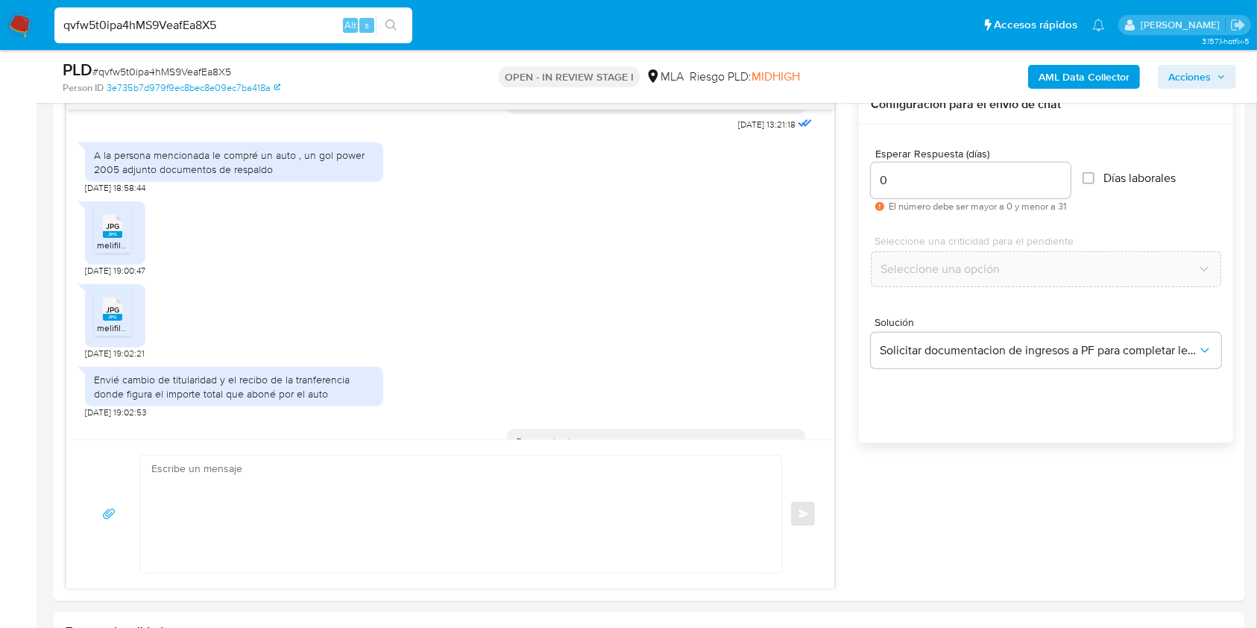
scroll to position [1631, 0]
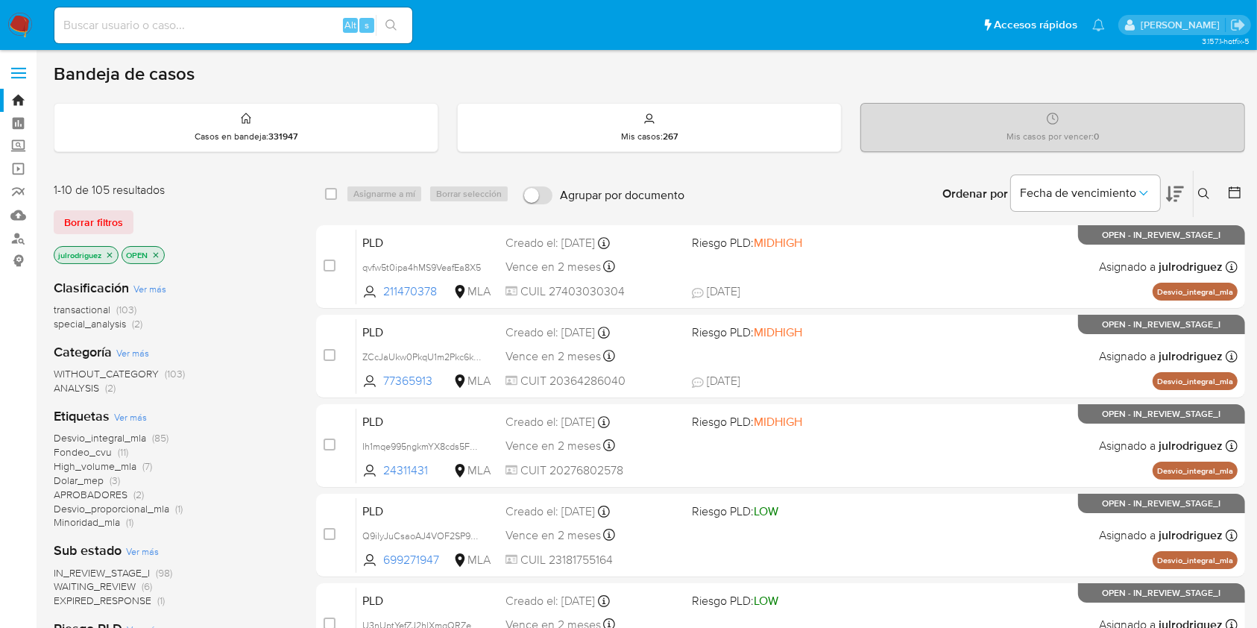
click at [954, 192] on icon at bounding box center [1204, 194] width 12 height 12
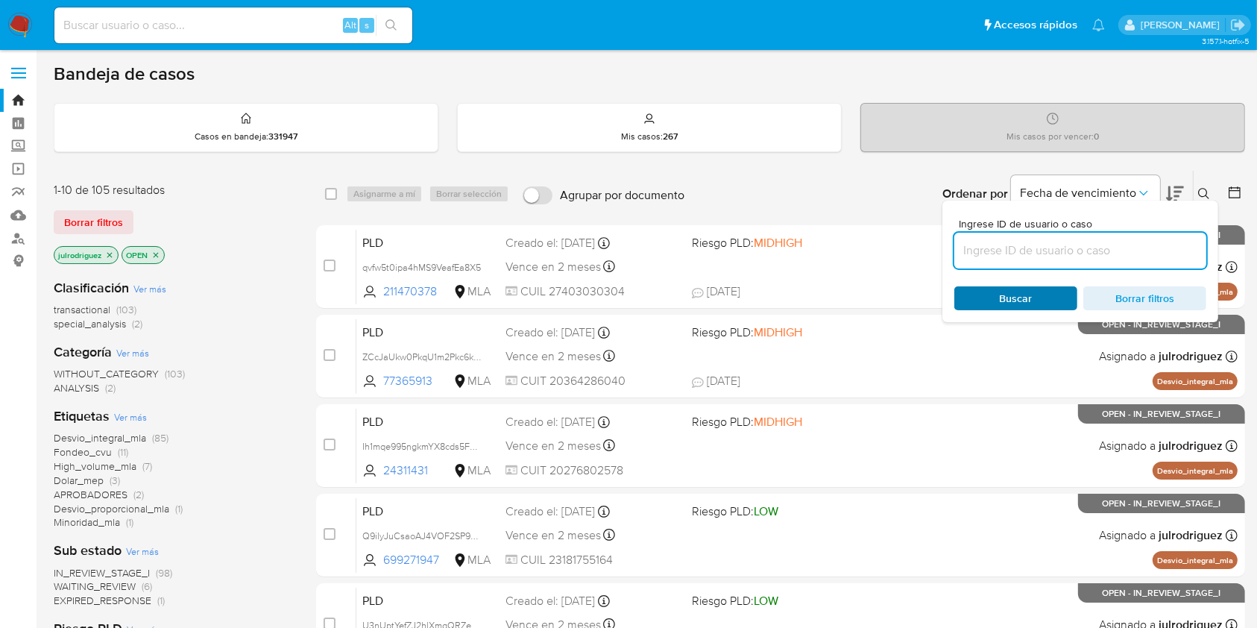
drag, startPoint x: 1103, startPoint y: 248, endPoint x: 1021, endPoint y: 289, distance: 91.7
click at [954, 248] on input at bounding box center [1080, 250] width 252 height 19
type input "qvfw5t0ipa4hMS9VeafEa8X5"
click at [954, 298] on span "Buscar" at bounding box center [1016, 298] width 102 height 21
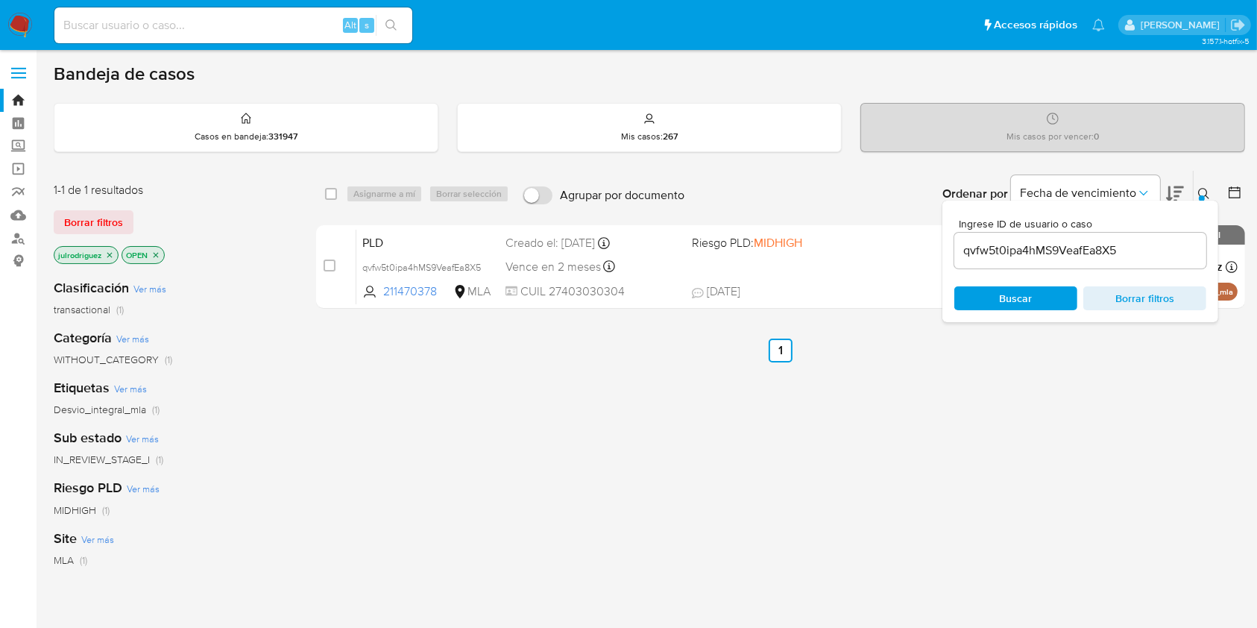
click at [320, 195] on div "select-all-cases-checkbox Asignarme a mí Borrar selección Agrupar por documento…" at bounding box center [780, 194] width 929 height 46
click at [325, 195] on input "checkbox" at bounding box center [331, 194] width 12 height 12
checkbox input "true"
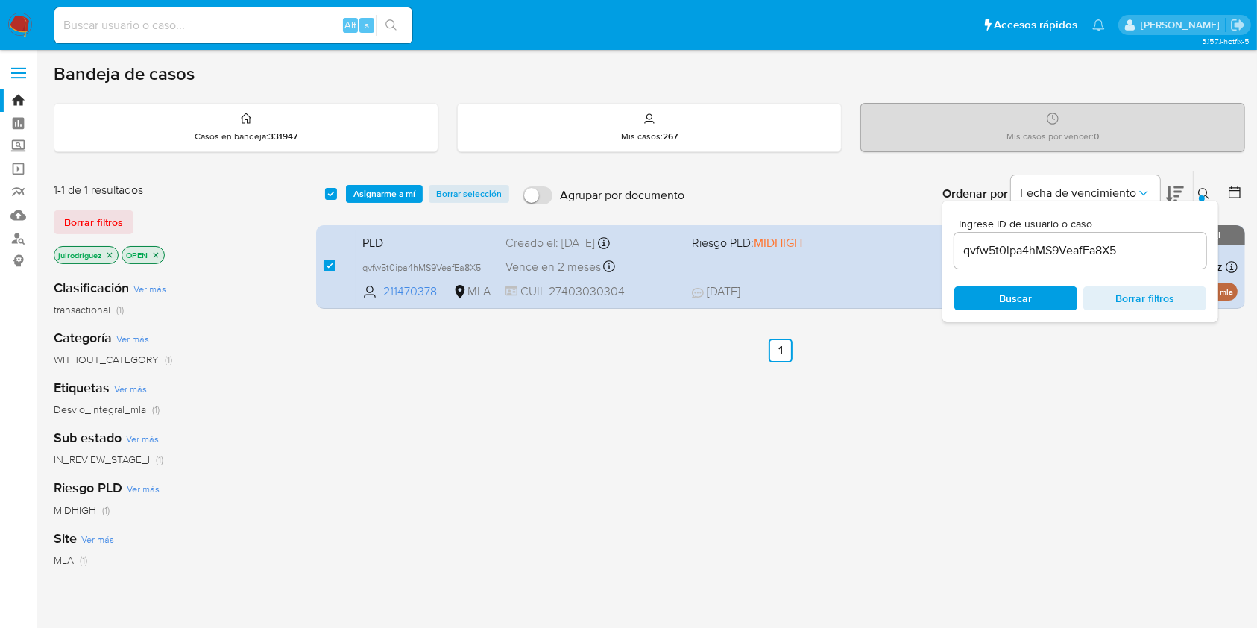
click at [392, 183] on div "select-all-cases-checkbox Asignarme a mí Borrar selección Agrupar por documento…" at bounding box center [780, 194] width 929 height 46
click at [408, 200] on span "Asignarme a mí" at bounding box center [384, 193] width 62 height 15
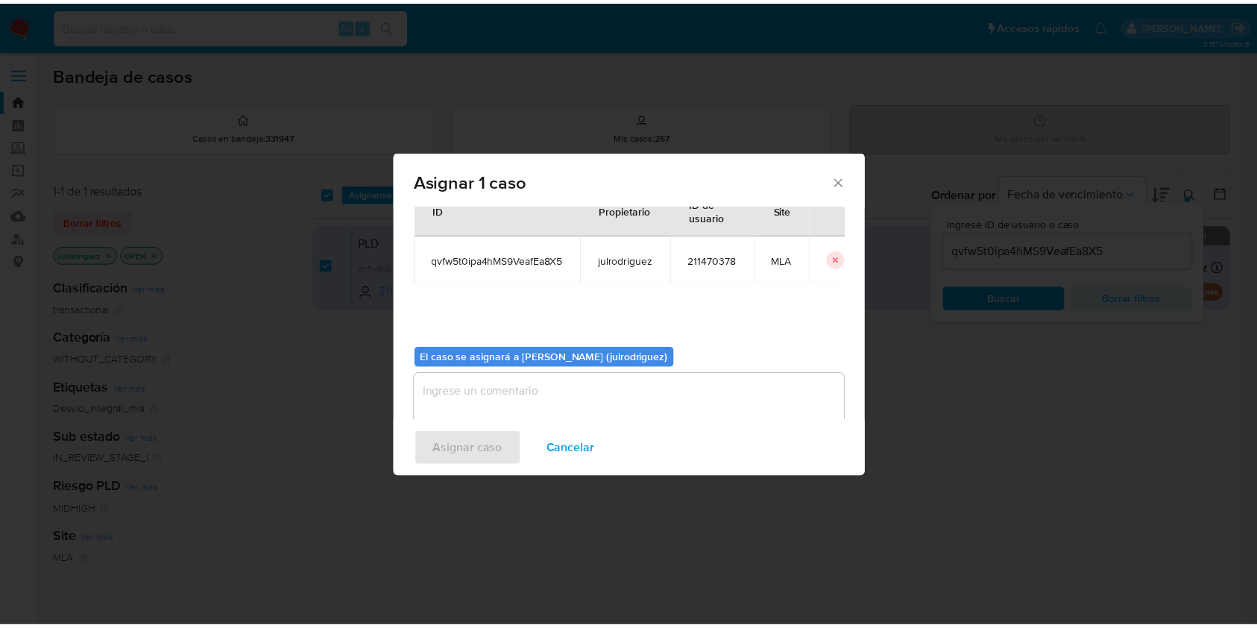
scroll to position [76, 0]
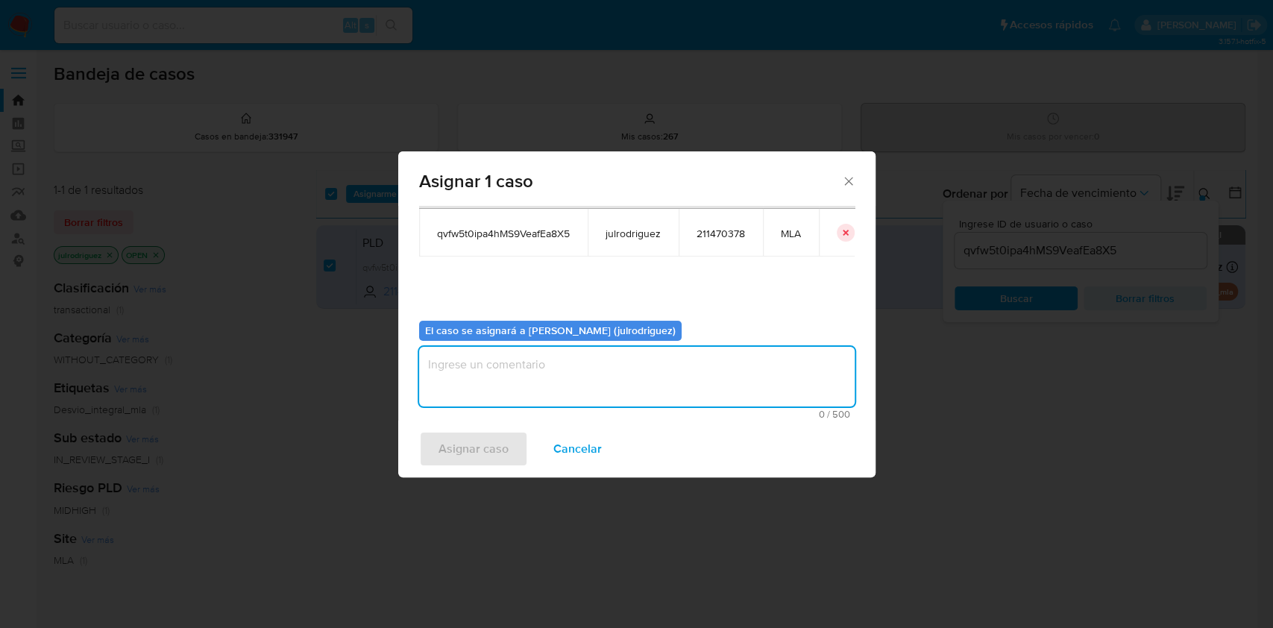
click at [518, 379] on textarea "assign-modal" at bounding box center [636, 377] width 435 height 60
type textarea "."
click at [473, 432] on span "Asignar caso" at bounding box center [473, 448] width 70 height 33
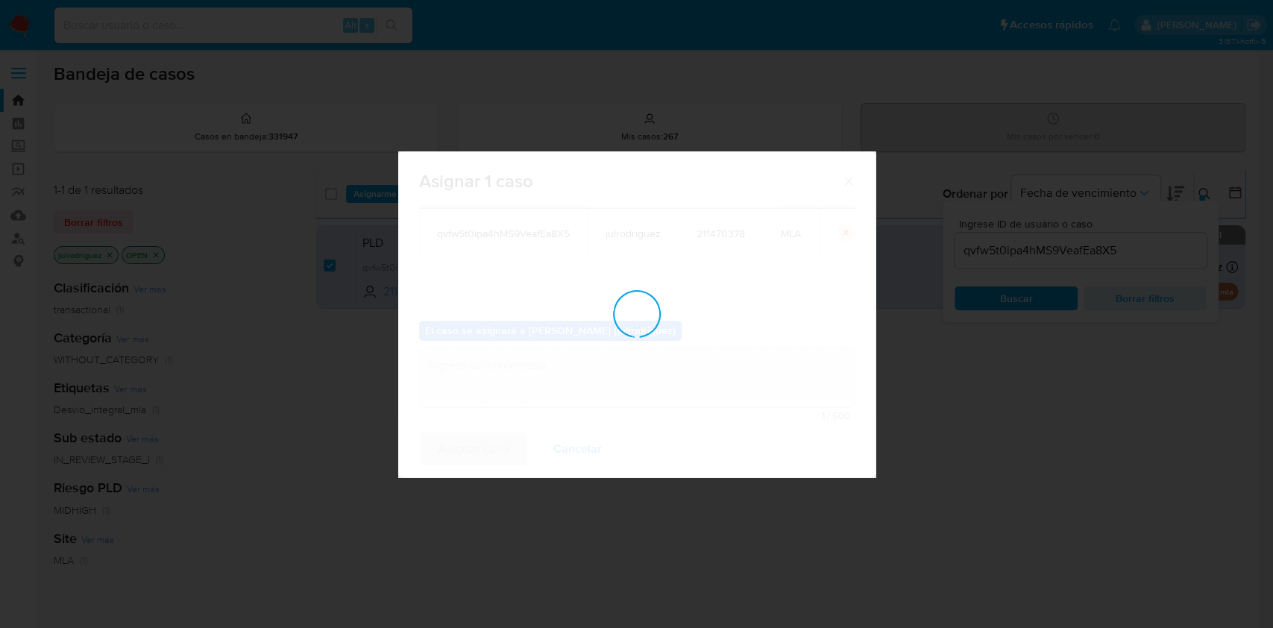
checkbox input "false"
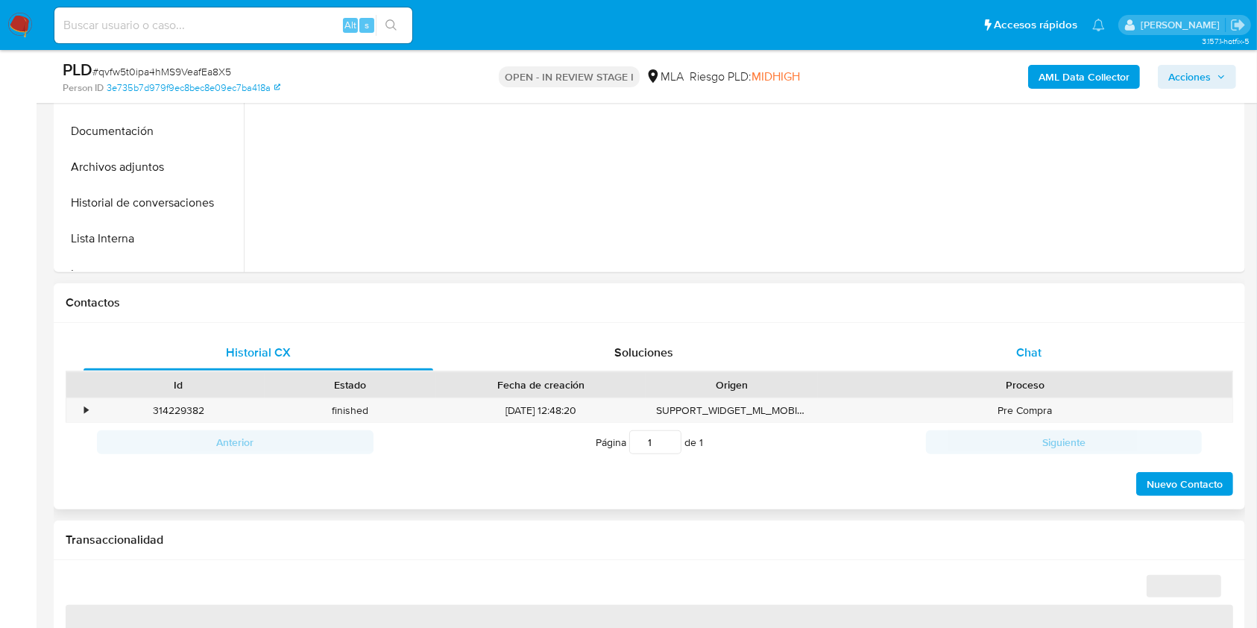
click at [1048, 353] on div "Chat" at bounding box center [1030, 353] width 350 height 36
select select "10"
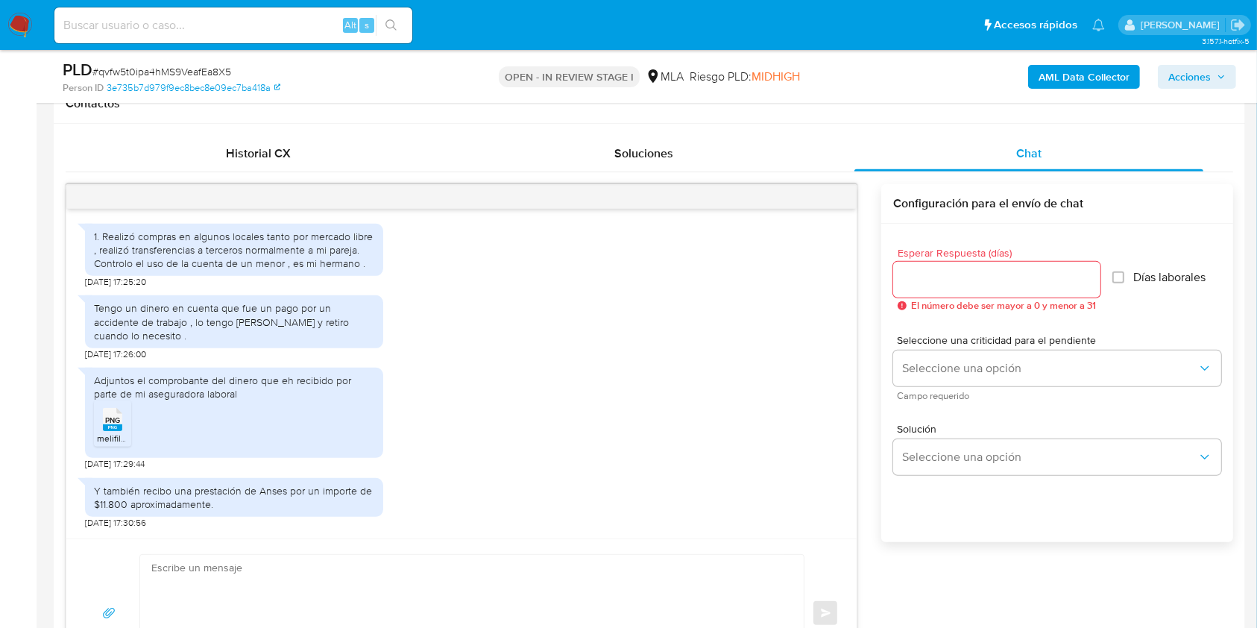
scroll to position [787, 0]
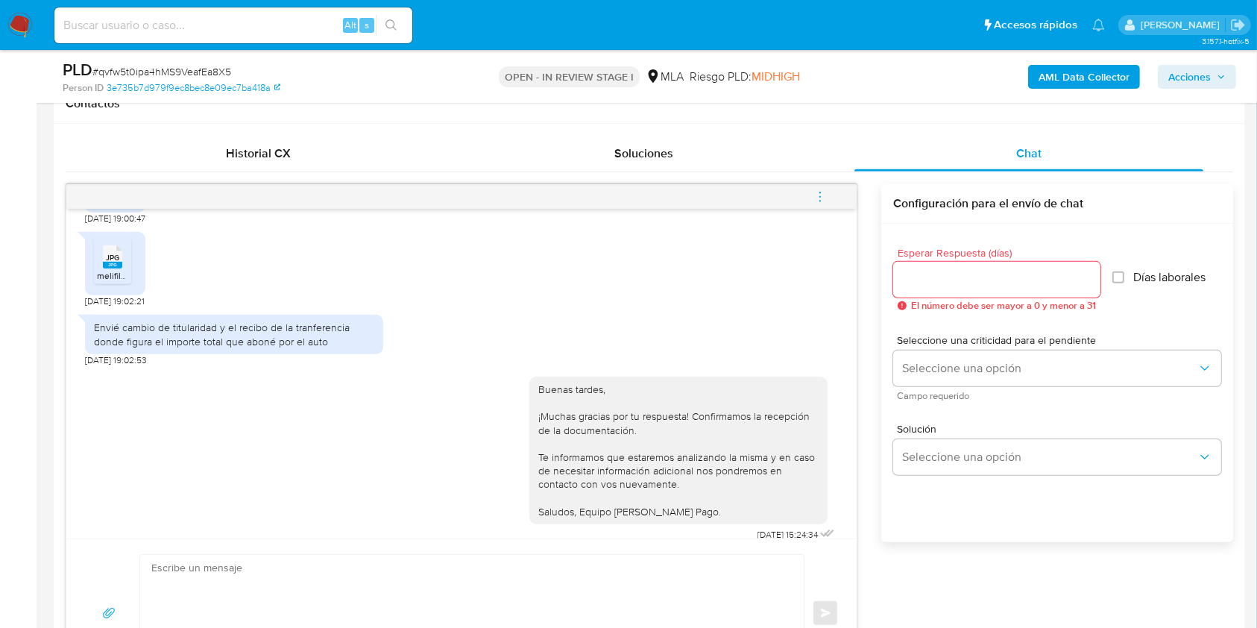
click at [827, 200] on icon "menu-action" at bounding box center [819, 196] width 13 height 13
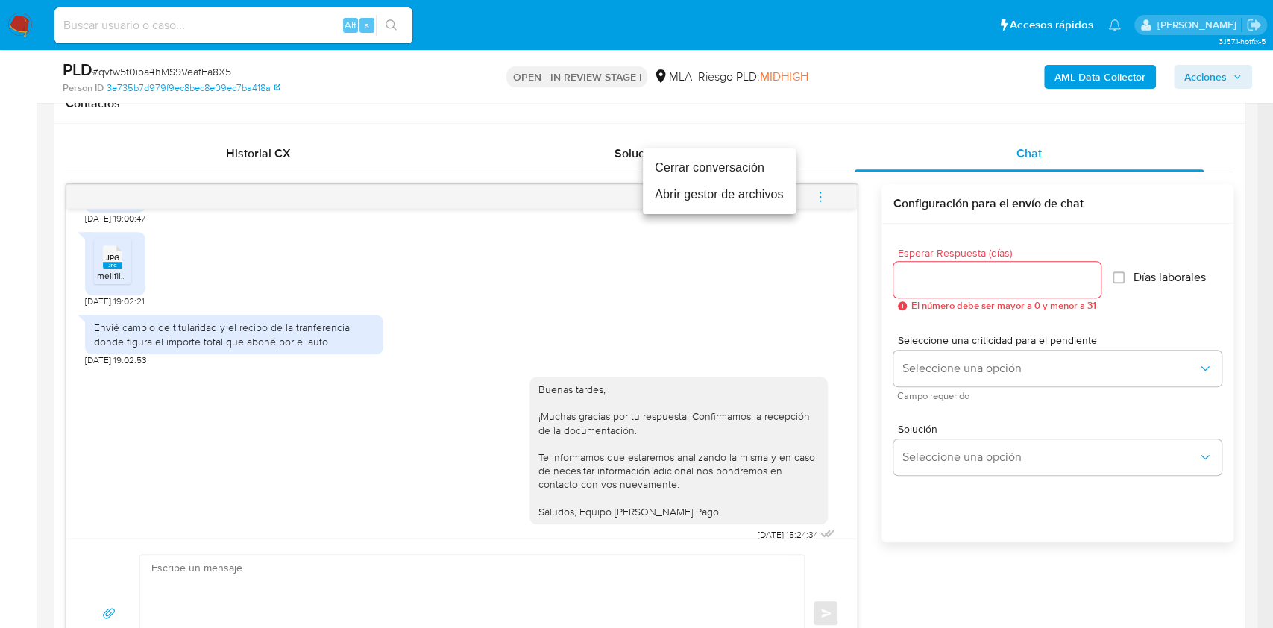
click at [730, 168] on li "Cerrar conversación" at bounding box center [719, 167] width 153 height 27
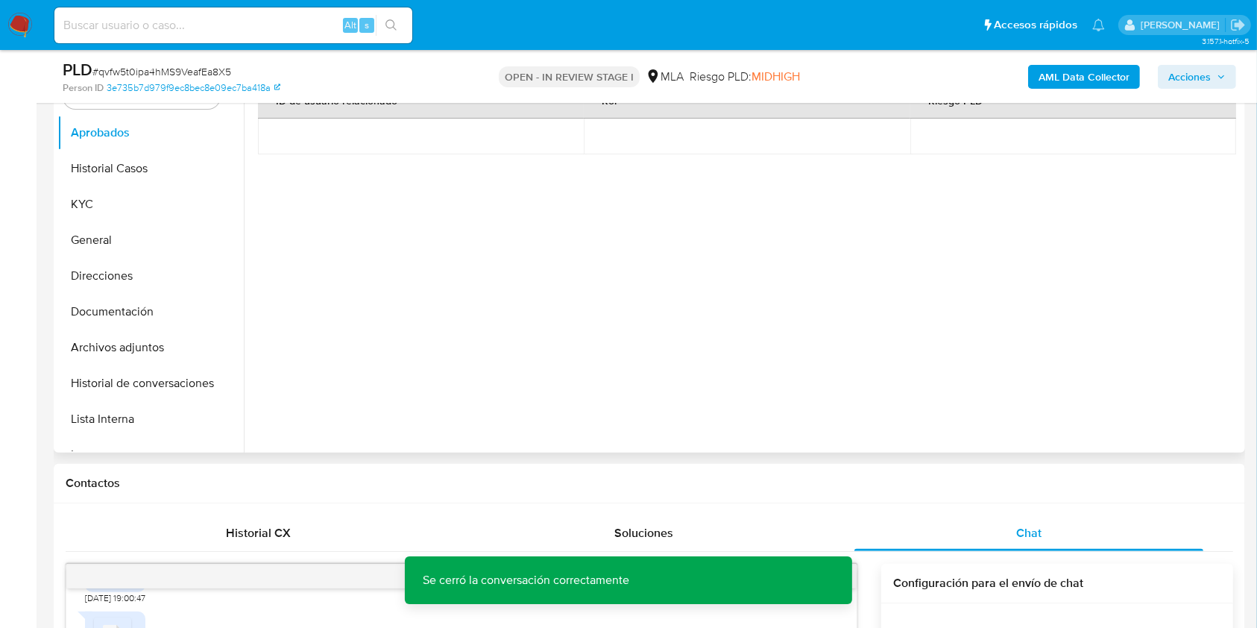
scroll to position [298, 0]
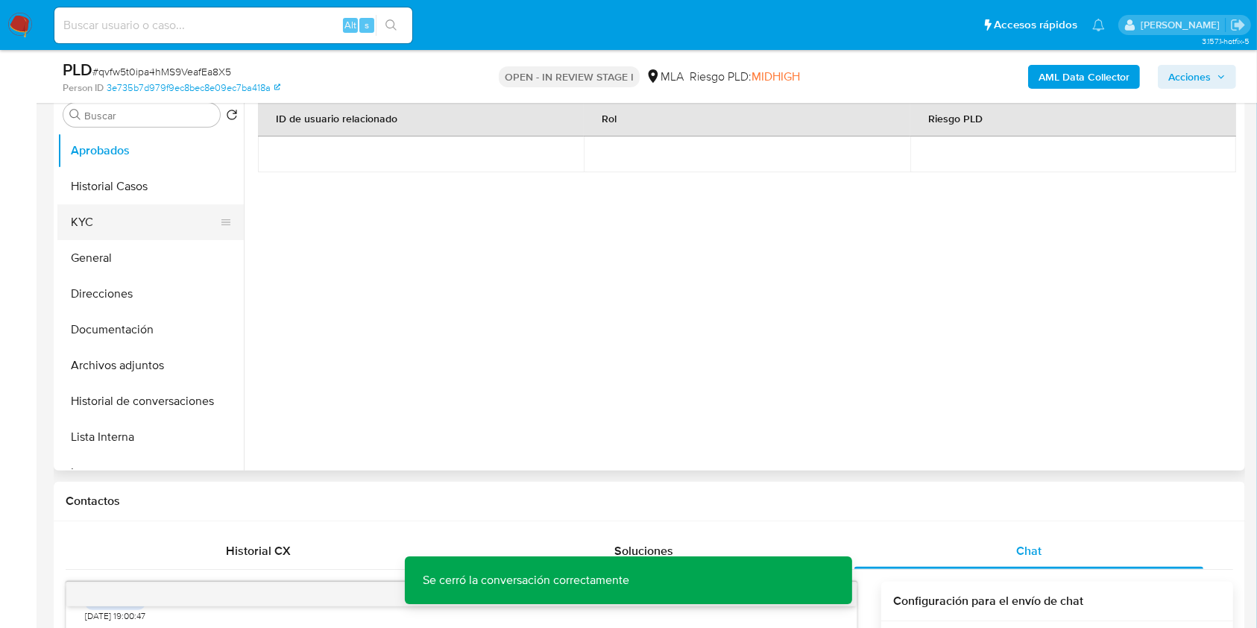
click at [107, 211] on button "KYC" at bounding box center [144, 222] width 174 height 36
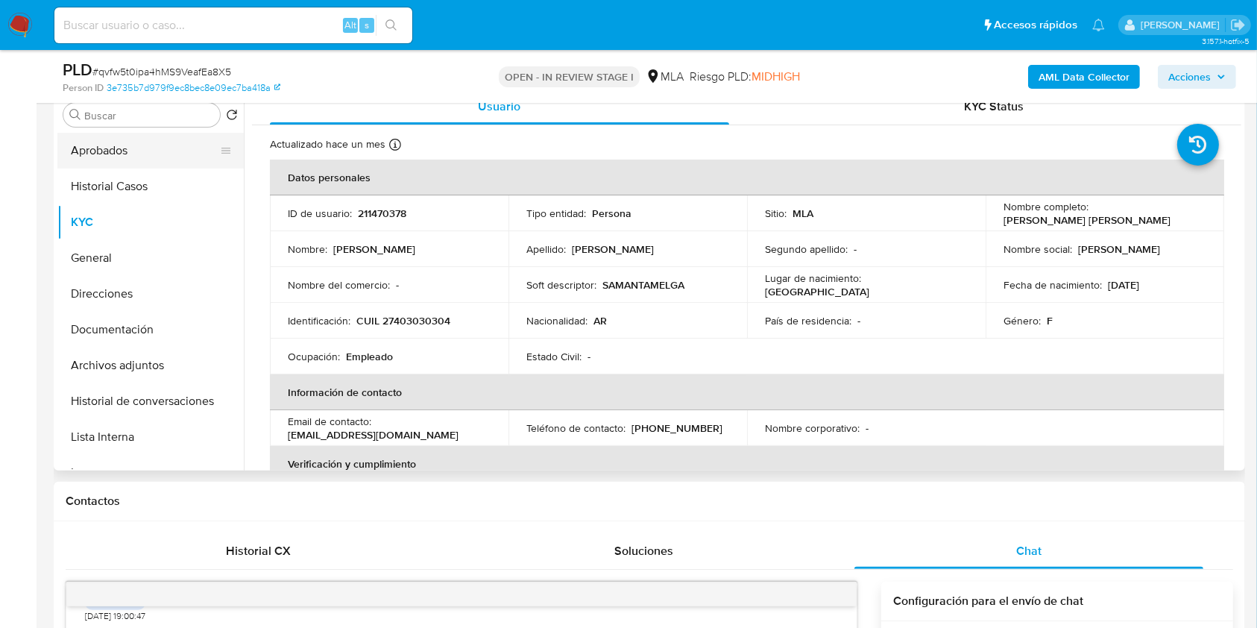
click at [151, 152] on button "Aprobados" at bounding box center [144, 151] width 174 height 36
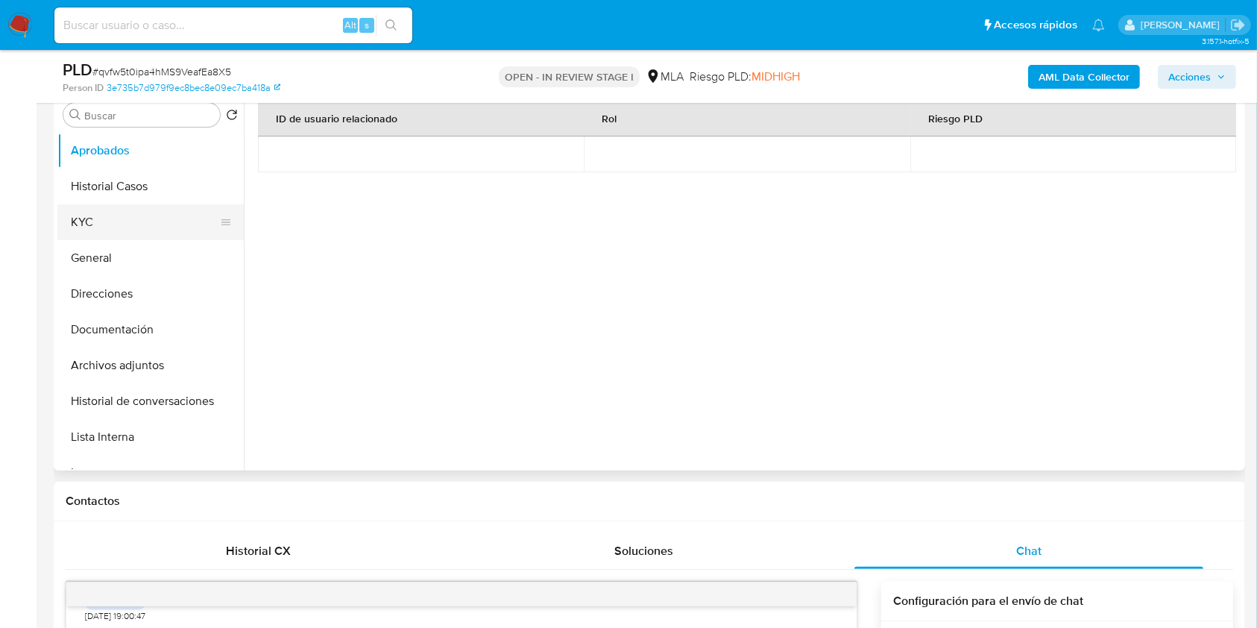
click at [114, 215] on button "KYC" at bounding box center [144, 222] width 174 height 36
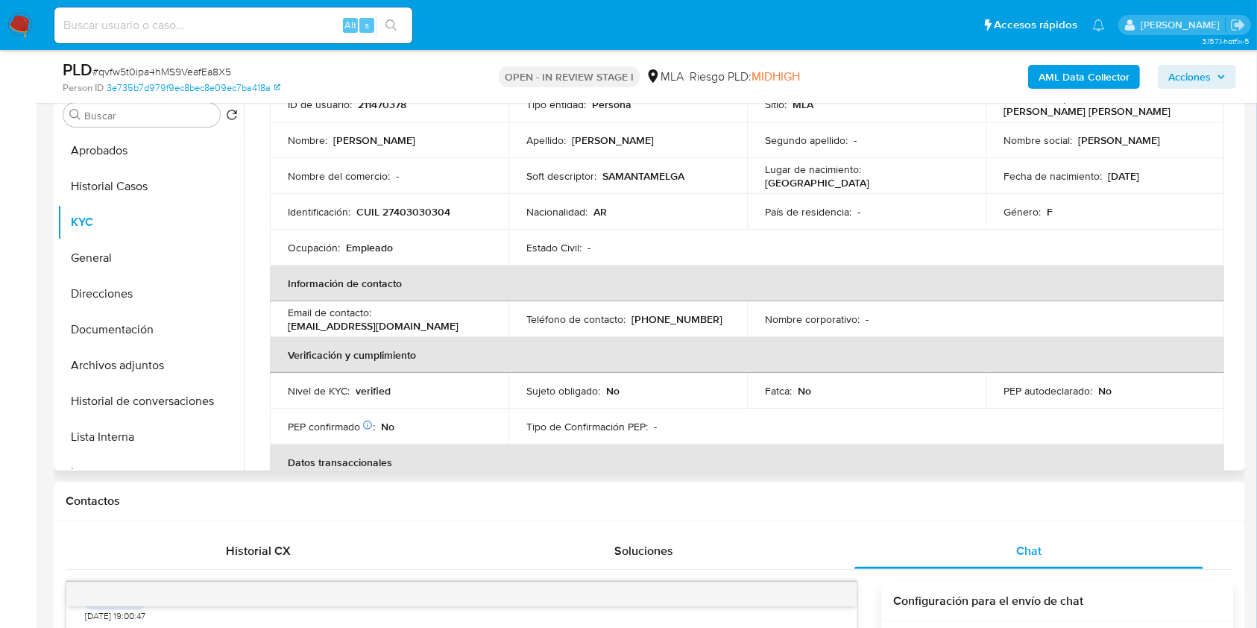
scroll to position [48, 0]
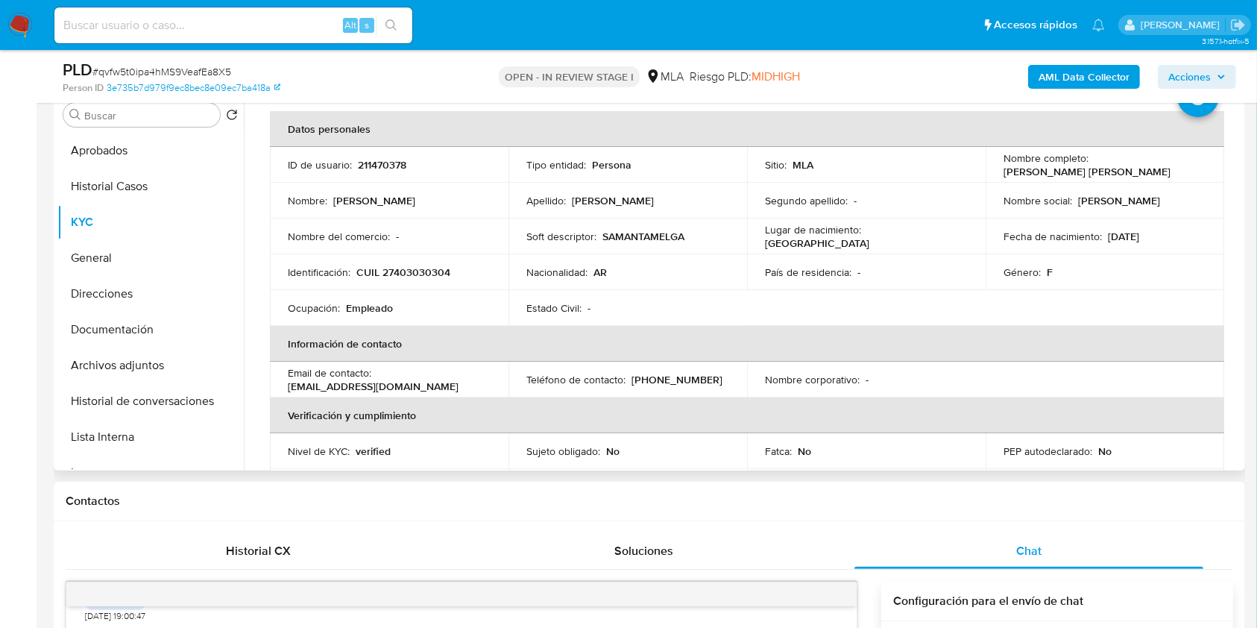
click at [387, 149] on td "ID de usuario : 211470378" at bounding box center [389, 165] width 239 height 36
click at [389, 164] on p "211470378" at bounding box center [382, 164] width 48 height 13
copy p "211470378"
click at [227, 69] on span "# qvfw5t0ipa4hMS9VeafEa8X5" at bounding box center [161, 71] width 139 height 15
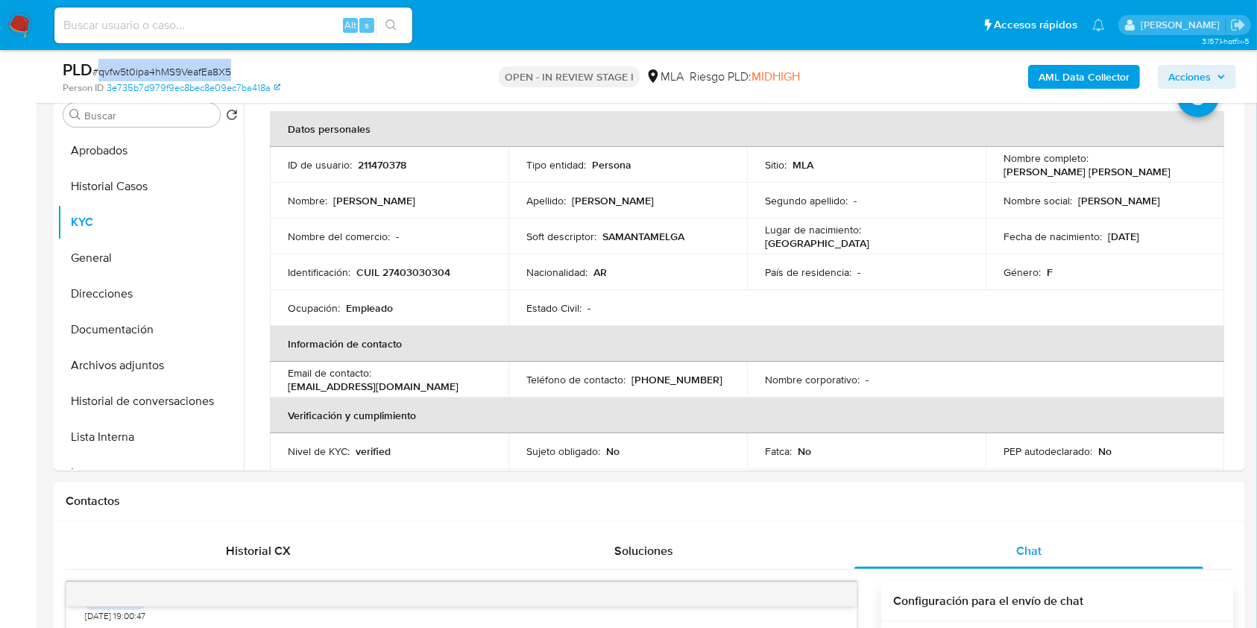
click at [227, 69] on span "# qvfw5t0ipa4hMS9VeafEa8X5" at bounding box center [161, 71] width 139 height 15
copy span "qvfw5t0ipa4hMS9VeafEa8X5"
click at [1048, 78] on b "AML Data Collector" at bounding box center [1084, 77] width 91 height 24
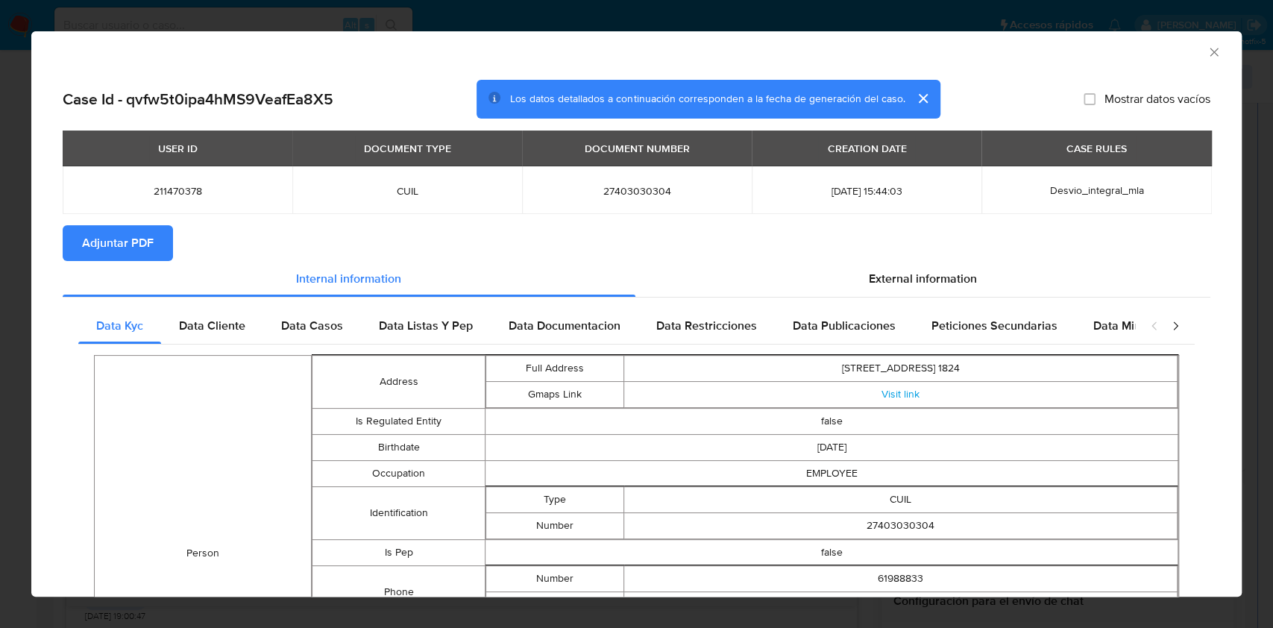
click at [143, 245] on span "Adjuntar PDF" at bounding box center [118, 243] width 72 height 33
click at [1188, 48] on div "AML Data Collector" at bounding box center [624, 50] width 1165 height 16
click at [1193, 62] on div "AML Data Collector" at bounding box center [636, 49] width 1210 height 37
click at [1206, 55] on icon "Cerrar ventana" at bounding box center [1213, 52] width 15 height 15
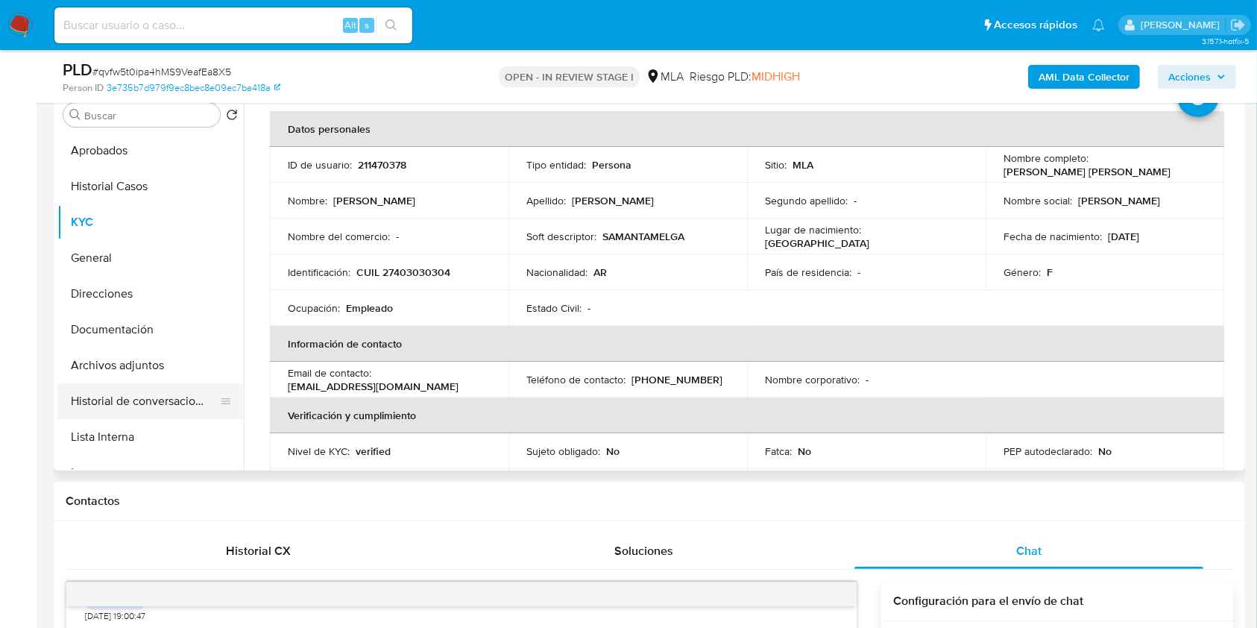
click at [143, 391] on button "Historial de conversaciones" at bounding box center [144, 401] width 174 height 36
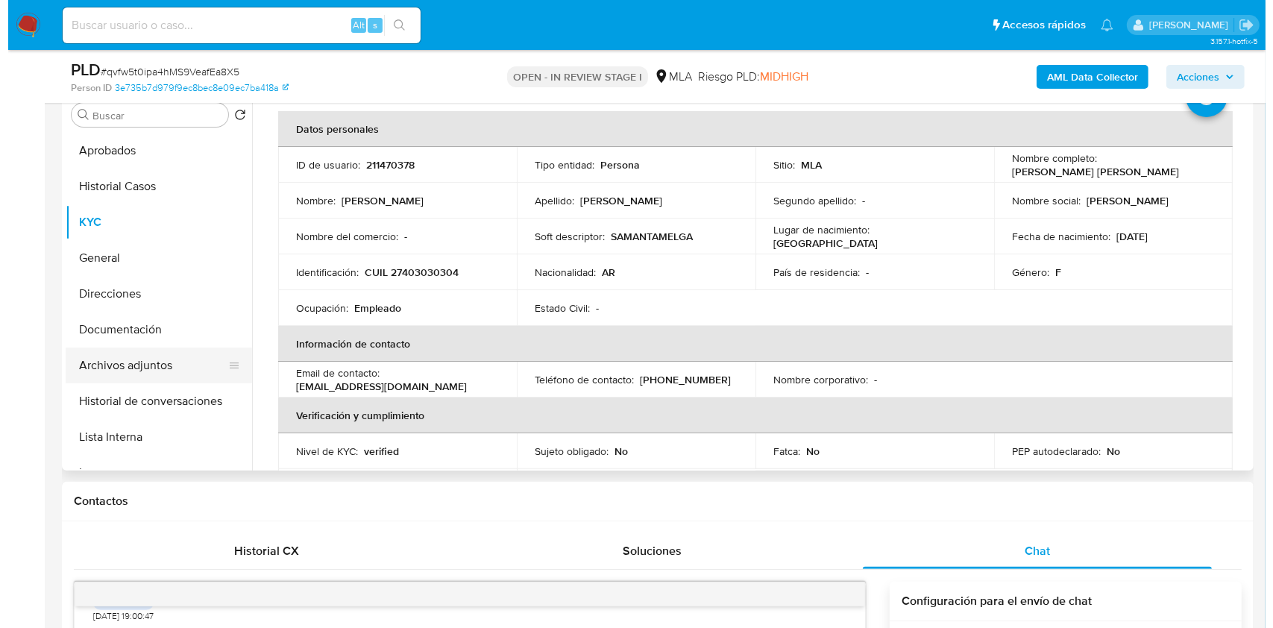
scroll to position [0, 0]
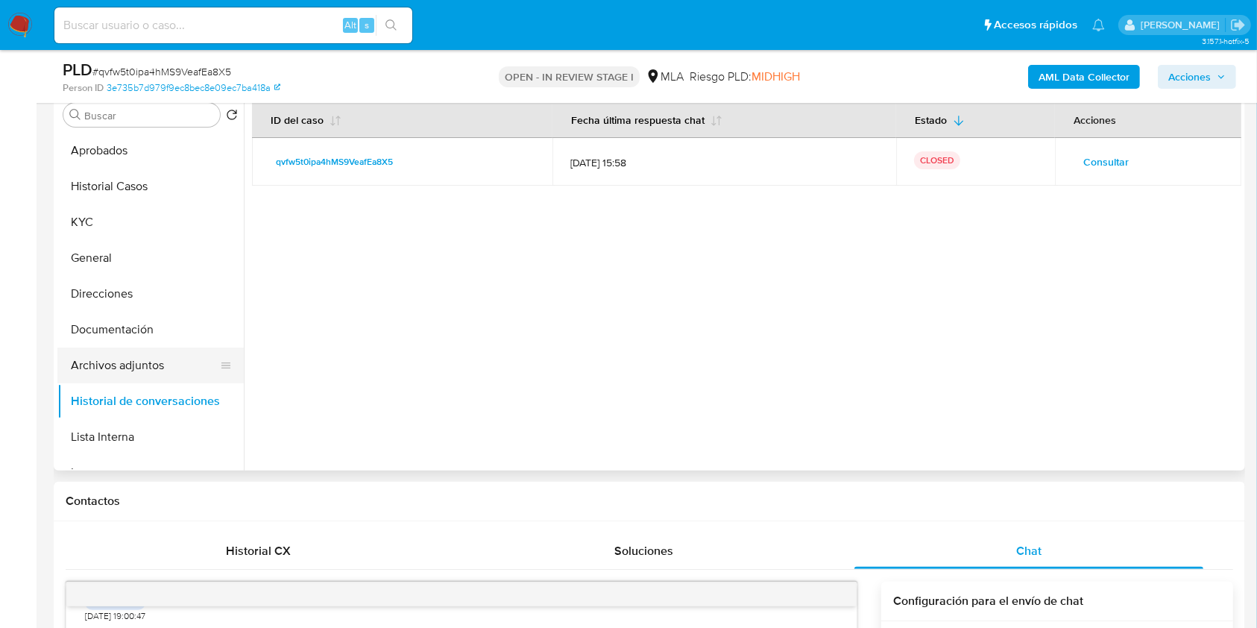
click at [131, 362] on button "Archivos adjuntos" at bounding box center [144, 365] width 174 height 36
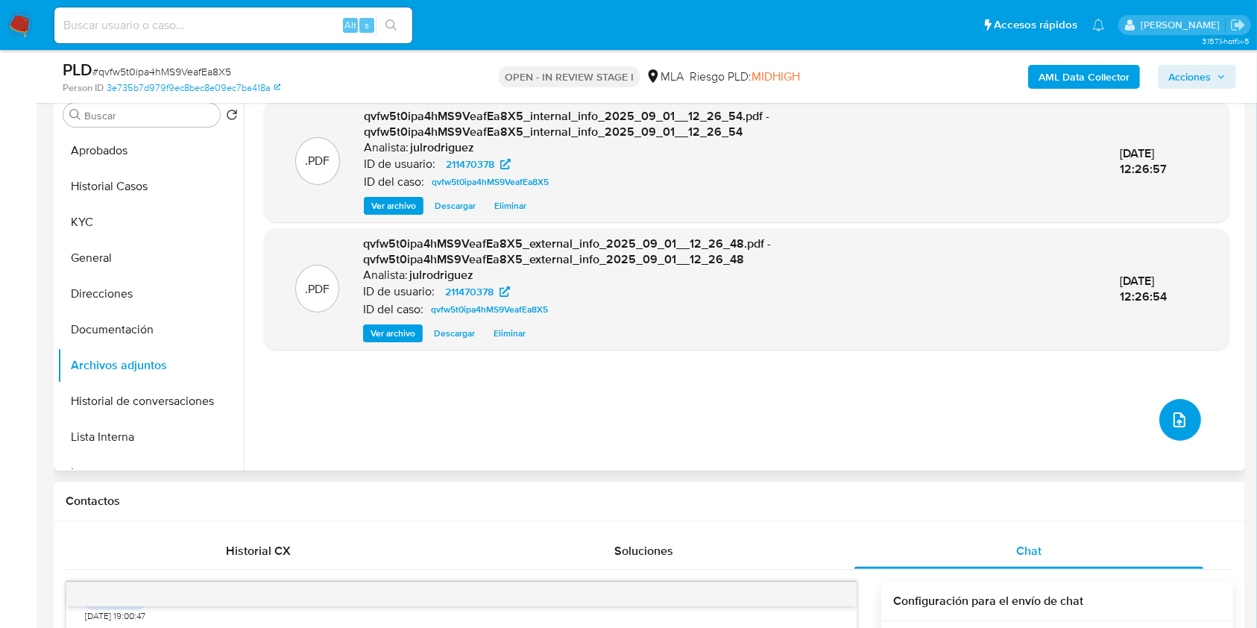
click at [1171, 421] on icon "upload-file" at bounding box center [1180, 420] width 18 height 18
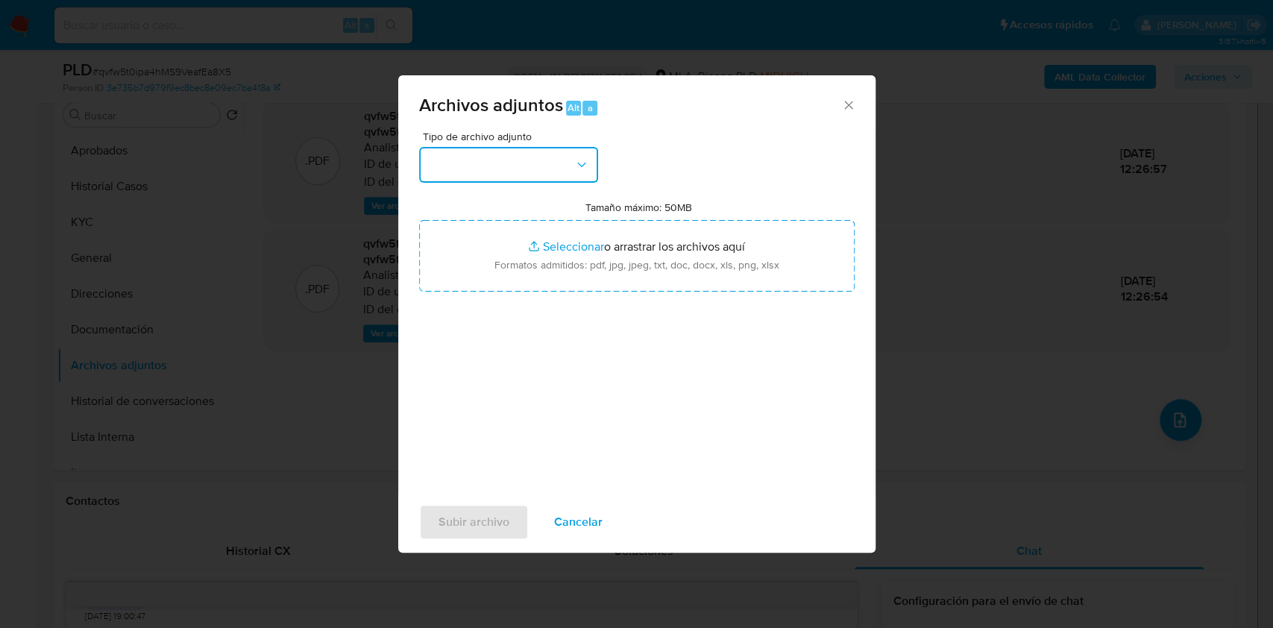
click at [531, 166] on button "button" at bounding box center [508, 165] width 179 height 36
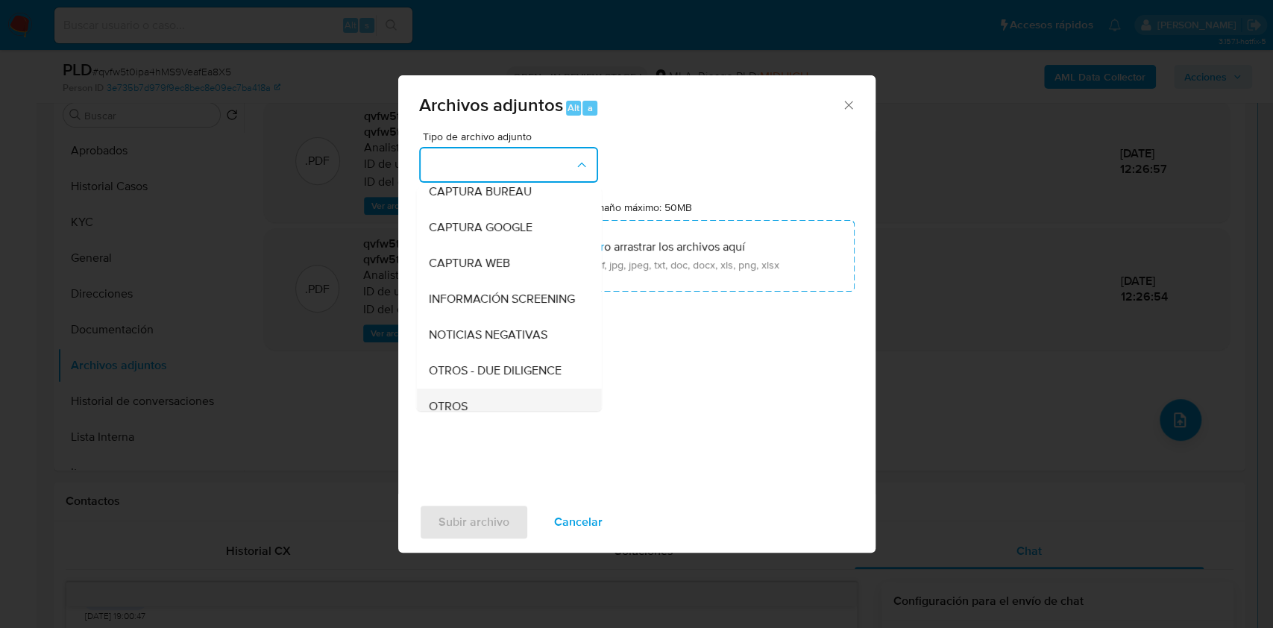
scroll to position [198, 0]
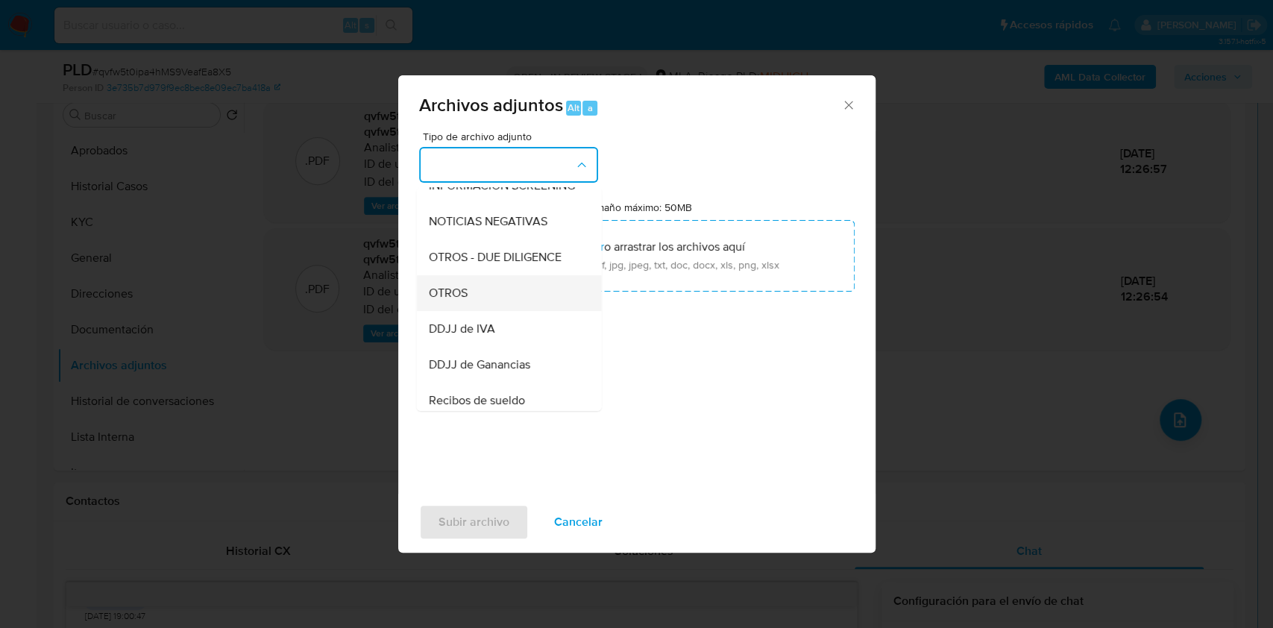
click at [480, 307] on div "OTROS" at bounding box center [504, 293] width 152 height 36
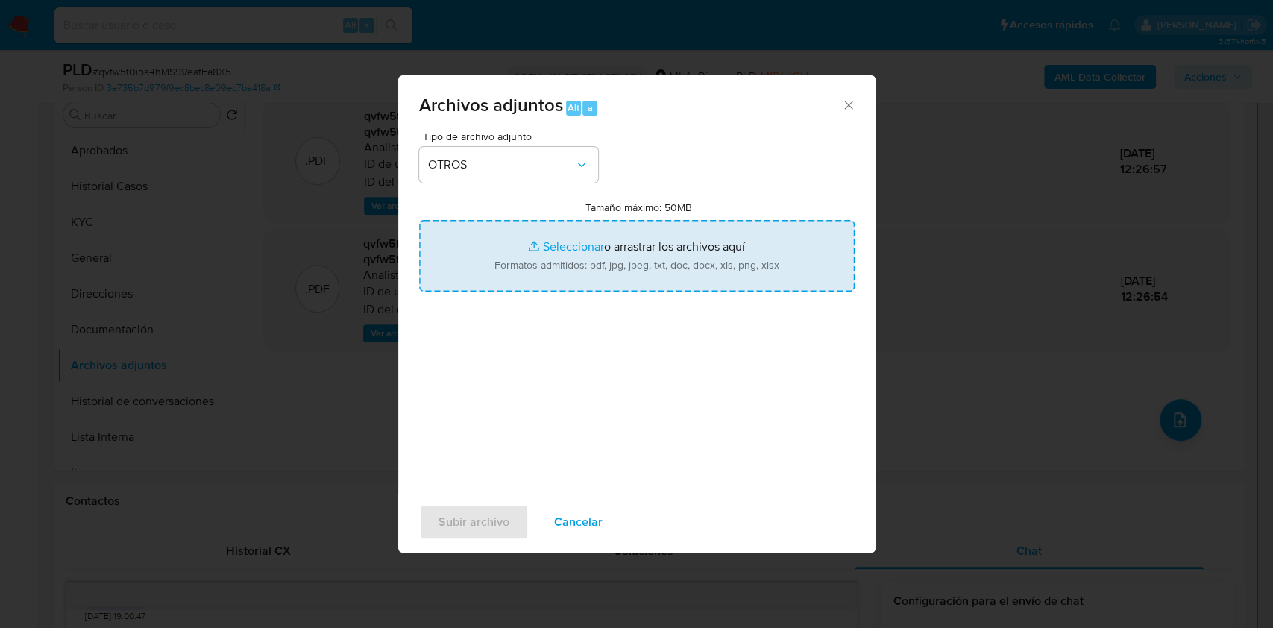
click at [622, 254] on input "Tamaño máximo: 50MB Seleccionar archivos" at bounding box center [636, 256] width 435 height 72
type input "C:\fakepath\Compra de vehículo - 211470378 - qvfw5t0ipa4hMS9VeafEa8X5.jpg"
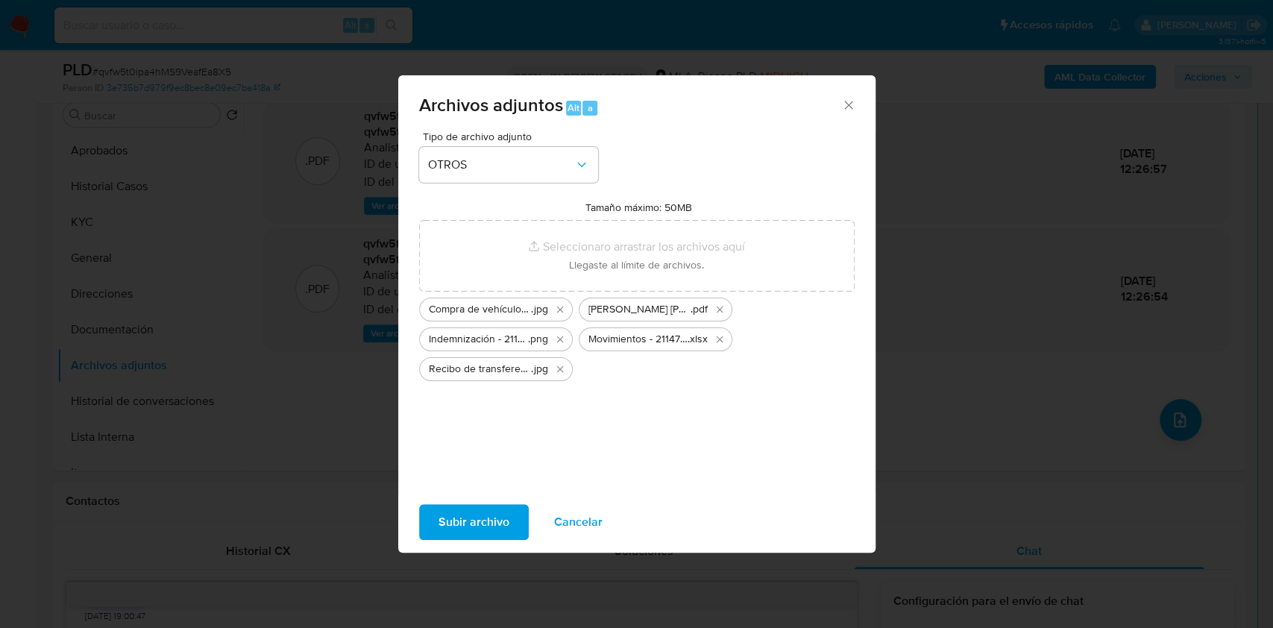
click at [479, 520] on span "Subir archivo" at bounding box center [473, 522] width 71 height 33
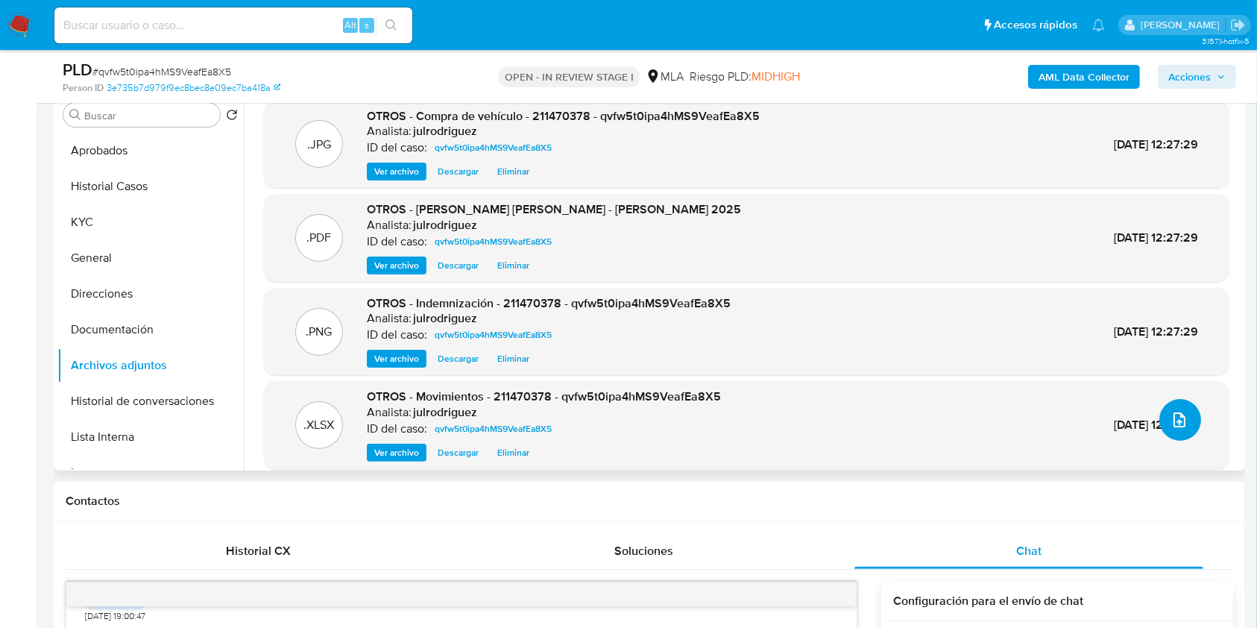
click at [1179, 421] on icon "upload-file" at bounding box center [1180, 419] width 12 height 15
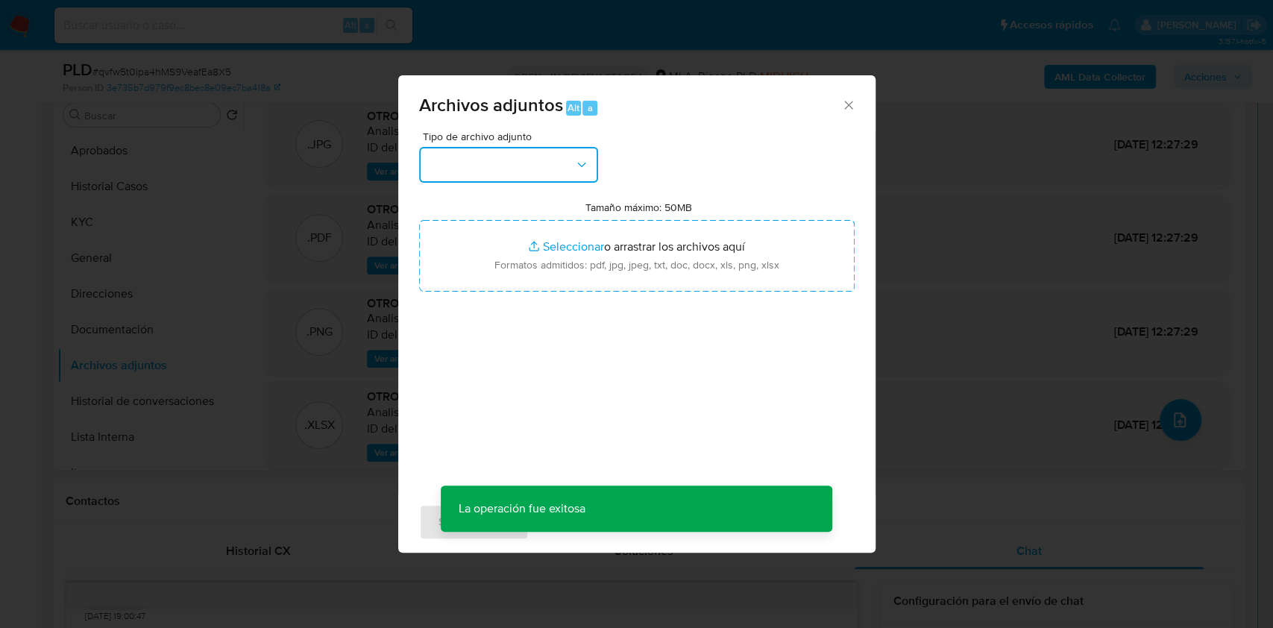
click at [484, 181] on button "button" at bounding box center [508, 165] width 179 height 36
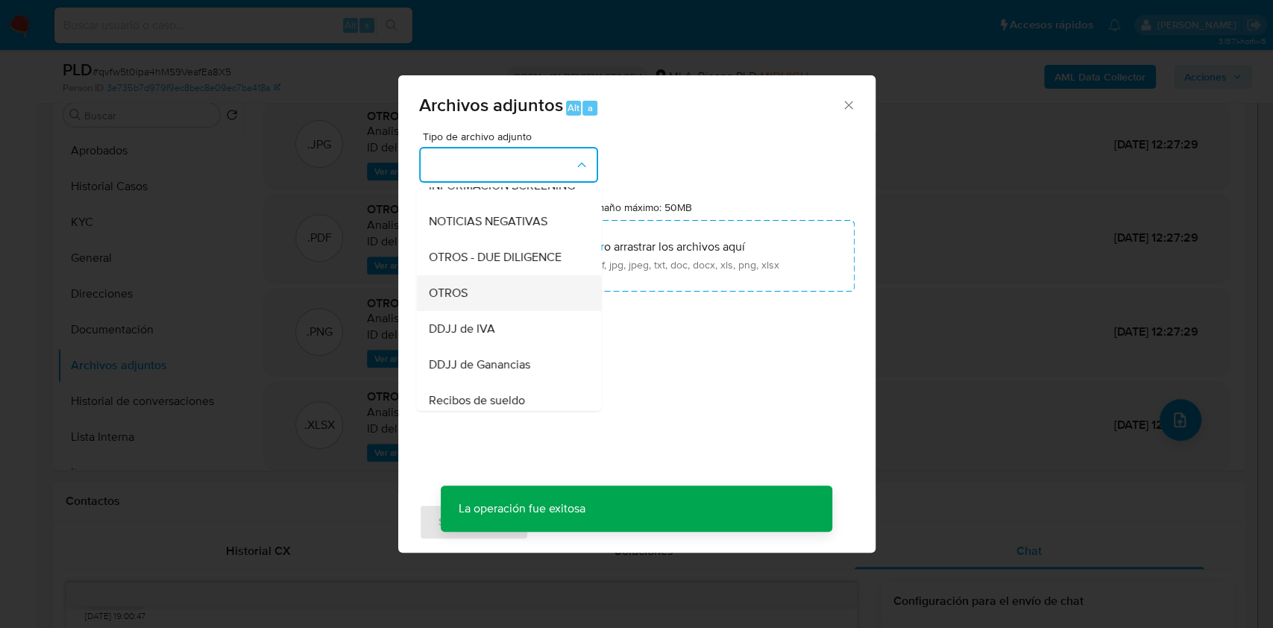
click at [470, 308] on div "OTROS" at bounding box center [504, 293] width 152 height 36
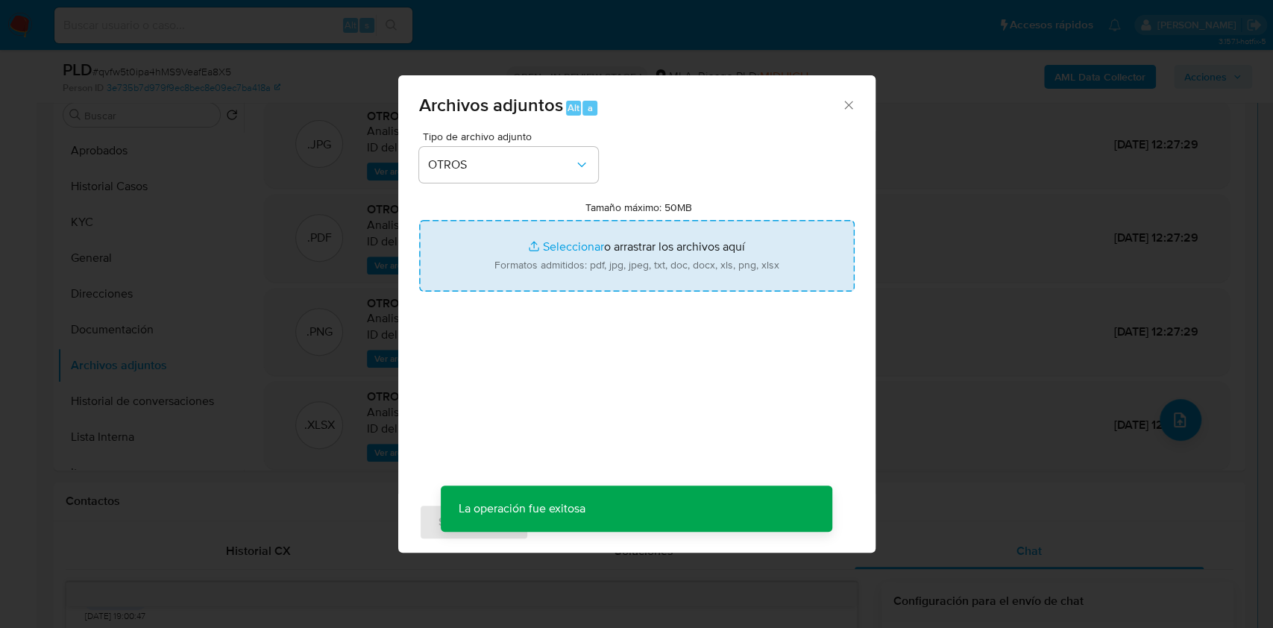
click at [701, 271] on input "Tamaño máximo: 50MB Seleccionar archivos" at bounding box center [636, 256] width 435 height 72
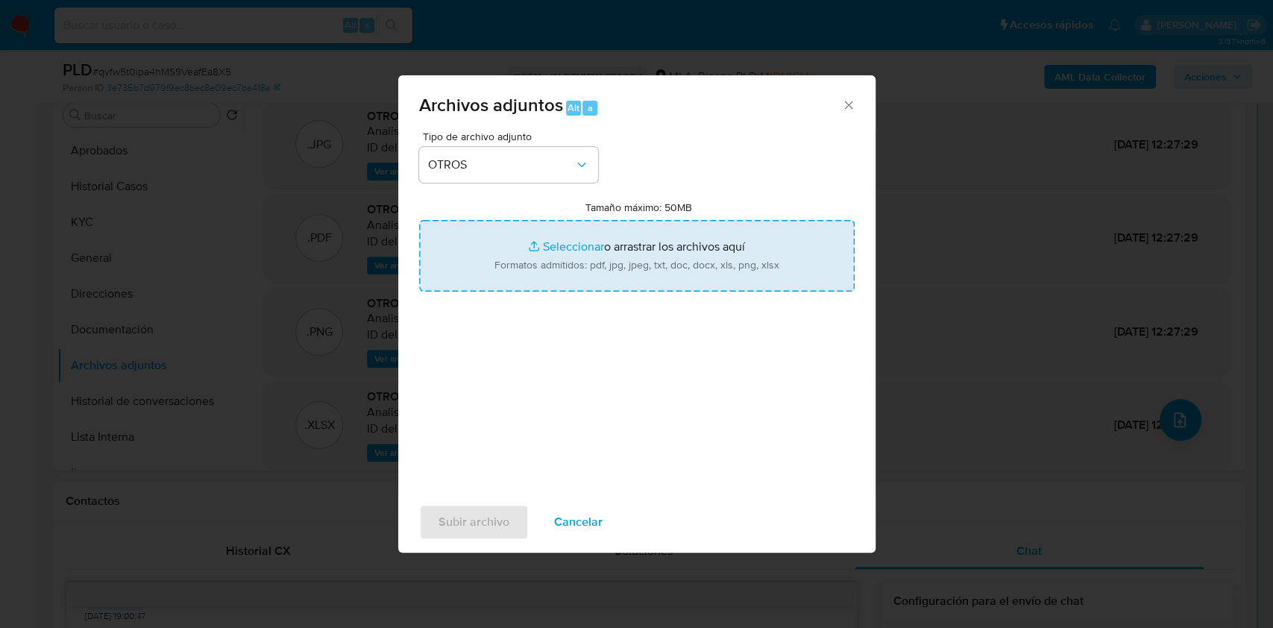
type input "C:\fakepath\NO ROI - Caselog qvfw5t0ipa4hMS9VeafEa8X5_2025_08_18_16_56_48.docx"
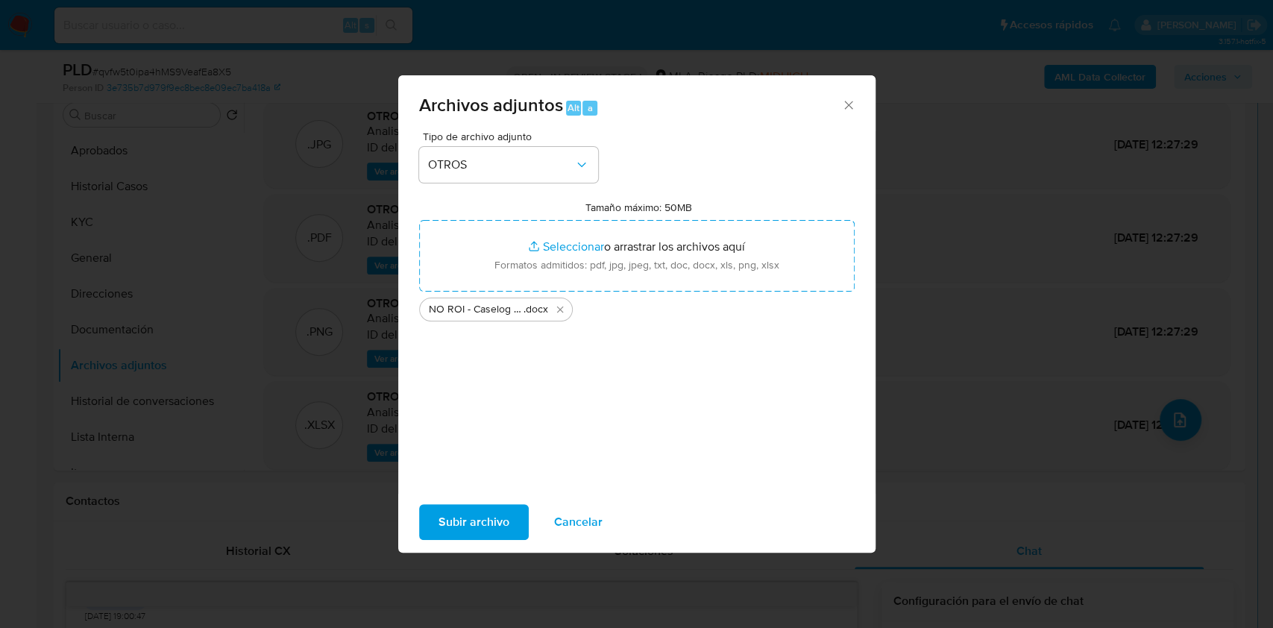
click at [482, 512] on span "Subir archivo" at bounding box center [473, 522] width 71 height 33
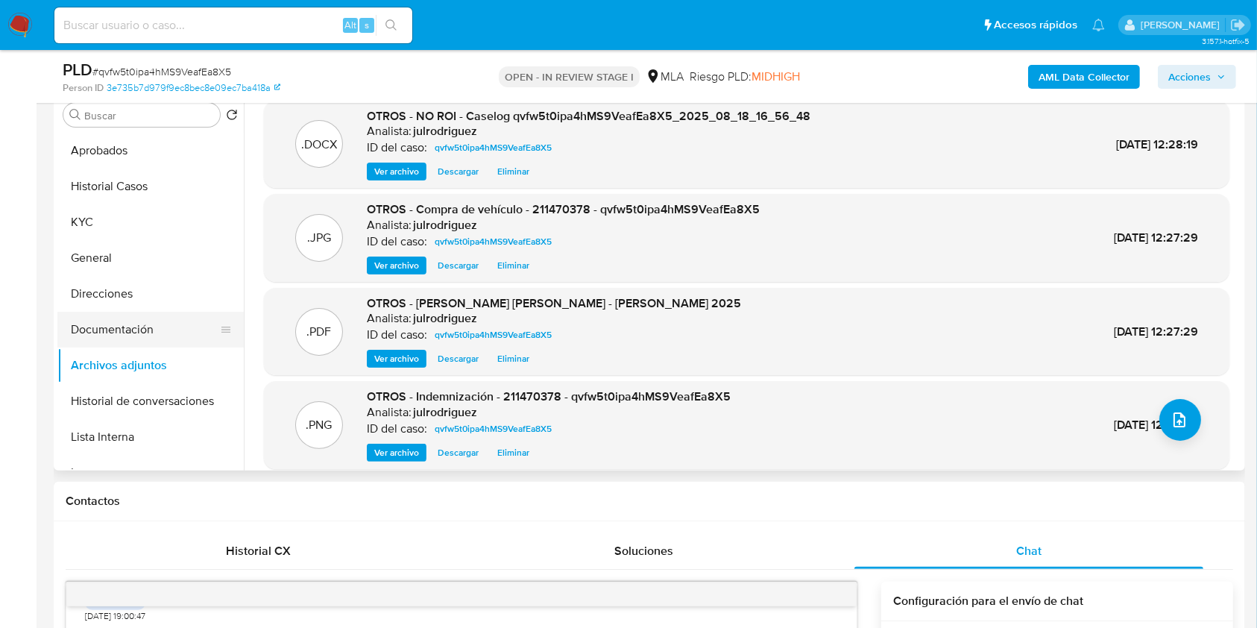
click at [163, 319] on button "Documentación" at bounding box center [144, 330] width 174 height 36
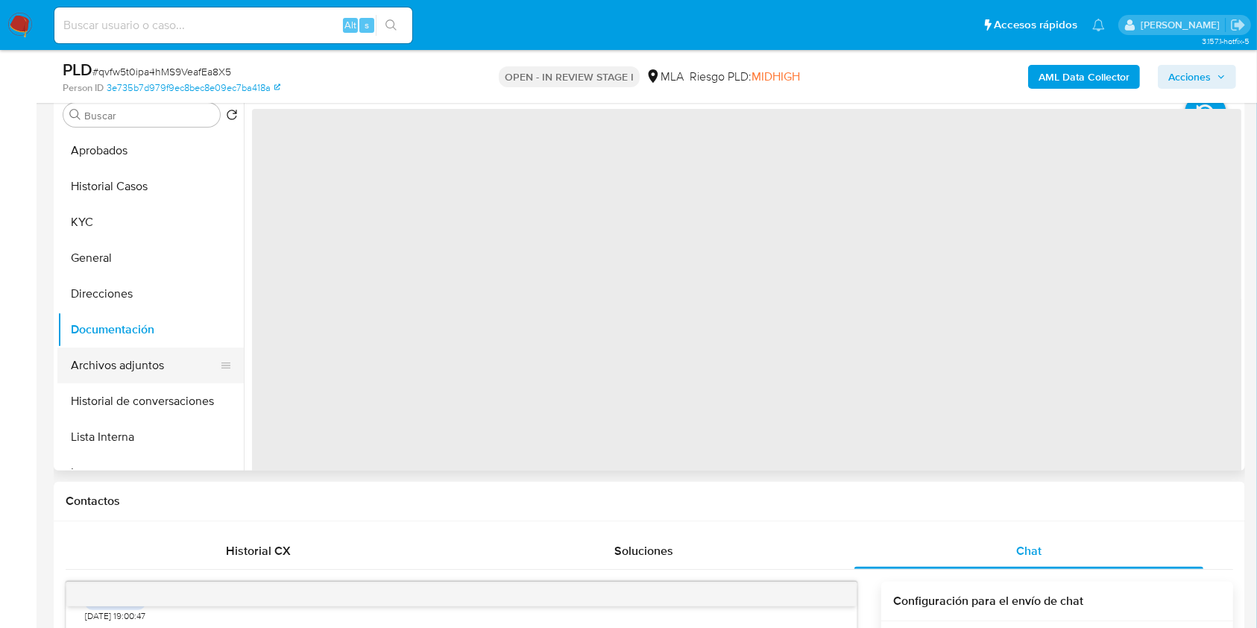
click at [149, 352] on button "Archivos adjuntos" at bounding box center [144, 365] width 174 height 36
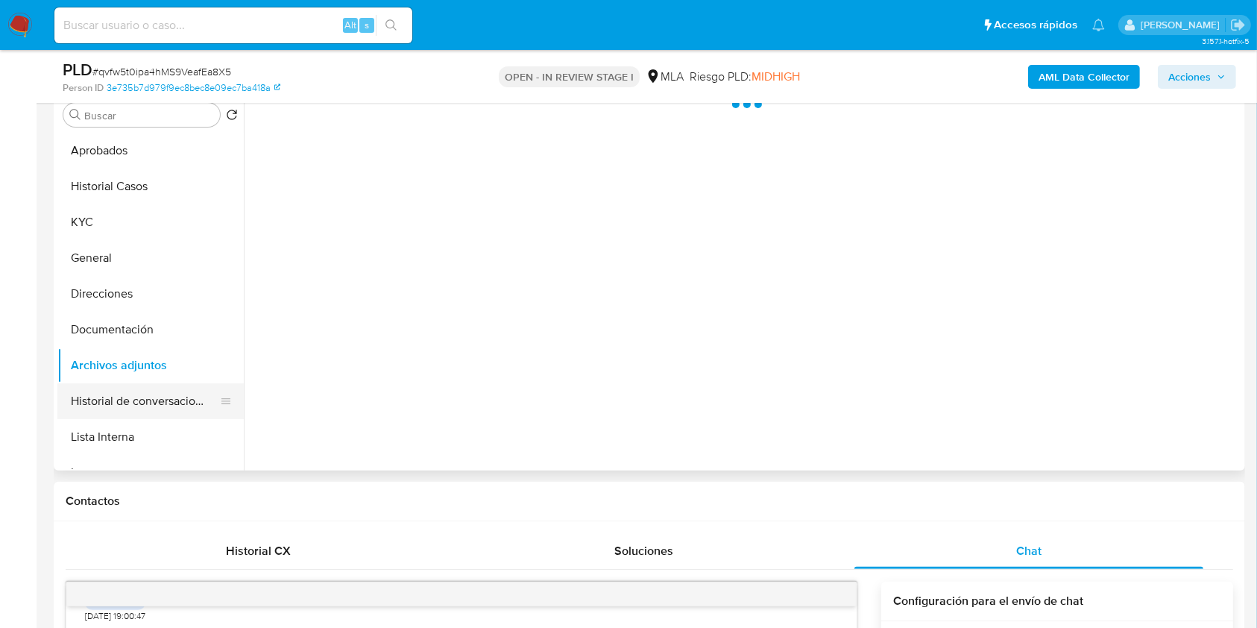
click at [167, 409] on button "Historial de conversaciones" at bounding box center [144, 401] width 174 height 36
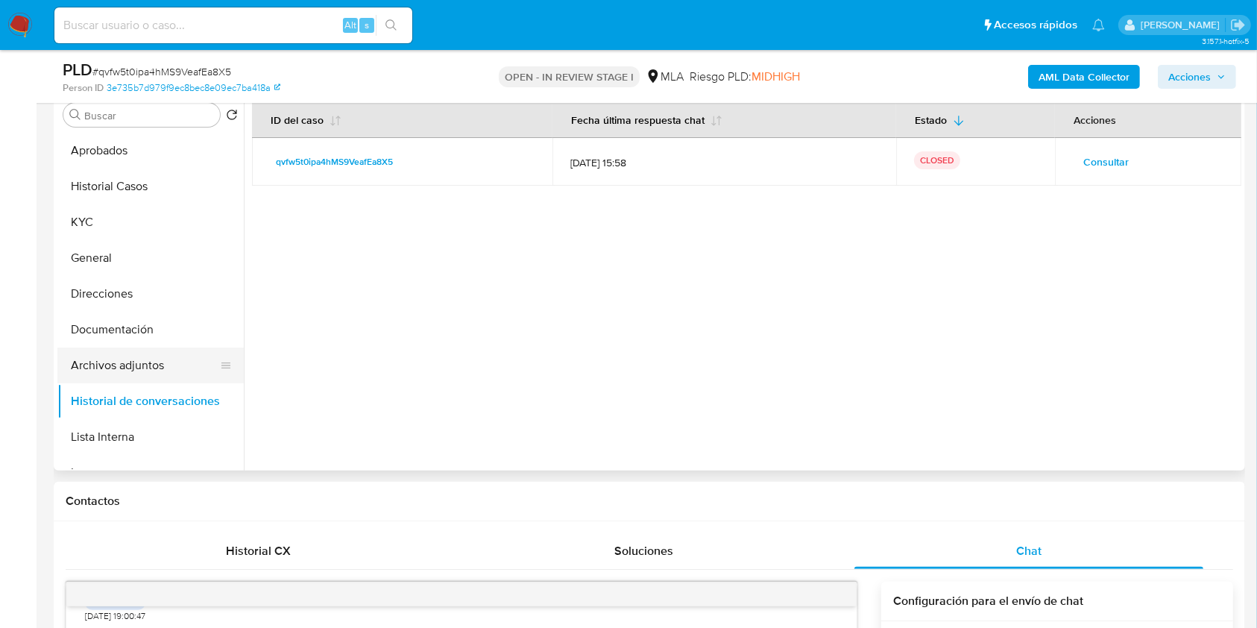
click at [142, 367] on button "Archivos adjuntos" at bounding box center [144, 365] width 174 height 36
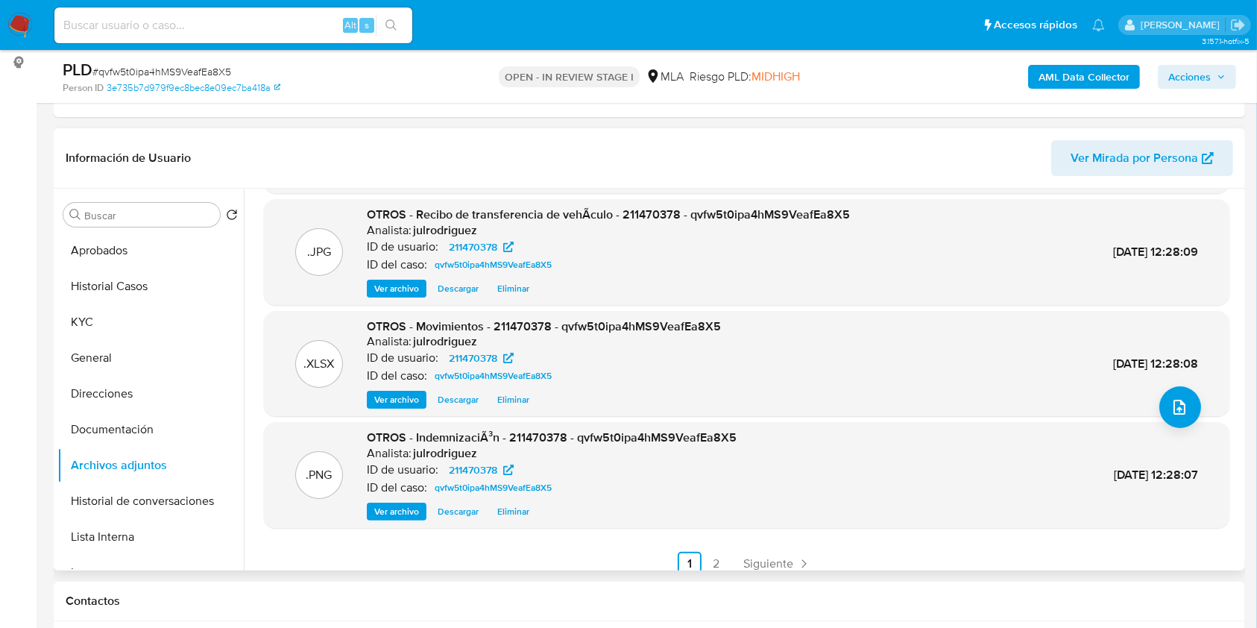
scroll to position [125, 0]
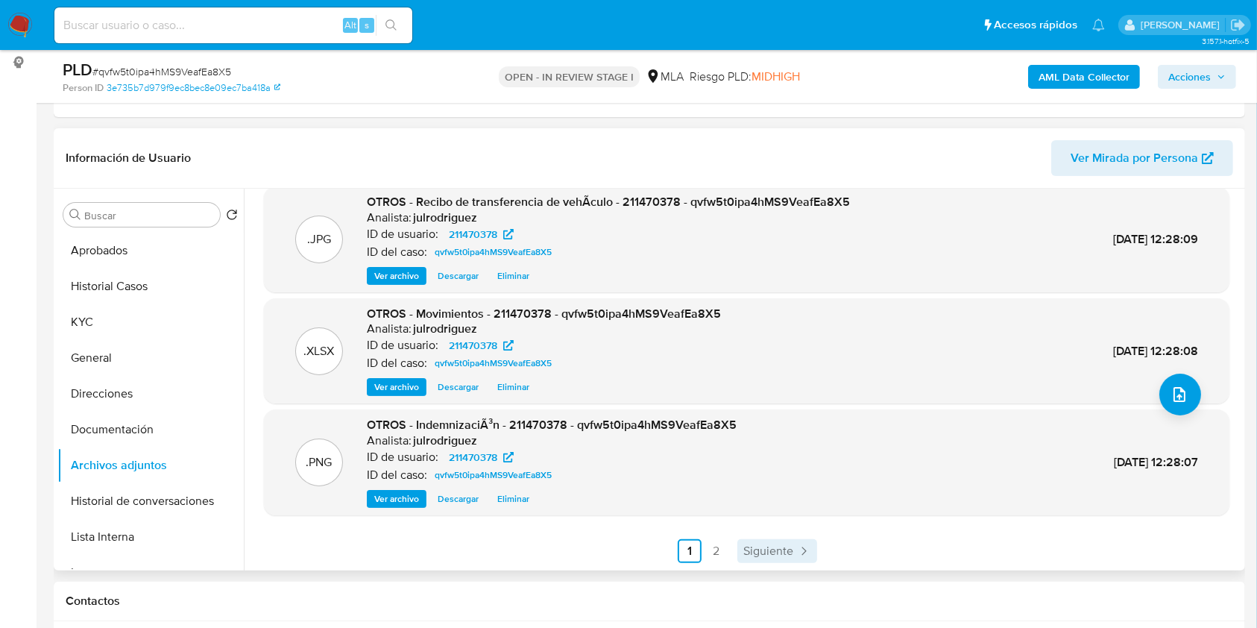
click at [781, 545] on span "Siguiente" at bounding box center [768, 551] width 50 height 12
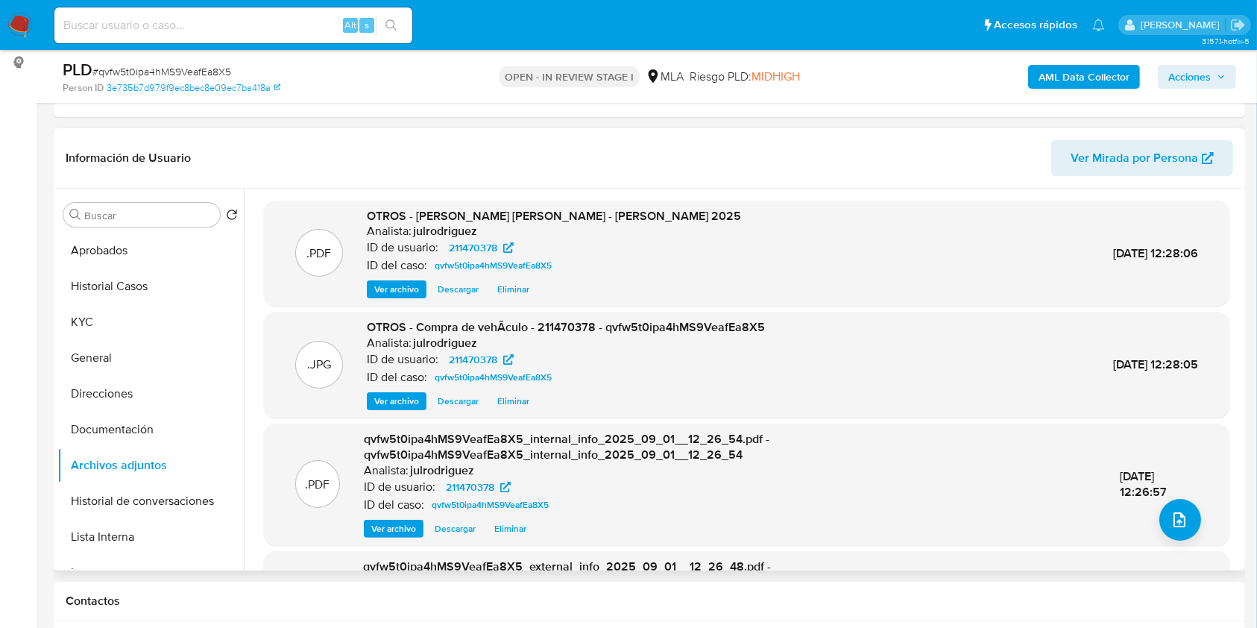
click at [1195, 69] on span "Acciones" at bounding box center [1189, 77] width 43 height 24
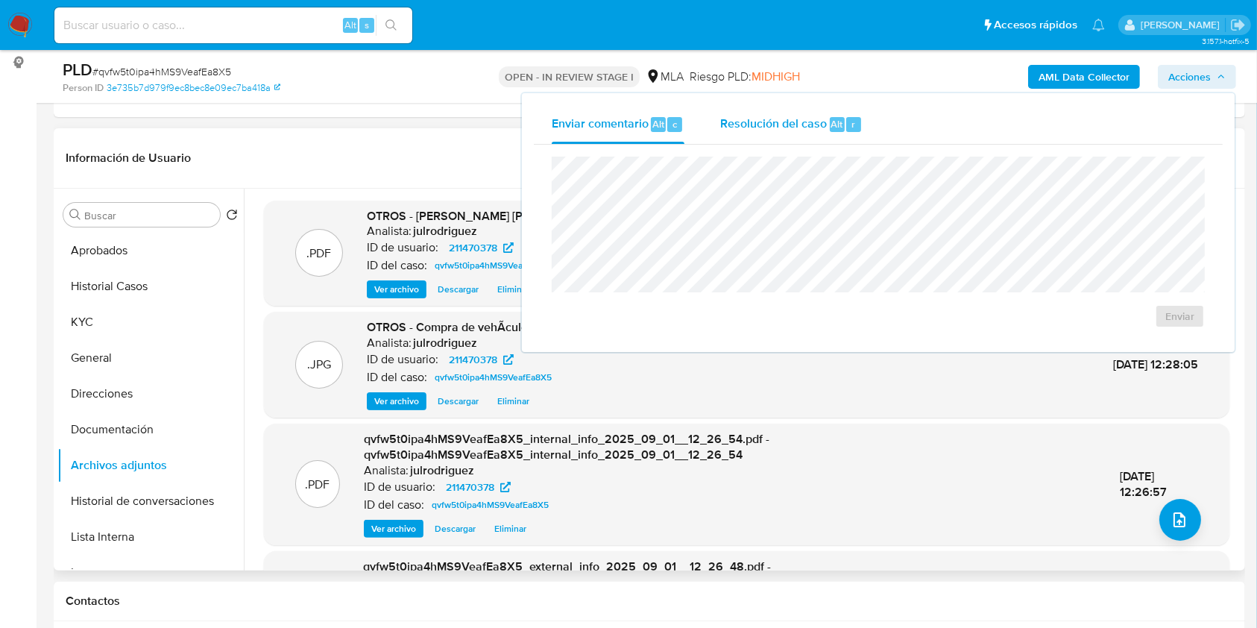
drag, startPoint x: 854, startPoint y: 109, endPoint x: 832, endPoint y: 145, distance: 42.5
click at [853, 110] on div "Resolución del caso Alt r" at bounding box center [791, 124] width 142 height 39
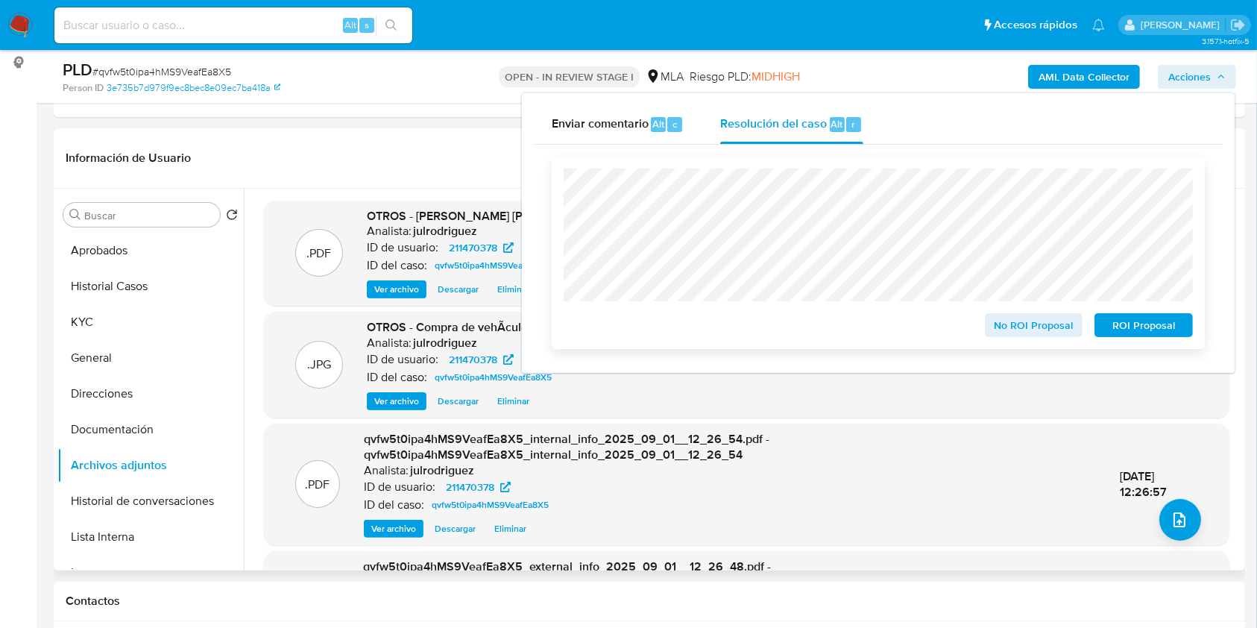
click at [1039, 325] on span "No ROI Proposal" at bounding box center [1034, 325] width 78 height 21
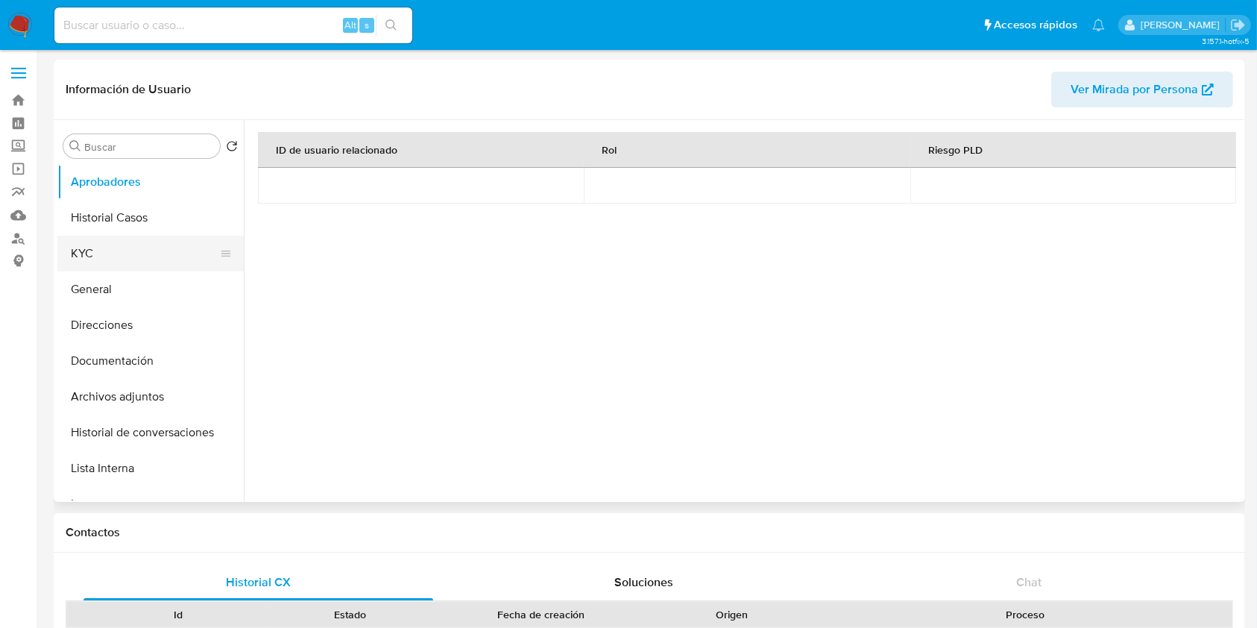
select select "10"
click at [157, 248] on button "KYC" at bounding box center [144, 254] width 174 height 36
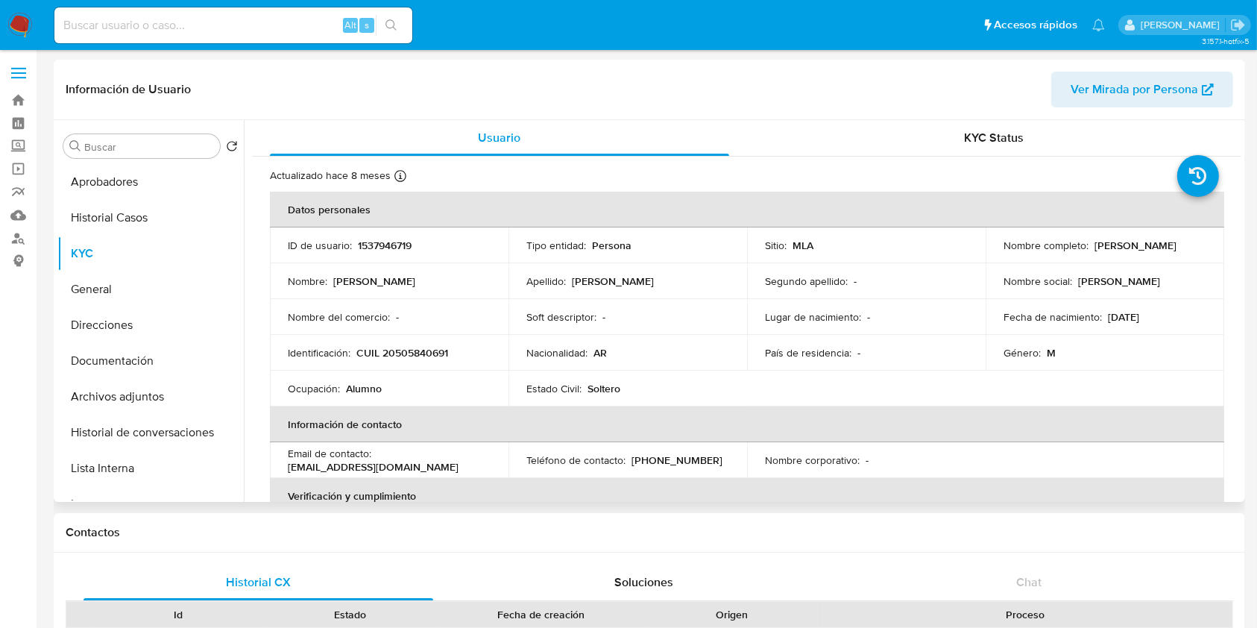
drag, startPoint x: 996, startPoint y: 252, endPoint x: 1082, endPoint y: 279, distance: 89.9
click at [1112, 253] on td "Nombre completo : [PERSON_NAME]" at bounding box center [1105, 245] width 239 height 36
copy p "[PERSON_NAME]"
drag, startPoint x: 6, startPoint y: 498, endPoint x: 443, endPoint y: 415, distance: 444.9
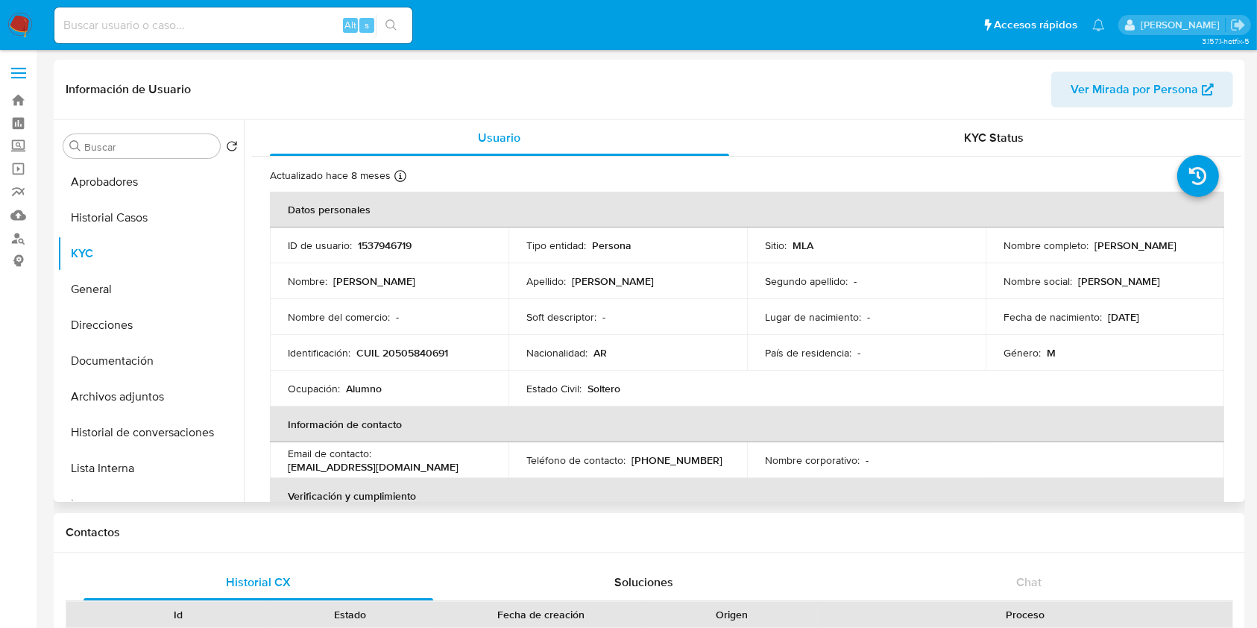
click at [414, 346] on p "CUIL 20505840691" at bounding box center [402, 352] width 92 height 13
copy p "20505840691"
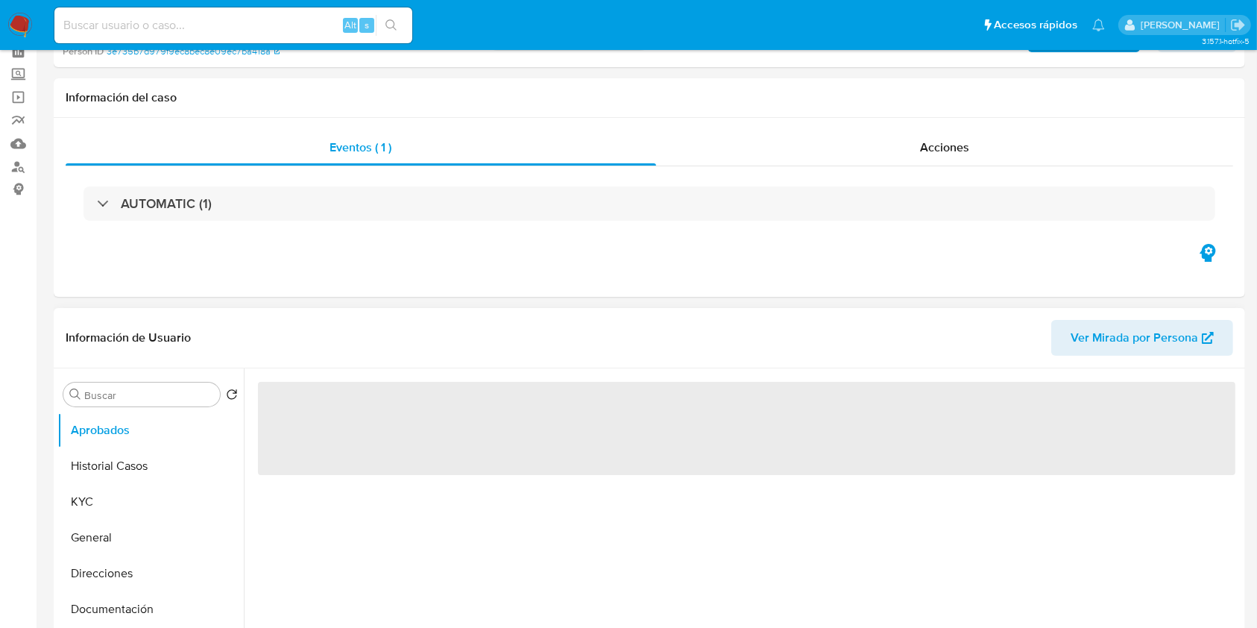
scroll to position [99, 0]
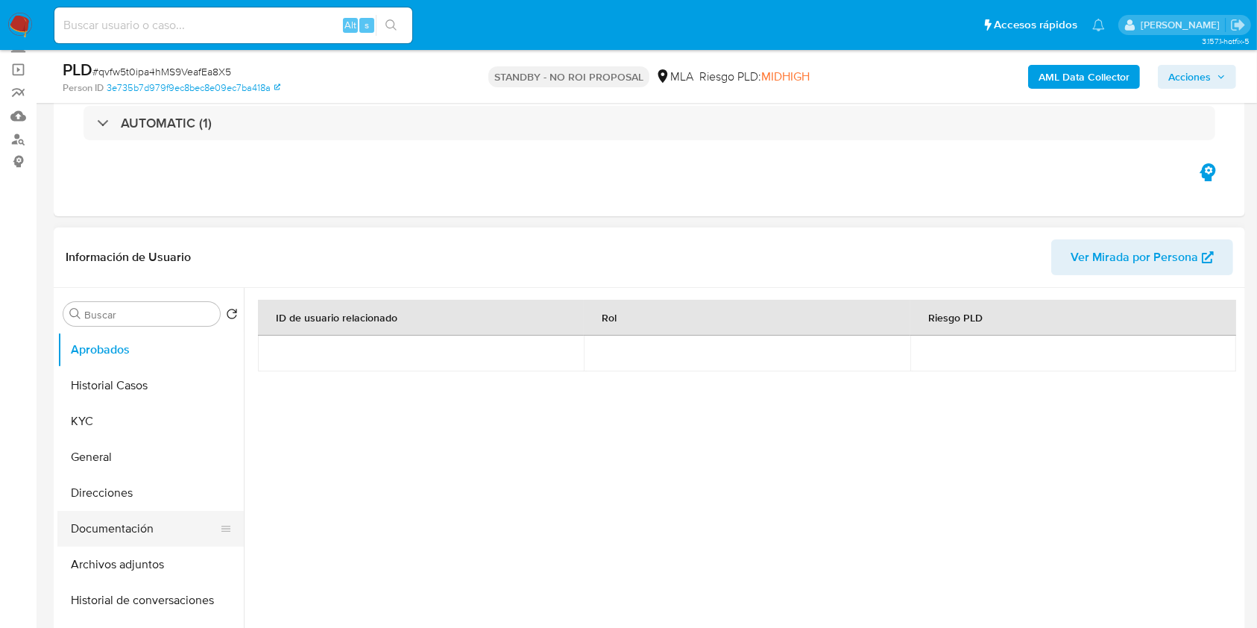
select select "10"
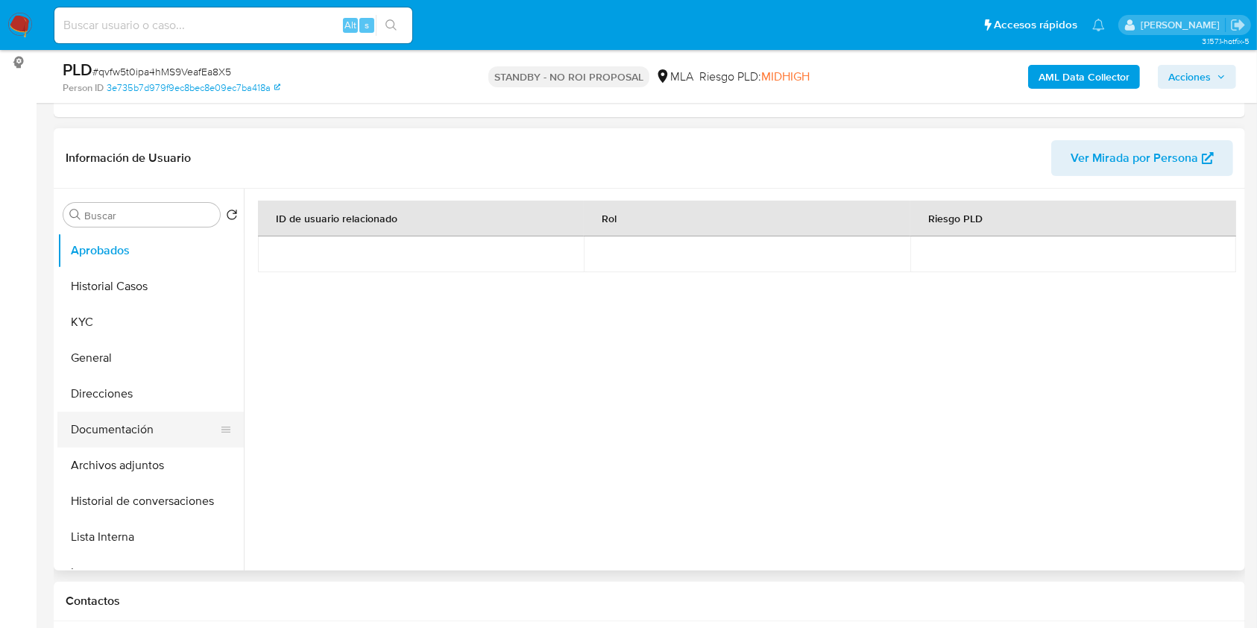
click at [121, 415] on button "Documentación" at bounding box center [144, 430] width 174 height 36
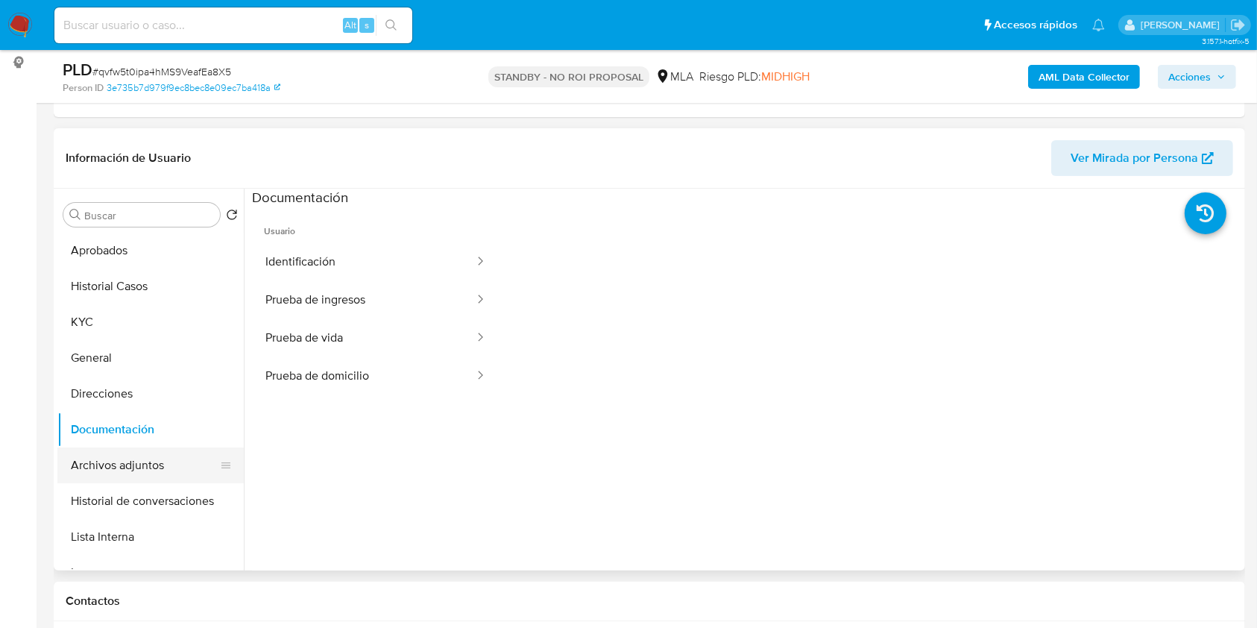
click at [172, 456] on button "Archivos adjuntos" at bounding box center [144, 465] width 174 height 36
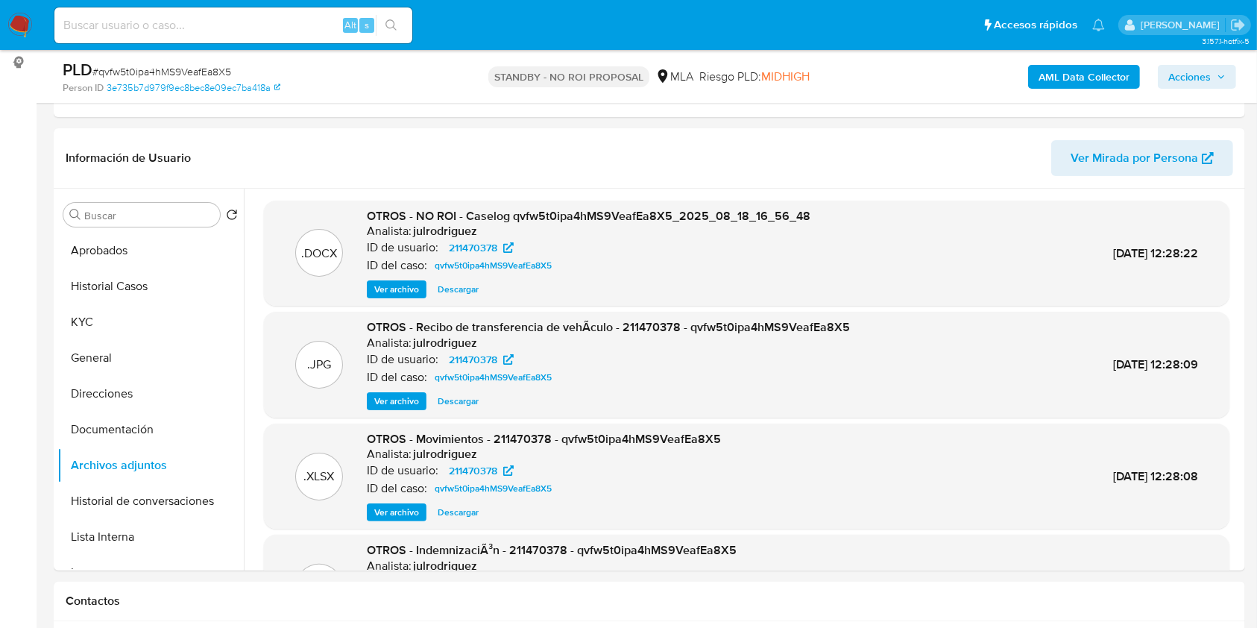
click at [258, 22] on input at bounding box center [233, 25] width 358 height 19
paste input "w341BP6EutyFsdKWIuWS44BV"
type input "w341BP6EutyFsdKWIuWS44BV"
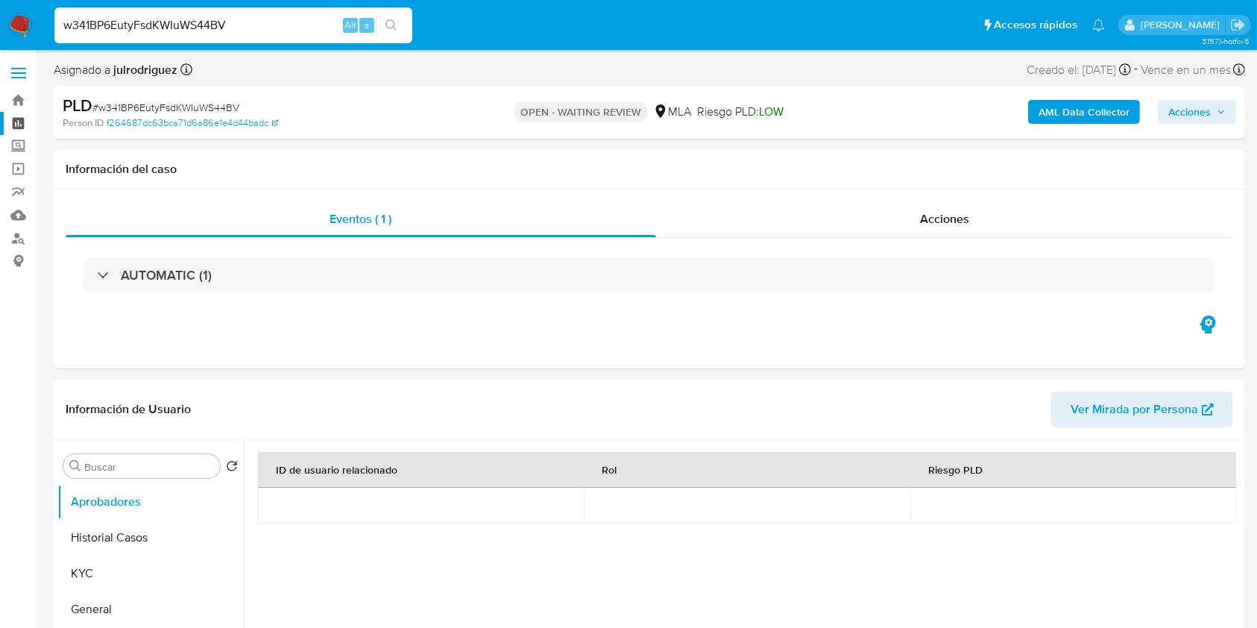
select select "10"
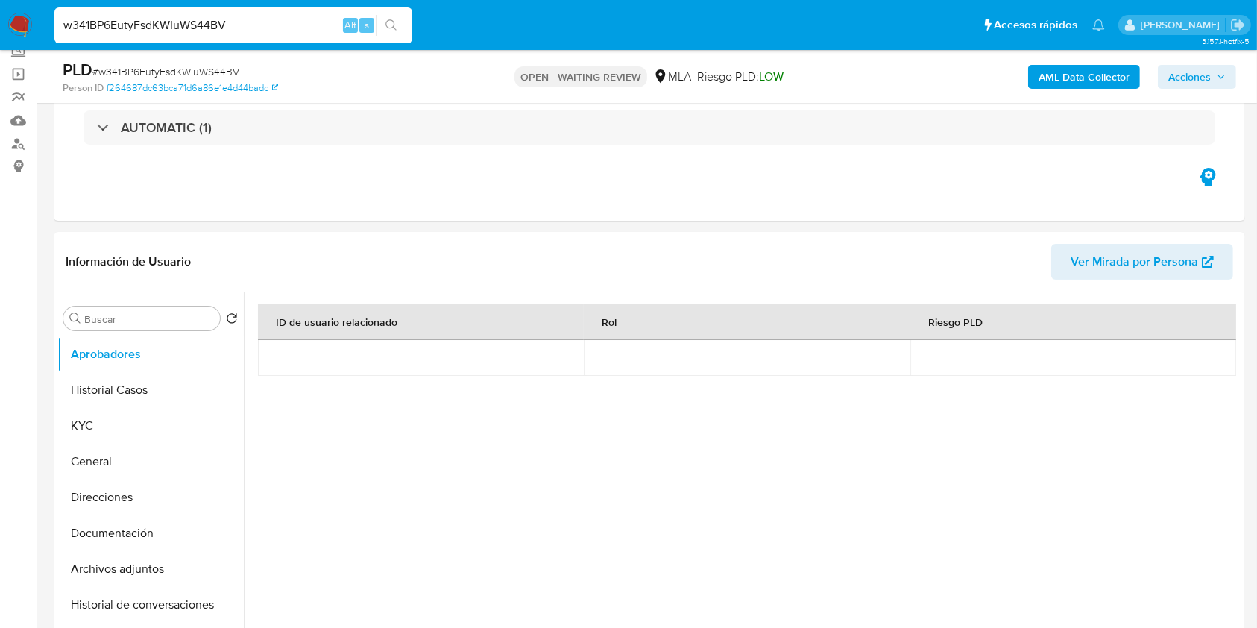
scroll to position [198, 0]
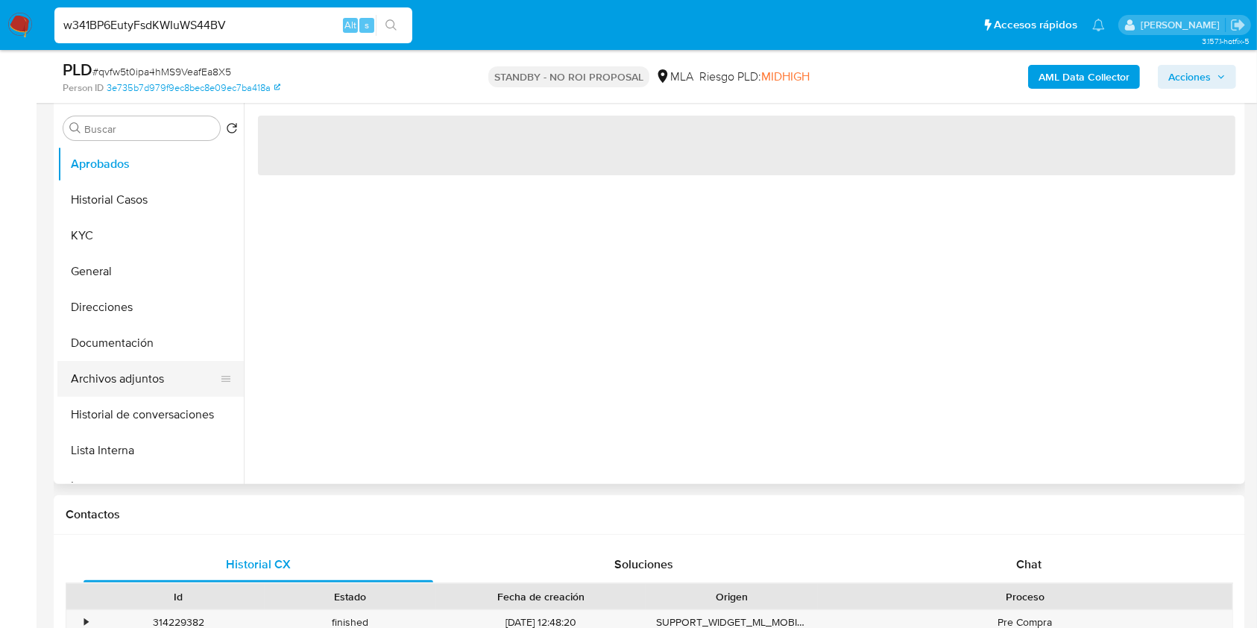
scroll to position [298, 0]
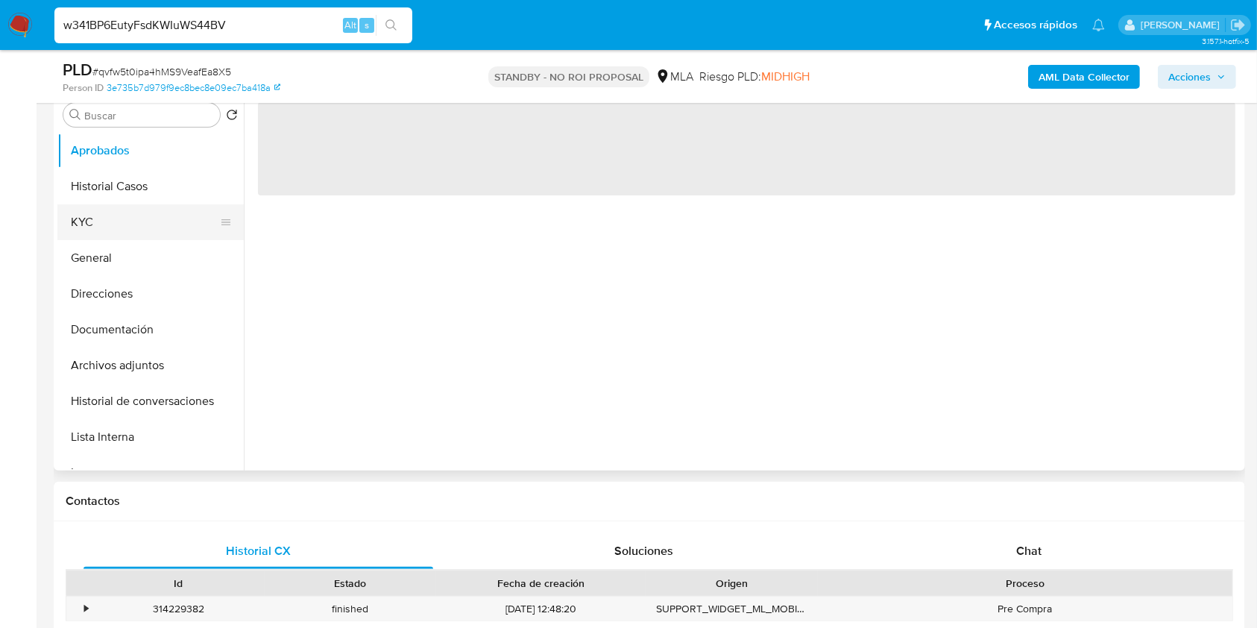
click at [88, 210] on button "KYC" at bounding box center [144, 222] width 174 height 36
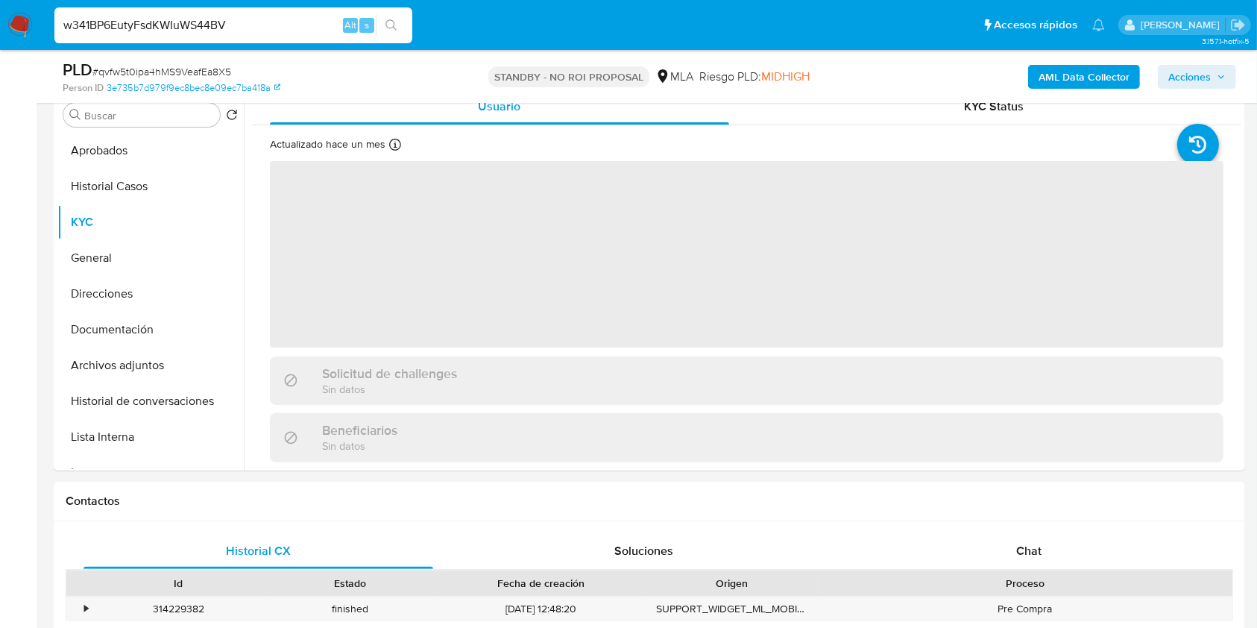
select select "10"
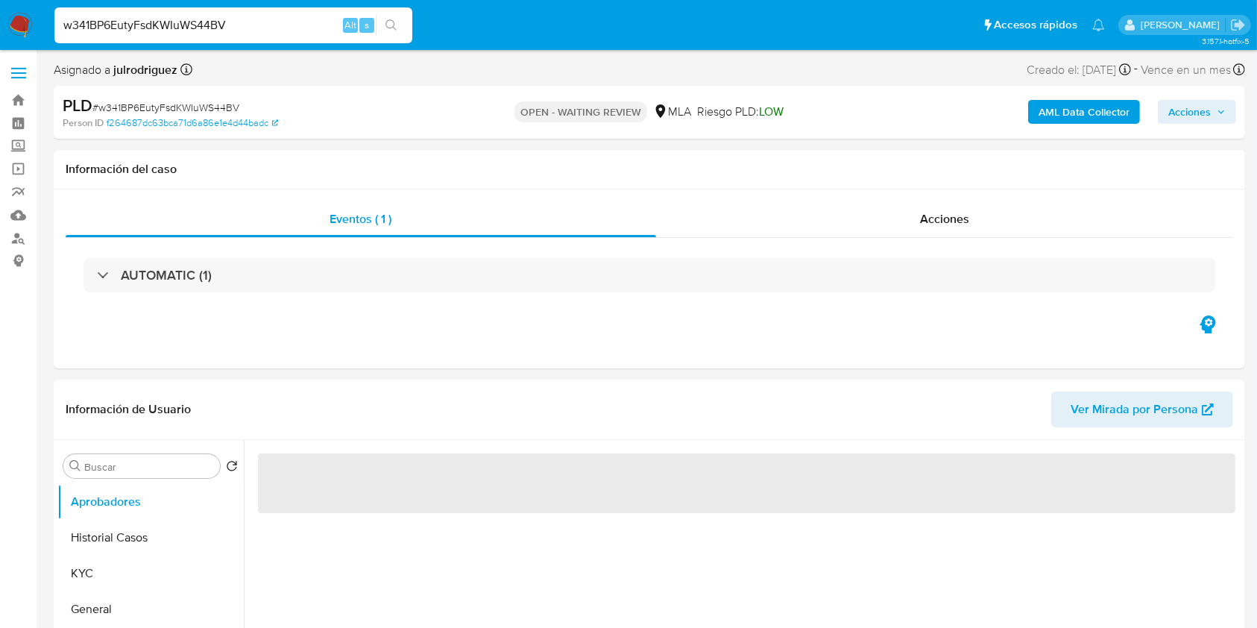
select select "10"
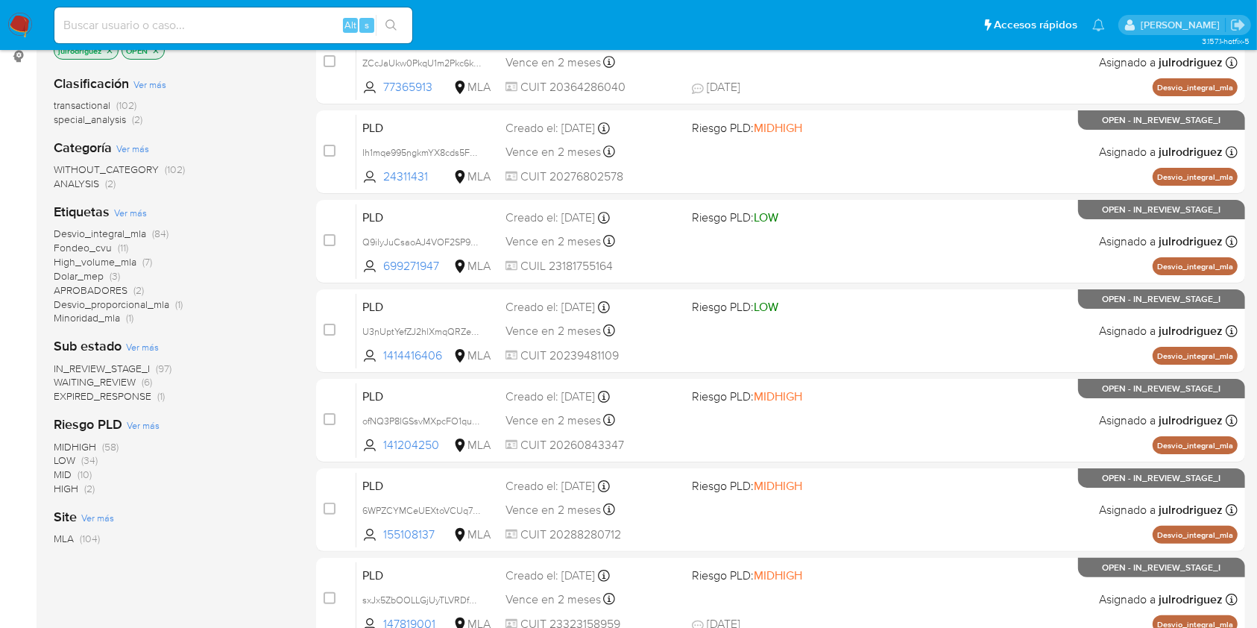
scroll to position [198, 0]
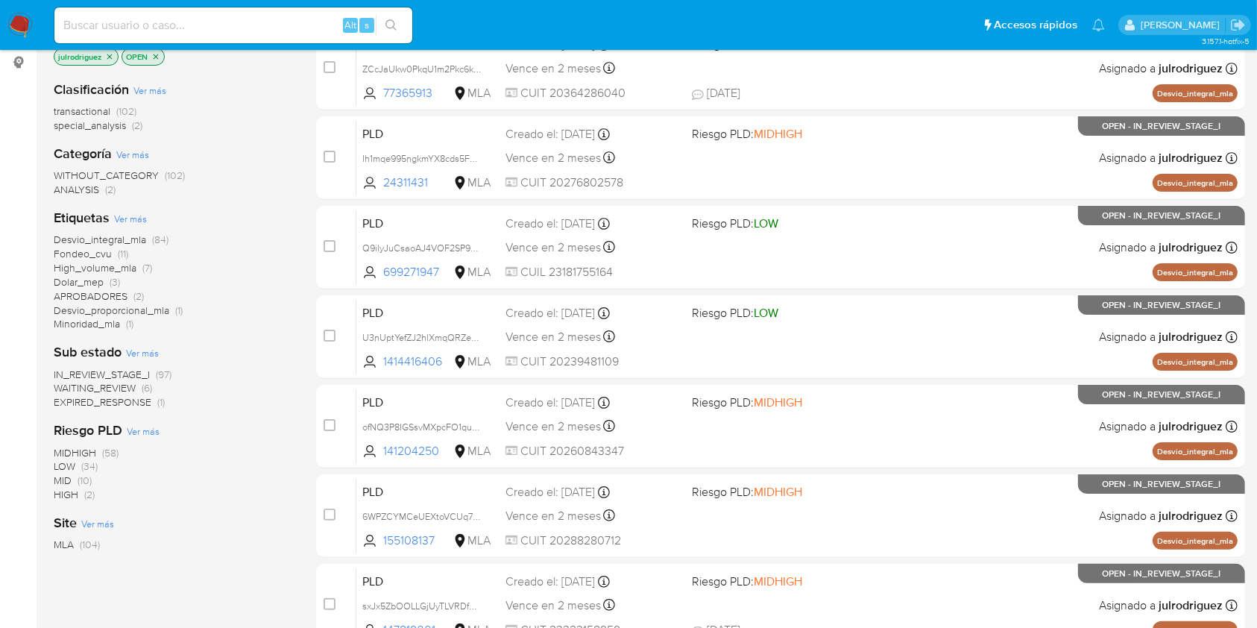
click at [126, 386] on span "WAITING_REVIEW" at bounding box center [95, 387] width 82 height 15
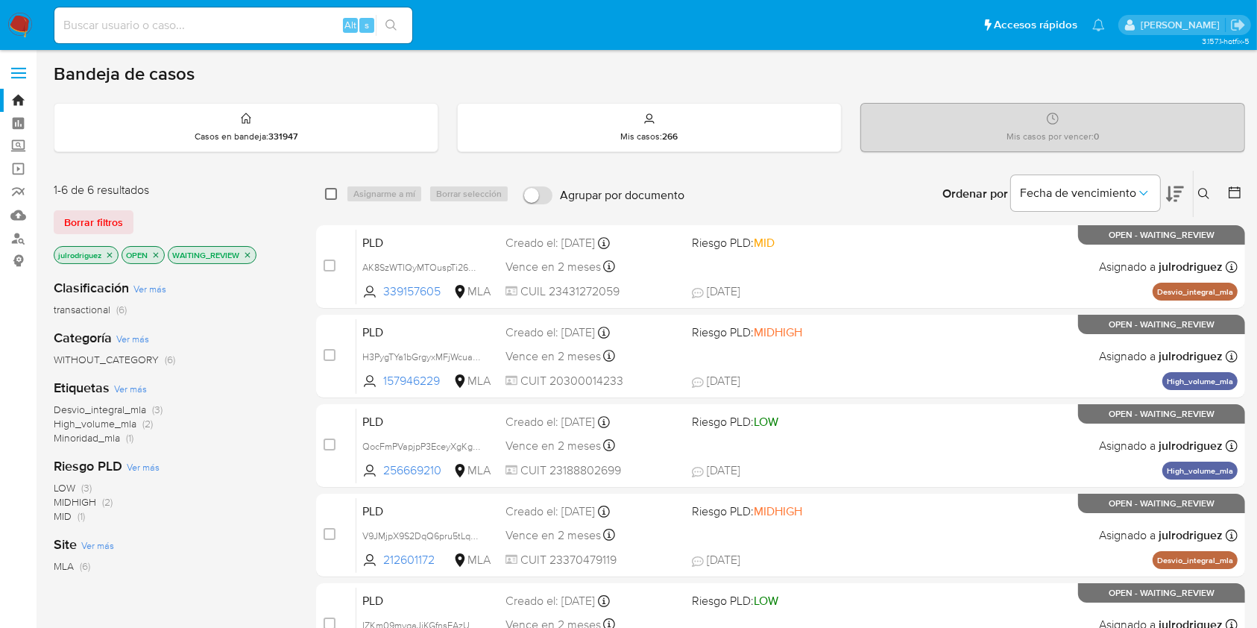
click at [330, 191] on input "checkbox" at bounding box center [331, 194] width 12 height 12
checkbox input "true"
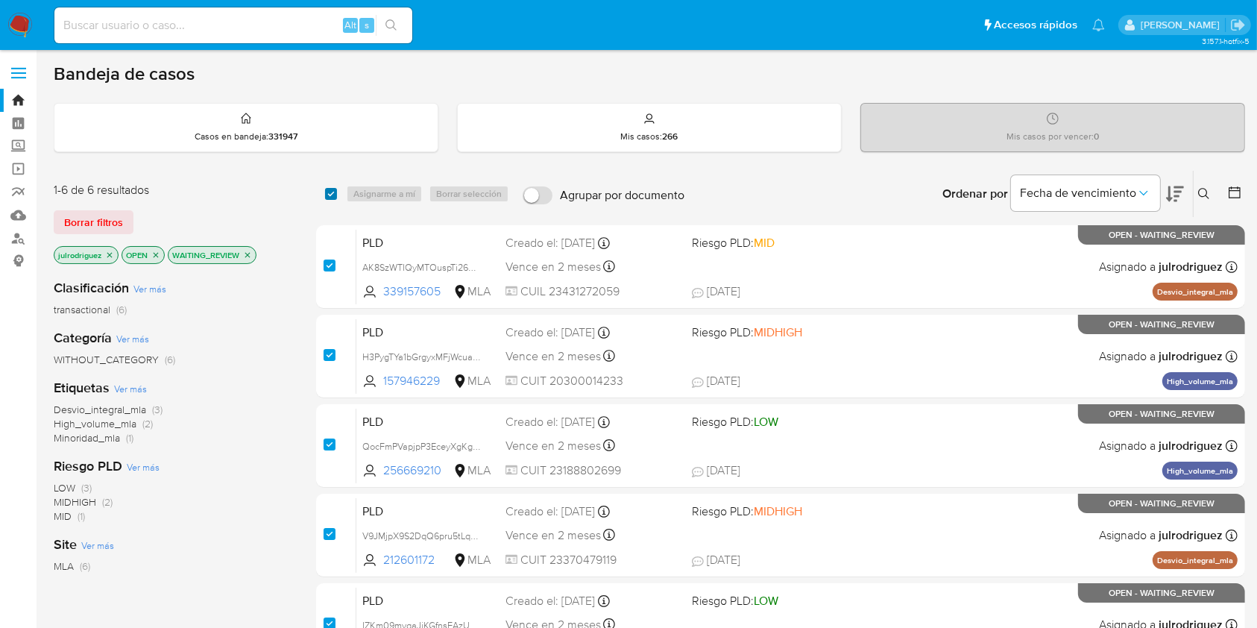
checkbox input "true"
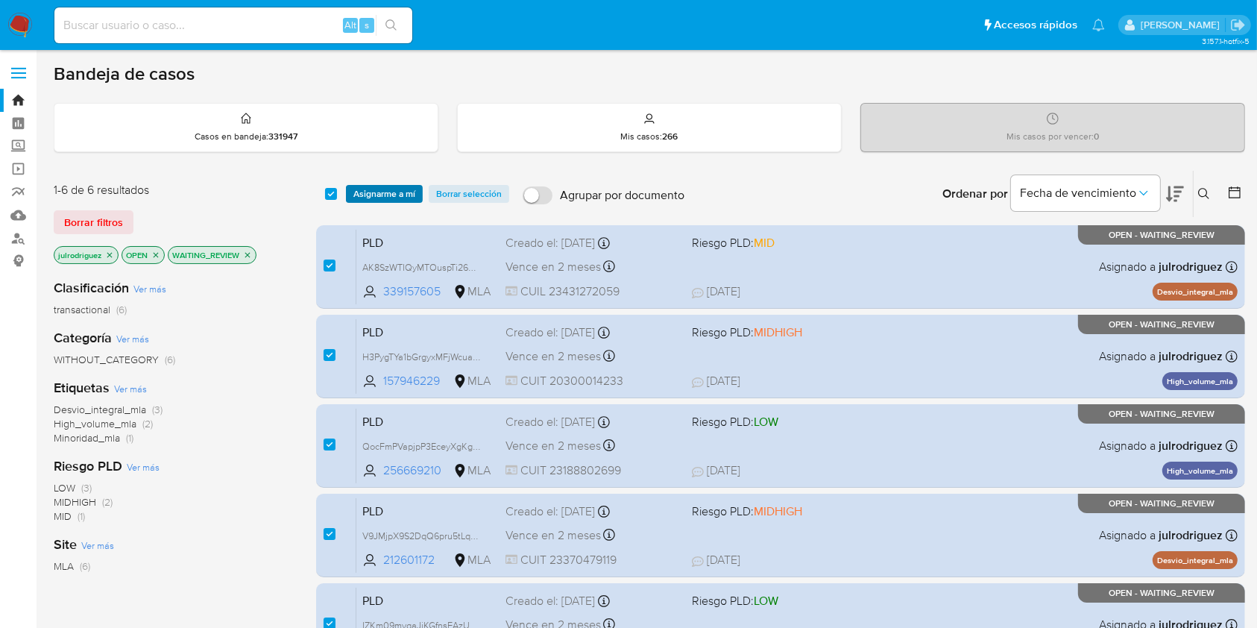
click at [398, 191] on span "Asignarme a mí" at bounding box center [384, 193] width 62 height 15
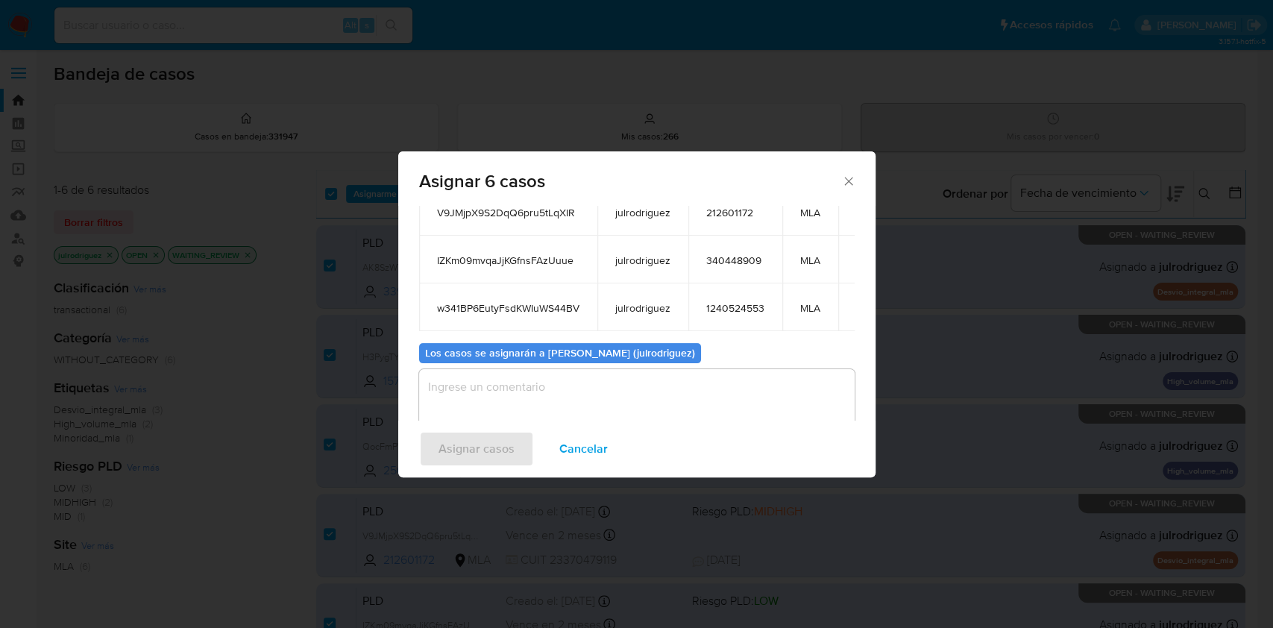
scroll to position [262, 0]
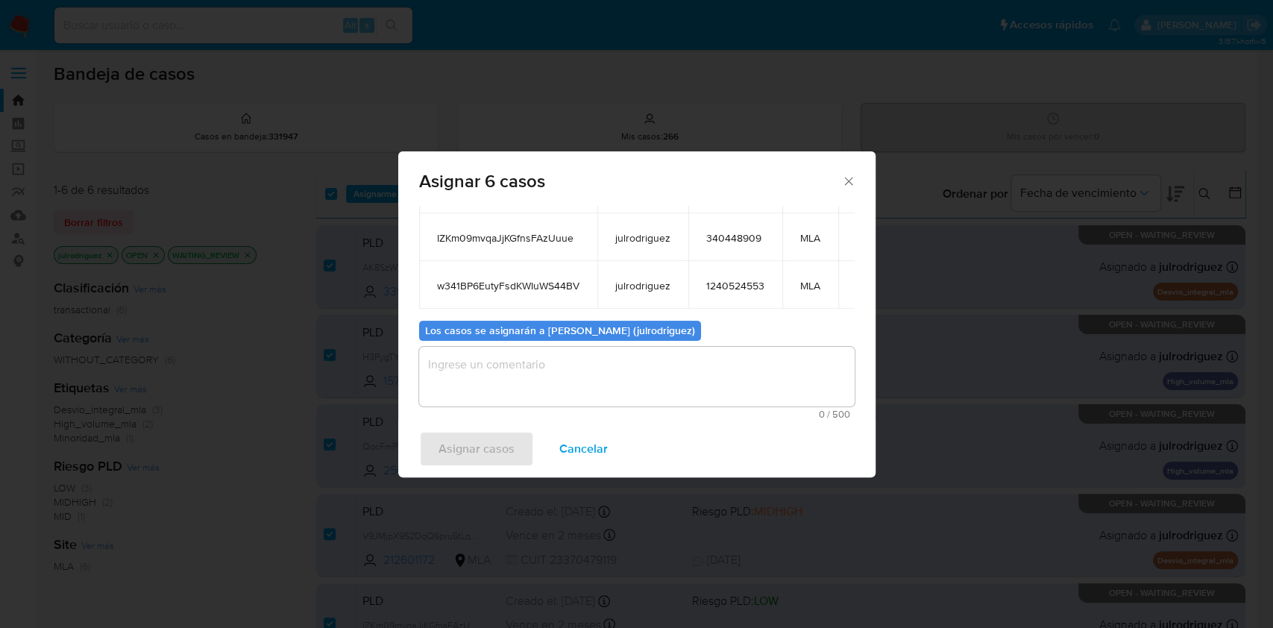
click at [593, 378] on textarea "assign-modal" at bounding box center [636, 377] width 435 height 60
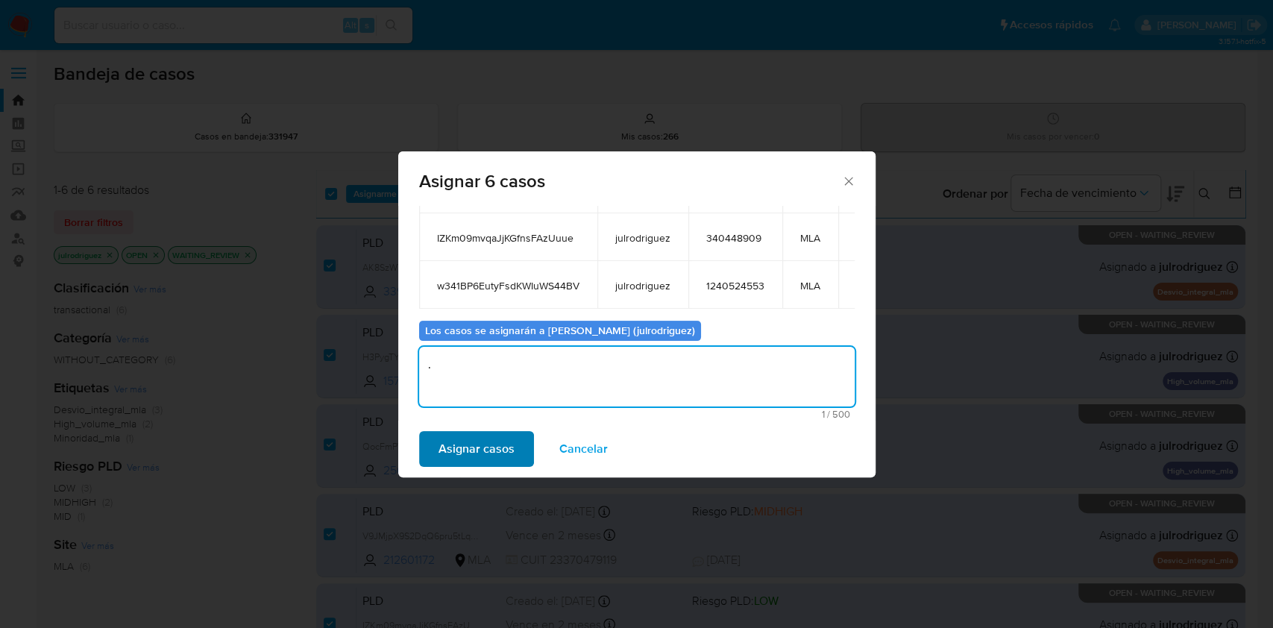
type textarea "."
click at [483, 441] on span "Asignar casos" at bounding box center [476, 448] width 76 height 33
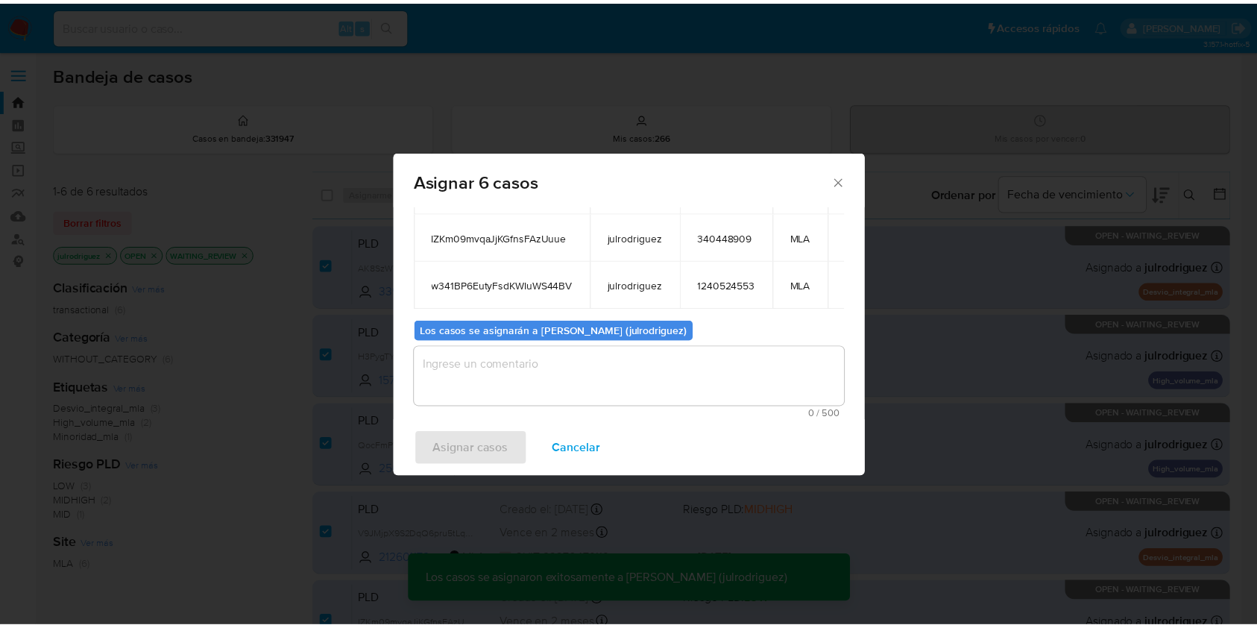
scroll to position [89, 0]
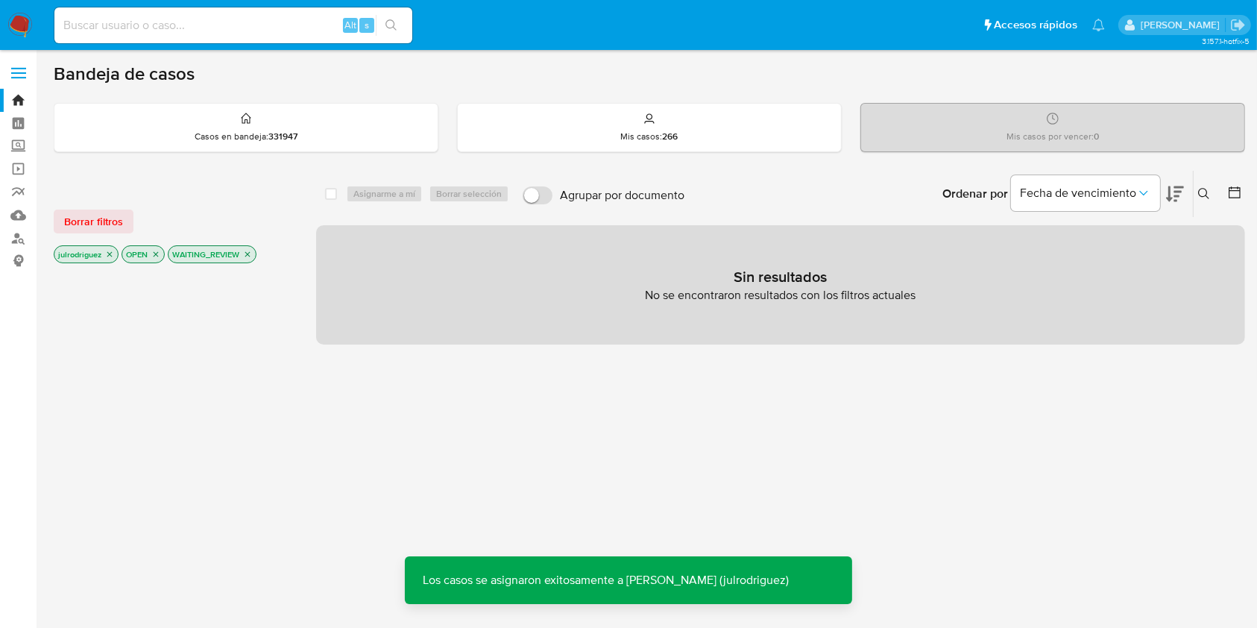
click at [251, 251] on icon "close-filter" at bounding box center [247, 254] width 9 height 9
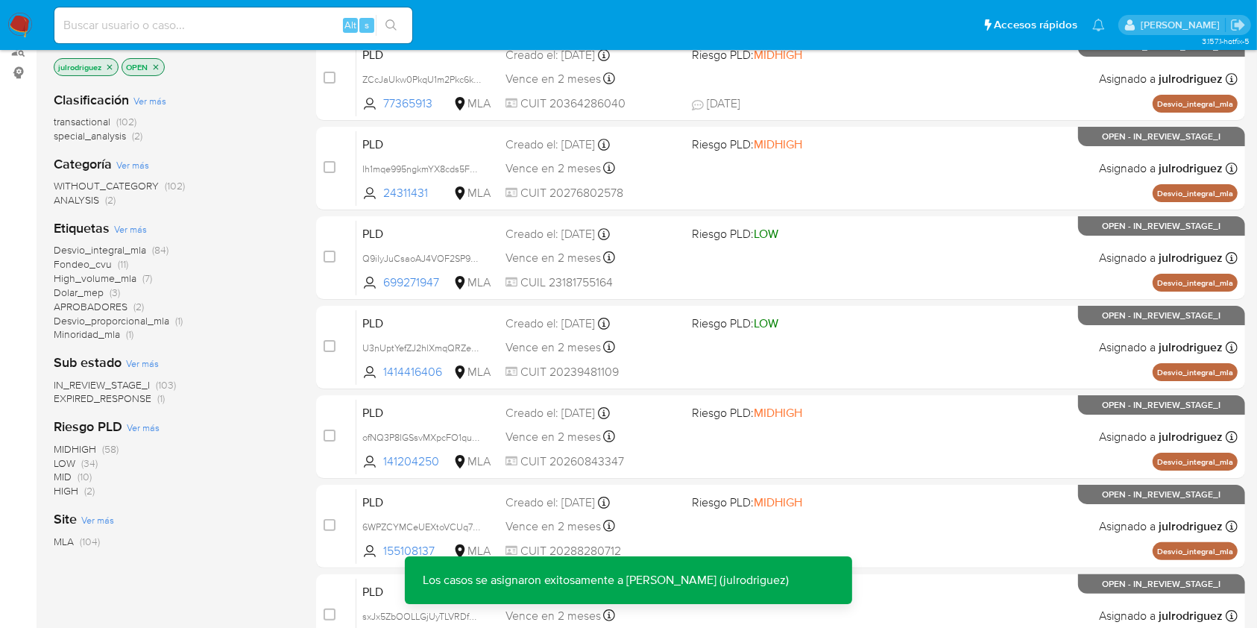
scroll to position [397, 0]
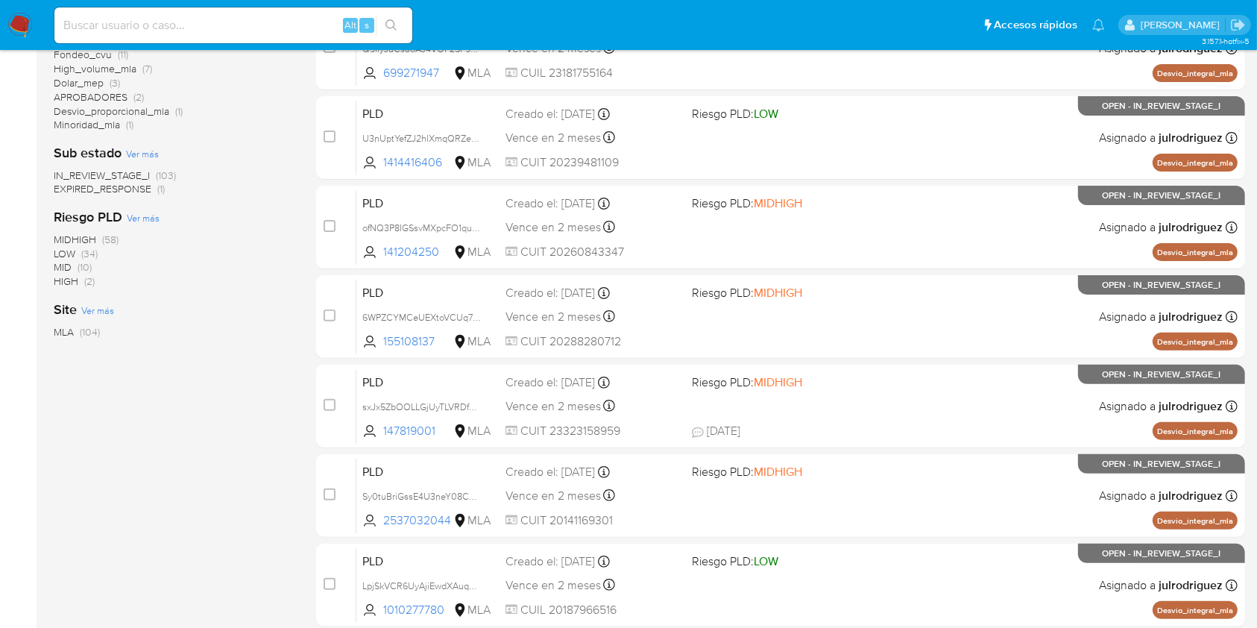
click at [129, 190] on span "EXPIRED_RESPONSE" at bounding box center [103, 188] width 98 height 15
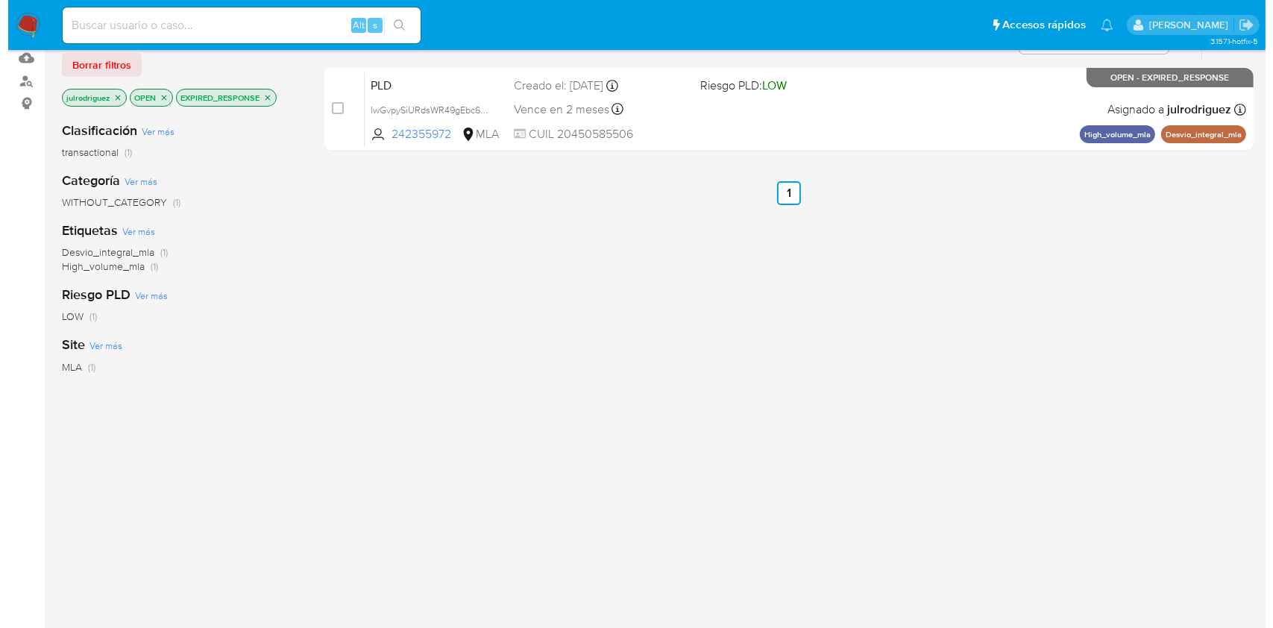
scroll to position [126, 0]
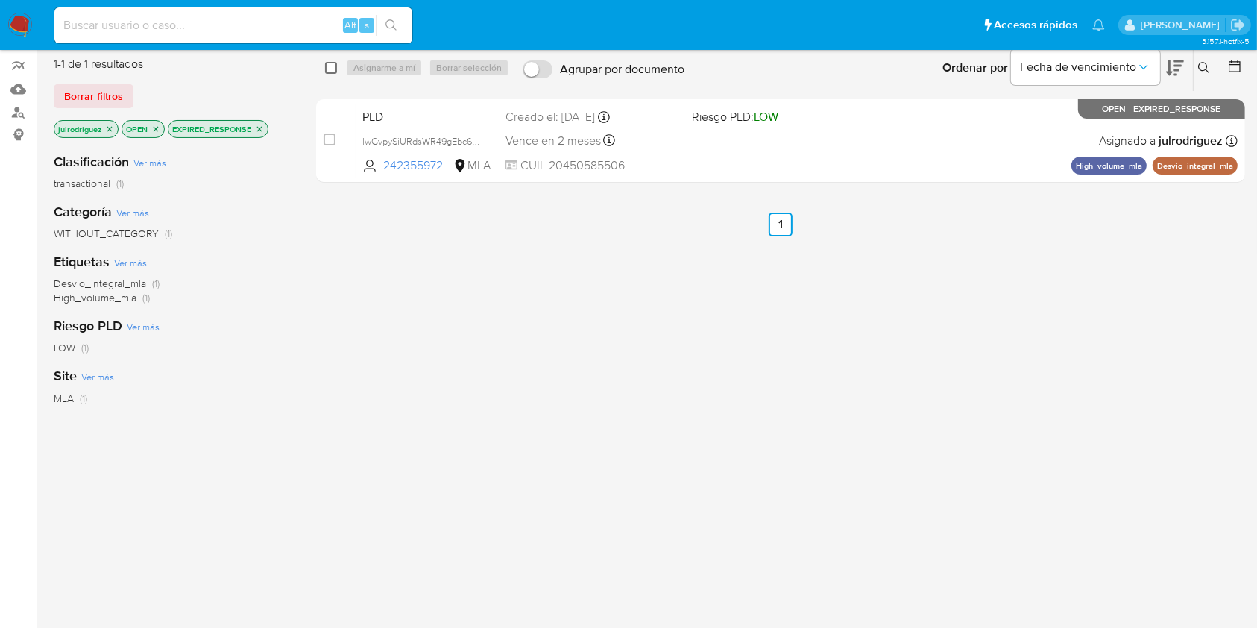
click at [334, 69] on input "checkbox" at bounding box center [331, 68] width 12 height 12
checkbox input "true"
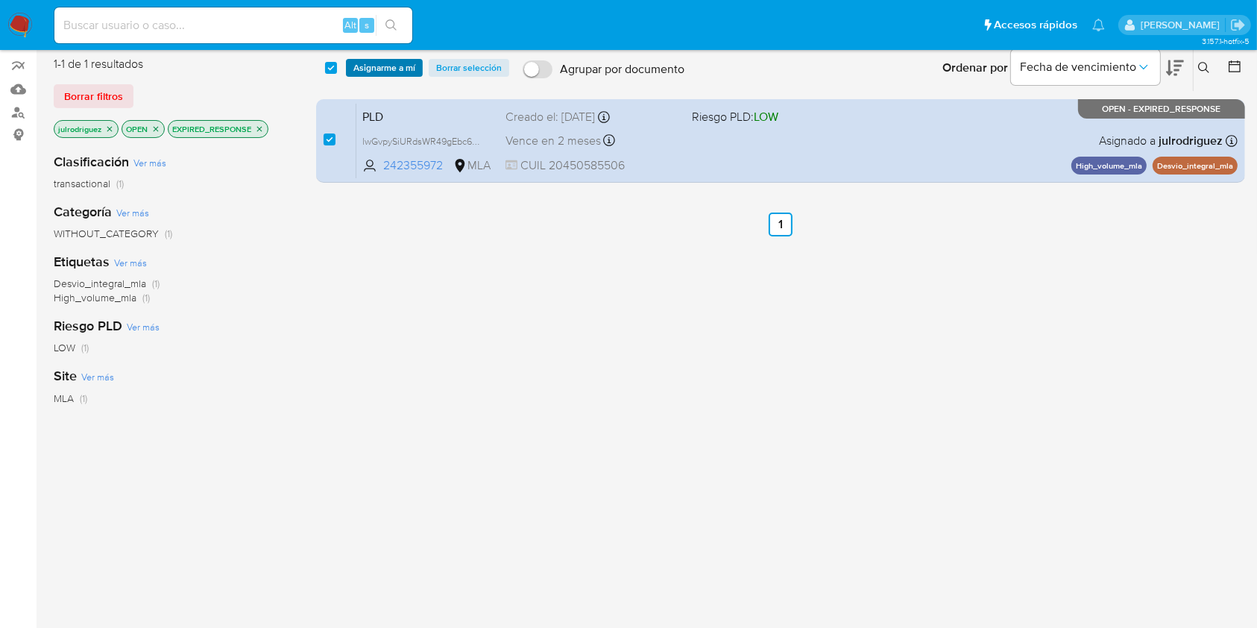
click at [377, 73] on span "Asignarme a mí" at bounding box center [384, 67] width 62 height 15
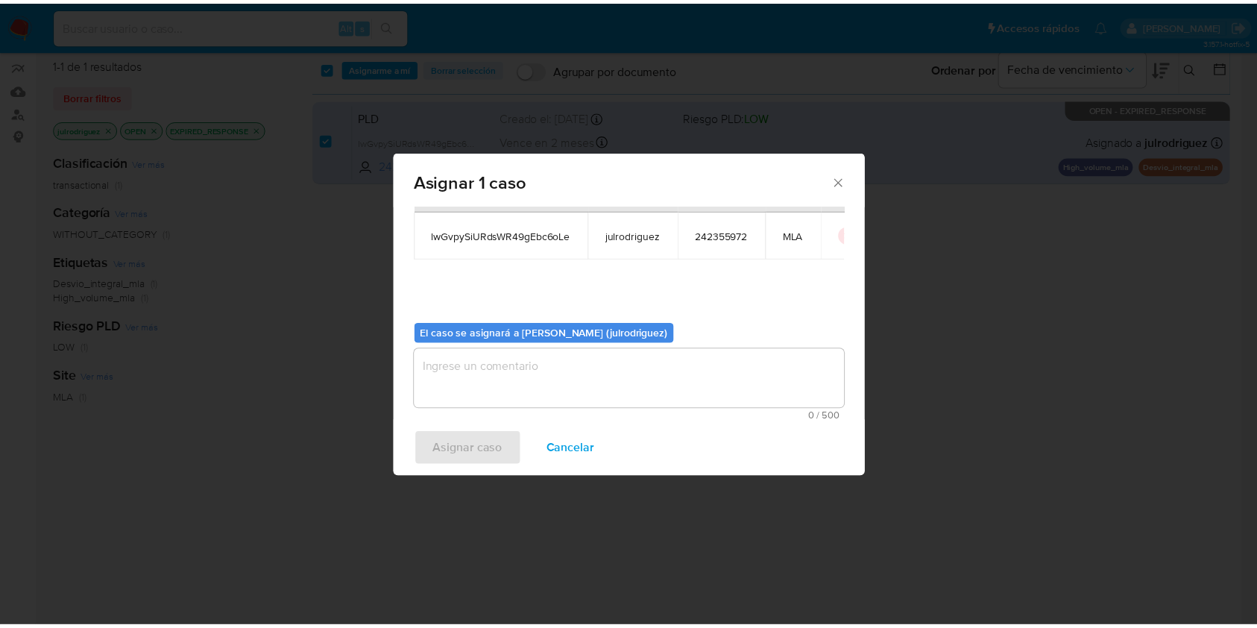
scroll to position [76, 0]
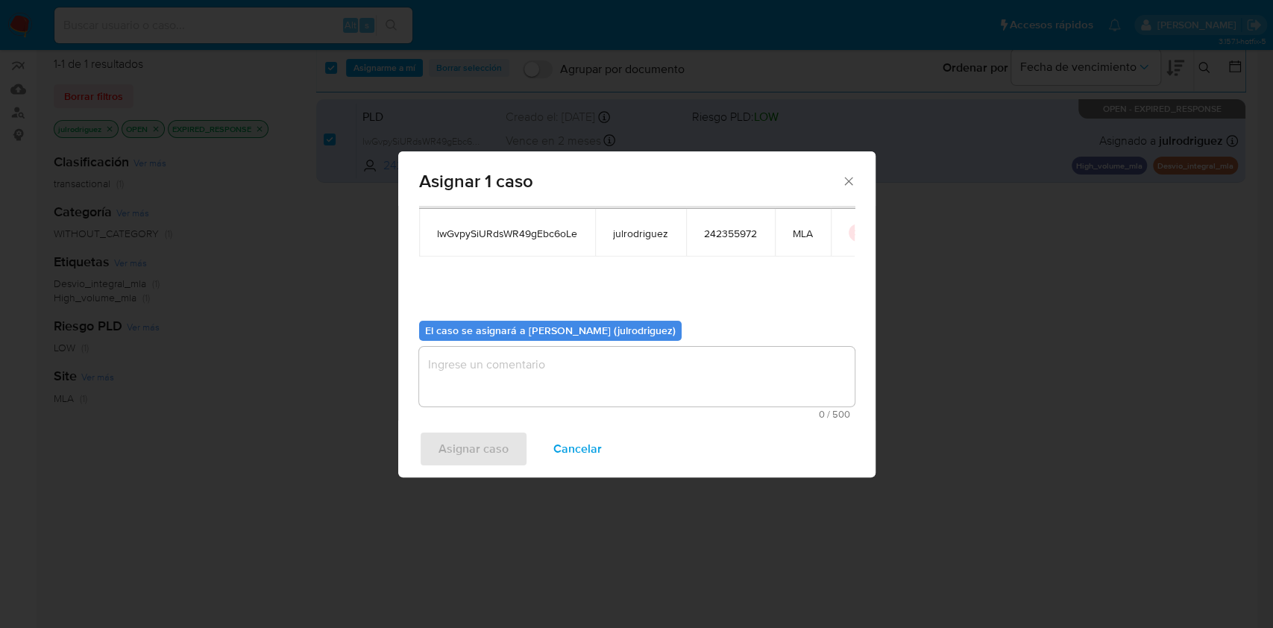
click at [642, 361] on textarea "assign-modal" at bounding box center [636, 377] width 435 height 60
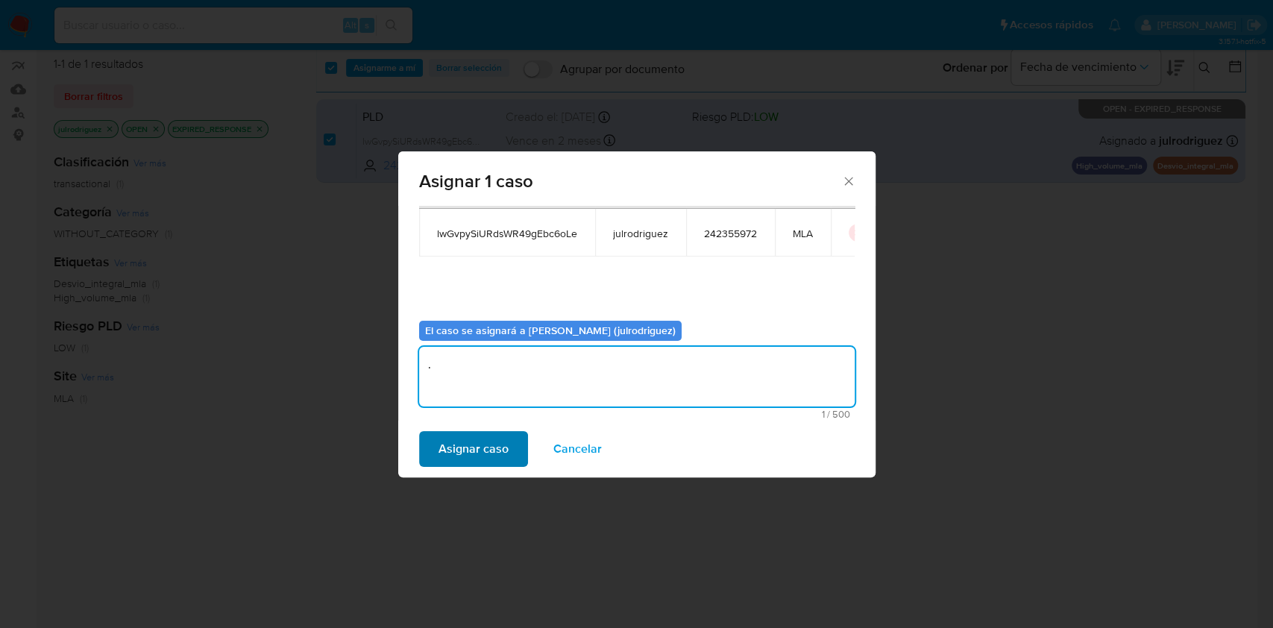
type textarea "."
click at [479, 463] on span "Asignar caso" at bounding box center [473, 448] width 70 height 33
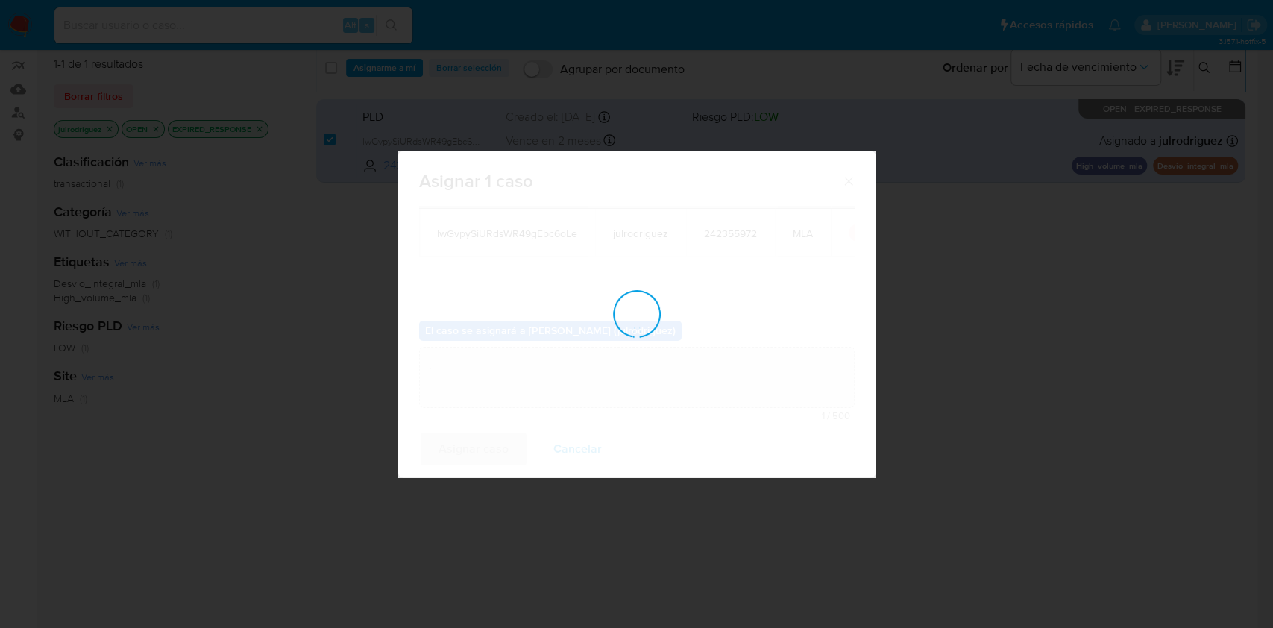
checkbox input "false"
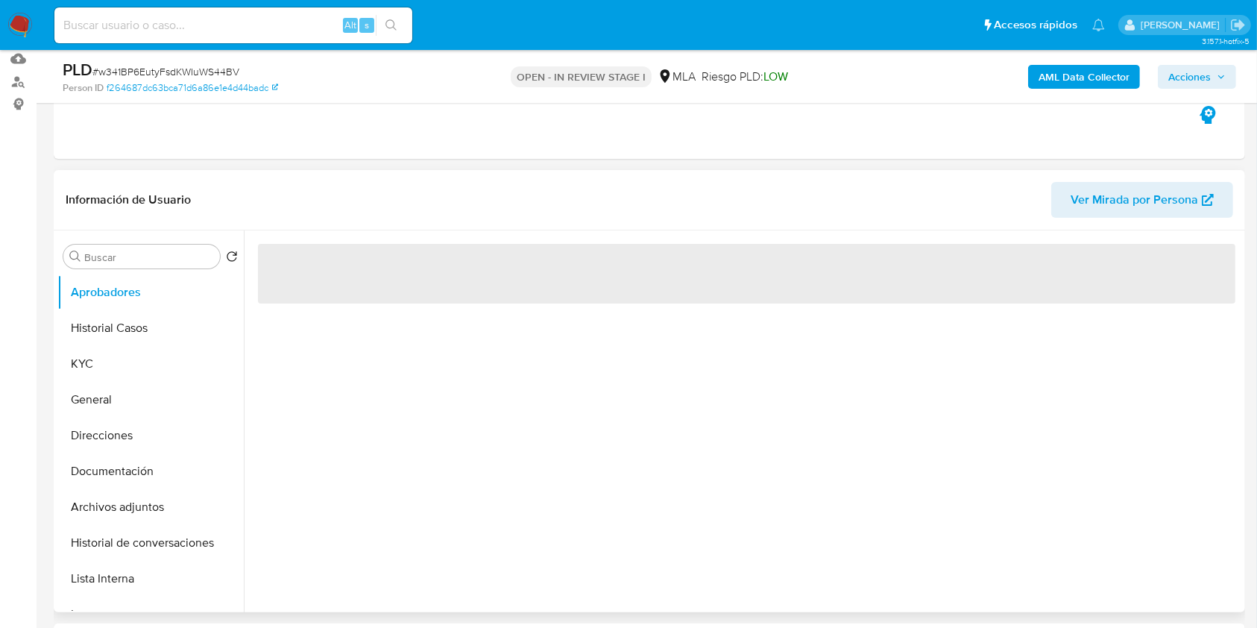
scroll to position [298, 0]
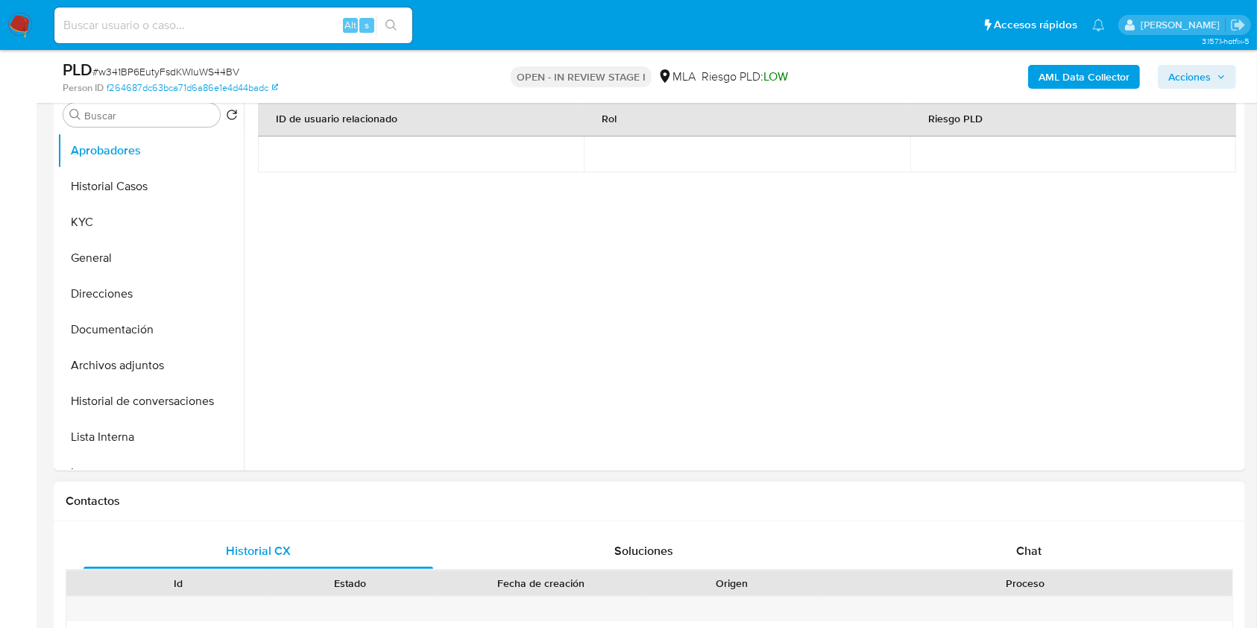
select select "10"
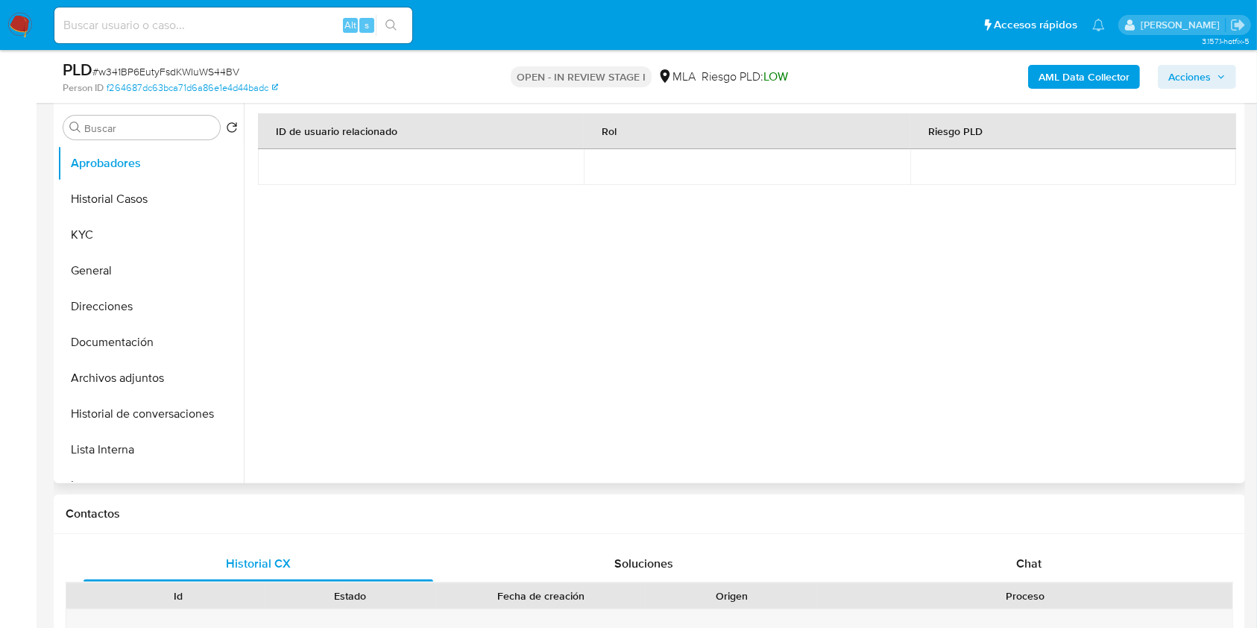
scroll to position [198, 0]
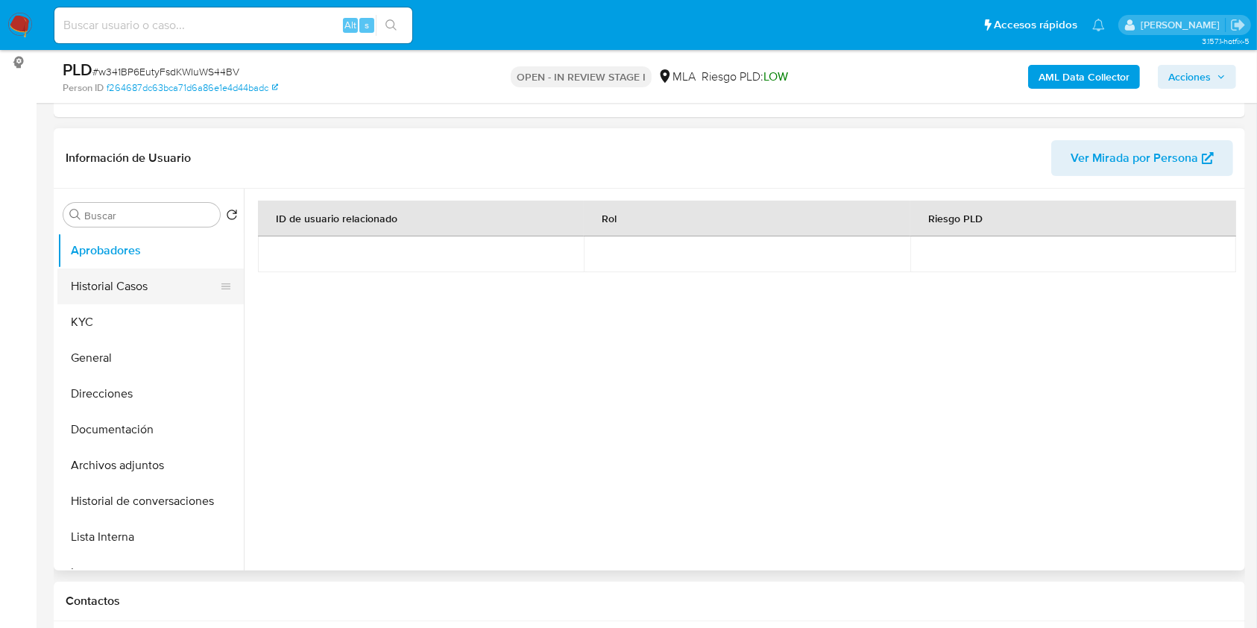
click at [155, 297] on button "Historial Casos" at bounding box center [144, 286] width 174 height 36
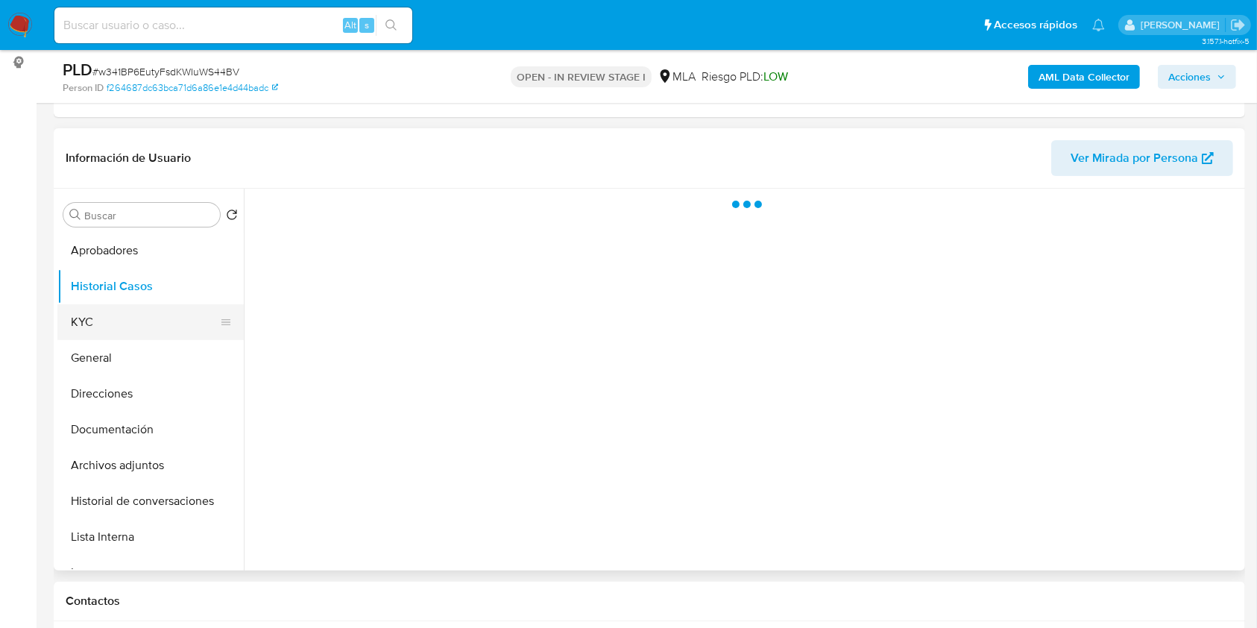
click at [154, 312] on button "KYC" at bounding box center [144, 322] width 174 height 36
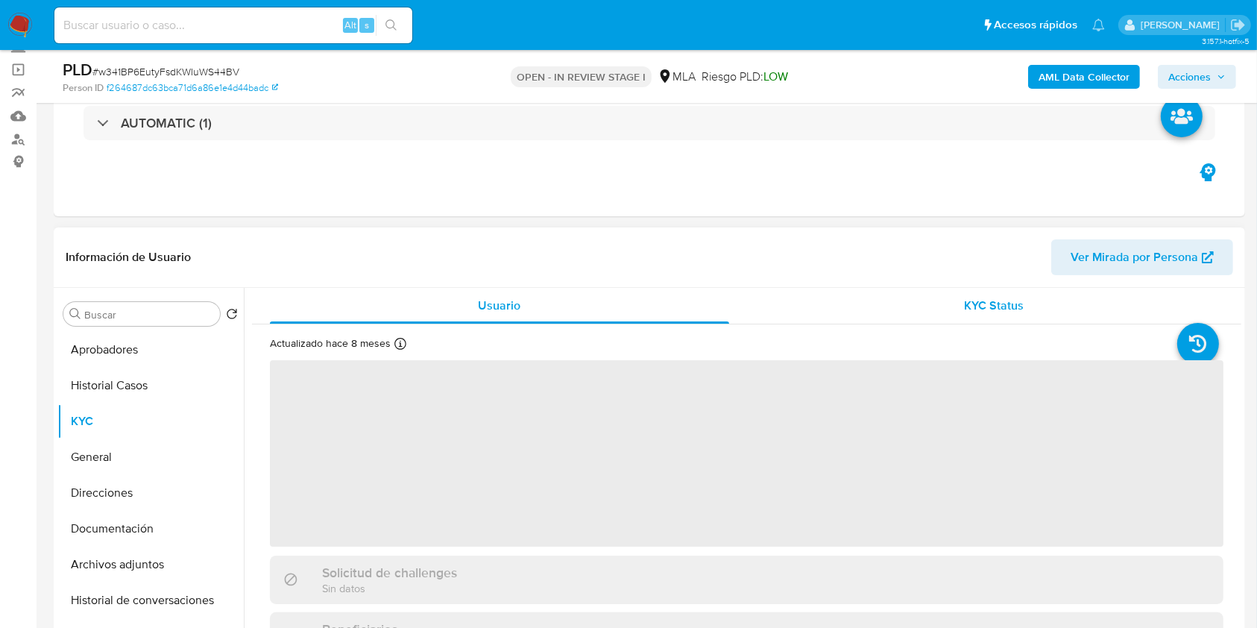
scroll to position [99, 0]
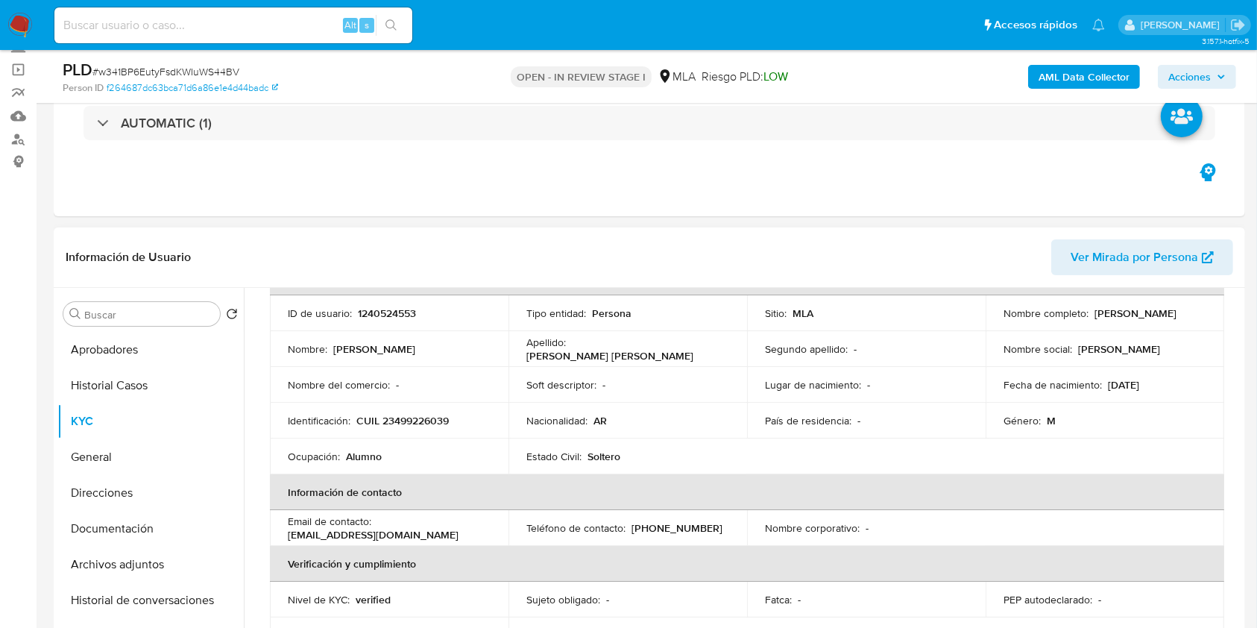
drag, startPoint x: 1001, startPoint y: 318, endPoint x: 1171, endPoint y: 319, distance: 170.0
click at [1171, 319] on div "Nombre completo : [PERSON_NAME]" at bounding box center [1105, 312] width 203 height 13
copy p "[PERSON_NAME]"
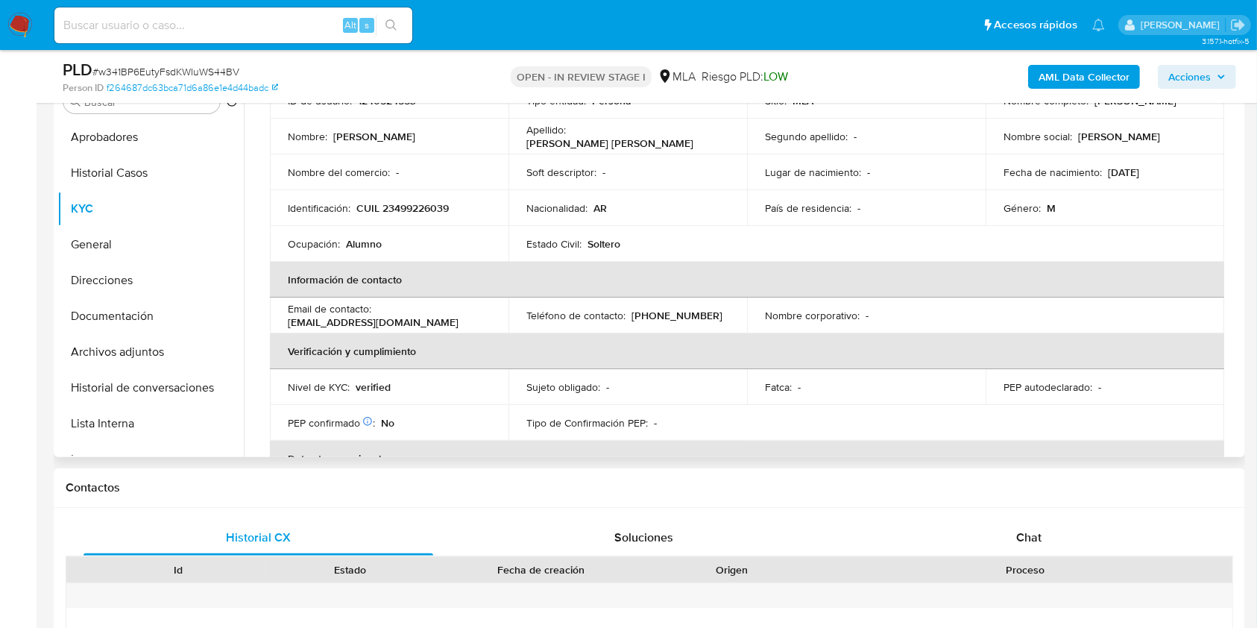
scroll to position [254, 0]
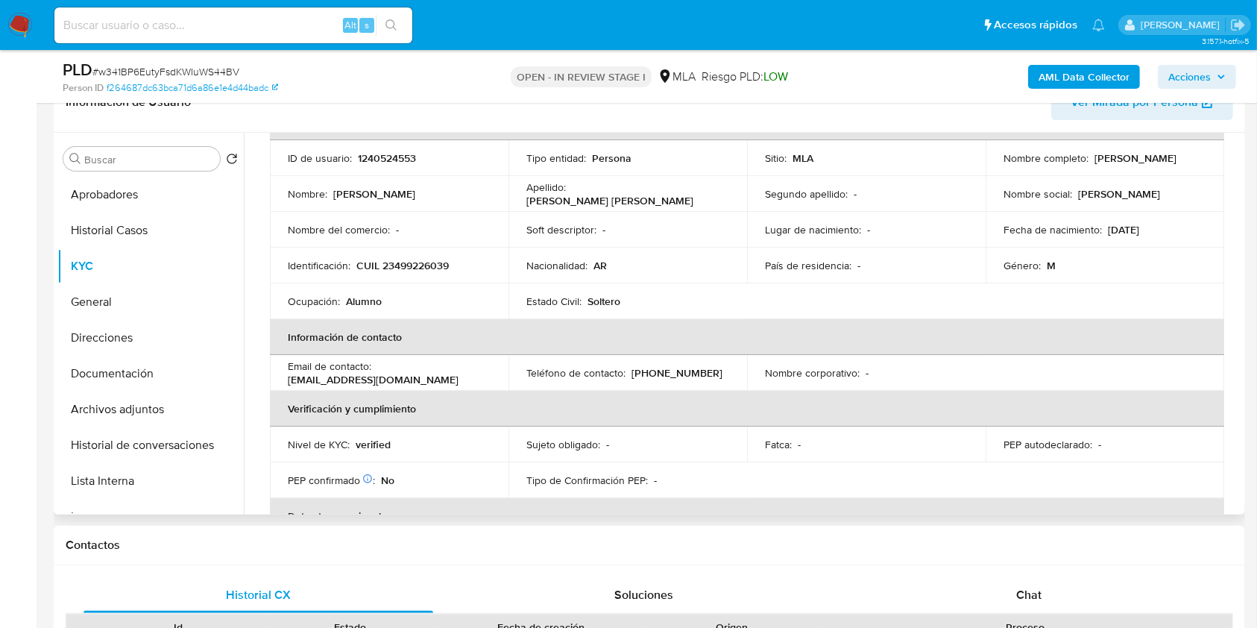
click at [390, 160] on p "1240524553" at bounding box center [387, 157] width 58 height 13
copy p "1240524553"
click at [214, 66] on span "# w341BP6EutyFsdKWIuWS44BV" at bounding box center [165, 71] width 147 height 15
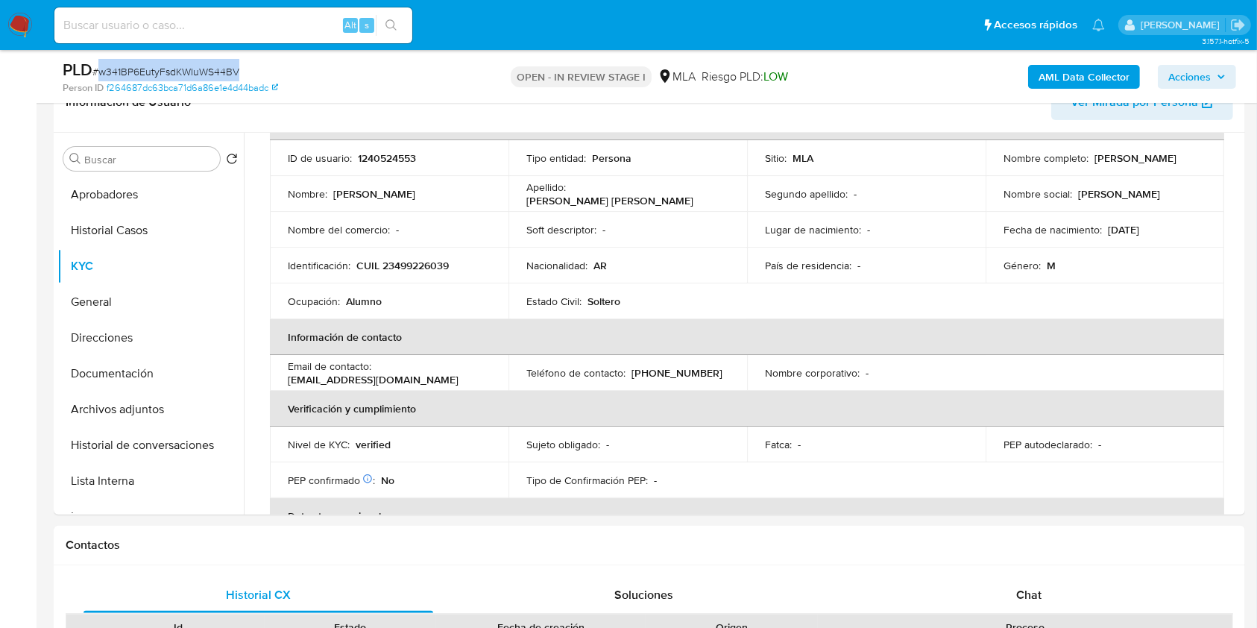
copy span "w341BP6EutyFsdKWIuWS44BV"
click at [333, 620] on div "Estado" at bounding box center [350, 627] width 151 height 15
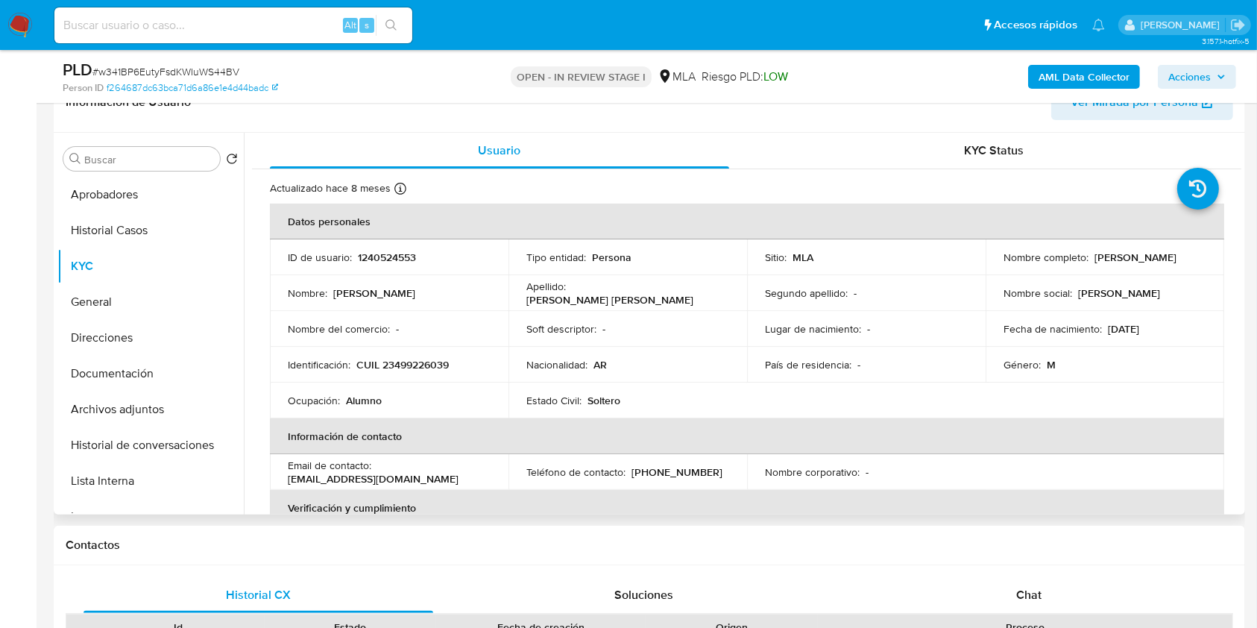
scroll to position [99, 0]
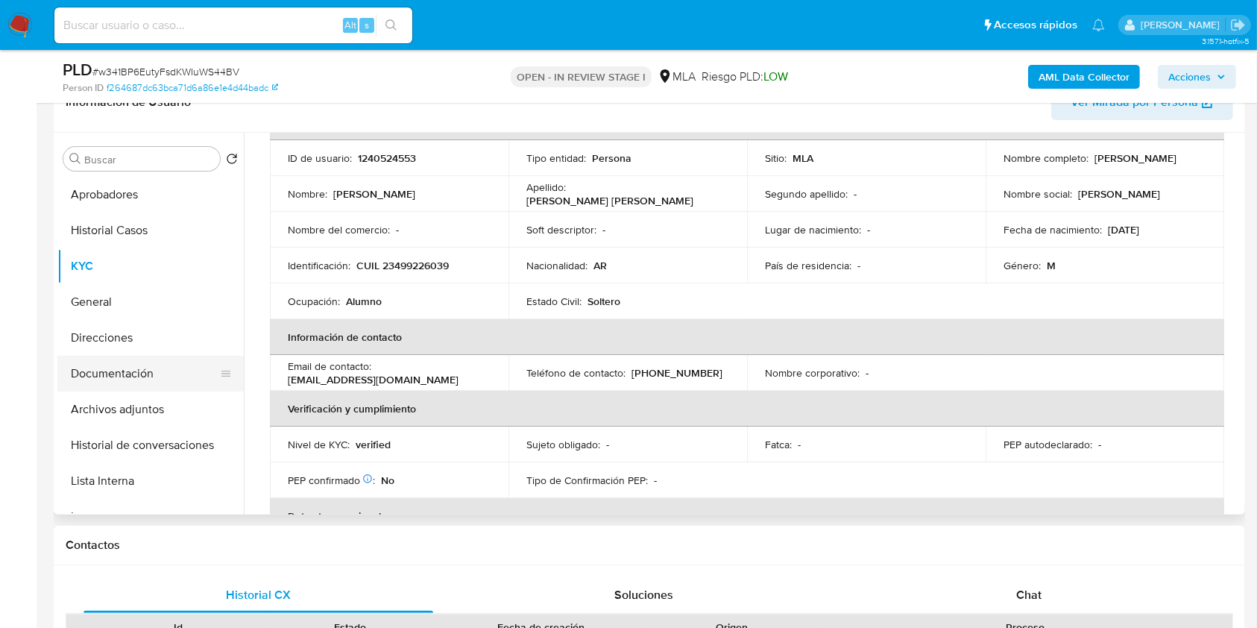
click at [131, 365] on button "Documentación" at bounding box center [144, 374] width 174 height 36
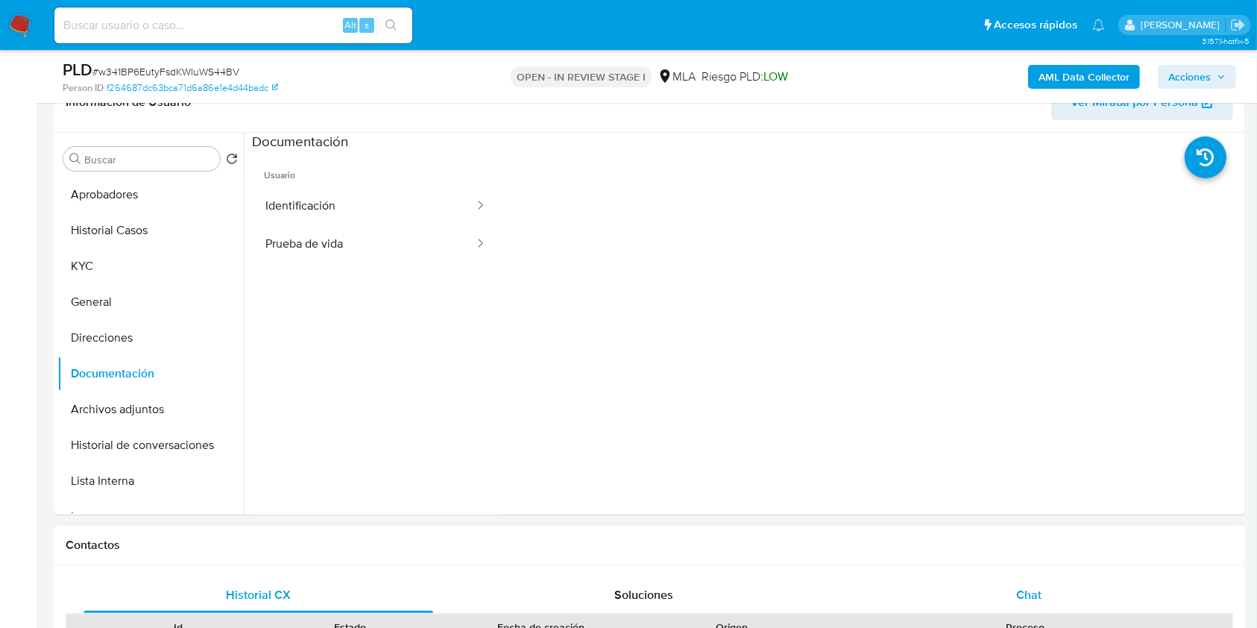
click at [982, 590] on div "Chat" at bounding box center [1030, 595] width 350 height 36
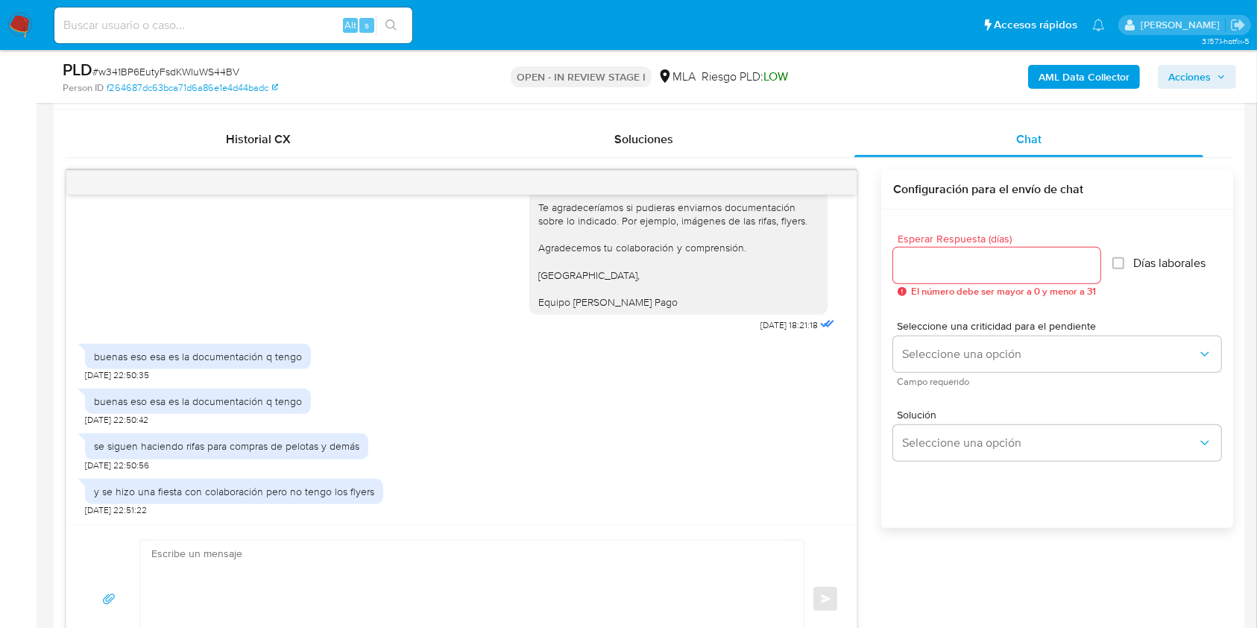
scroll to position [752, 0]
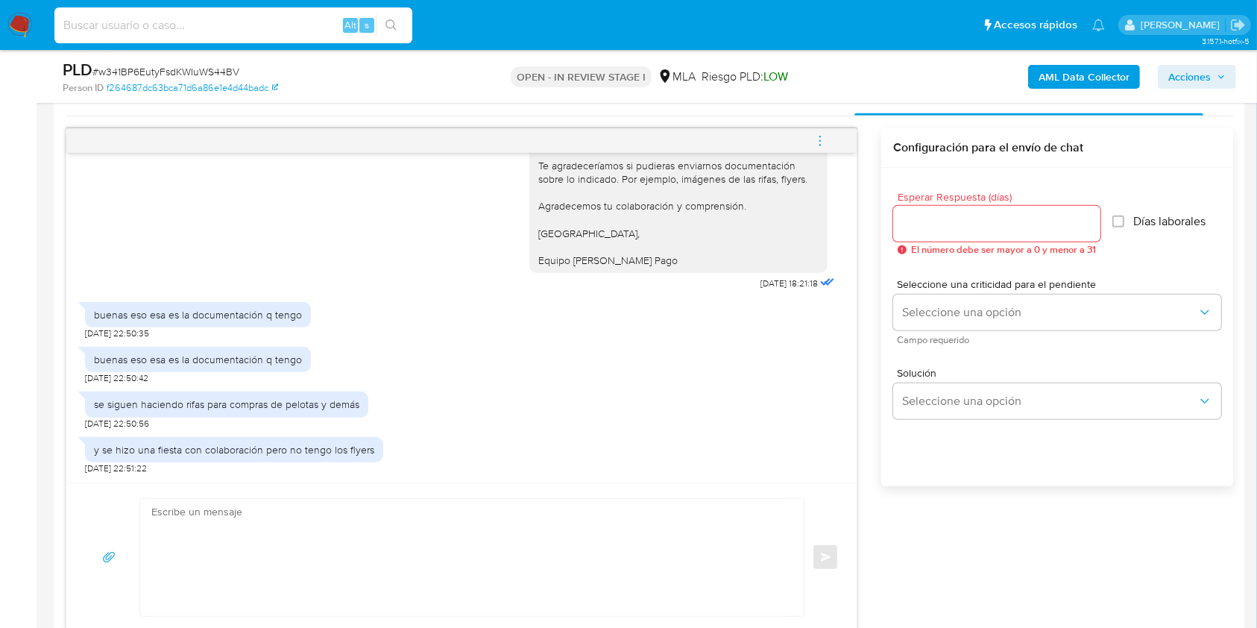
click at [224, 26] on input at bounding box center [233, 25] width 358 height 19
paste input "AK8SzWTIQyMTOuspTi26KSGI"
type input "AK8SzWTIQyMTOuspTi26KSGI"
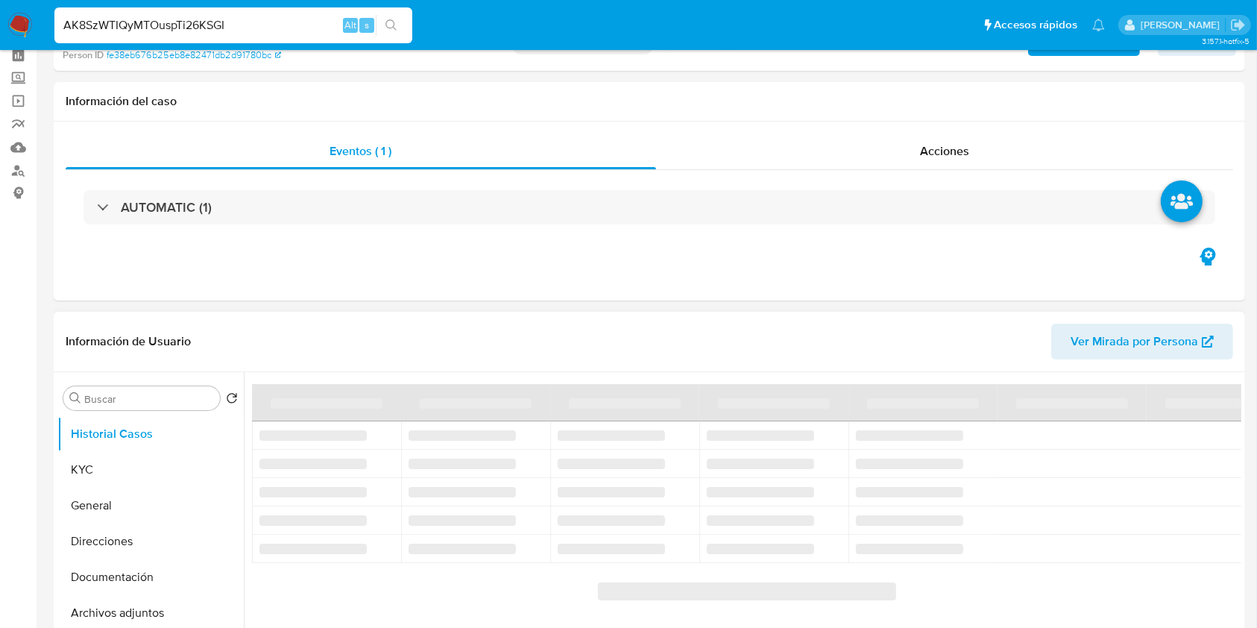
scroll to position [99, 0]
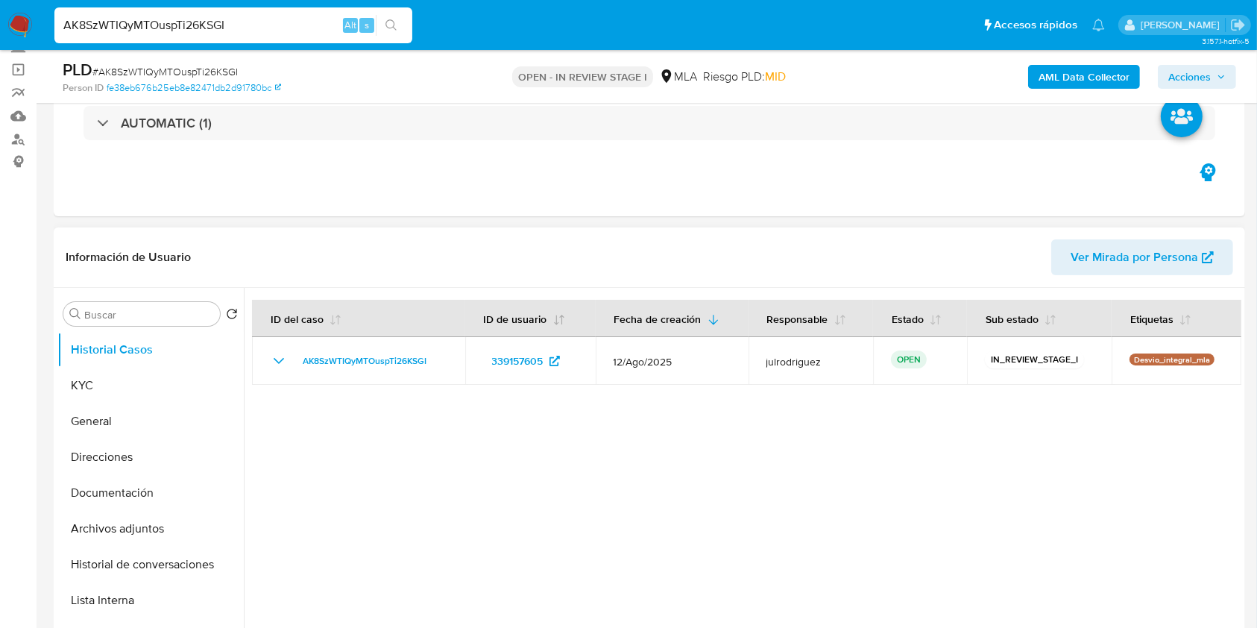
select select "10"
click at [89, 380] on button "KYC" at bounding box center [144, 386] width 174 height 36
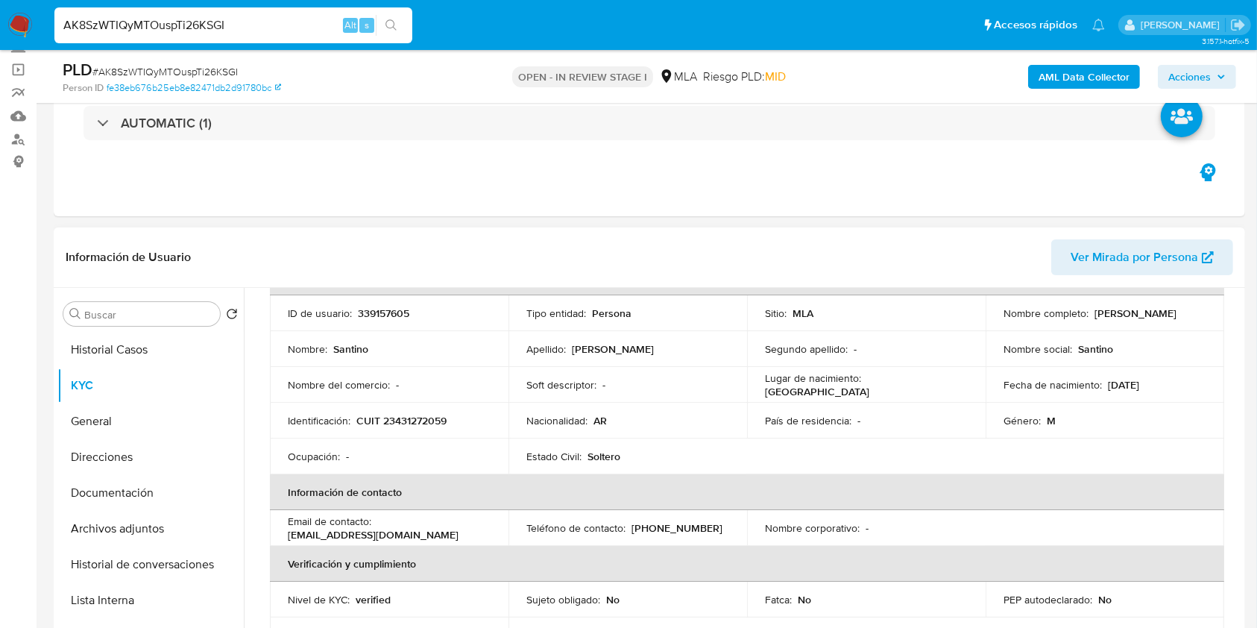
drag, startPoint x: 1091, startPoint y: 312, endPoint x: 1193, endPoint y: 312, distance: 102.2
click at [1193, 312] on div "Nombre completo : Santino Perez Castelli" at bounding box center [1105, 312] width 203 height 13
copy p "[PERSON_NAME]"
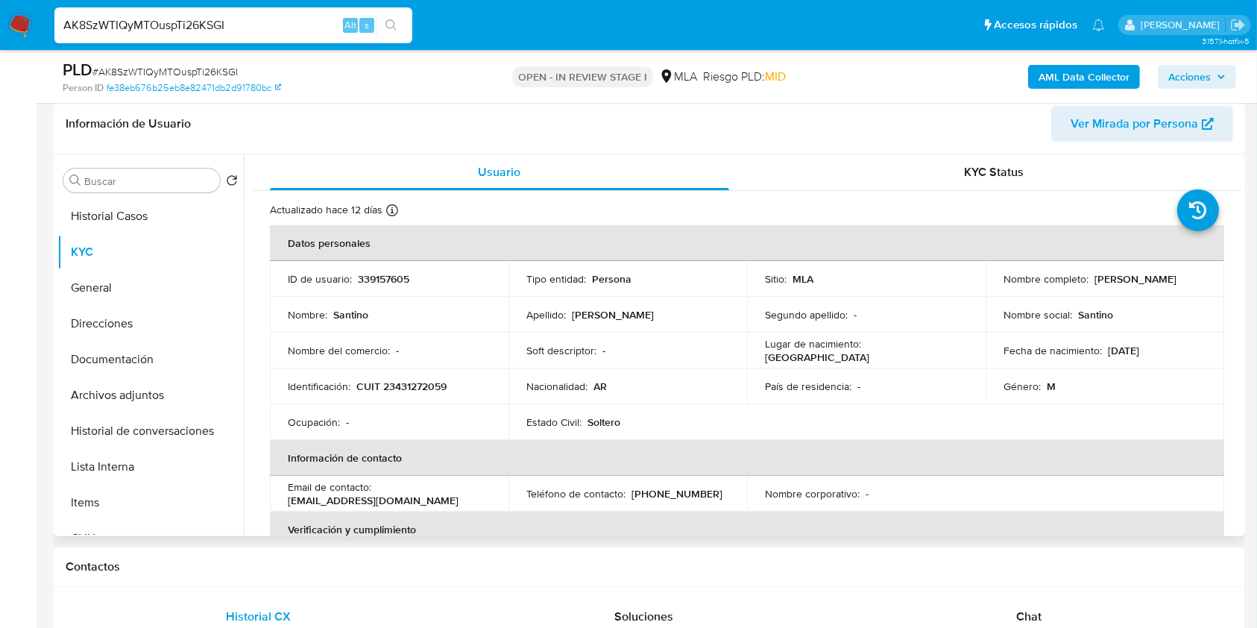
scroll to position [139, 0]
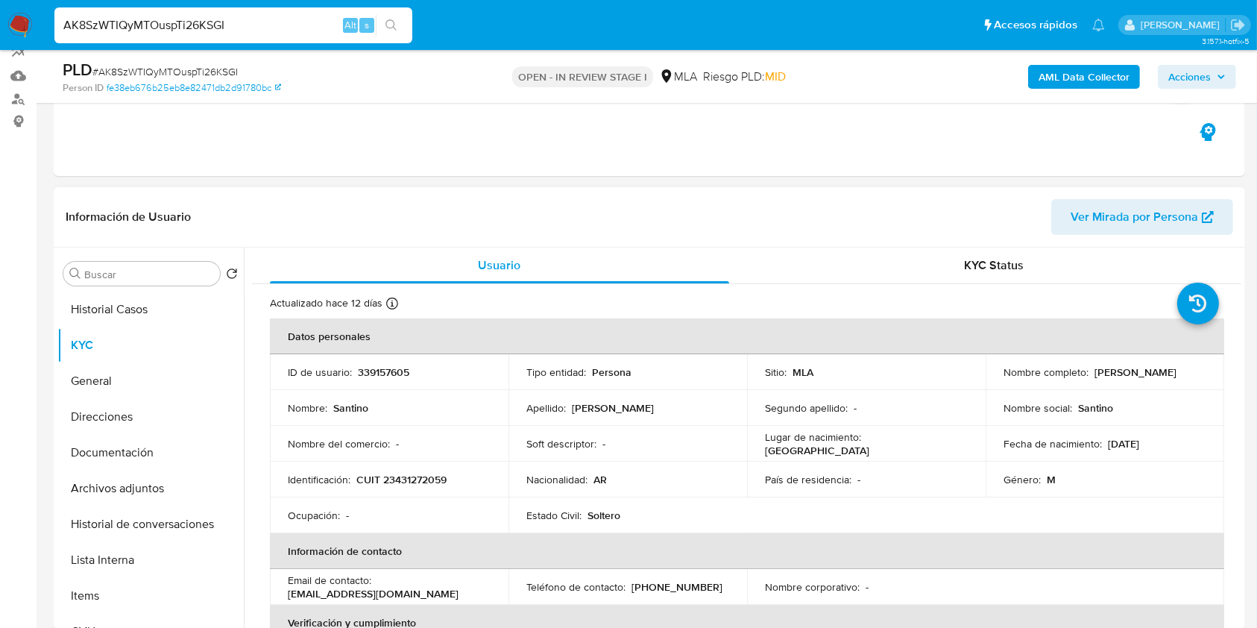
click at [382, 362] on td "ID de usuario : 339157605" at bounding box center [389, 372] width 239 height 36
copy p "339157605"
click at [201, 68] on span "# AK8SzWTIQyMTOuspTi26KSGI" at bounding box center [164, 71] width 145 height 15
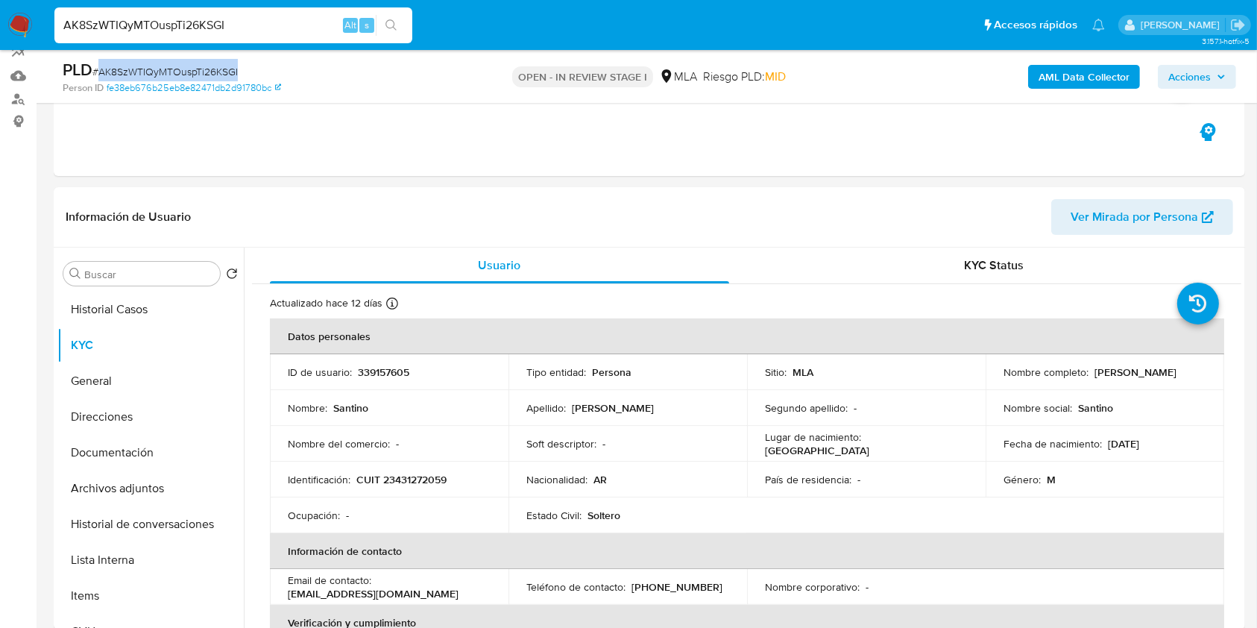
copy span "AK8SzWTIQyMTOuspTi26KSGI"
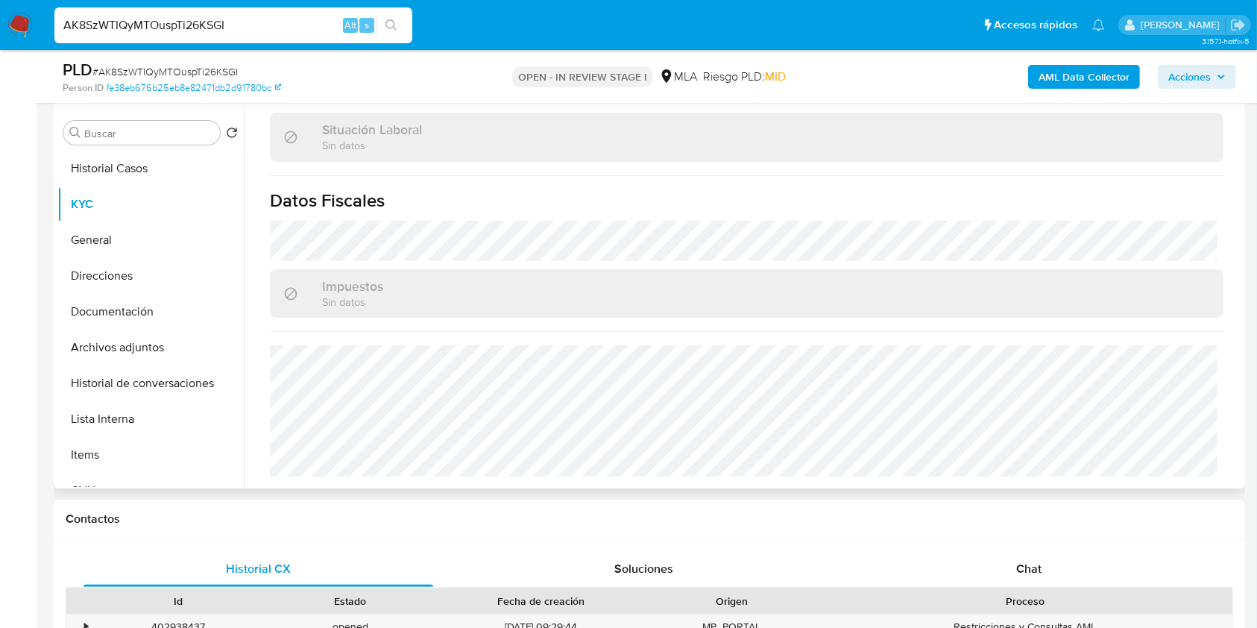
scroll to position [339, 0]
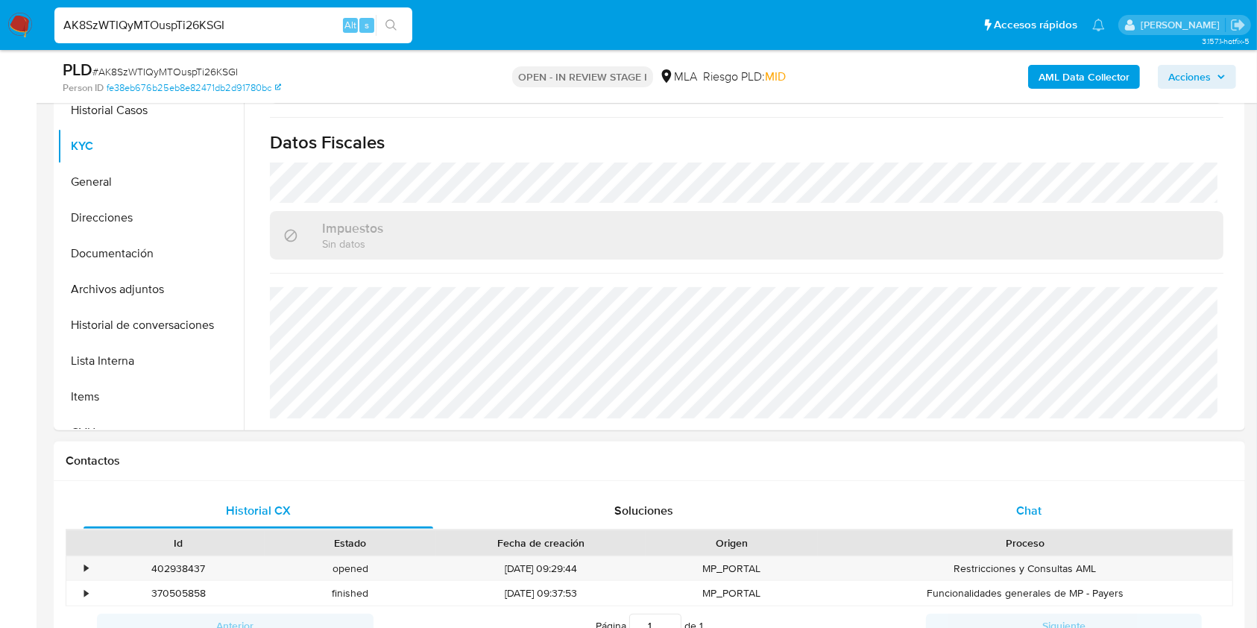
click at [1030, 512] on span "Chat" at bounding box center [1028, 510] width 25 height 17
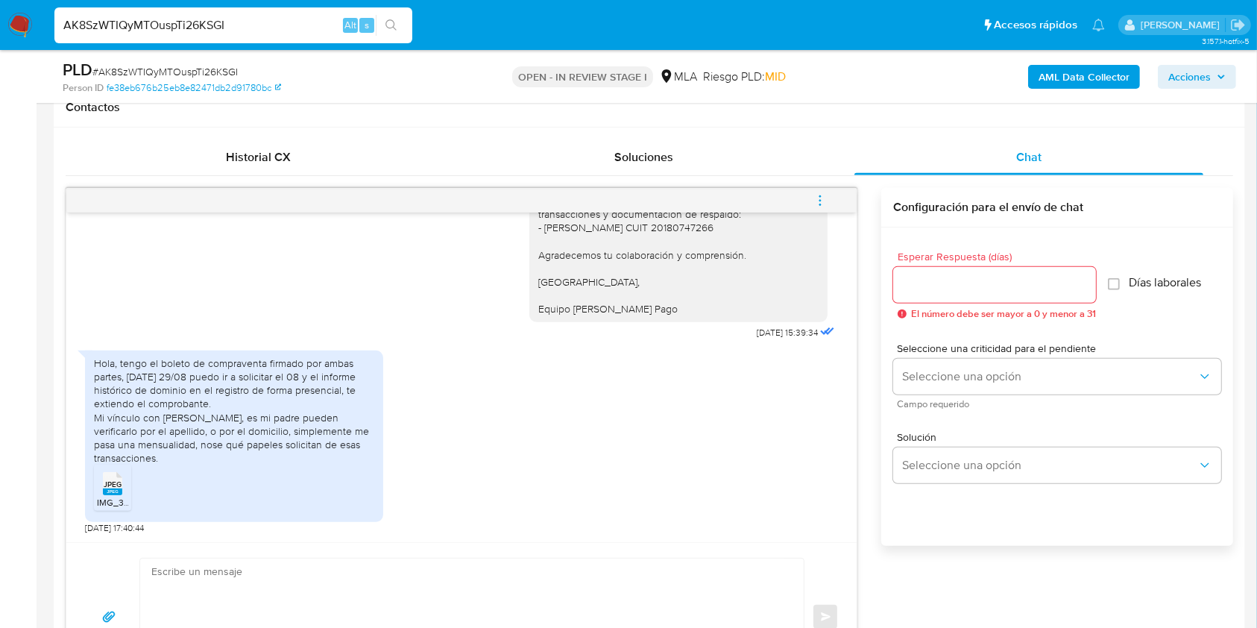
scroll to position [736, 0]
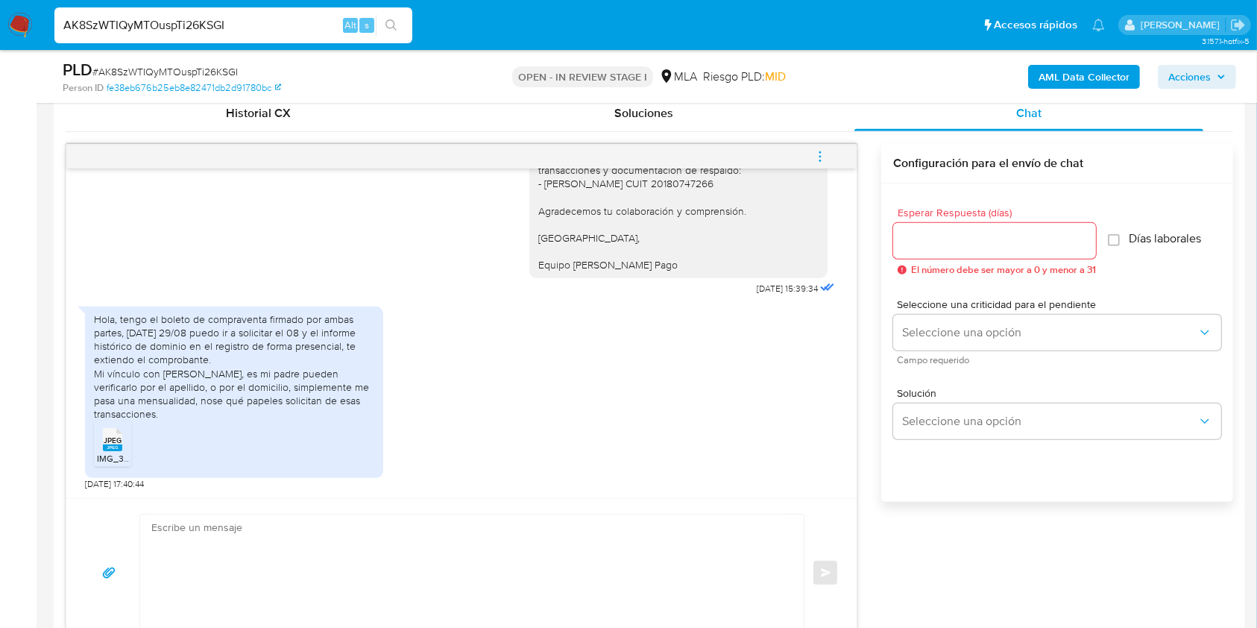
click at [107, 441] on span "JPEG" at bounding box center [113, 440] width 18 height 10
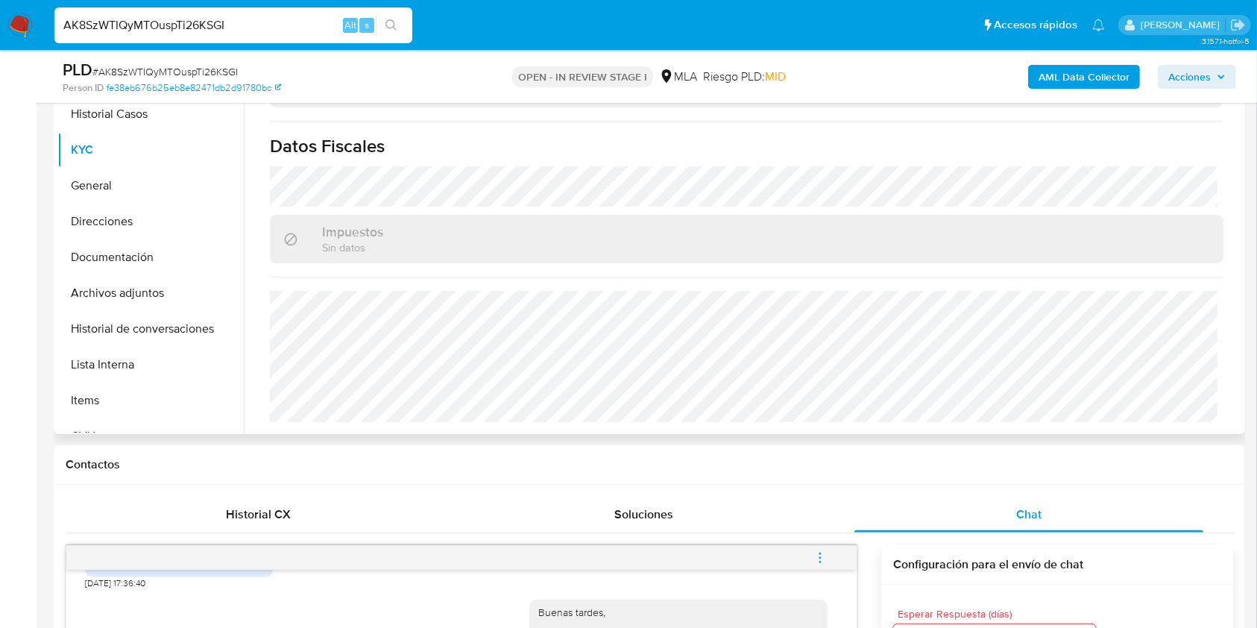
scroll to position [339, 0]
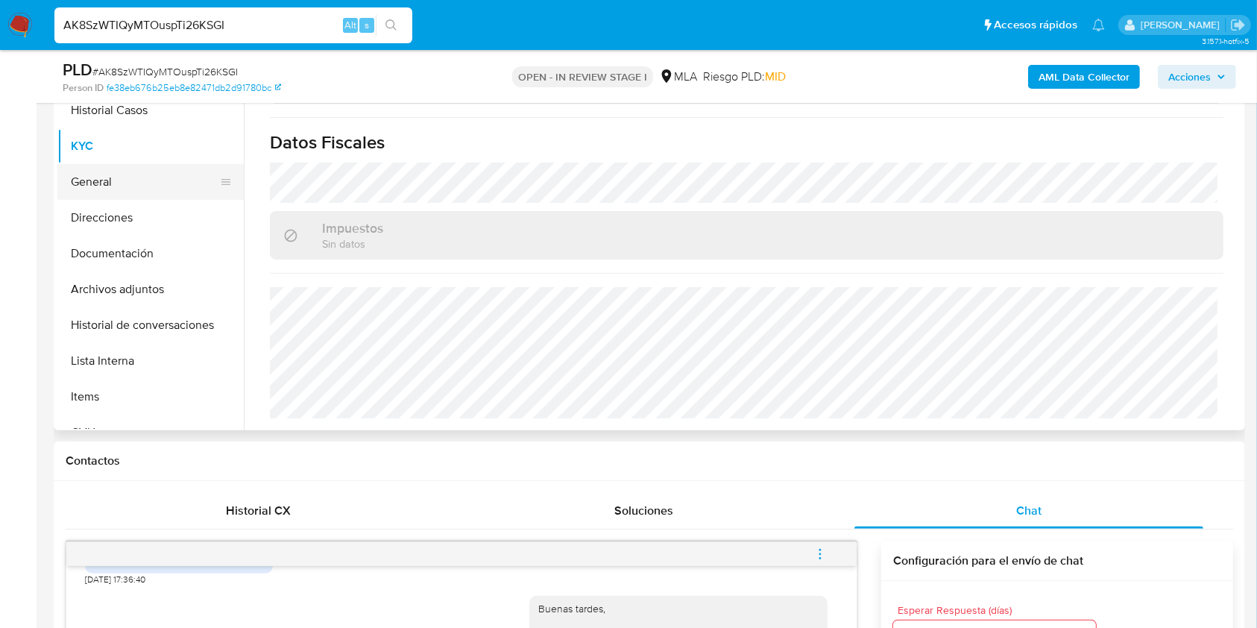
click at [124, 198] on button "General" at bounding box center [144, 182] width 174 height 36
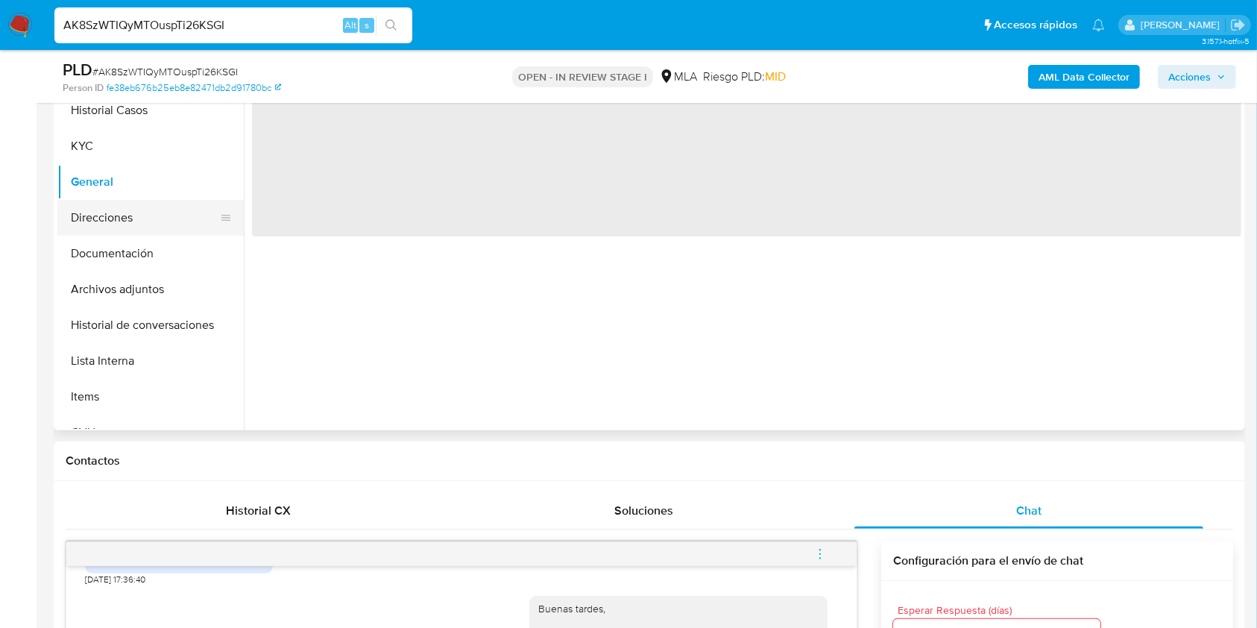
scroll to position [0, 0]
click at [124, 207] on button "Direcciones" at bounding box center [144, 218] width 174 height 36
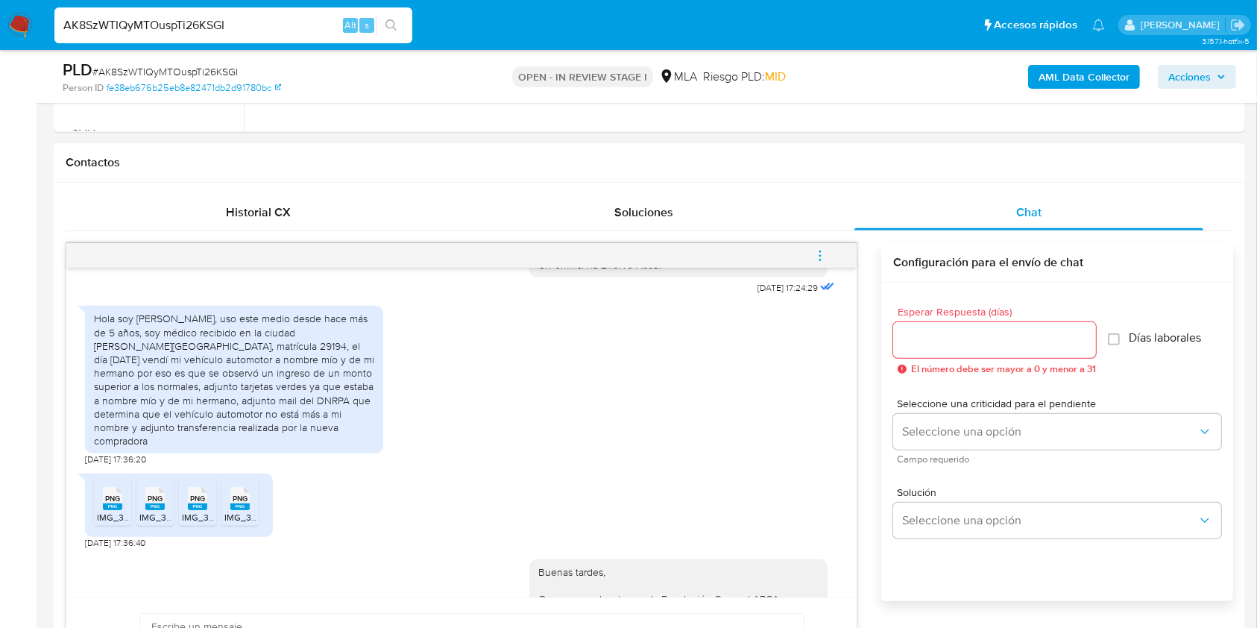
scroll to position [756, 0]
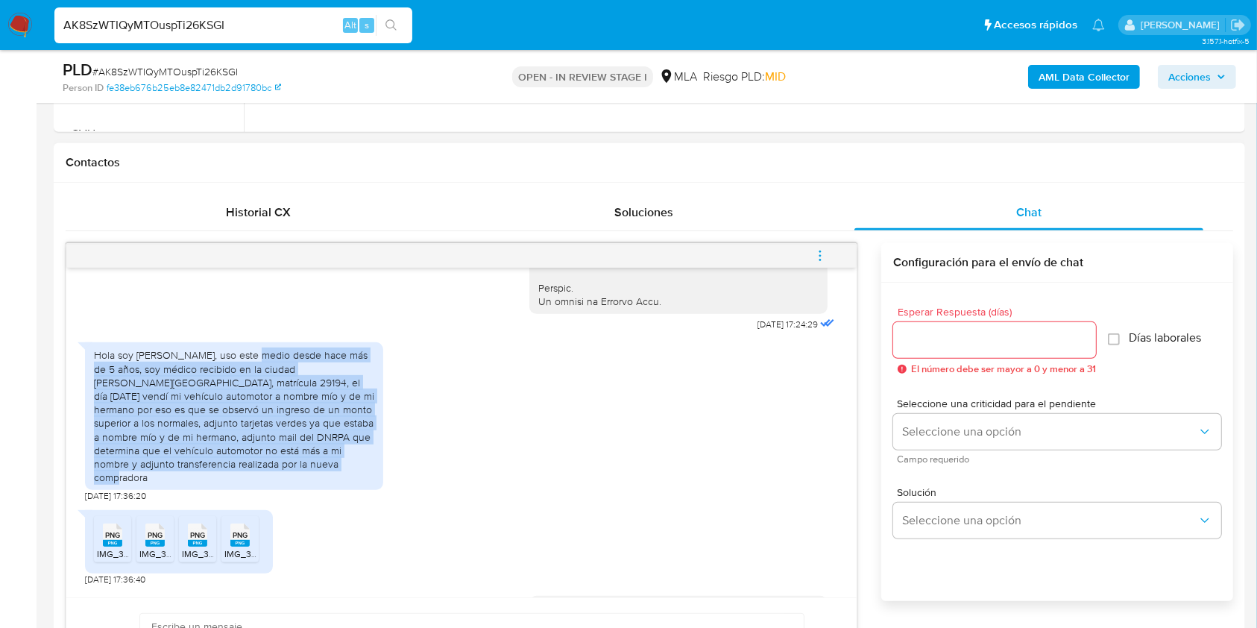
drag, startPoint x: 236, startPoint y: 383, endPoint x: 281, endPoint y: 490, distance: 115.6
click at [281, 484] on div "Hola soy Santino Pérez castelli, uso este medio desde hace más de 5 años, soy m…" at bounding box center [234, 416] width 280 height 136
copy div "uso este medio desde hace más de 5 años, soy médico recibido en la ciudad de ro…"
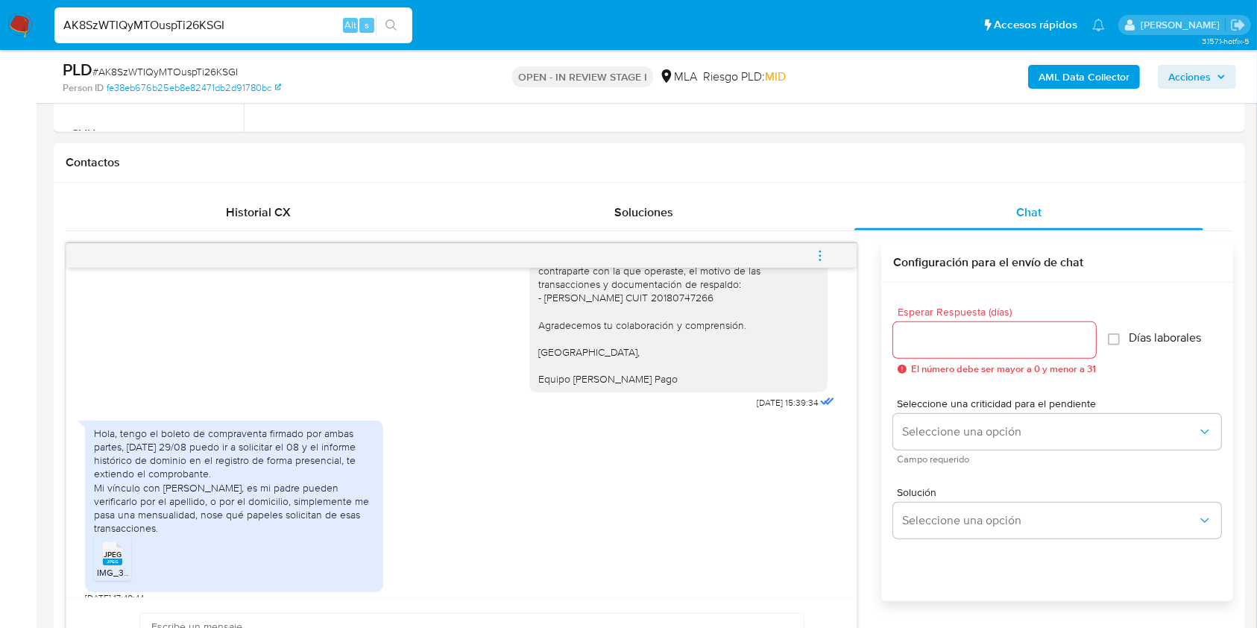
scroll to position [1353, 0]
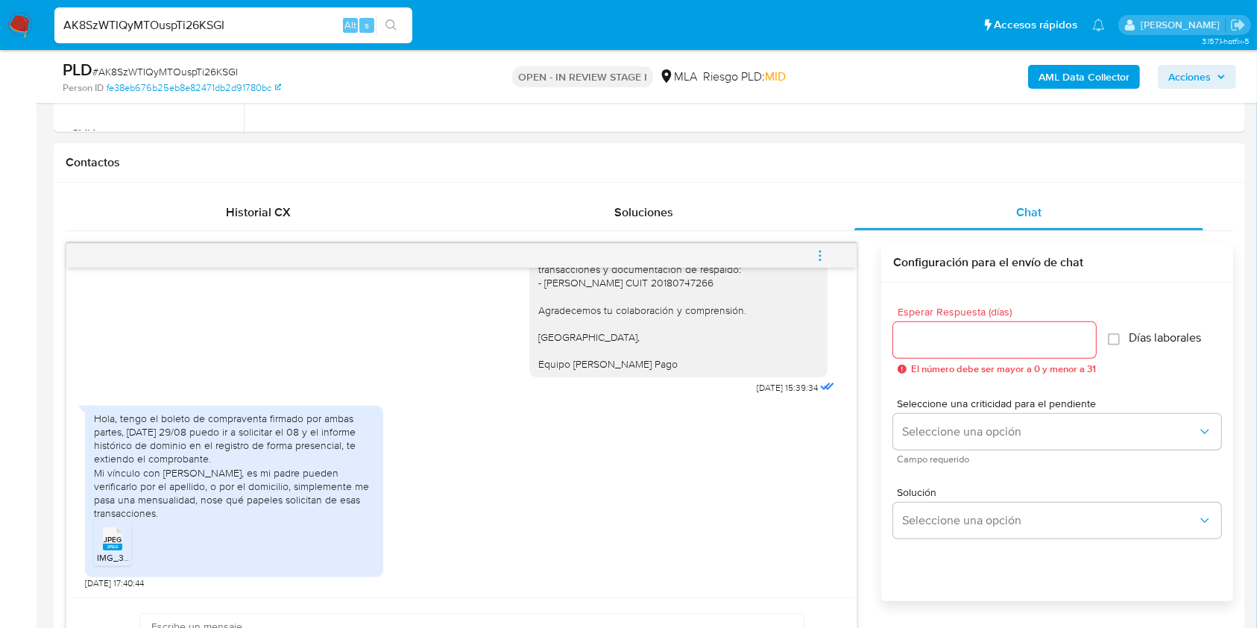
drag, startPoint x: 103, startPoint y: 468, endPoint x: 227, endPoint y: 509, distance: 130.4
click at [227, 509] on div "Hola, tengo el boleto de compraventa firmado por ambas partes, mañana 29/08 pue…" at bounding box center [234, 466] width 280 height 109
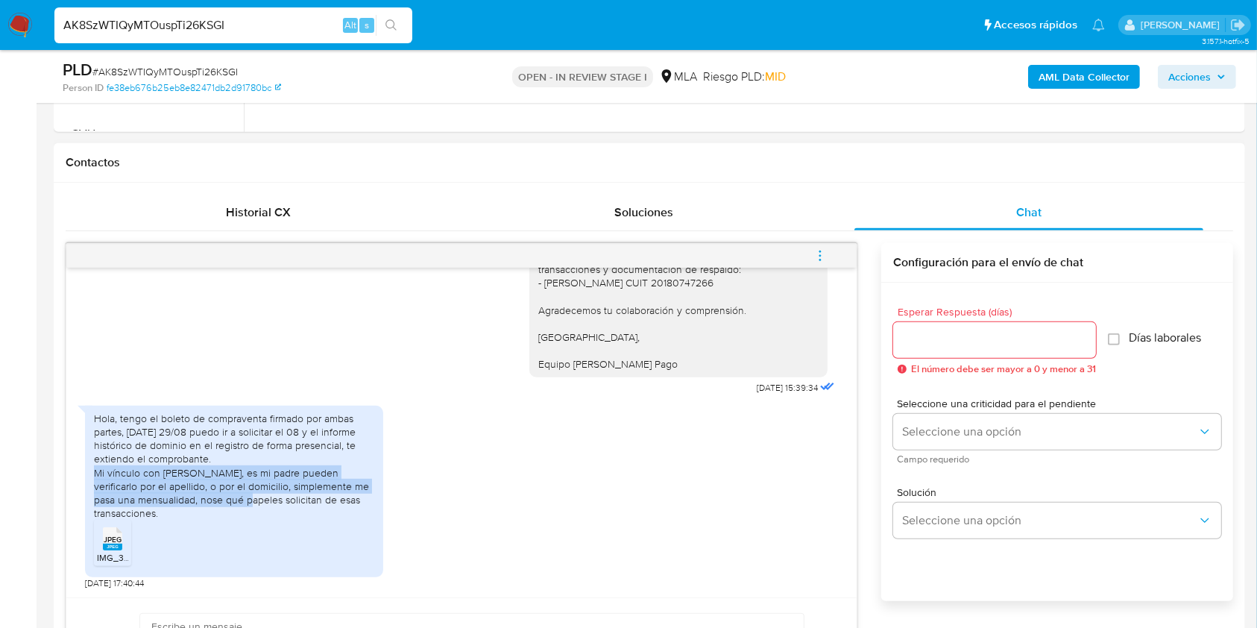
drag, startPoint x: 94, startPoint y: 470, endPoint x: 194, endPoint y: 498, distance: 103.9
click at [194, 498] on div "Hola, tengo el boleto de compraventa firmado por ambas partes, mañana 29/08 pue…" at bounding box center [234, 466] width 280 height 109
copy div "Mi vínculo con Justo José Pérez castelli, es mi padre pueden verificarlo por el…"
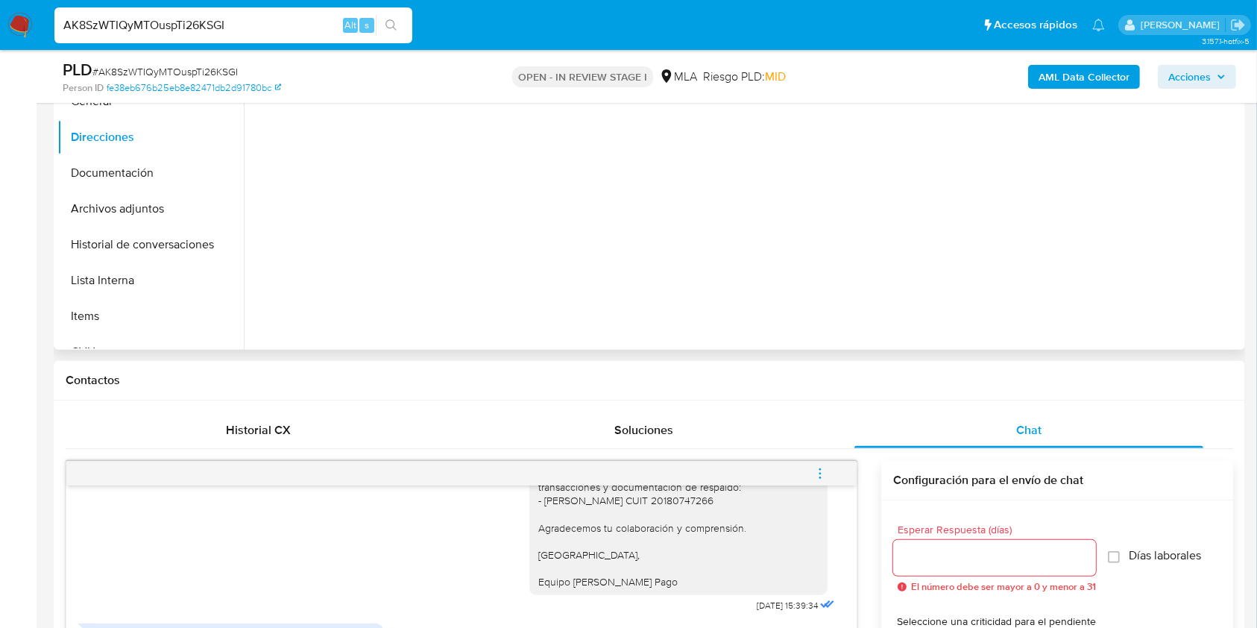
scroll to position [239, 0]
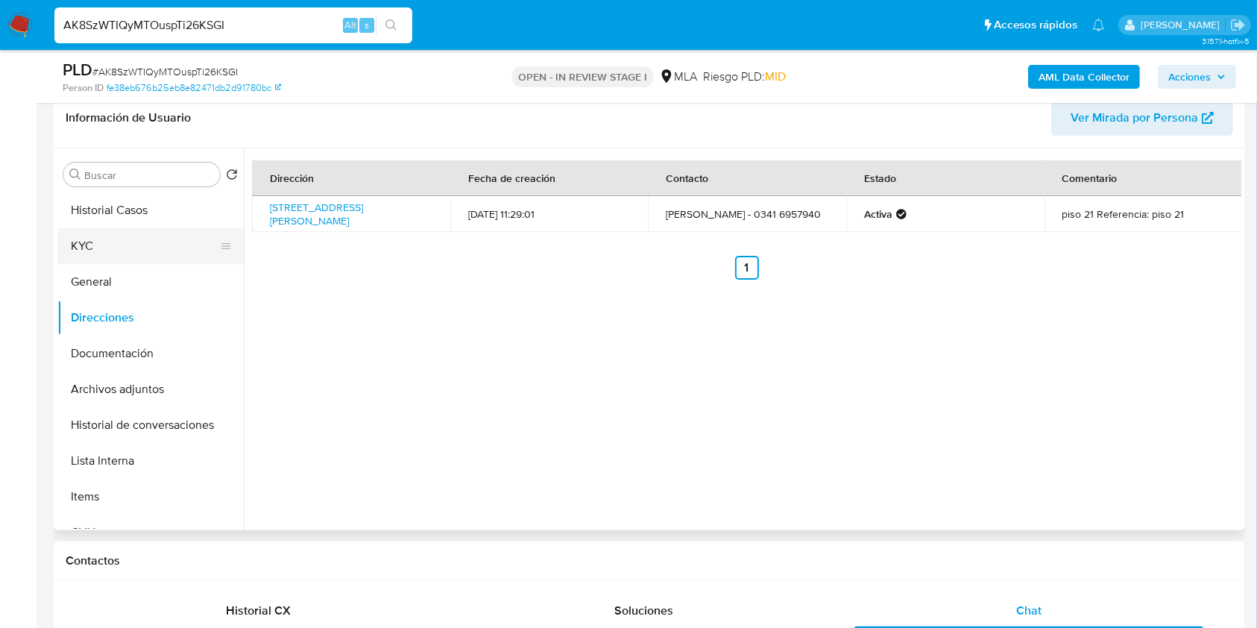
click at [119, 244] on button "KYC" at bounding box center [144, 246] width 174 height 36
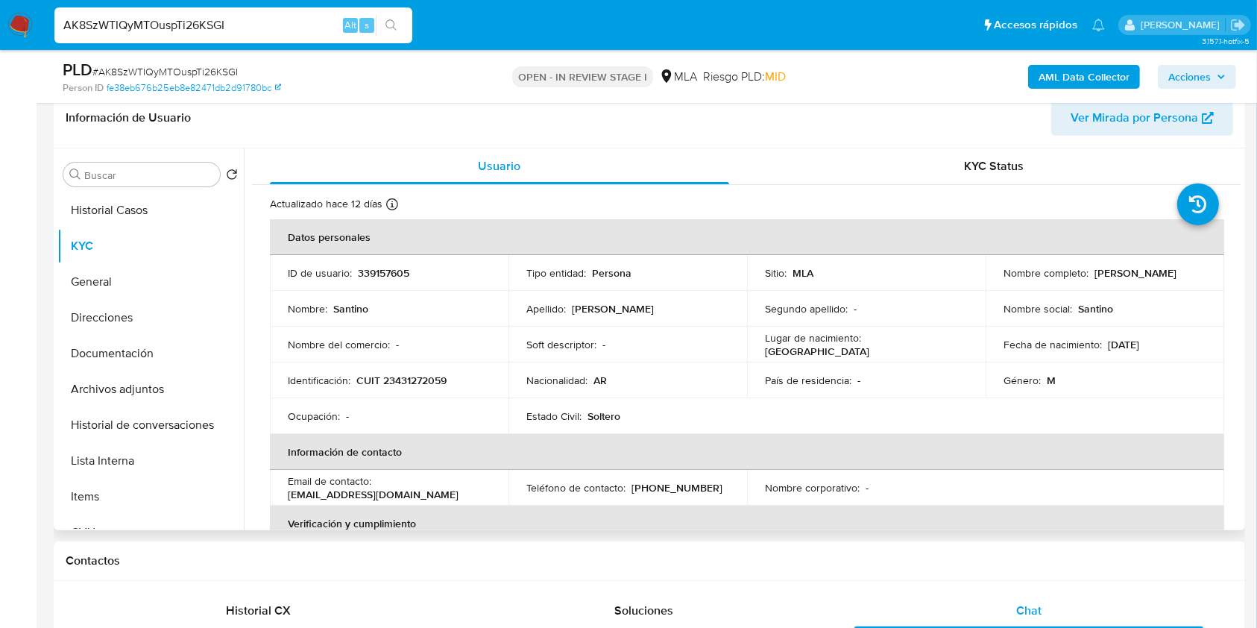
click at [394, 375] on p "CUIT 23431272059" at bounding box center [401, 380] width 90 height 13
copy p "23431272059"
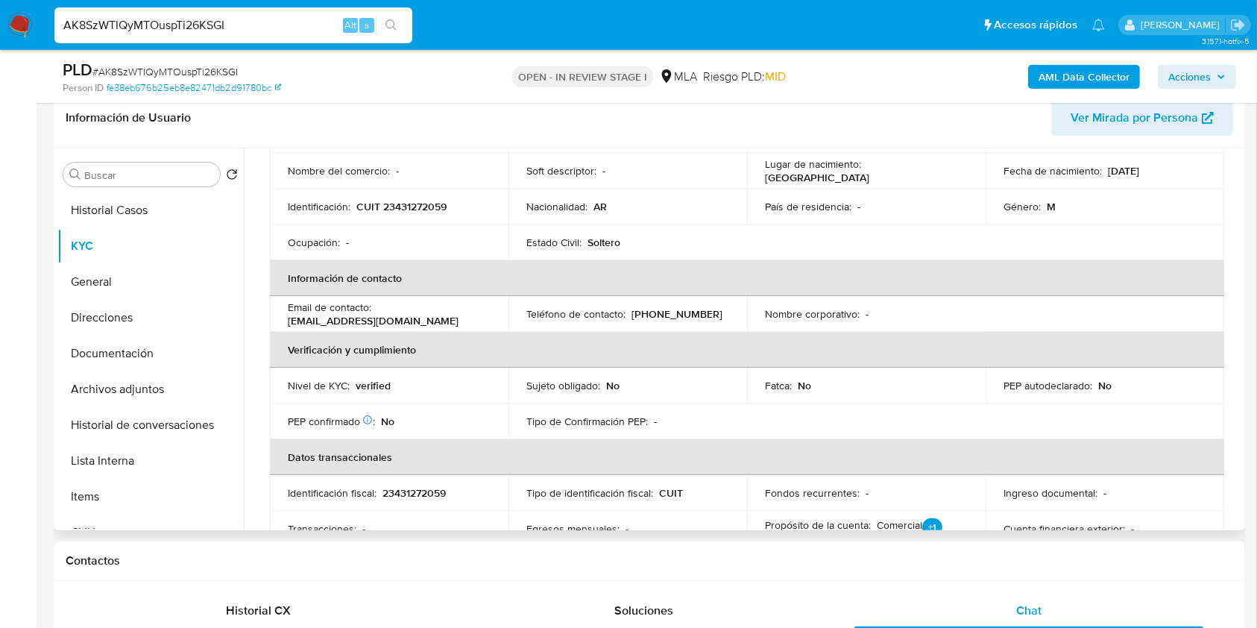
scroll to position [89, 0]
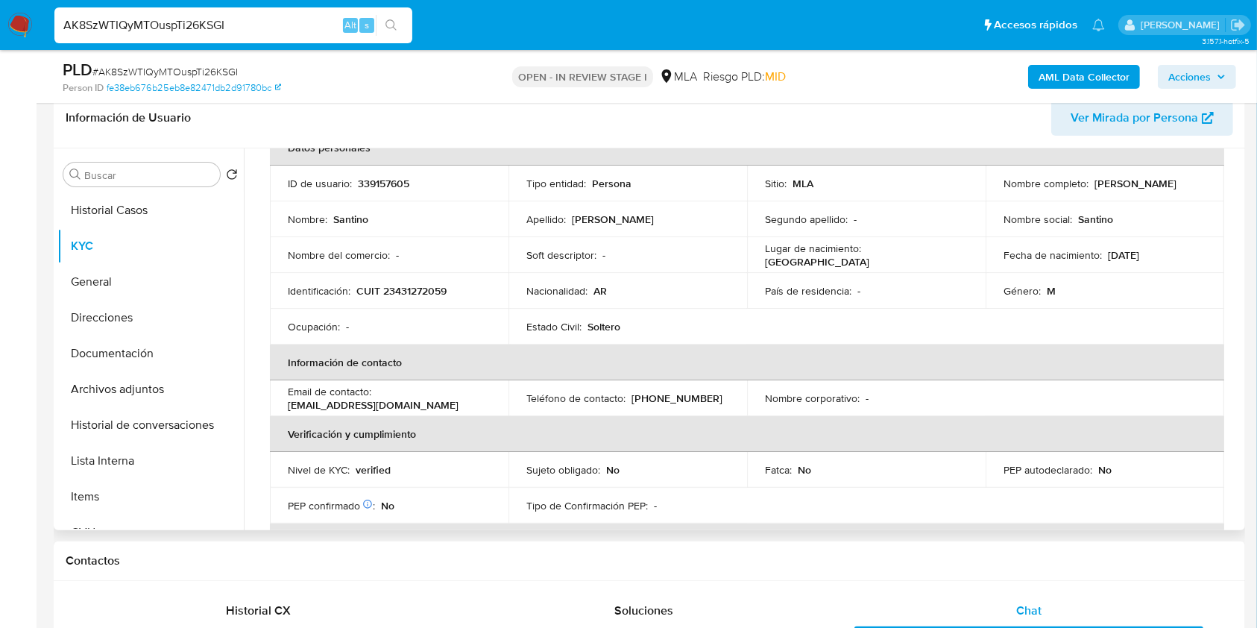
click at [386, 183] on p "339157605" at bounding box center [383, 183] width 51 height 13
copy p "339157605"
click at [198, 67] on span "# AK8SzWTIQyMTOuspTi26KSGI" at bounding box center [164, 71] width 145 height 15
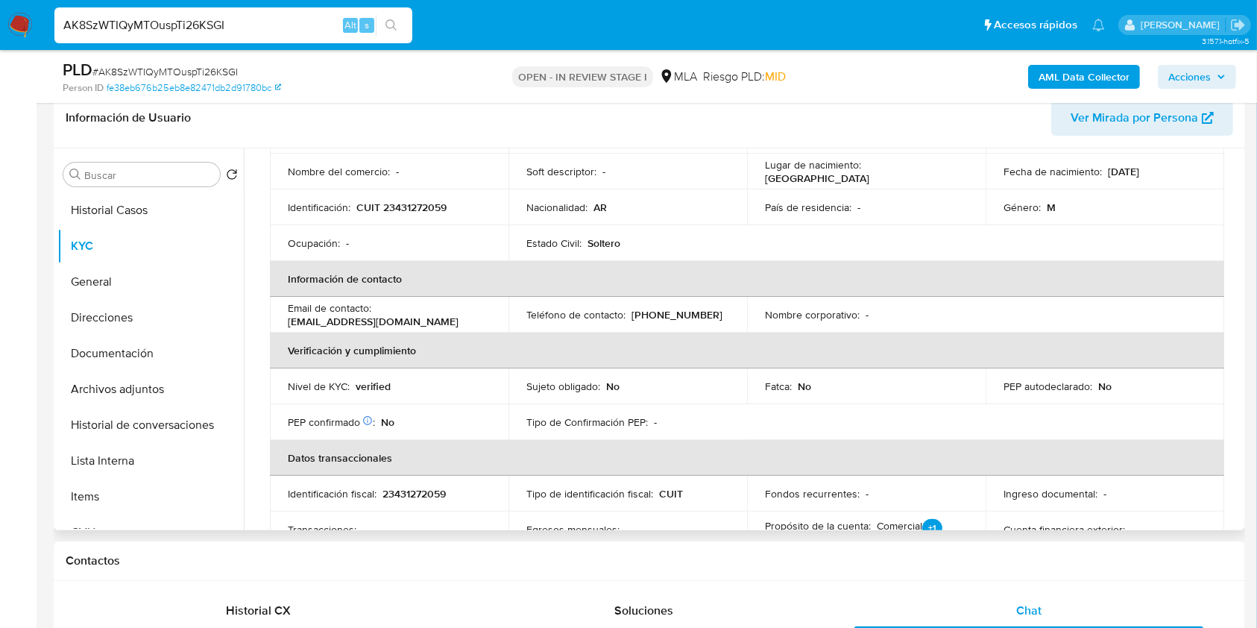
scroll to position [288, 0]
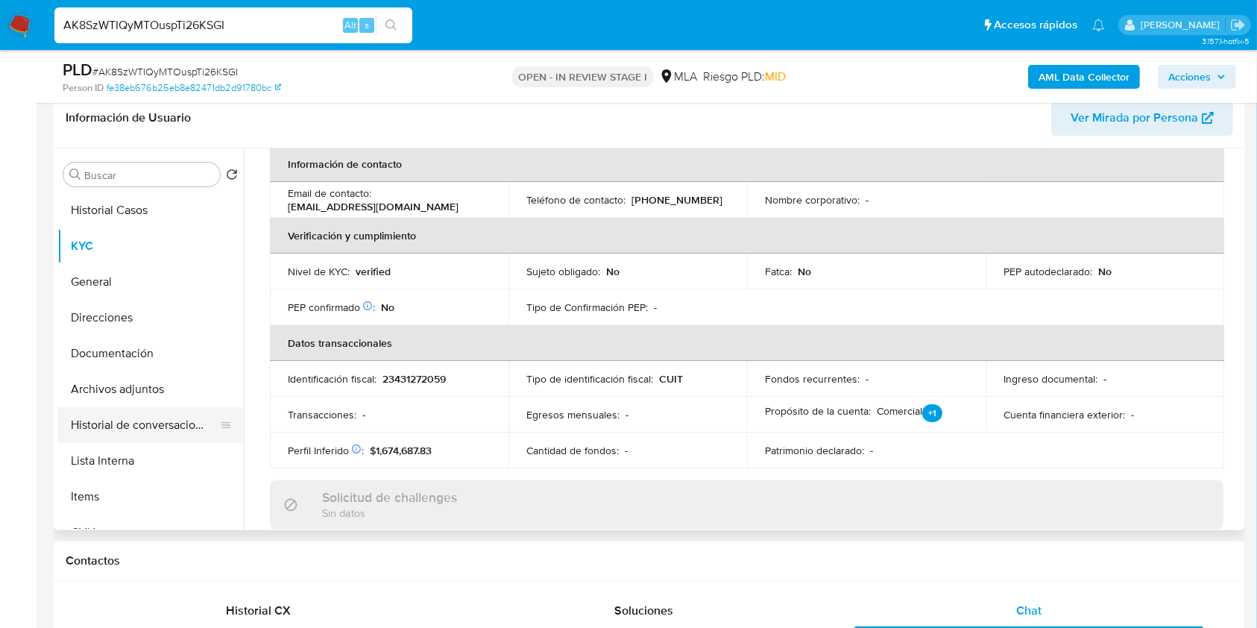
click at [173, 433] on button "Historial de conversaciones" at bounding box center [144, 425] width 174 height 36
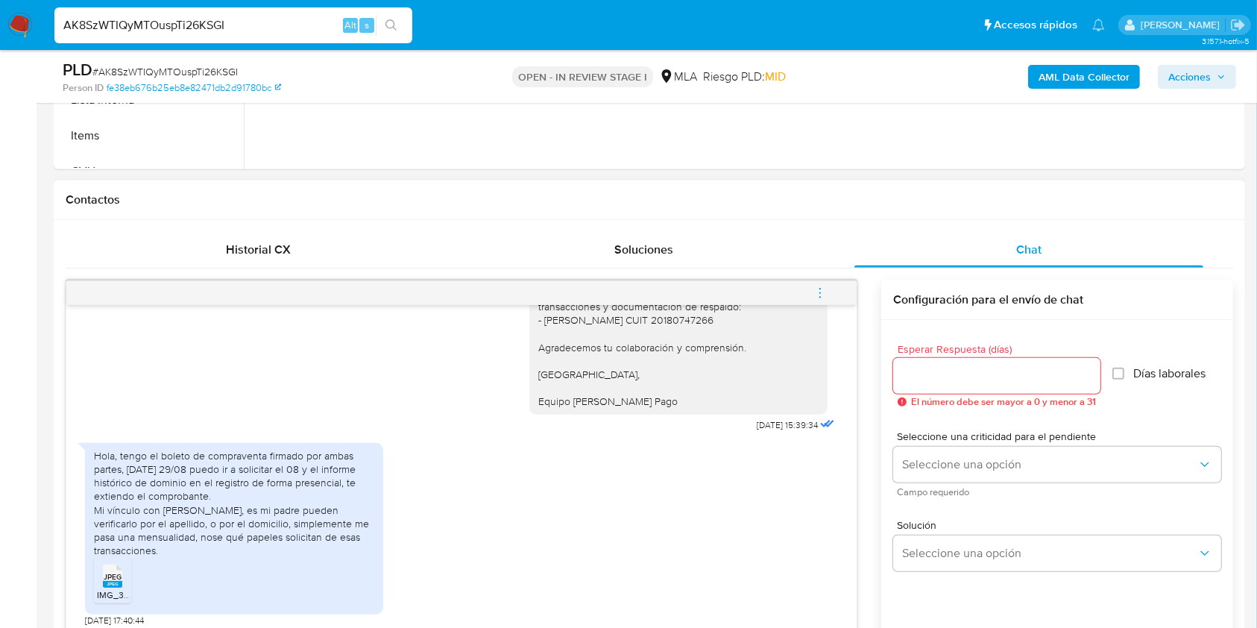
scroll to position [736, 0]
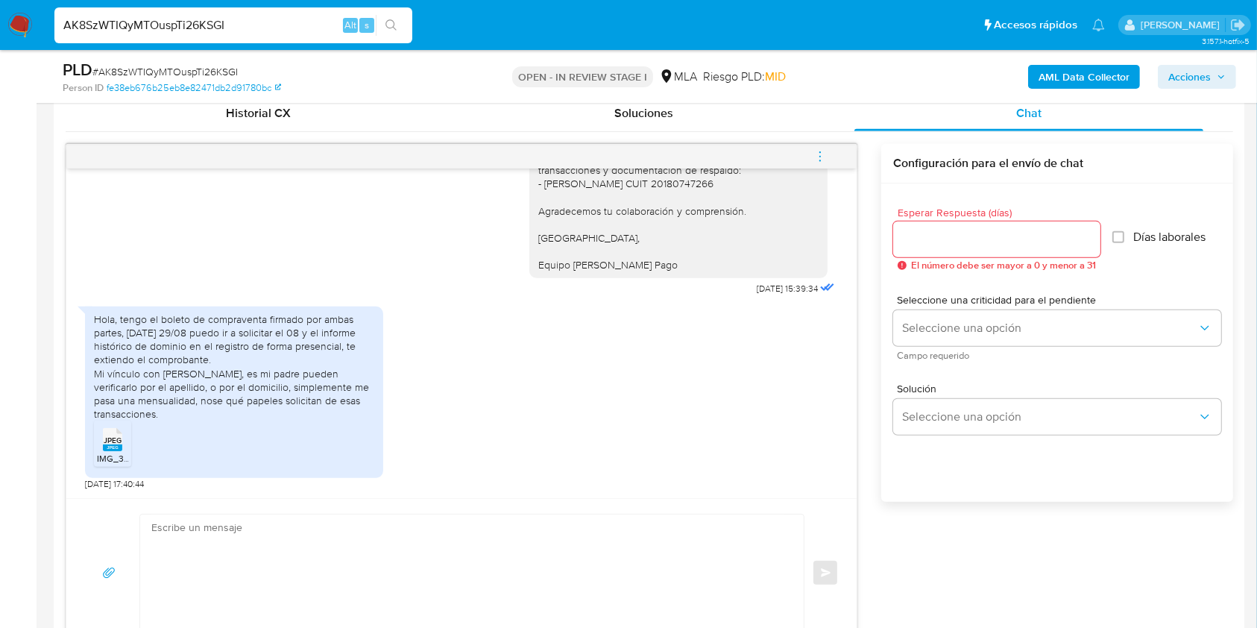
click at [198, 72] on span "# AK8SzWTIQyMTOuspTi26KSGI" at bounding box center [164, 71] width 145 height 15
click at [969, 233] on input "Esperar Respuesta (días)" at bounding box center [996, 239] width 207 height 19
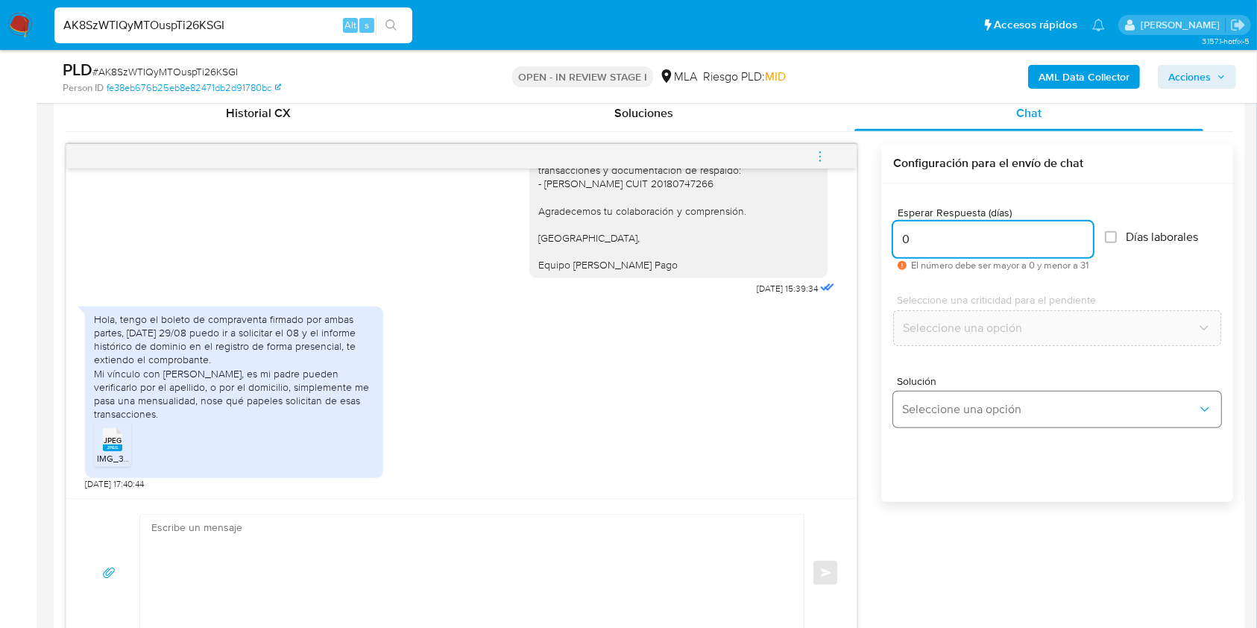
type input "0"
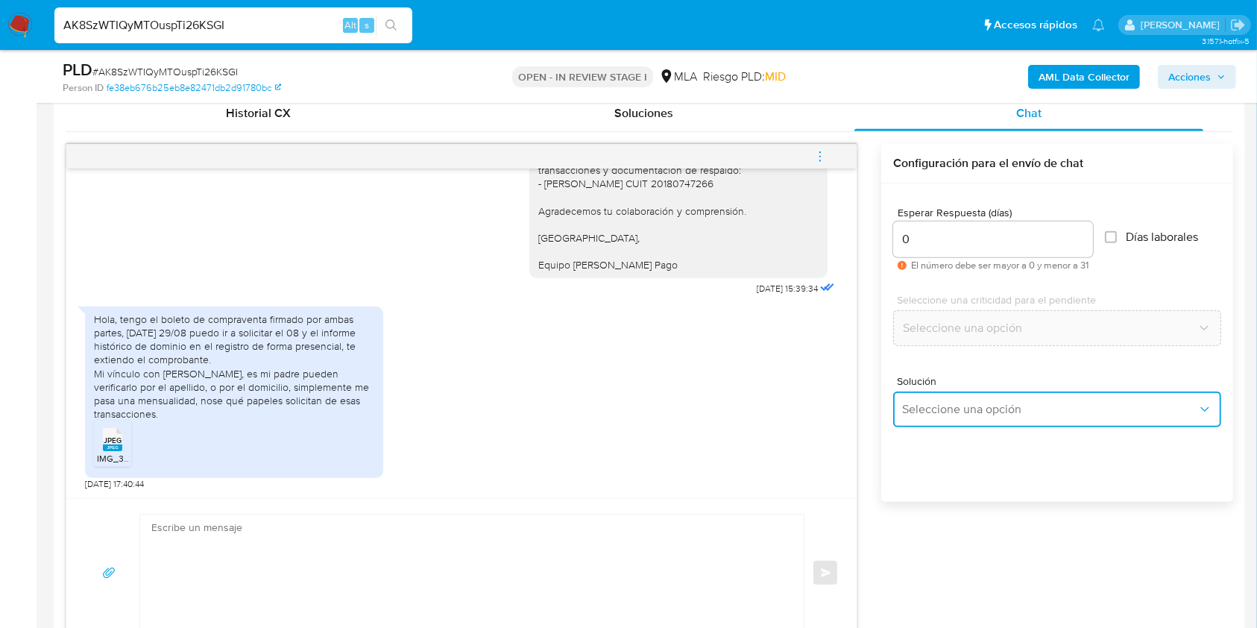
click at [942, 409] on span "Seleccione una opción" at bounding box center [1049, 409] width 295 height 15
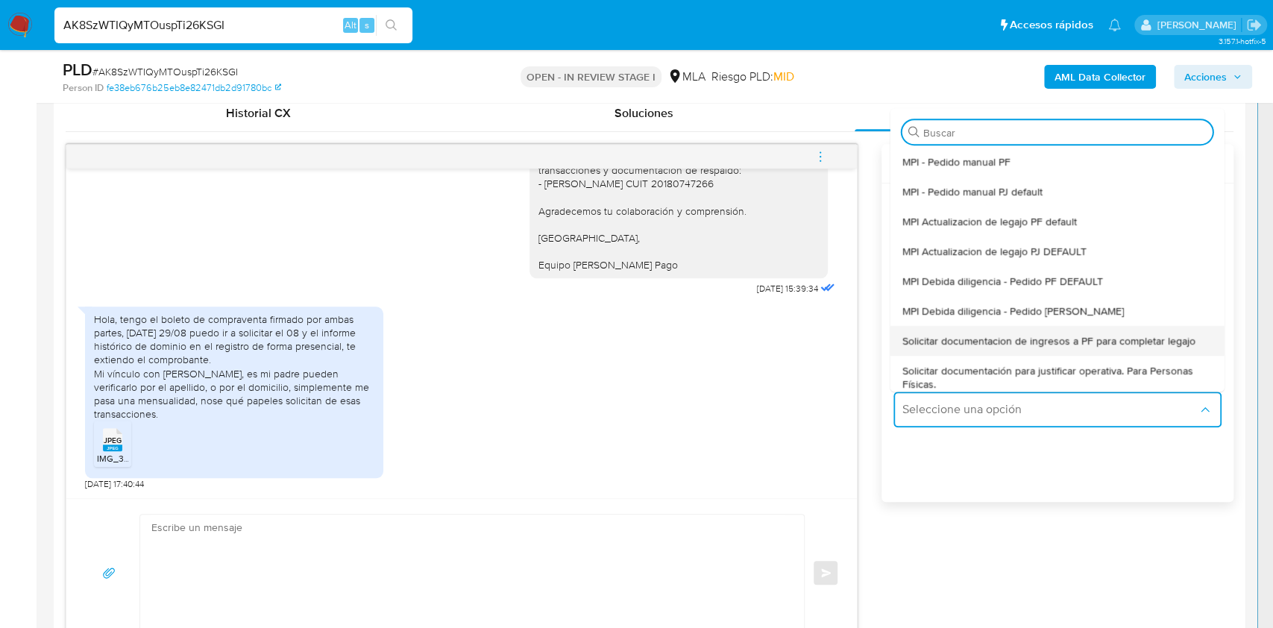
click at [1025, 347] on span "Solicitar documentacion de ingresos a PF para completar legajo" at bounding box center [1048, 340] width 293 height 13
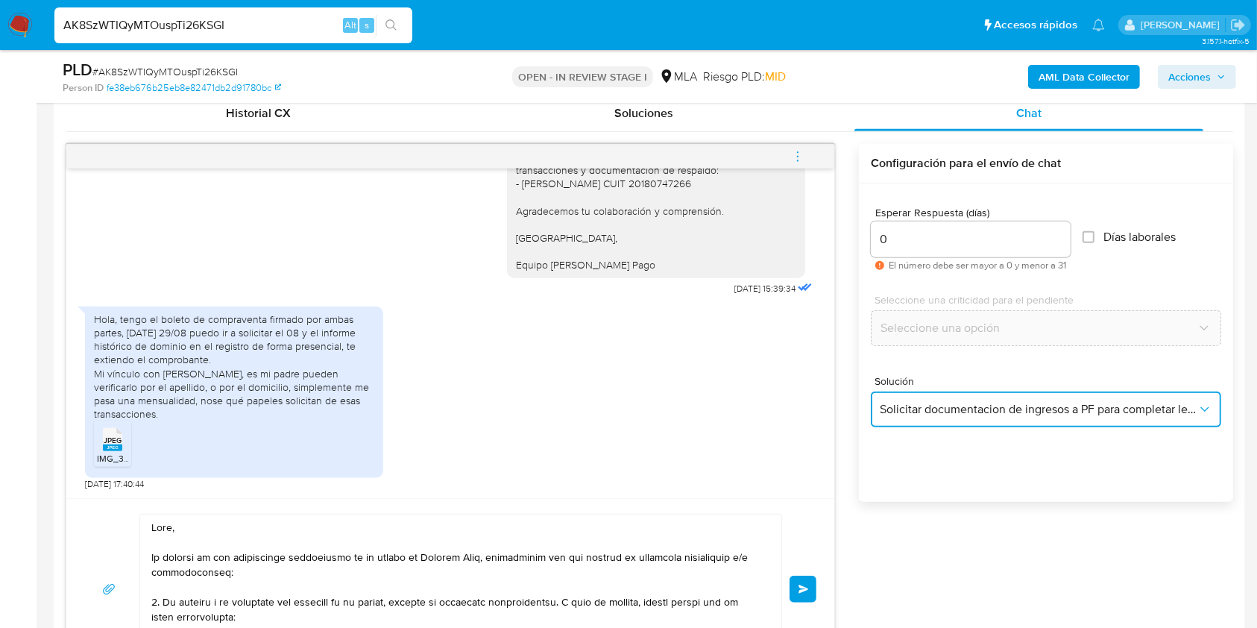
scroll to position [1034, 0]
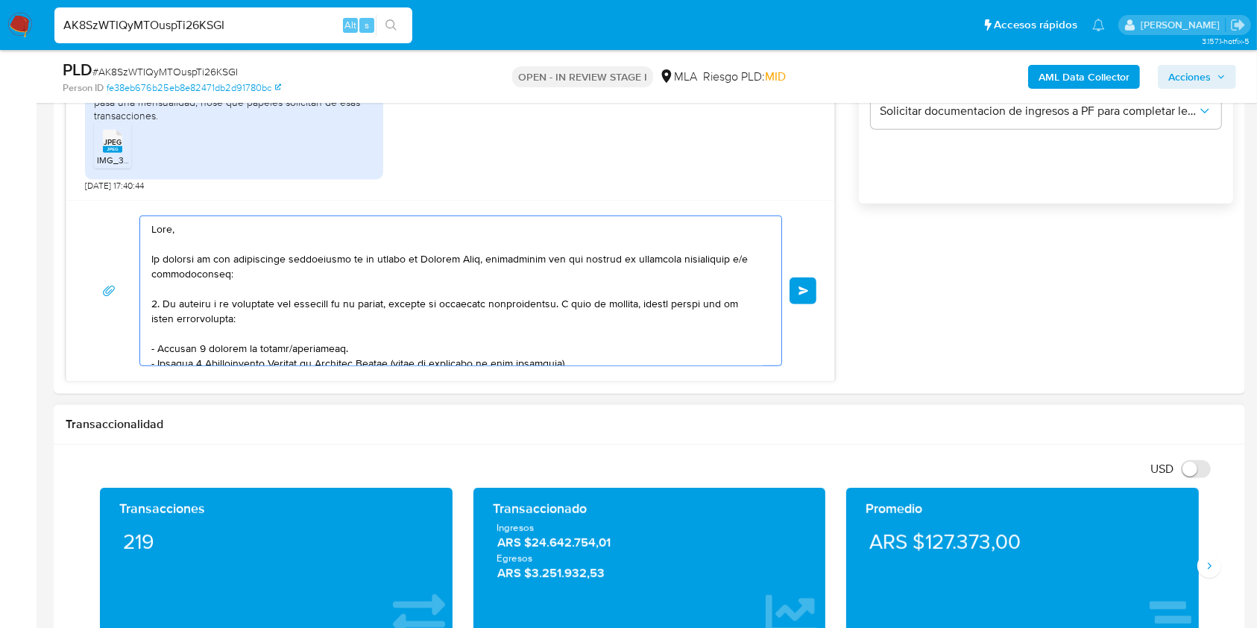
drag, startPoint x: 154, startPoint y: 224, endPoint x: 513, endPoint y: 570, distance: 499.4
type textarea "Muchas gracias. Saludos, Equipo de Mercado Pago."
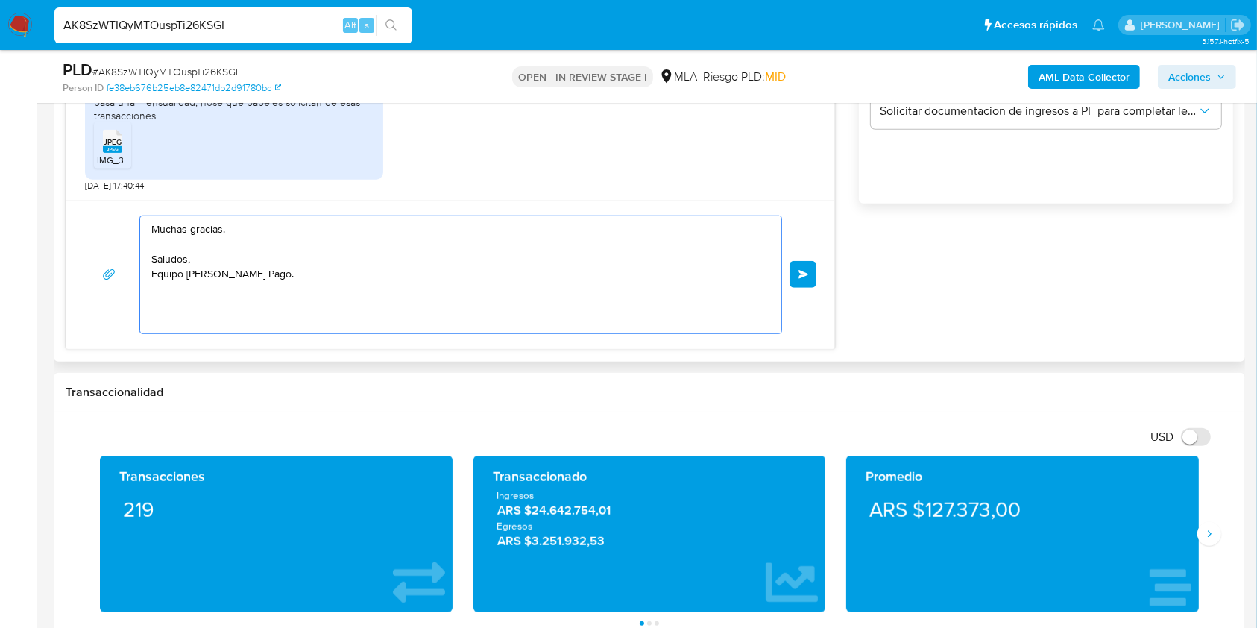
drag, startPoint x: 286, startPoint y: 311, endPoint x: 78, endPoint y: 192, distance: 240.1
click at [78, 192] on div "18/08/2025 17:24:29 Hola soy Santino Pérez castelli, uso este medio desde hace …" at bounding box center [451, 98] width 770 height 504
paste textarea "Buenas tardes, ¡Muchas gracias por tu respuesta! Confirmamos la recepción de la…"
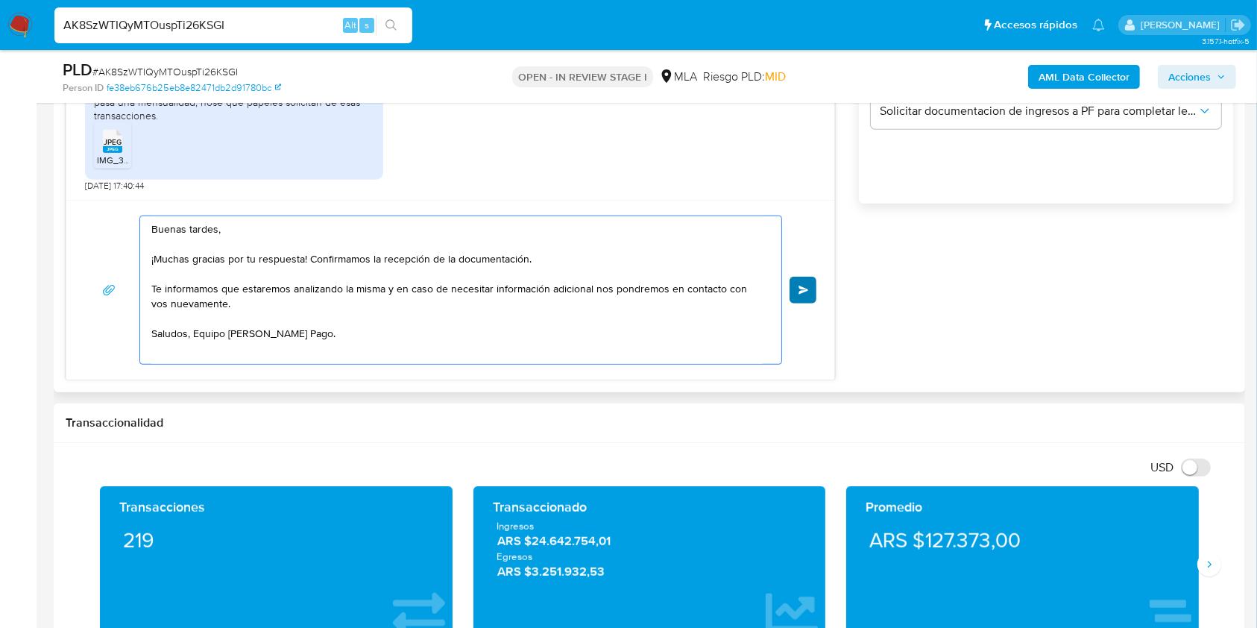
type textarea "Buenas tardes, ¡Muchas gracias por tu respuesta! Confirmamos la recepción de la…"
click at [802, 286] on span "Enviar" at bounding box center [804, 290] width 10 height 9
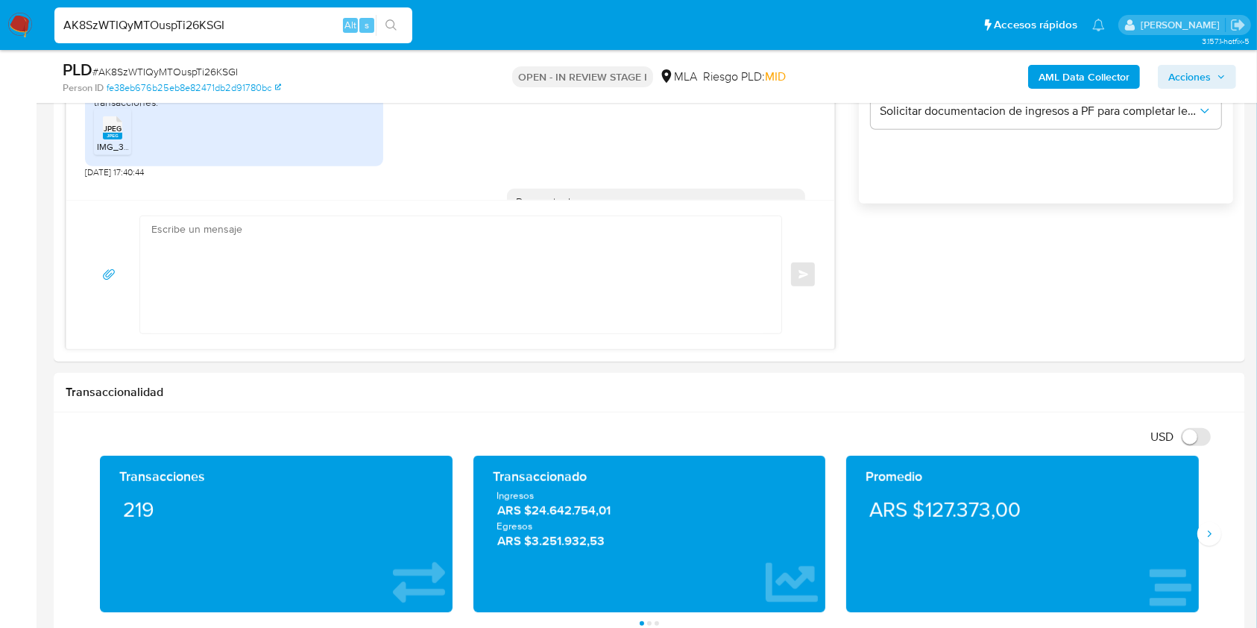
scroll to position [1532, 0]
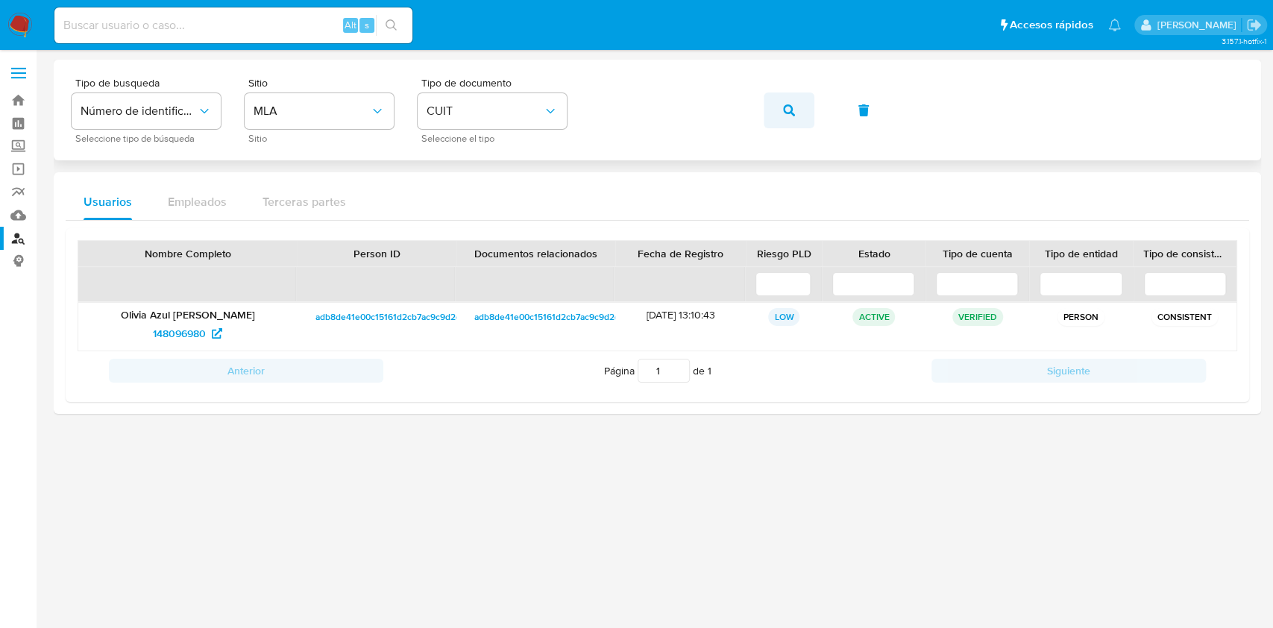
click at [777, 100] on button "button" at bounding box center [789, 110] width 51 height 36
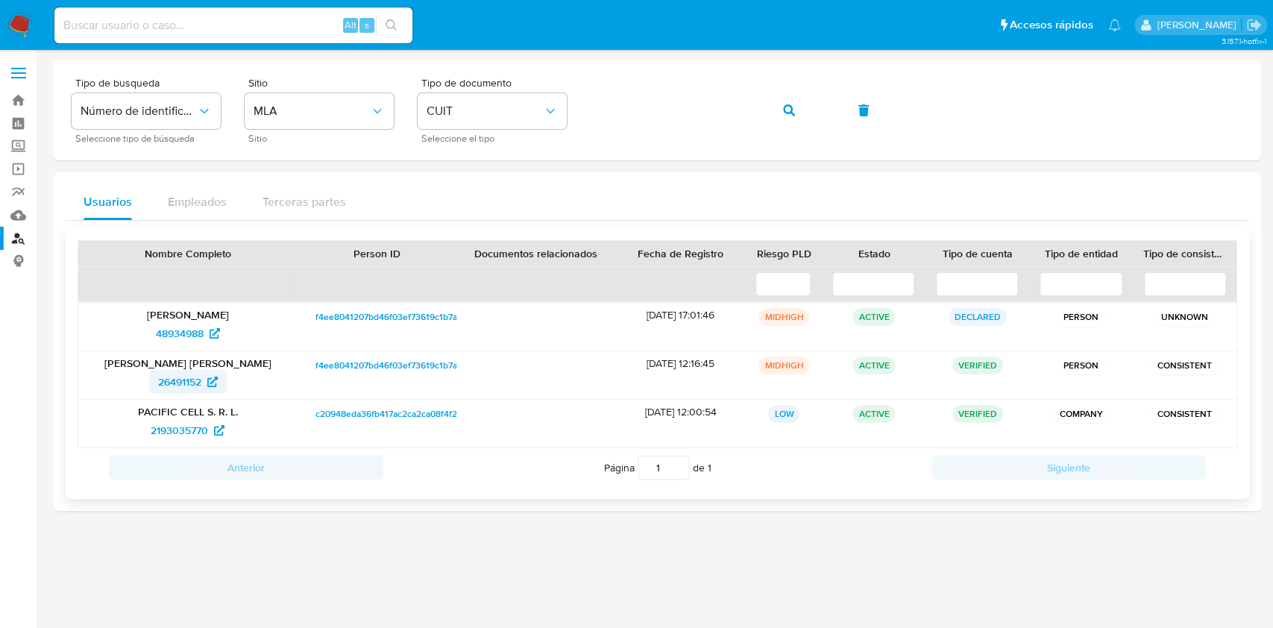
click at [192, 379] on span "26491152" at bounding box center [179, 382] width 43 height 24
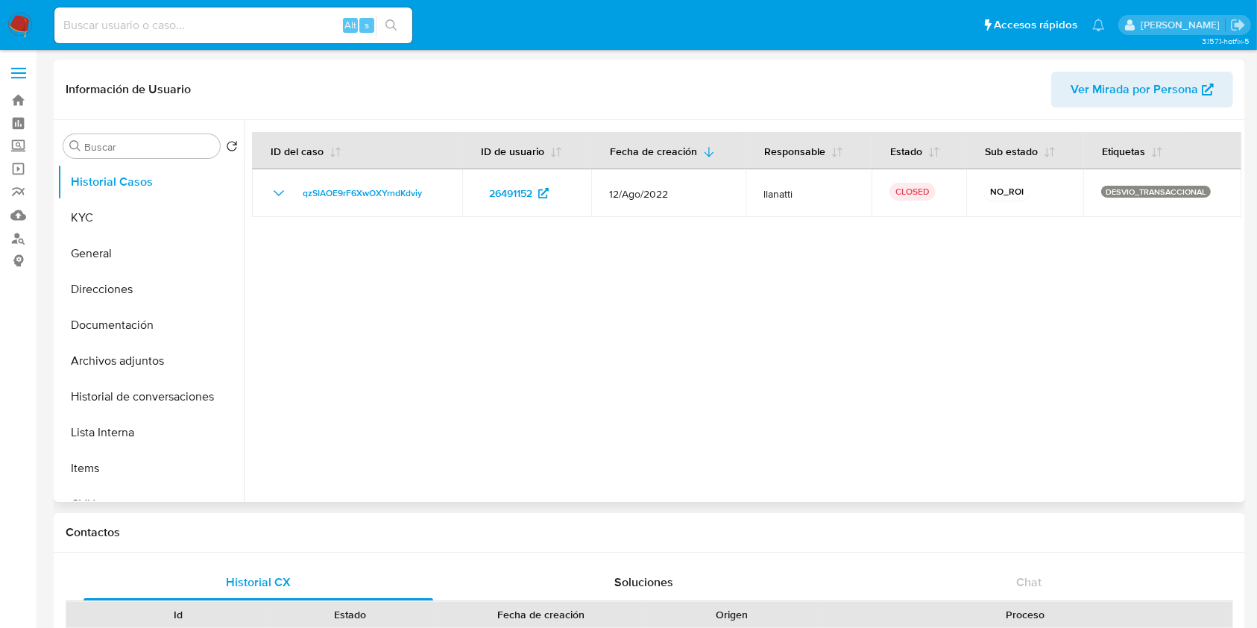
select select "10"
click at [94, 215] on button "KYC" at bounding box center [144, 218] width 174 height 36
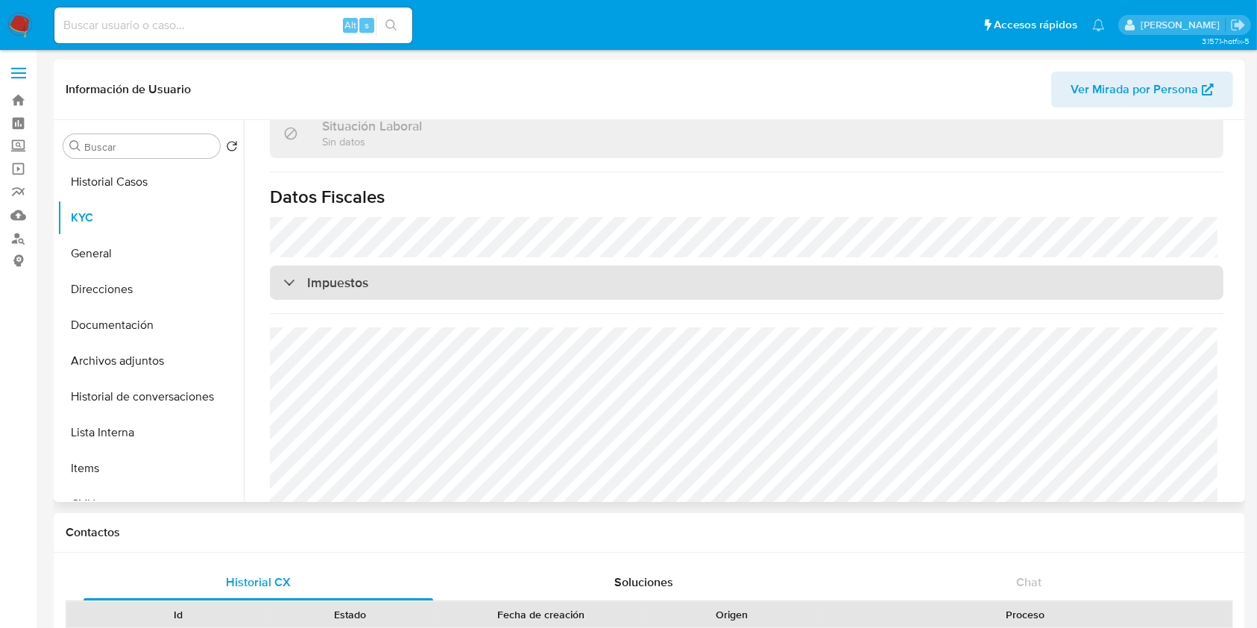
scroll to position [456, 0]
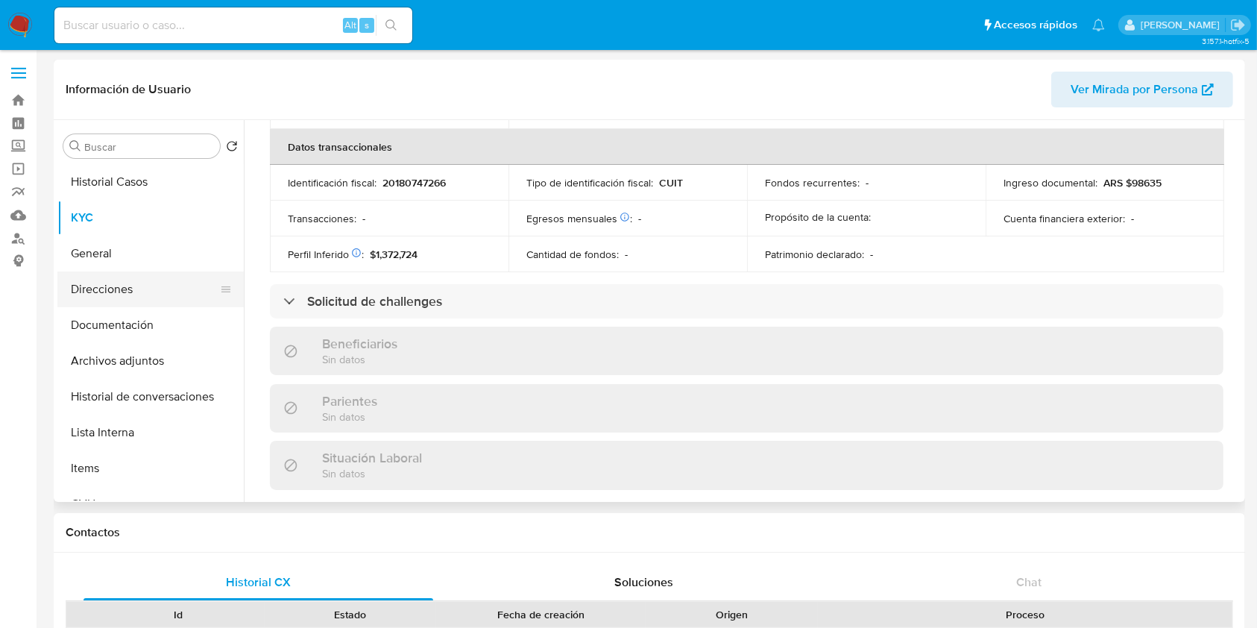
click at [145, 286] on button "Direcciones" at bounding box center [144, 289] width 174 height 36
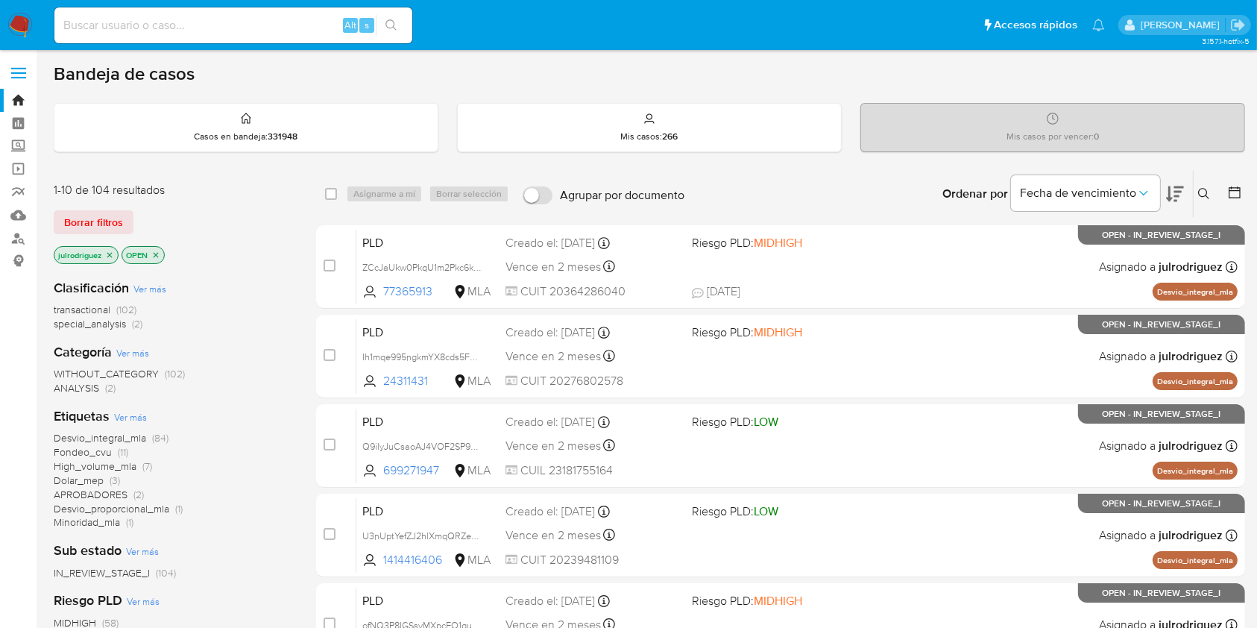
click at [1208, 189] on icon at bounding box center [1204, 194] width 12 height 12
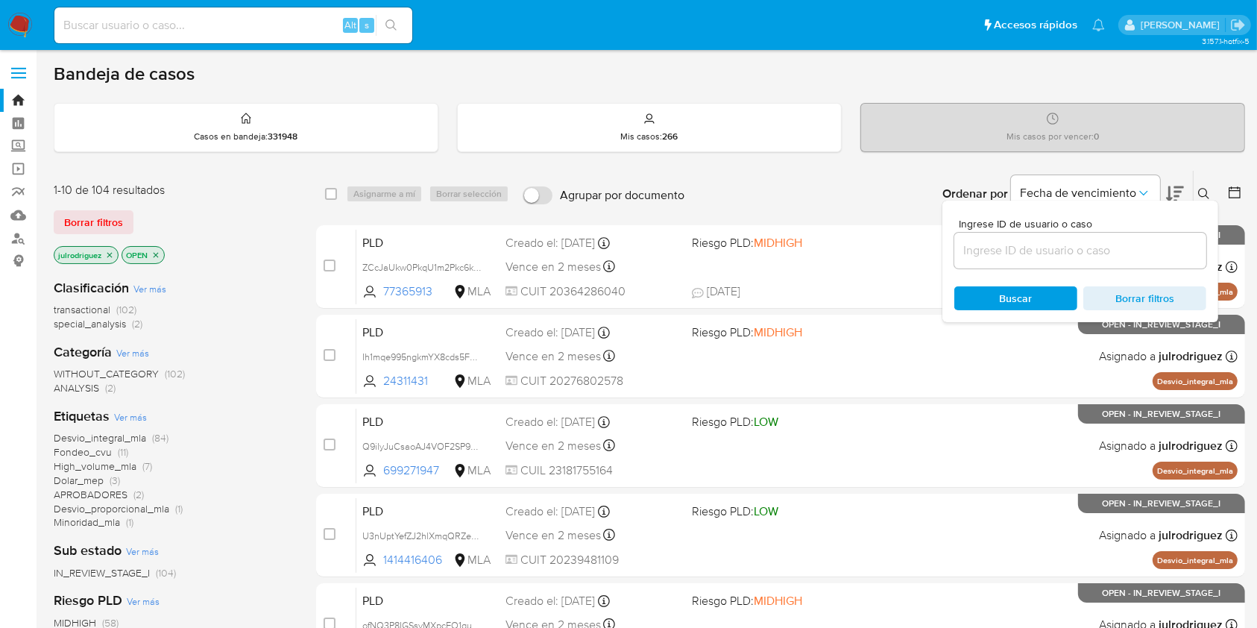
click at [1000, 256] on input at bounding box center [1080, 250] width 252 height 19
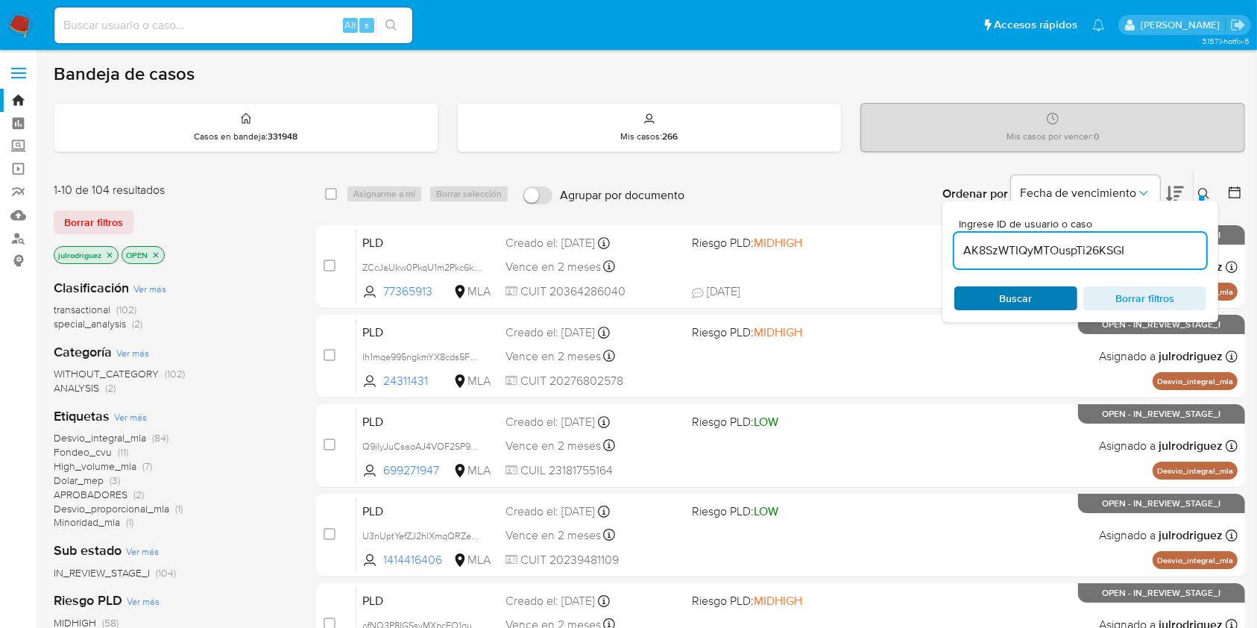
type input "AK8SzWTIQyMTOuspTi26KSGI"
click at [992, 295] on span "Buscar" at bounding box center [1016, 298] width 102 height 21
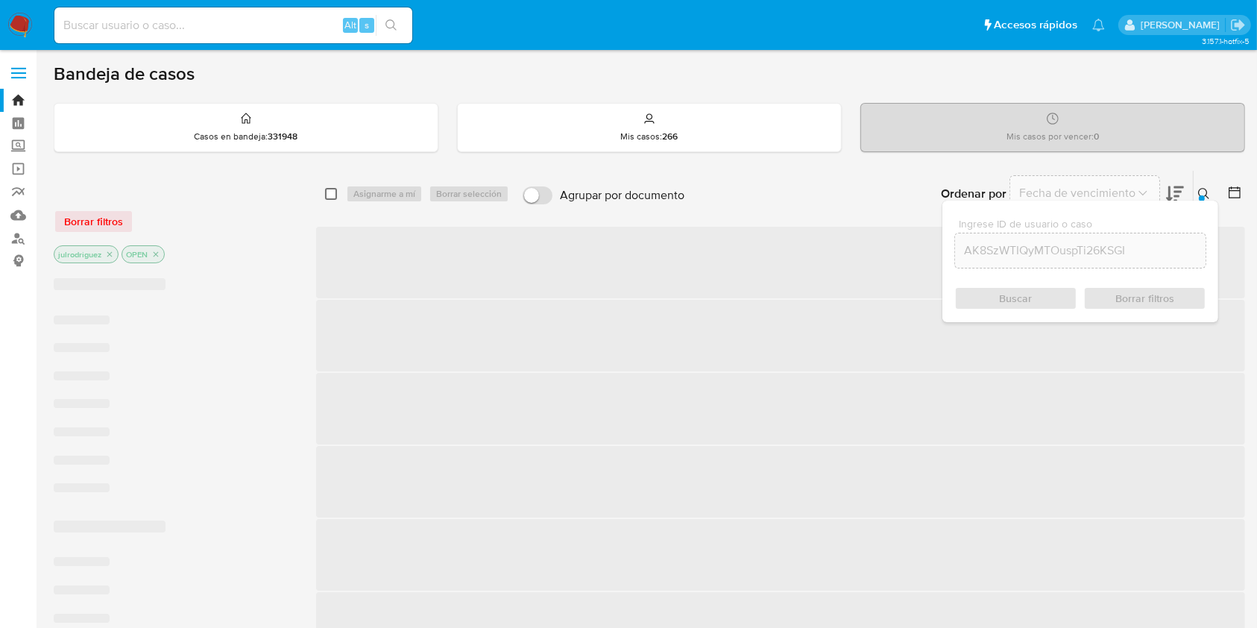
click at [327, 194] on input "checkbox" at bounding box center [331, 194] width 12 height 12
checkbox input "true"
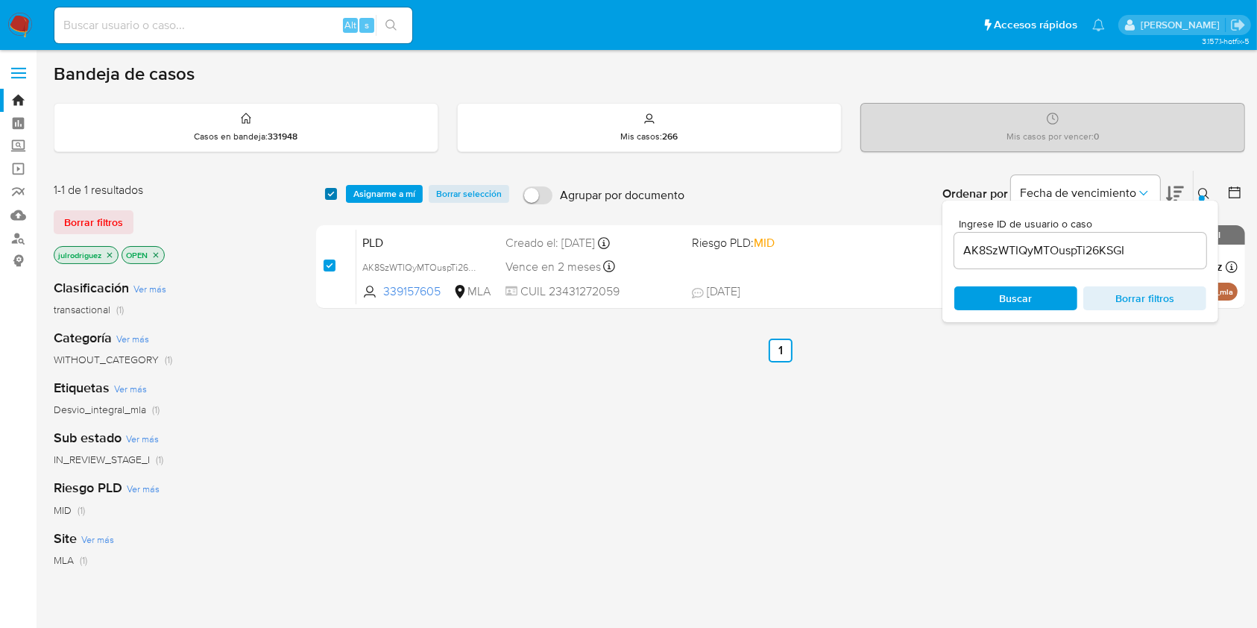
checkbox input "true"
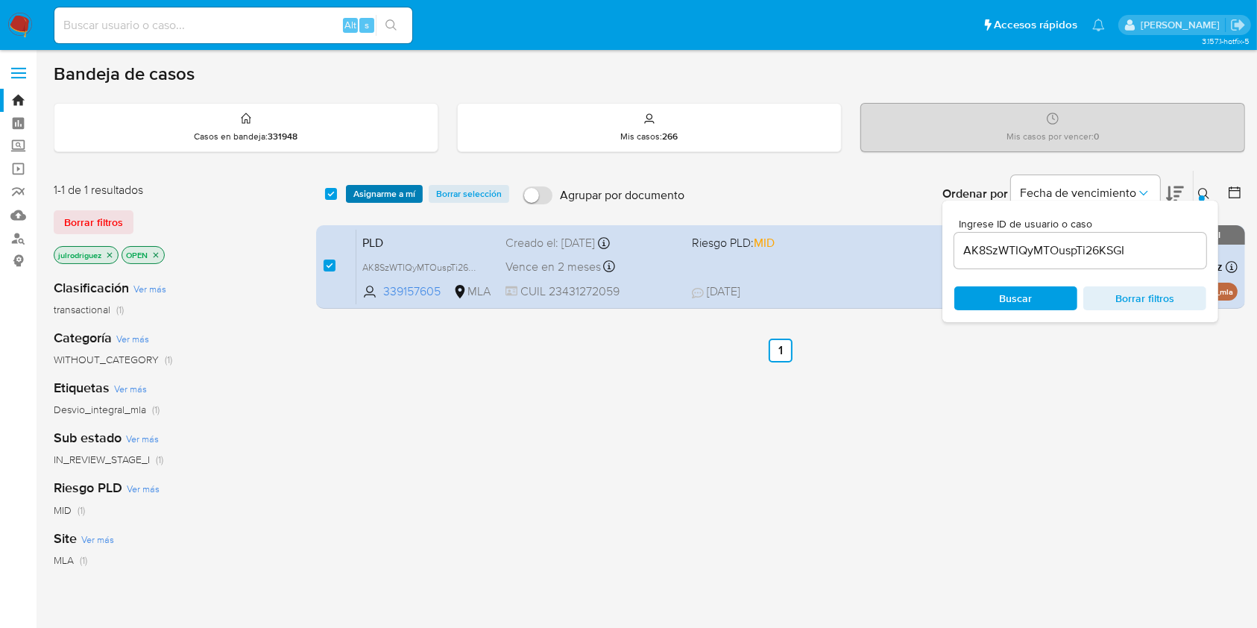
click at [388, 192] on span "Asignarme a mí" at bounding box center [384, 193] width 62 height 15
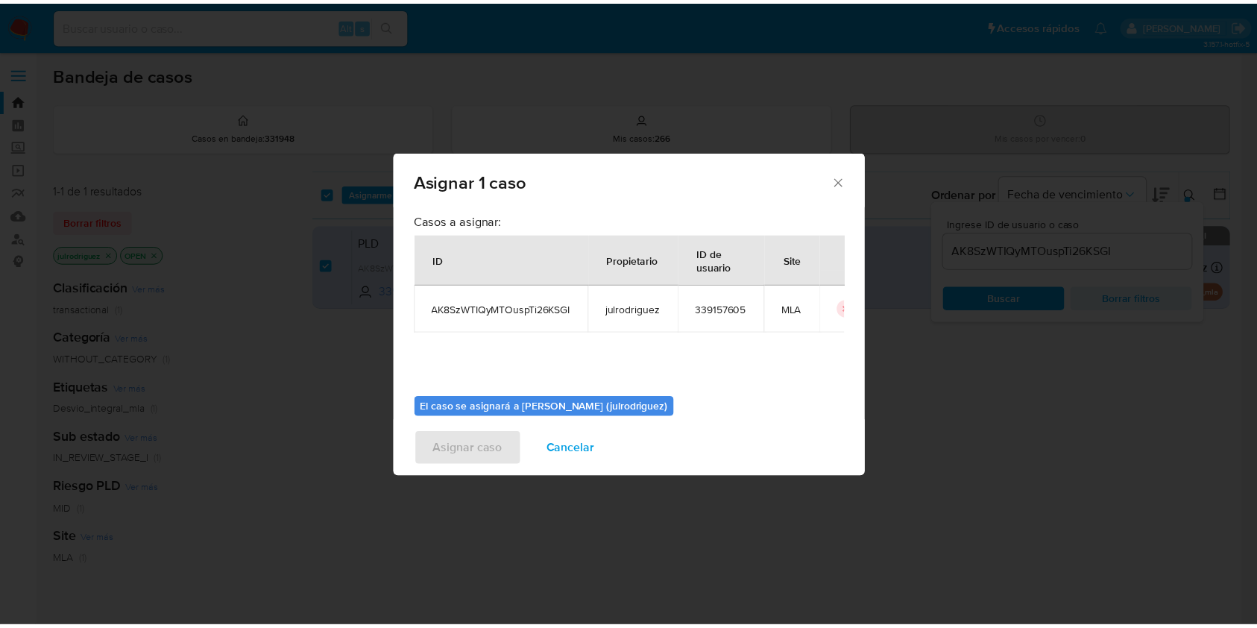
scroll to position [76, 0]
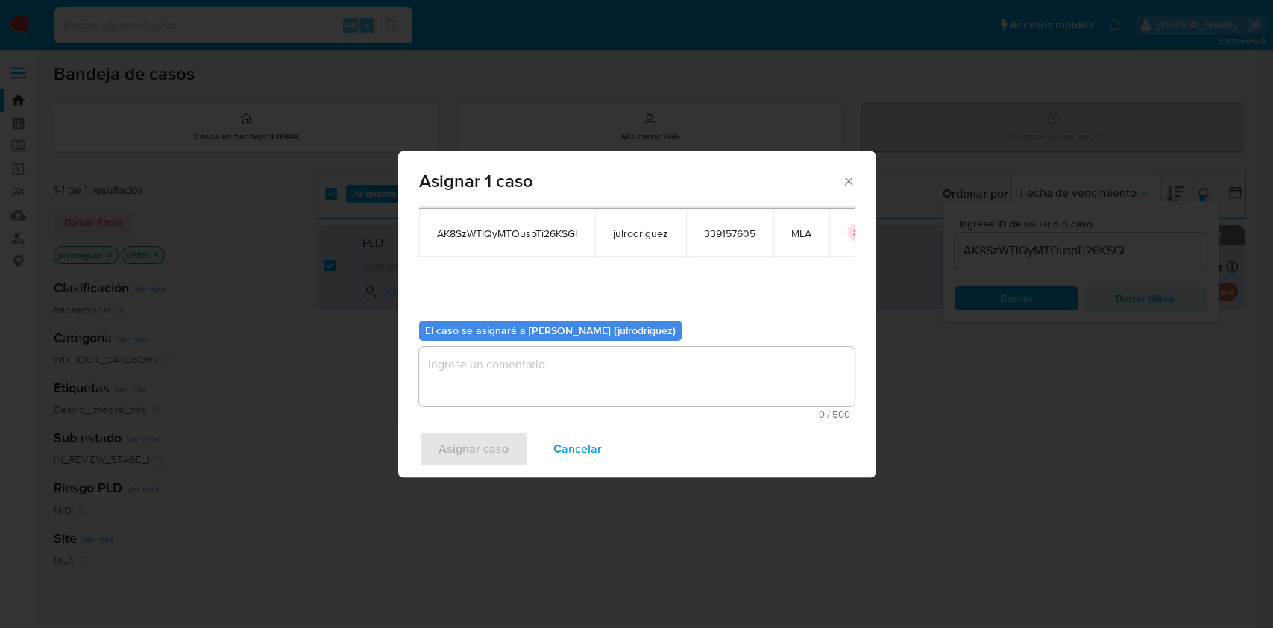
click at [570, 392] on textarea "assign-modal" at bounding box center [636, 377] width 435 height 60
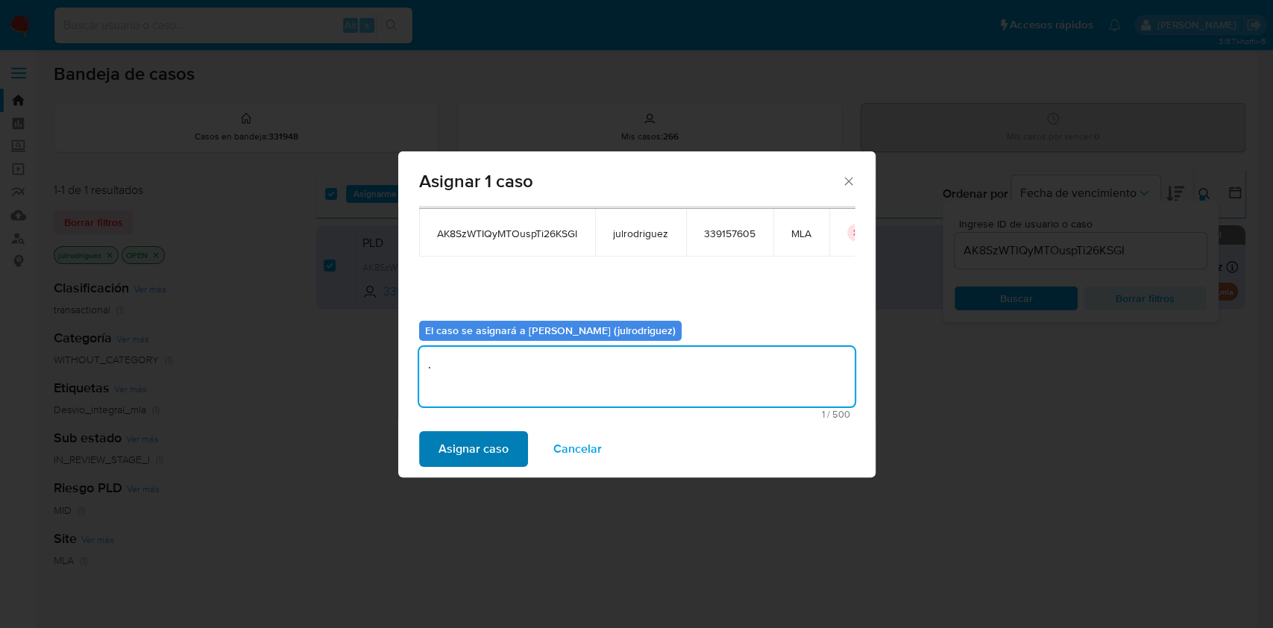
type textarea "."
click at [495, 450] on span "Asignar caso" at bounding box center [473, 448] width 70 height 33
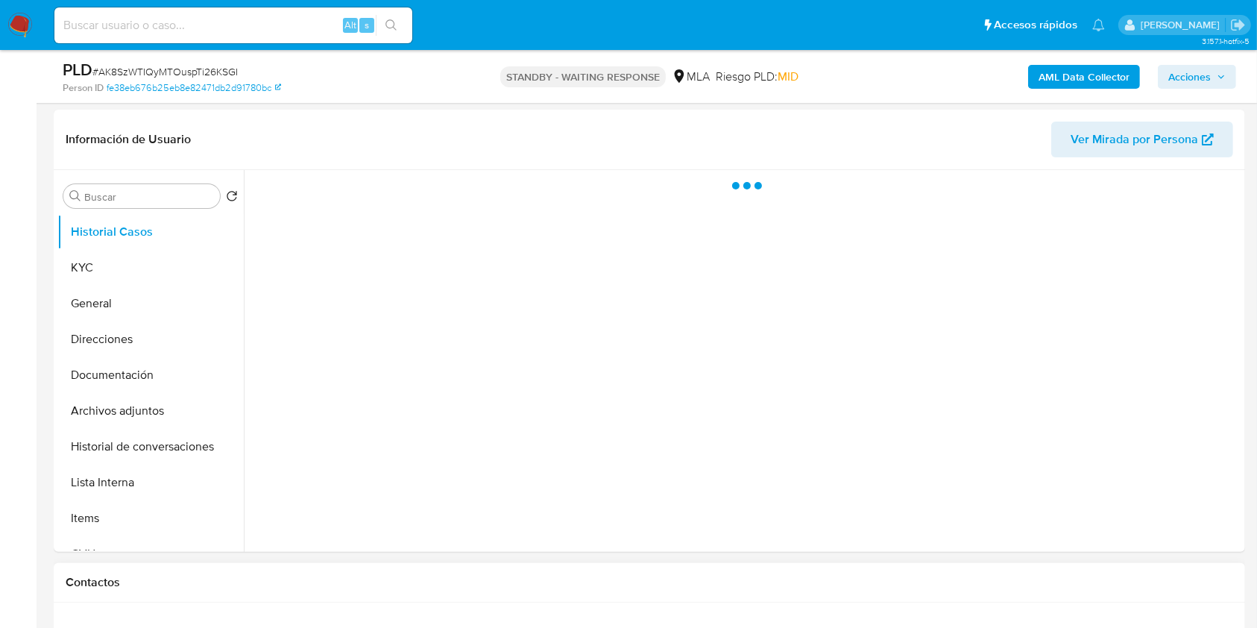
scroll to position [397, 0]
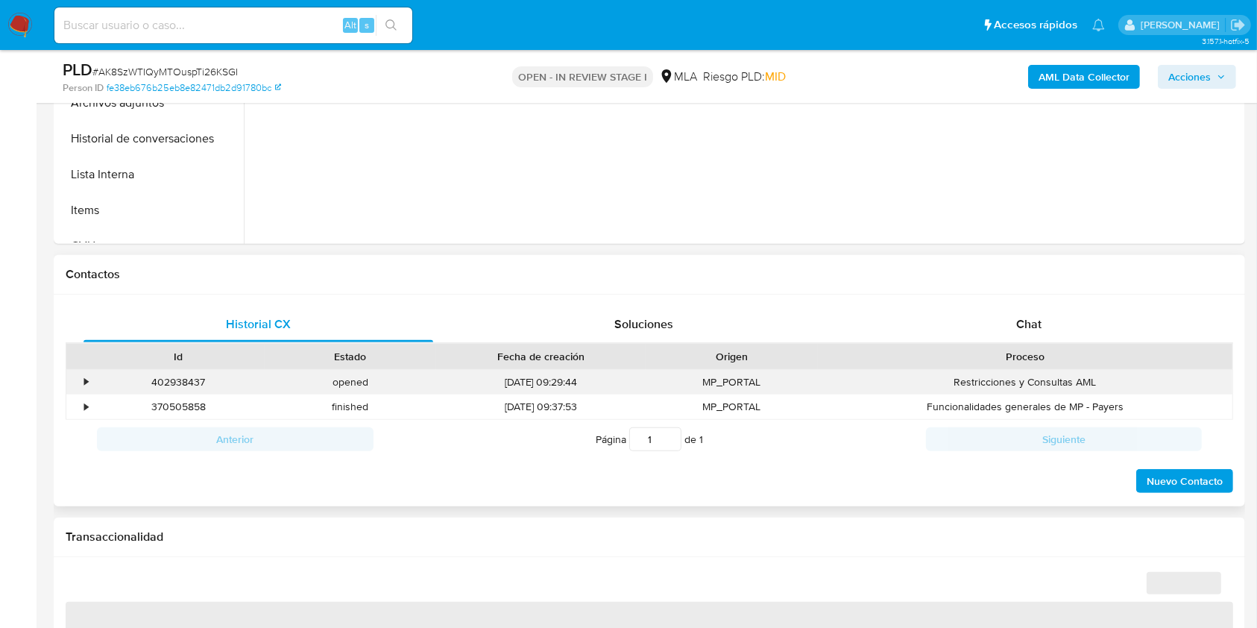
scroll to position [597, 0]
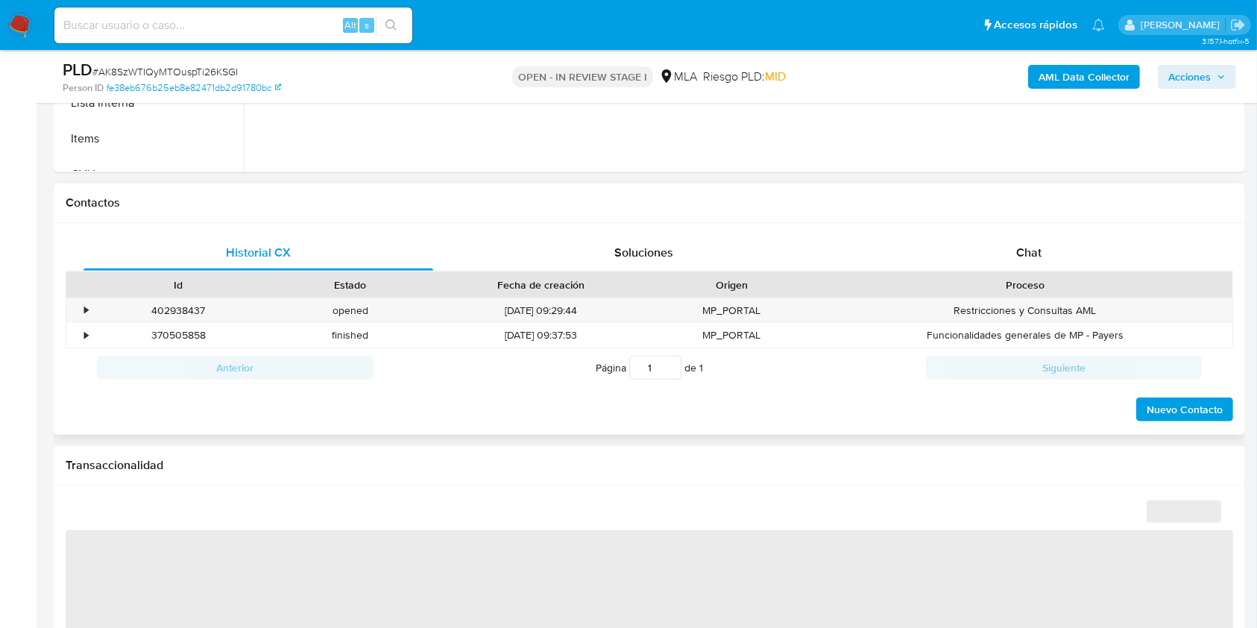
click at [1007, 271] on div "Id Estado Fecha de creación Origen Proceso" at bounding box center [650, 284] width 1168 height 26
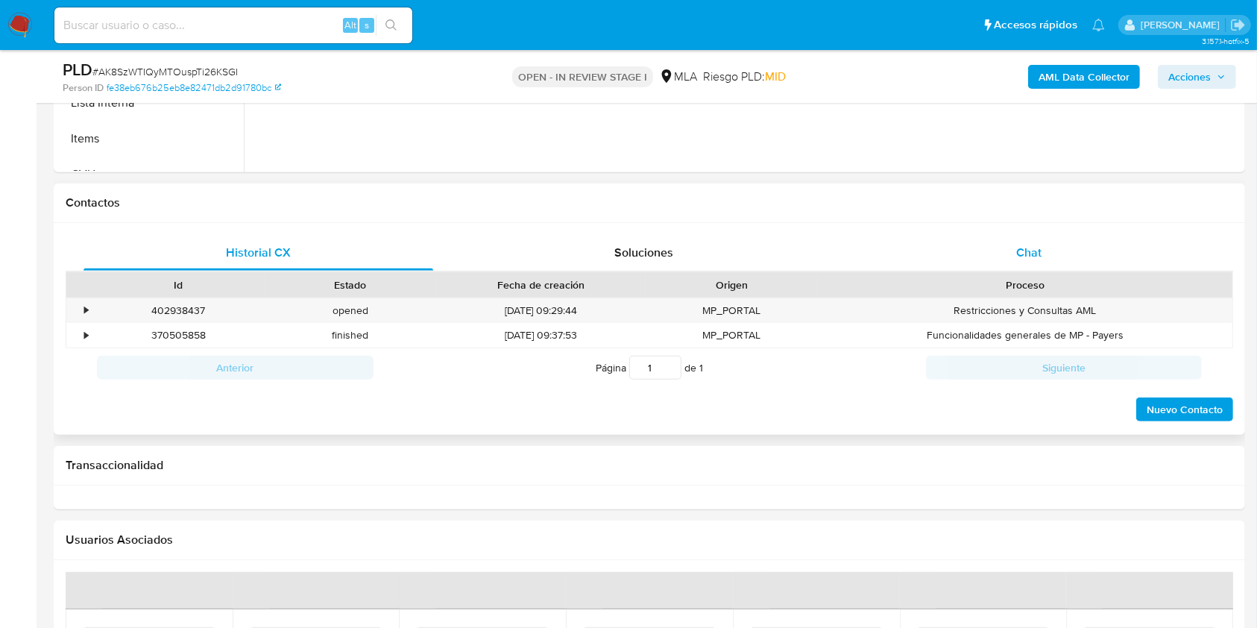
click at [1025, 247] on span "Chat" at bounding box center [1028, 252] width 25 height 17
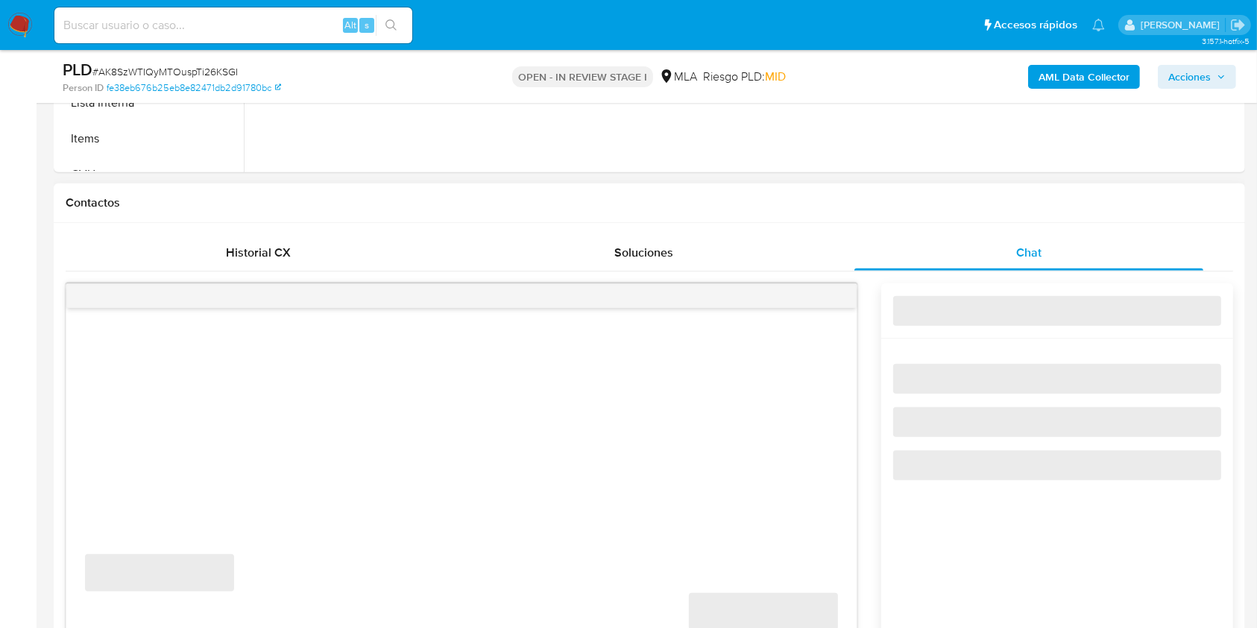
select select "10"
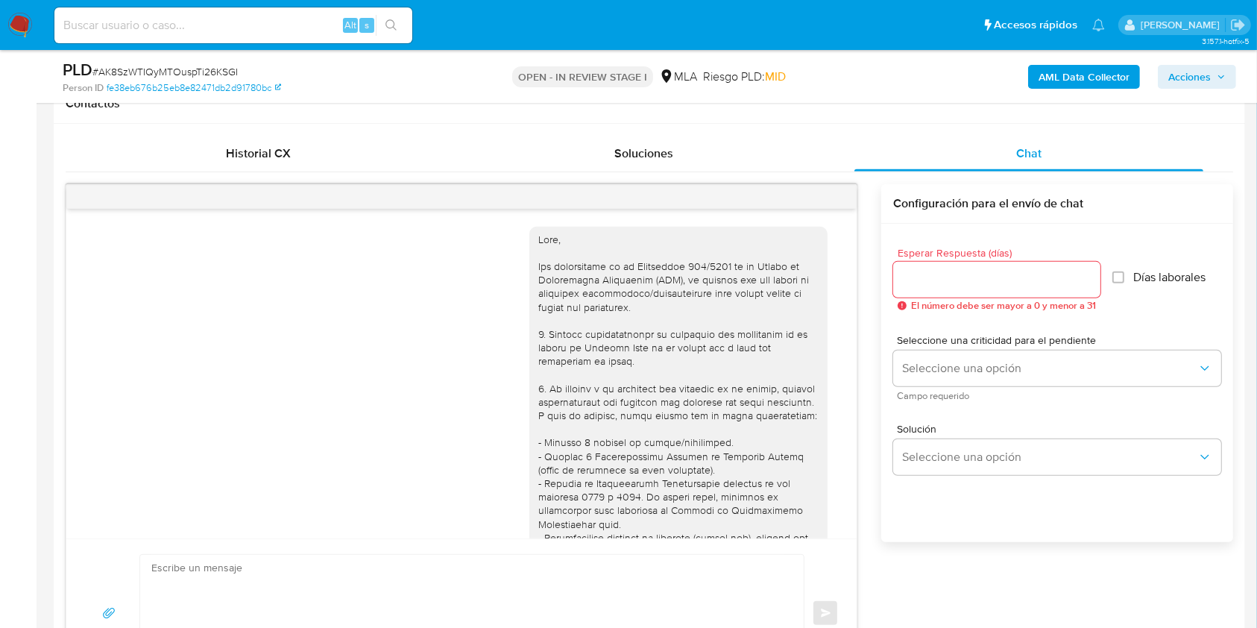
scroll to position [1532, 0]
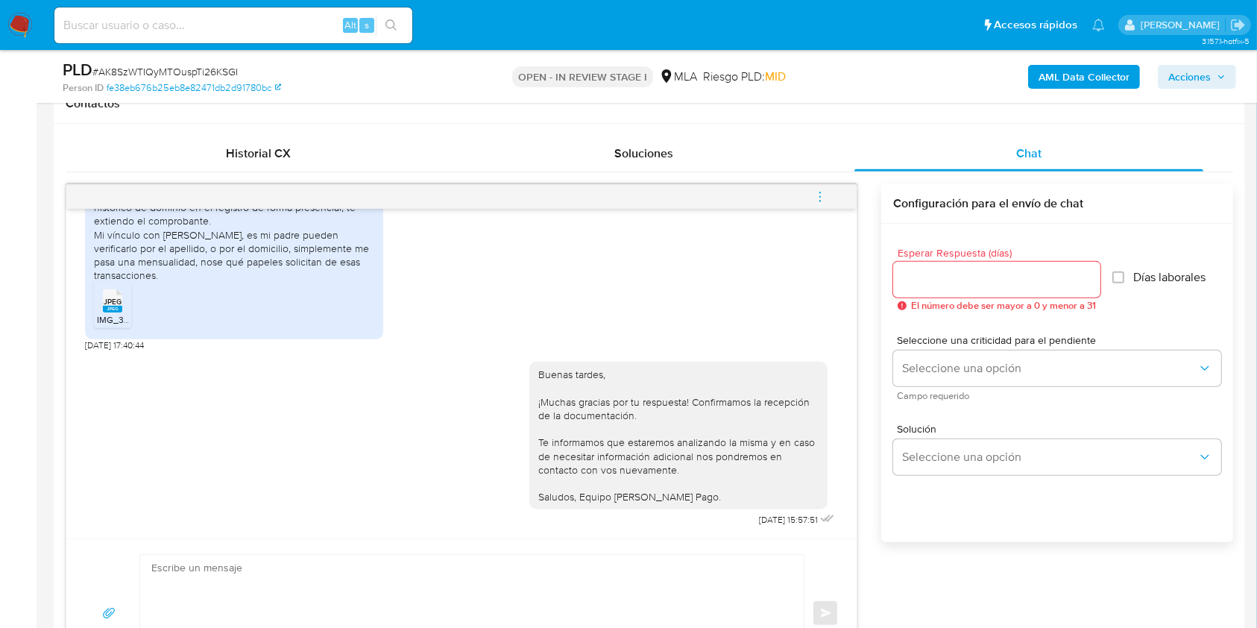
click at [831, 201] on button "menu-action" at bounding box center [820, 197] width 49 height 36
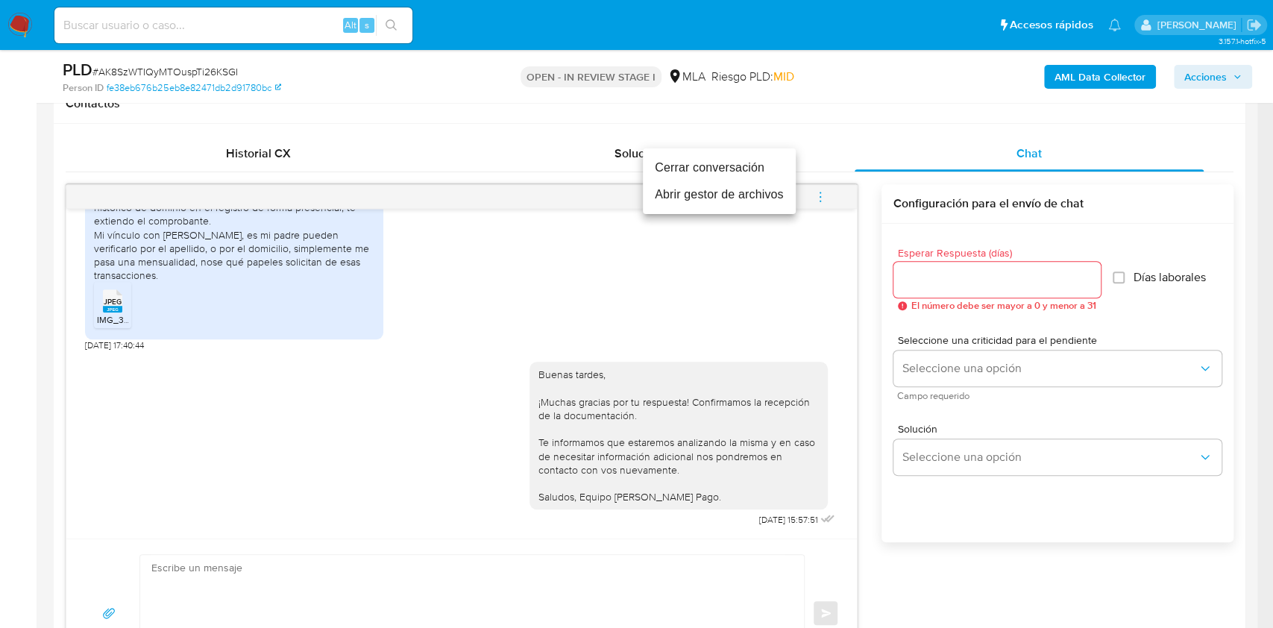
click at [714, 170] on li "Cerrar conversación" at bounding box center [719, 167] width 153 height 27
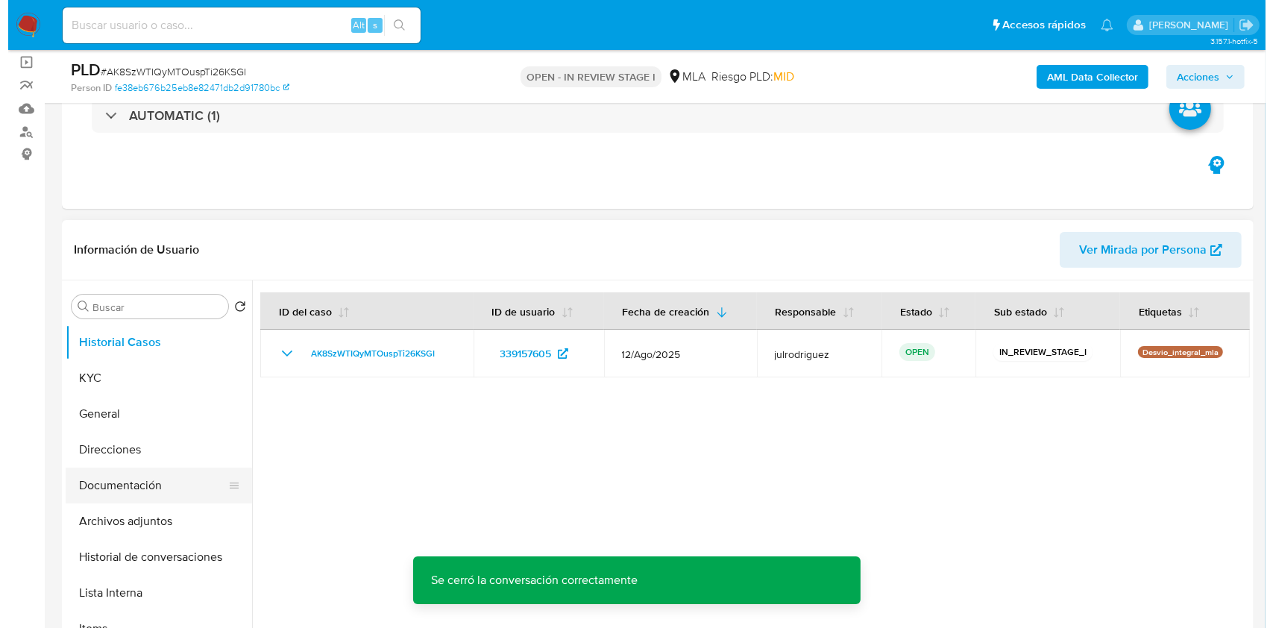
scroll to position [198, 0]
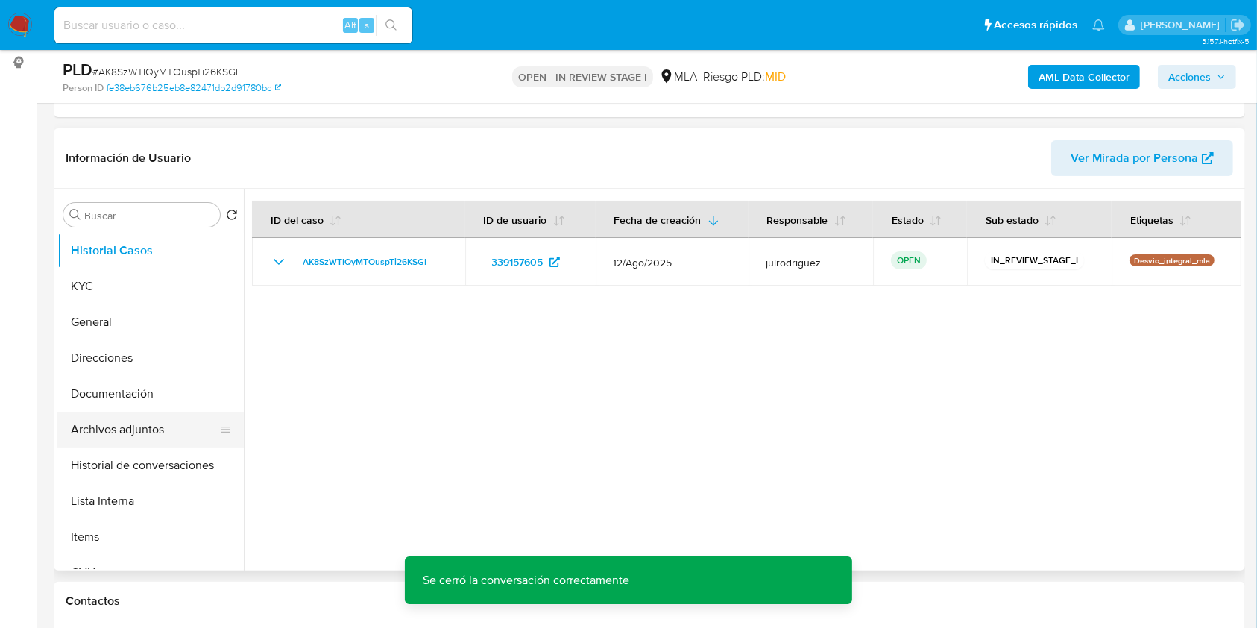
click at [146, 432] on button "Archivos adjuntos" at bounding box center [144, 430] width 174 height 36
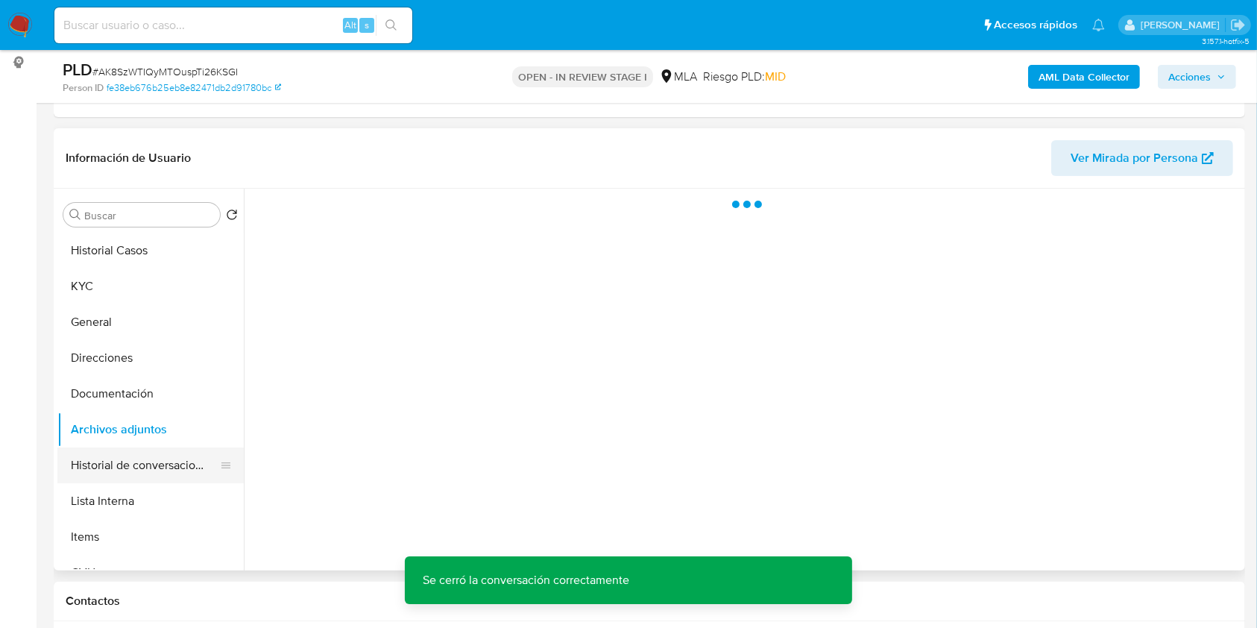
click at [199, 472] on button "Historial de conversaciones" at bounding box center [144, 465] width 174 height 36
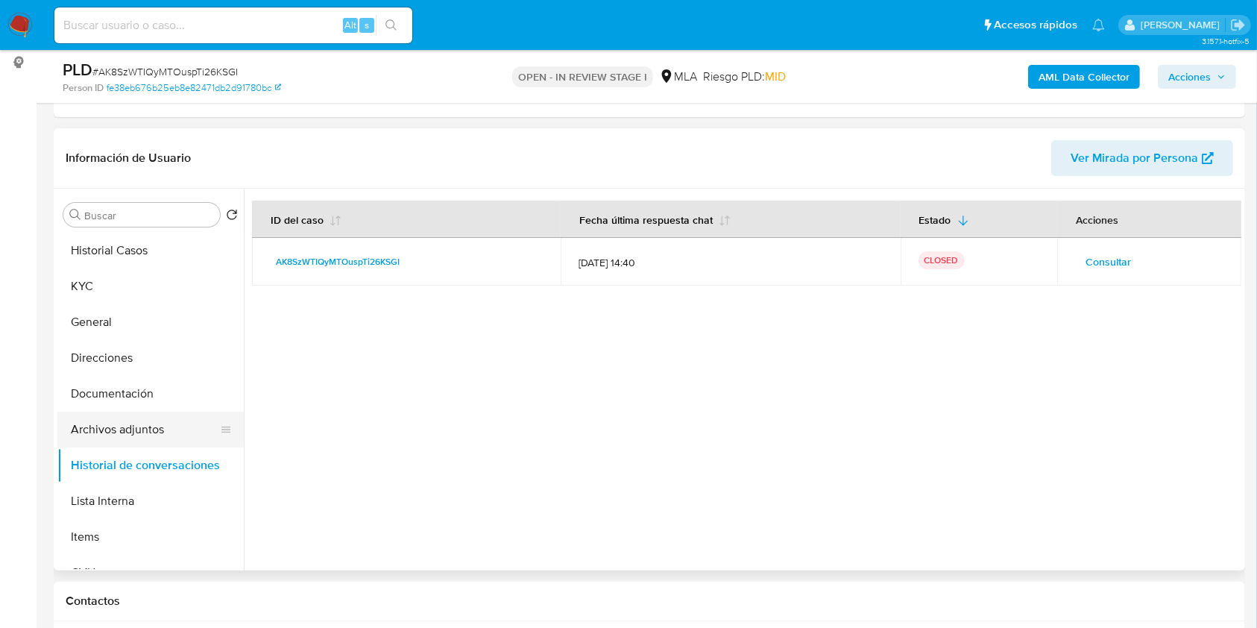
click at [125, 431] on button "Archivos adjuntos" at bounding box center [144, 430] width 174 height 36
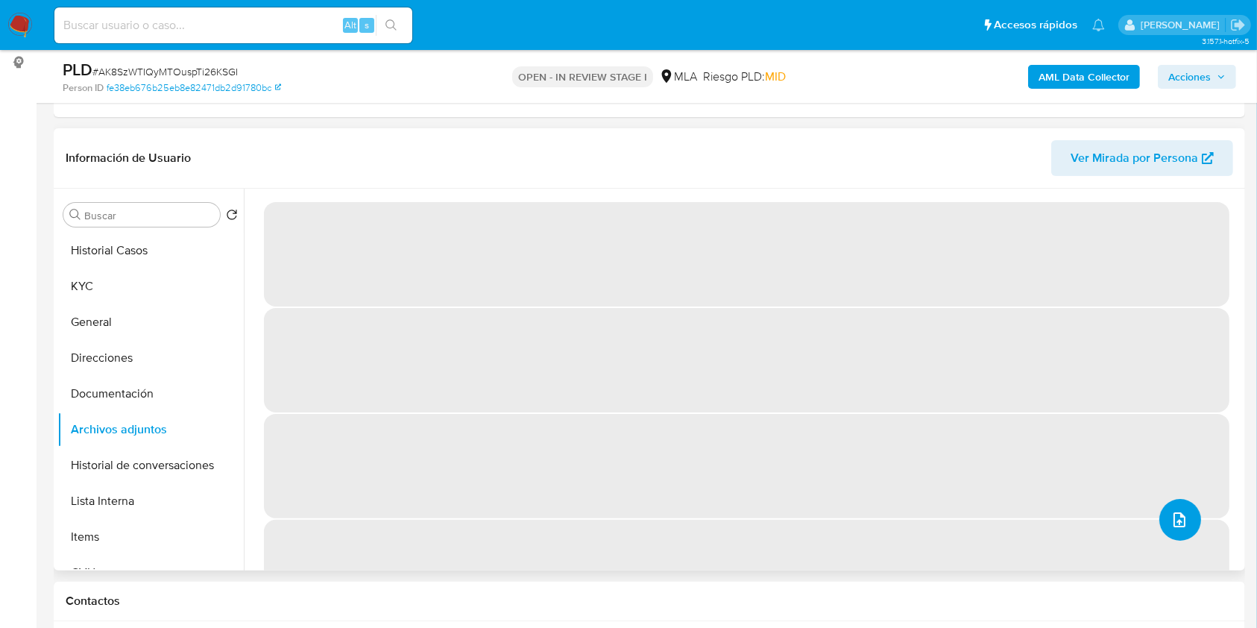
click at [1174, 517] on icon "upload-file" at bounding box center [1180, 519] width 12 height 15
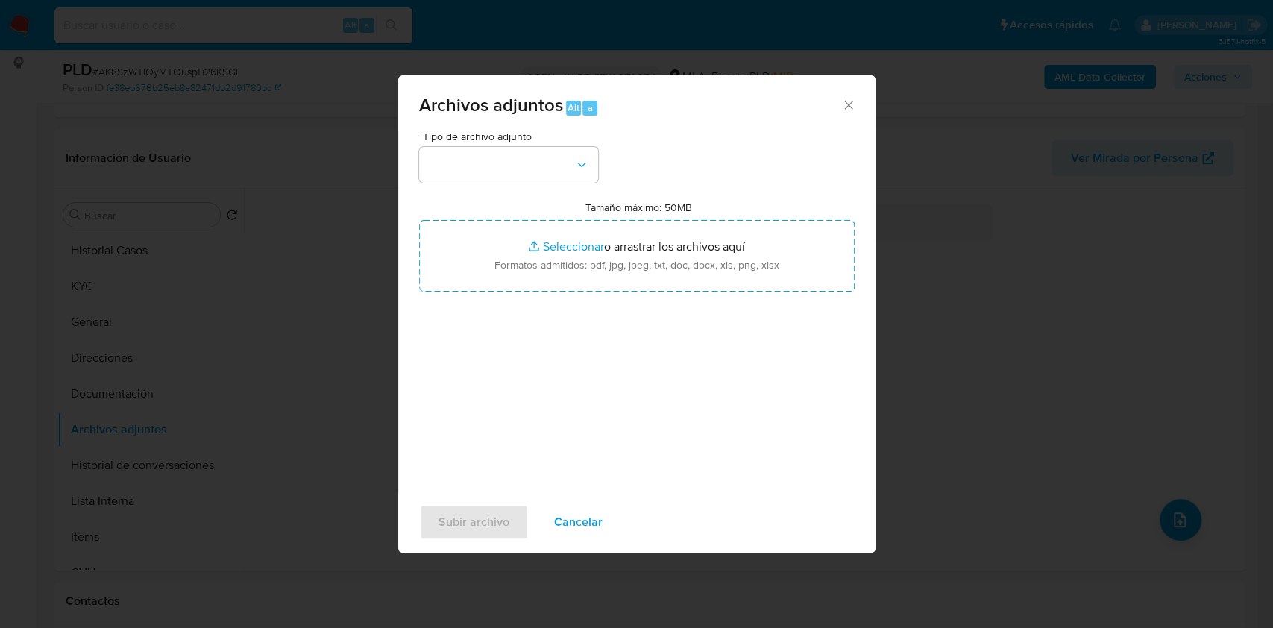
click at [843, 99] on icon "Cerrar" at bounding box center [848, 105] width 15 height 15
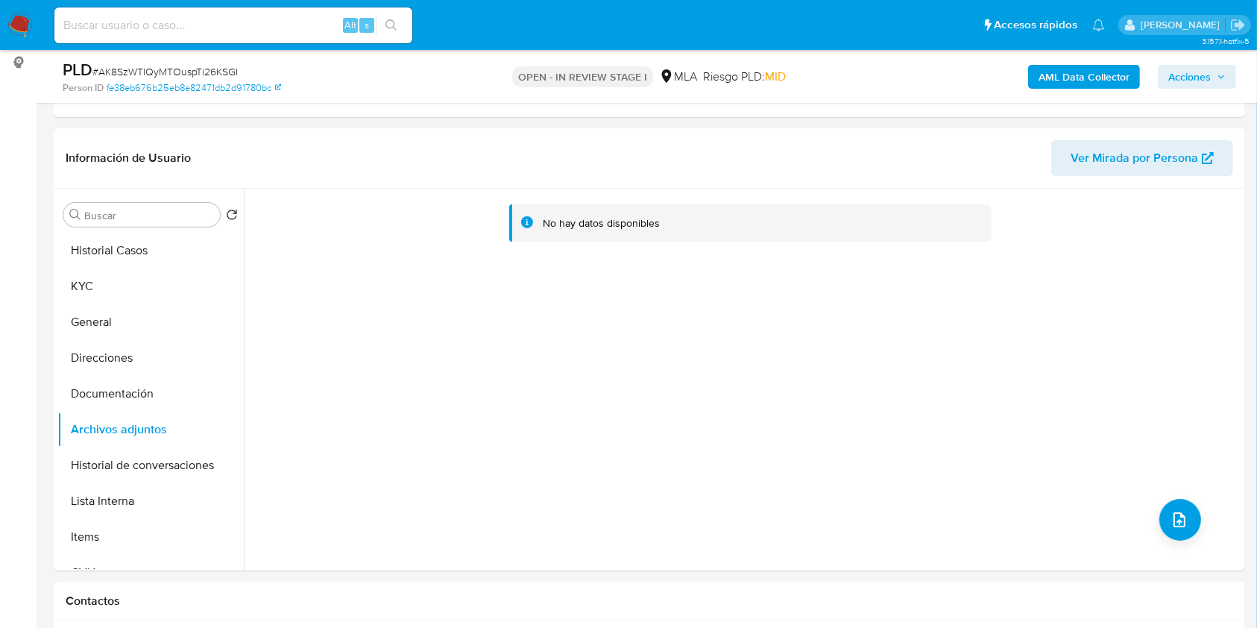
click at [1096, 65] on b "AML Data Collector" at bounding box center [1084, 77] width 91 height 24
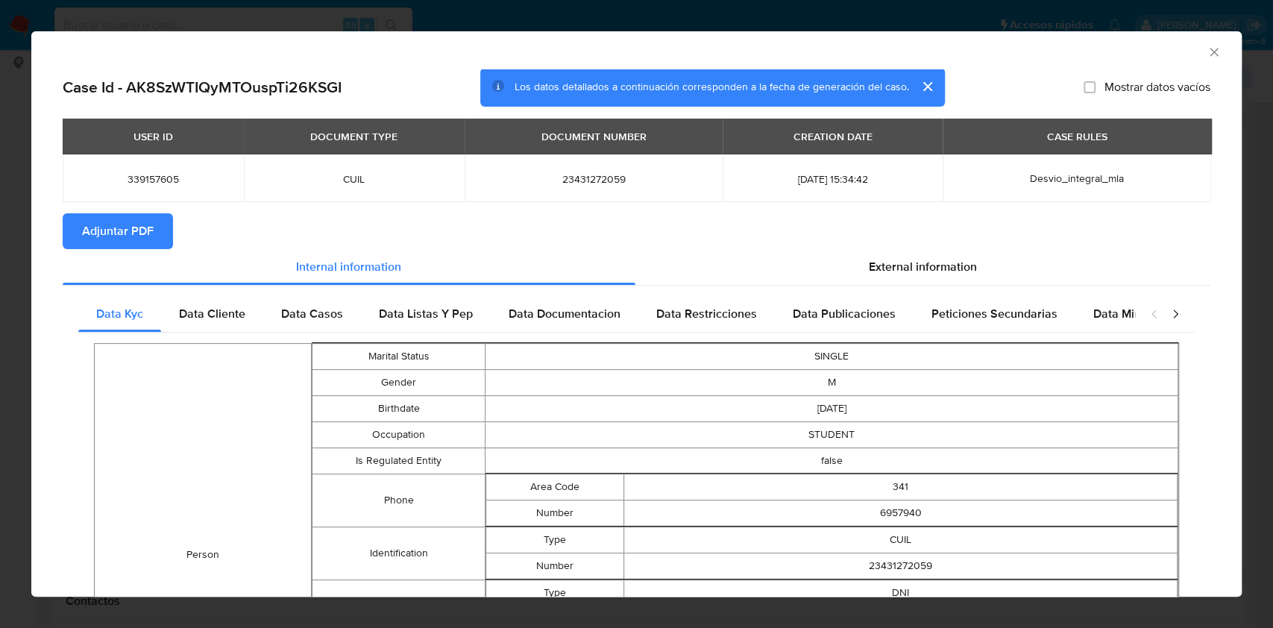
click at [142, 241] on span "Adjuntar PDF" at bounding box center [118, 231] width 72 height 33
click at [1206, 51] on icon "Cerrar ventana" at bounding box center [1213, 52] width 15 height 15
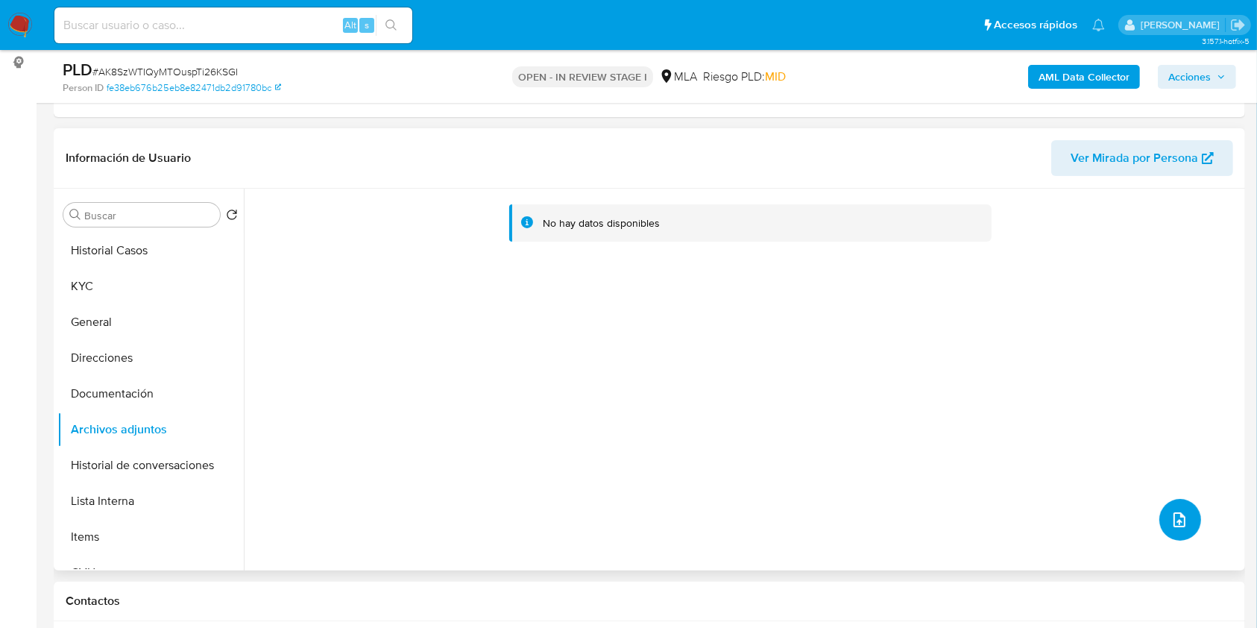
click at [1174, 522] on icon "upload-file" at bounding box center [1180, 519] width 12 height 15
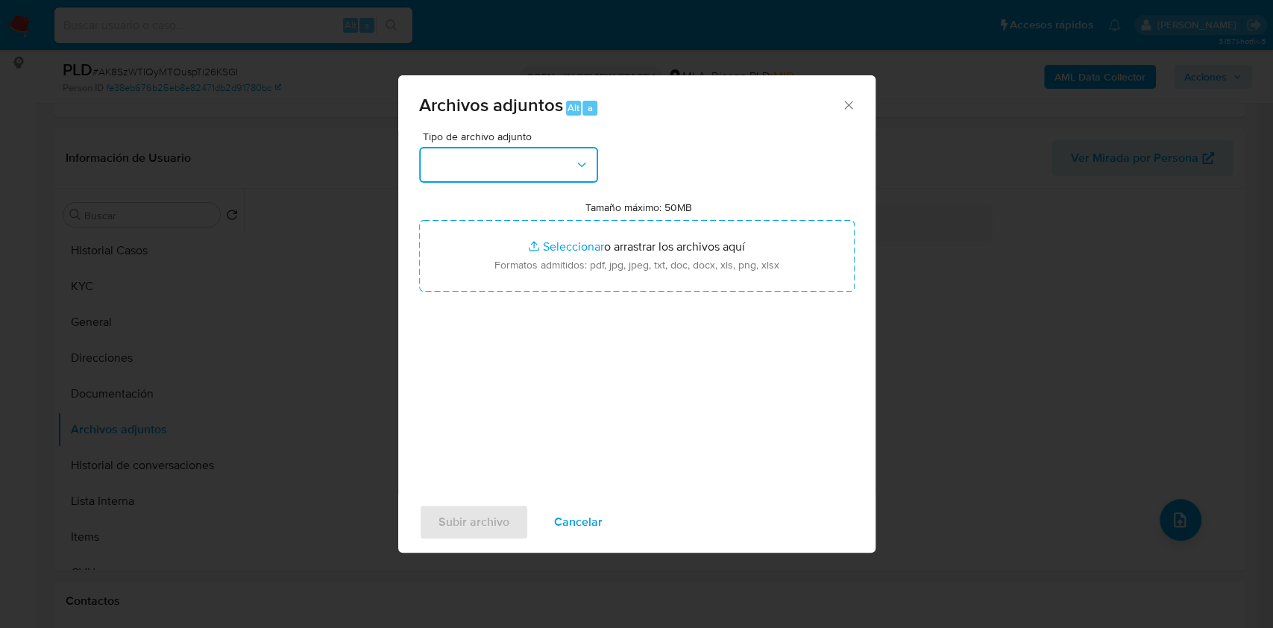
click at [519, 174] on button "button" at bounding box center [508, 165] width 179 height 36
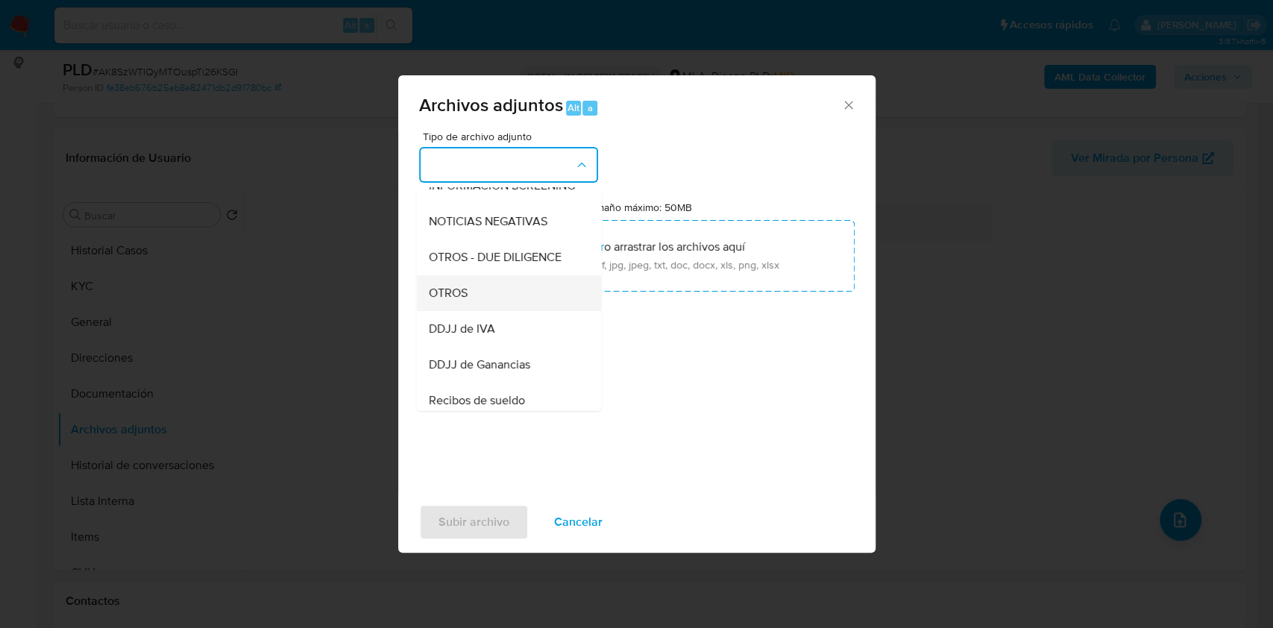
click at [457, 300] on span "OTROS" at bounding box center [447, 293] width 39 height 15
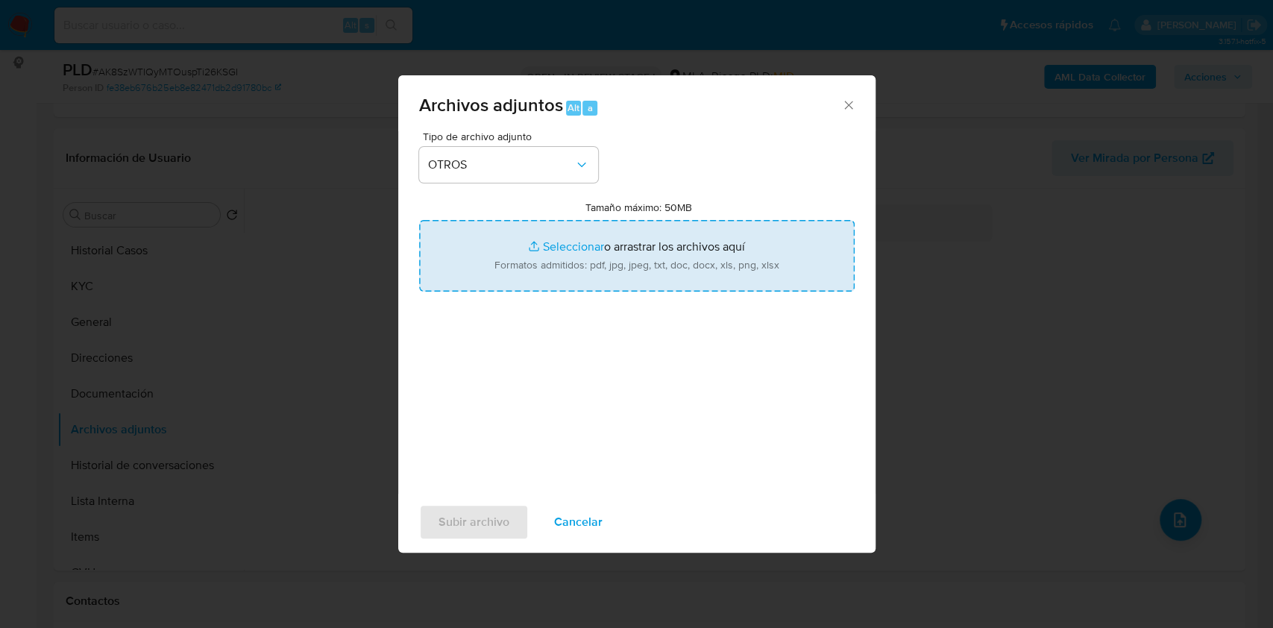
click at [583, 234] on input "Tamaño máximo: 50MB Seleccionar archivos" at bounding box center [636, 256] width 435 height 72
type input "C:\fakepath\Boleto de compra venta - 339157605 - AK8SzWTIQyMTOuspTi26KSGI.jpeg"
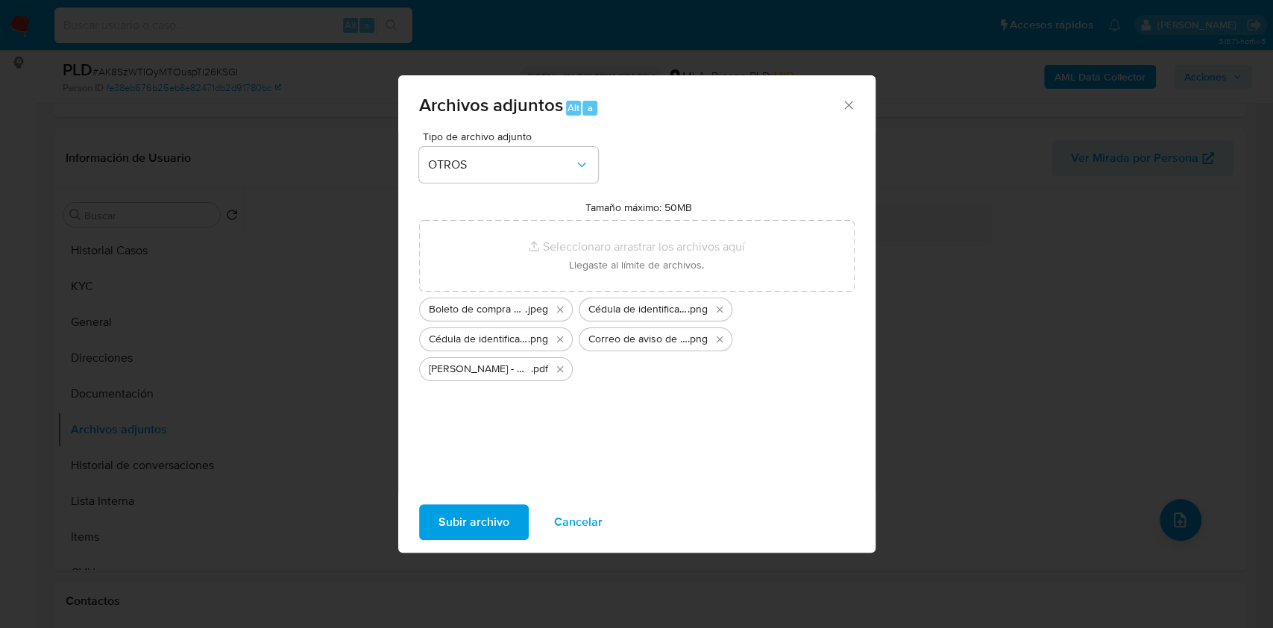
click at [477, 529] on span "Subir archivo" at bounding box center [473, 522] width 71 height 33
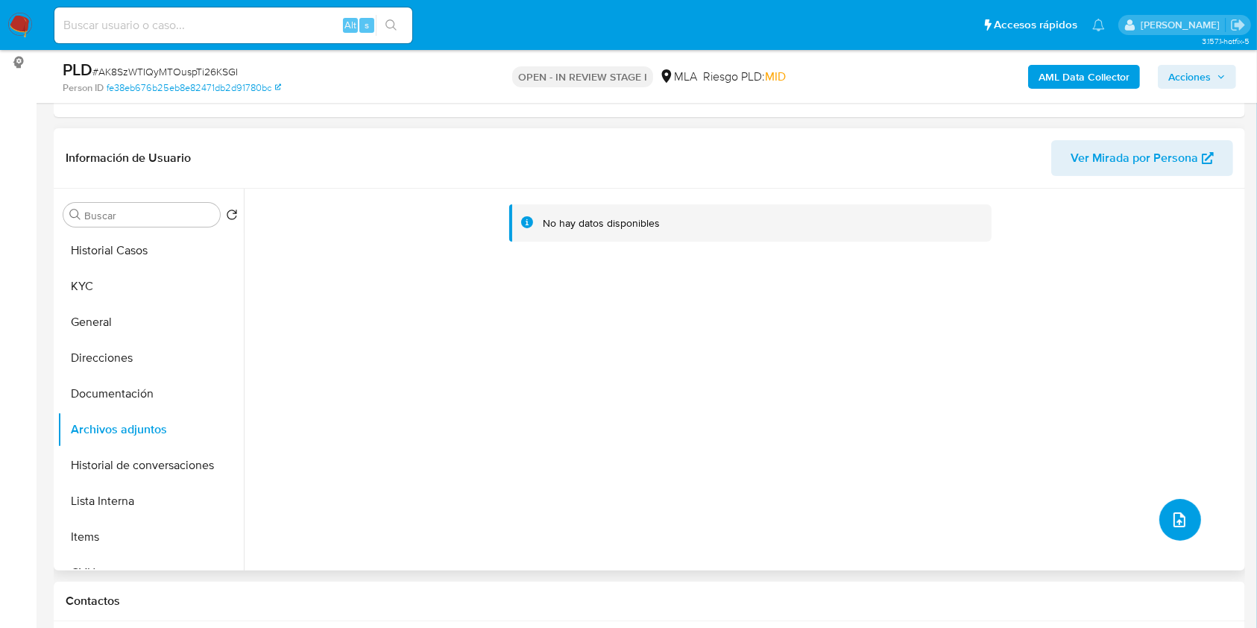
click at [1172, 503] on button "upload-file" at bounding box center [1180, 520] width 42 height 42
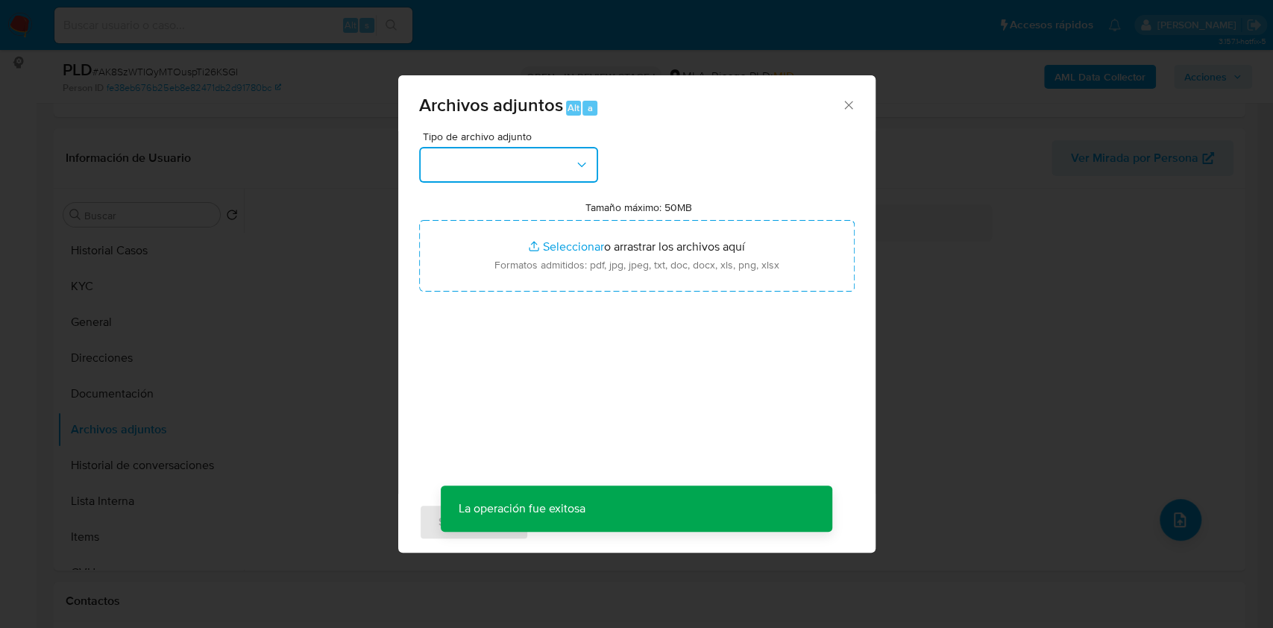
click at [546, 151] on button "button" at bounding box center [508, 165] width 179 height 36
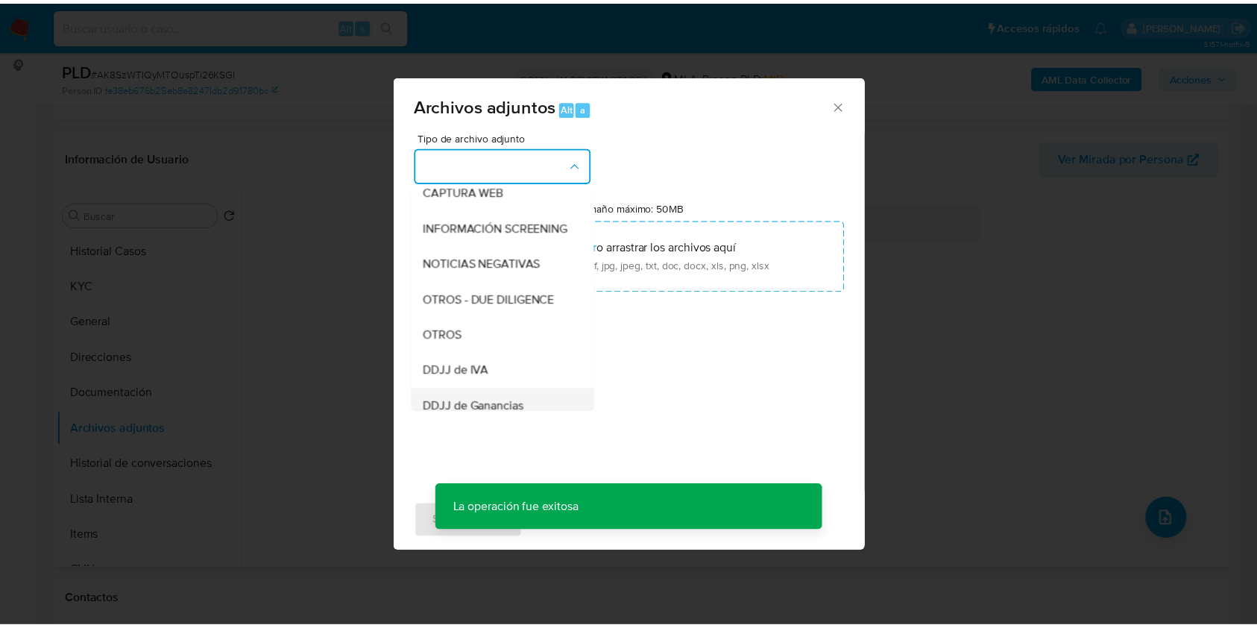
scroll to position [298, 0]
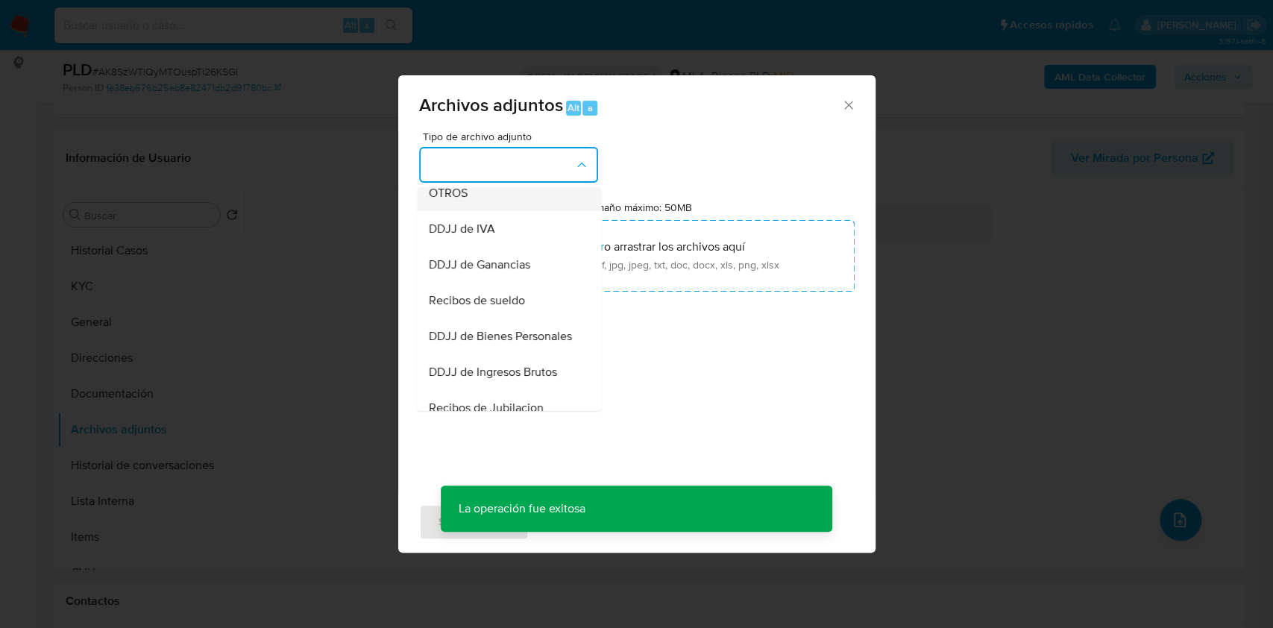
click at [453, 201] on span "OTROS" at bounding box center [447, 193] width 39 height 15
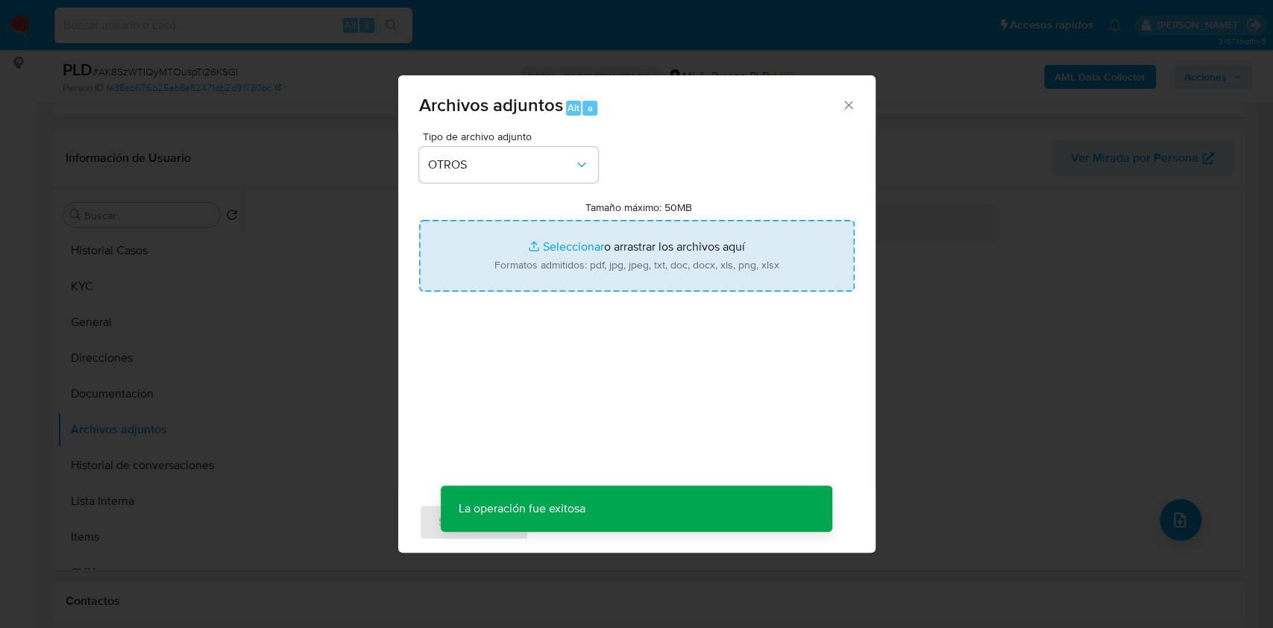
click at [596, 242] on input "Tamaño máximo: 50MB Seleccionar archivos" at bounding box center [636, 256] width 435 height 72
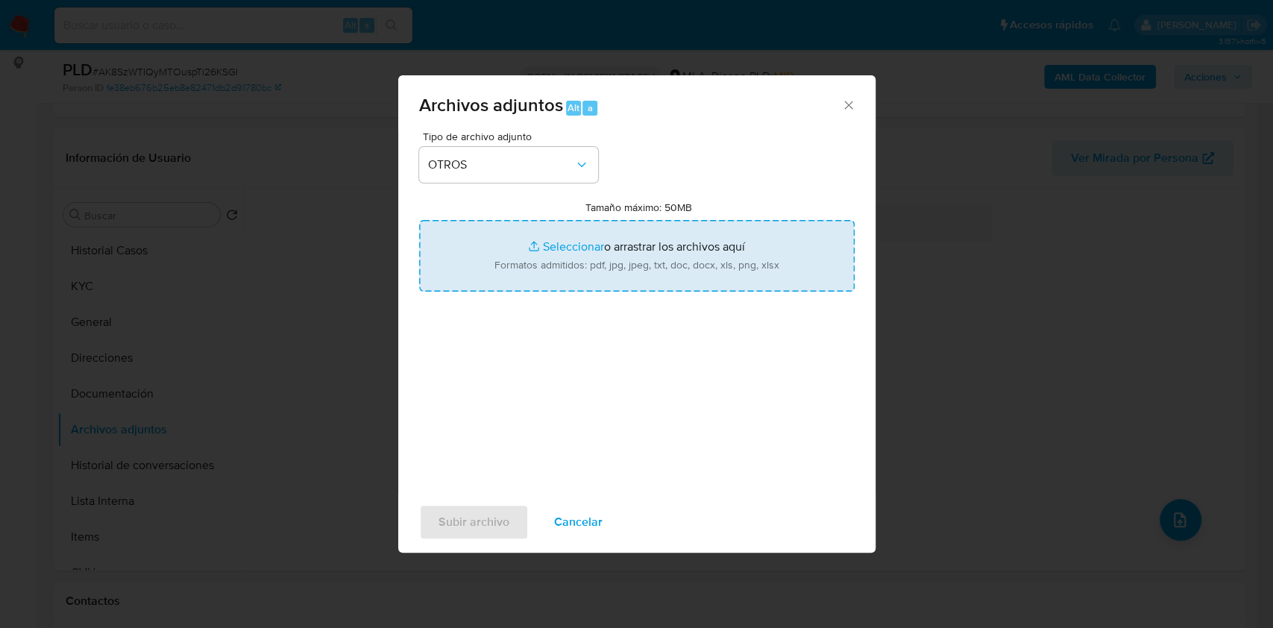
type input "C:\fakepath\Movimientos - 339157605 - AK8SzWTIQyMTOuspTi26KSGI.xlsx"
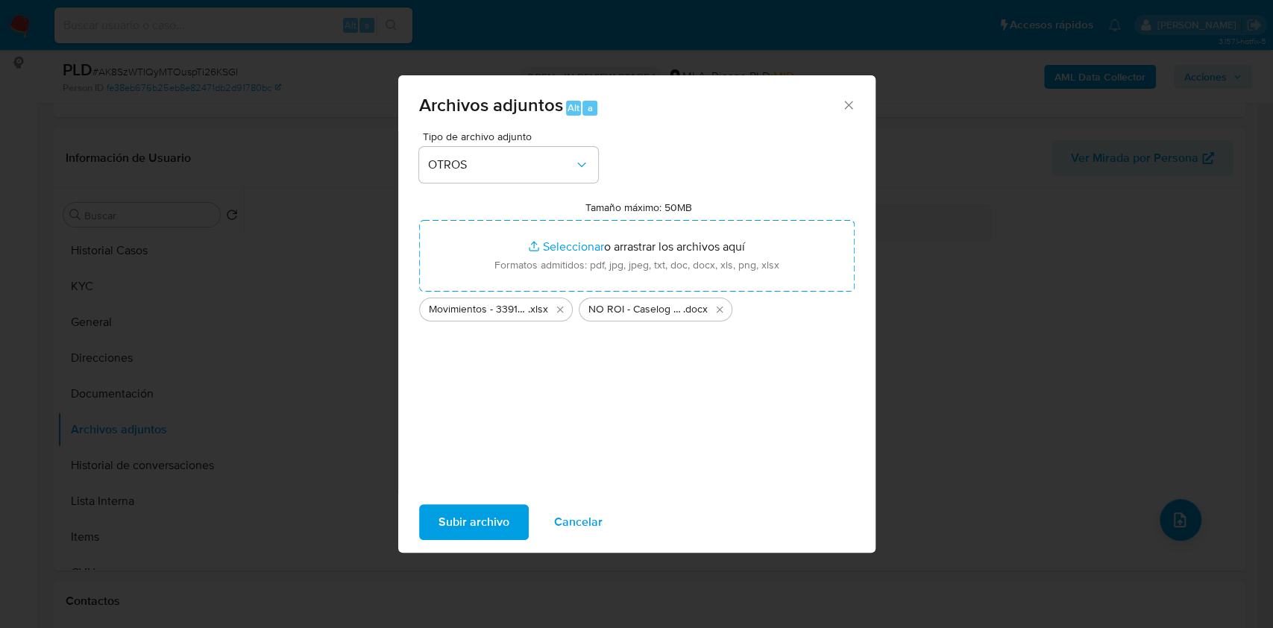
click at [492, 512] on span "Subir archivo" at bounding box center [473, 522] width 71 height 33
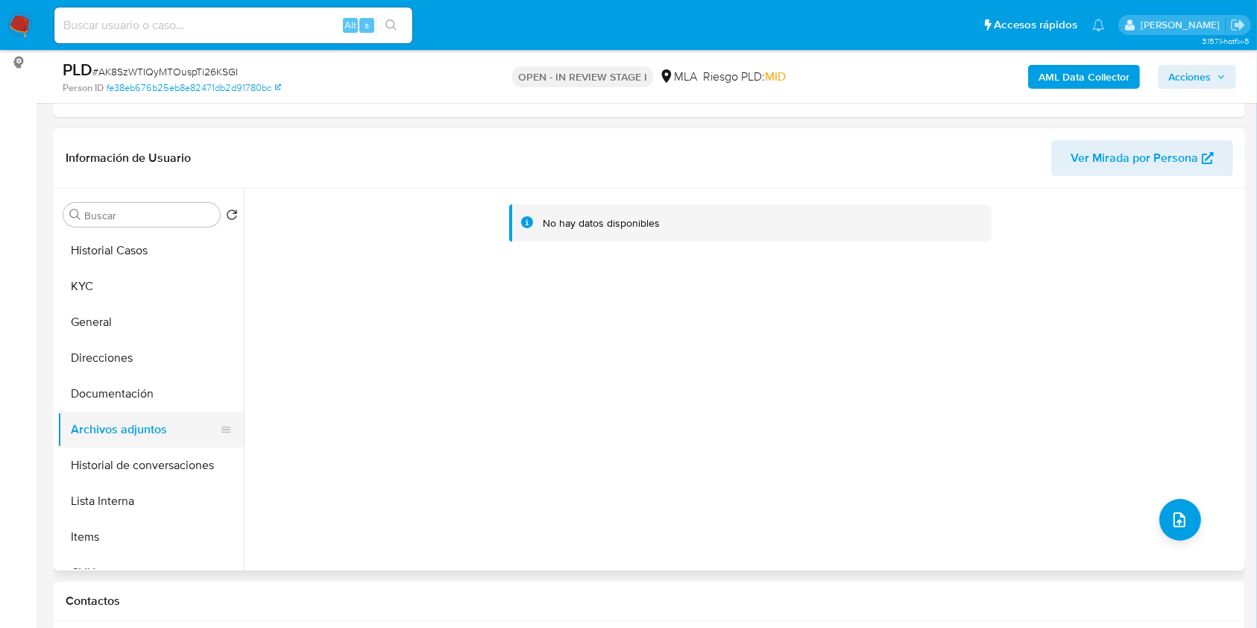
click at [157, 468] on button "Historial de conversaciones" at bounding box center [150, 465] width 186 height 36
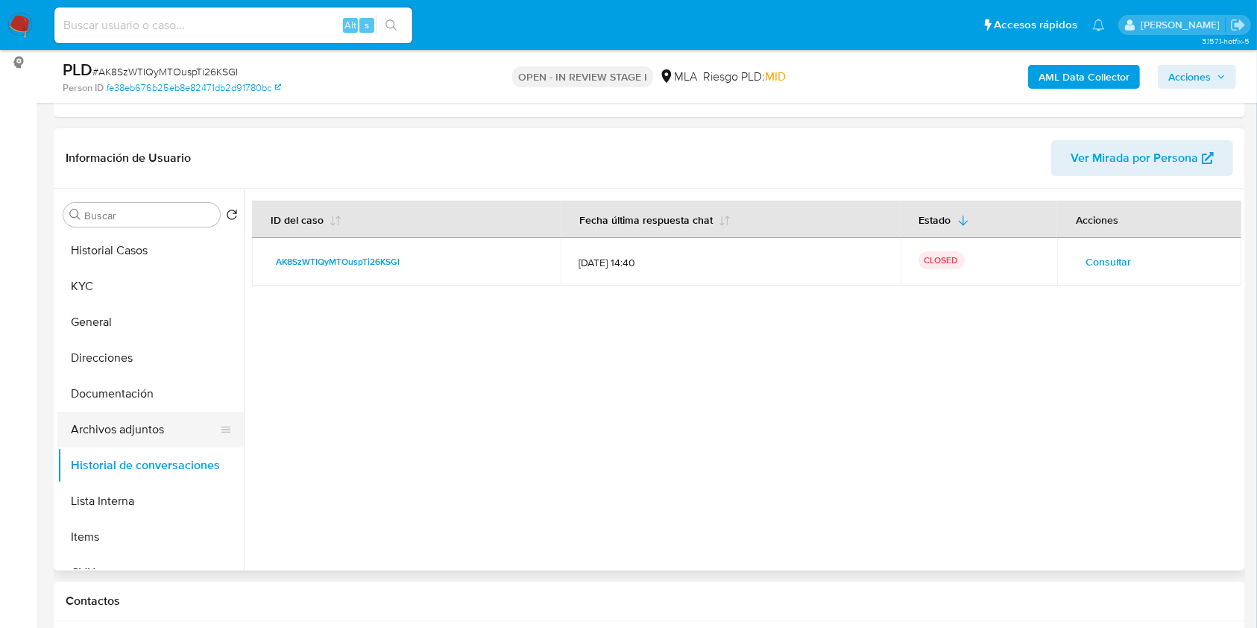
click at [133, 416] on button "Archivos adjuntos" at bounding box center [144, 430] width 174 height 36
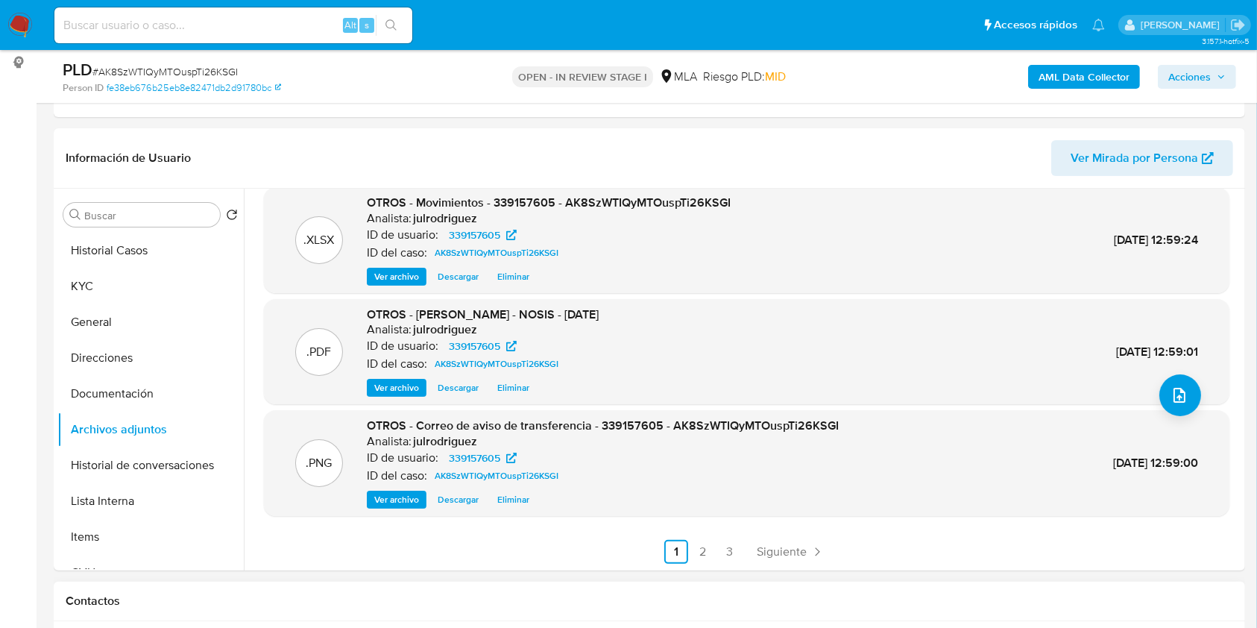
scroll to position [125, 0]
click at [705, 550] on link "2" at bounding box center [703, 551] width 24 height 24
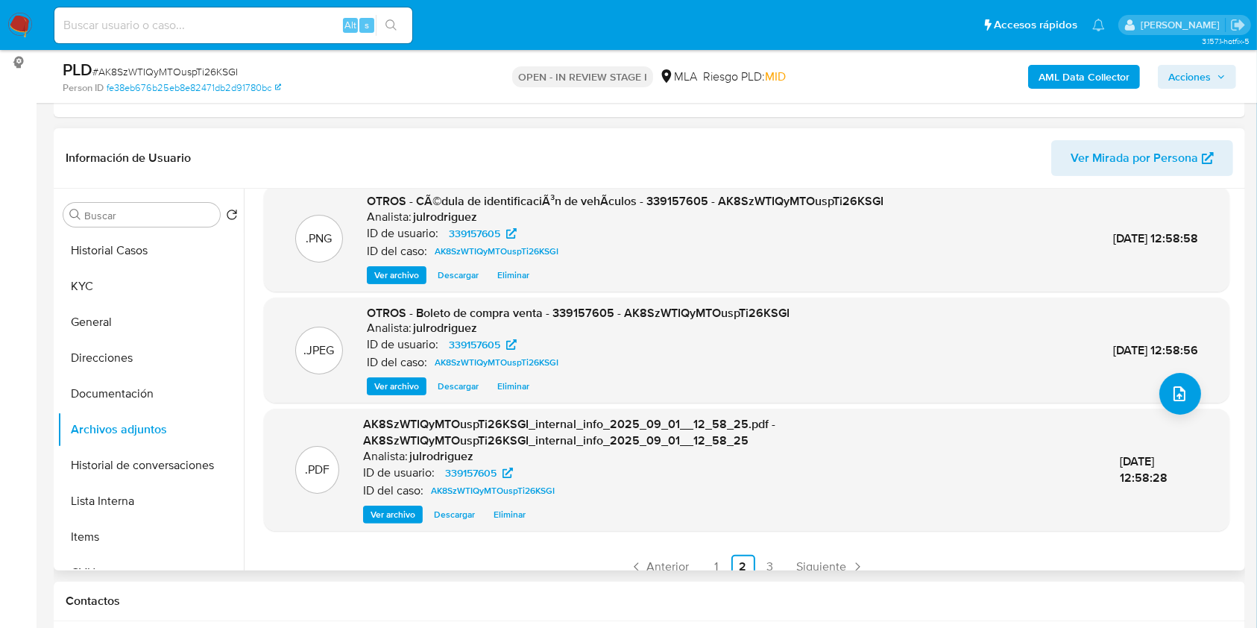
scroll to position [142, 0]
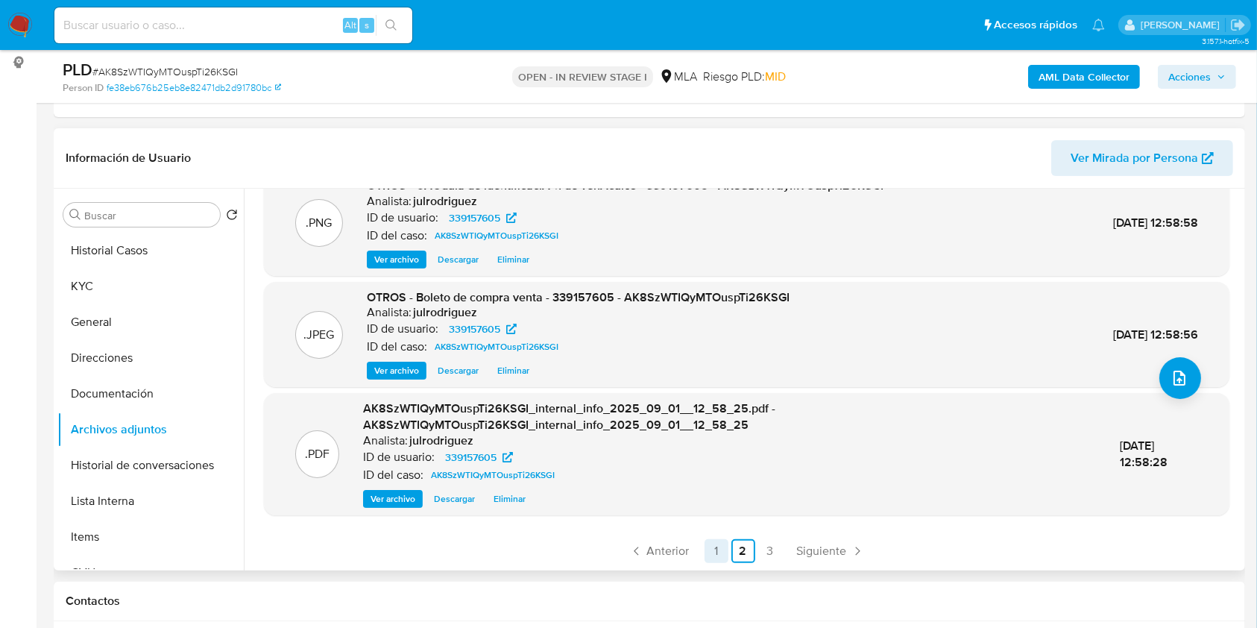
click at [711, 553] on link "1" at bounding box center [717, 551] width 24 height 24
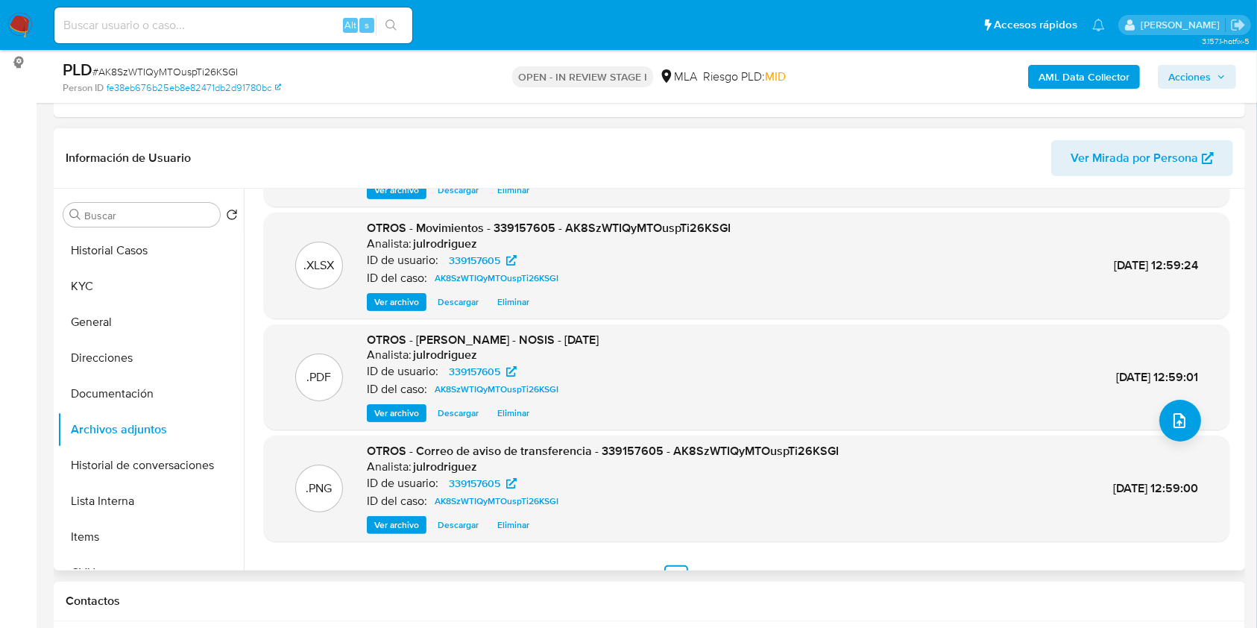
scroll to position [0, 0]
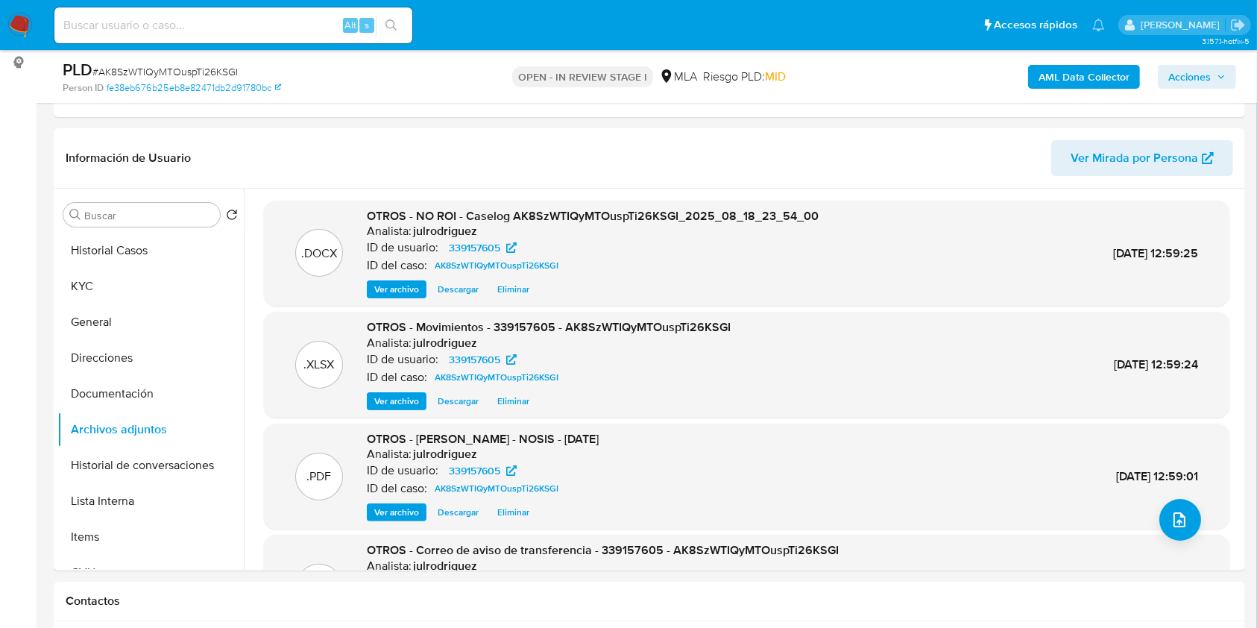
drag, startPoint x: 1178, startPoint y: 65, endPoint x: 1182, endPoint y: 72, distance: 8.3
click at [1179, 66] on span "Acciones" at bounding box center [1189, 77] width 43 height 24
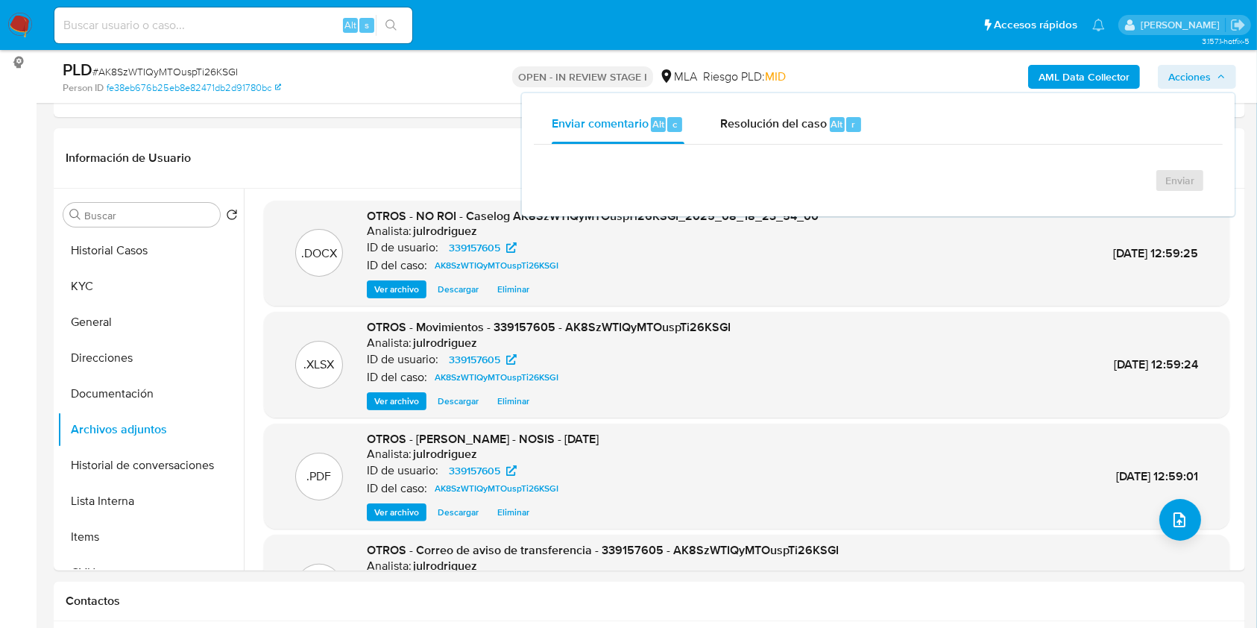
click at [1182, 72] on span "Acciones" at bounding box center [1189, 77] width 43 height 24
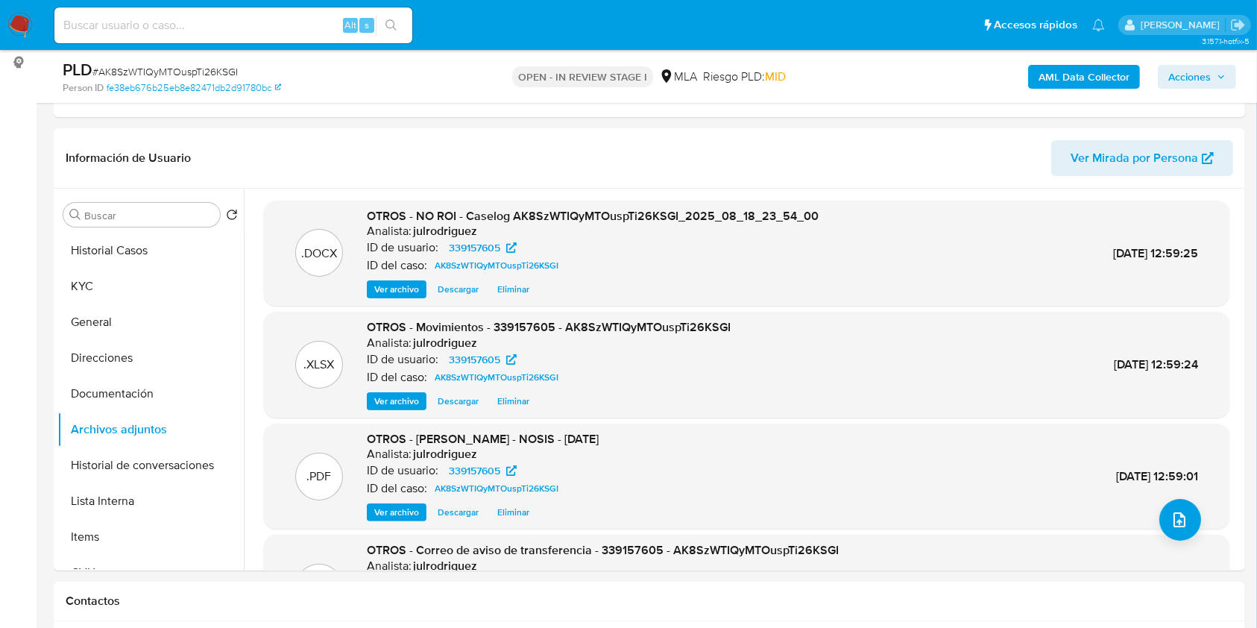
click at [1175, 77] on span "Acciones" at bounding box center [1189, 77] width 43 height 24
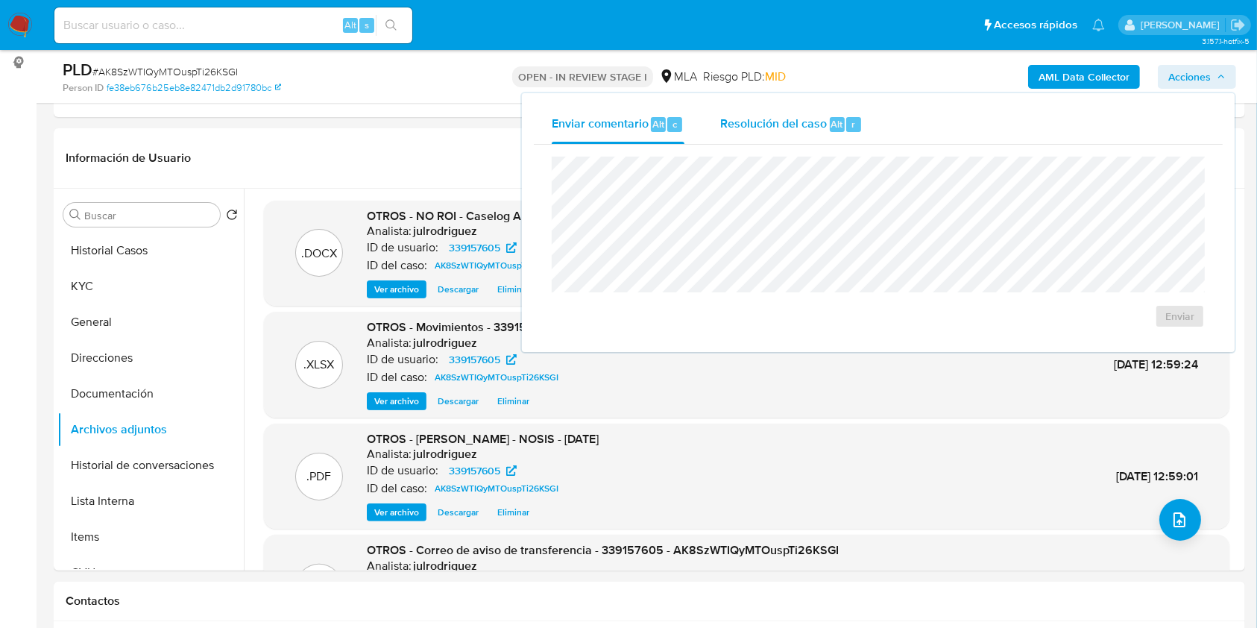
click at [817, 115] on div "Resolución del caso Alt r" at bounding box center [791, 124] width 142 height 39
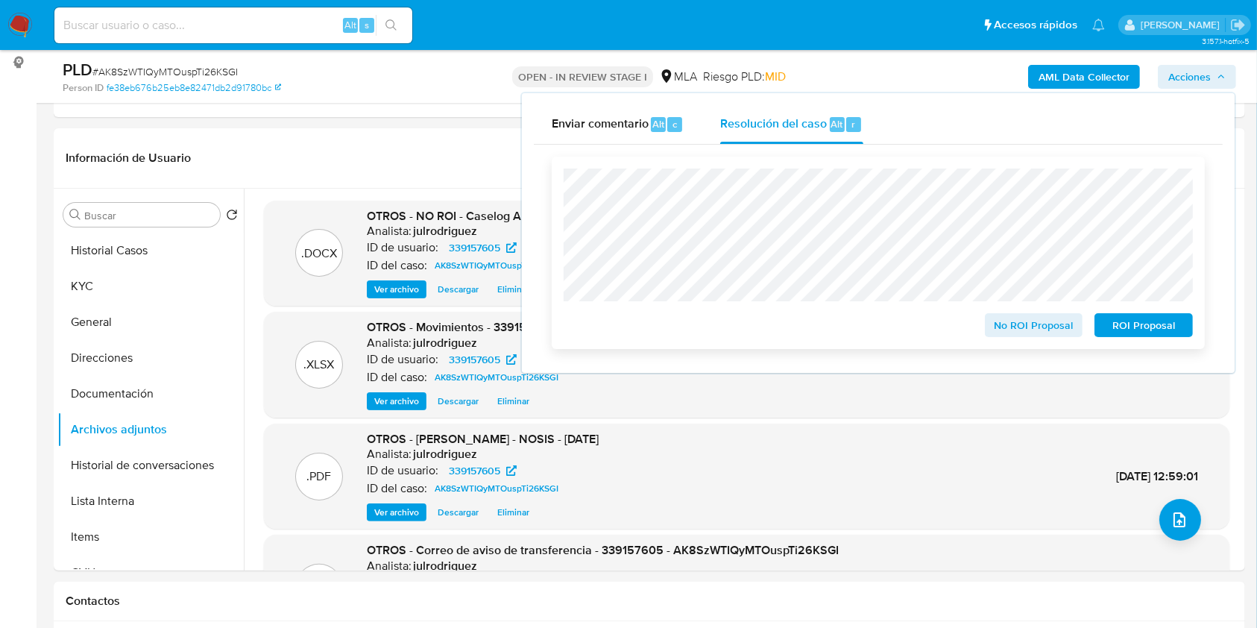
click at [1003, 328] on span "No ROI Proposal" at bounding box center [1034, 325] width 78 height 21
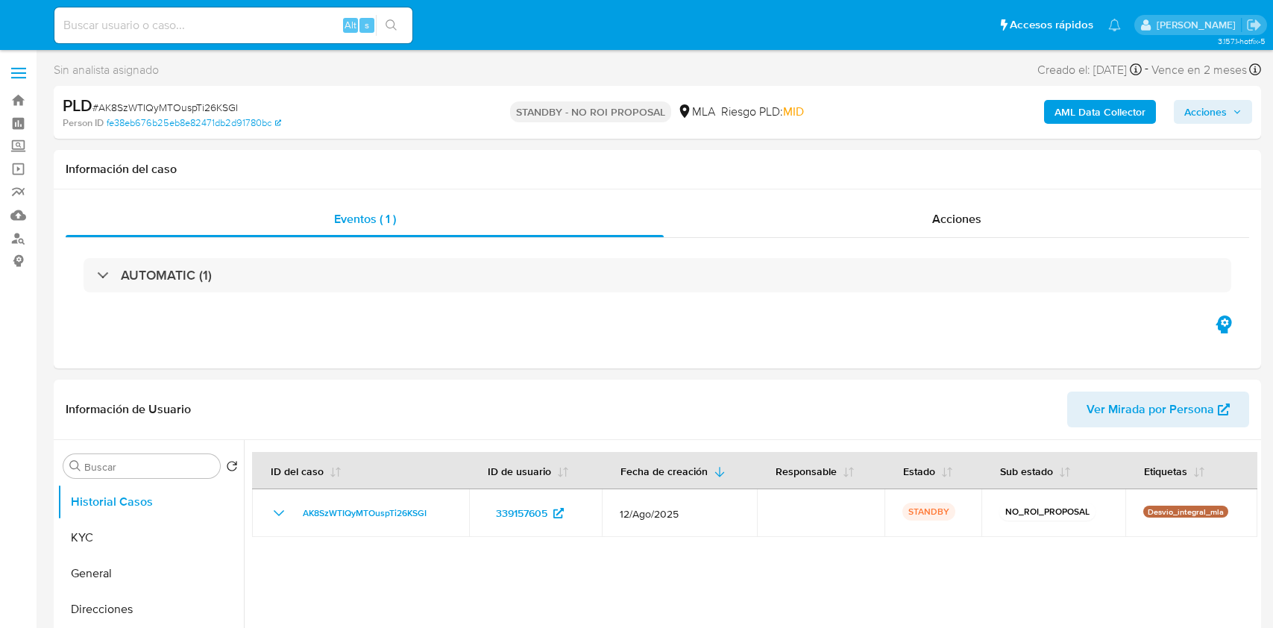
select select "10"
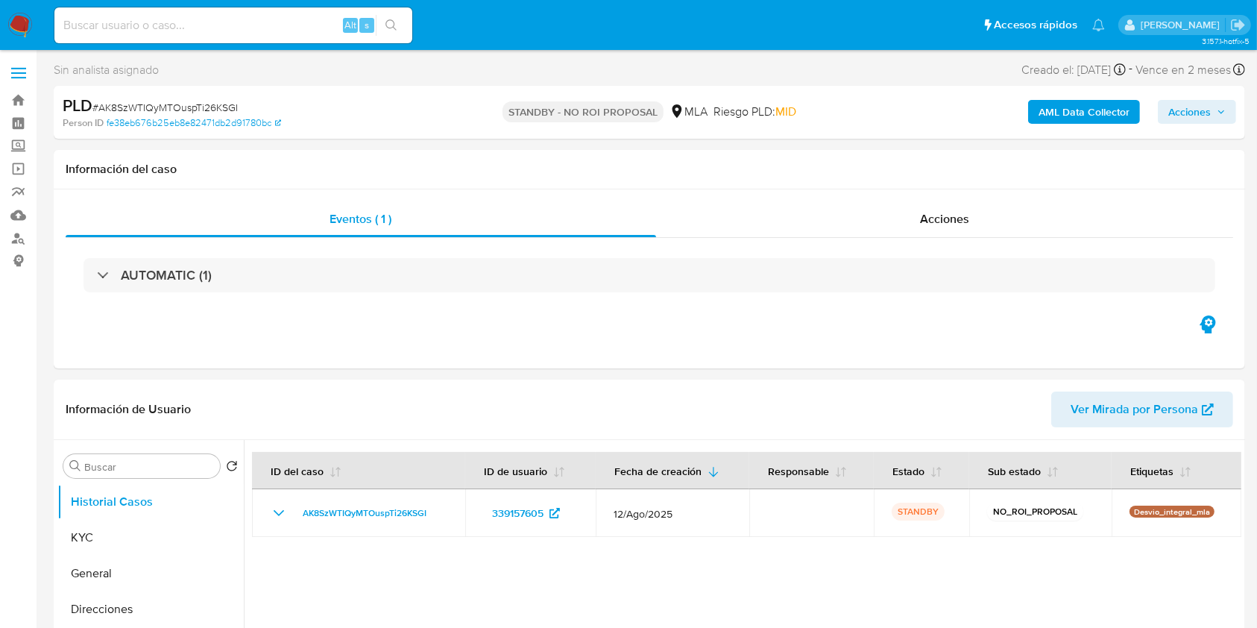
click at [239, 22] on input at bounding box center [233, 25] width 358 height 19
paste input "V9JMjpX9S2DqQ6pru5tLqXIR"
type input "V9JMjpX9S2DqQ6pru5tLqXIR"
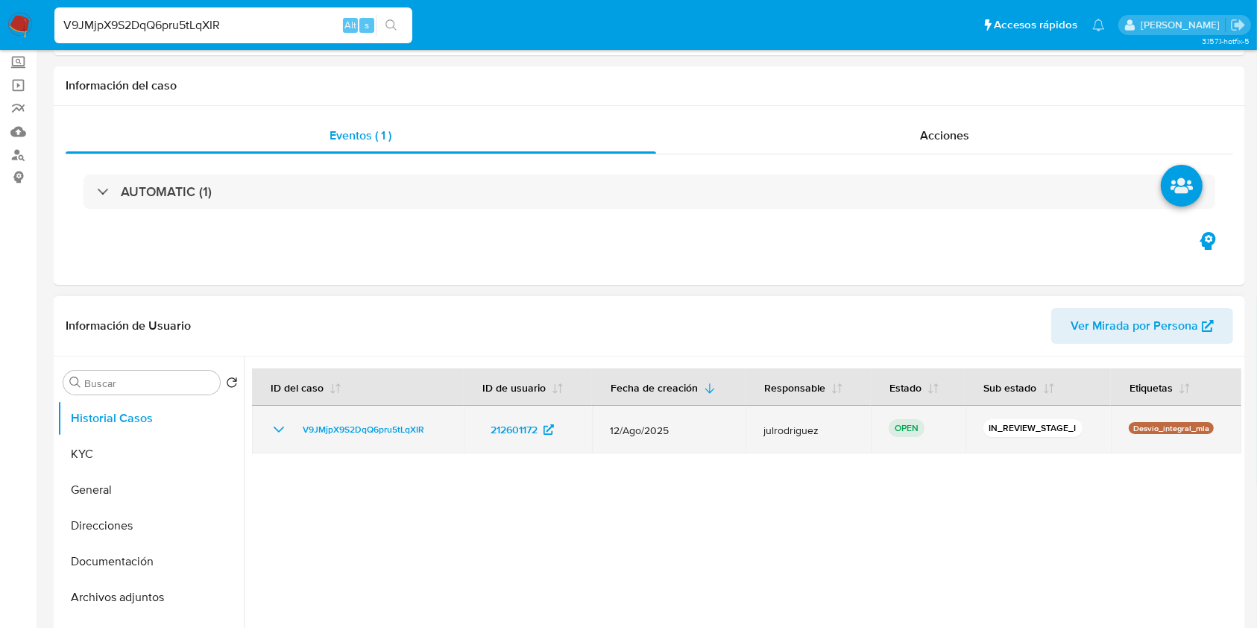
scroll to position [298, 0]
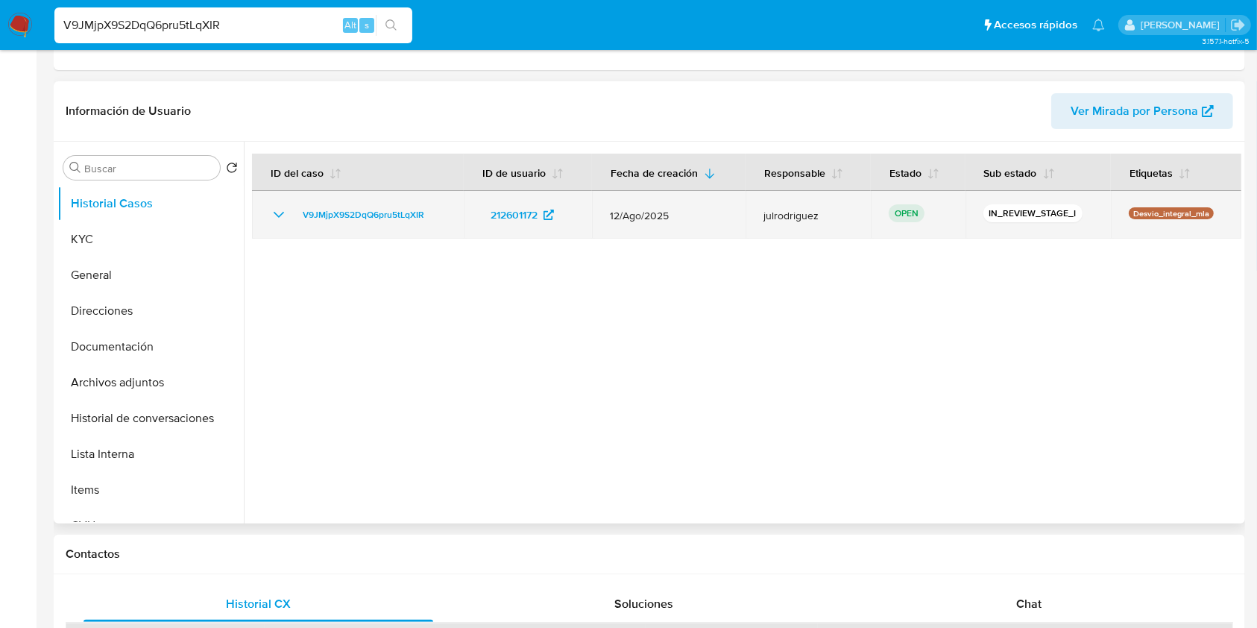
select select "10"
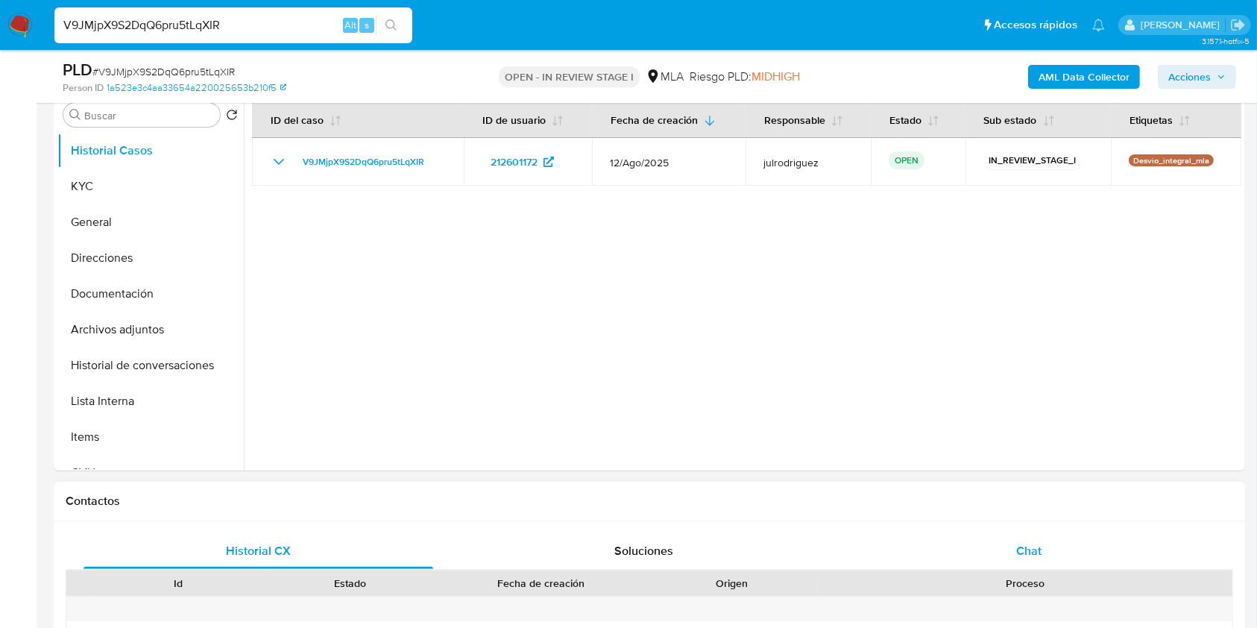
click at [1036, 542] on span "Chat" at bounding box center [1028, 550] width 25 height 17
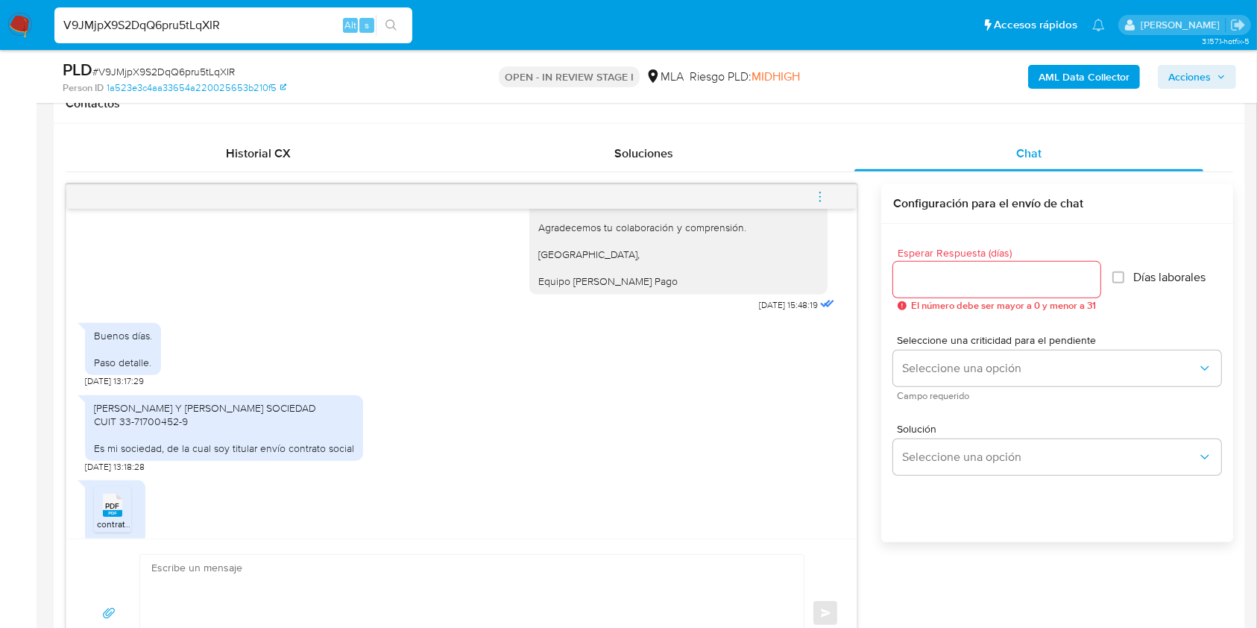
scroll to position [522, 0]
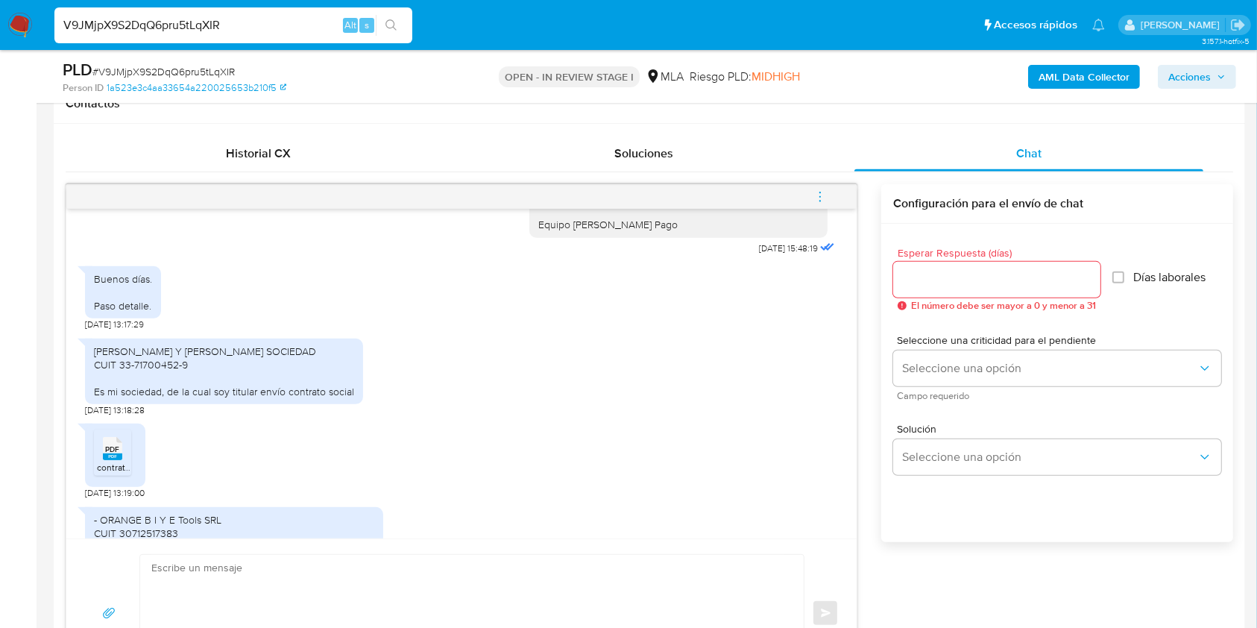
click at [107, 444] on span "PDF" at bounding box center [113, 449] width 14 height 10
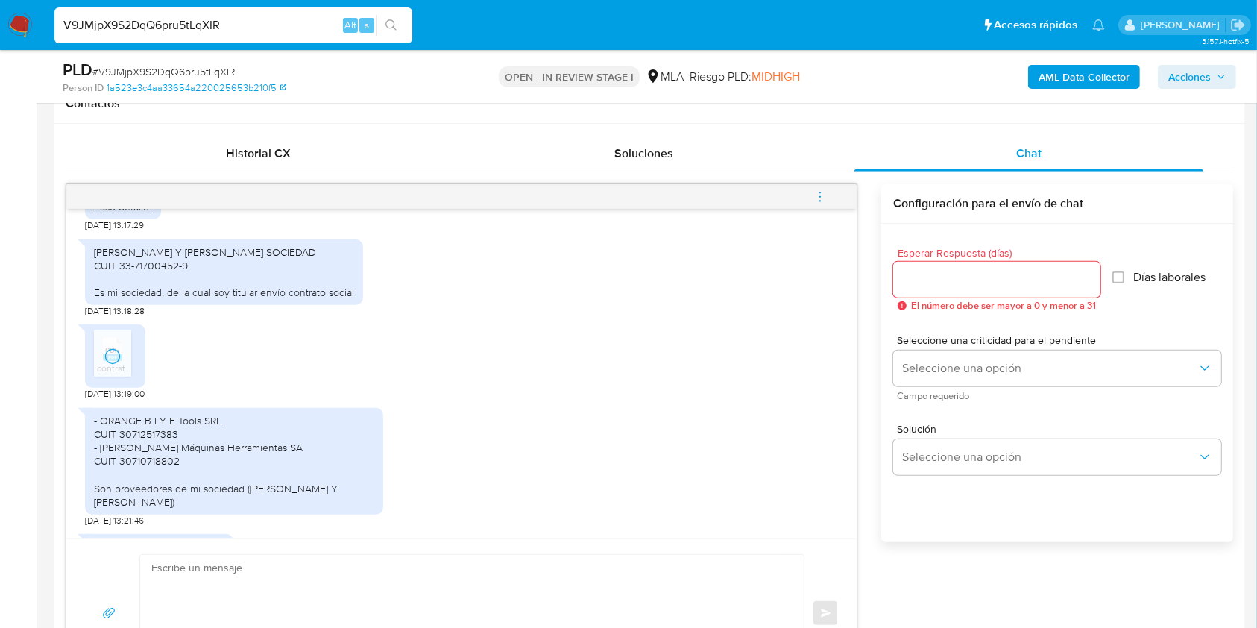
scroll to position [819, 0]
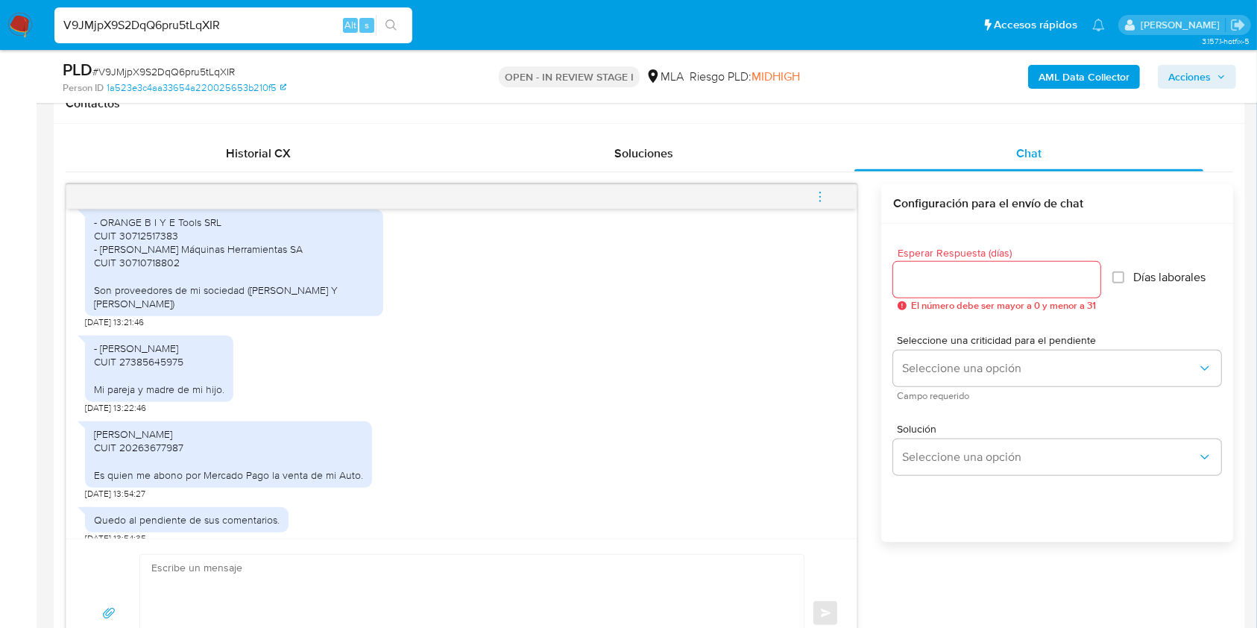
click at [950, 284] on input "Esperar Respuesta (días)" at bounding box center [996, 279] width 207 height 19
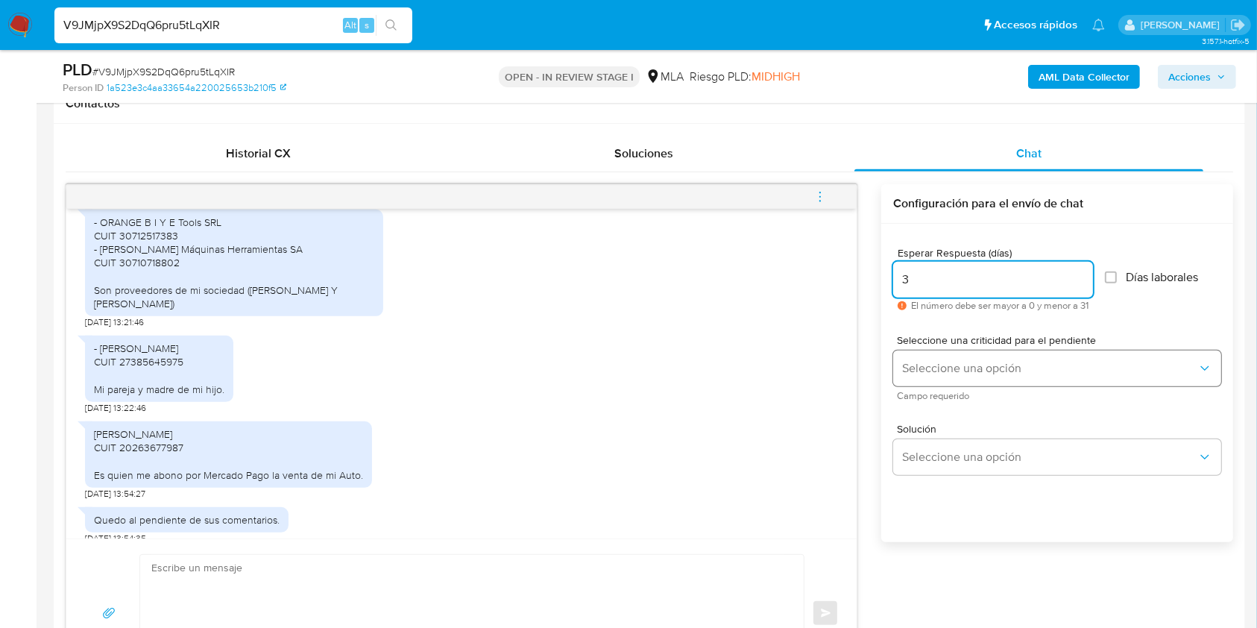
type input "3"
click at [956, 371] on span "Seleccione una opción" at bounding box center [1049, 368] width 295 height 15
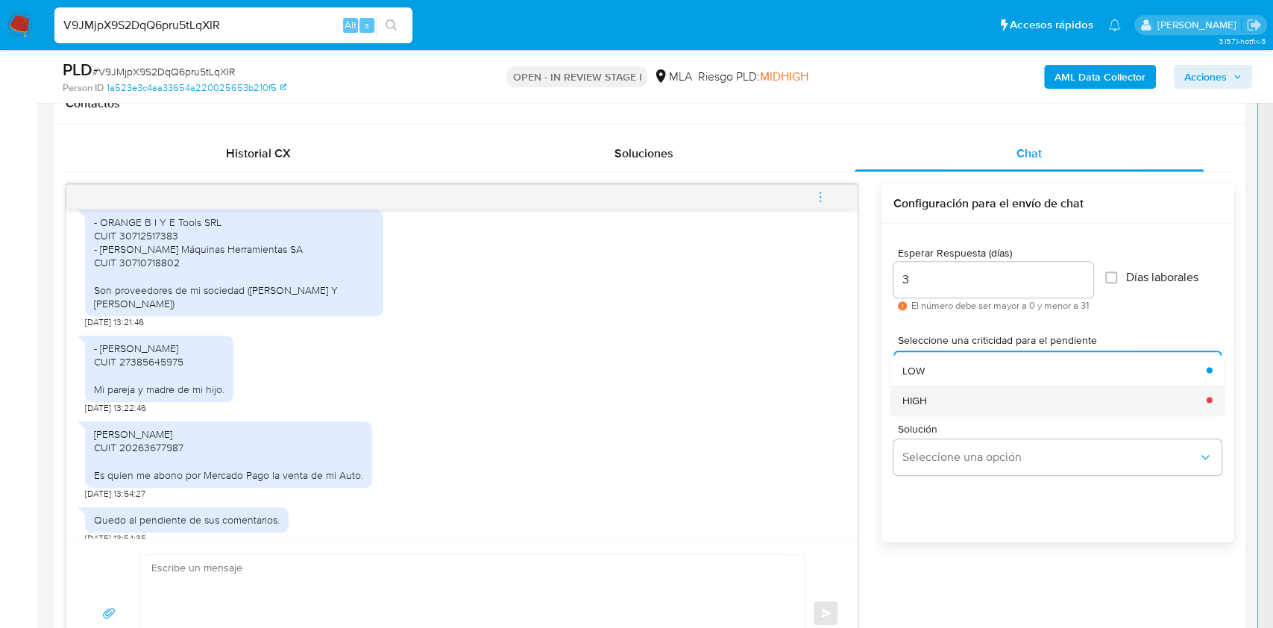
click at [948, 394] on div "HIGH" at bounding box center [1049, 400] width 295 height 30
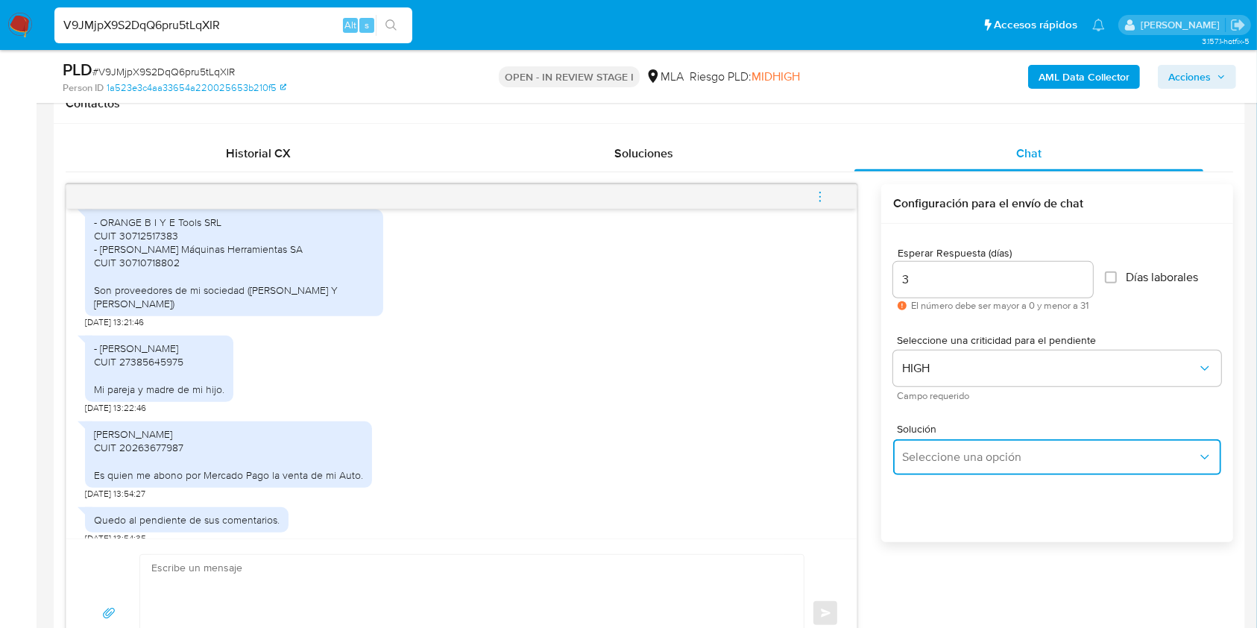
click at [952, 459] on span "Seleccione una opción" at bounding box center [1049, 457] width 295 height 15
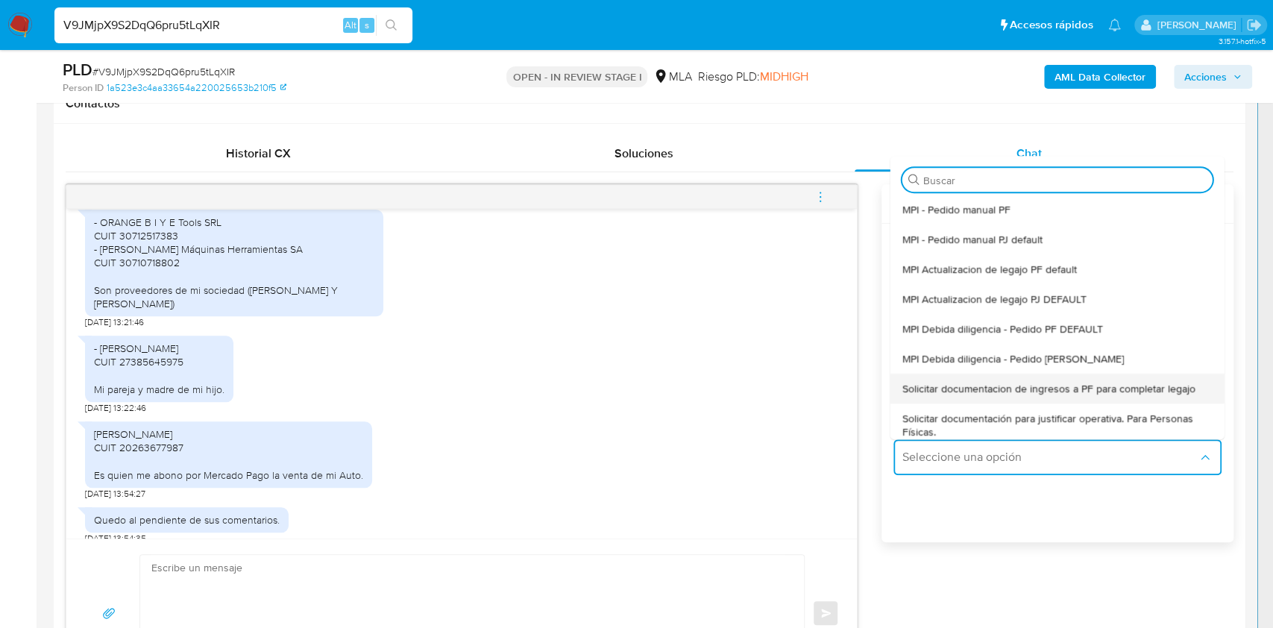
click at [1069, 385] on span "Solicitar documentacion de ingresos a PF para completar legajo" at bounding box center [1048, 388] width 293 height 13
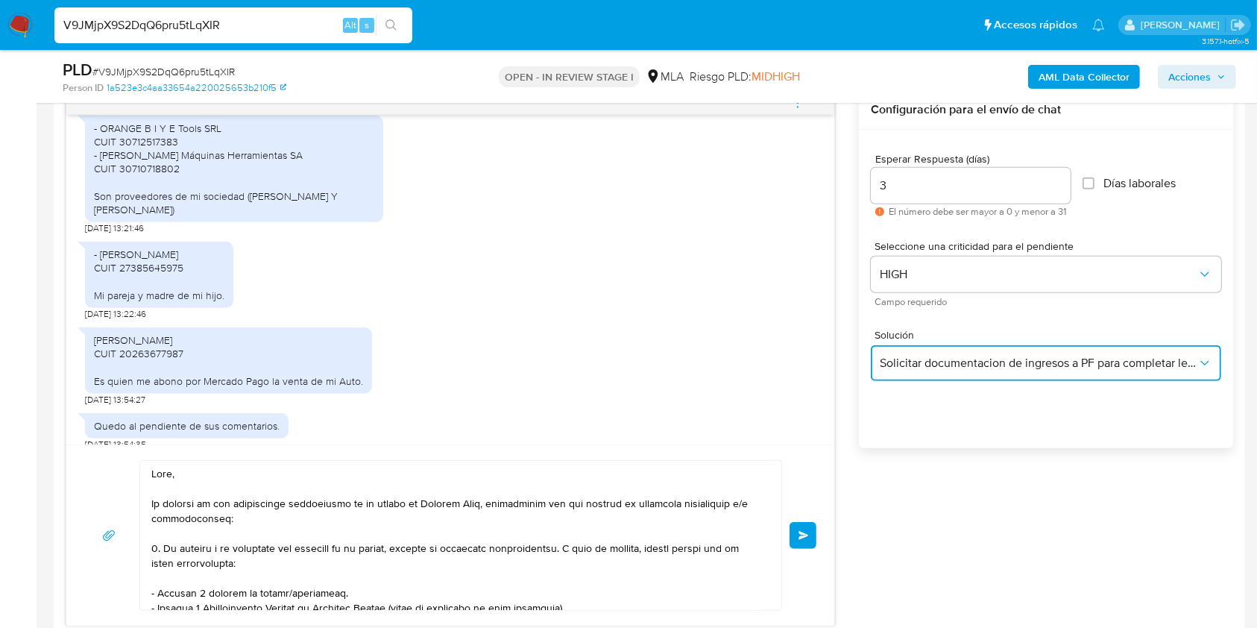
scroll to position [895, 0]
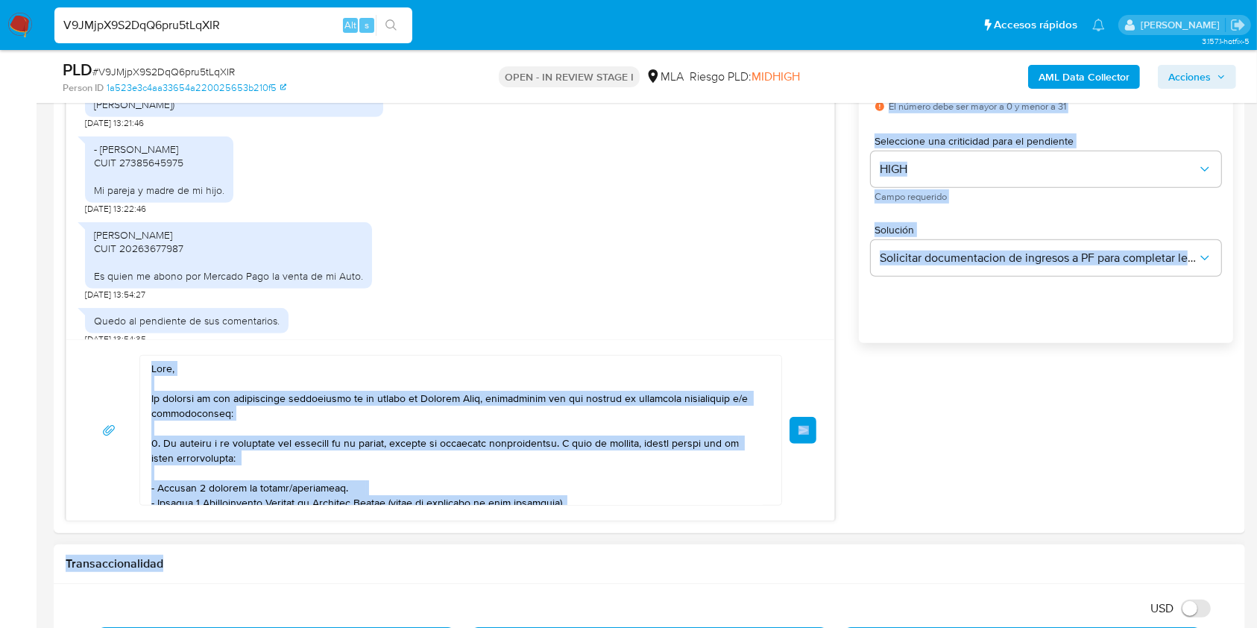
drag, startPoint x: 150, startPoint y: 362, endPoint x: 401, endPoint y: 592, distance: 340.4
click at [221, 415] on textarea at bounding box center [456, 430] width 611 height 149
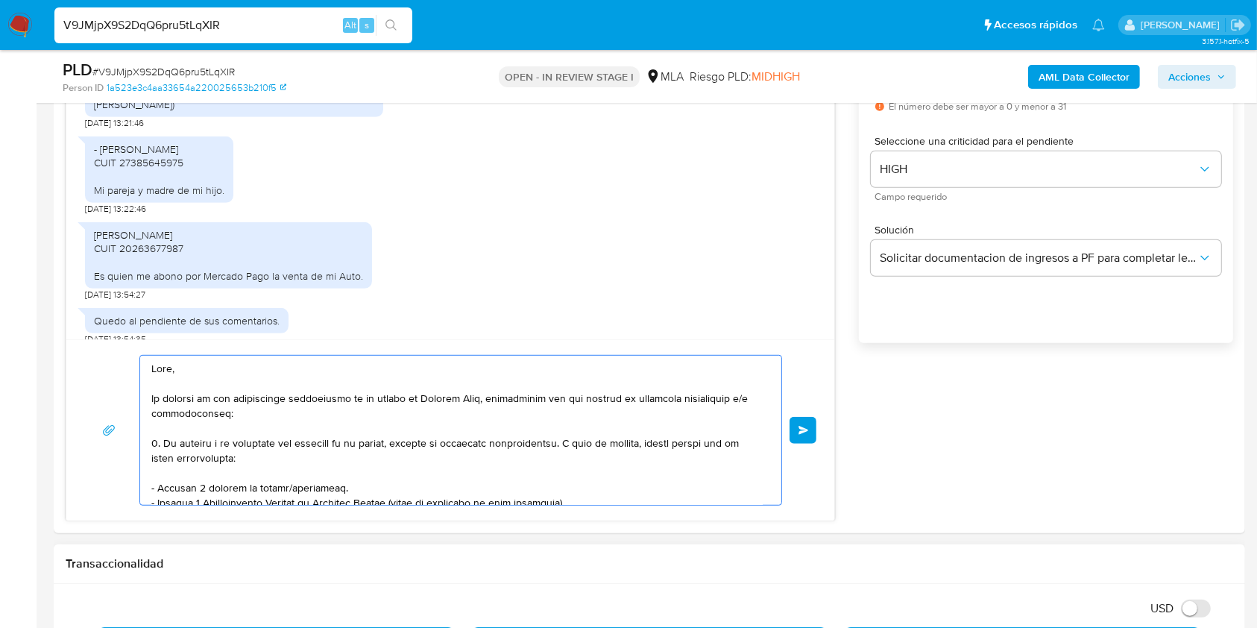
scroll to position [303, 0]
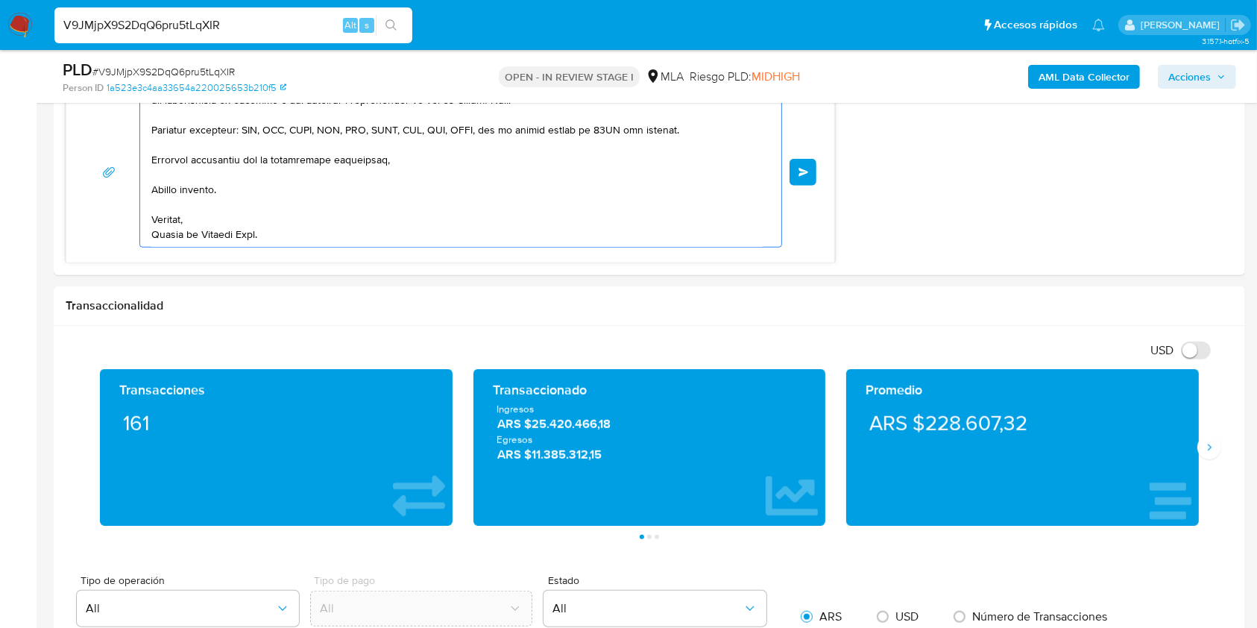
drag, startPoint x: 209, startPoint y: 395, endPoint x: 388, endPoint y: 658, distance: 318.7
click at [388, 627] on html "Pausado Ver notificaciones V9JMjpX9S2DqQ6pru5tLqXIR Alt s Accesos rápidos Presi…" at bounding box center [628, 489] width 1257 height 3285
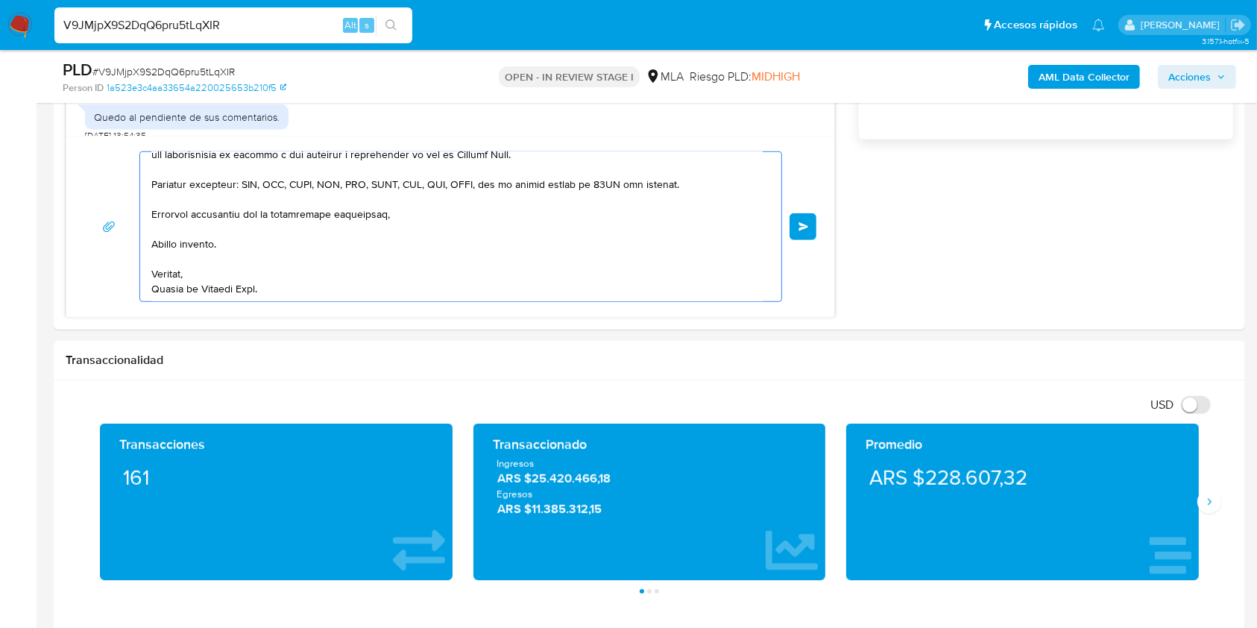
scroll to position [1007, 0]
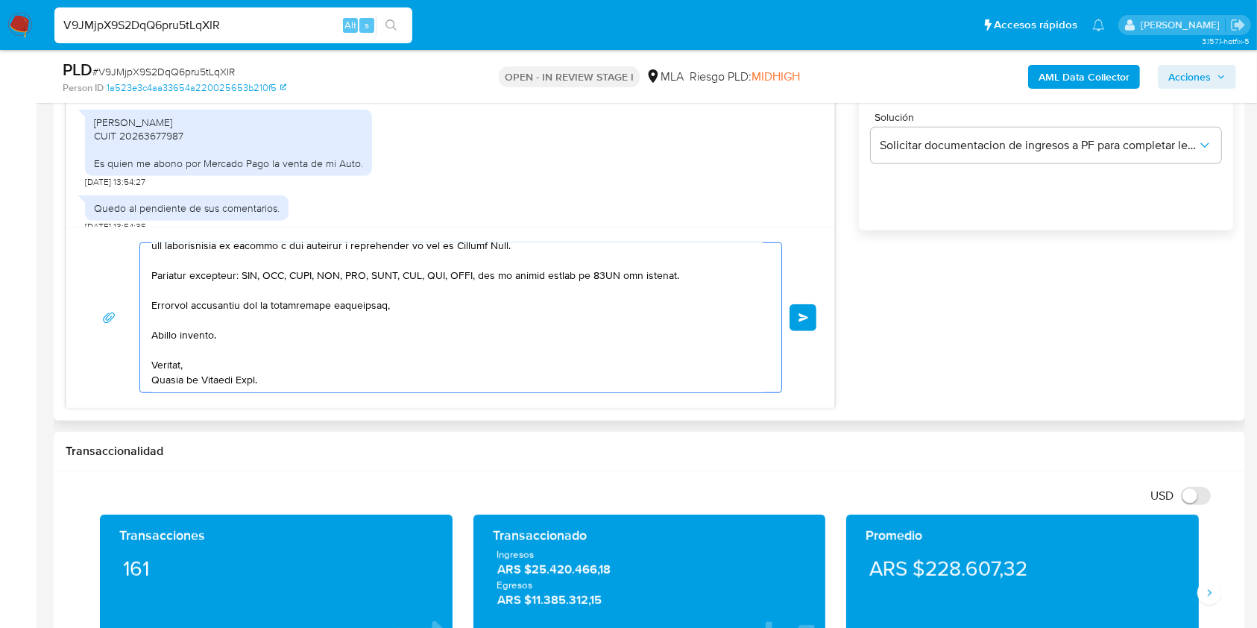
type textarea "Hola, En función d"
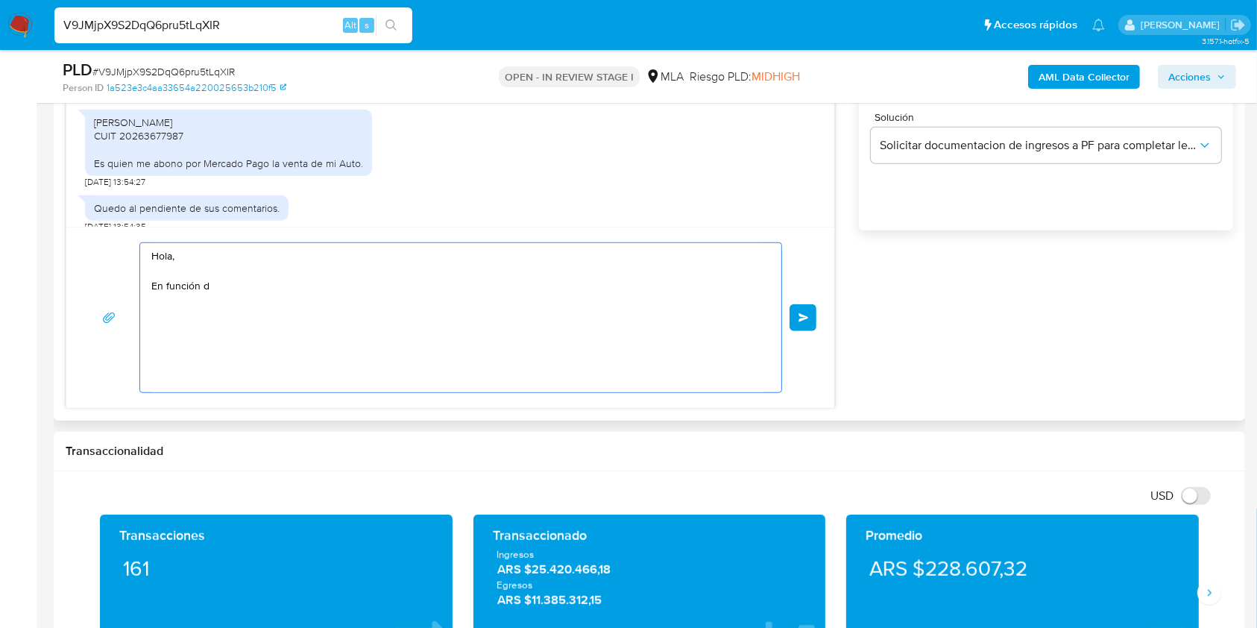
scroll to position [0, 0]
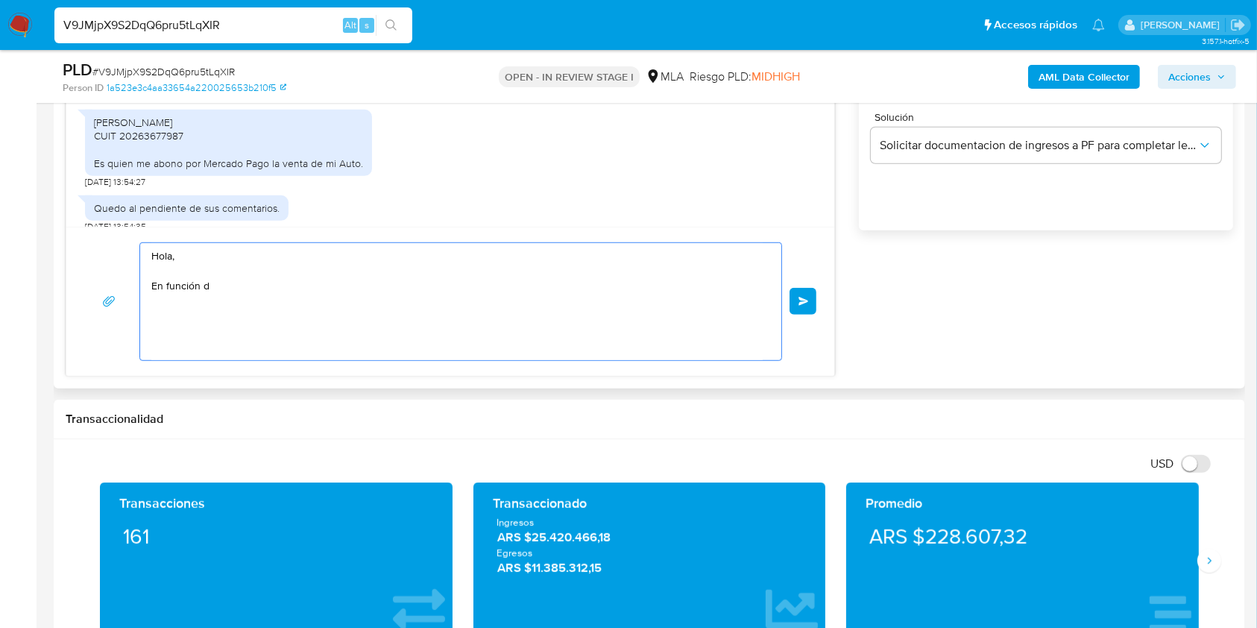
drag, startPoint x: 57, startPoint y: 209, endPoint x: 154, endPoint y: 283, distance: 122.4
click at [56, 209] on div "Historial CX Soluciones Chat Id Estado Fecha de creación Origen Proceso Anterio…" at bounding box center [650, 100] width 1192 height 576
paste textarea "Buenas tardes, Te agradeceríamos si pudieras brindarnos el comprobante de compr…"
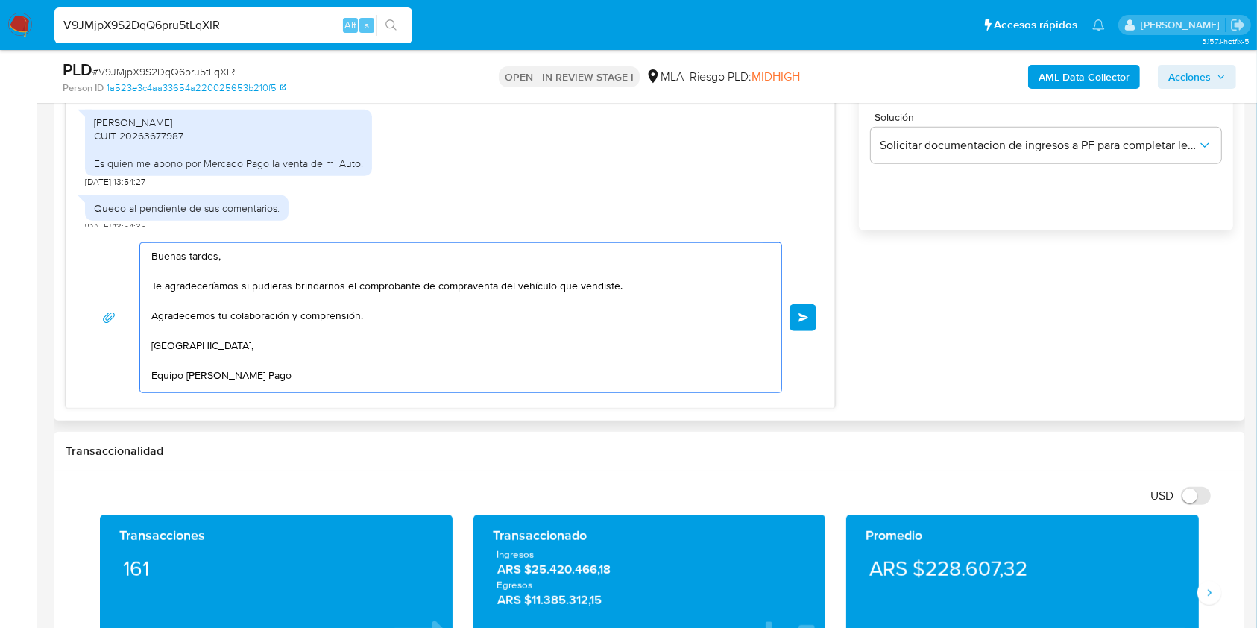
scroll to position [8, 0]
type textarea "Buenas tardes, Te agradeceríamos si pudieras brindarnos el comprobante de compr…"
click at [802, 318] on span "Enviar" at bounding box center [804, 317] width 10 height 9
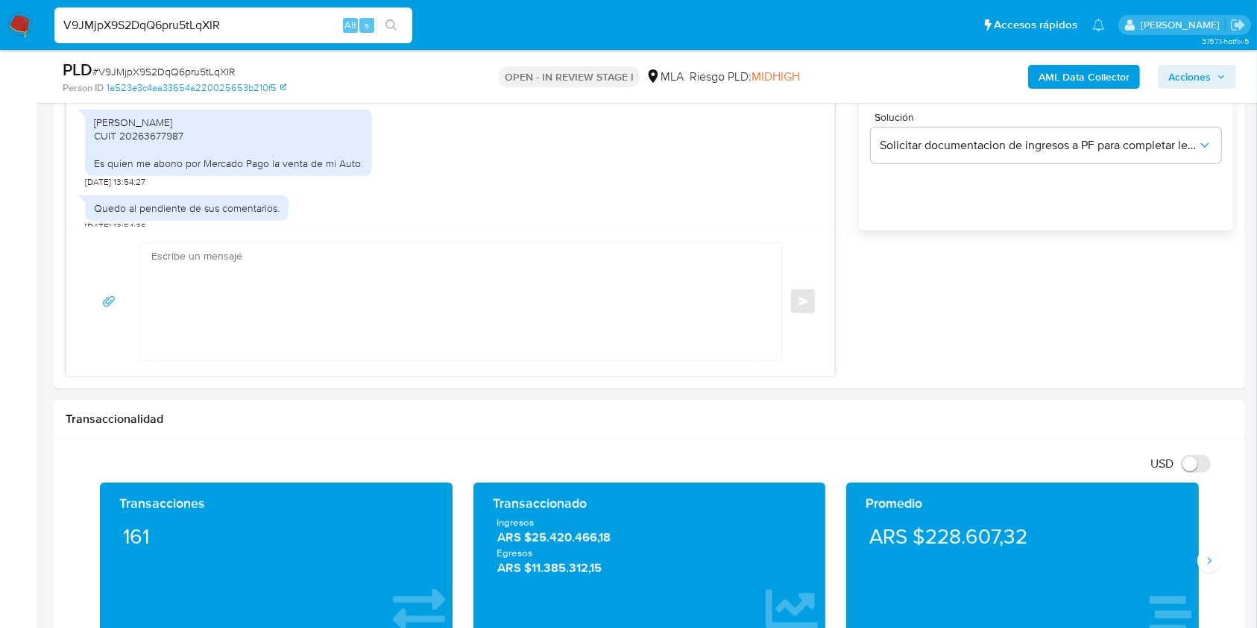
scroll to position [0, 0]
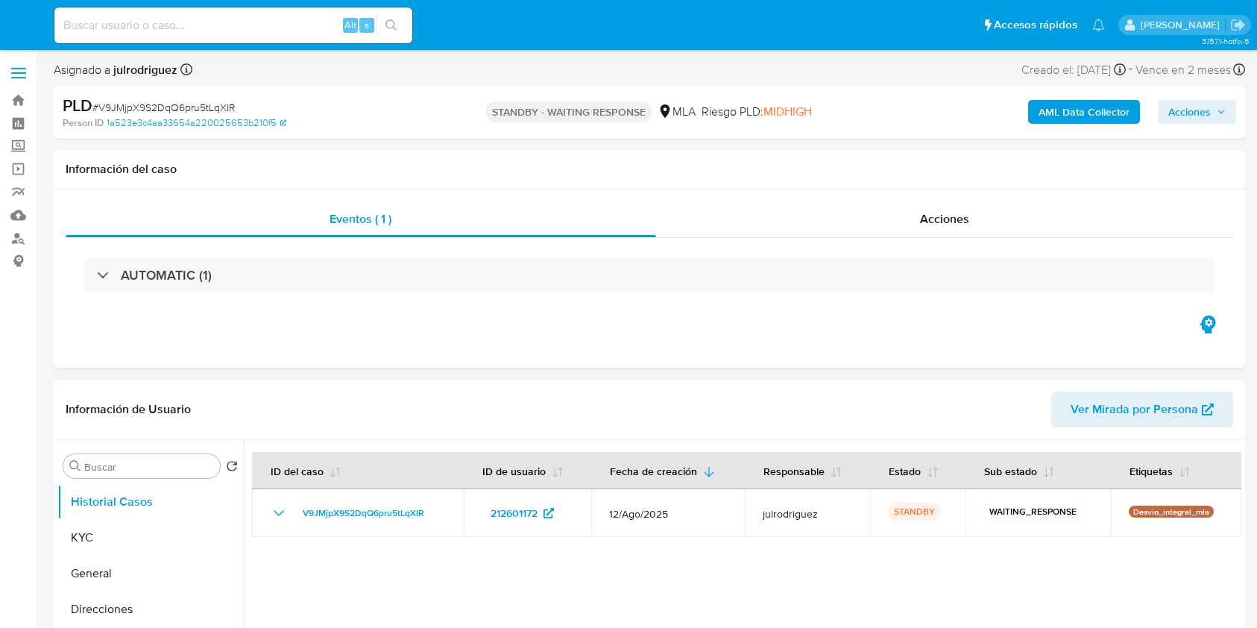
select select "10"
click at [245, 21] on input at bounding box center [233, 25] width 358 height 19
paste input "sxJx5ZbOOLLGjUyTLVRDfDPY"
type input "sxJx5ZbOOLLGjUyTLVRDfDPY"
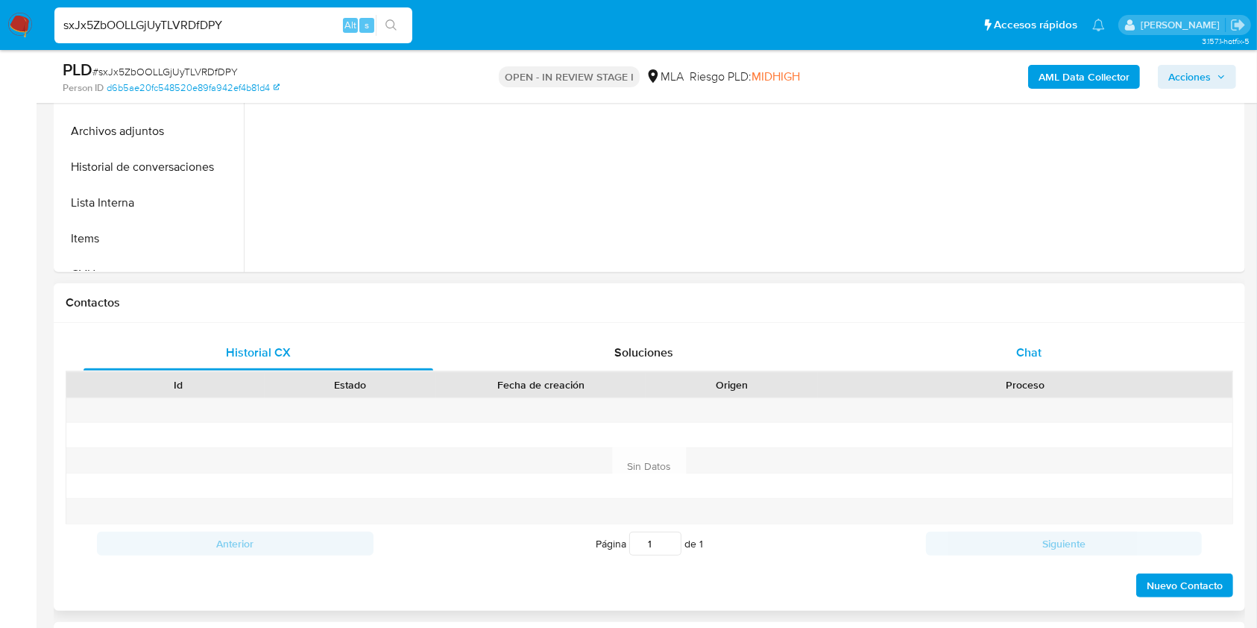
click at [1020, 349] on span "Chat" at bounding box center [1028, 352] width 25 height 17
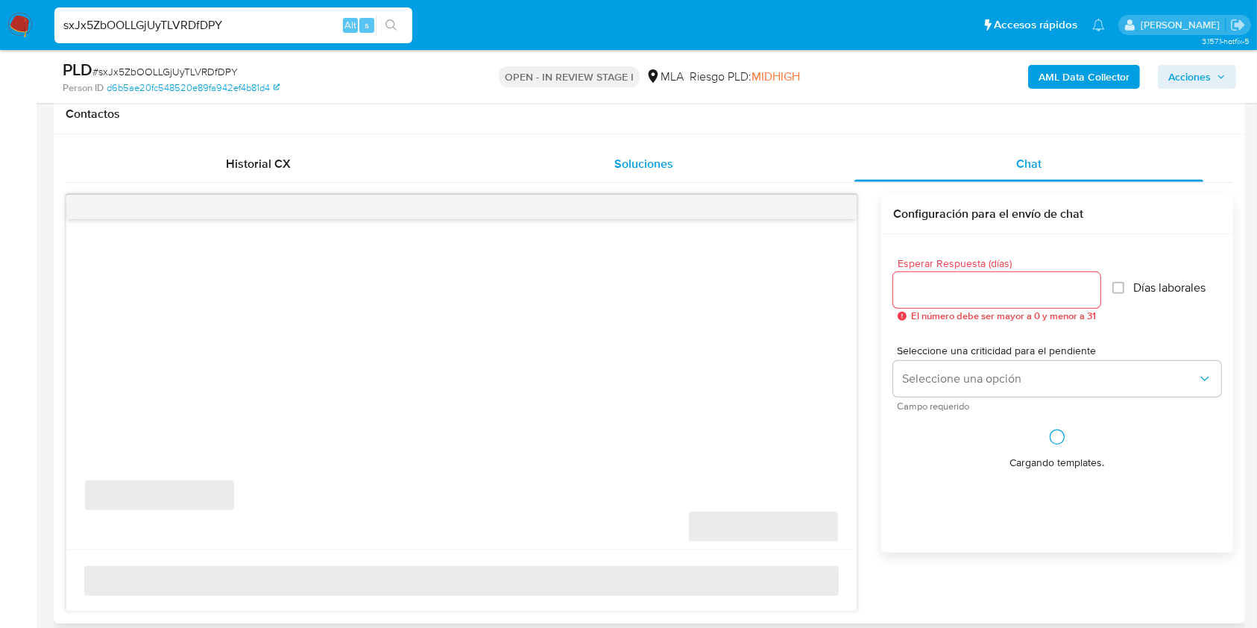
scroll to position [795, 0]
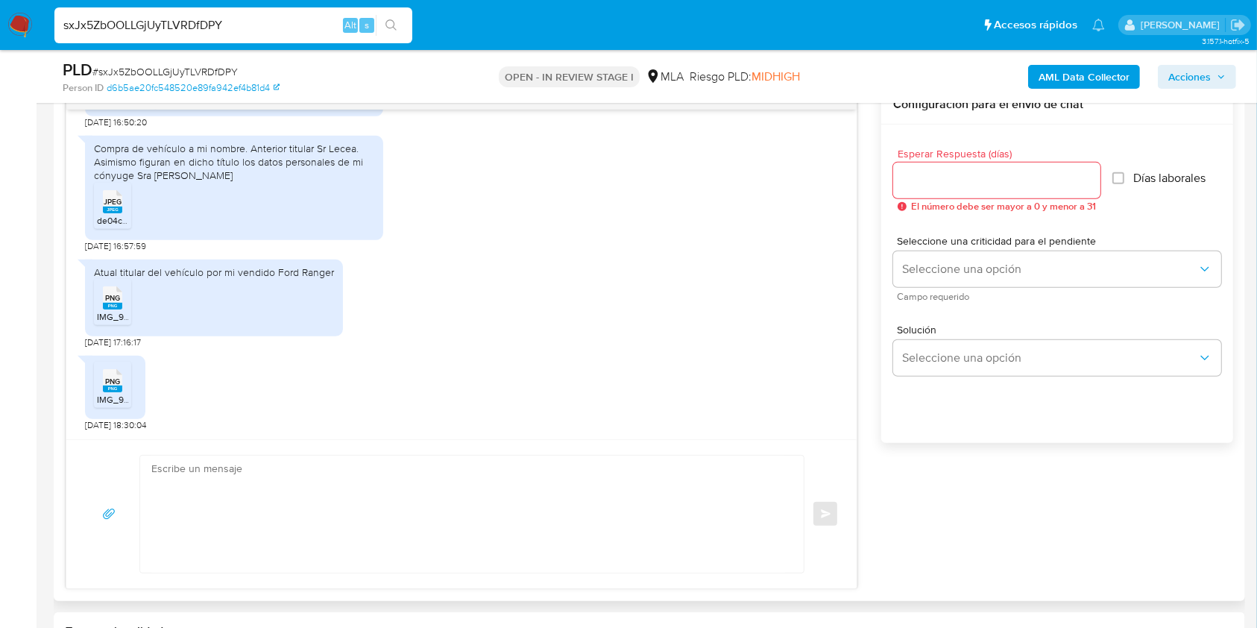
select select "10"
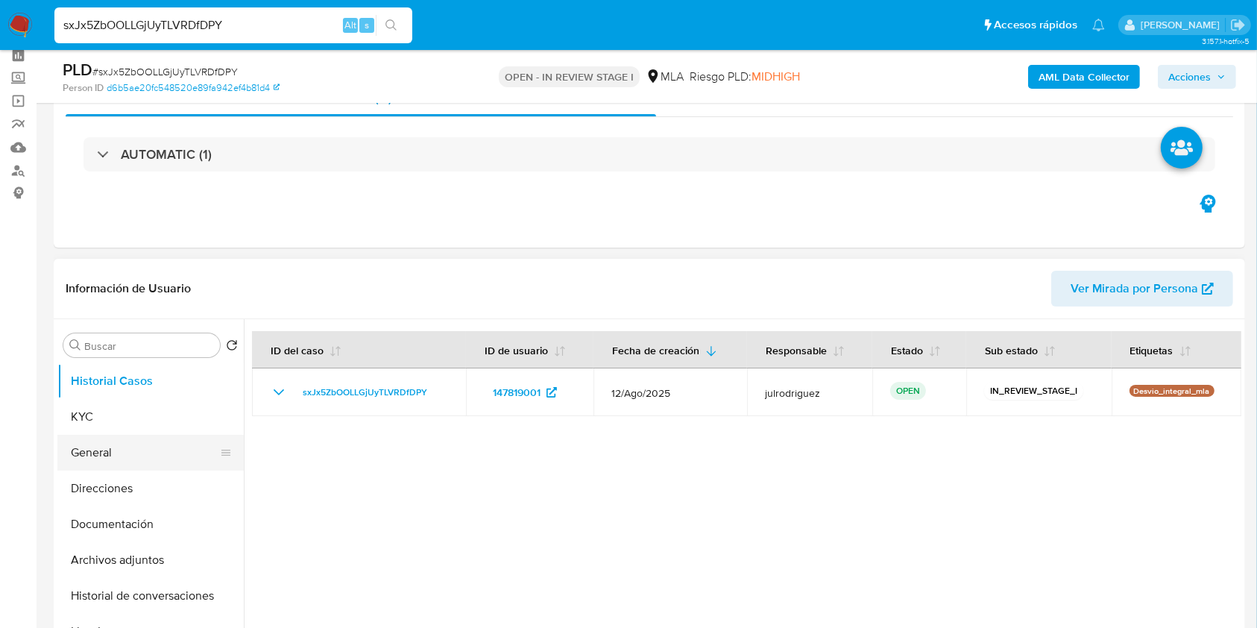
scroll to position [99, 0]
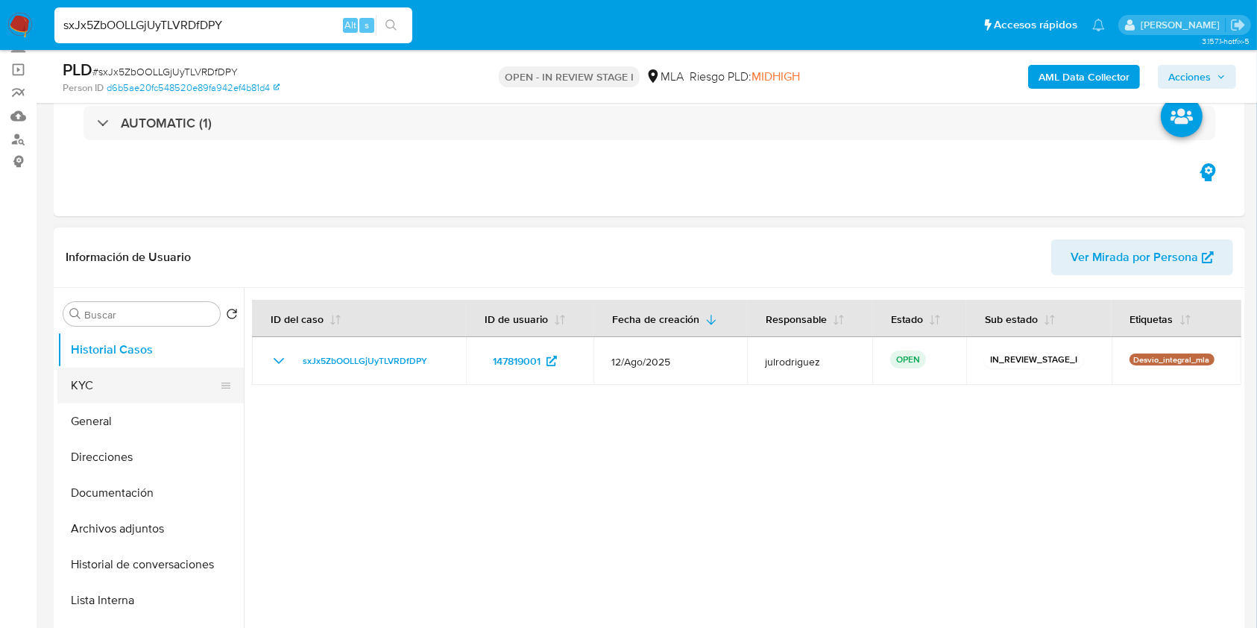
click at [95, 378] on button "KYC" at bounding box center [144, 386] width 174 height 36
